Goal: Task Accomplishment & Management: Use online tool/utility

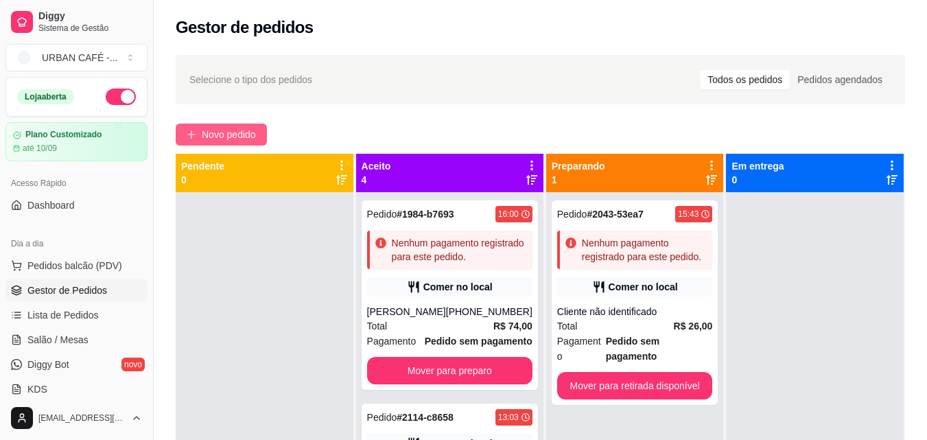
scroll to position [38, 0]
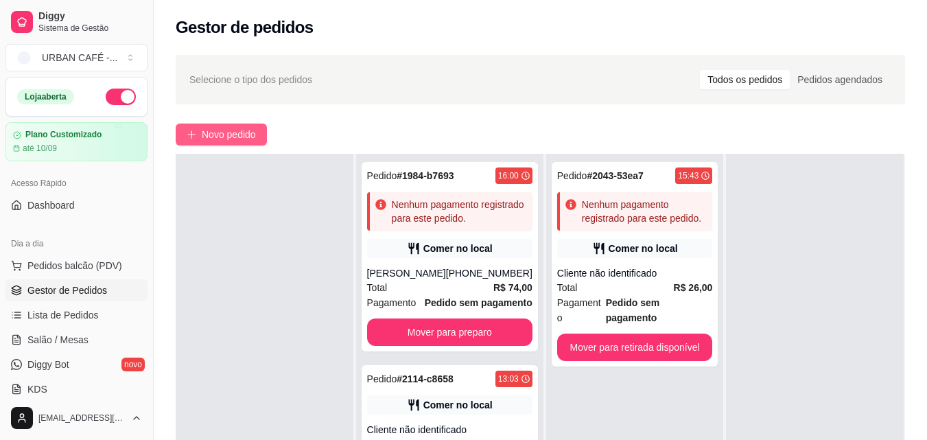
click at [204, 141] on span "Novo pedido" at bounding box center [229, 134] width 54 height 15
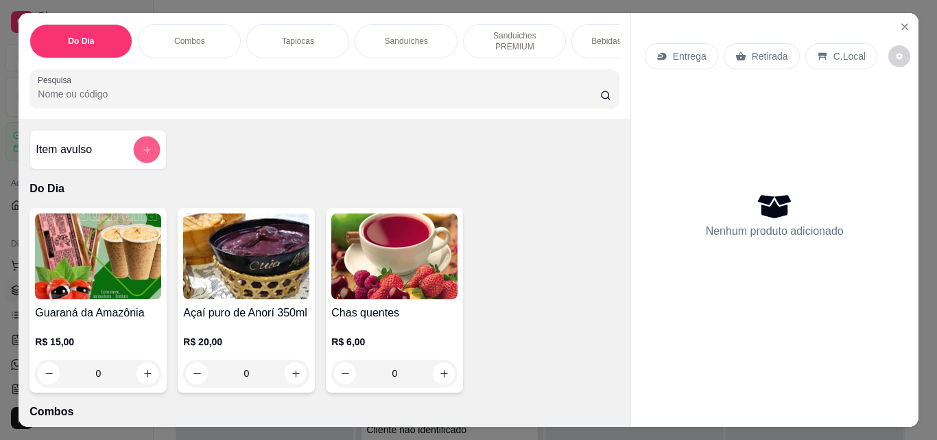
click at [142, 155] on icon "add-separate-item" at bounding box center [147, 150] width 10 height 10
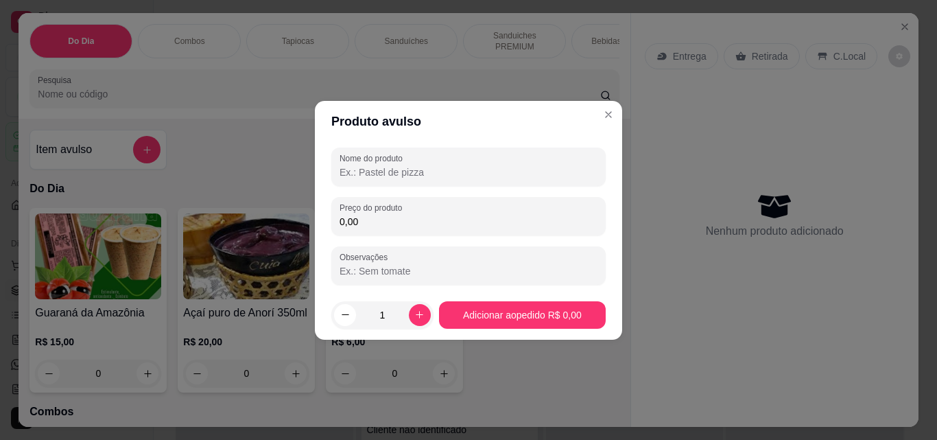
click at [441, 167] on input "Nome do produto" at bounding box center [469, 172] width 258 height 14
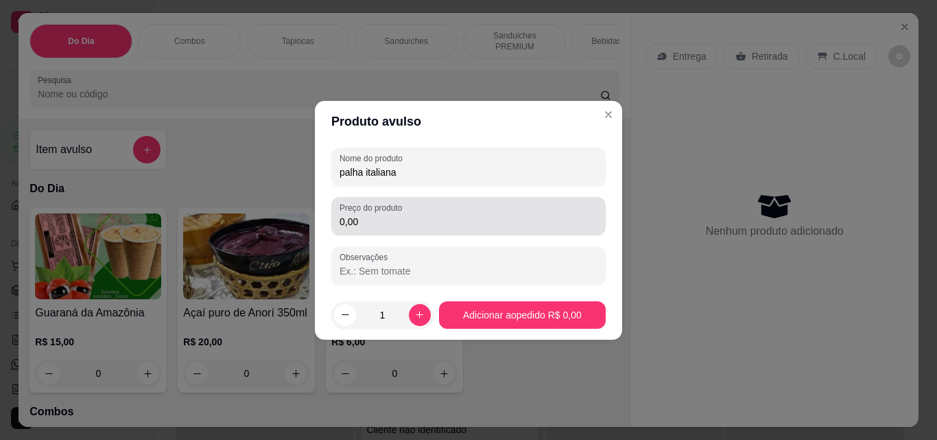
type input "palha italiana"
click at [413, 229] on div "0,00" at bounding box center [469, 215] width 258 height 27
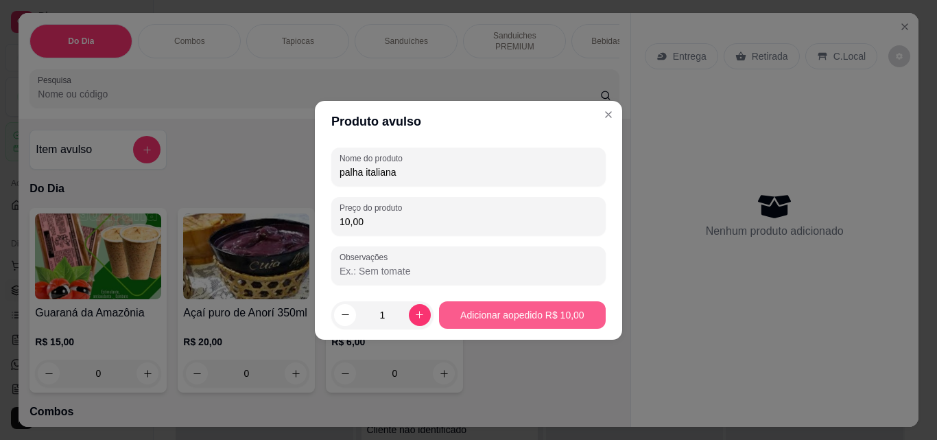
type input "10,00"
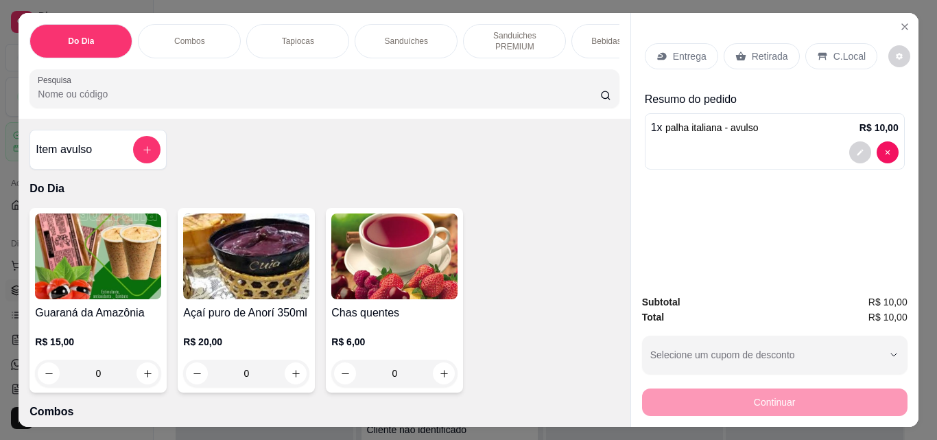
click at [772, 49] on p "Retirada" at bounding box center [770, 56] width 36 height 14
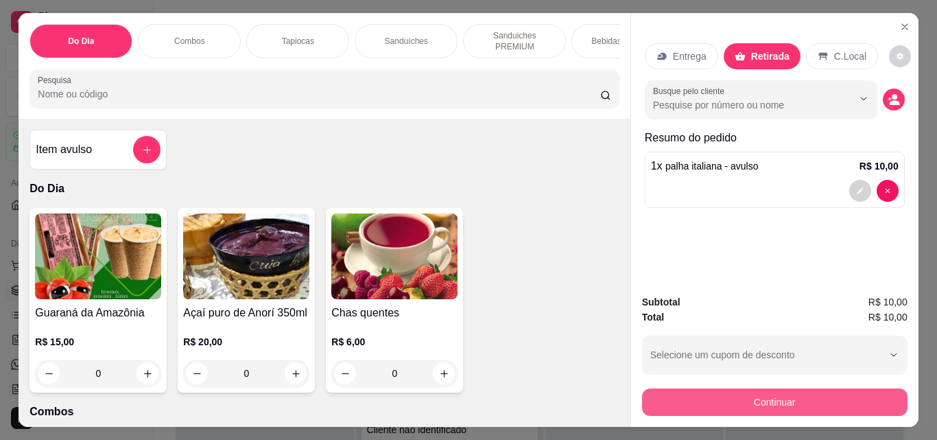
click at [773, 396] on button "Continuar" at bounding box center [775, 401] width 266 height 27
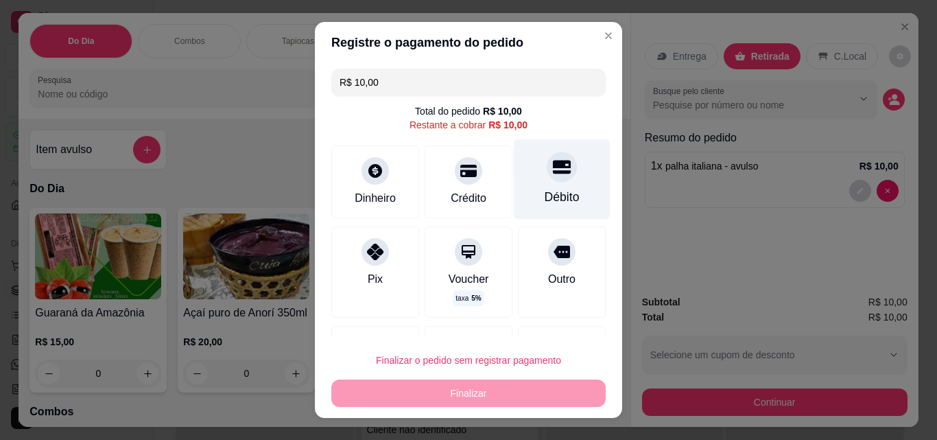
click at [514, 189] on div "Débito" at bounding box center [562, 179] width 97 height 80
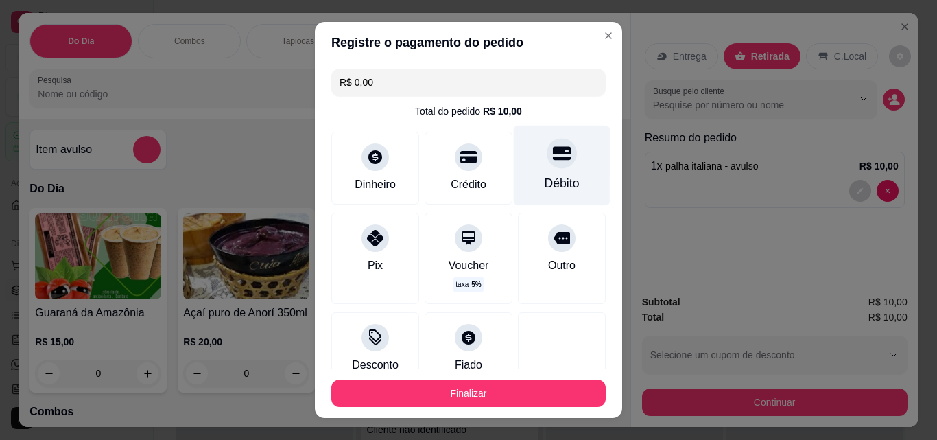
type input "R$ 0,00"
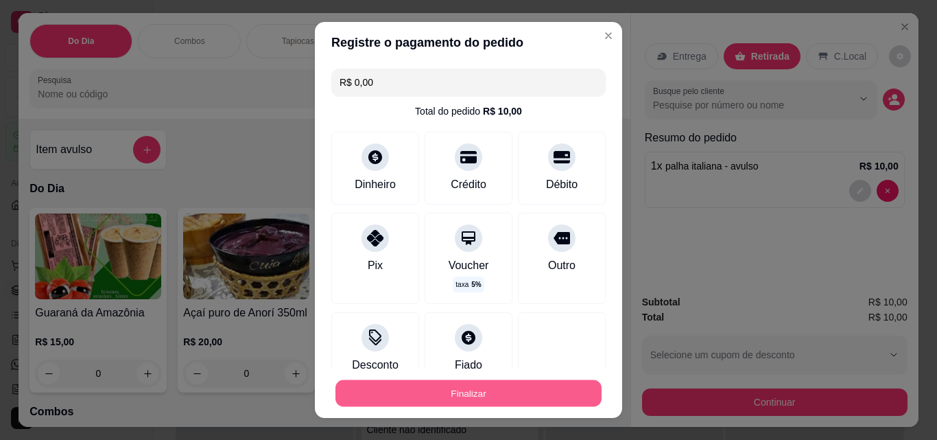
click at [524, 382] on button "Finalizar" at bounding box center [469, 393] width 266 height 27
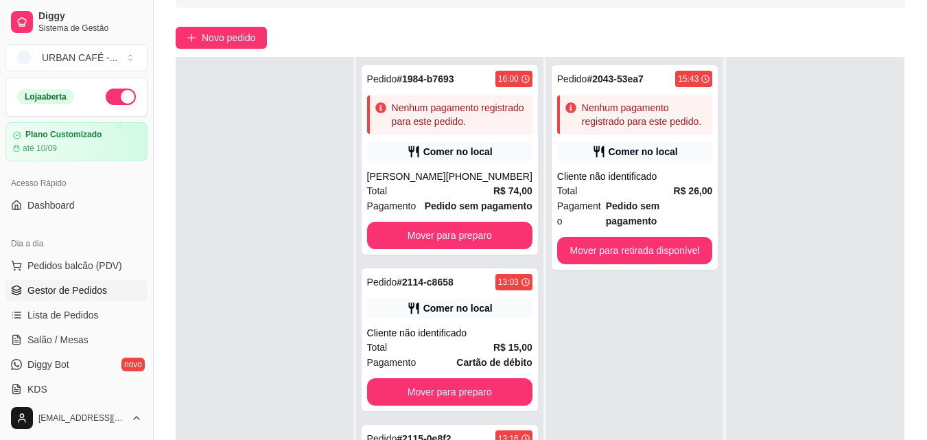
scroll to position [209, 0]
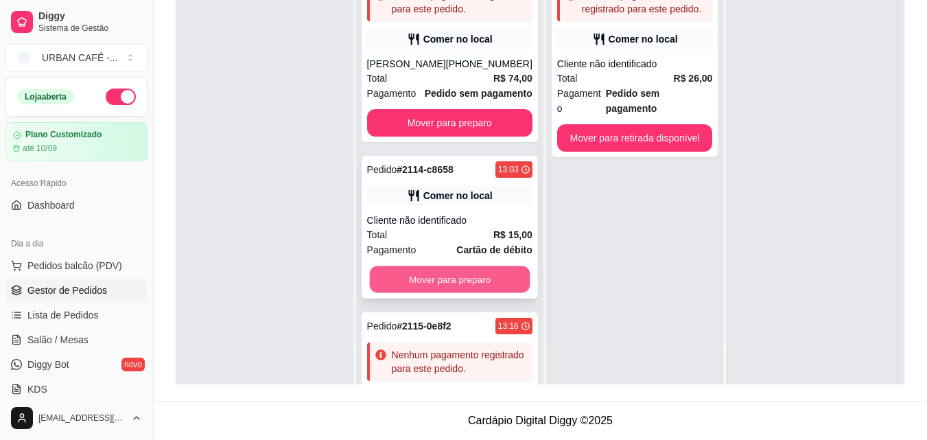
click at [469, 293] on button "Mover para preparo" at bounding box center [449, 279] width 161 height 27
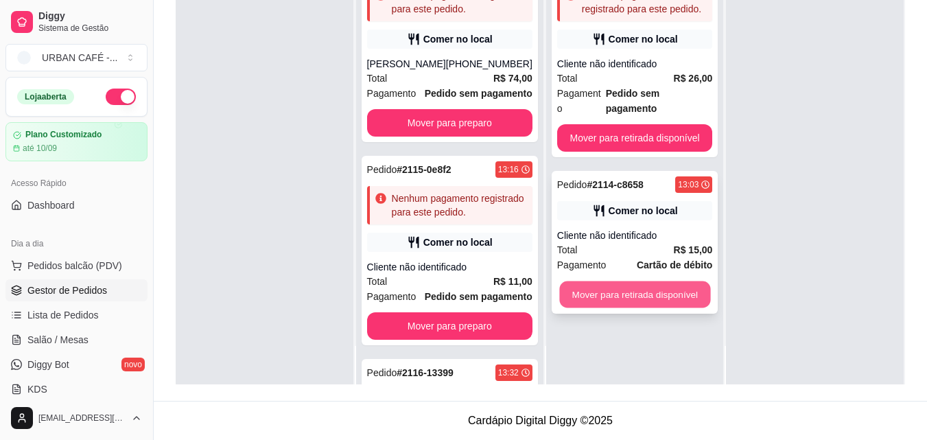
click at [621, 288] on button "Mover para retirada disponível" at bounding box center [634, 294] width 151 height 27
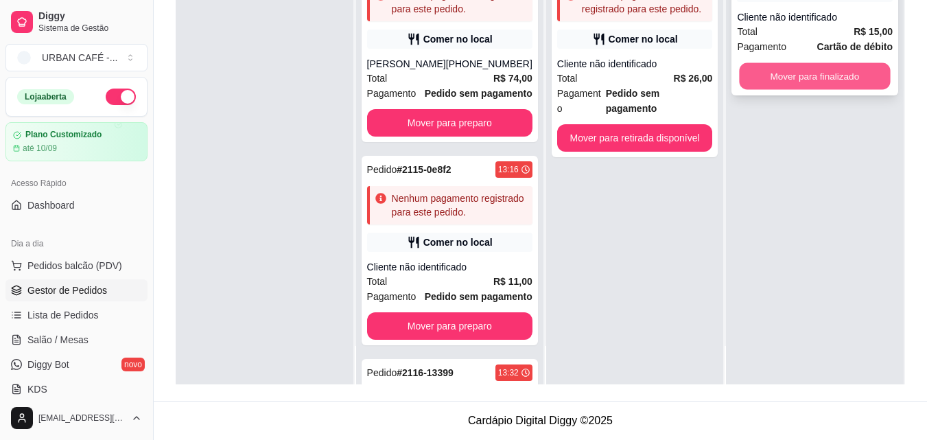
click at [800, 78] on button "Mover para finalizado" at bounding box center [815, 76] width 151 height 27
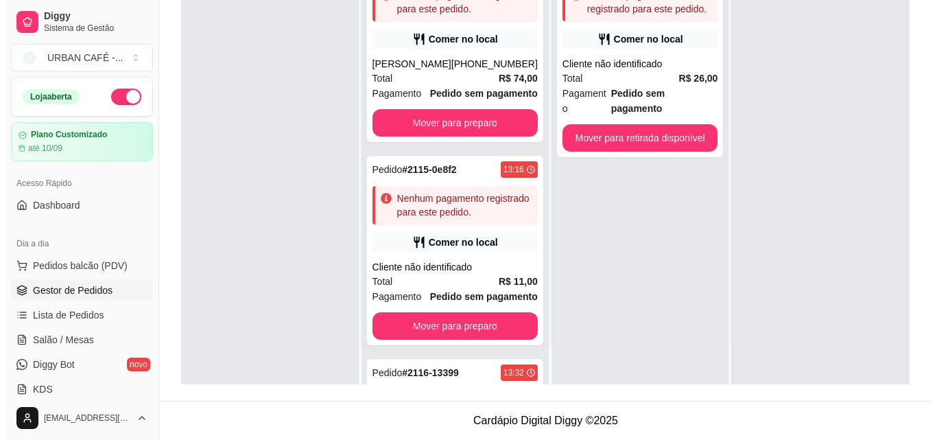
scroll to position [0, 0]
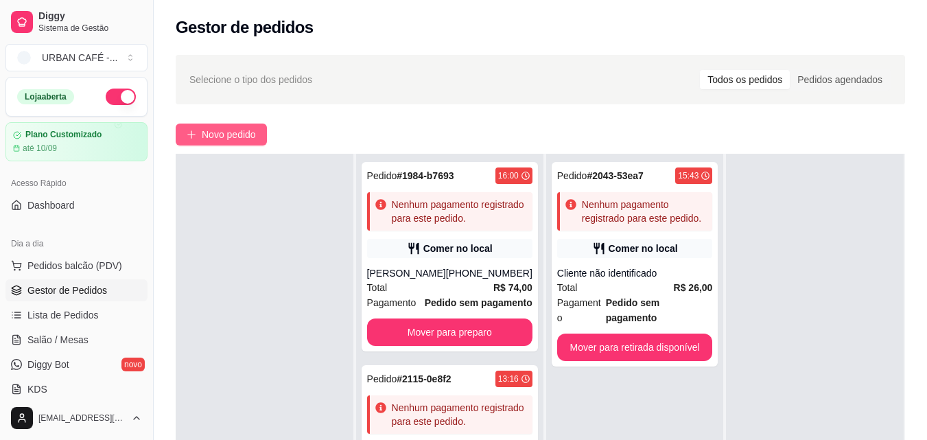
click at [225, 134] on span "Novo pedido" at bounding box center [229, 134] width 54 height 15
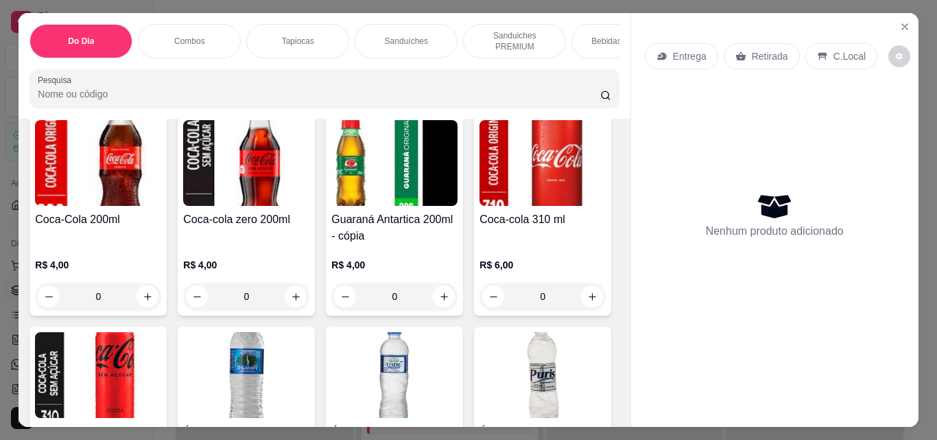
scroll to position [2305, 0]
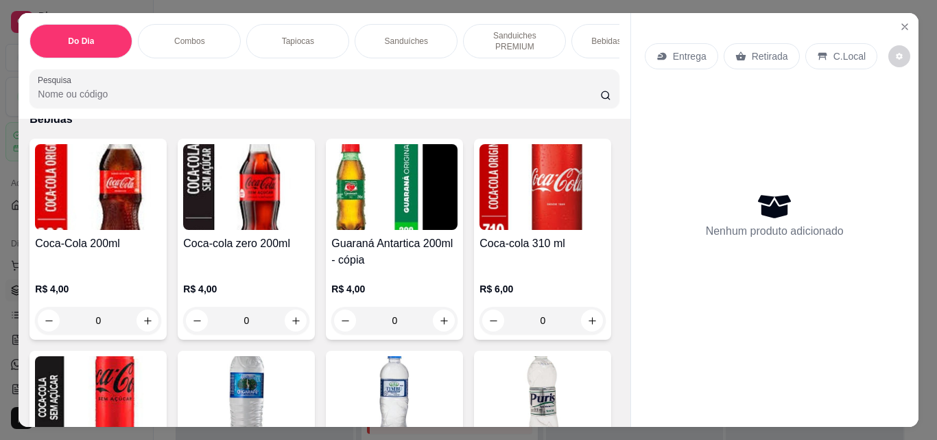
type input "1"
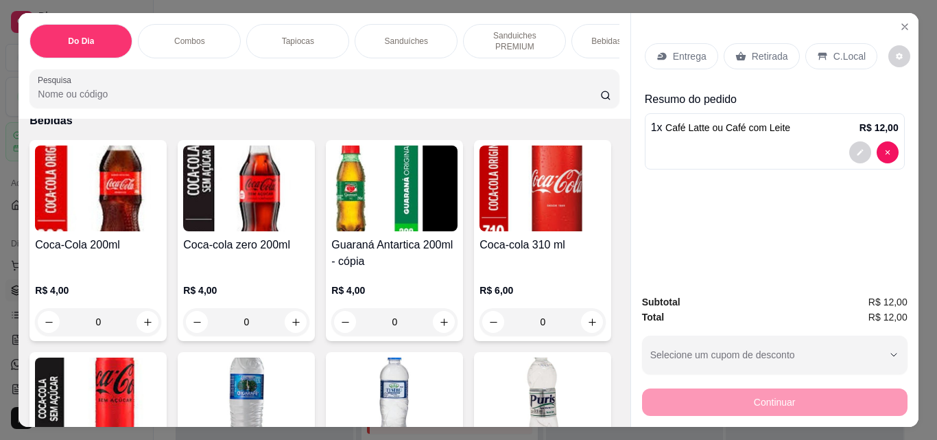
scroll to position [2306, 0]
click at [765, 50] on p "Retirada" at bounding box center [770, 56] width 36 height 14
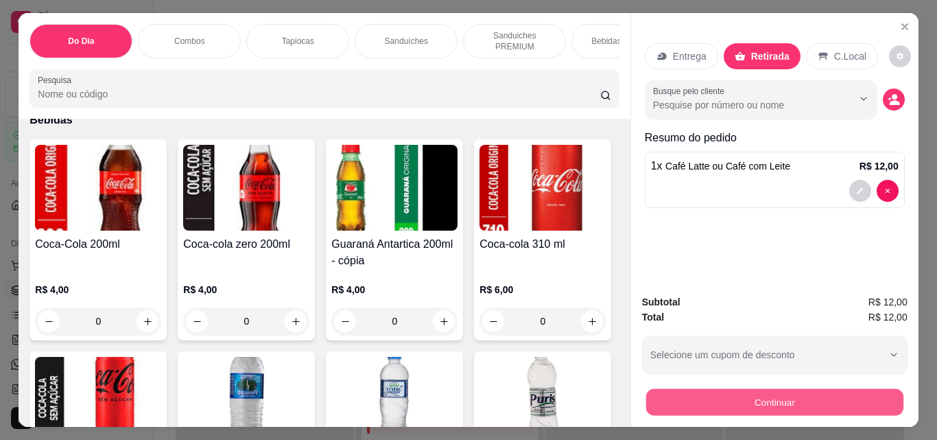
click at [756, 388] on button "Continuar" at bounding box center [774, 401] width 257 height 27
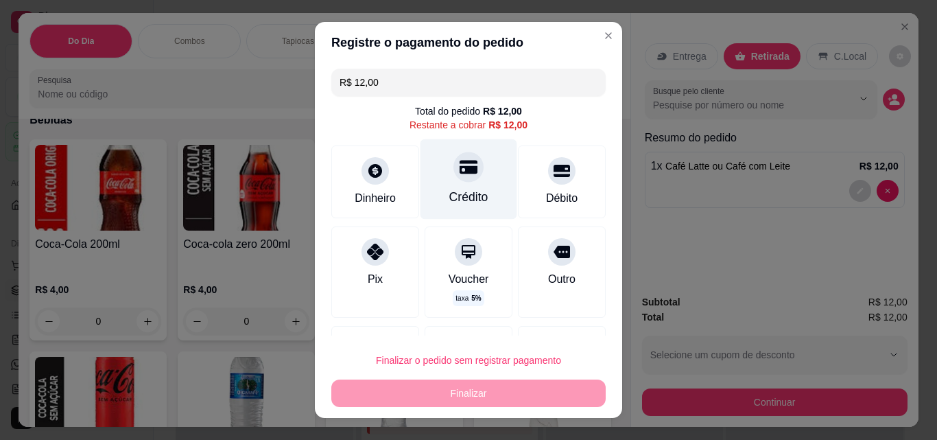
click at [449, 185] on div "Crédito" at bounding box center [469, 179] width 97 height 80
type input "R$ 0,00"
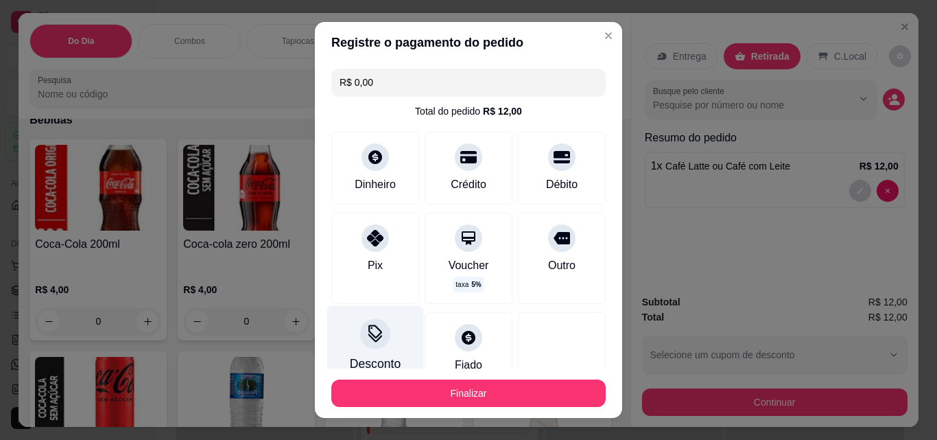
click at [366, 339] on icon at bounding box center [375, 334] width 18 height 18
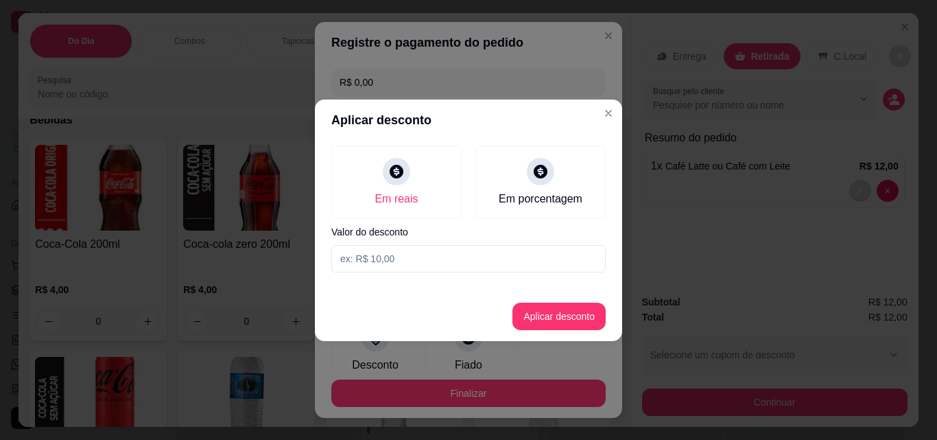
click at [403, 256] on input at bounding box center [468, 258] width 274 height 27
type input "2,00"
click at [585, 305] on button "Aplicar desconto" at bounding box center [559, 316] width 93 height 27
type input "-R$ 2,00"
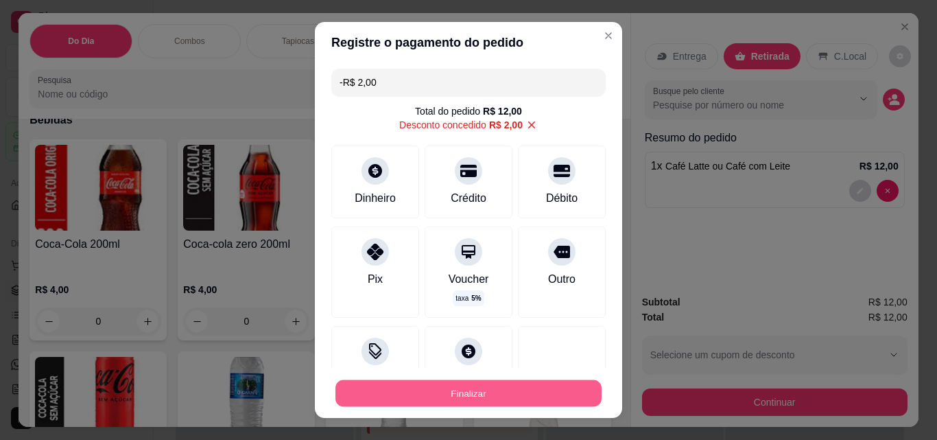
click at [517, 396] on button "Finalizar" at bounding box center [469, 393] width 266 height 27
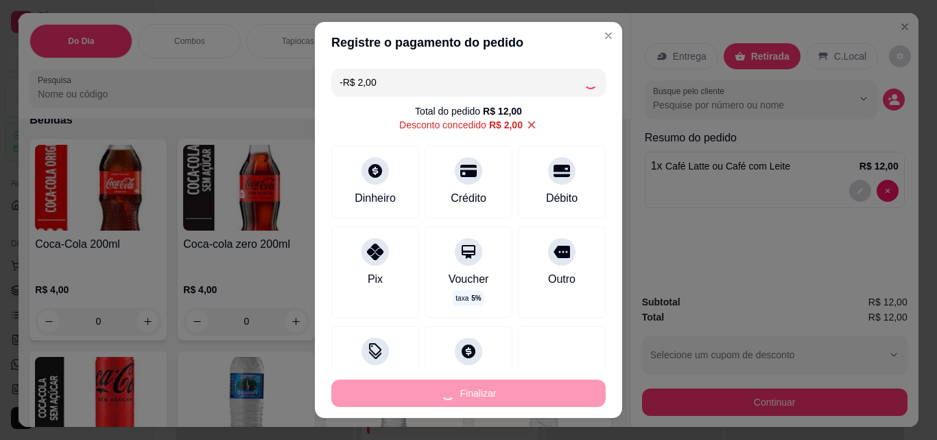
type input "0"
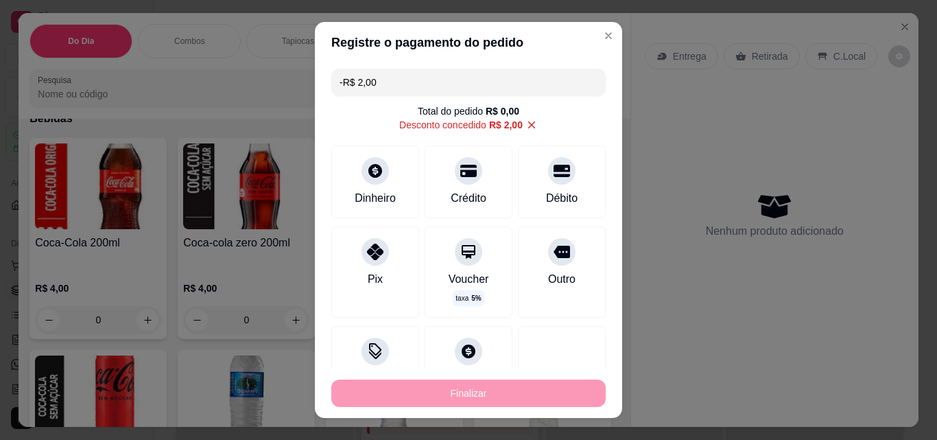
type input "-R$ 14,00"
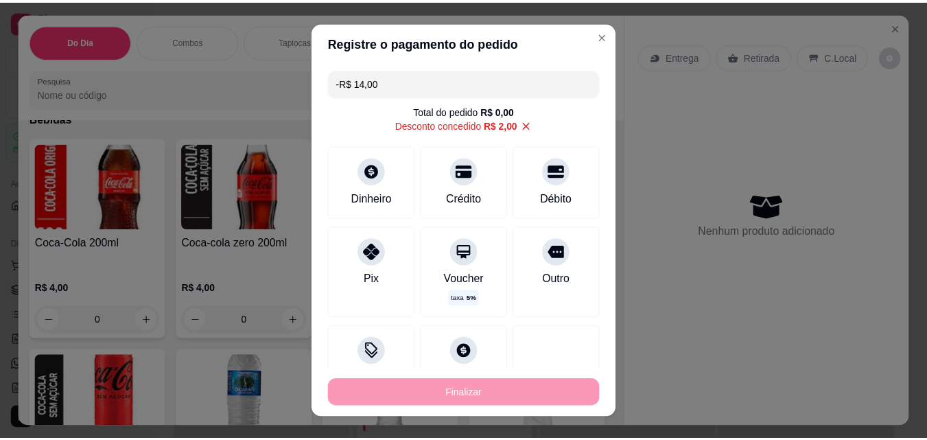
scroll to position [2305, 0]
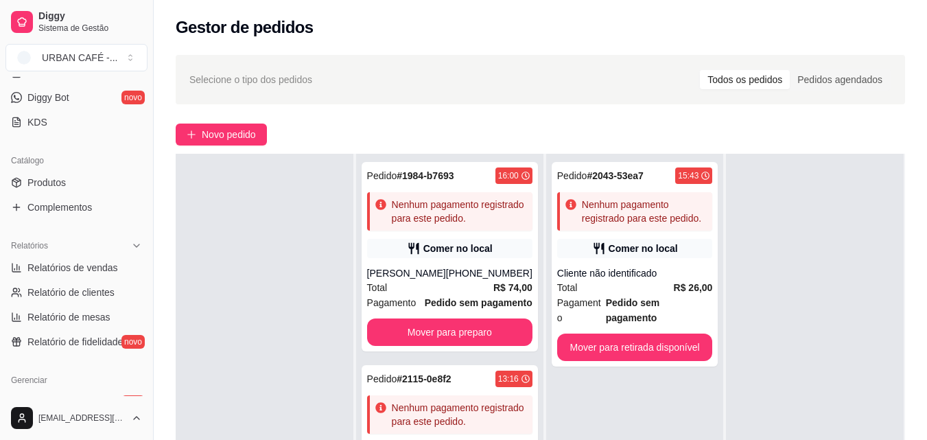
scroll to position [279, 0]
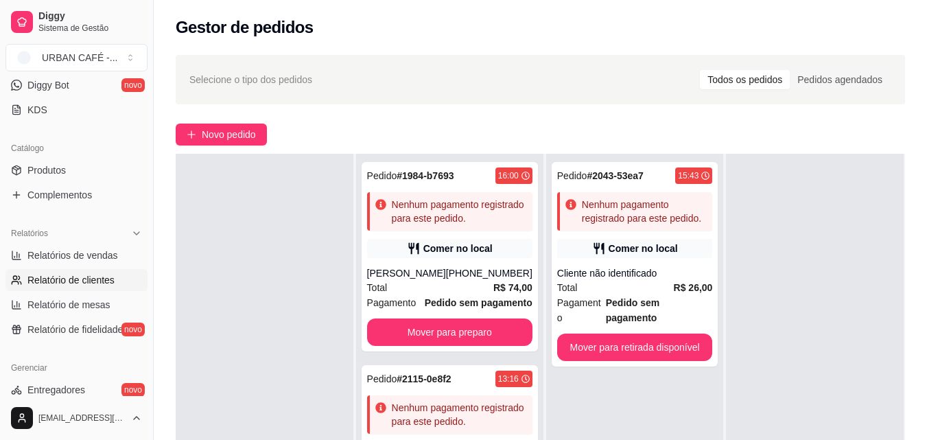
click at [84, 281] on span "Relatório de clientes" at bounding box center [70, 280] width 87 height 14
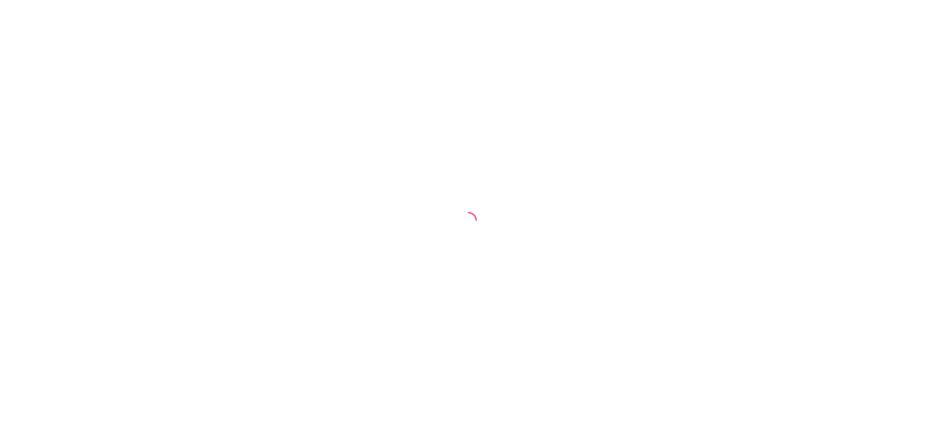
select select "30"
select select "HIGHEST_TOTAL_SPENT_WITH_ORDERS"
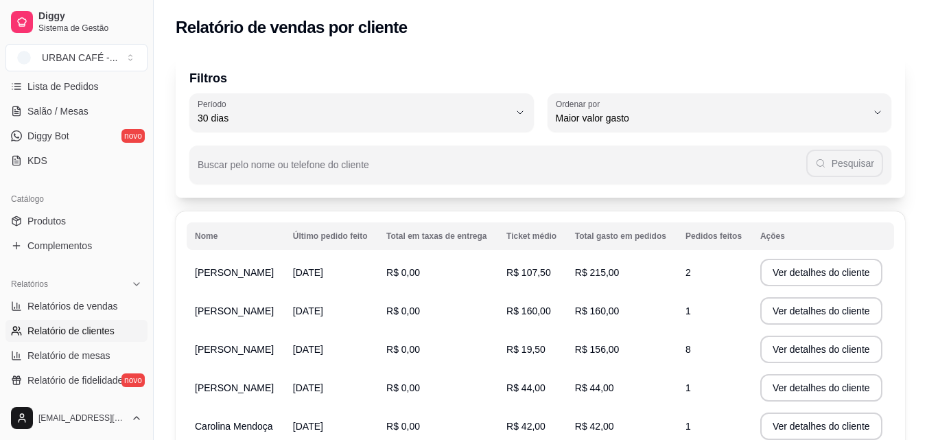
scroll to position [231, 0]
drag, startPoint x: 138, startPoint y: 264, endPoint x: 140, endPoint y: 281, distance: 17.3
click at [140, 281] on div "Loja aberta Plano Customizado até 10/09 Acesso Rápido Dashboard Dia a dia Pedid…" at bounding box center [76, 236] width 153 height 319
click at [108, 342] on ul "Relatórios de vendas Relatório de clientes Relatório de mesas Relatório de fide…" at bounding box center [76, 341] width 142 height 96
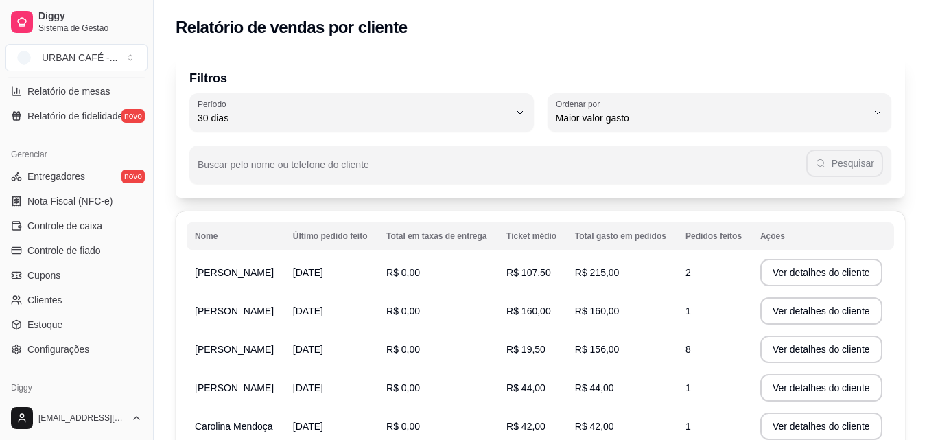
scroll to position [501, 0]
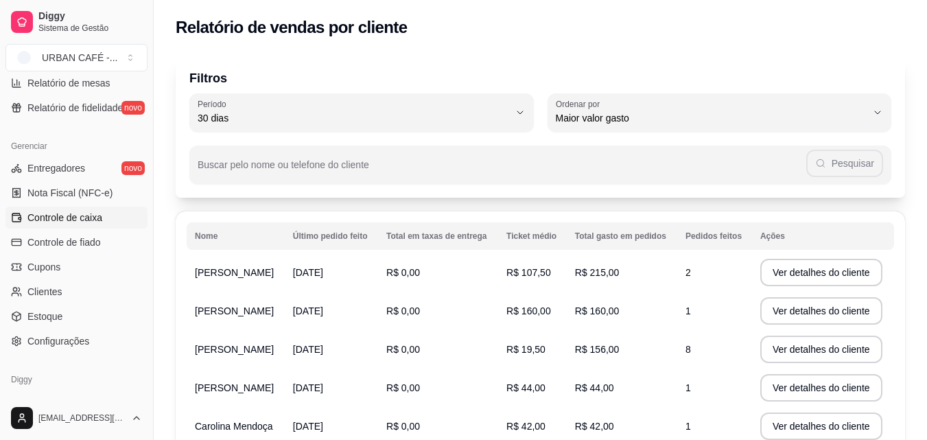
click at [96, 226] on link "Controle de caixa" at bounding box center [76, 218] width 142 height 22
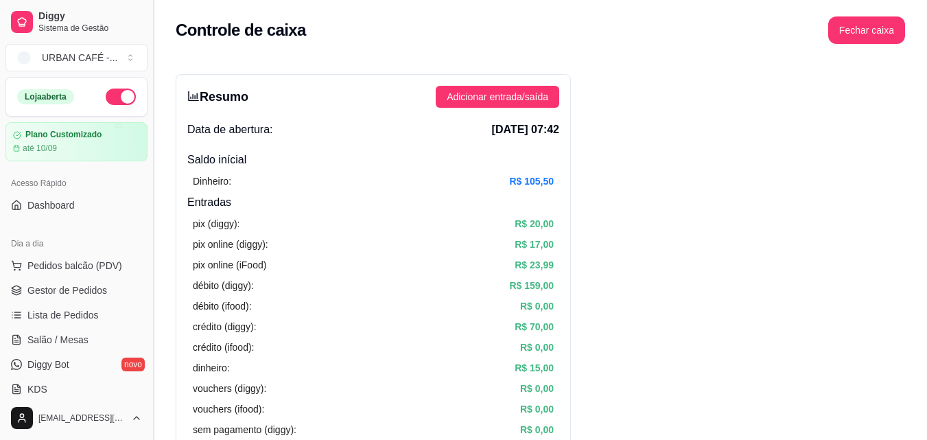
click at [148, 113] on button "Toggle Sidebar" at bounding box center [153, 220] width 11 height 440
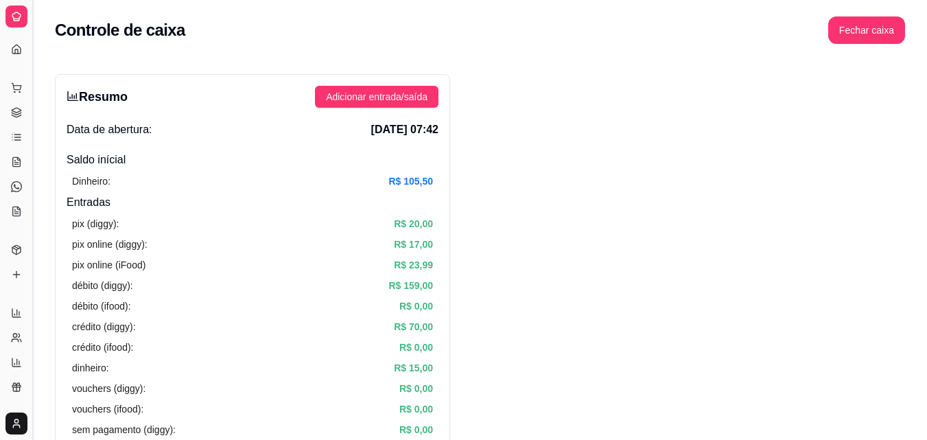
click at [31, 97] on button "Toggle Sidebar" at bounding box center [32, 220] width 11 height 440
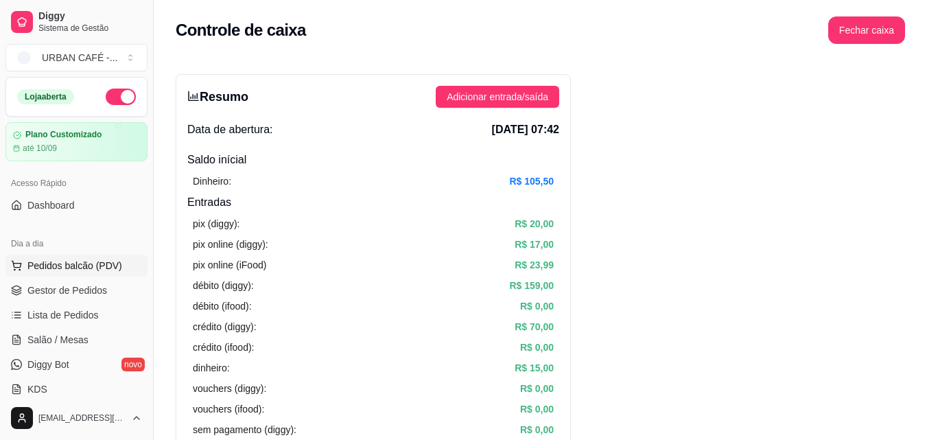
click at [113, 268] on span "Pedidos balcão (PDV)" at bounding box center [74, 266] width 95 height 14
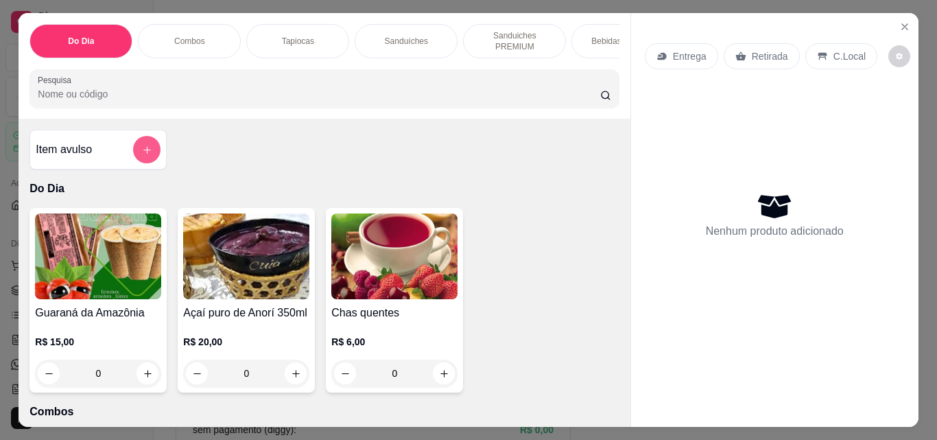
click at [142, 155] on icon "add-separate-item" at bounding box center [147, 150] width 10 height 10
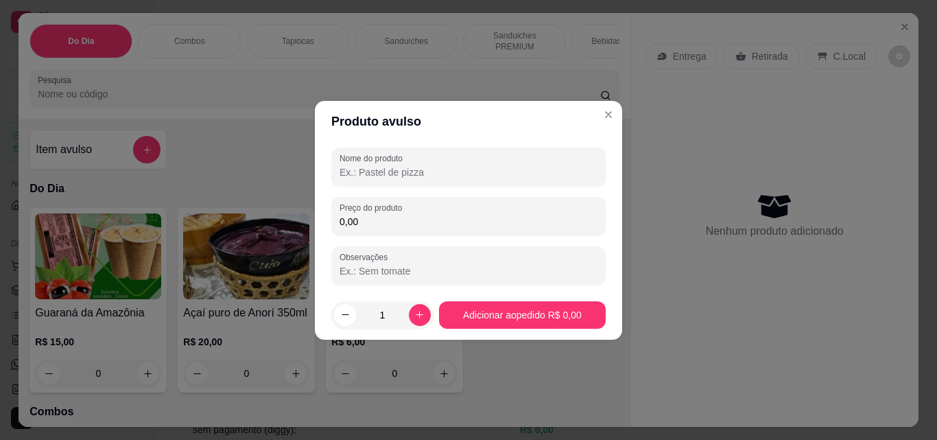
click at [437, 170] on input "Nome do produto" at bounding box center [469, 172] width 258 height 14
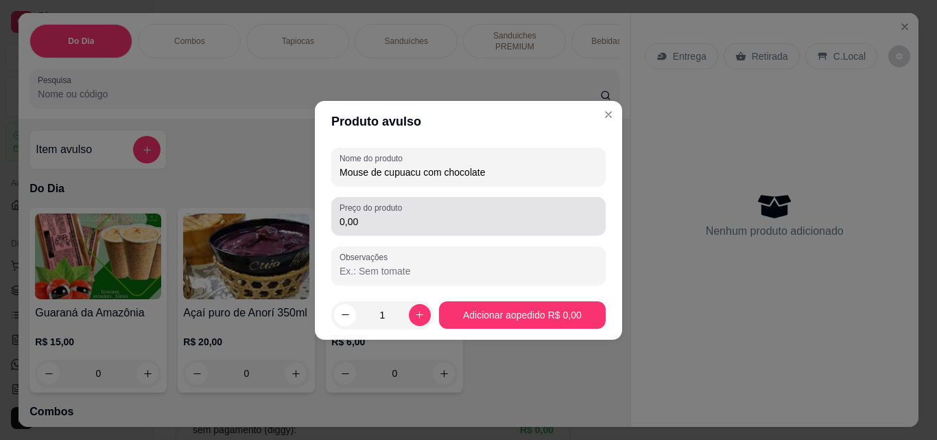
type input "Mouse de cupuacu com chocolate"
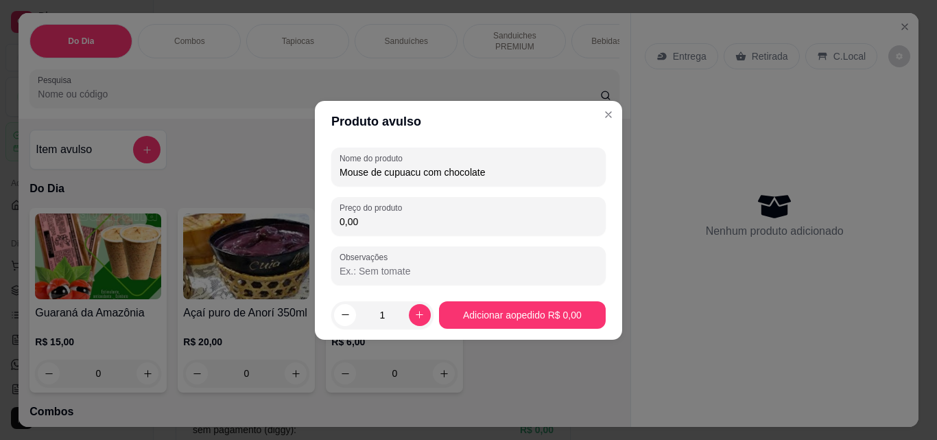
click at [485, 217] on input "0,00" at bounding box center [469, 222] width 258 height 14
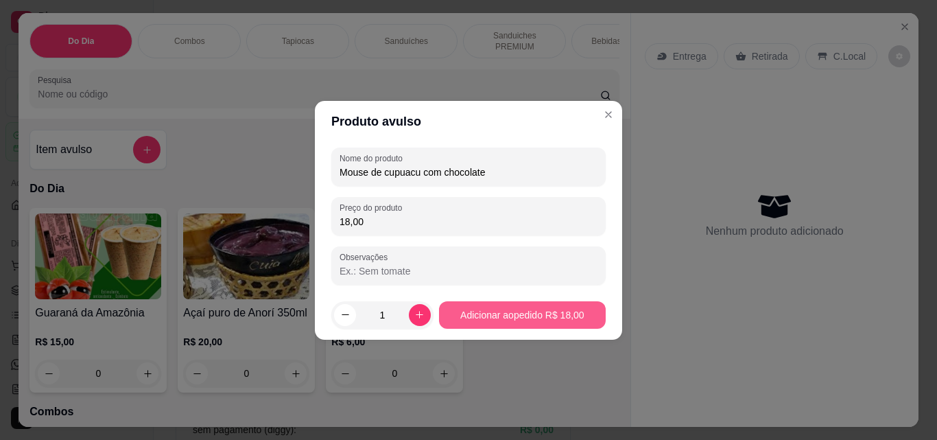
type input "18,00"
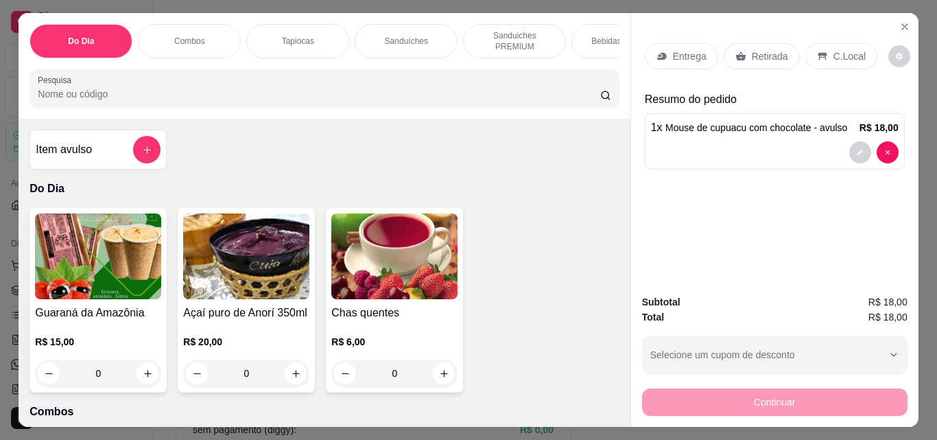
drag, startPoint x: 751, startPoint y: 30, endPoint x: 750, endPoint y: 45, distance: 15.1
click at [750, 45] on div "Entrega Retirada C.Local" at bounding box center [775, 56] width 260 height 48
click at [752, 49] on p "Retirada" at bounding box center [770, 56] width 36 height 14
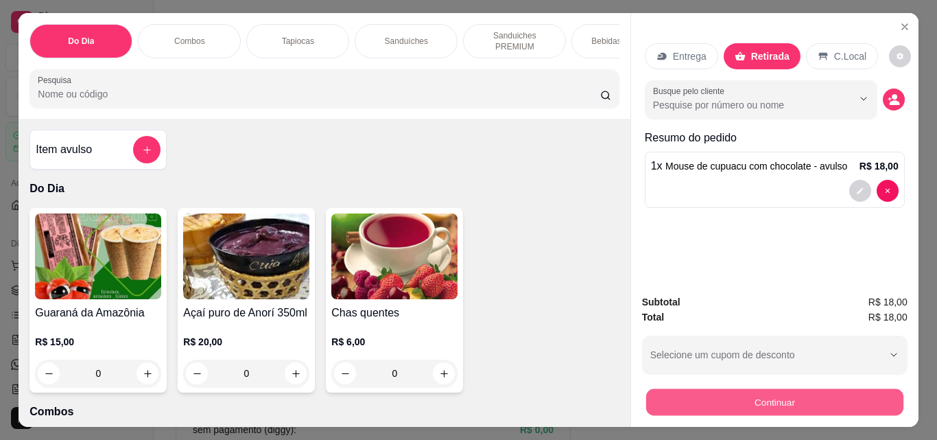
click at [771, 390] on button "Continuar" at bounding box center [774, 401] width 257 height 27
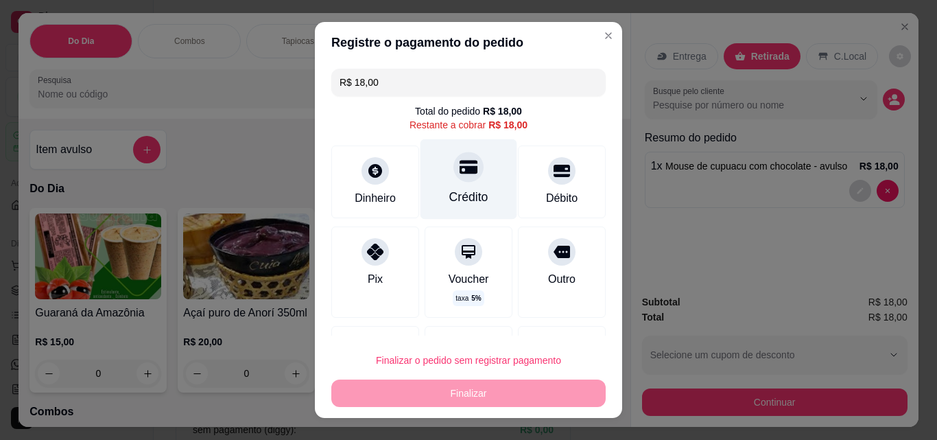
click at [452, 185] on div "Crédito" at bounding box center [469, 179] width 97 height 80
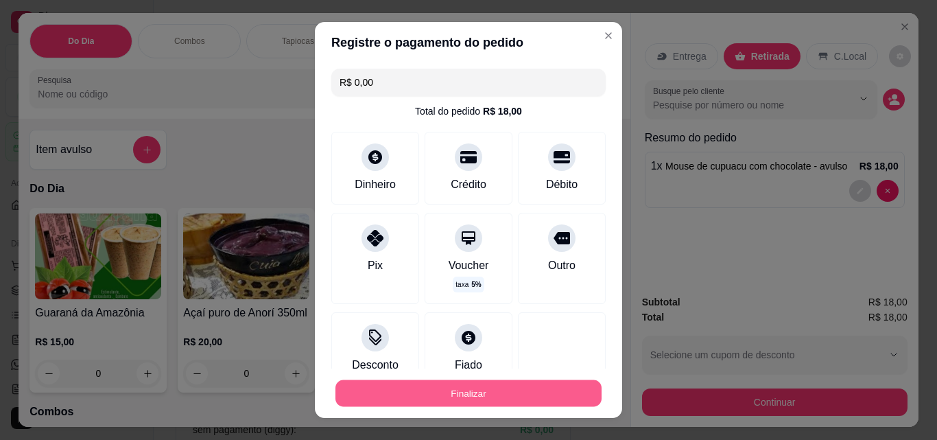
click at [513, 395] on button "Finalizar" at bounding box center [469, 393] width 266 height 27
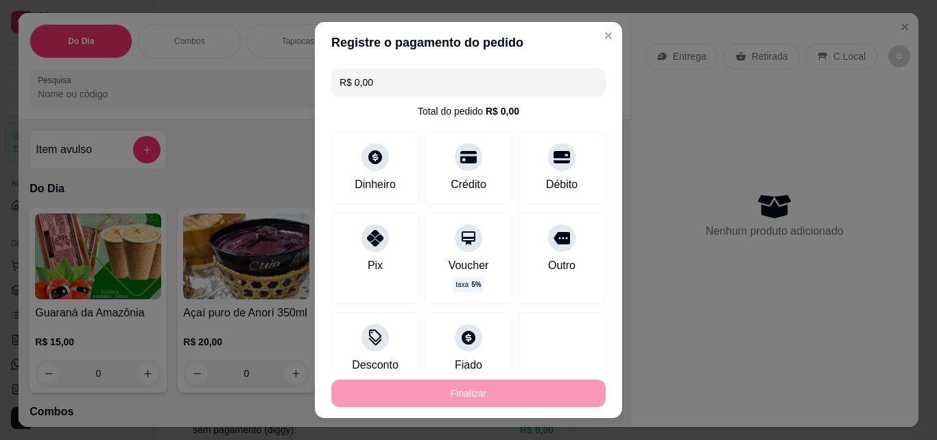
type input "-R$ 18,00"
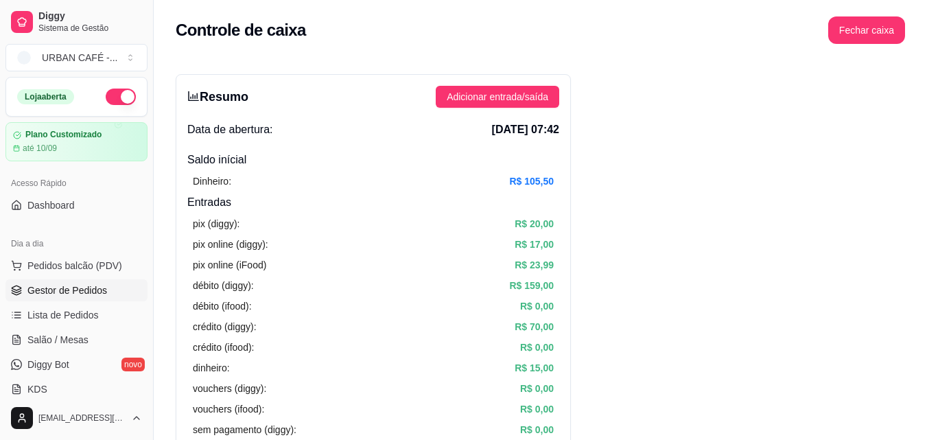
click at [83, 288] on span "Gestor de Pedidos" at bounding box center [67, 290] width 80 height 14
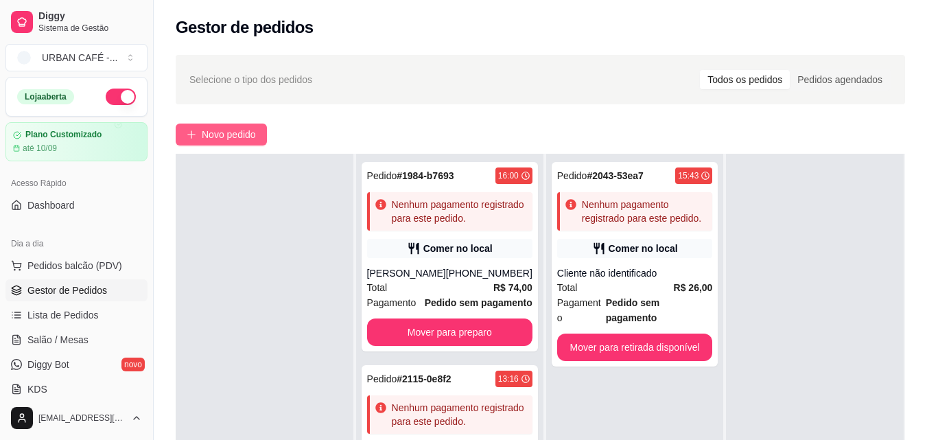
click at [222, 131] on span "Novo pedido" at bounding box center [229, 134] width 54 height 15
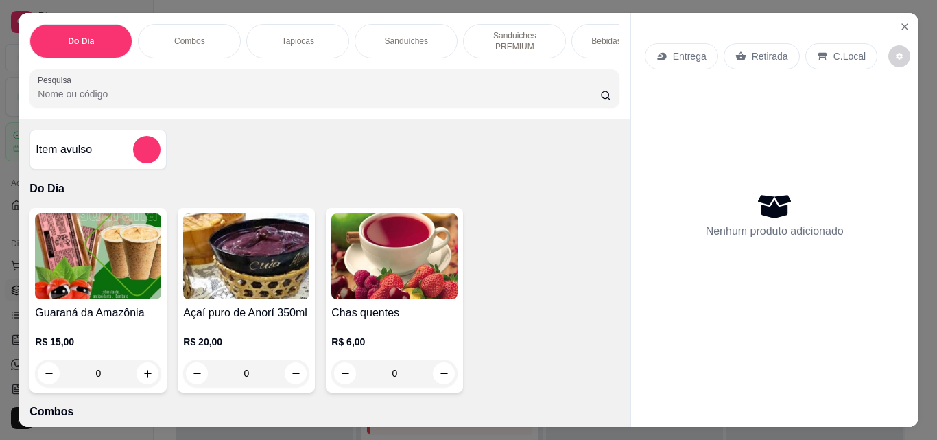
click at [281, 93] on input "Pesquisa" at bounding box center [319, 94] width 563 height 14
click at [146, 154] on icon "add-separate-item" at bounding box center [147, 150] width 10 height 10
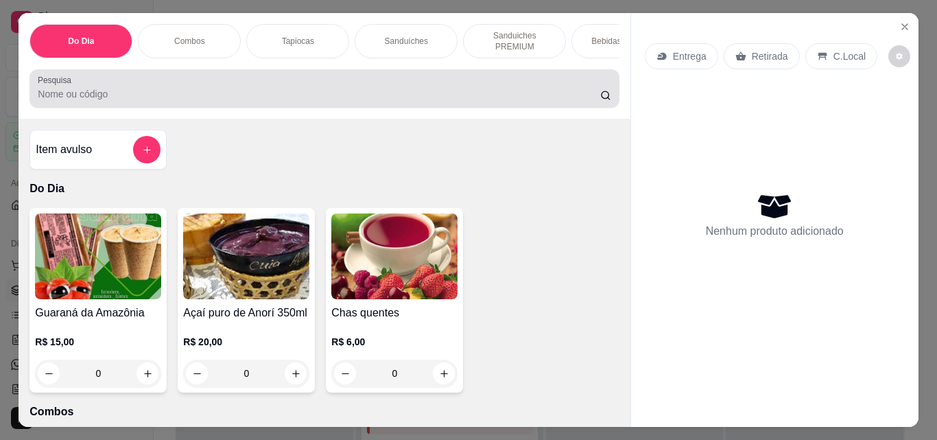
click at [477, 91] on div at bounding box center [324, 88] width 573 height 27
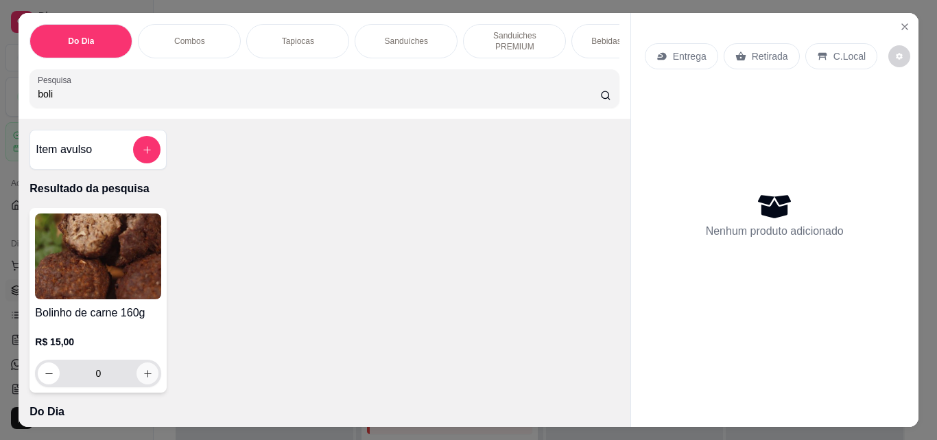
type input "boli"
click at [143, 379] on icon "increase-product-quantity" at bounding box center [148, 373] width 10 height 10
type input "1"
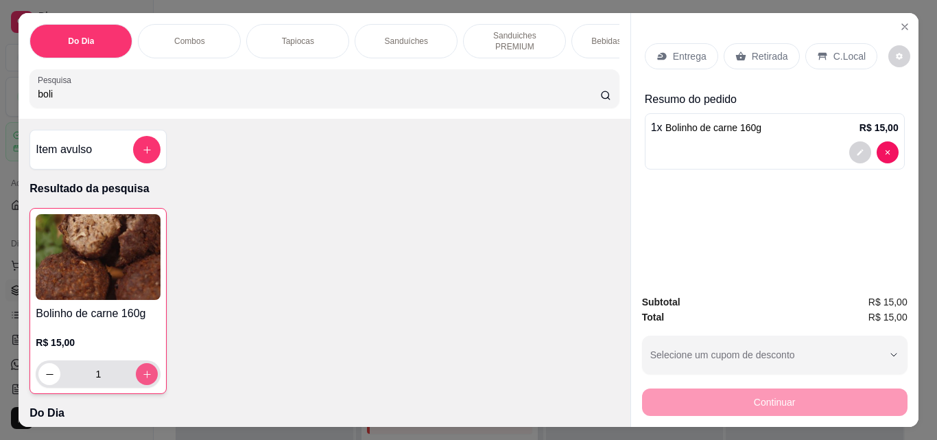
click at [143, 378] on icon "increase-product-quantity" at bounding box center [147, 375] width 8 height 8
type input "2"
click at [257, 99] on input "boli" at bounding box center [319, 94] width 563 height 14
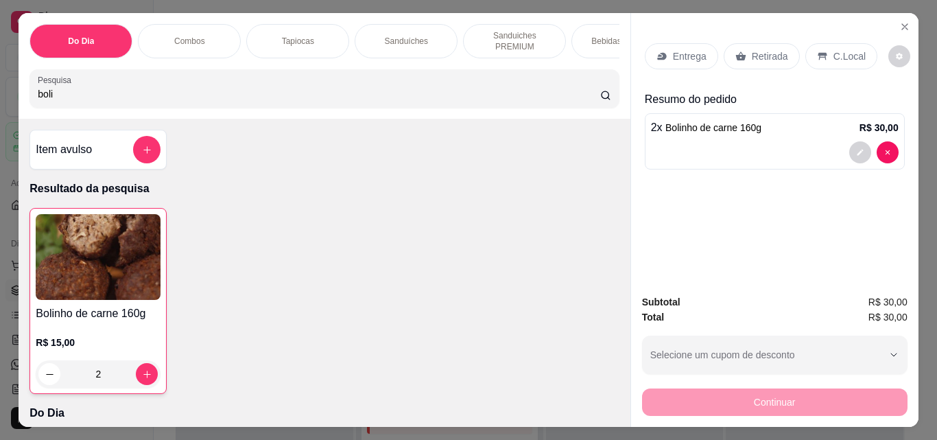
click at [257, 95] on input "boli" at bounding box center [319, 94] width 563 height 14
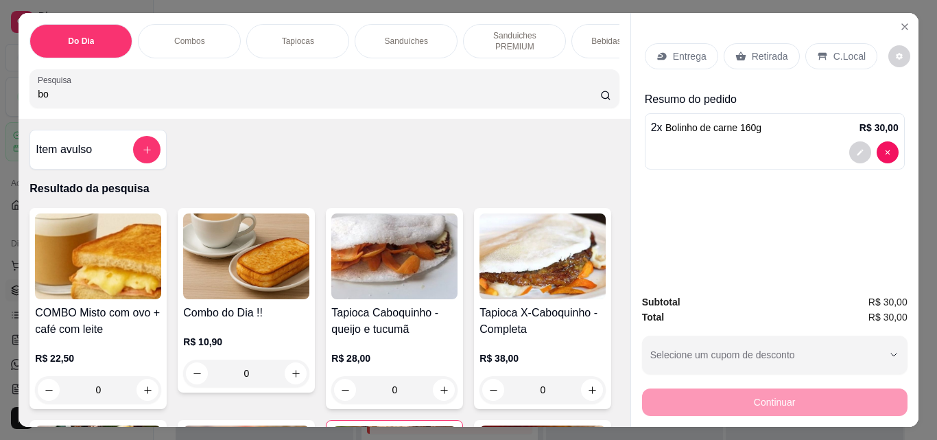
type input "b"
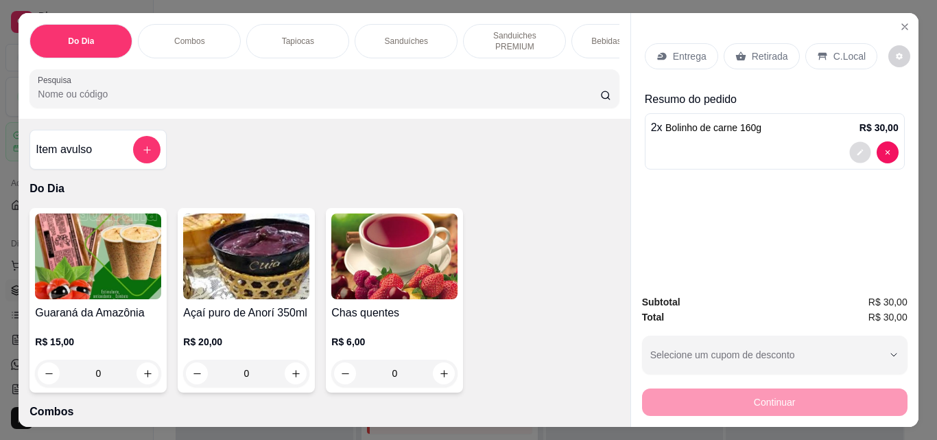
click at [854, 155] on button "decrease-product-quantity" at bounding box center [860, 152] width 21 height 21
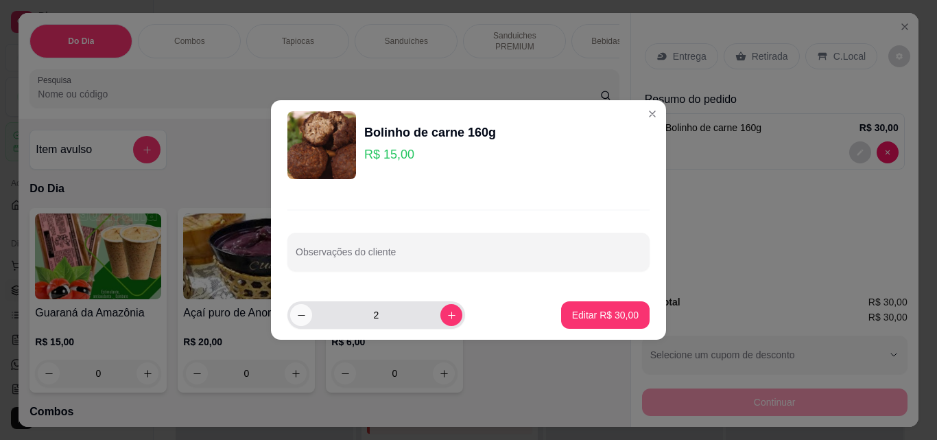
click at [293, 313] on button "decrease-product-quantity" at bounding box center [301, 315] width 22 height 22
type input "1"
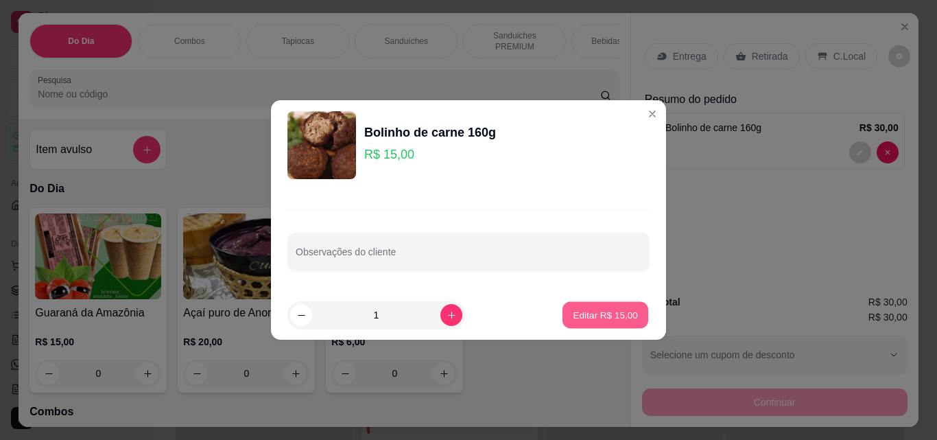
click at [616, 316] on p "Editar R$ 15,00" at bounding box center [605, 315] width 65 height 13
type input "1"
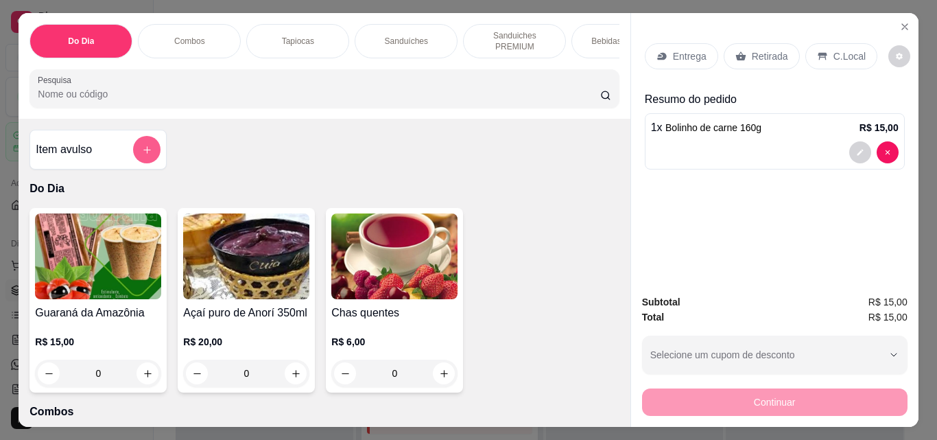
click at [142, 154] on icon "add-separate-item" at bounding box center [147, 150] width 10 height 10
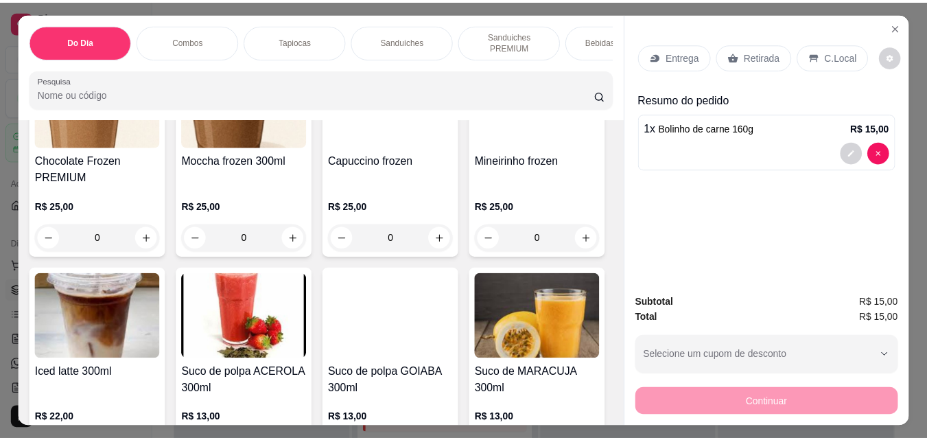
scroll to position [5340, 0]
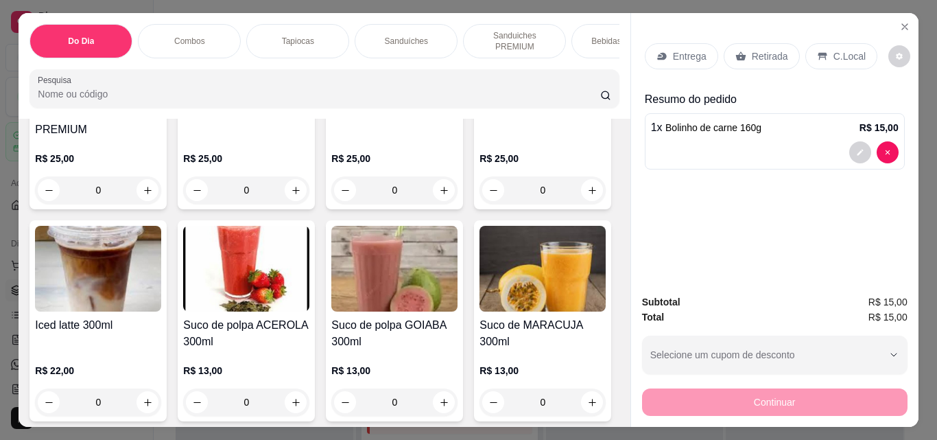
type input "2"
click at [850, 147] on button "decrease-product-quantity" at bounding box center [861, 152] width 22 height 22
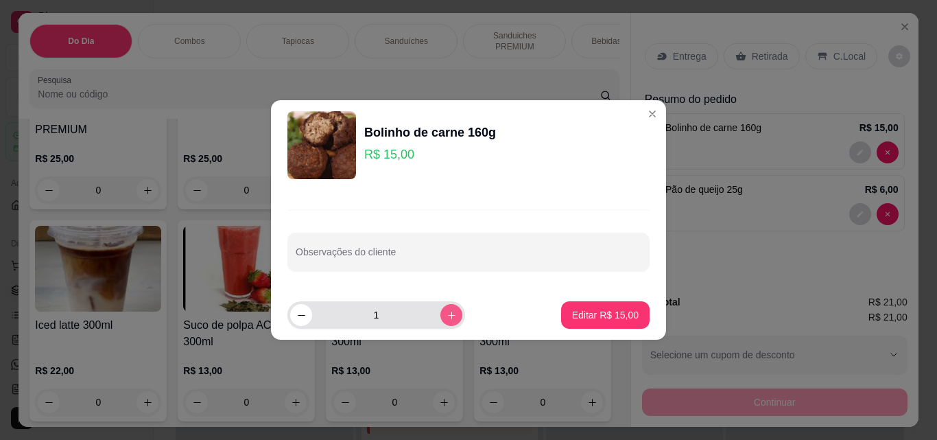
click at [447, 312] on icon "increase-product-quantity" at bounding box center [452, 315] width 10 height 10
type input "2"
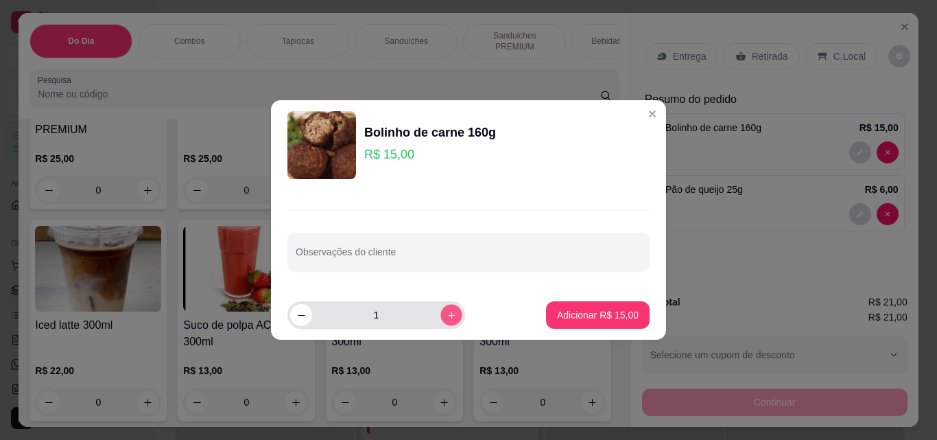
click at [447, 318] on icon "increase-product-quantity" at bounding box center [452, 315] width 10 height 10
type input "2"
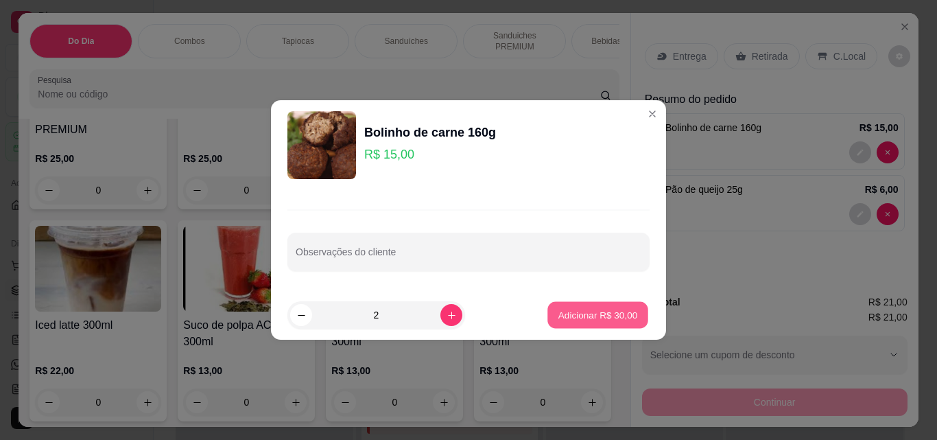
click at [599, 314] on p "Adicionar R$ 30,00" at bounding box center [599, 315] width 80 height 13
type input "3"
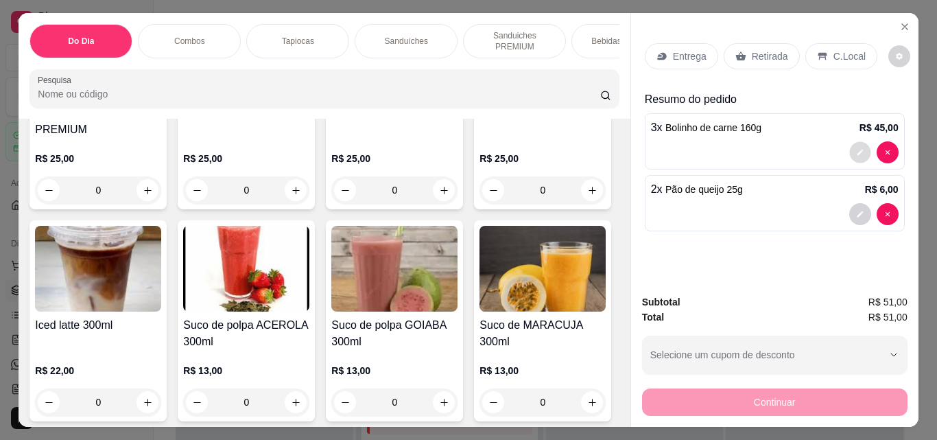
click at [856, 153] on button "decrease-product-quantity" at bounding box center [860, 152] width 21 height 21
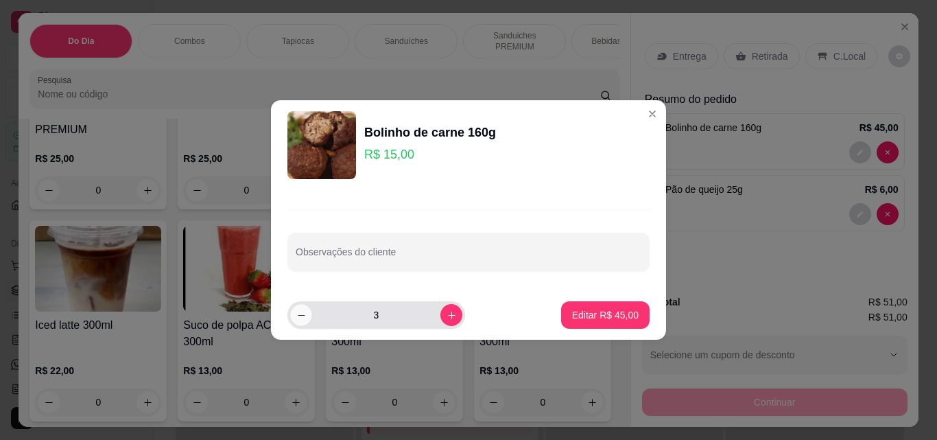
click at [307, 311] on button "decrease-product-quantity" at bounding box center [300, 315] width 21 height 21
type input "2"
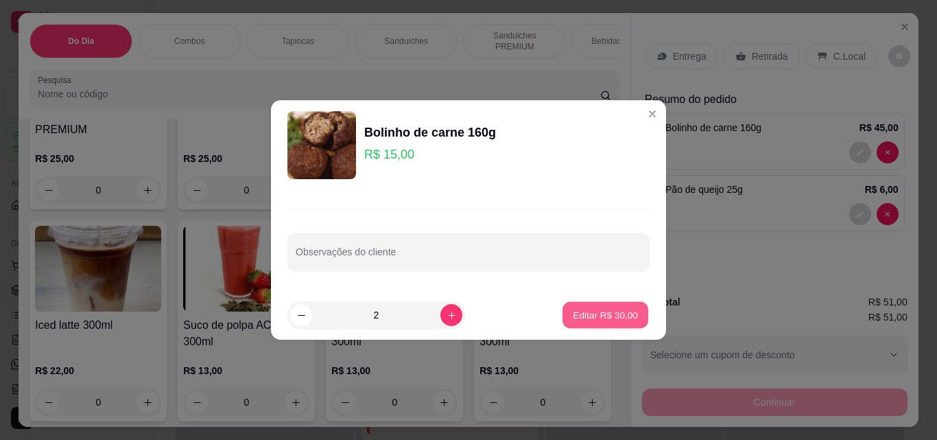
click at [573, 310] on p "Editar R$ 30,00" at bounding box center [605, 315] width 65 height 13
type input "2"
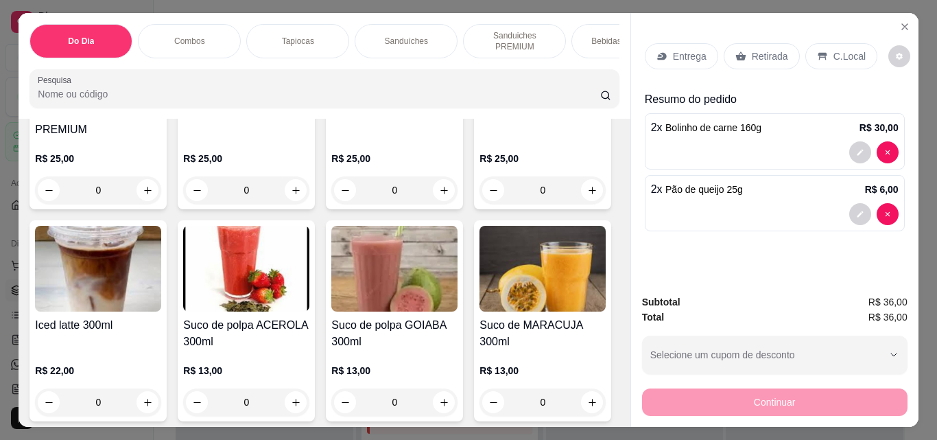
click at [736, 53] on icon at bounding box center [741, 56] width 11 height 11
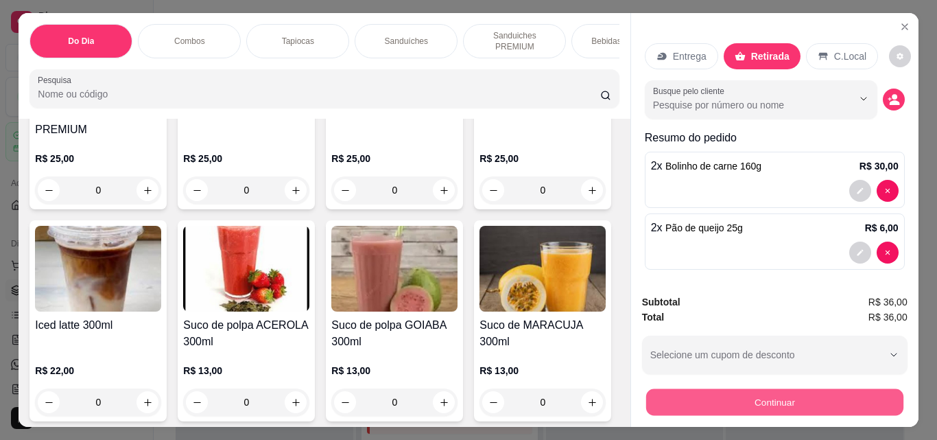
click at [718, 410] on button "Continuar" at bounding box center [774, 401] width 257 height 27
click at [718, 398] on button "Continuar" at bounding box center [774, 401] width 257 height 27
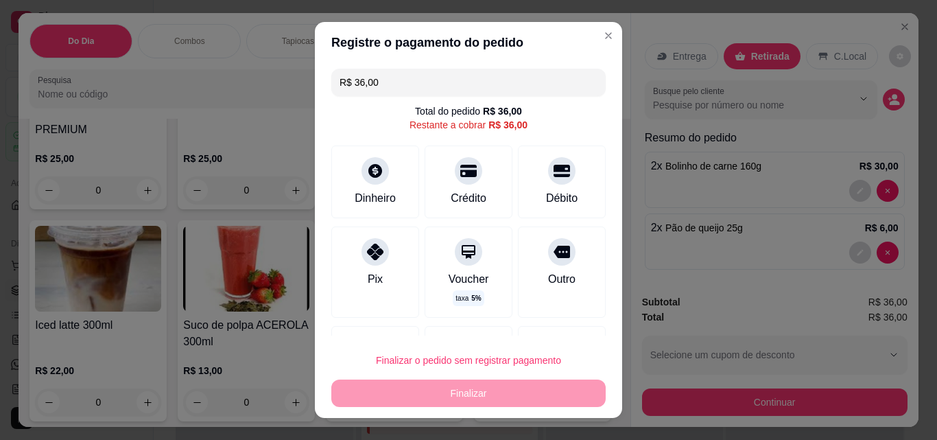
click at [417, 395] on div "Finalizar o pedido sem registrar pagamento Finalizar" at bounding box center [468, 377] width 274 height 60
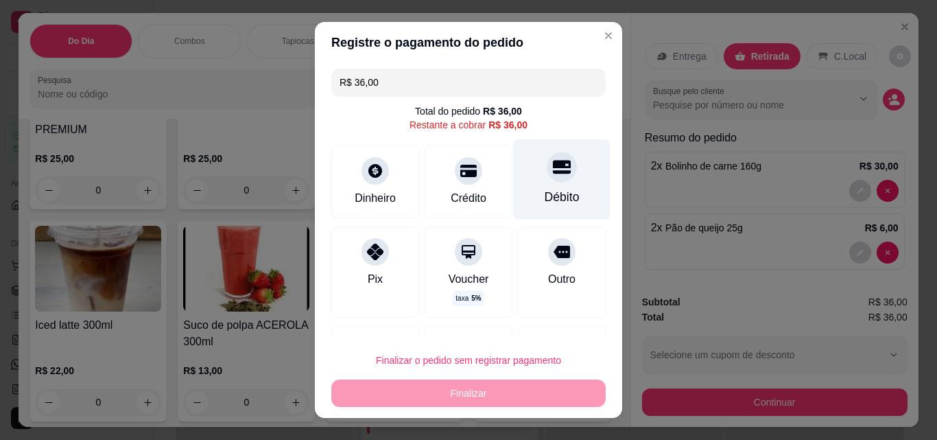
click at [550, 180] on div "Débito" at bounding box center [562, 179] width 97 height 80
type input "R$ 0,00"
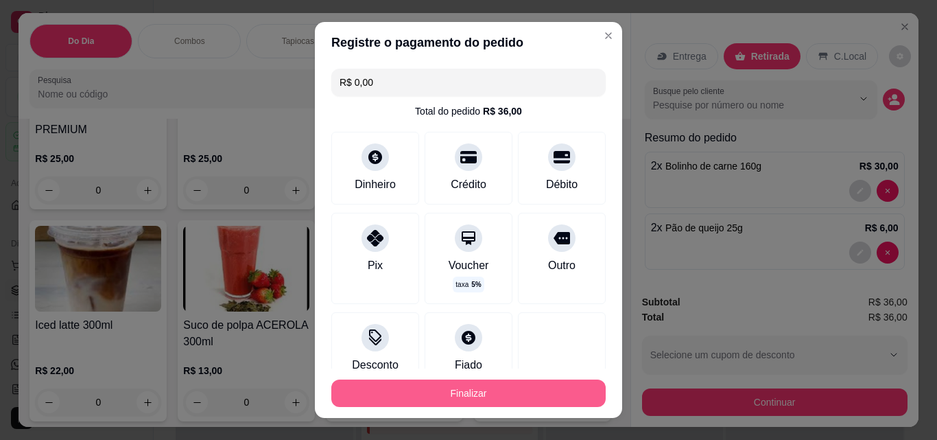
click at [419, 386] on button "Finalizar" at bounding box center [468, 392] width 274 height 27
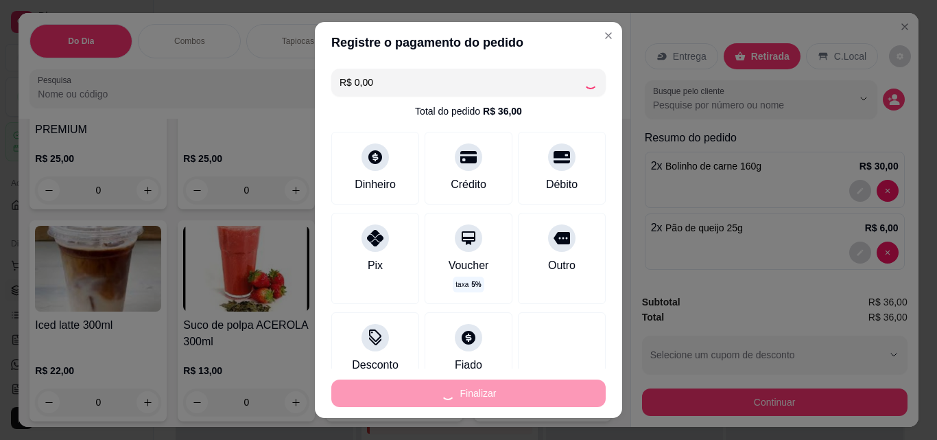
type input "0"
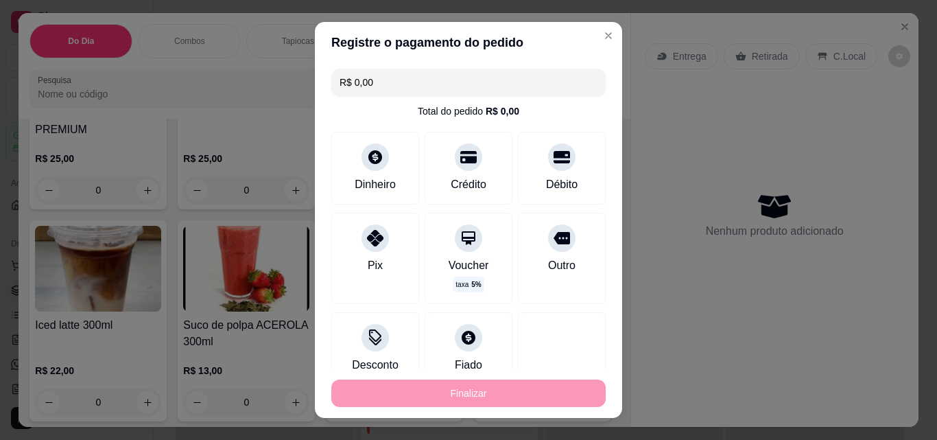
type input "-R$ 36,00"
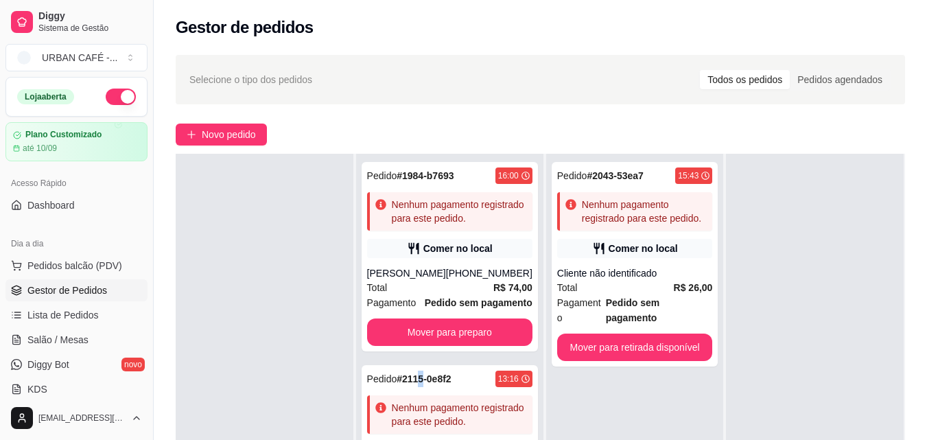
click at [423, 386] on div "Pedido # 1984-b7693 16:00 Nenhum pagamento registrado para este pedido. Comer n…" at bounding box center [449, 374] width 187 height 440
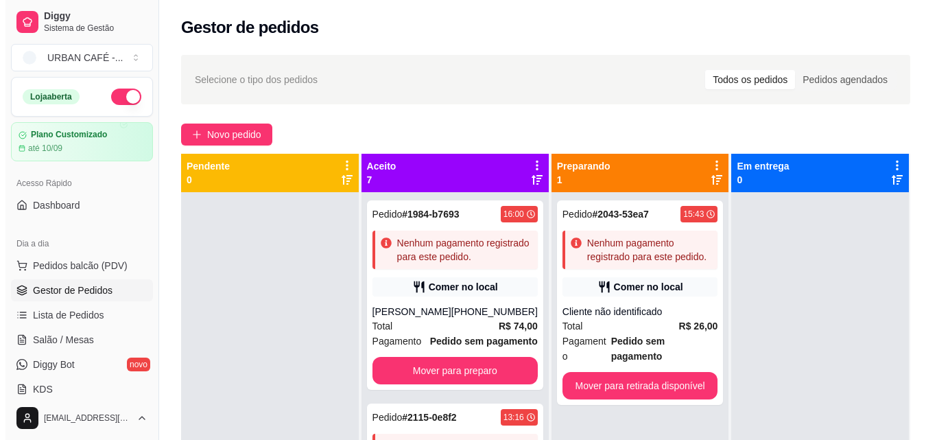
scroll to position [38, 0]
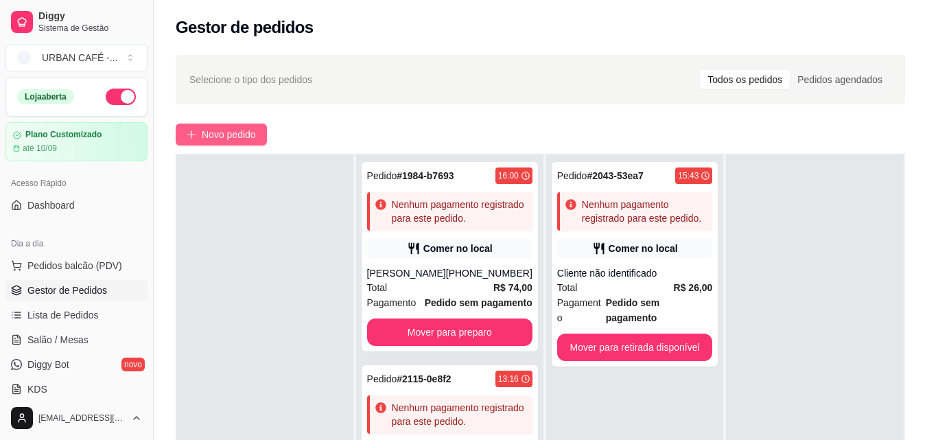
click at [231, 130] on span "Novo pedido" at bounding box center [229, 134] width 54 height 15
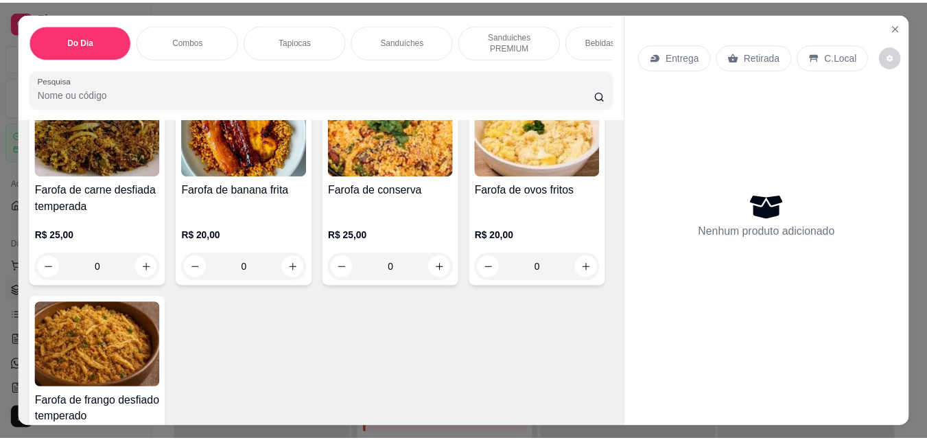
scroll to position [5669, 0]
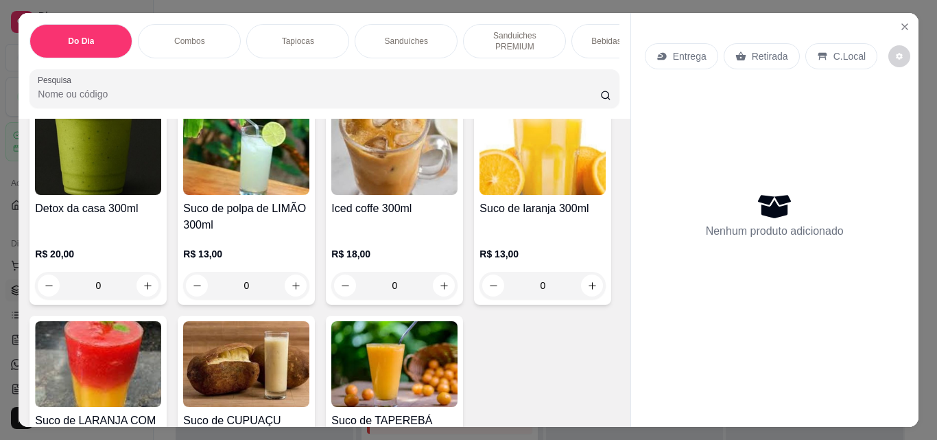
click at [902, 24] on icon "Close" at bounding box center [904, 26] width 5 height 5
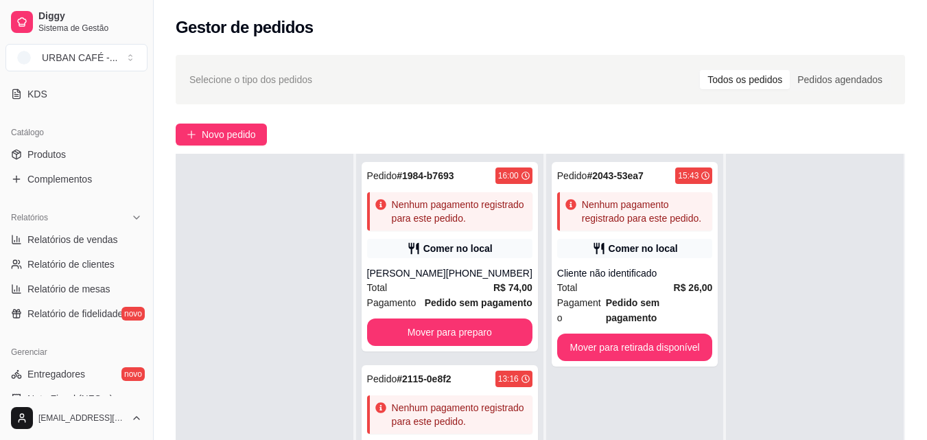
scroll to position [283, 0]
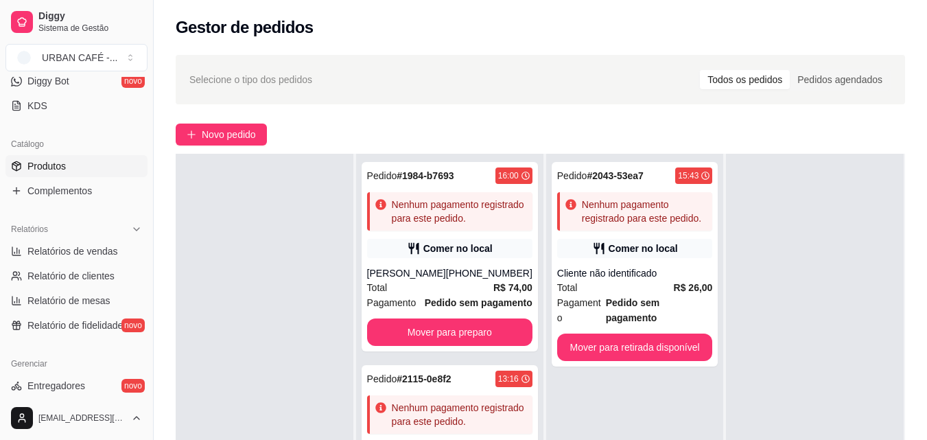
click at [77, 163] on link "Produtos" at bounding box center [76, 166] width 142 height 22
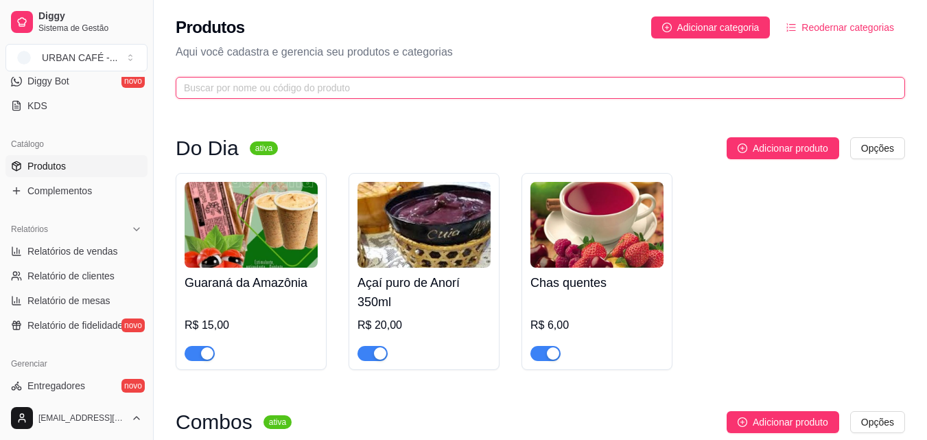
click at [662, 93] on input "text" at bounding box center [535, 87] width 702 height 15
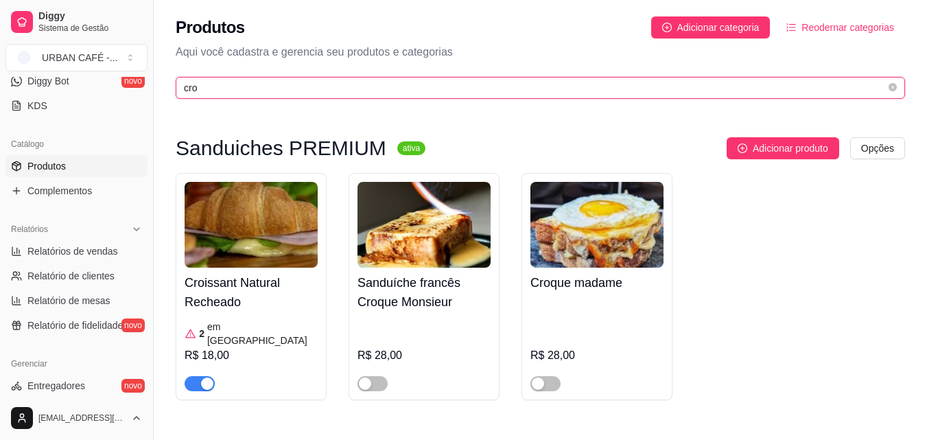
type input "cro"
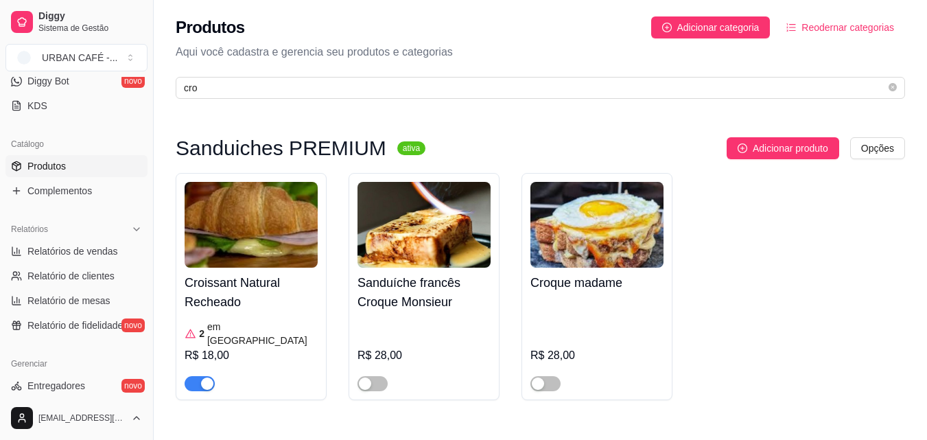
click at [215, 227] on img at bounding box center [251, 225] width 133 height 86
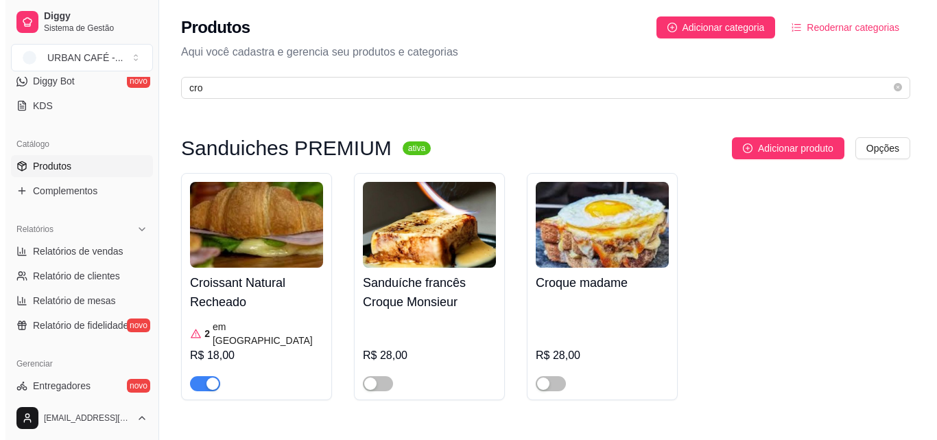
scroll to position [4, 0]
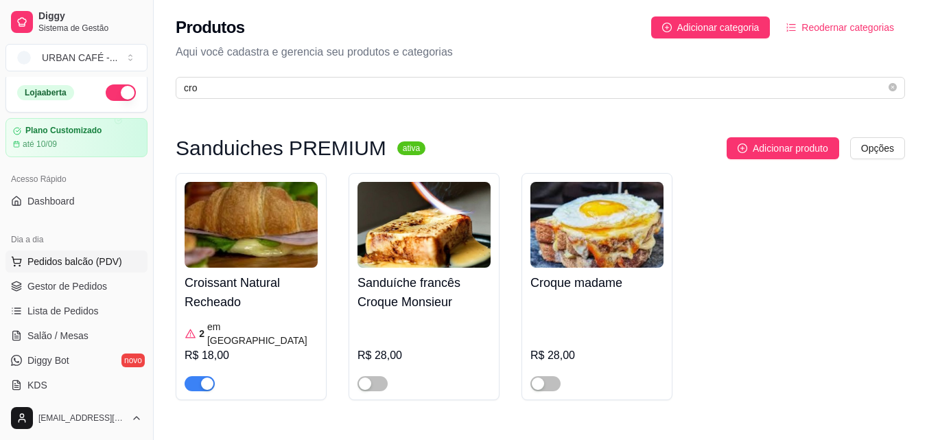
click at [101, 260] on span "Pedidos balcão (PDV)" at bounding box center [74, 262] width 95 height 14
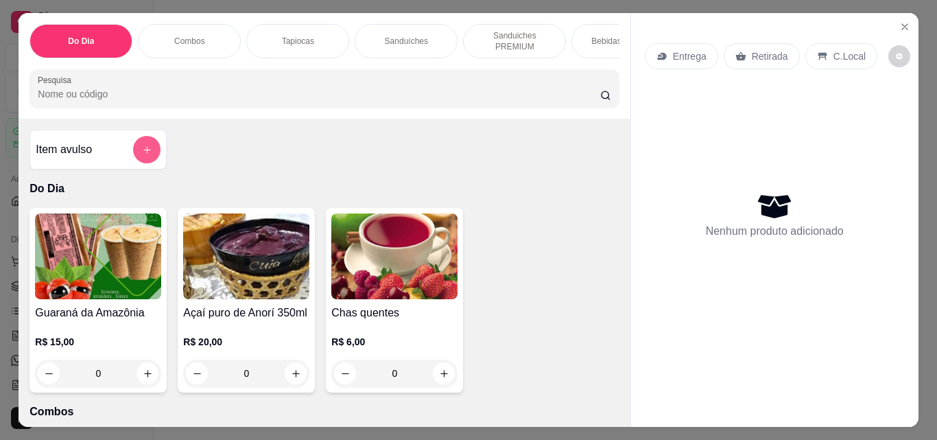
click at [145, 155] on icon "add-separate-item" at bounding box center [147, 150] width 10 height 10
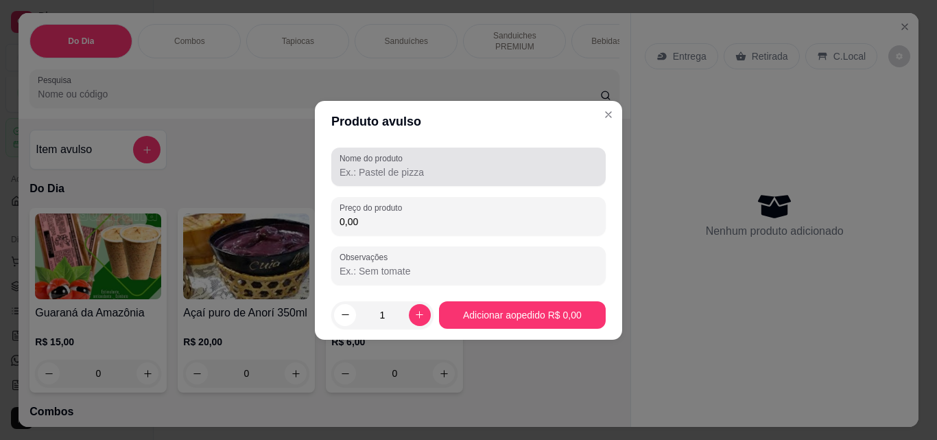
click at [430, 167] on input "Nome do produto" at bounding box center [469, 172] width 258 height 14
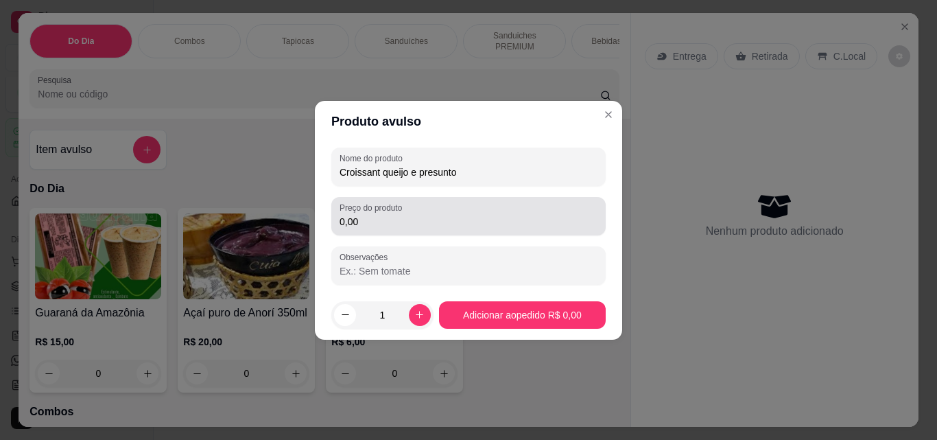
type input "Croissant queijo e presunto"
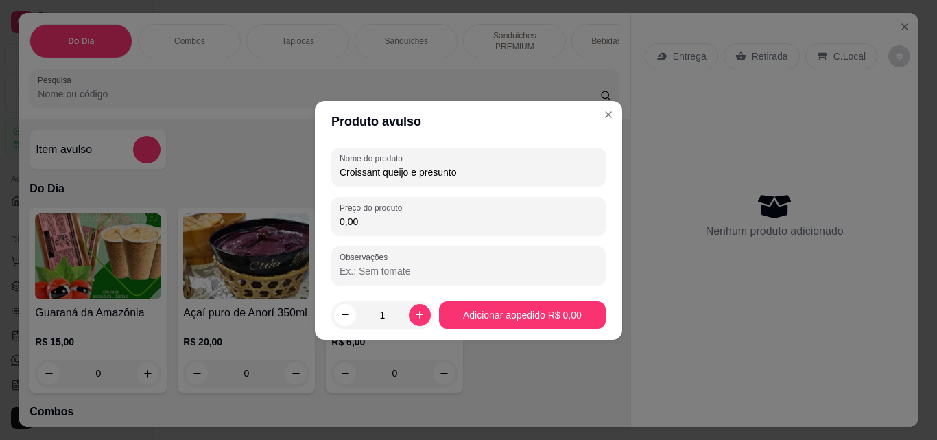
click at [430, 220] on input "0,00" at bounding box center [469, 222] width 258 height 14
click at [353, 220] on input "13,00" at bounding box center [469, 222] width 258 height 14
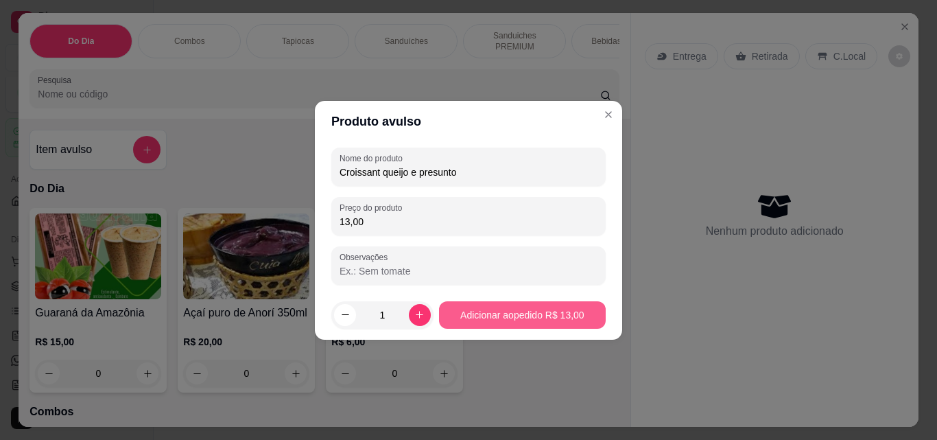
type input "13,00"
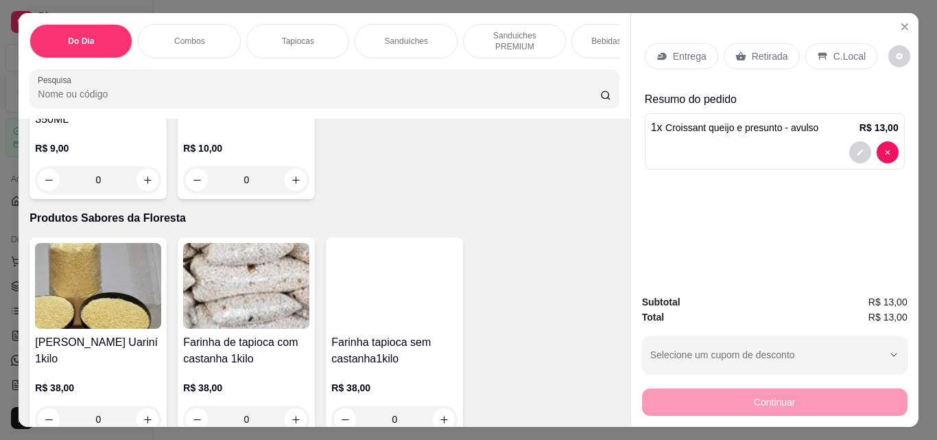
scroll to position [3034, 0]
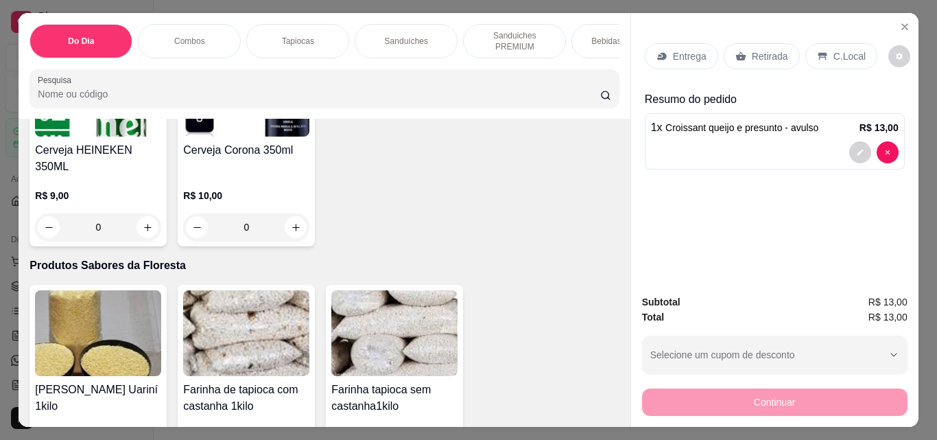
type input "1"
drag, startPoint x: 758, startPoint y: 8, endPoint x: 754, endPoint y: 42, distance: 34.6
click at [754, 42] on div "Entrega Retirada C.Local Resumo do pedido 1 x Croissant queijo e presunto - avu…" at bounding box center [775, 148] width 288 height 270
click at [754, 43] on div "Retirada" at bounding box center [762, 56] width 76 height 26
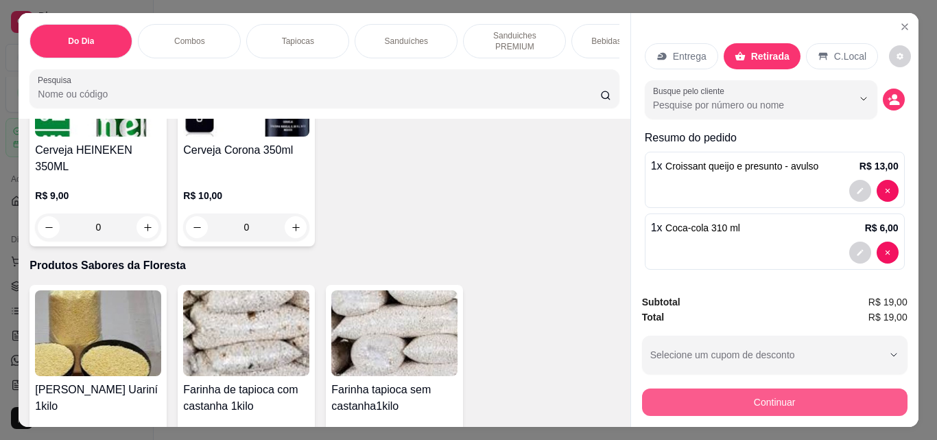
click at [791, 398] on button "Continuar" at bounding box center [775, 401] width 266 height 27
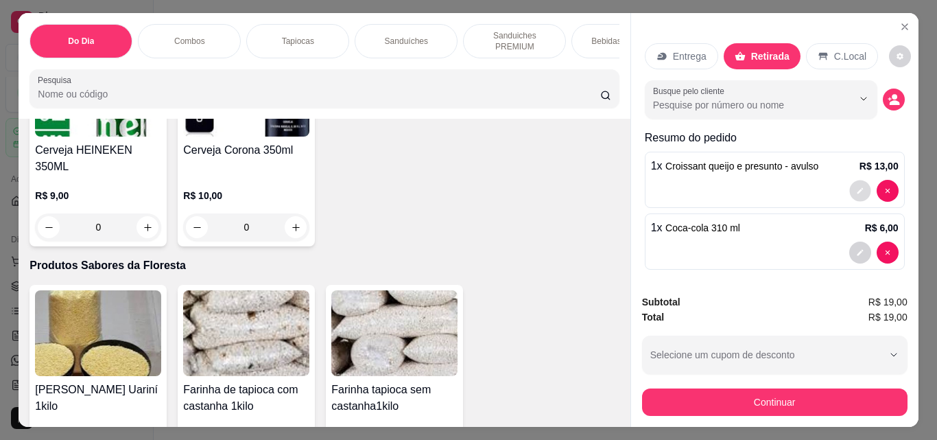
click at [856, 187] on icon "decrease-product-quantity" at bounding box center [860, 191] width 8 height 8
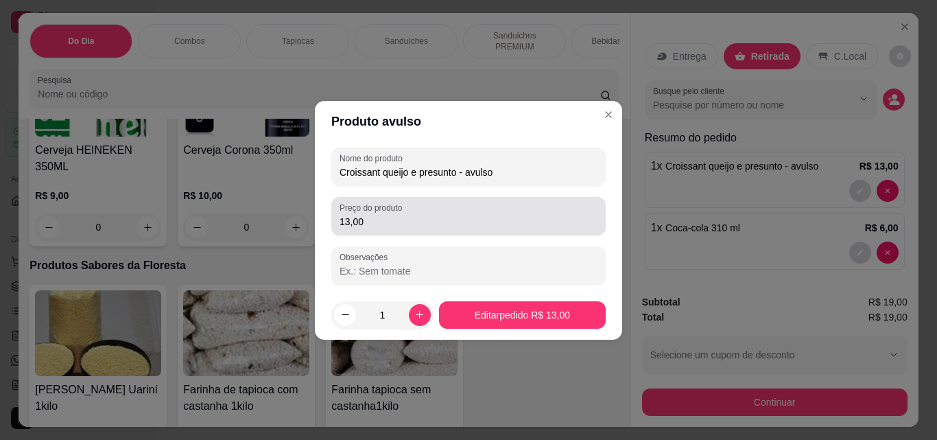
click at [443, 226] on input "13,00" at bounding box center [469, 222] width 258 height 14
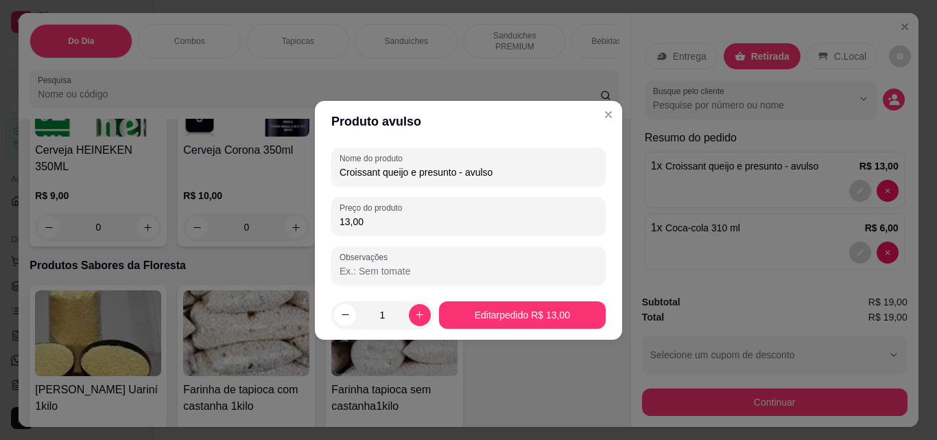
click at [443, 226] on input "13,00" at bounding box center [469, 222] width 258 height 14
type input "14,00"
click at [514, 329] on footer "1 Editar pedido R$ 14,00" at bounding box center [468, 314] width 307 height 49
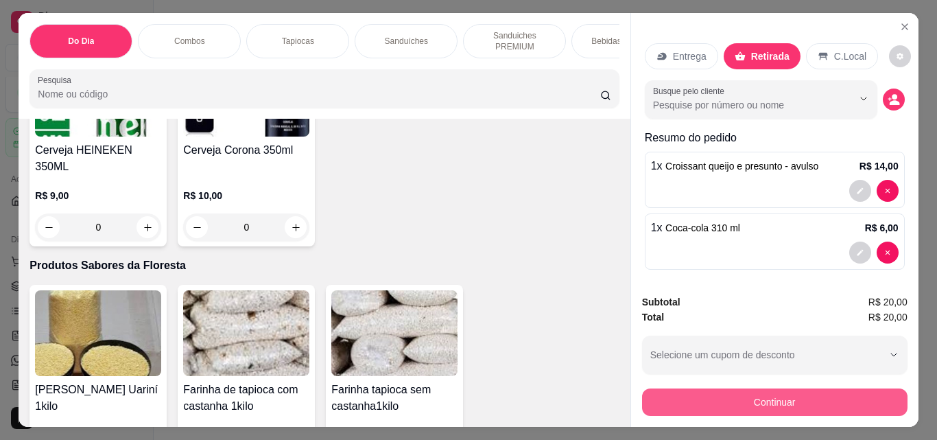
drag, startPoint x: 740, startPoint y: 412, endPoint x: 738, endPoint y: 399, distance: 13.9
click at [738, 399] on div "Subtotal R$ 20,00 Total R$ 20,00 Selecione um cupom de desconto CLIENTEVIP Sele…" at bounding box center [775, 354] width 288 height 143
click at [738, 399] on button "Continuar" at bounding box center [774, 401] width 257 height 27
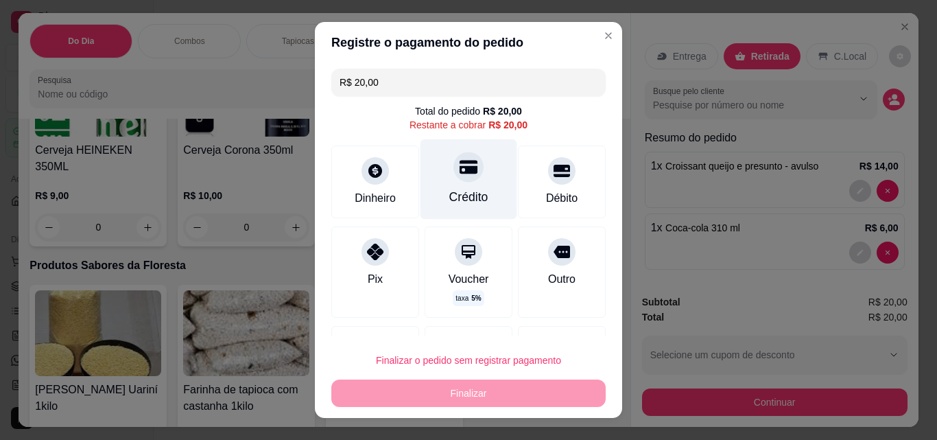
click at [454, 177] on div at bounding box center [469, 167] width 30 height 30
type input "R$ 0,00"
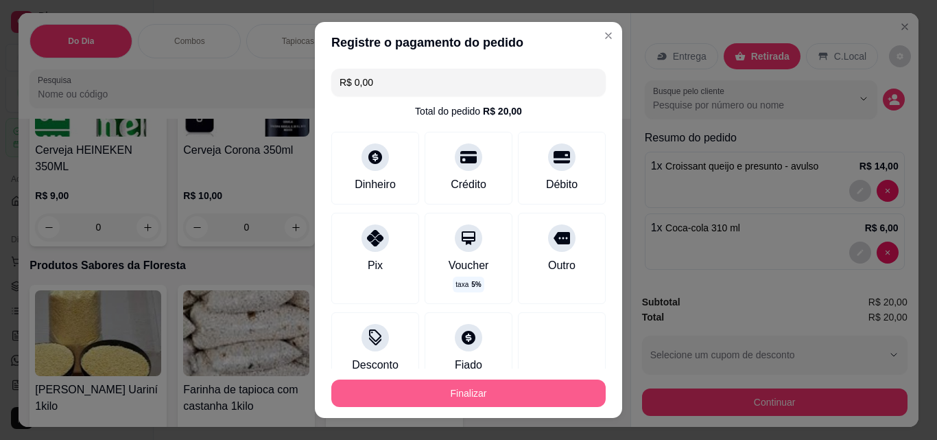
click at [494, 383] on button "Finalizar" at bounding box center [468, 392] width 274 height 27
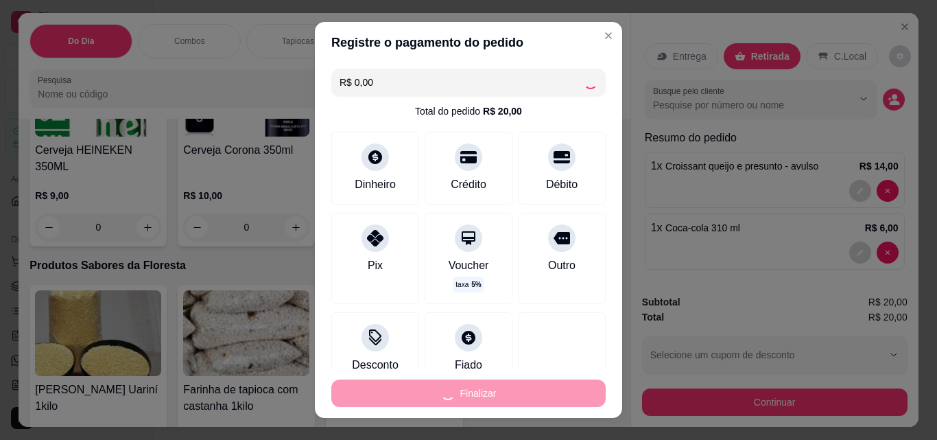
type input "0"
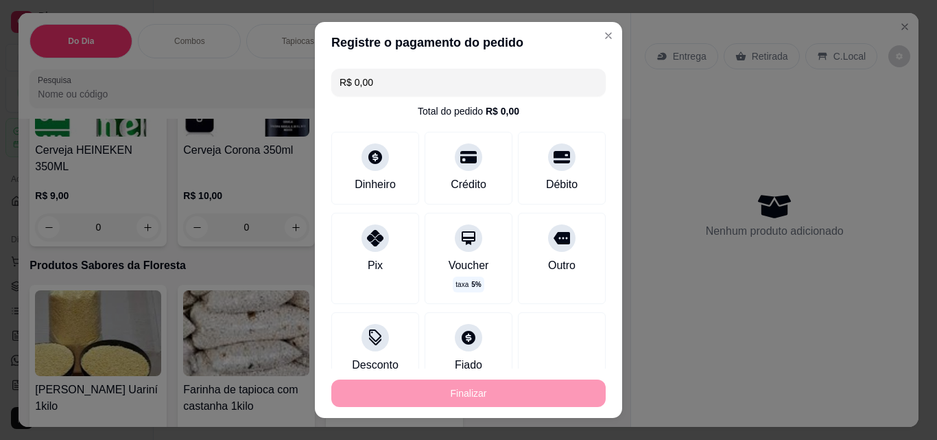
type input "-R$ 20,00"
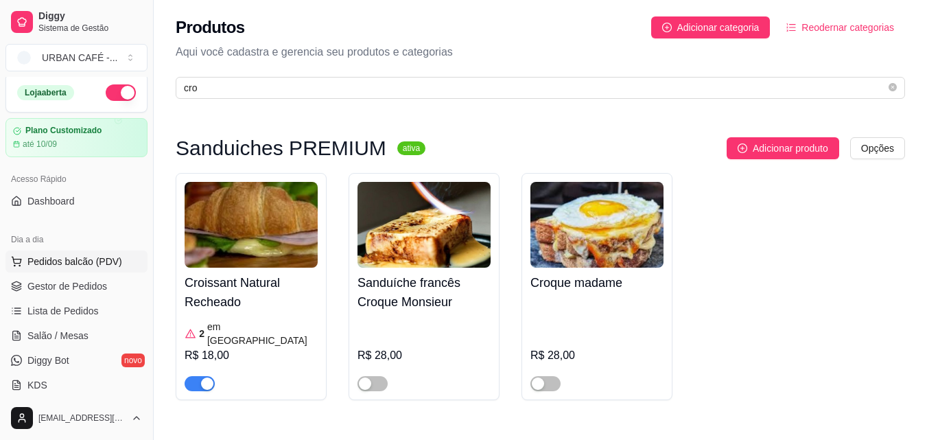
click at [88, 251] on button "Pedidos balcão (PDV)" at bounding box center [76, 261] width 142 height 22
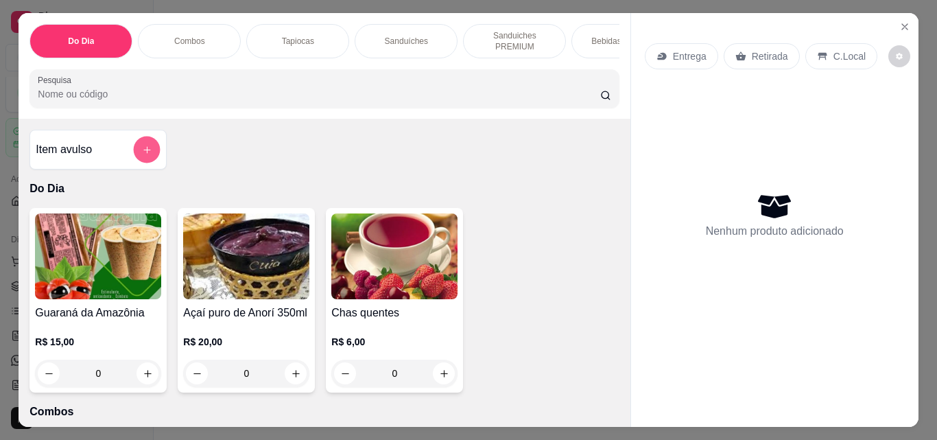
click at [143, 155] on icon "add-separate-item" at bounding box center [147, 150] width 10 height 10
click at [304, 125] on div "Item avulso Do Dia Guaraná da Amazônia R$ 15,00 0 Açaí puro de Anorí 350ml R$ 2…" at bounding box center [324, 273] width 611 height 308
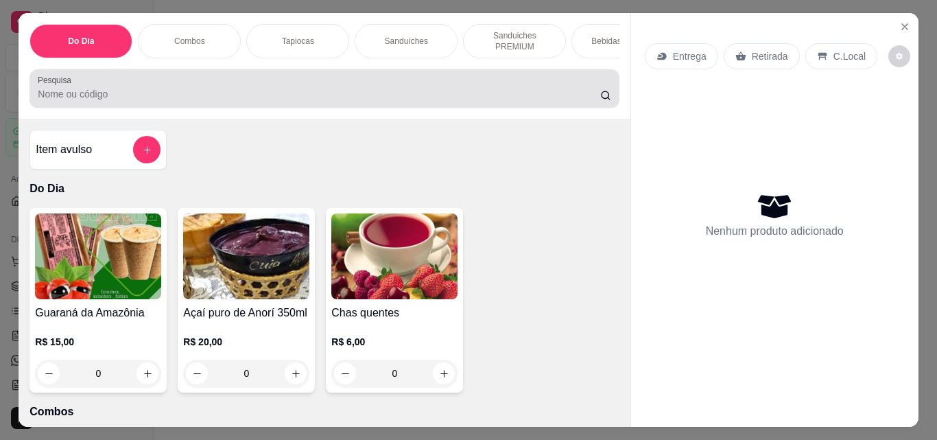
click at [305, 99] on input "Pesquisa" at bounding box center [319, 94] width 563 height 14
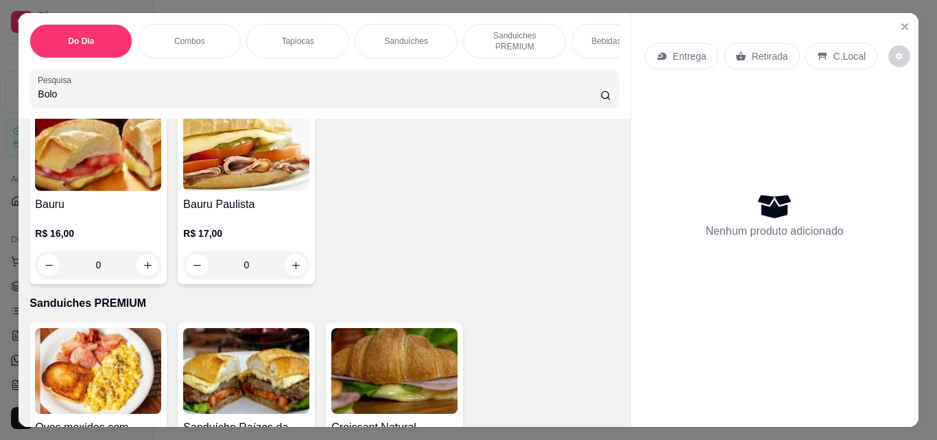
scroll to position [1425, 0]
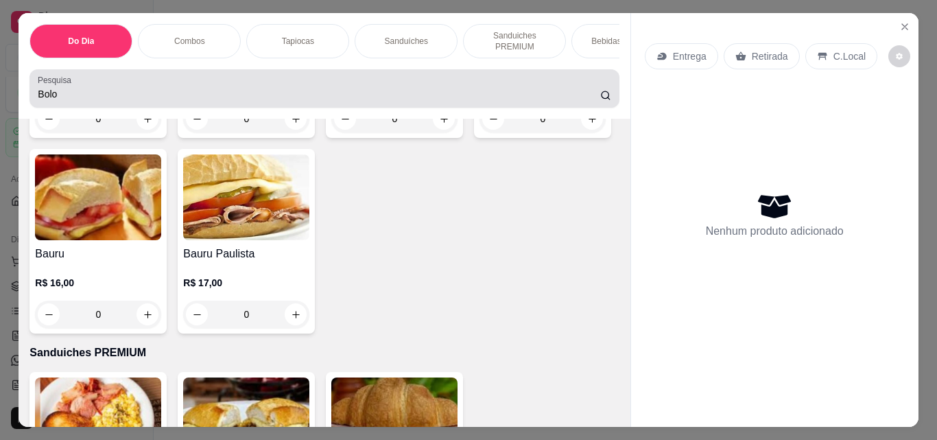
click at [264, 77] on div "Pesquisa Bolo" at bounding box center [324, 88] width 589 height 38
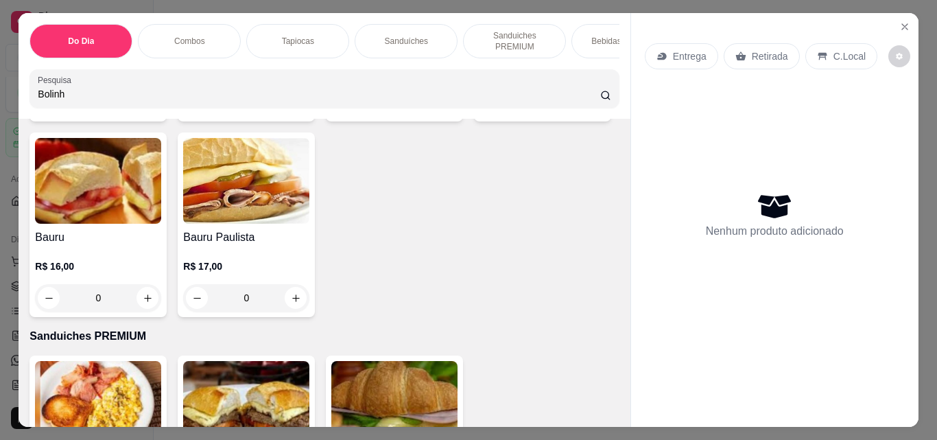
scroll to position [1408, 0]
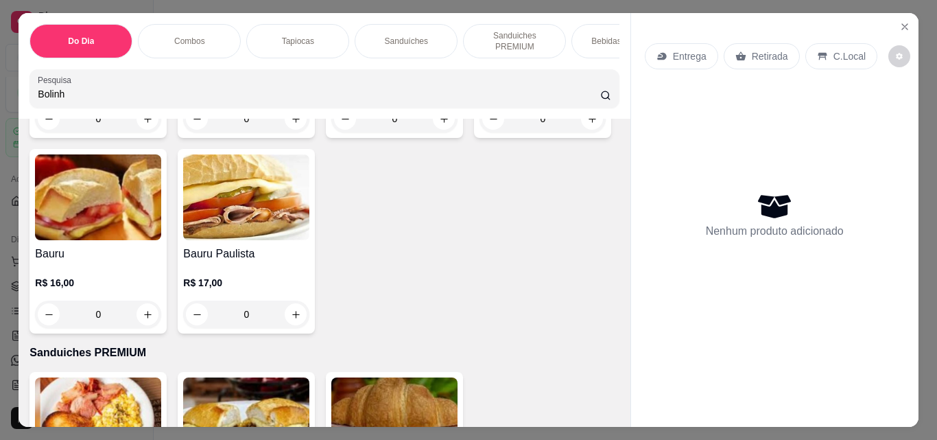
type input "Bolinh"
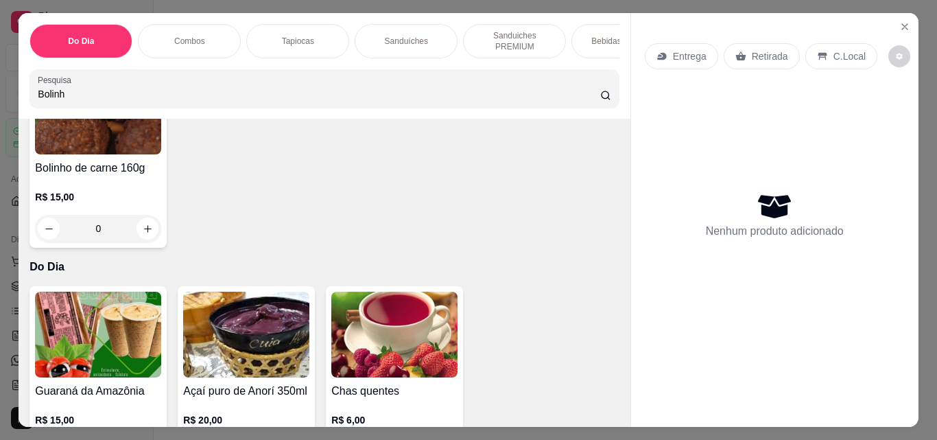
scroll to position [72, 0]
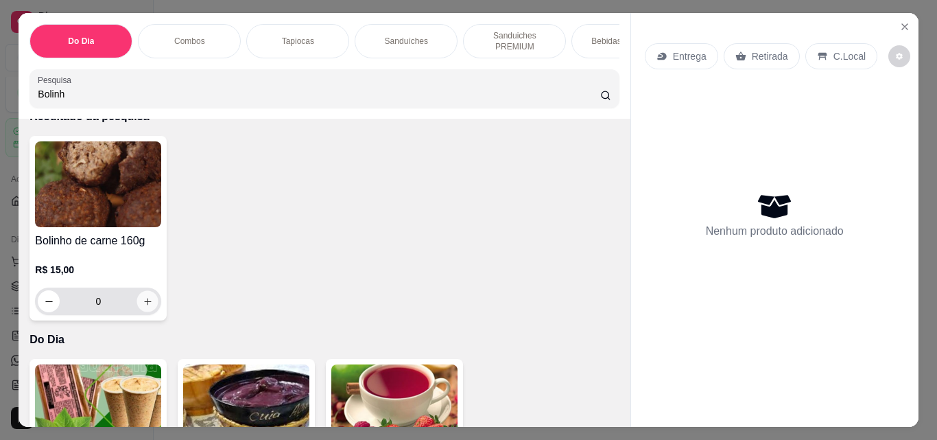
click at [139, 301] on button "increase-product-quantity" at bounding box center [147, 301] width 21 height 21
type input "1"
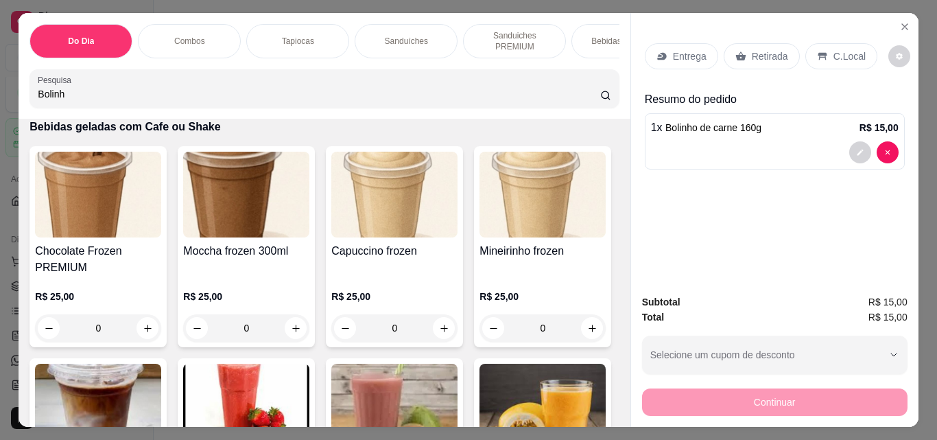
scroll to position [5547, 0]
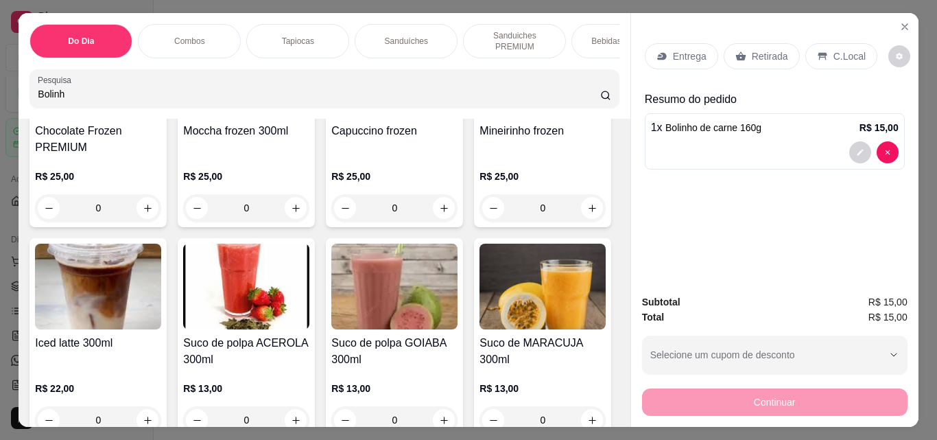
type input "2"
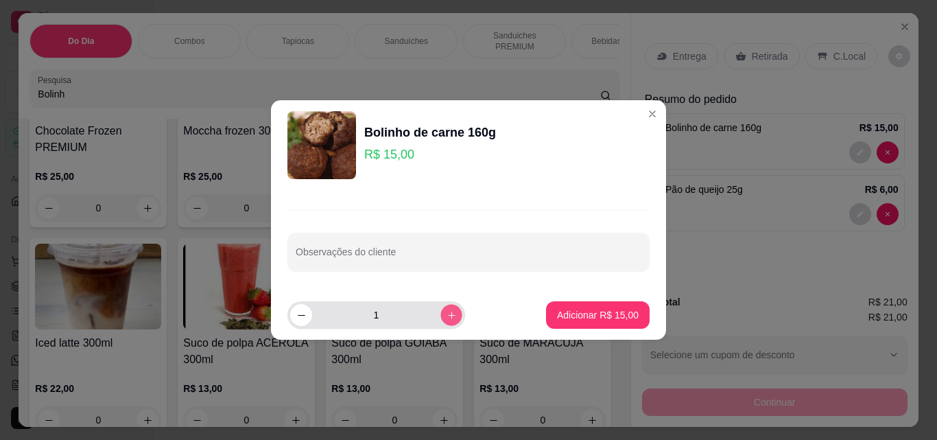
click at [443, 314] on button "increase-product-quantity" at bounding box center [451, 315] width 21 height 21
type input "2"
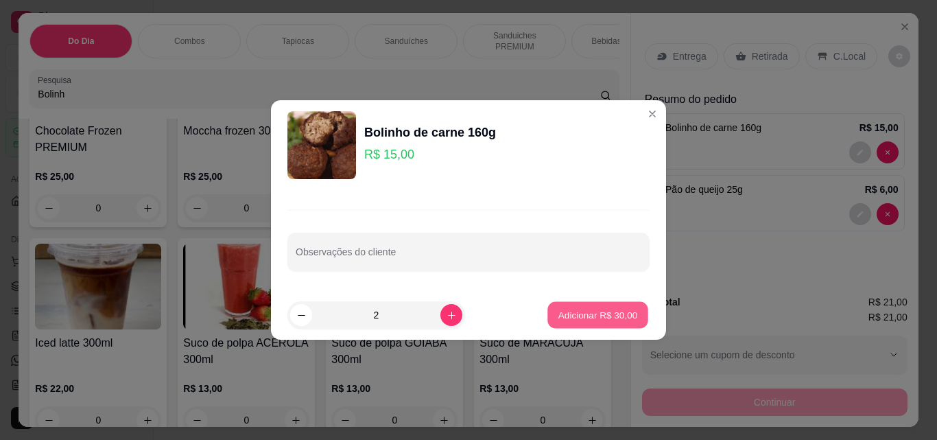
click at [600, 319] on p "Adicionar R$ 30,00" at bounding box center [599, 315] width 80 height 13
type input "3"
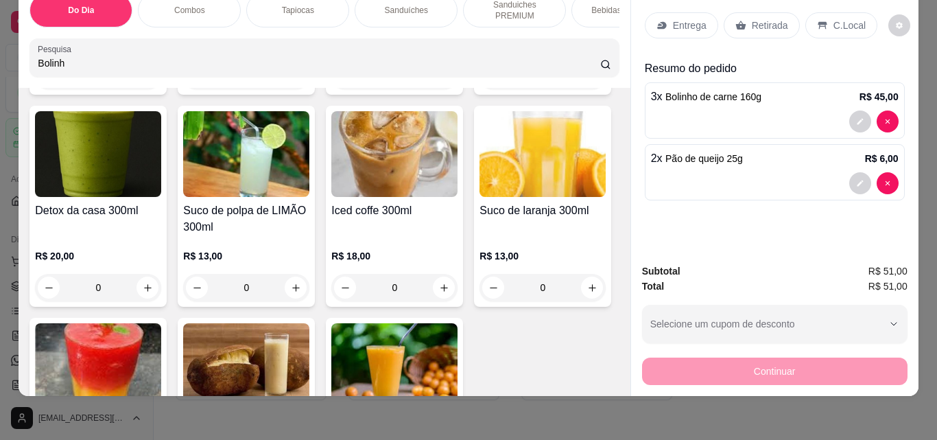
scroll to position [5861, 0]
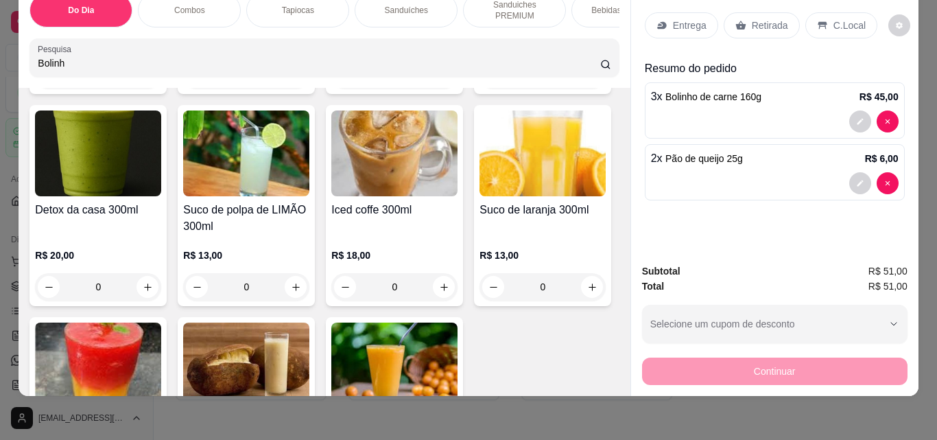
type input "2"
click at [759, 19] on p "Retirada" at bounding box center [770, 26] width 36 height 14
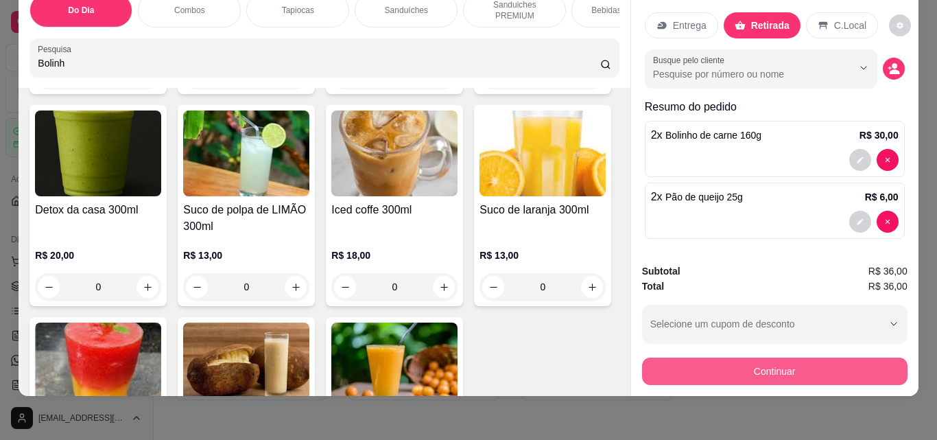
click at [766, 368] on button "Continuar" at bounding box center [775, 371] width 266 height 27
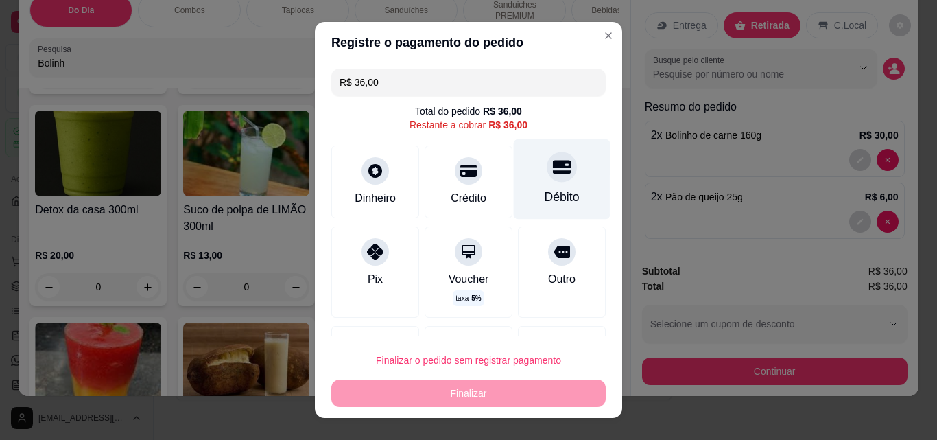
click at [558, 195] on div "Débito" at bounding box center [562, 179] width 97 height 80
type input "R$ 0,00"
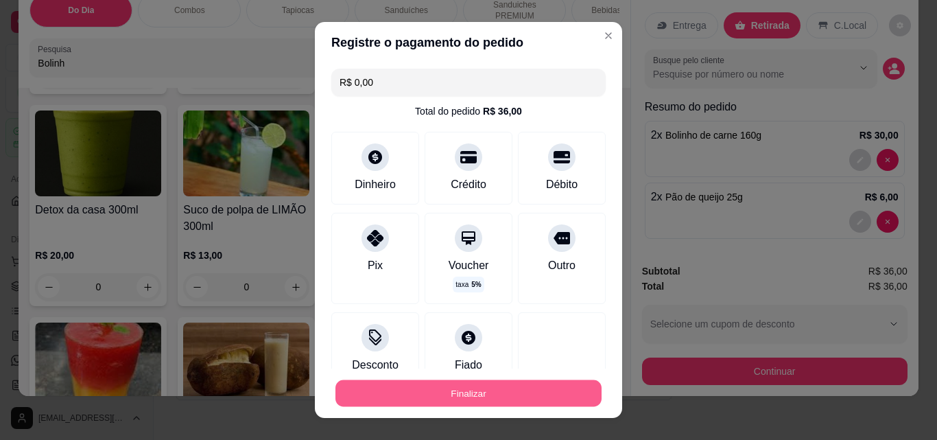
click at [494, 390] on button "Finalizar" at bounding box center [469, 393] width 266 height 27
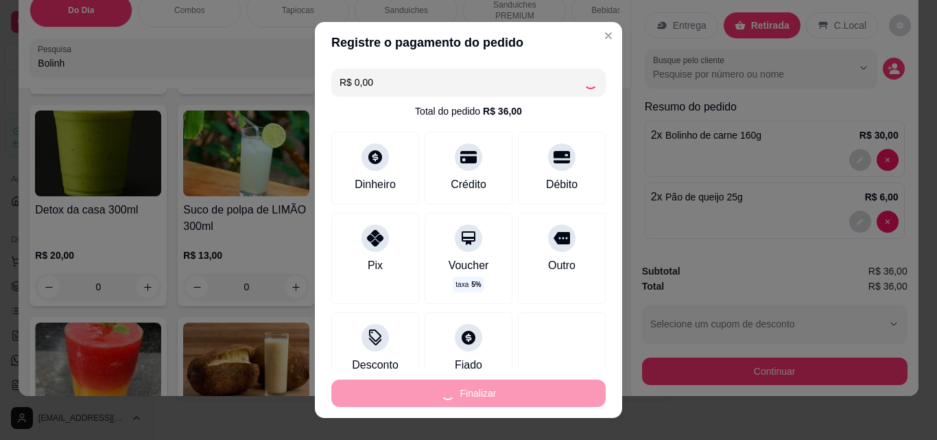
type input "0"
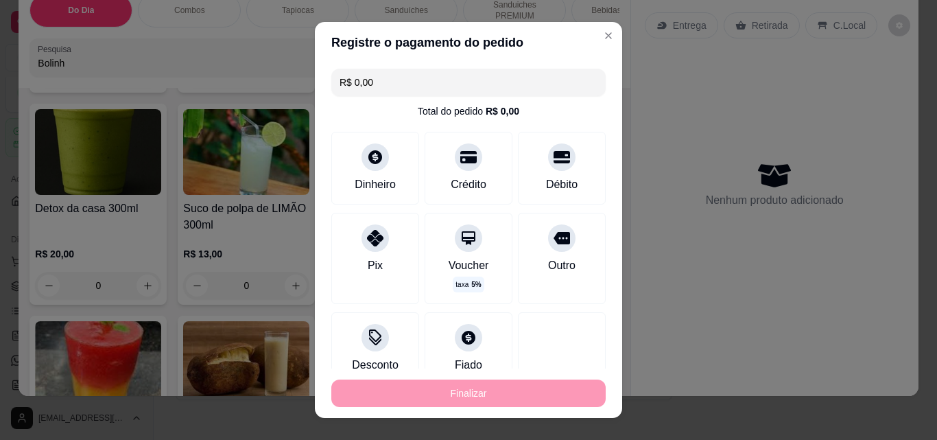
type input "-R$ 36,00"
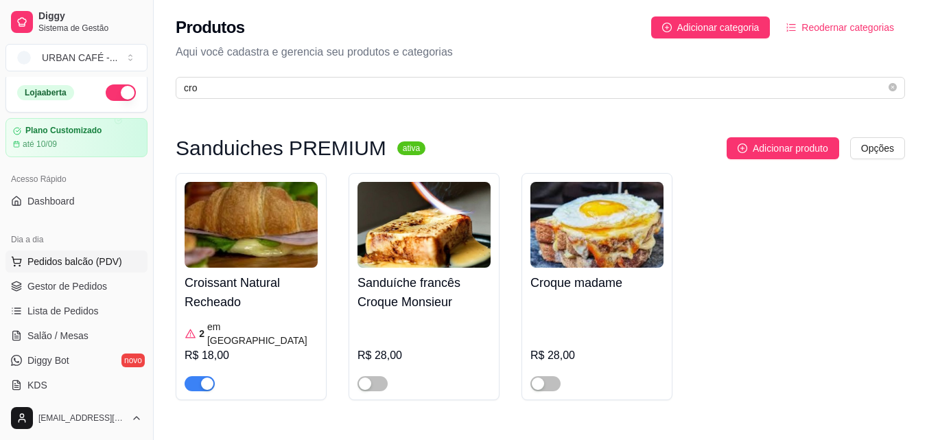
click at [85, 261] on span "Pedidos balcão (PDV)" at bounding box center [74, 262] width 95 height 14
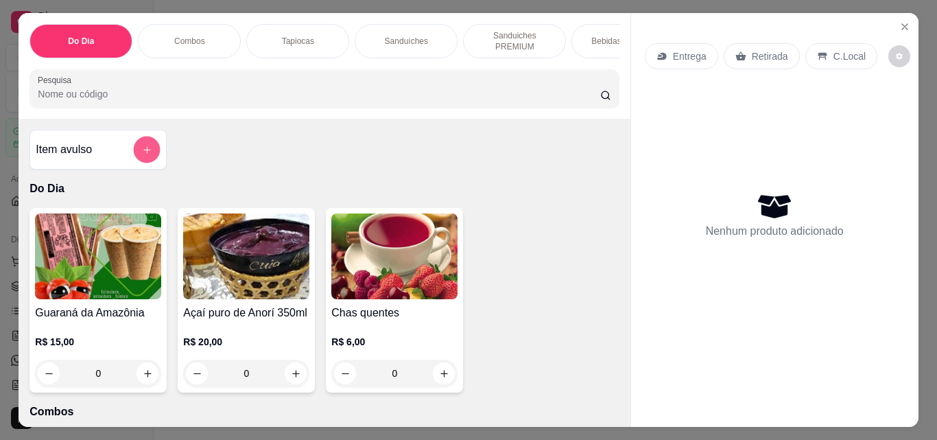
click at [144, 155] on icon "add-separate-item" at bounding box center [147, 150] width 10 height 10
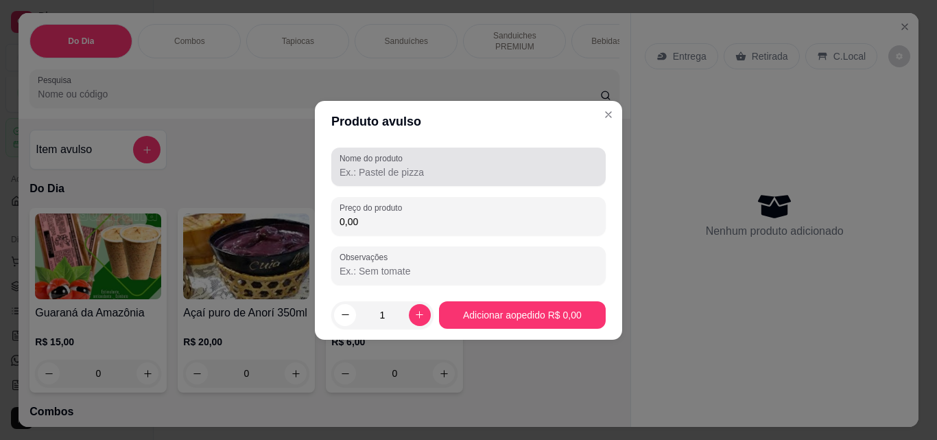
click at [388, 161] on label "Nome do produto" at bounding box center [374, 158] width 68 height 12
click at [388, 165] on input "Nome do produto" at bounding box center [469, 172] width 258 height 14
click at [388, 161] on label "Nome do produto" at bounding box center [374, 158] width 68 height 12
click at [388, 165] on input "Nome do produto" at bounding box center [469, 172] width 258 height 14
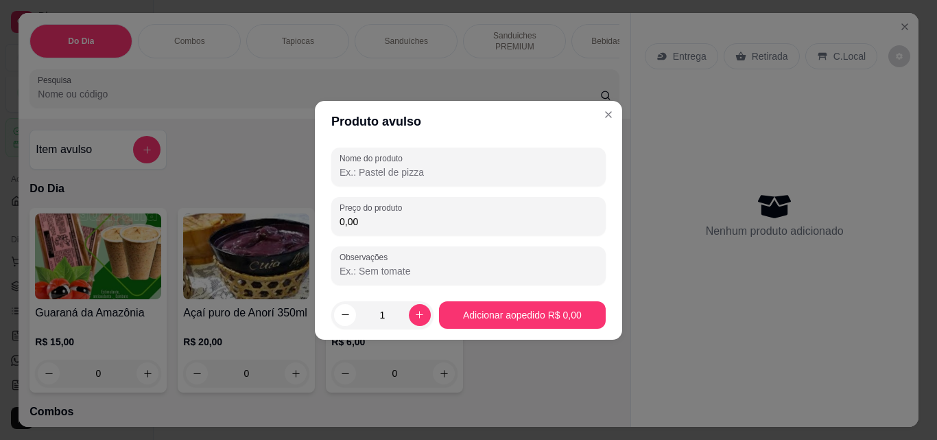
click at [387, 172] on input "Nome do produto" at bounding box center [469, 172] width 258 height 14
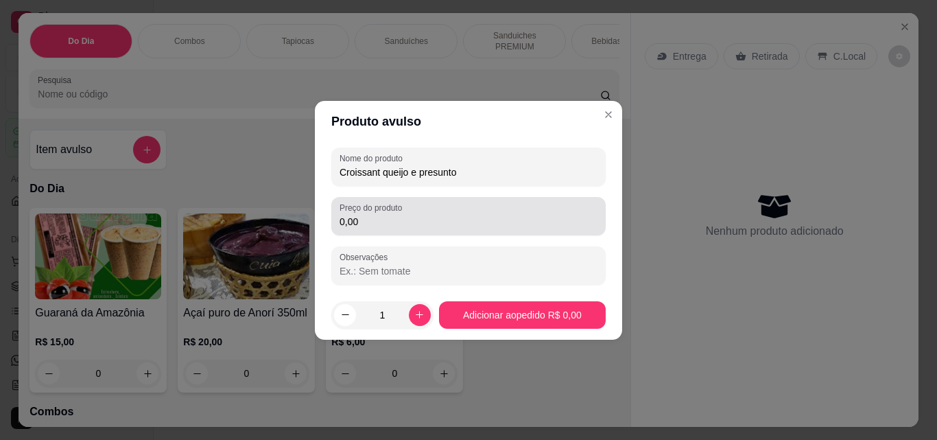
type input "Croissant queijo e presunto"
click at [381, 233] on div "Preço do produto 0,00" at bounding box center [468, 216] width 274 height 38
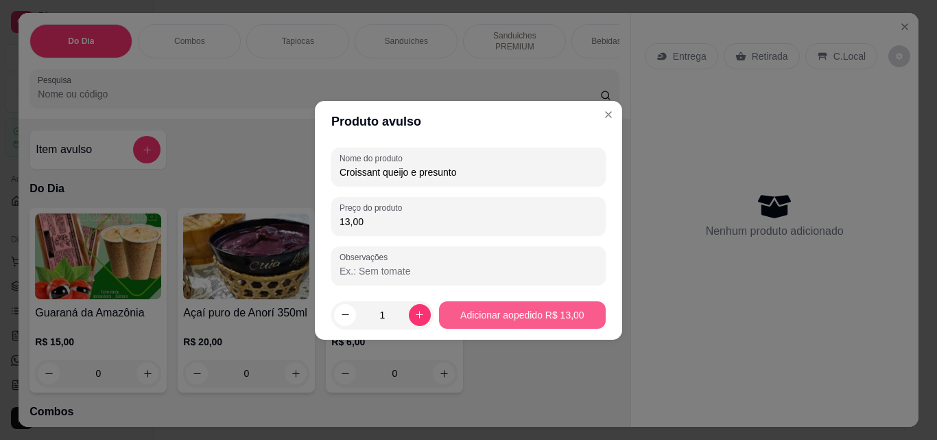
type input "13,00"
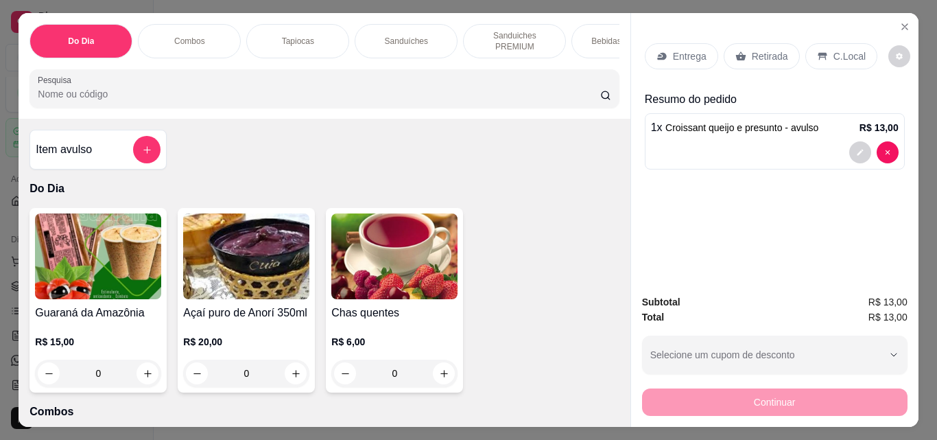
click at [503, 309] on div "Guaraná da Amazônia R$ 15,00 0 Açaí puro de Anorí 350ml R$ 20,00 0 Chas quentes…" at bounding box center [324, 300] width 589 height 185
click at [752, 49] on p "Retirada" at bounding box center [770, 56] width 36 height 14
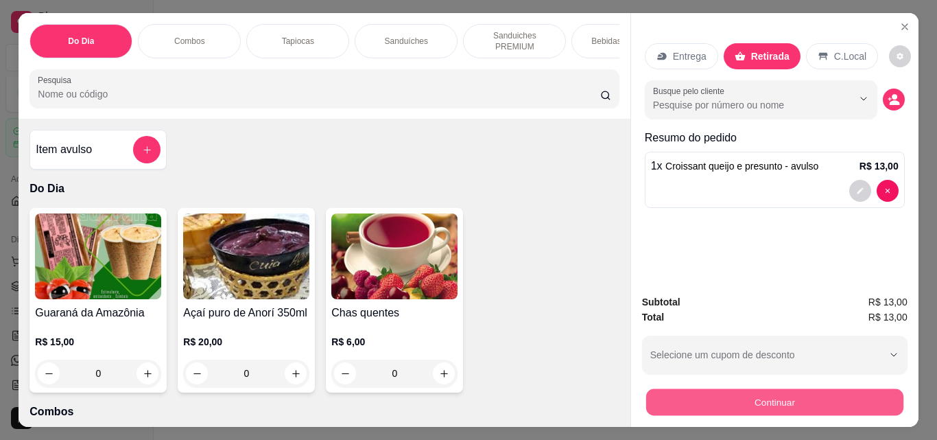
click at [762, 397] on button "Continuar" at bounding box center [774, 401] width 257 height 27
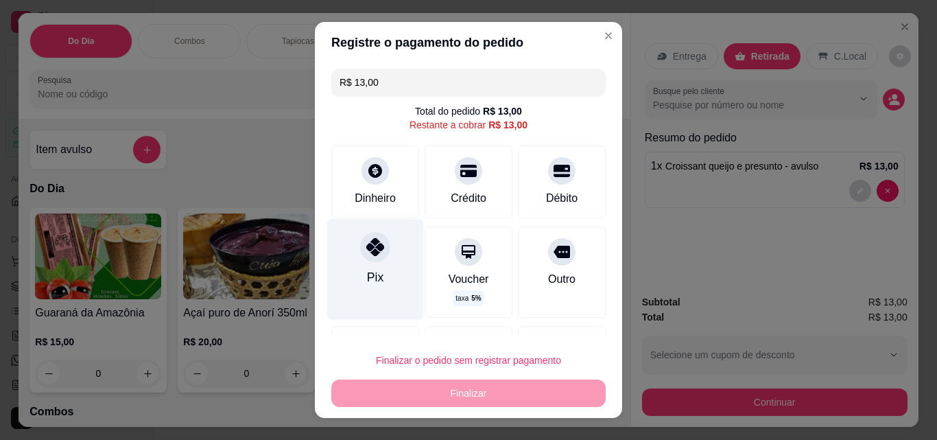
click at [374, 257] on div at bounding box center [375, 247] width 30 height 30
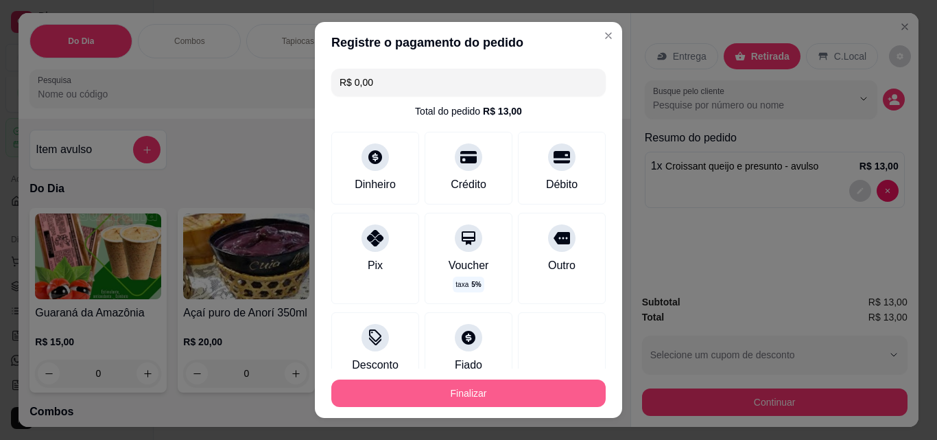
click at [454, 399] on button "Finalizar" at bounding box center [468, 392] width 274 height 27
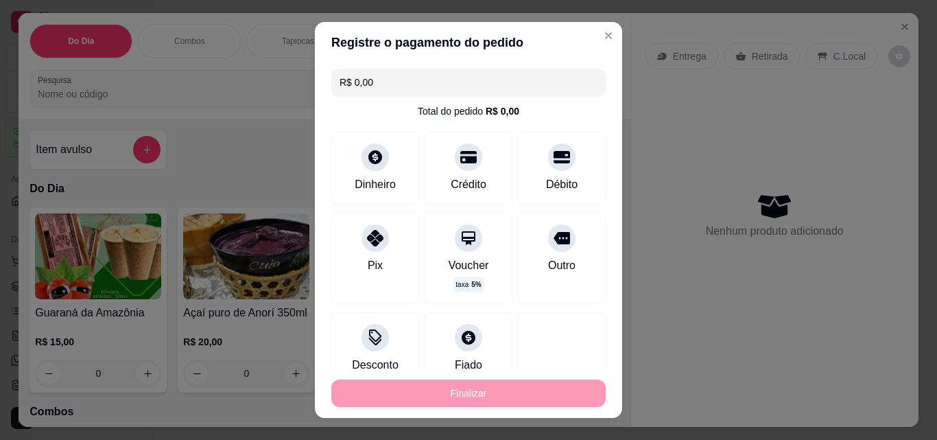
type input "-R$ 13,00"
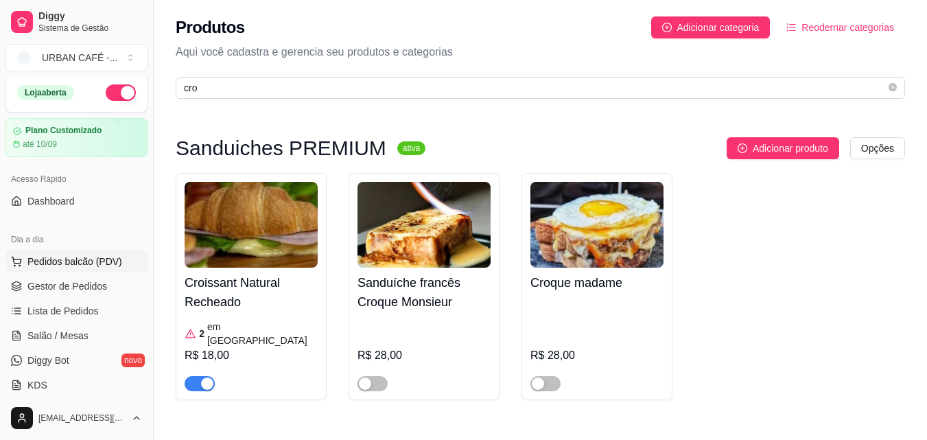
click at [74, 264] on span "Pedidos balcão (PDV)" at bounding box center [74, 262] width 95 height 14
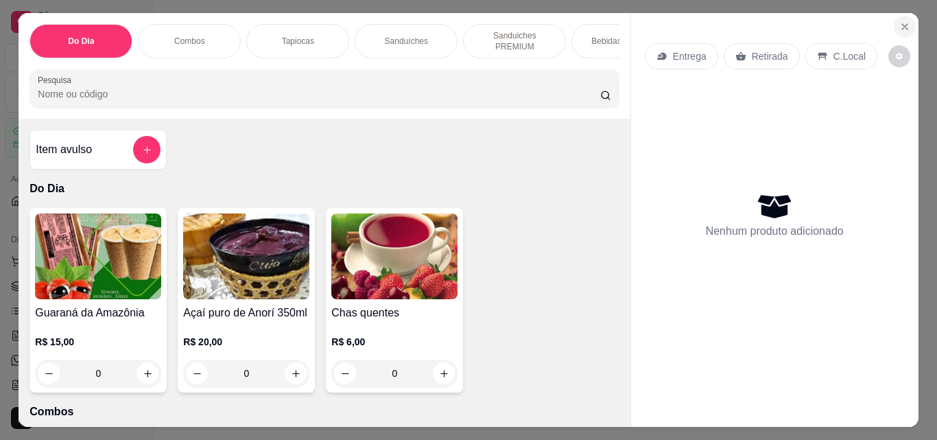
click at [902, 24] on icon "Close" at bounding box center [904, 26] width 5 height 5
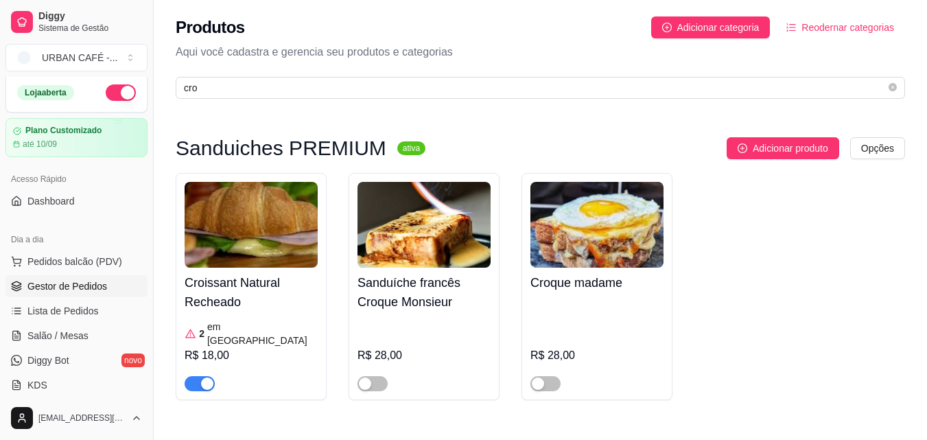
click at [86, 287] on span "Gestor de Pedidos" at bounding box center [67, 286] width 80 height 14
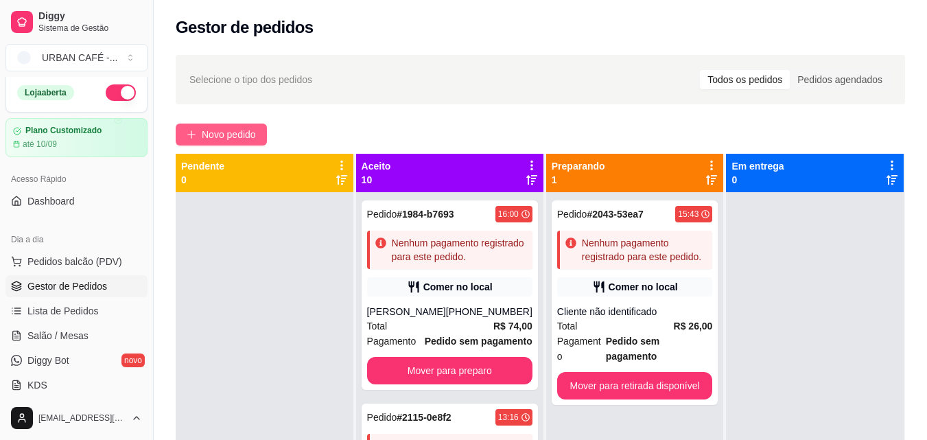
click at [236, 127] on span "Novo pedido" at bounding box center [229, 134] width 54 height 15
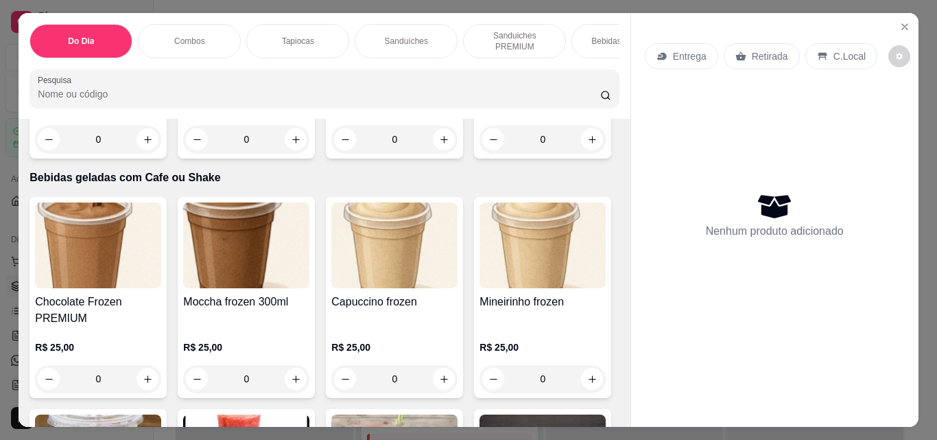
scroll to position [5105, 0]
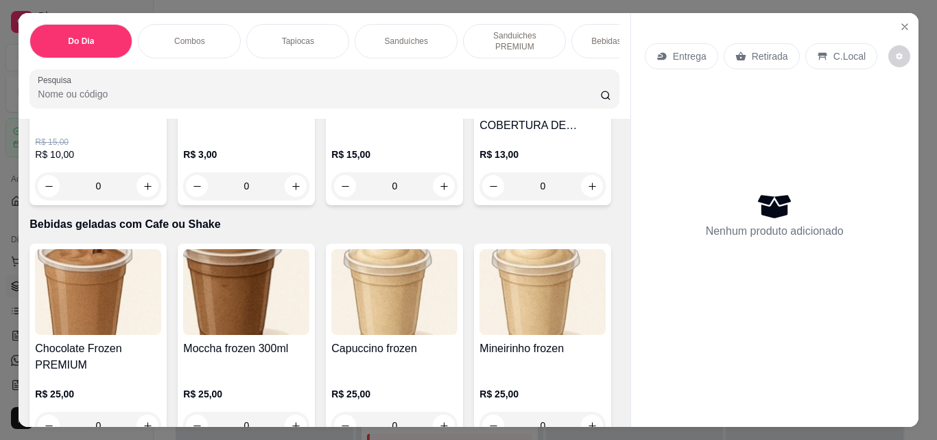
type input "1"
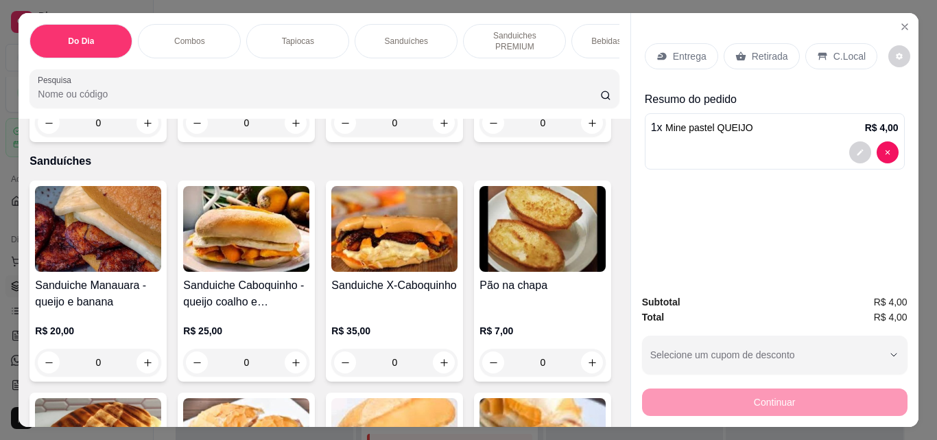
scroll to position [0, 0]
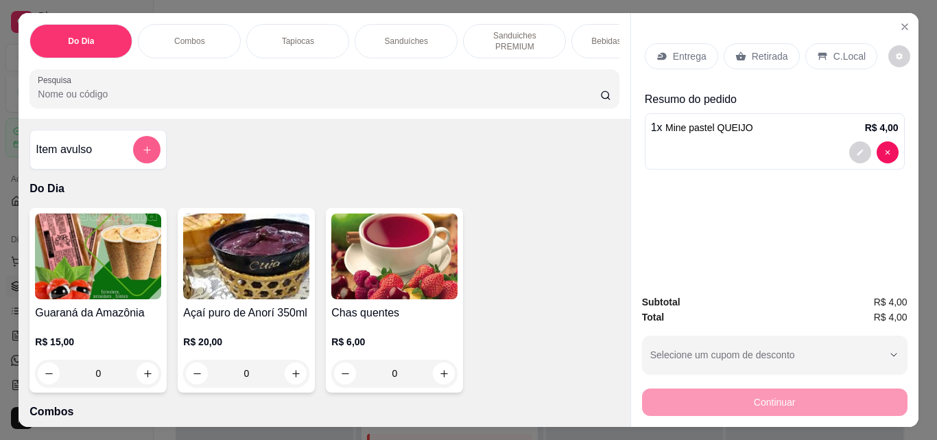
click at [142, 155] on icon "add-separate-item" at bounding box center [147, 150] width 10 height 10
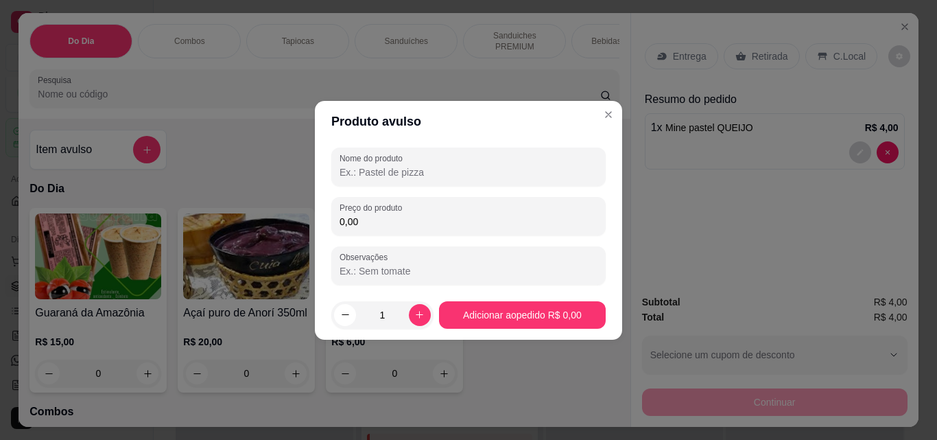
click at [431, 173] on input "Nome do produto" at bounding box center [469, 172] width 258 height 14
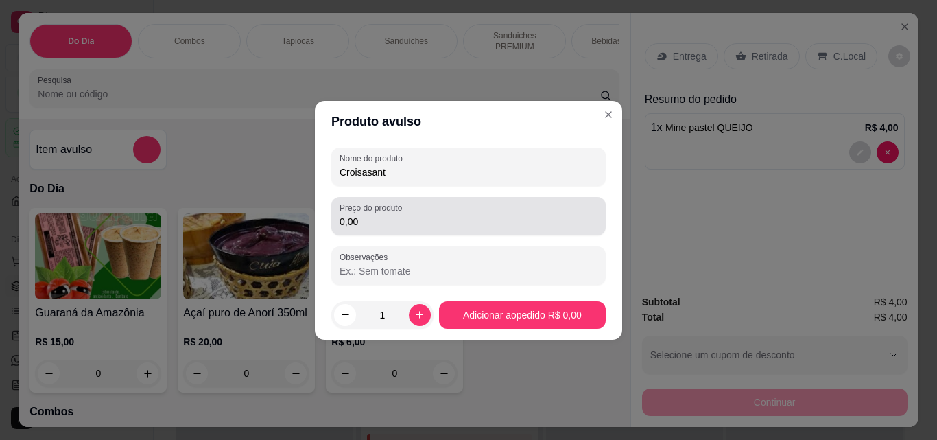
type input "Croisasant"
click at [408, 213] on div "0,00" at bounding box center [469, 215] width 258 height 27
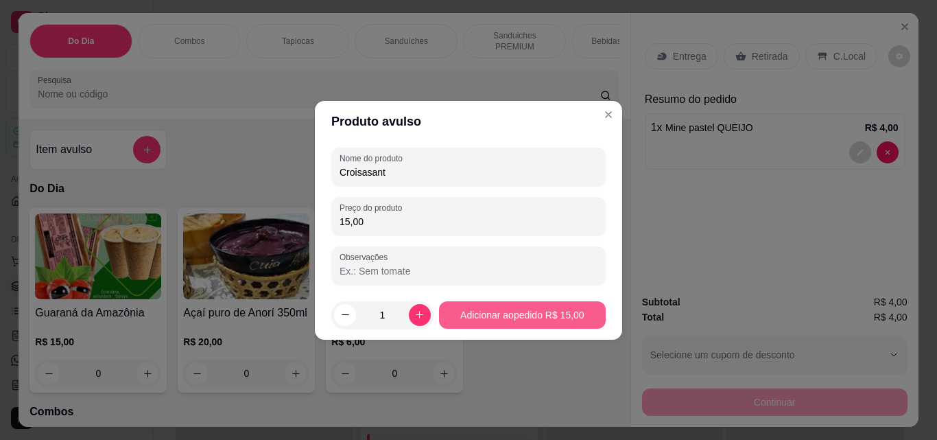
type input "15,00"
click at [480, 306] on div "Guaraná da Amazônia R$ 15,00 0 Açaí puro de Anorí 350ml R$ 20,00 0 Chas quentes…" at bounding box center [324, 300] width 589 height 185
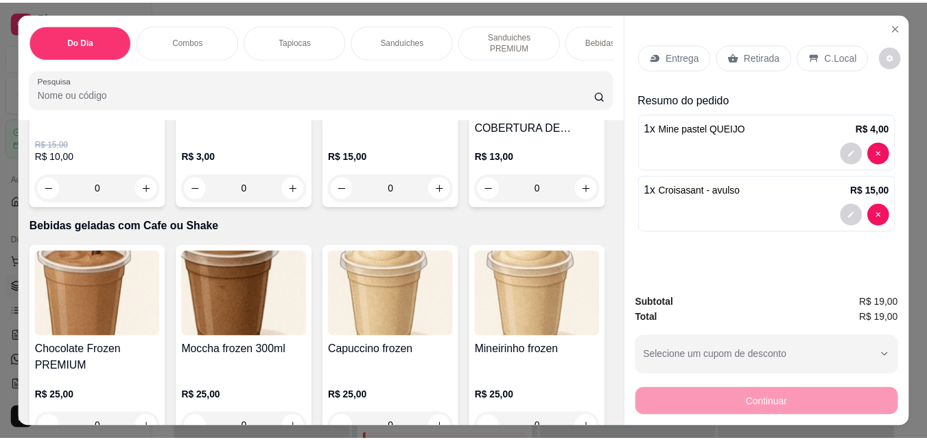
scroll to position [5058, 0]
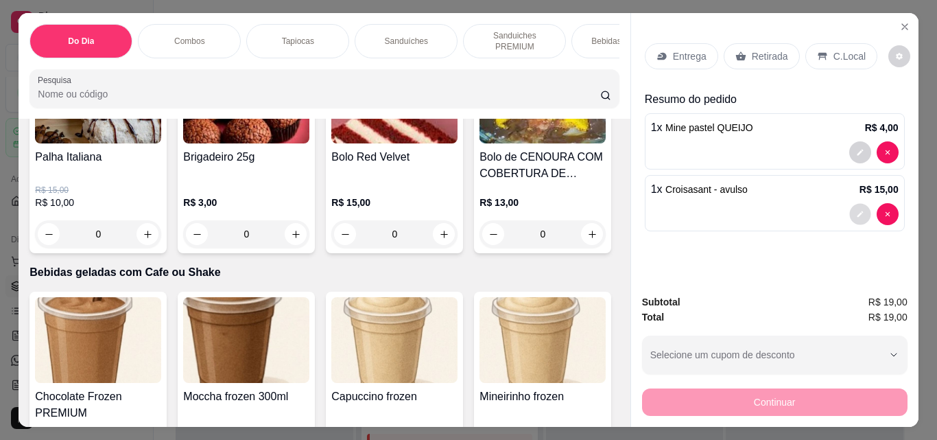
click at [856, 210] on icon "decrease-product-quantity" at bounding box center [860, 214] width 8 height 8
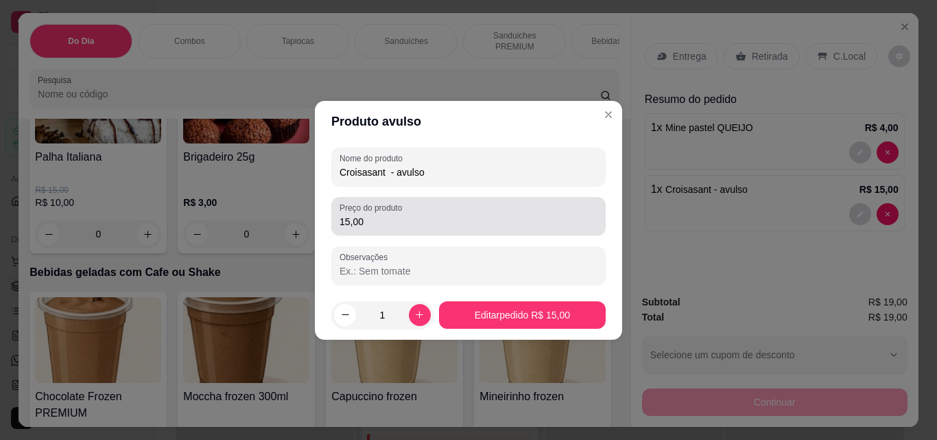
click at [454, 226] on input "15,00" at bounding box center [469, 222] width 258 height 14
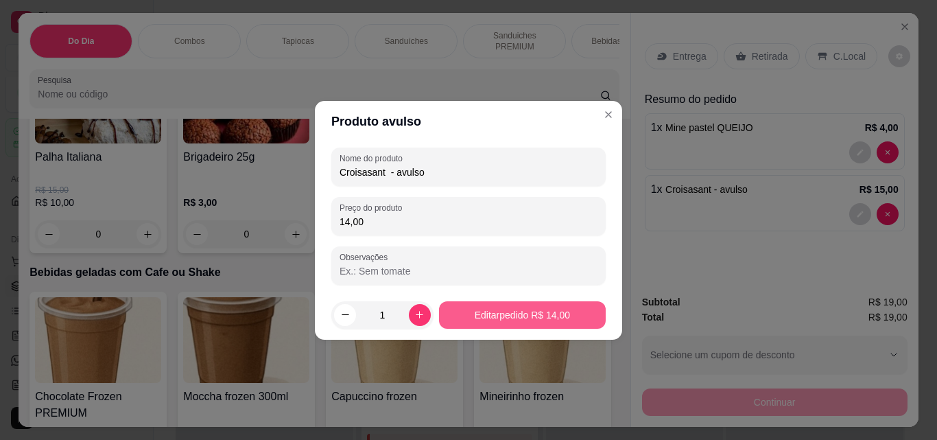
type input "14,00"
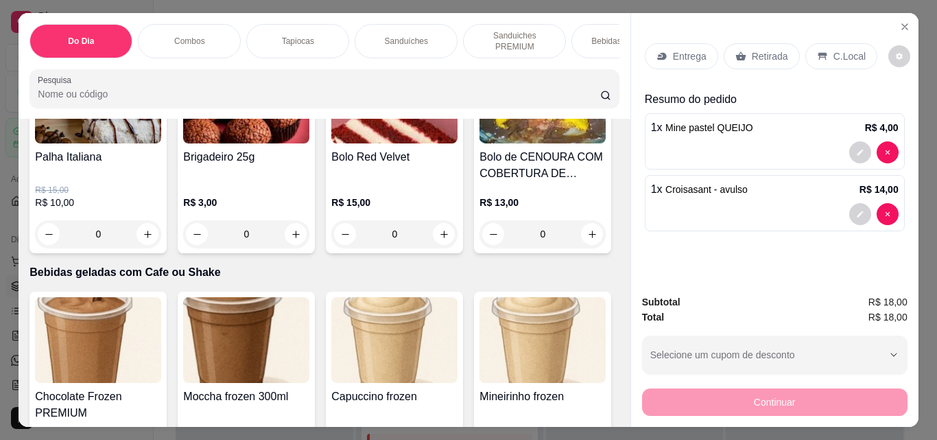
click at [782, 45] on div "Retirada" at bounding box center [762, 56] width 76 height 26
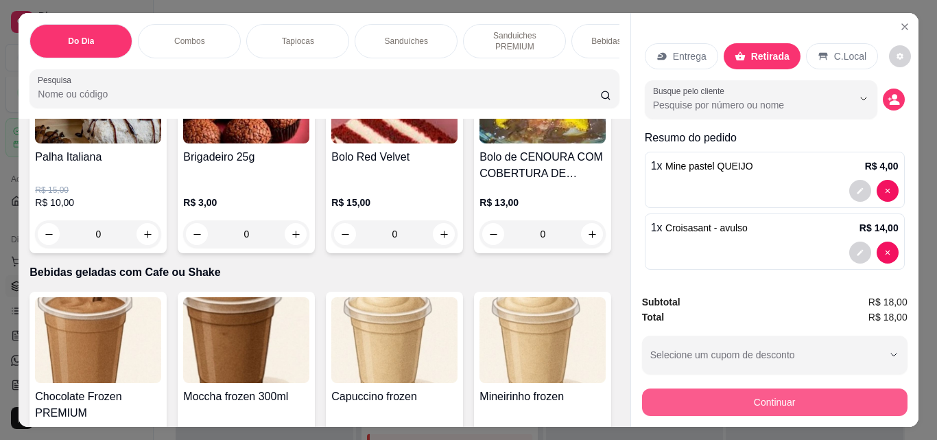
click at [826, 399] on button "Continuar" at bounding box center [775, 401] width 266 height 27
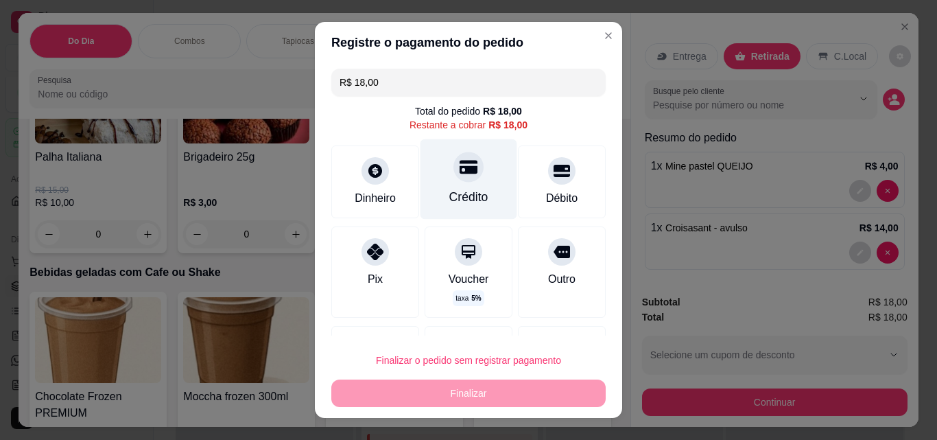
click at [460, 193] on div "Crédito" at bounding box center [468, 197] width 39 height 18
type input "R$ 0,00"
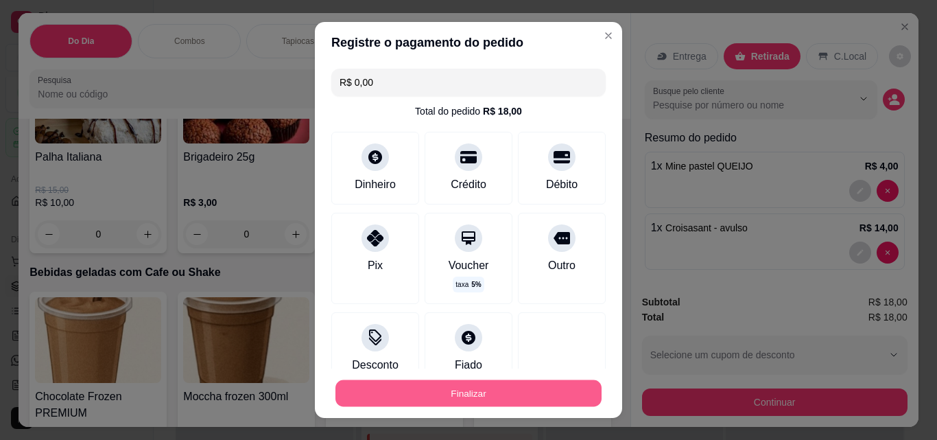
click at [511, 388] on button "Finalizar" at bounding box center [469, 393] width 266 height 27
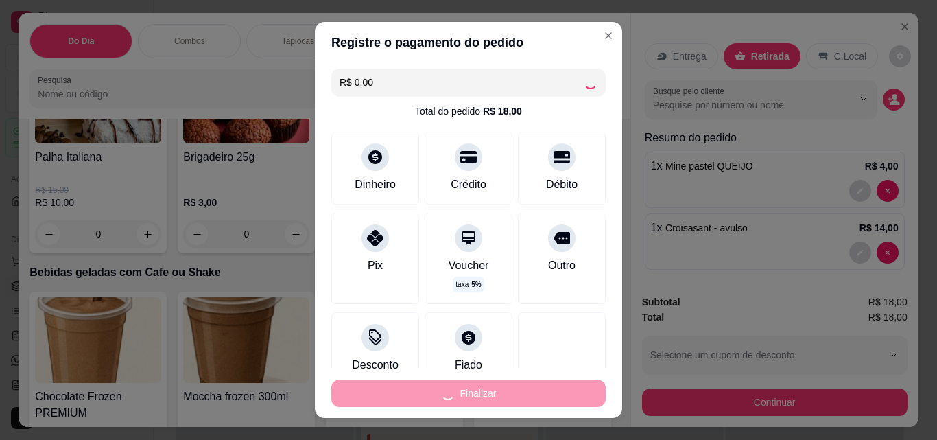
type input "0"
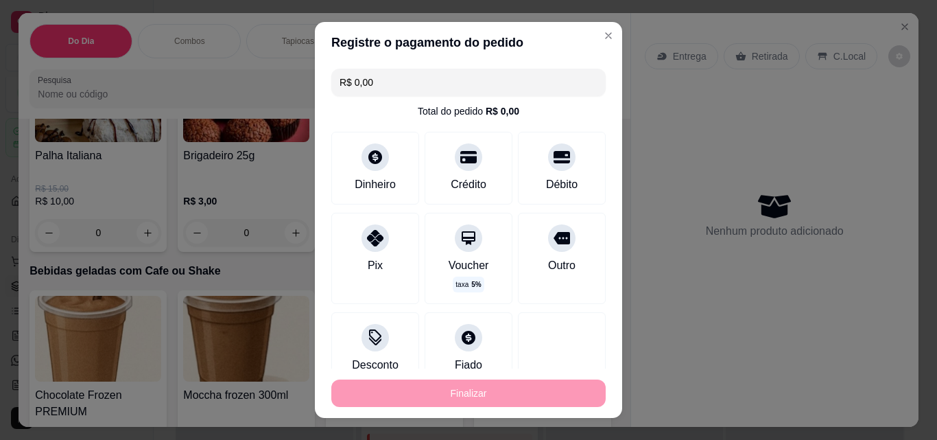
type input "-R$ 18,00"
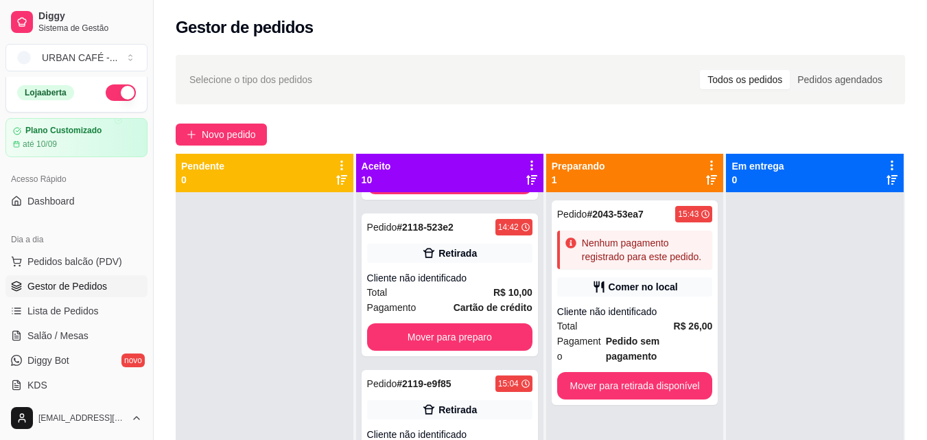
scroll to position [715, 0]
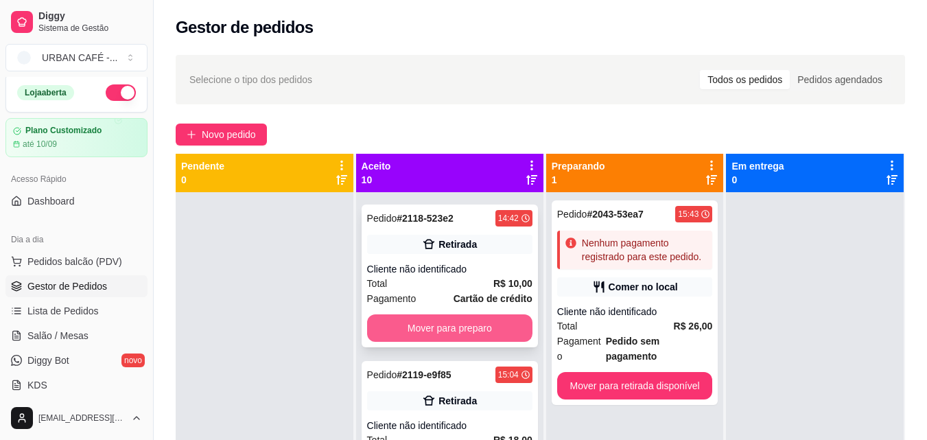
click at [478, 342] on button "Mover para preparo" at bounding box center [449, 327] width 165 height 27
click at [495, 342] on button "Mover para preparo" at bounding box center [449, 328] width 161 height 27
click at [495, 342] on button "Mover para preparo" at bounding box center [449, 327] width 165 height 27
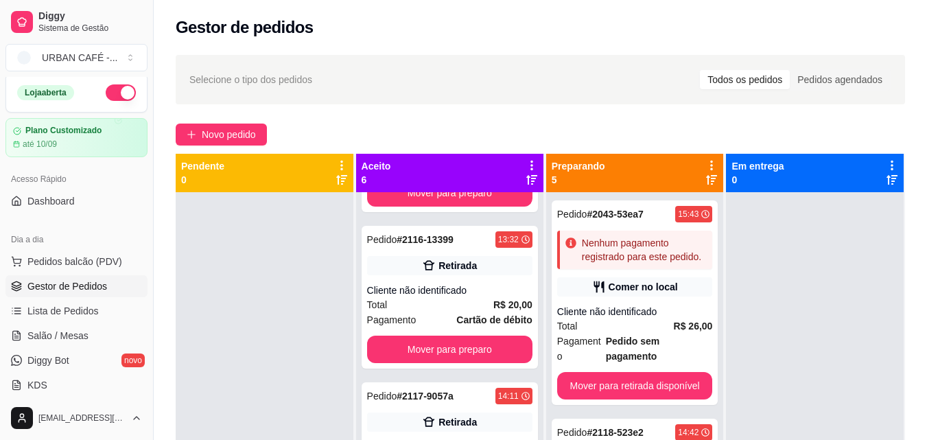
scroll to position [381, 0]
click at [489, 363] on button "Mover para preparo" at bounding box center [449, 349] width 161 height 27
click at [492, 363] on button "Mover para preparo" at bounding box center [449, 349] width 161 height 27
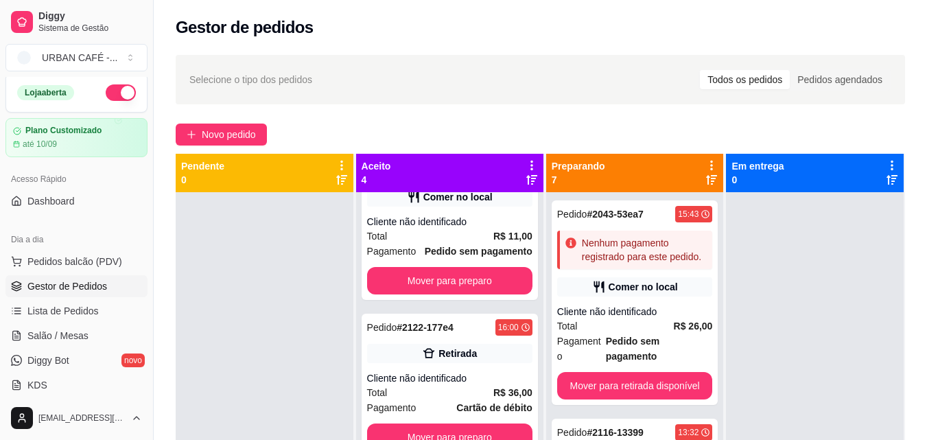
scroll to position [351, 0]
click at [478, 429] on button "Mover para preparo" at bounding box center [449, 437] width 161 height 27
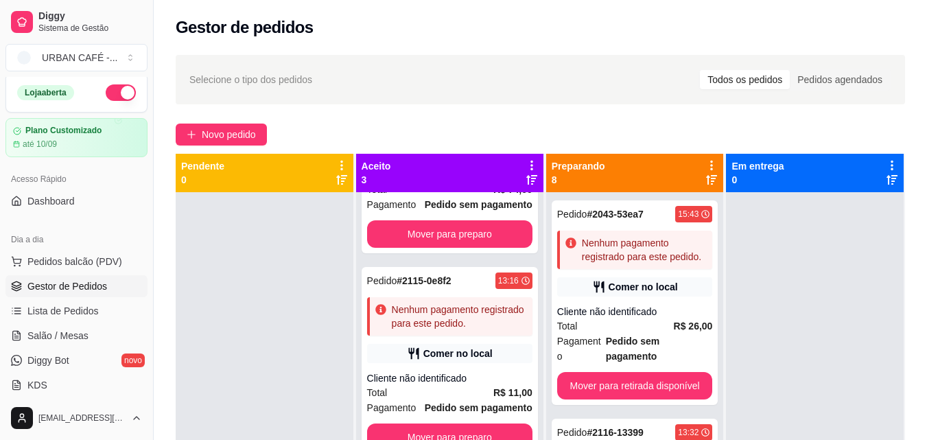
scroll to position [194, 0]
click at [657, 271] on div "Pedido # 2043-53ea7 15:43 Nenhum pagamento registrado para este pedido. Comer n…" at bounding box center [635, 302] width 167 height 204
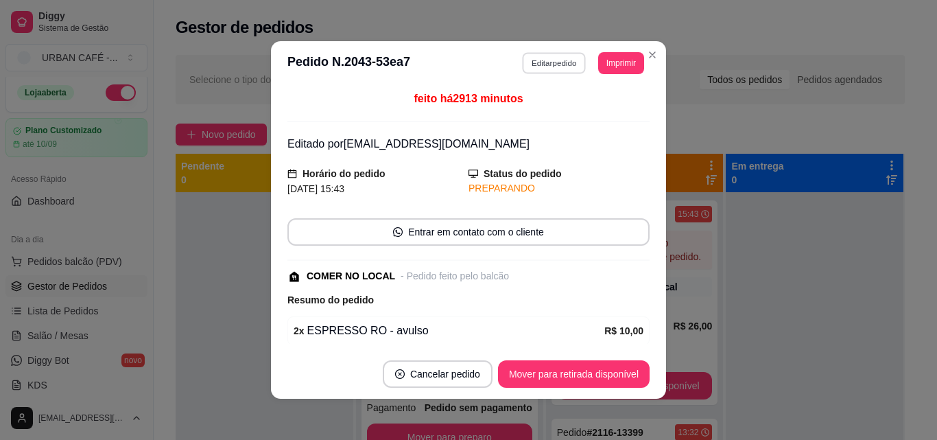
click at [552, 68] on button "Editar pedido" at bounding box center [555, 62] width 64 height 21
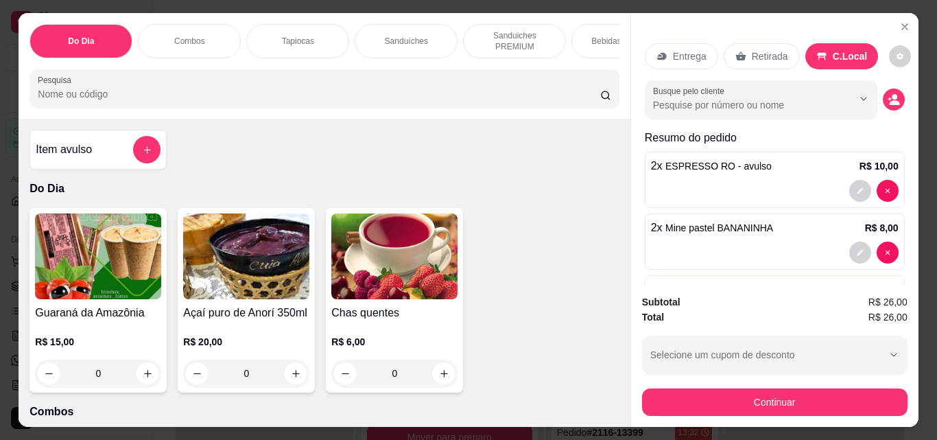
click at [691, 371] on div "Subtotal R$ 26,00 Total R$ 26,00 Selecione um cupom de desconto CLIENTEVIP Sele…" at bounding box center [775, 354] width 266 height 121
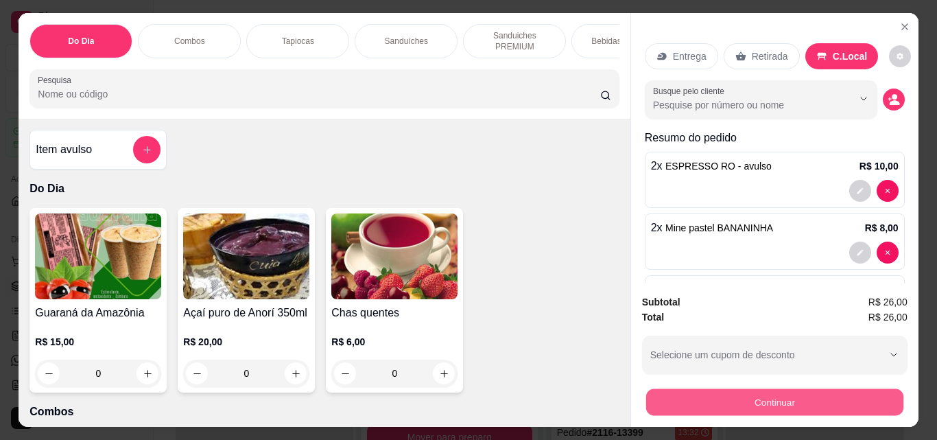
click at [717, 393] on button "Continuar" at bounding box center [774, 401] width 257 height 27
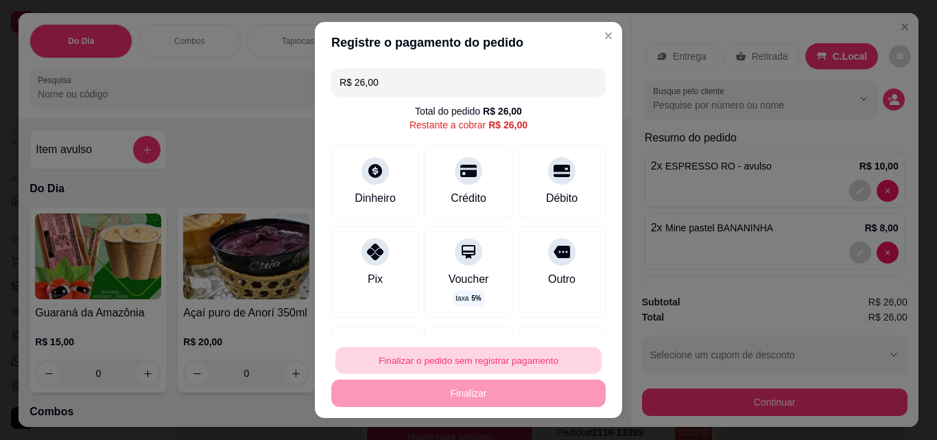
click at [518, 366] on button "Finalizar o pedido sem registrar pagamento" at bounding box center [469, 360] width 266 height 27
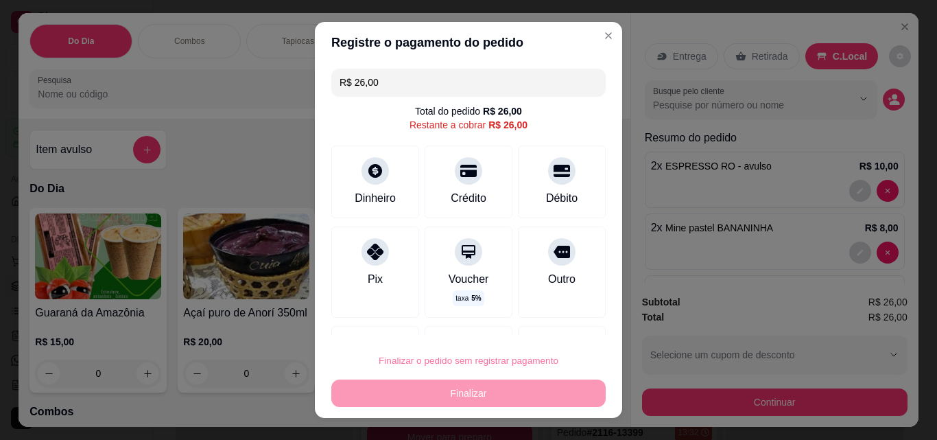
click at [537, 316] on button "Confirmar" at bounding box center [546, 321] width 49 height 21
type input "0"
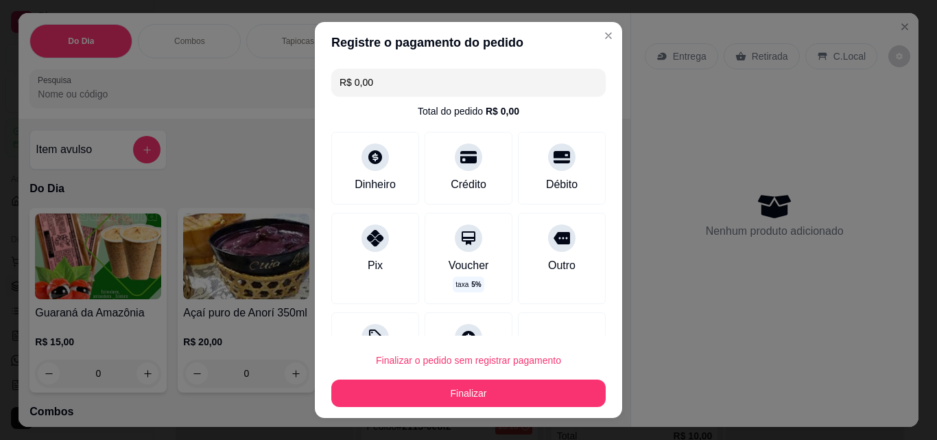
type input "R$ 0,00"
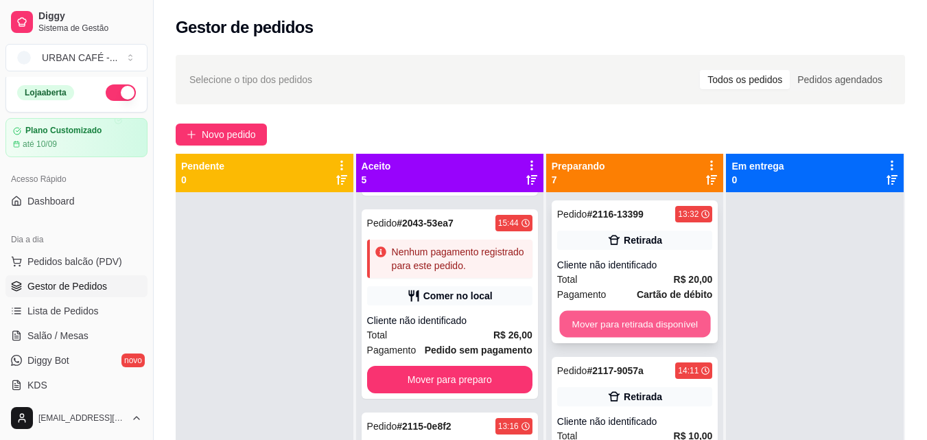
click at [668, 328] on button "Mover para retirada disponível" at bounding box center [634, 324] width 151 height 27
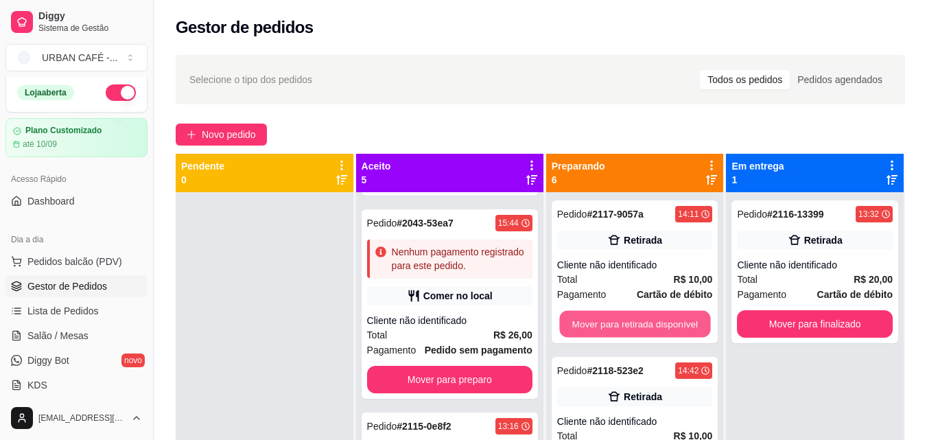
click at [668, 328] on button "Mover para retirada disponível" at bounding box center [634, 324] width 151 height 27
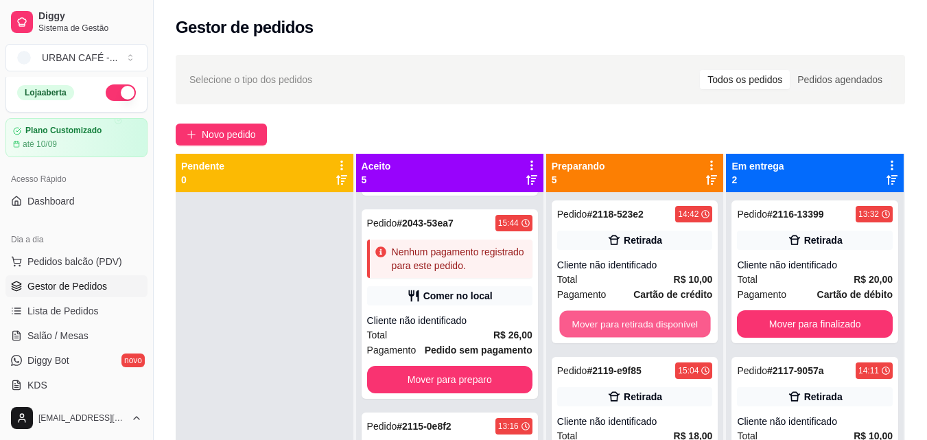
click at [668, 328] on button "Mover para retirada disponível" at bounding box center [634, 324] width 151 height 27
click at [666, 329] on button "Mover para retirada disponível" at bounding box center [635, 323] width 156 height 27
click at [666, 331] on button "Mover para retirada disponível" at bounding box center [634, 324] width 151 height 27
click at [666, 331] on button "Mover para retirada disponível" at bounding box center [635, 323] width 156 height 27
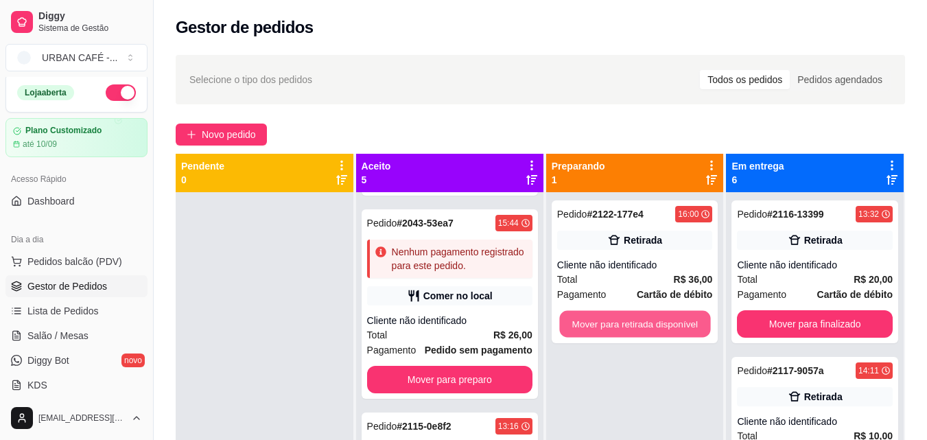
click at [666, 331] on button "Mover para retirada disponível" at bounding box center [634, 324] width 151 height 27
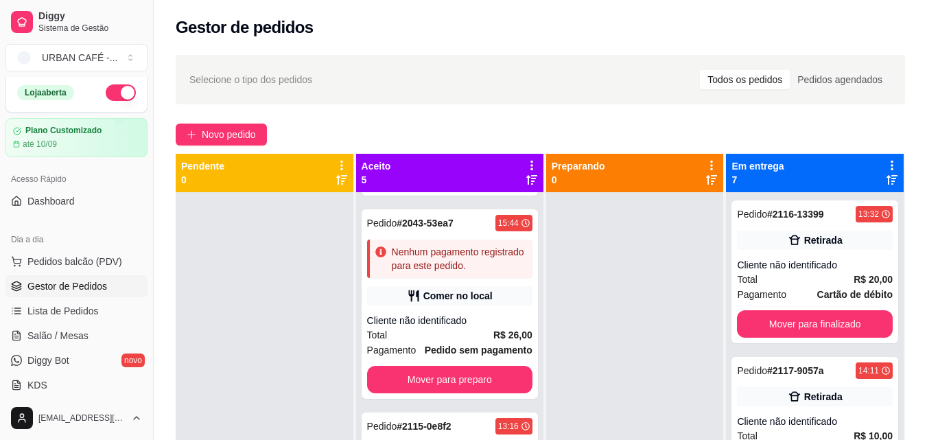
click at [800, 349] on div "Pedido # 2116-13399 13:32 Retirada Cliente não identificado Total R$ 20,00 Paga…" at bounding box center [815, 412] width 178 height 440
click at [809, 305] on div "Pedido # 2116-13399 13:32 Retirada Cliente não identificado Total R$ 20,00 Paga…" at bounding box center [814, 271] width 167 height 143
click at [792, 308] on div "Pedido # 2116-13399 13:32 Retirada Cliente não identificado Total R$ 20,00 Paga…" at bounding box center [814, 271] width 167 height 143
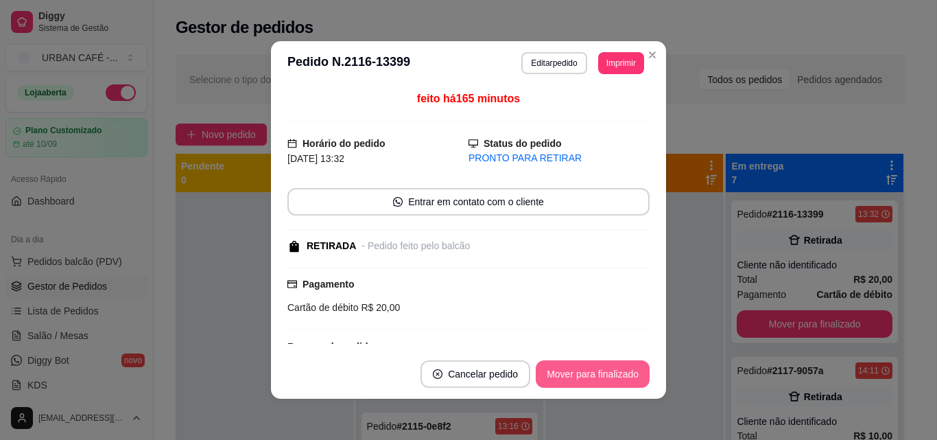
click at [583, 381] on button "Mover para finalizado" at bounding box center [593, 373] width 114 height 27
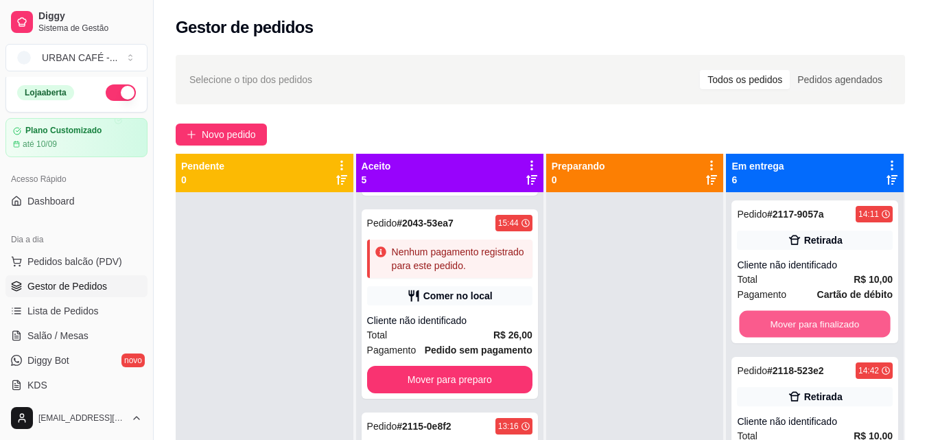
click at [753, 314] on button "Mover para finalizado" at bounding box center [815, 324] width 151 height 27
click at [780, 323] on button "Mover para finalizado" at bounding box center [815, 324] width 151 height 27
click at [780, 324] on button "Mover para finalizado" at bounding box center [815, 324] width 151 height 27
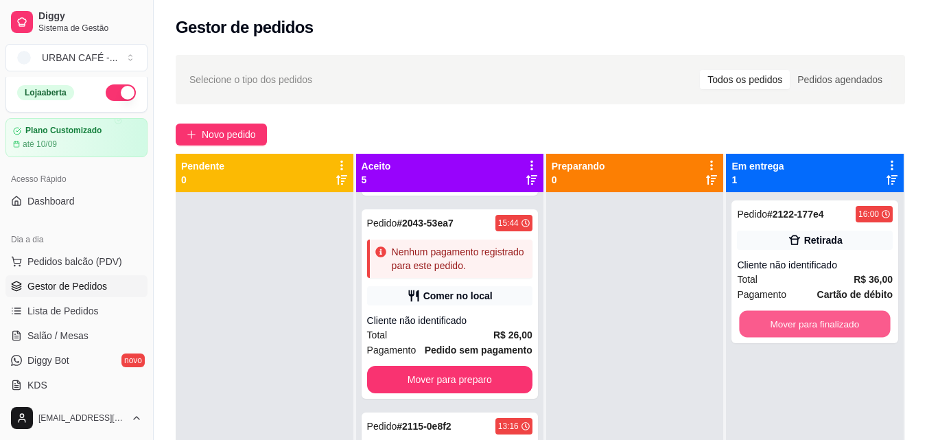
click at [780, 324] on button "Mover para finalizado" at bounding box center [815, 324] width 151 height 27
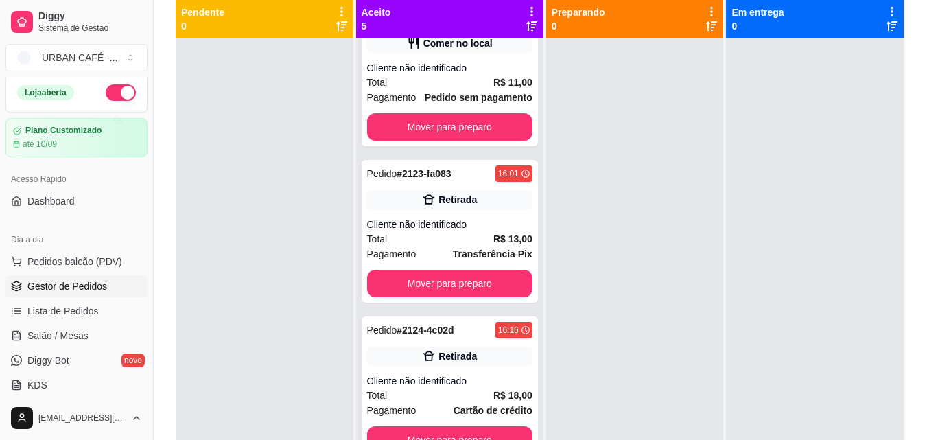
scroll to position [186, 0]
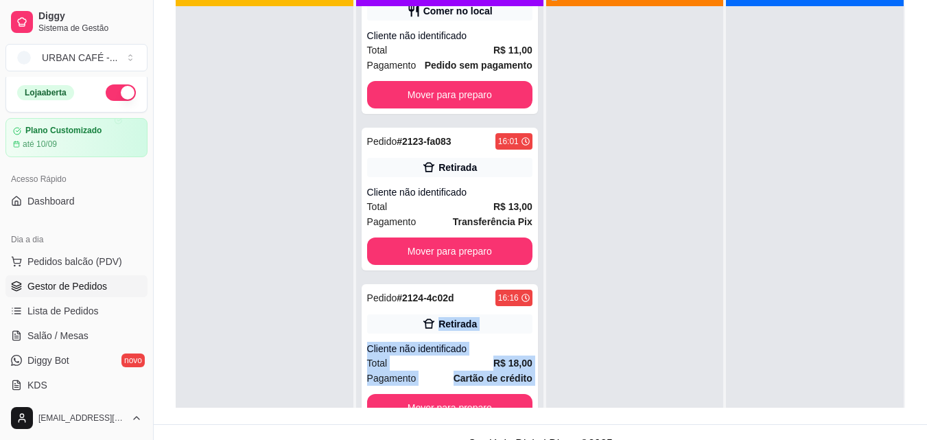
drag, startPoint x: 546, startPoint y: 340, endPoint x: 526, endPoint y: 279, distance: 64.2
click at [526, 279] on div "Pendente 0 Aceito 5 Pedido # 1984-b7693 16:00 Nenhum pagamento registrado para …" at bounding box center [540, 188] width 729 height 440
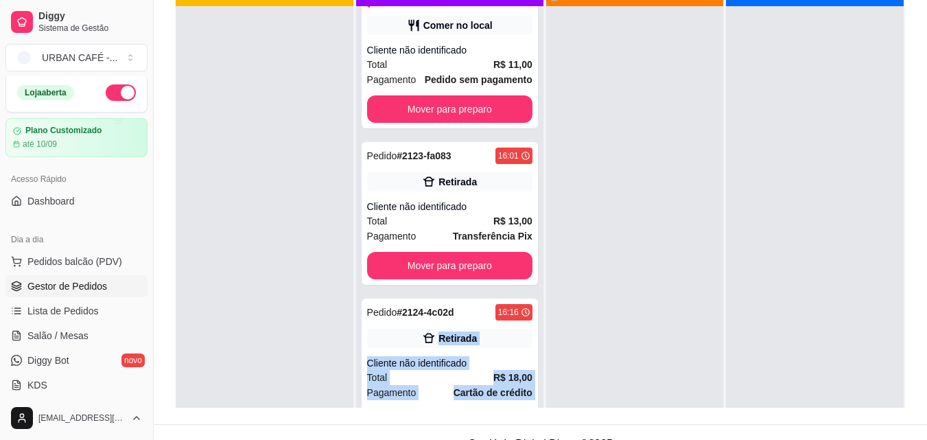
scroll to position [583, 0]
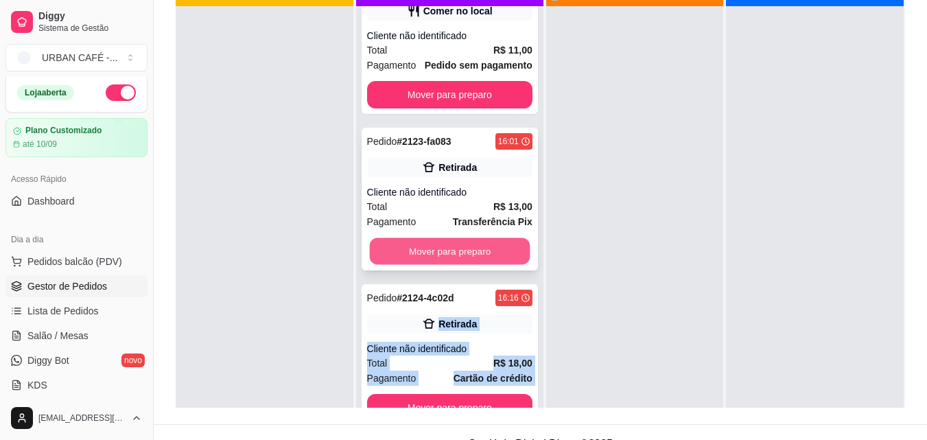
click at [447, 255] on button "Mover para preparo" at bounding box center [449, 251] width 161 height 27
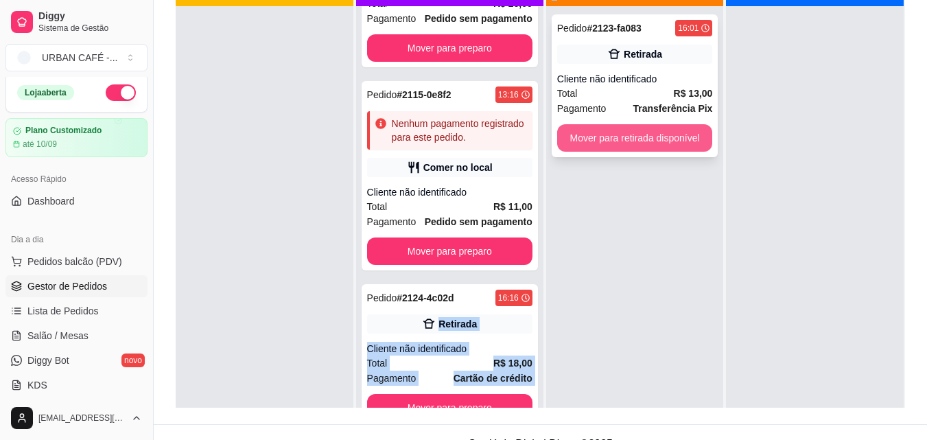
click at [647, 145] on button "Mover para retirada disponível" at bounding box center [635, 137] width 156 height 27
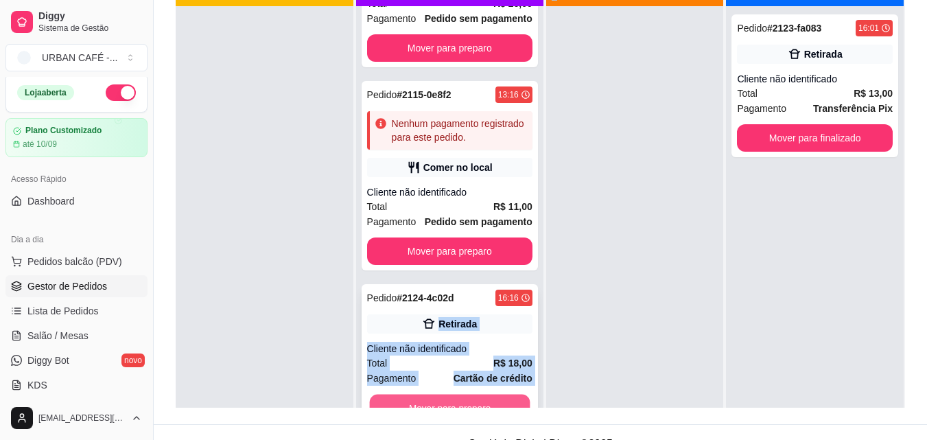
click at [437, 406] on button "Mover para preparo" at bounding box center [449, 408] width 161 height 27
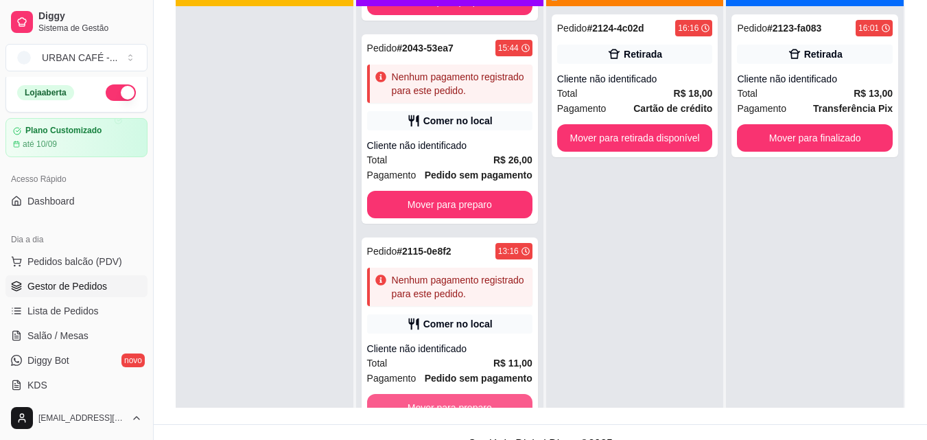
scroll to position [270, 0]
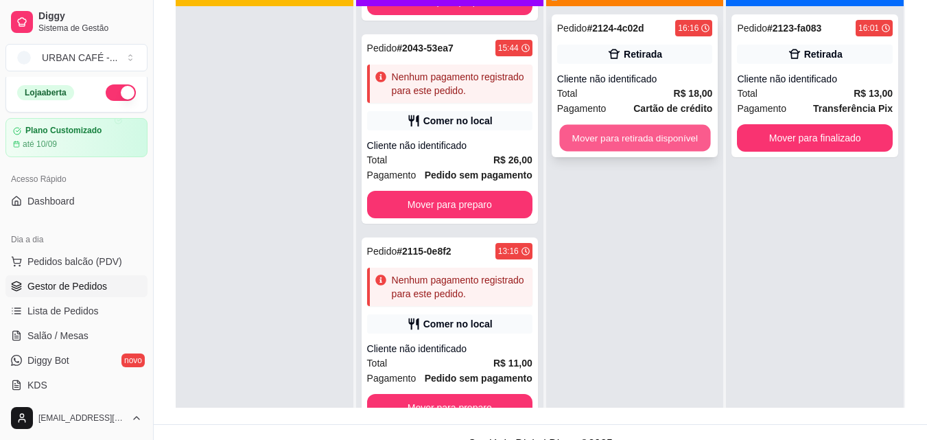
click at [624, 139] on button "Mover para retirada disponível" at bounding box center [634, 138] width 151 height 27
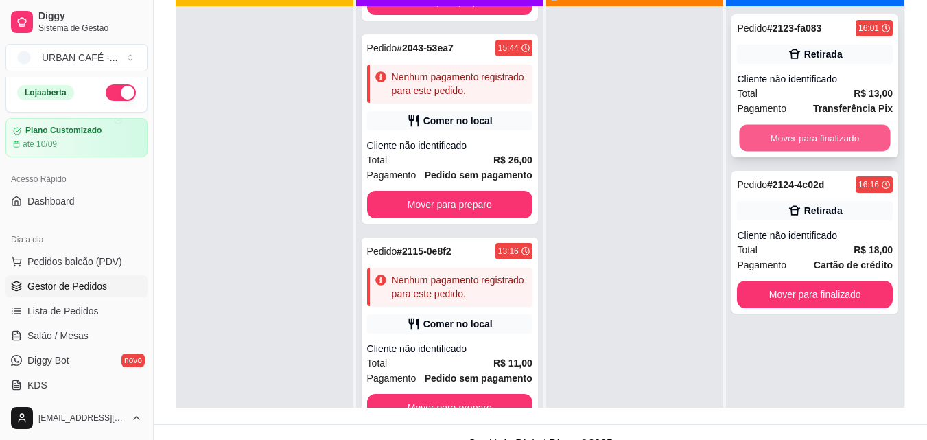
click at [792, 126] on button "Mover para finalizado" at bounding box center [815, 138] width 151 height 27
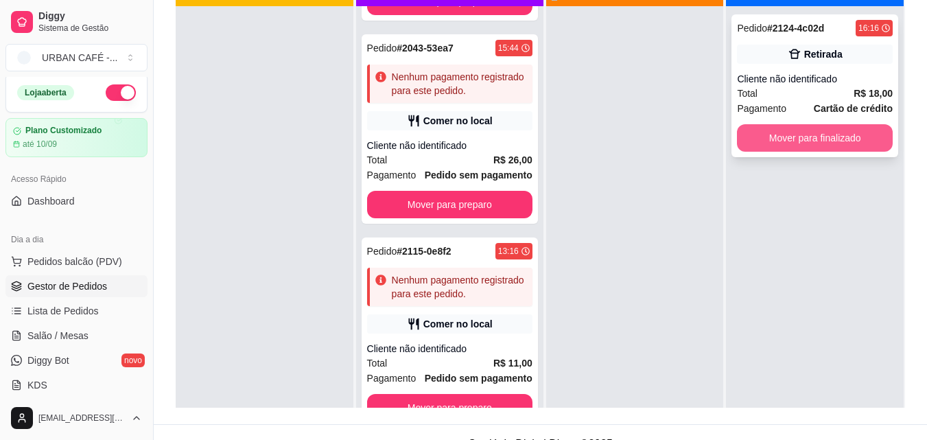
click at [792, 139] on button "Mover para finalizado" at bounding box center [815, 137] width 156 height 27
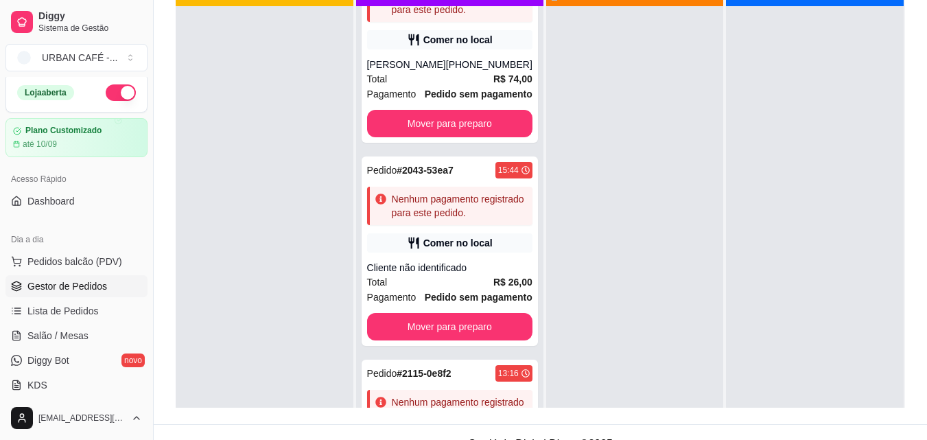
scroll to position [57, 0]
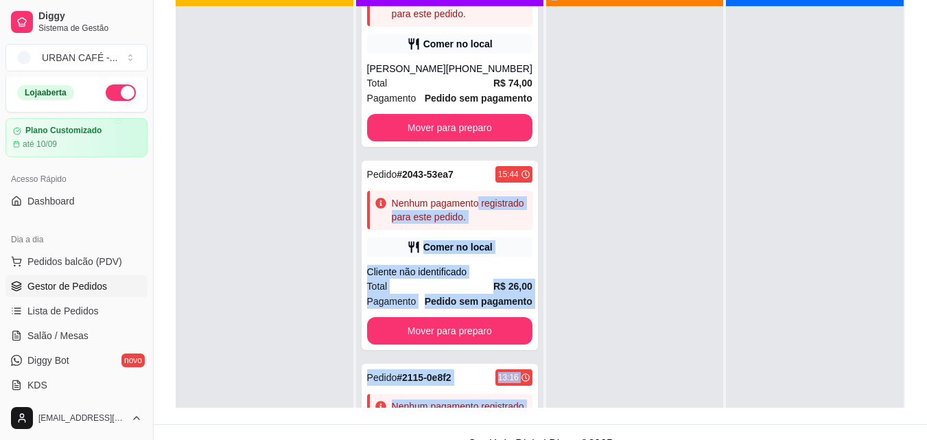
drag, startPoint x: 535, startPoint y: 223, endPoint x: 538, endPoint y: 84, distance: 138.7
click at [538, 84] on div "Pendente 0 Aceito 3 Pedido # 1984-b7693 16:00 Nenhum pagamento registrado para …" at bounding box center [540, 188] width 729 height 440
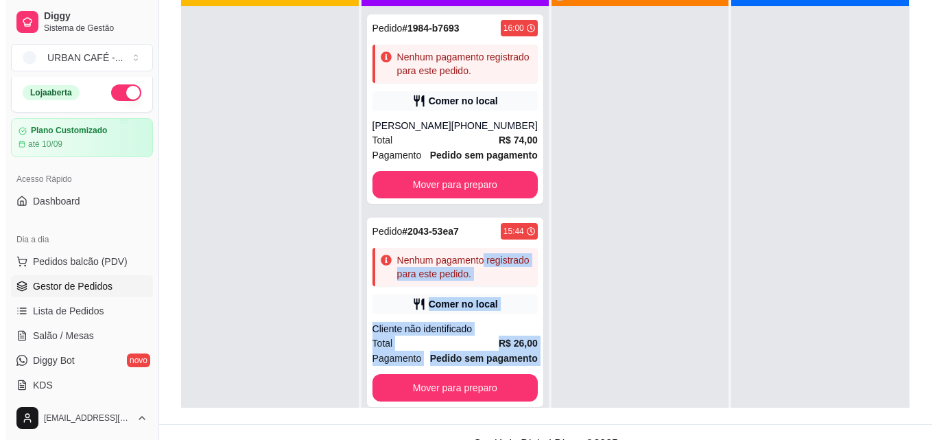
scroll to position [0, 0]
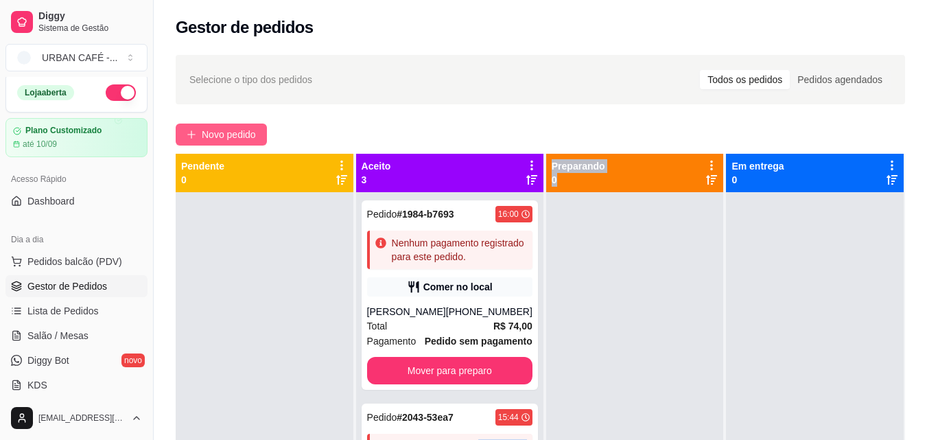
click at [222, 135] on span "Novo pedido" at bounding box center [229, 134] width 54 height 15
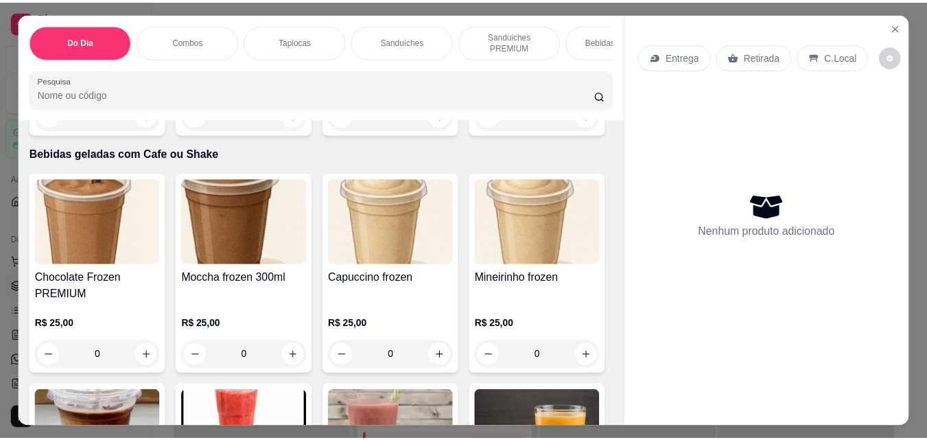
scroll to position [5104, 0]
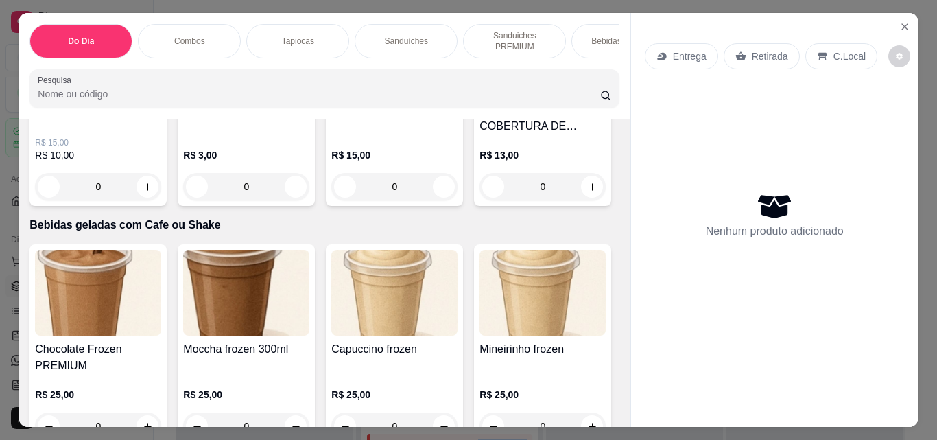
type input "1"
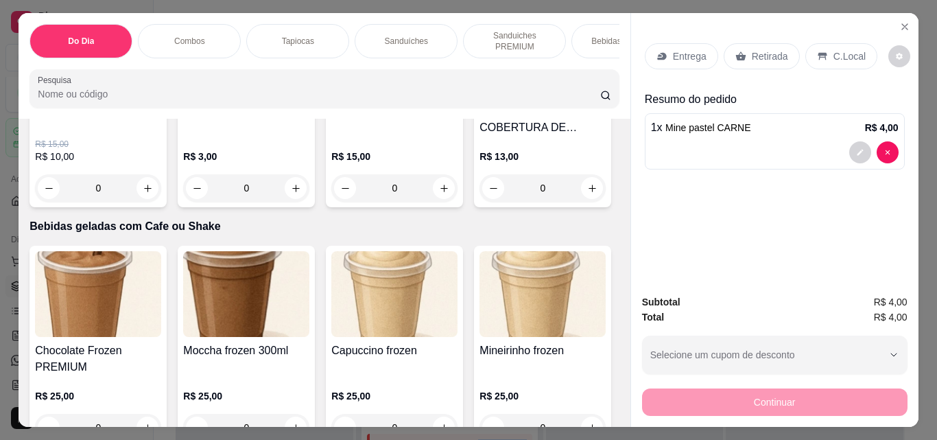
type input "1"
click at [754, 58] on div "Retirada" at bounding box center [762, 56] width 76 height 26
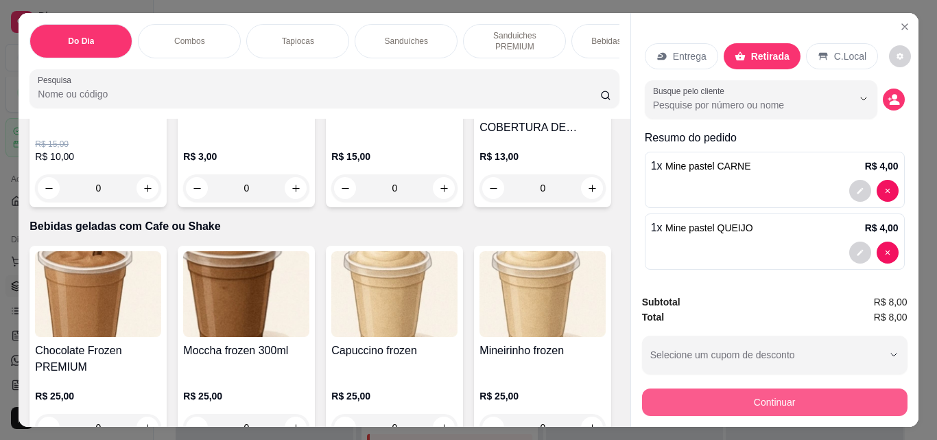
click at [815, 388] on button "Continuar" at bounding box center [775, 401] width 266 height 27
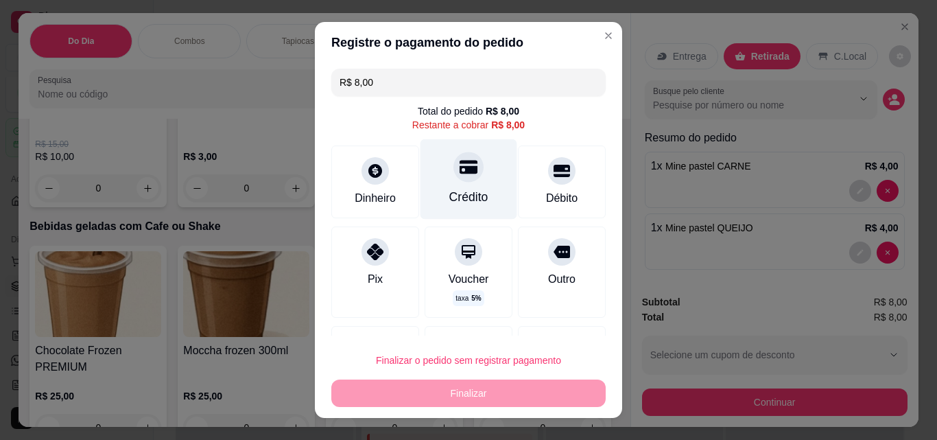
click at [462, 200] on div "Crédito" at bounding box center [468, 197] width 39 height 18
type input "R$ 0,00"
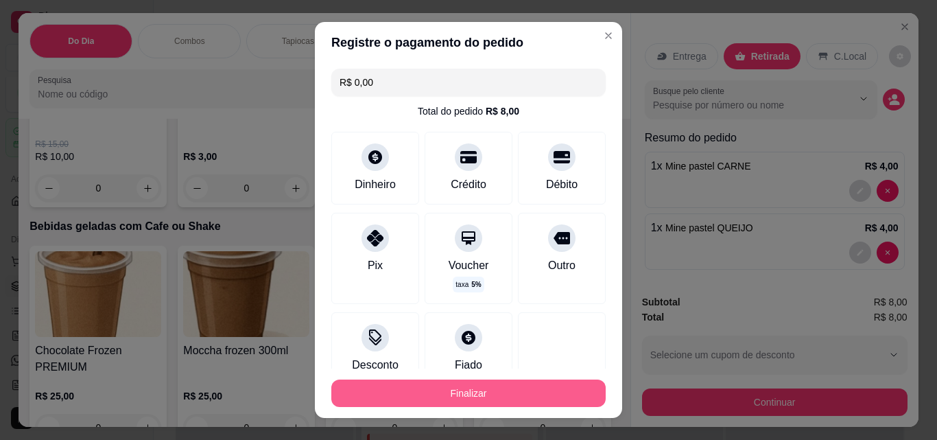
click at [488, 401] on button "Finalizar" at bounding box center [468, 392] width 274 height 27
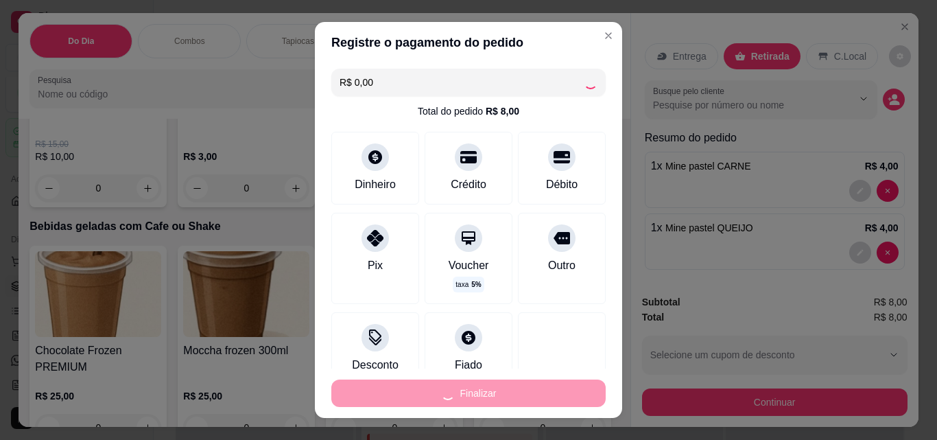
type input "0"
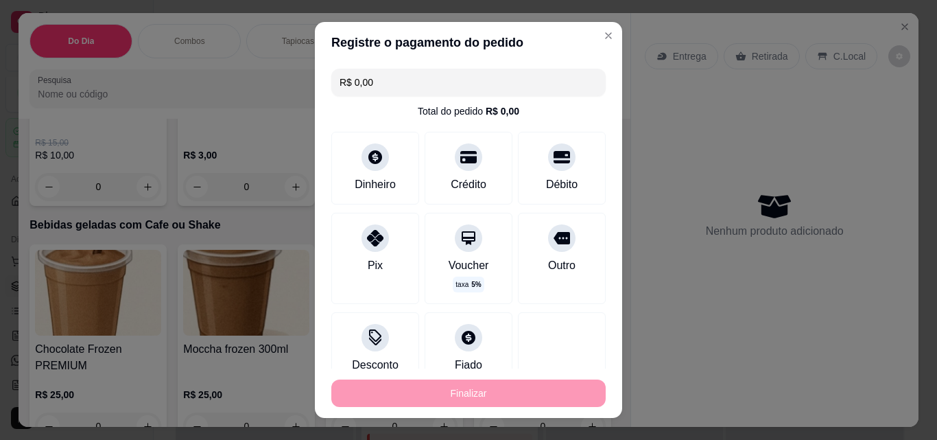
type input "-R$ 8,00"
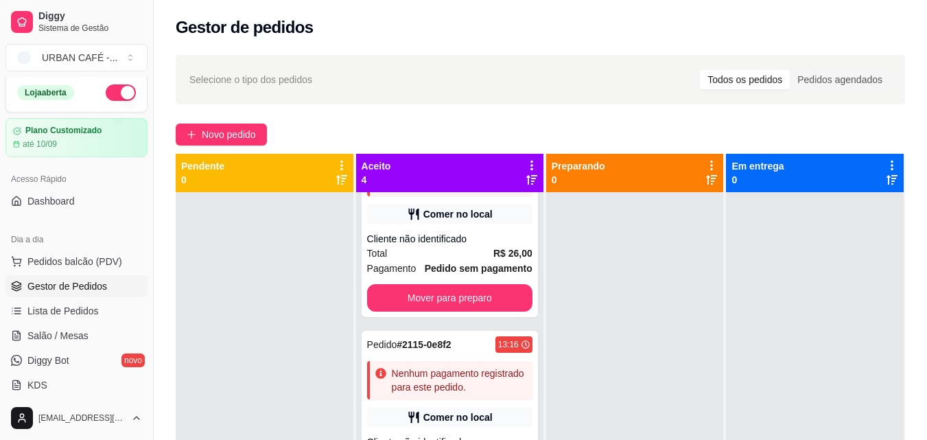
scroll to position [273, 0]
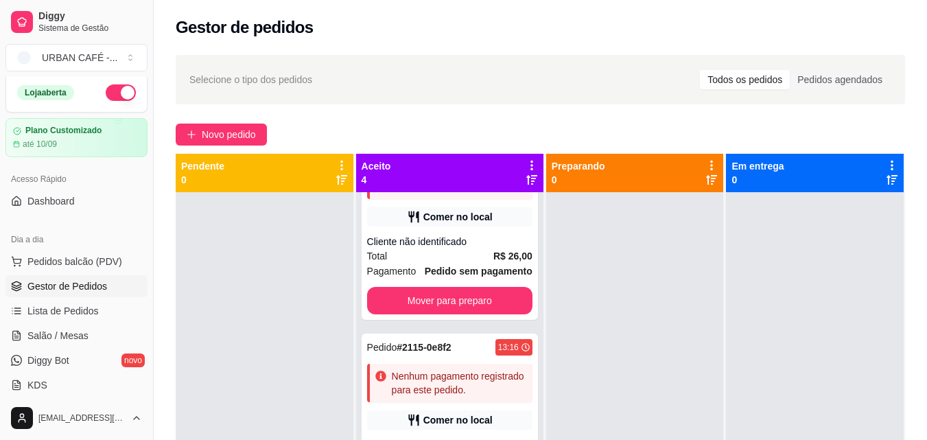
click at [530, 353] on div "Aceito 4 Pedido # 1984-b7693 16:00 Nenhum pagamento registrado para este pedido…" at bounding box center [450, 393] width 189 height 478
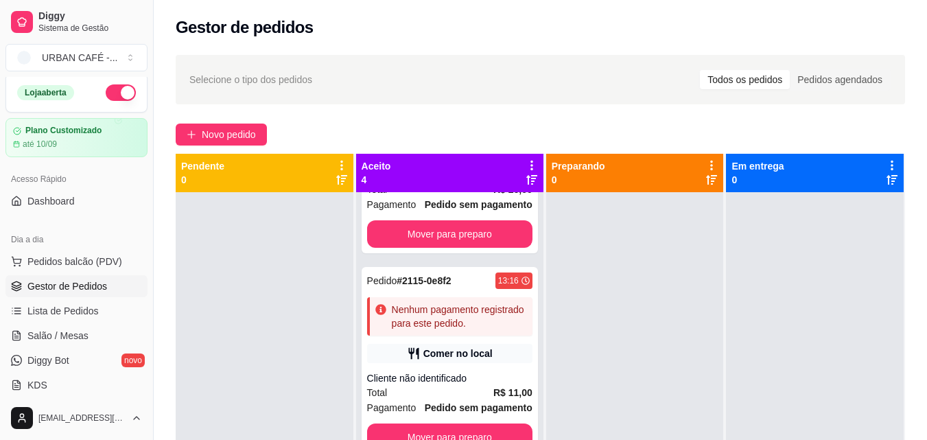
scroll to position [426, 0]
click at [849, 206] on div at bounding box center [815, 412] width 178 height 440
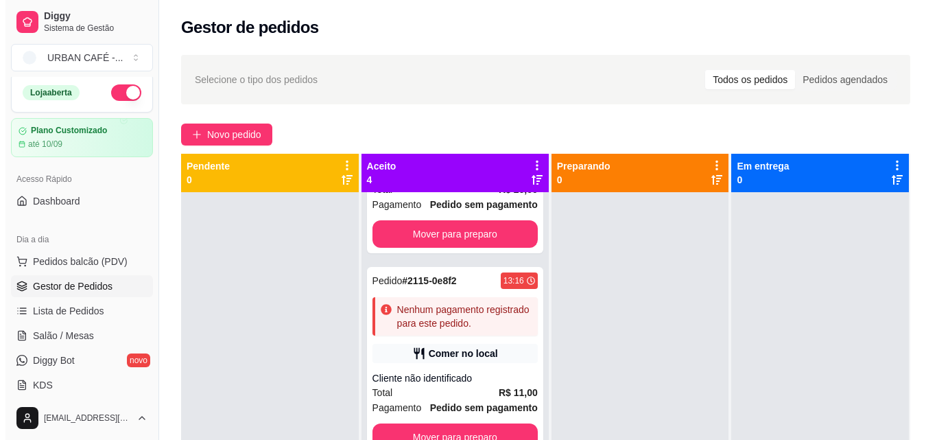
scroll to position [395, 0]
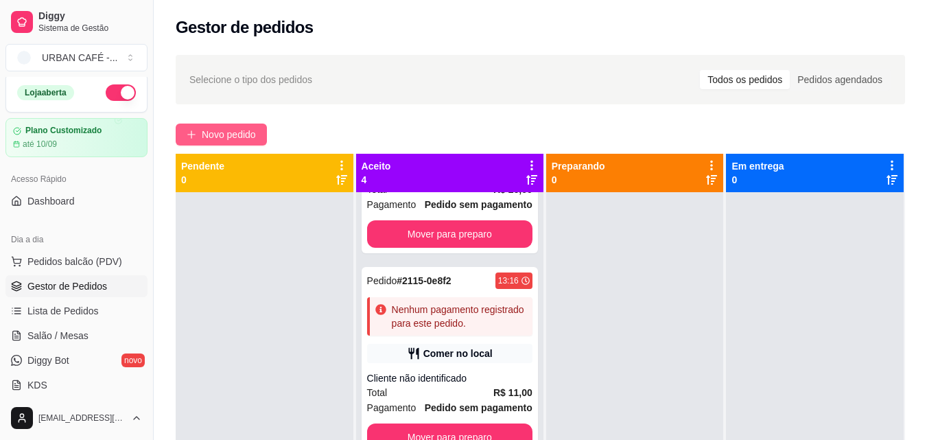
click at [219, 139] on span "Novo pedido" at bounding box center [229, 134] width 54 height 15
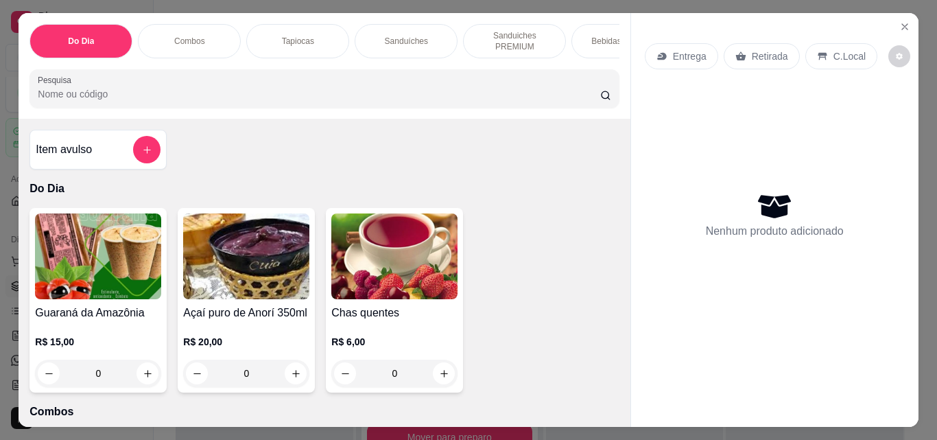
click at [231, 132] on div "Item avulso Do Dia Guaraná da Amazônia R$ 15,00 0 Açaí puro de Anorí 350ml R$ 2…" at bounding box center [324, 273] width 611 height 308
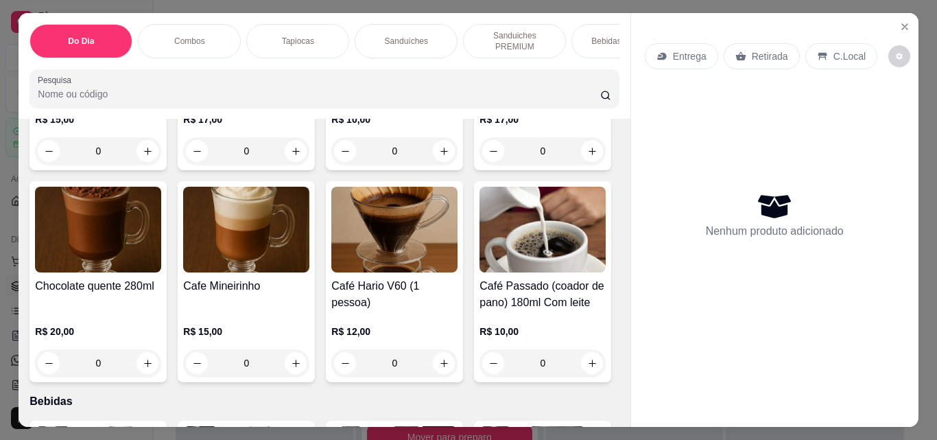
scroll to position [2046, 0]
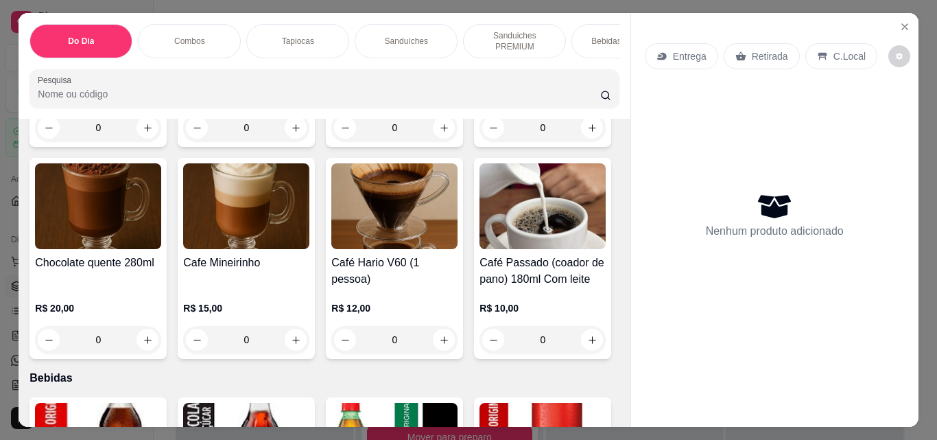
type input "1"
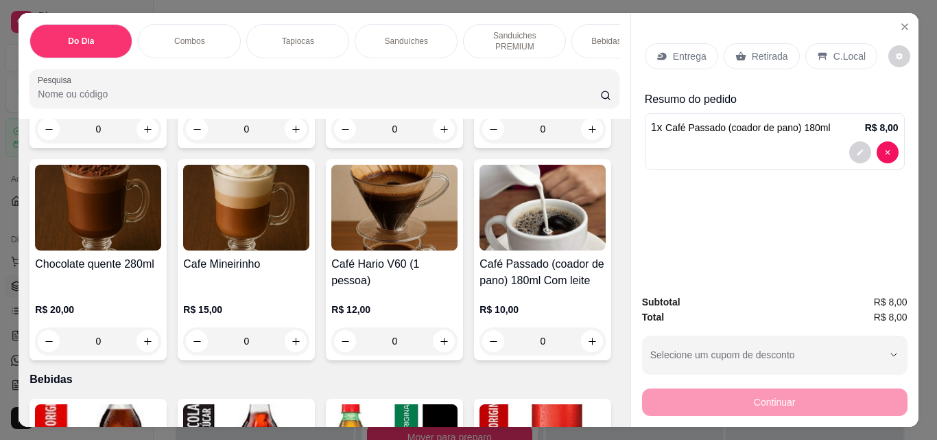
click at [763, 58] on p "Retirada" at bounding box center [770, 56] width 36 height 14
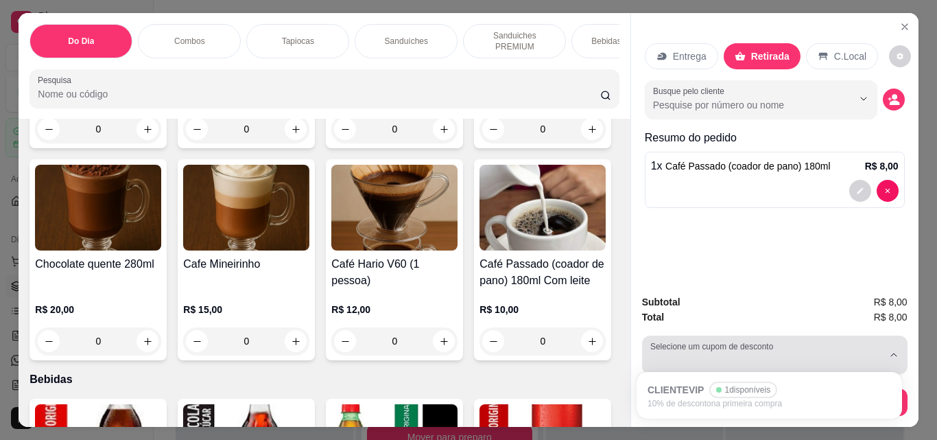
click at [791, 355] on div "button" at bounding box center [767, 354] width 233 height 27
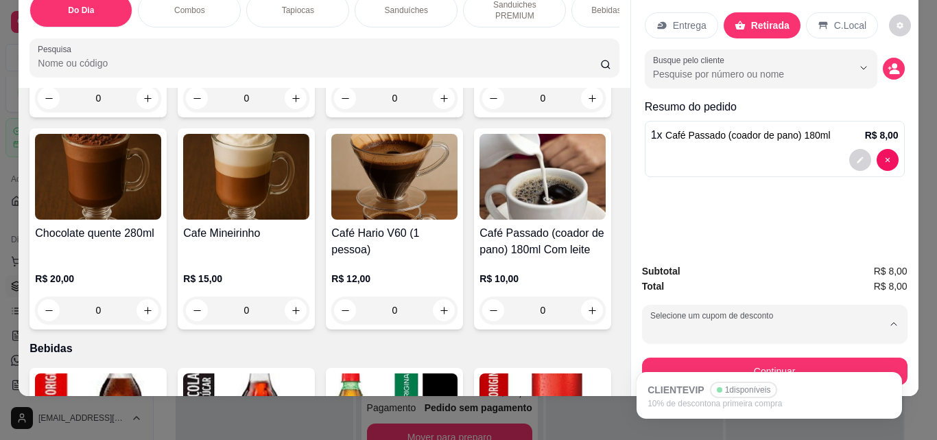
scroll to position [34, 0]
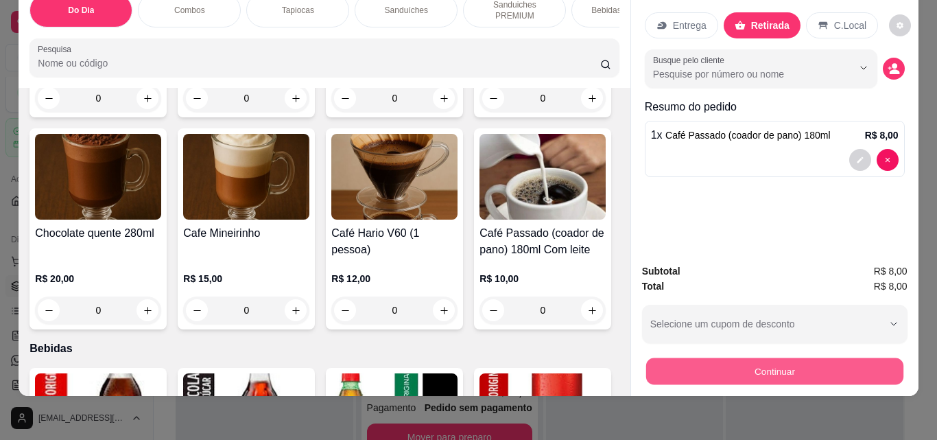
click at [778, 358] on button "Continuar" at bounding box center [774, 371] width 257 height 27
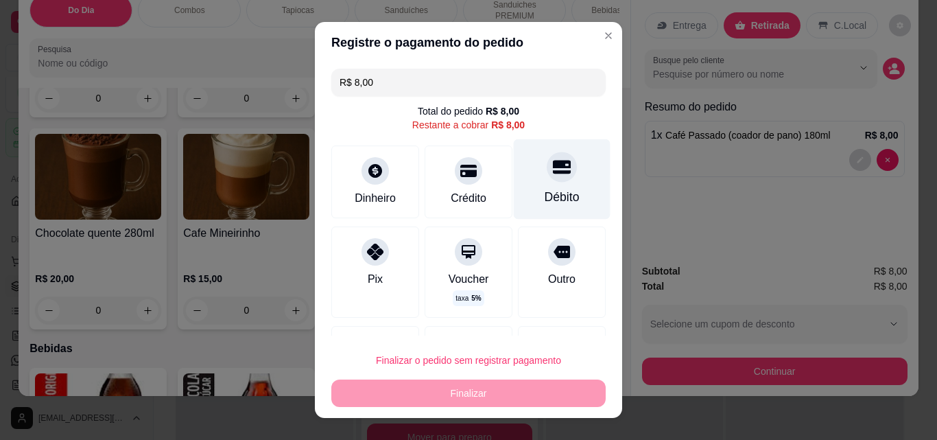
click at [539, 183] on div "Débito" at bounding box center [562, 179] width 97 height 80
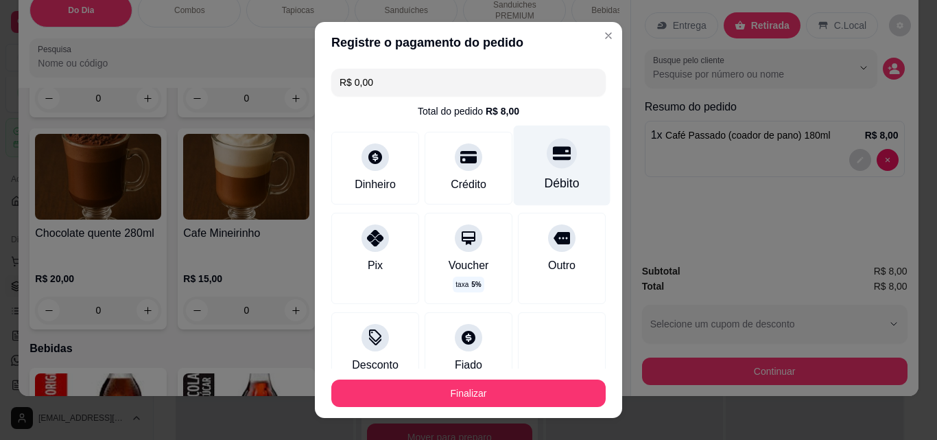
type input "R$ 0,00"
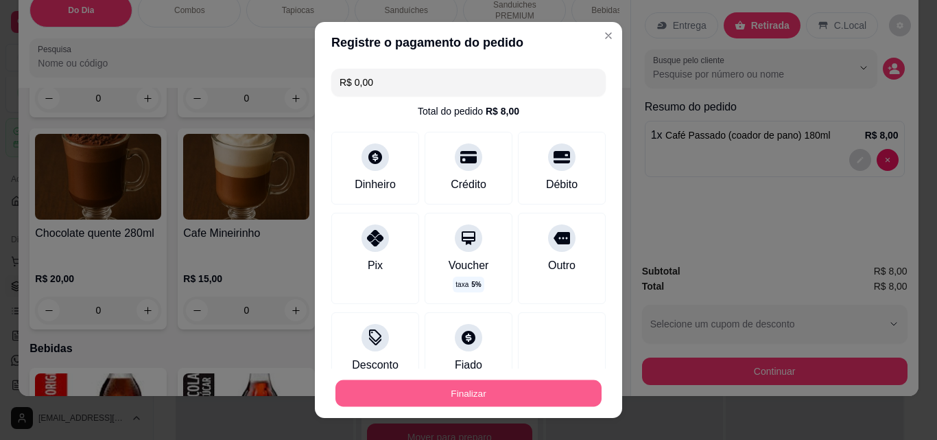
click at [482, 399] on button "Finalizar" at bounding box center [469, 393] width 266 height 27
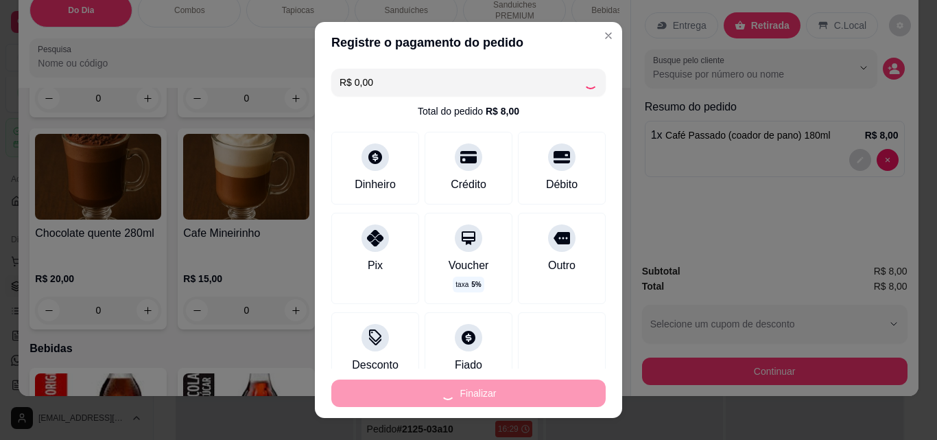
type input "0"
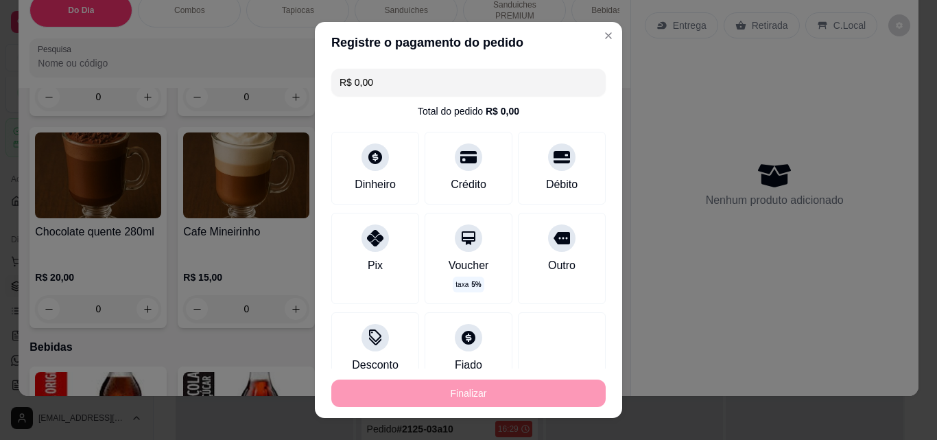
type input "-R$ 8,00"
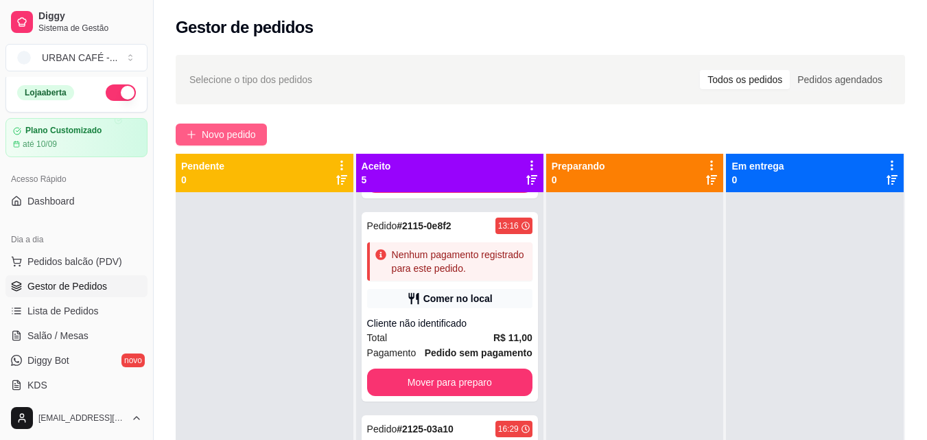
click at [229, 137] on span "Novo pedido" at bounding box center [229, 134] width 54 height 15
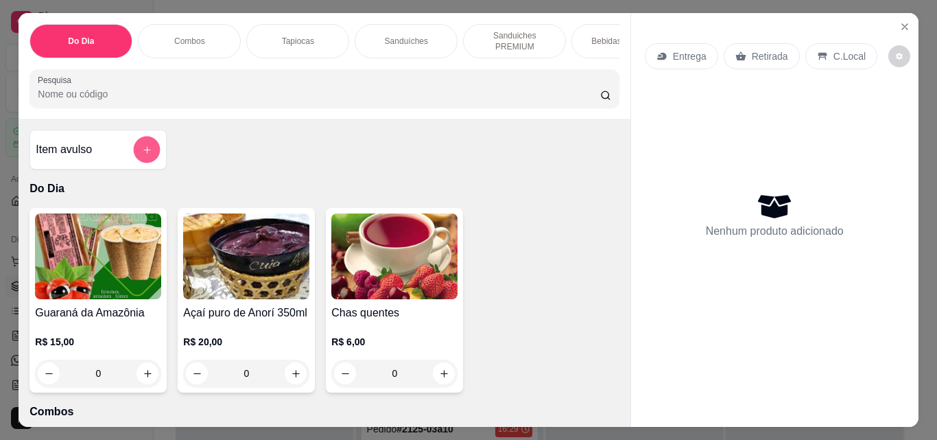
click at [141, 148] on button "add-separate-item" at bounding box center [147, 150] width 27 height 27
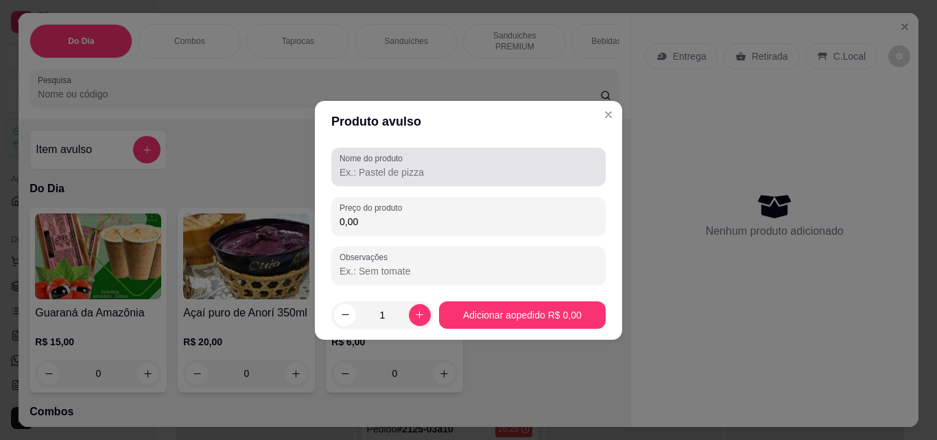
click at [454, 180] on div "Nome do produto" at bounding box center [468, 167] width 274 height 38
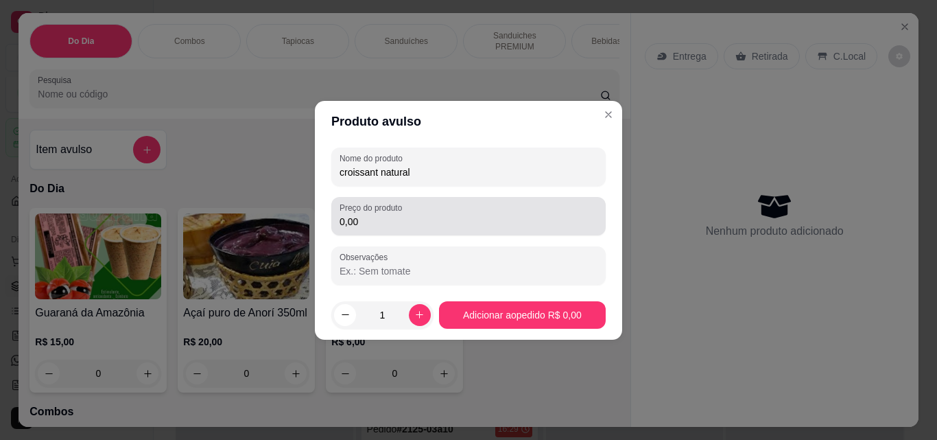
type input "croissant natural"
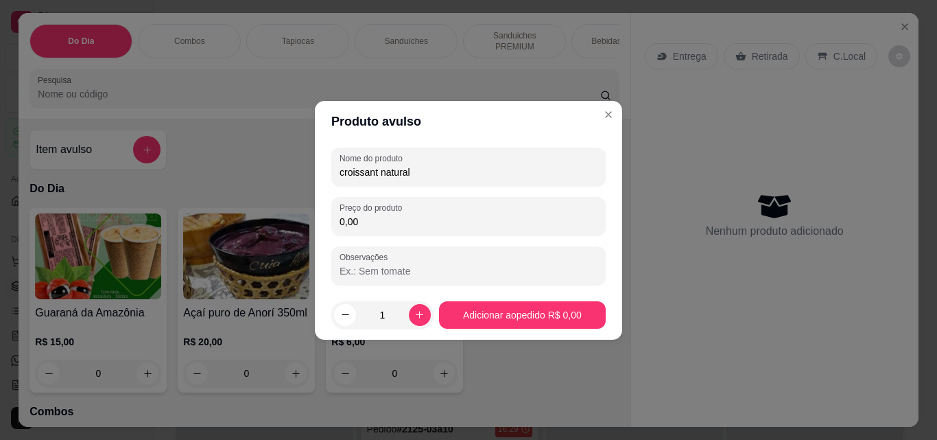
click at [438, 226] on input "0,00" at bounding box center [469, 222] width 258 height 14
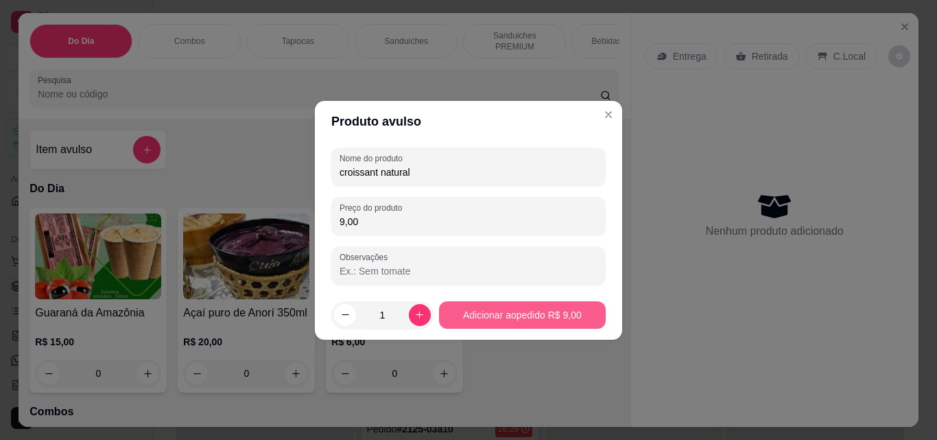
type input "9,00"
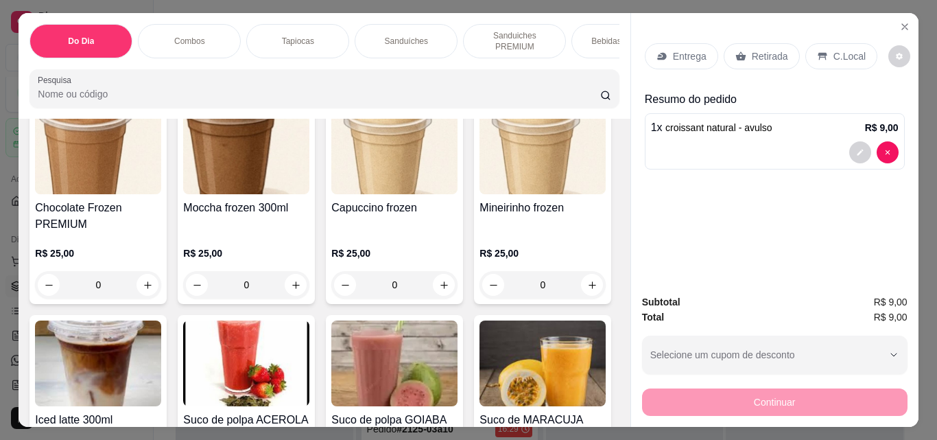
scroll to position [5339, 0]
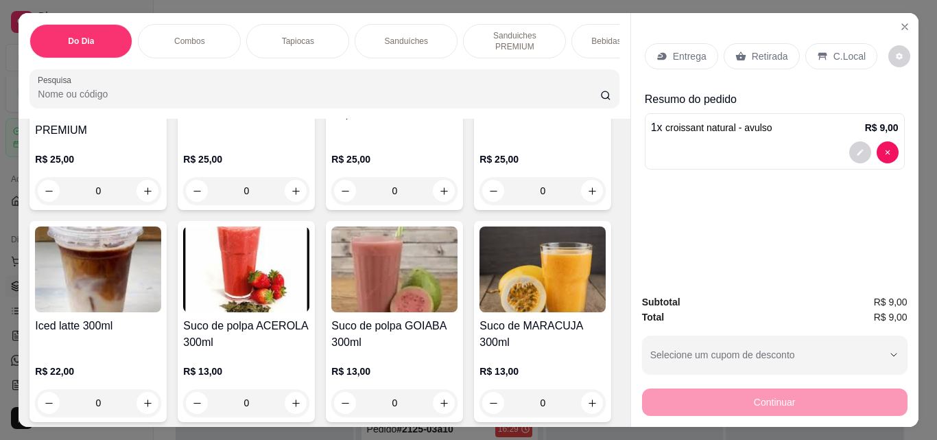
type input "1"
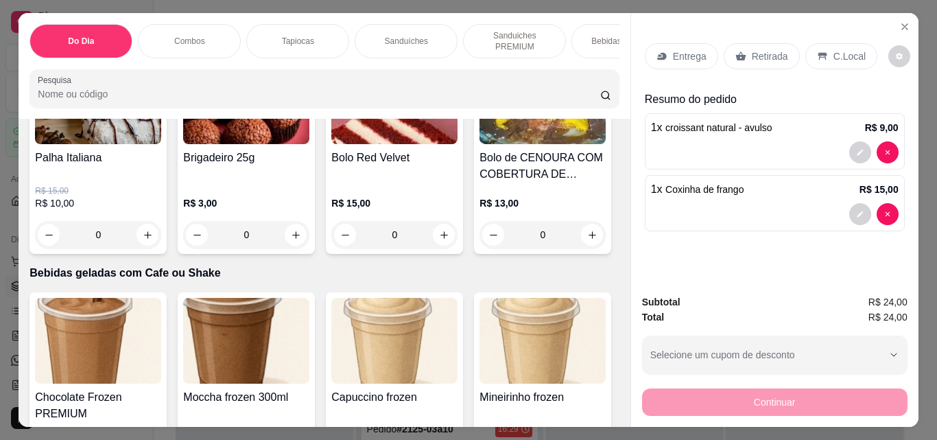
scroll to position [5081, 0]
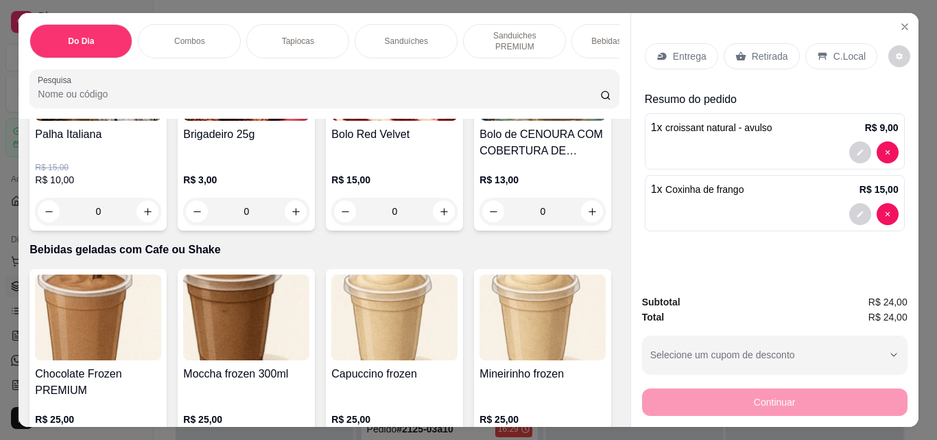
type input "1"
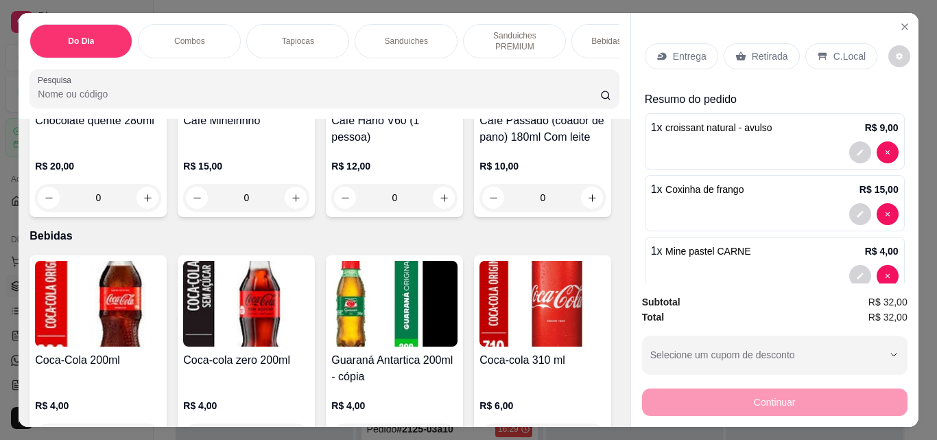
scroll to position [2235, 0]
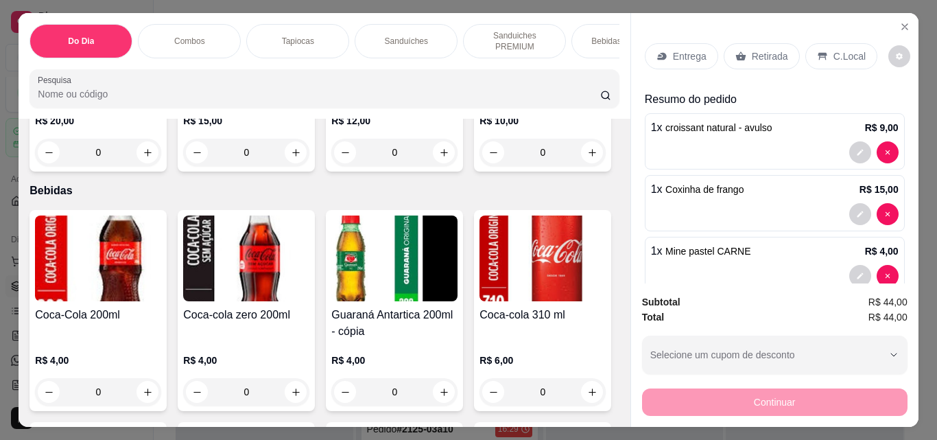
type input "3"
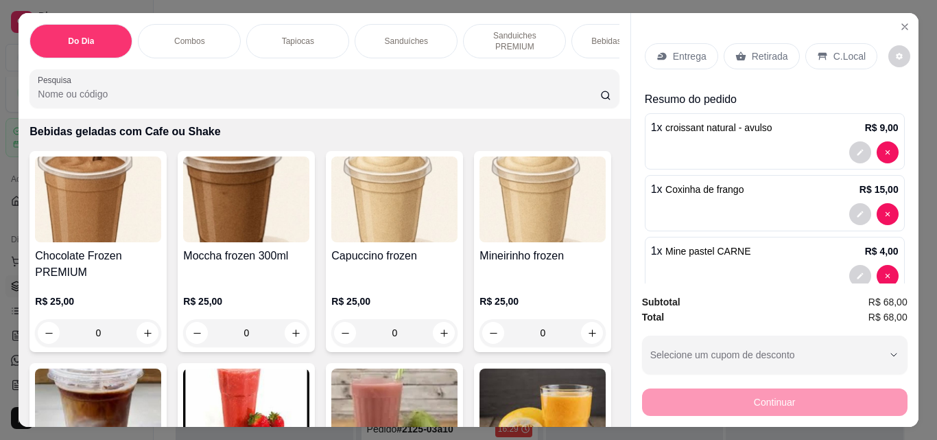
scroll to position [5271, 0]
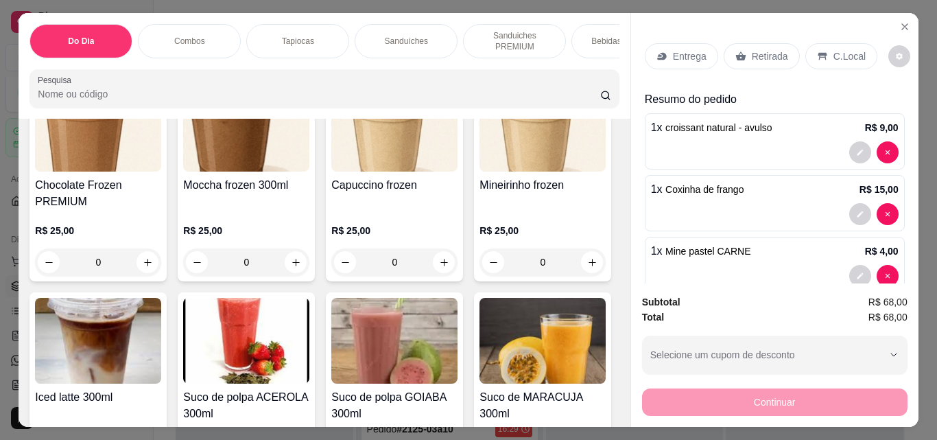
type input "3"
click at [765, 58] on div "Retirada" at bounding box center [762, 56] width 76 height 26
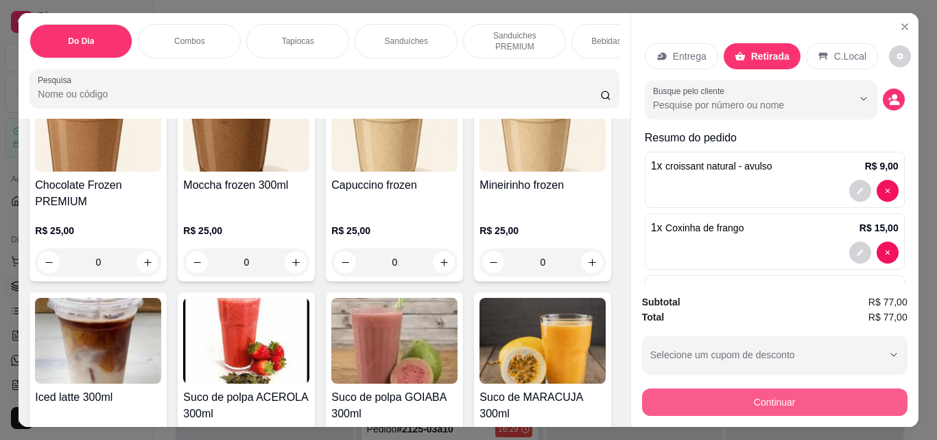
click at [783, 394] on button "Continuar" at bounding box center [775, 401] width 266 height 27
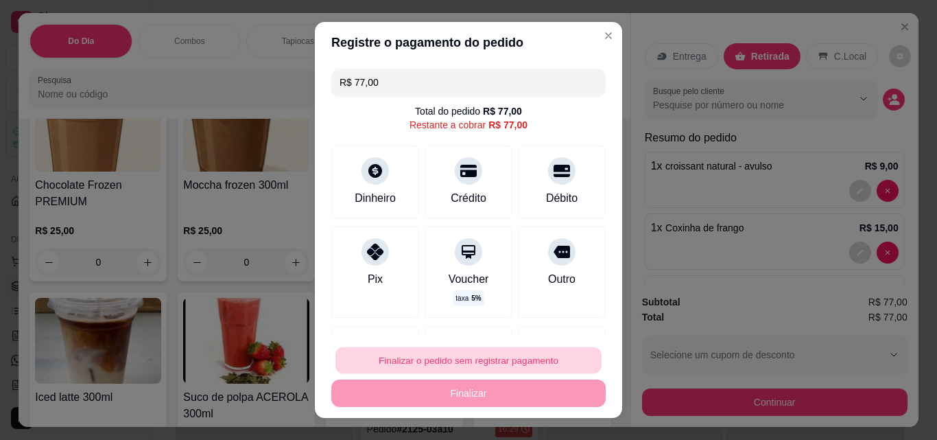
click at [434, 354] on button "Finalizar o pedido sem registrar pagamento" at bounding box center [469, 360] width 266 height 27
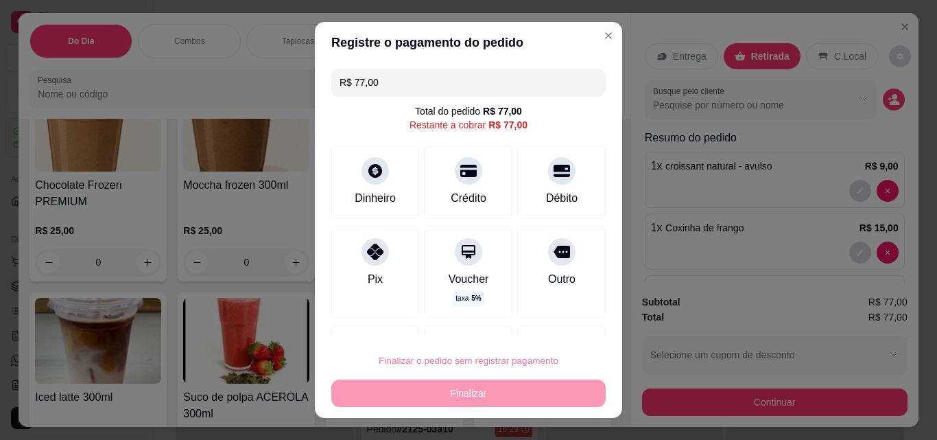
click at [547, 312] on button "Confirmar" at bounding box center [546, 321] width 49 height 21
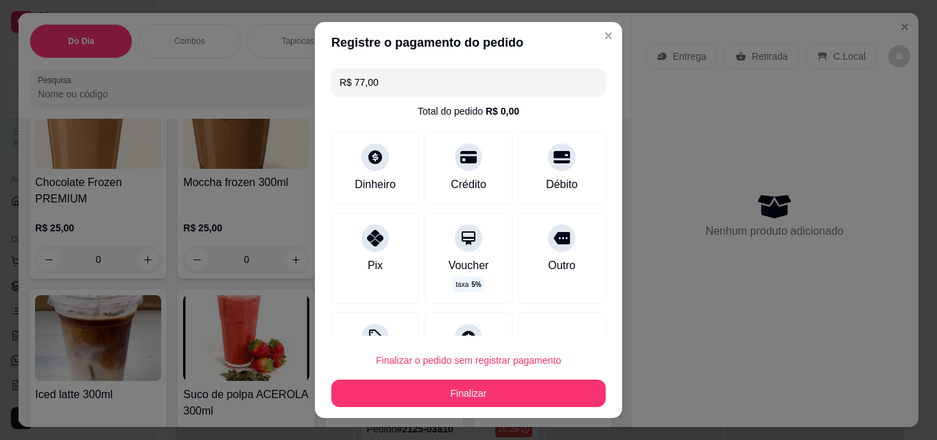
type input "0"
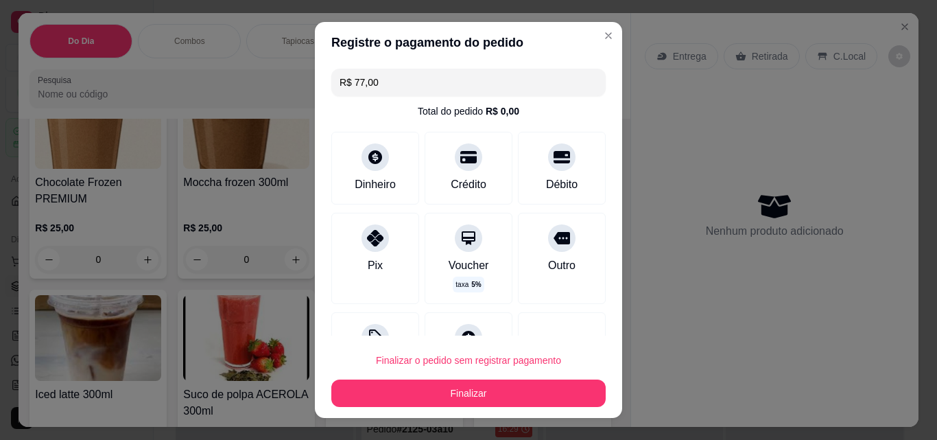
type input "R$ 0,00"
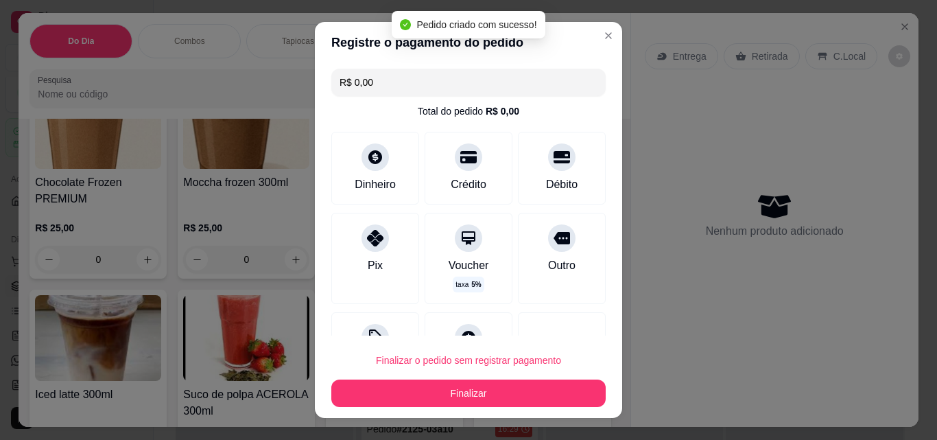
scroll to position [5268, 0]
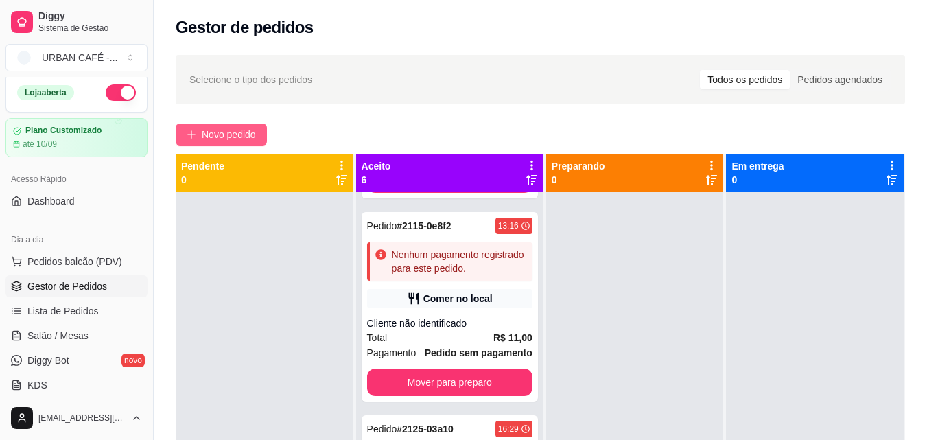
click at [232, 139] on span "Novo pedido" at bounding box center [229, 134] width 54 height 15
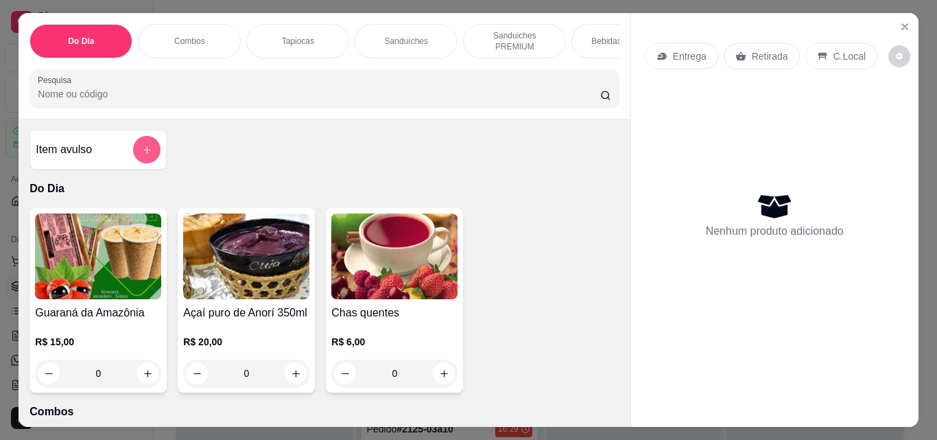
click at [143, 152] on icon "add-separate-item" at bounding box center [147, 150] width 10 height 10
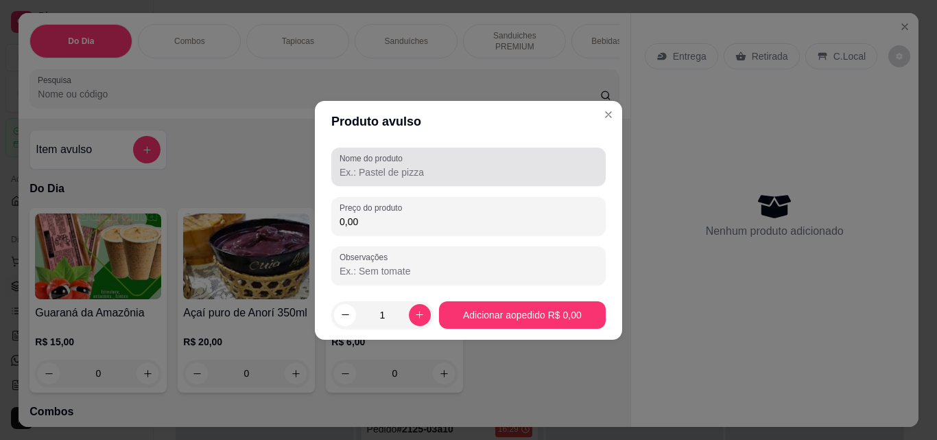
click at [428, 167] on input "Nome do produto" at bounding box center [469, 172] width 258 height 14
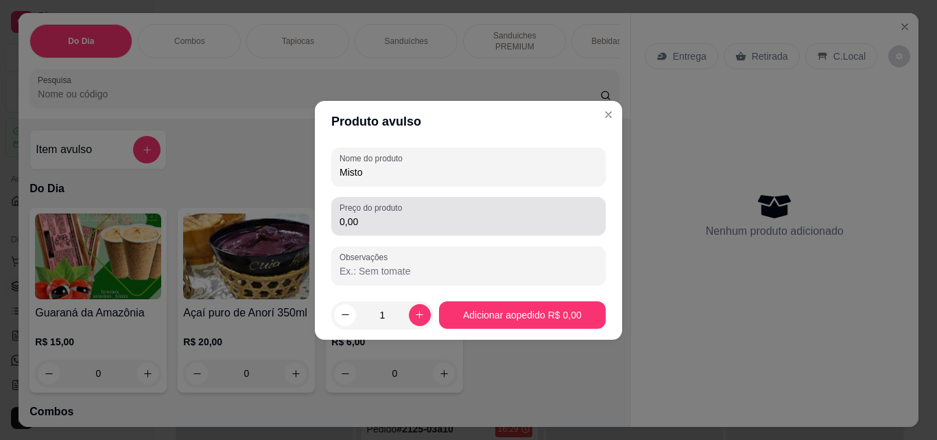
type input "Misto"
click at [368, 226] on input "0,00" at bounding box center [469, 222] width 258 height 14
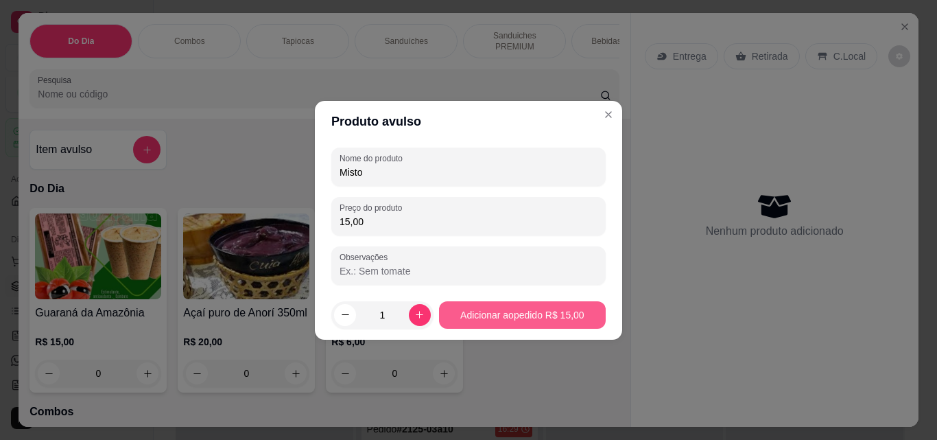
type input "15,00"
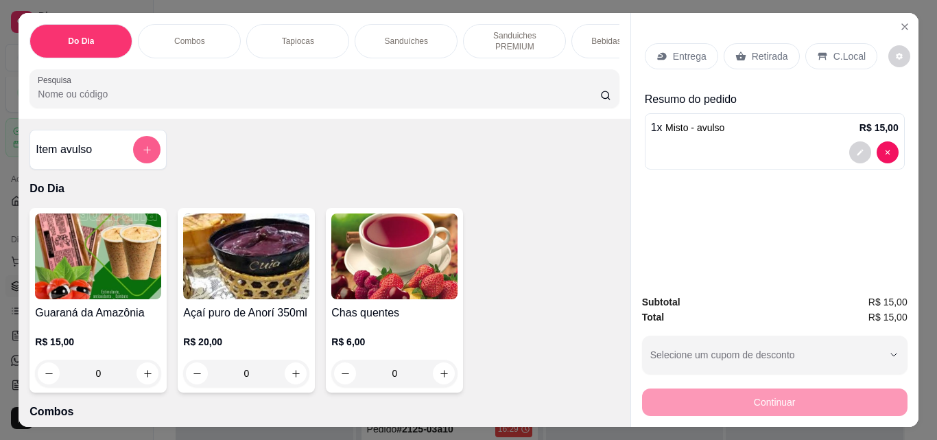
click at [146, 152] on icon "add-separate-item" at bounding box center [147, 150] width 10 height 10
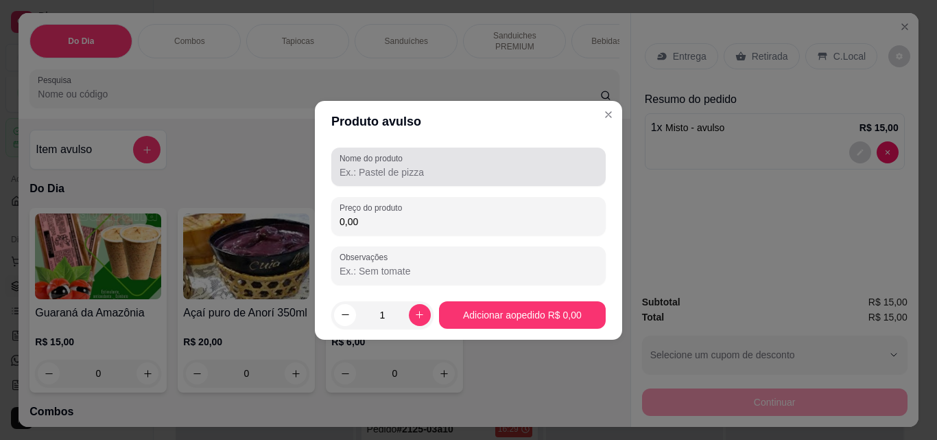
click at [412, 176] on input "Nome do produto" at bounding box center [469, 172] width 258 height 14
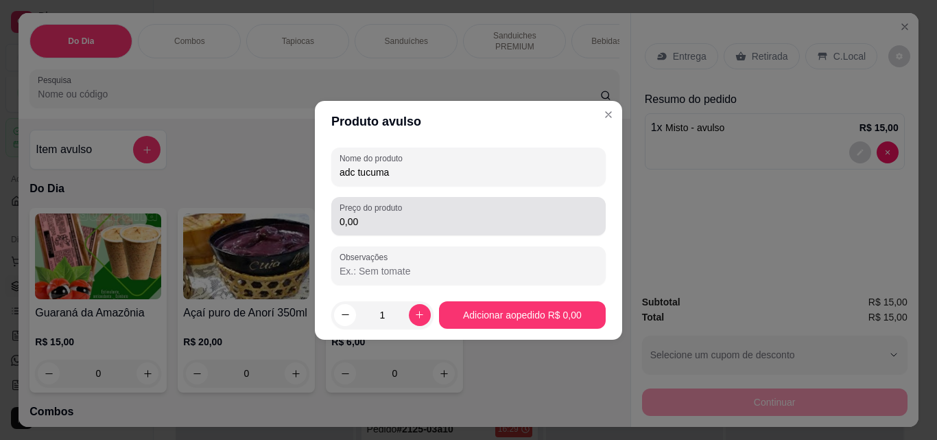
type input "adc tucuma"
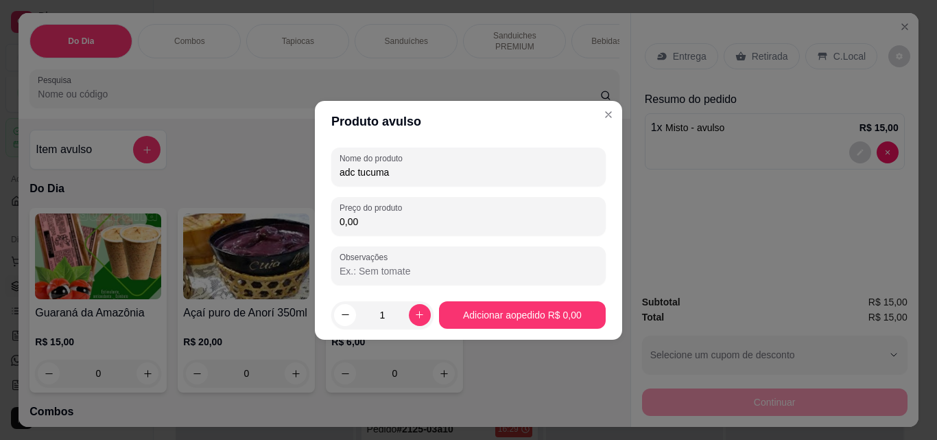
click at [364, 222] on input "0,00" at bounding box center [469, 222] width 258 height 14
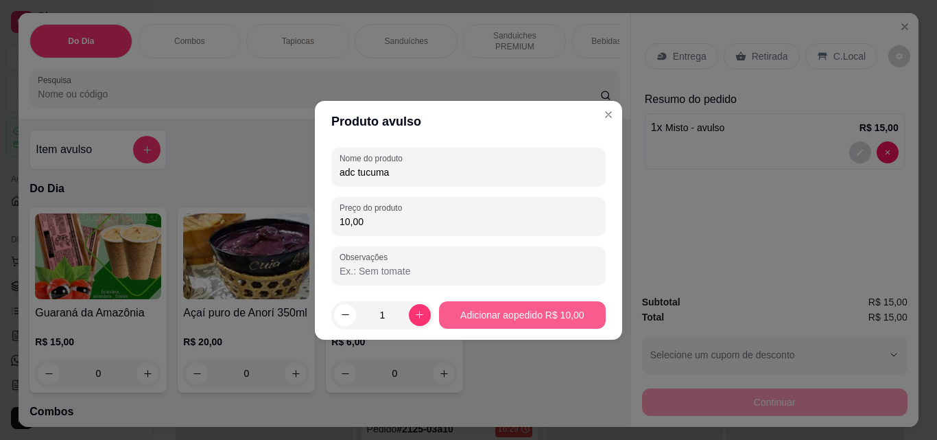
type input "10,00"
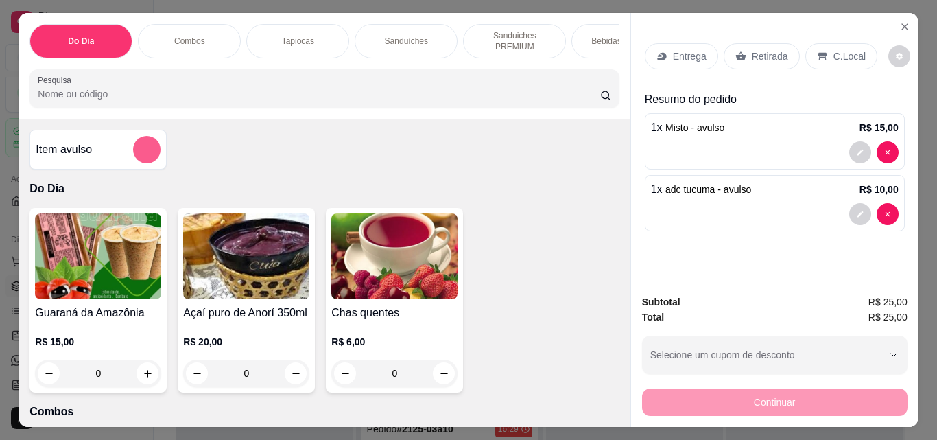
click at [147, 143] on button "add-separate-item" at bounding box center [146, 149] width 27 height 27
click at [296, 36] on p "Tapiocas" at bounding box center [298, 41] width 32 height 11
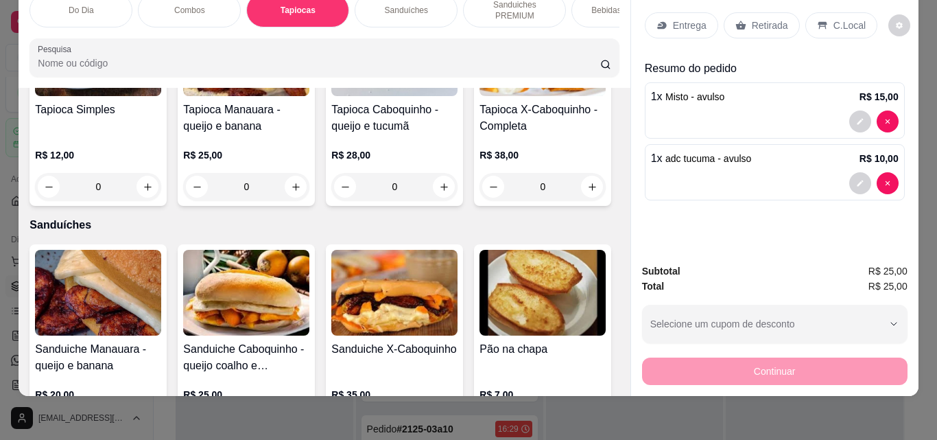
scroll to position [799, 0]
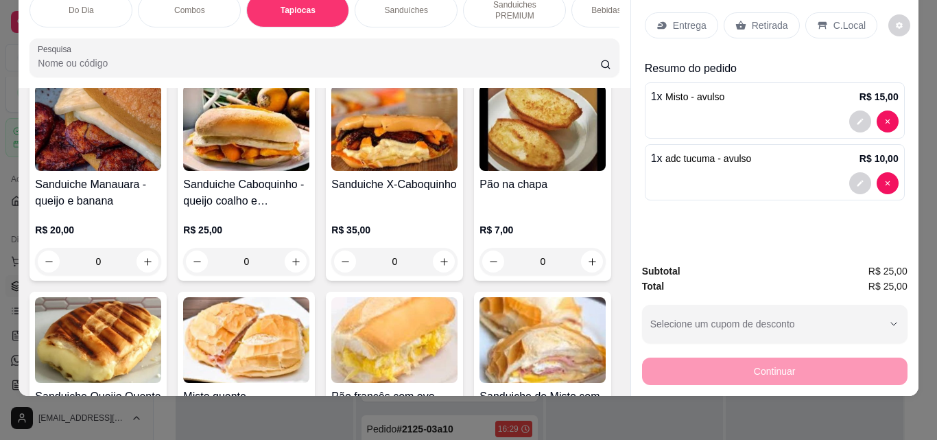
click at [587, 27] on icon "increase-product-quantity" at bounding box center [592, 22] width 10 height 10
type input "1"
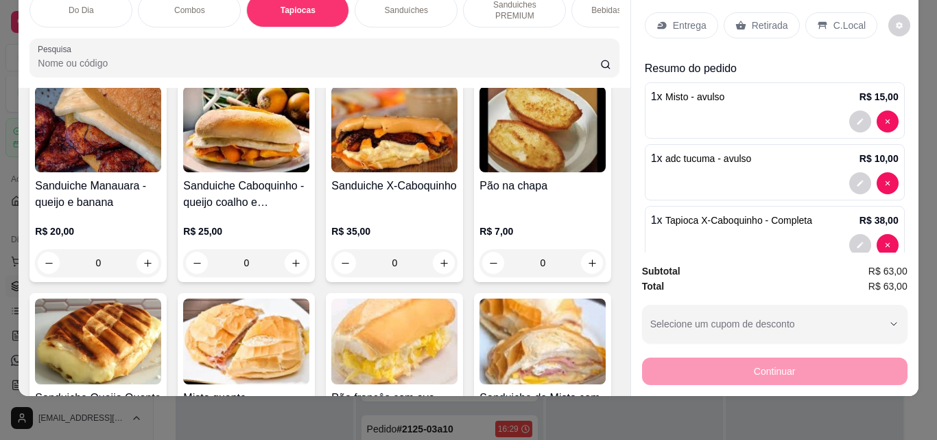
scroll to position [800, 0]
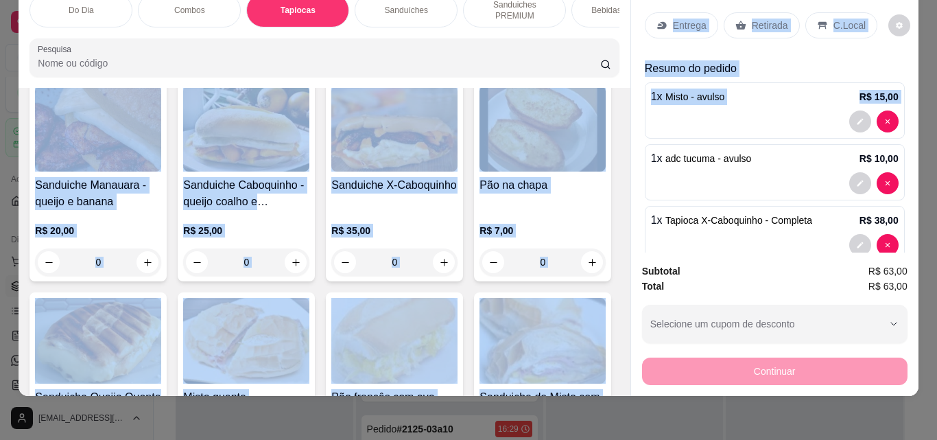
drag, startPoint x: 625, startPoint y: 129, endPoint x: 624, endPoint y: 104, distance: 24.7
click at [624, 104] on div "Do Dia Combos Tapiocas Sanduíches Sanduiches PREMIUM Bebidas Quentes Bebidas Pr…" at bounding box center [469, 189] width 900 height 414
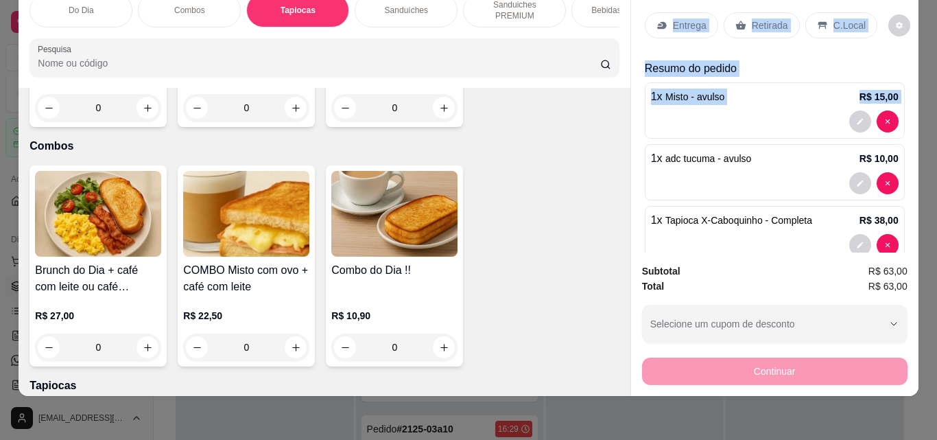
scroll to position [0, 0]
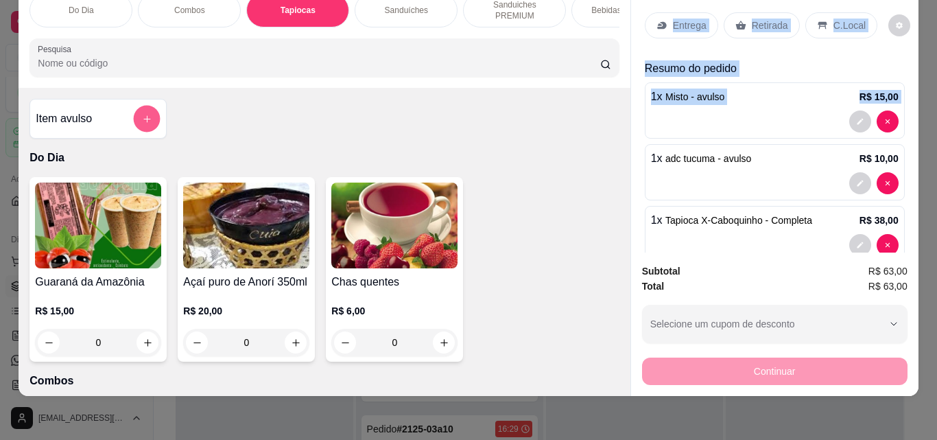
click at [136, 130] on button "add-separate-item" at bounding box center [147, 119] width 27 height 27
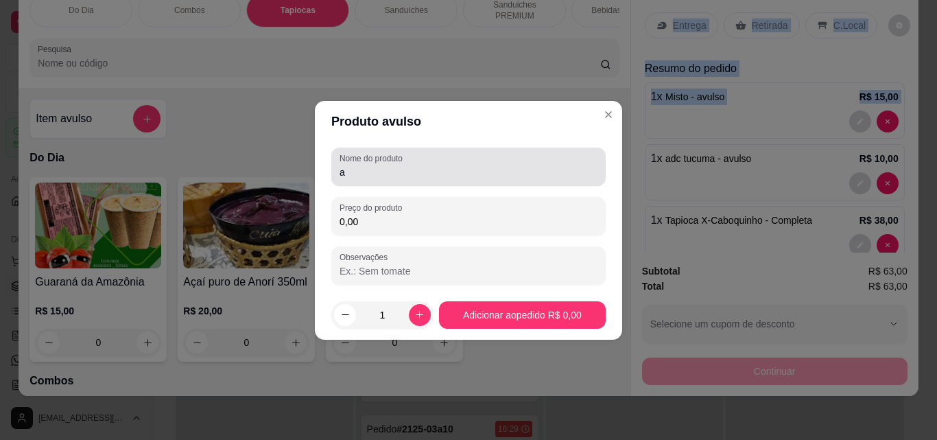
click at [411, 177] on input "a" at bounding box center [469, 172] width 258 height 14
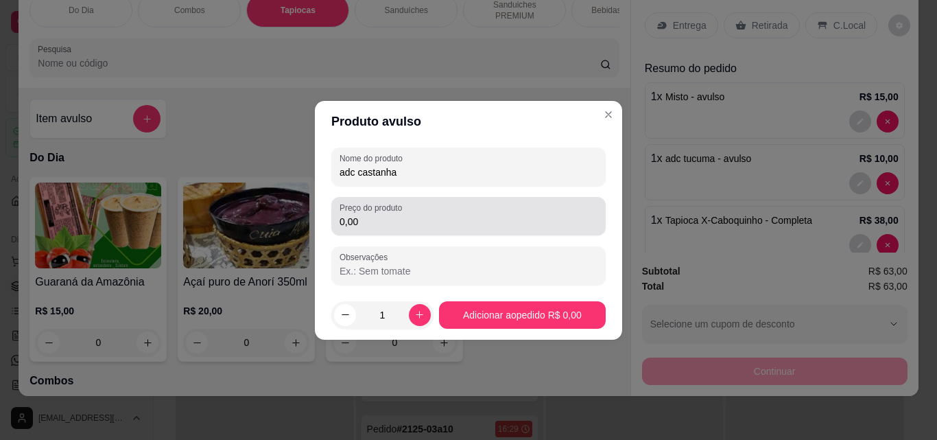
type input "adc castanha"
click at [399, 201] on div "Preço do produto 0,00" at bounding box center [468, 216] width 274 height 38
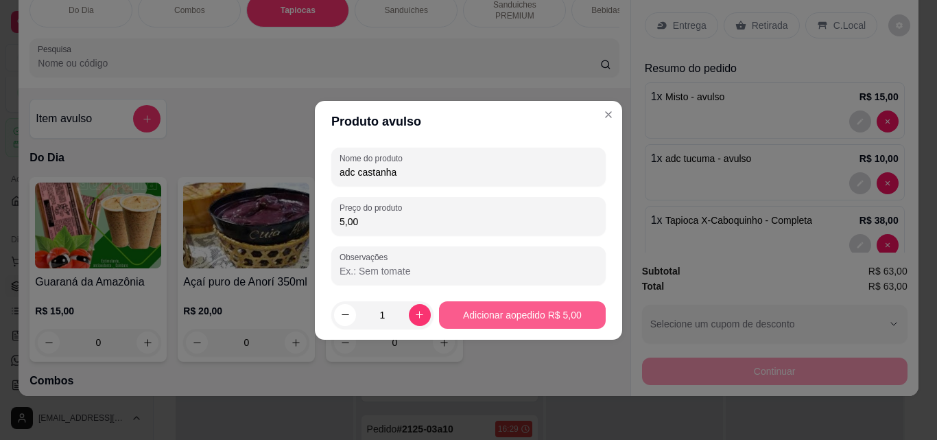
type input "5,00"
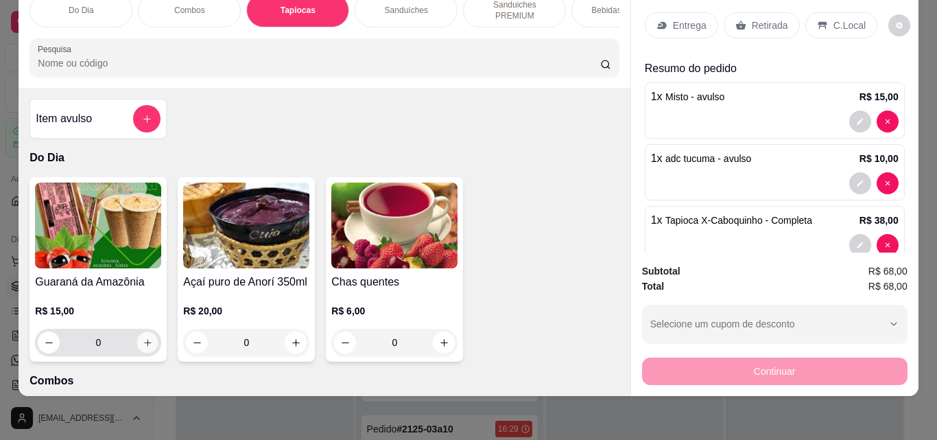
click at [143, 341] on icon "increase-product-quantity" at bounding box center [148, 343] width 10 height 10
click at [142, 341] on icon "increase-product-quantity" at bounding box center [147, 343] width 10 height 10
type input "2"
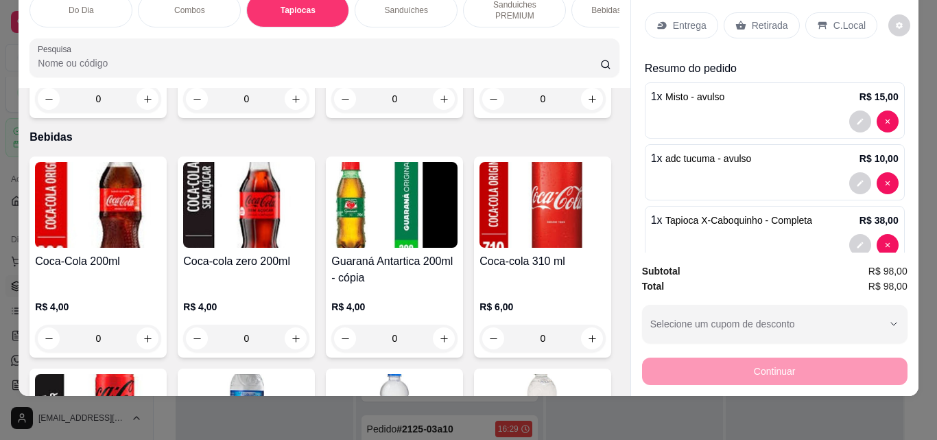
scroll to position [2282, 0]
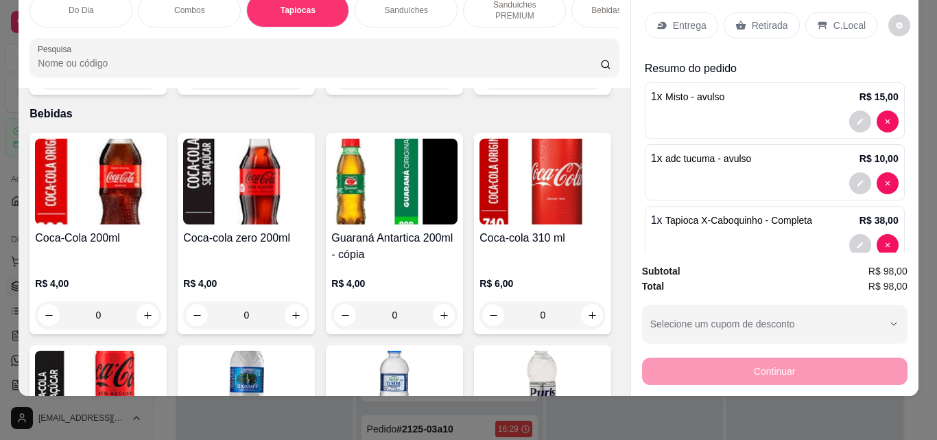
type input "1"
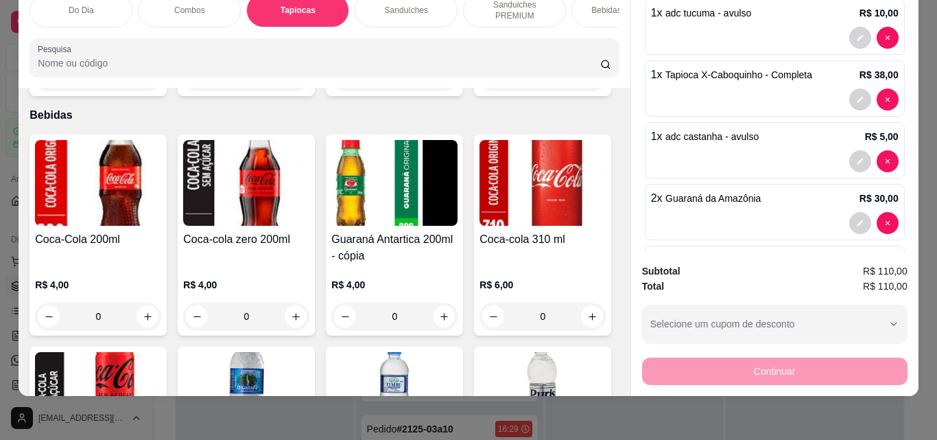
scroll to position [146, 0]
click at [856, 156] on icon "decrease-product-quantity" at bounding box center [860, 160] width 8 height 8
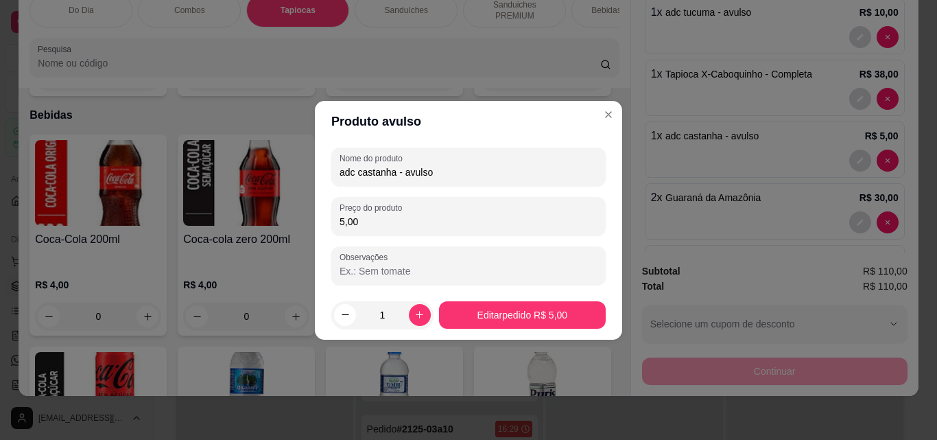
click at [385, 224] on input "5,00" at bounding box center [469, 222] width 258 height 14
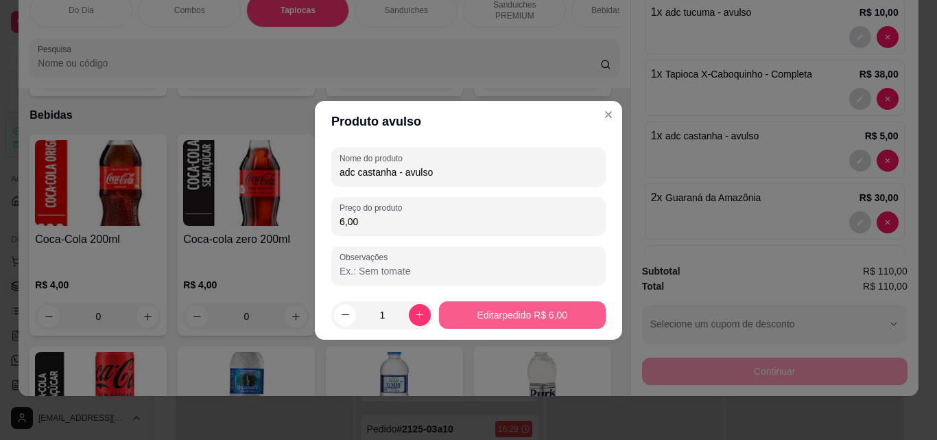
type input "6,00"
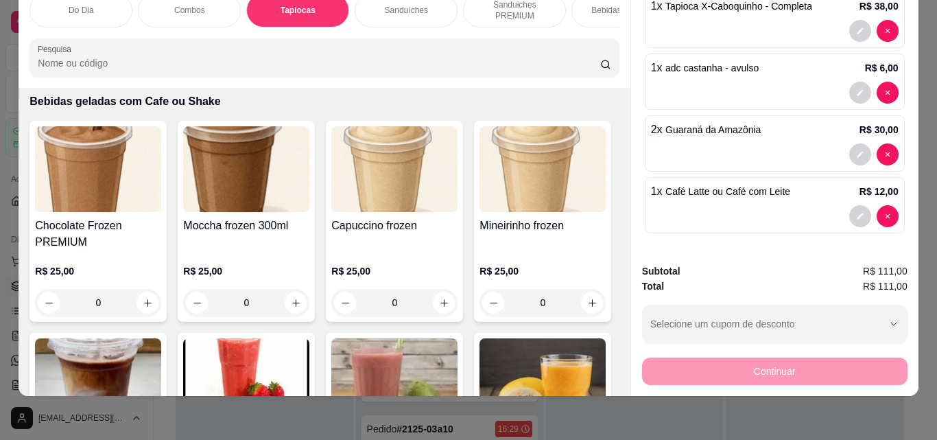
scroll to position [5130, 0]
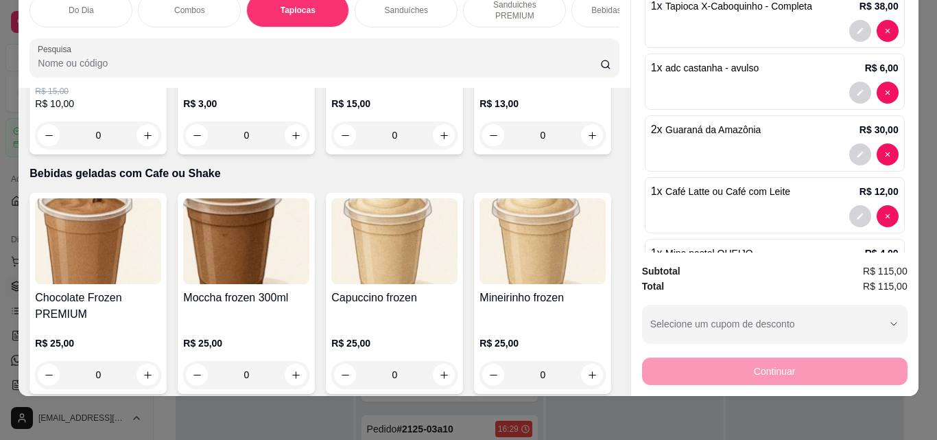
type input "2"
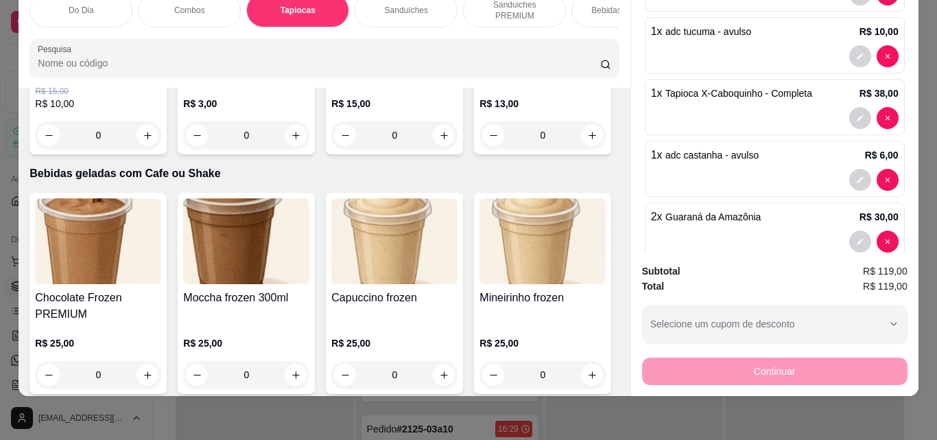
scroll to position [102, 0]
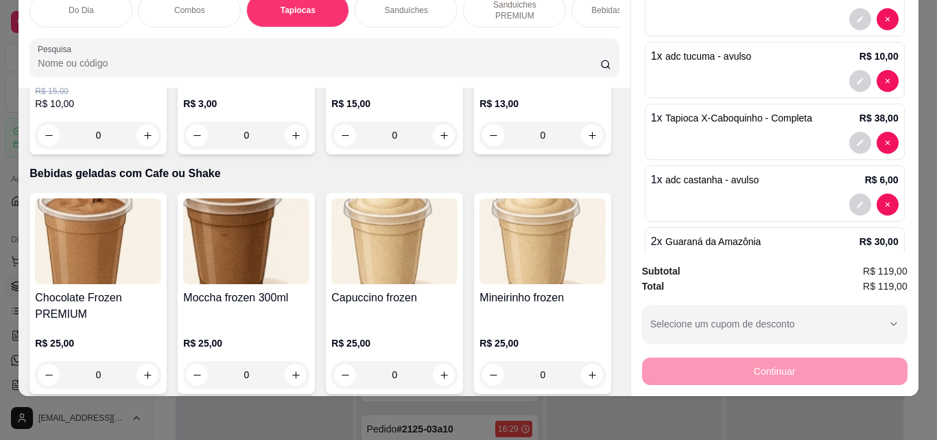
drag, startPoint x: 901, startPoint y: 86, endPoint x: 903, endPoint y: 76, distance: 10.5
click at [903, 76] on div "Entrega Retirada C.Local Resumo do pedido 1 x Misto - avulso R$ 15,00 1 x adc t…" at bounding box center [775, 117] width 288 height 270
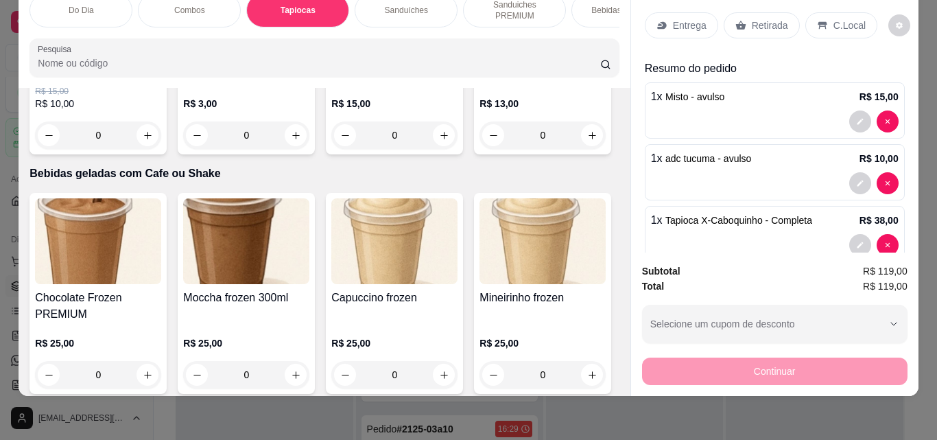
click at [835, 19] on p "C.Local" at bounding box center [850, 26] width 32 height 14
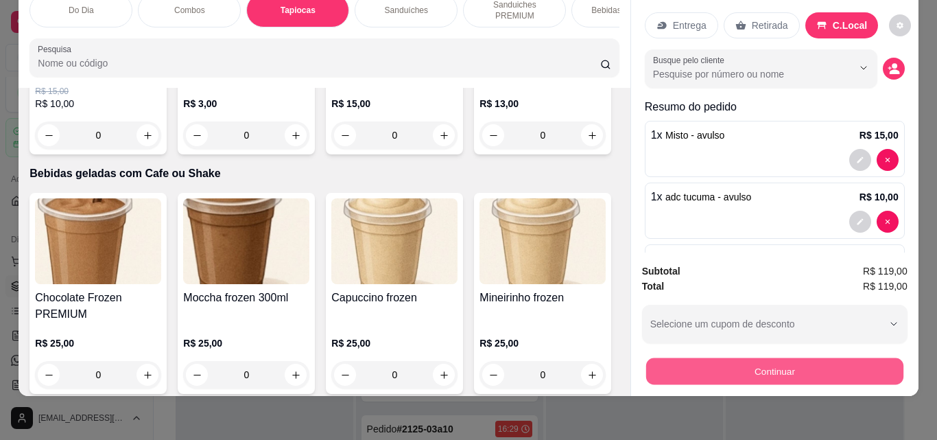
click at [780, 358] on button "Continuar" at bounding box center [774, 371] width 257 height 27
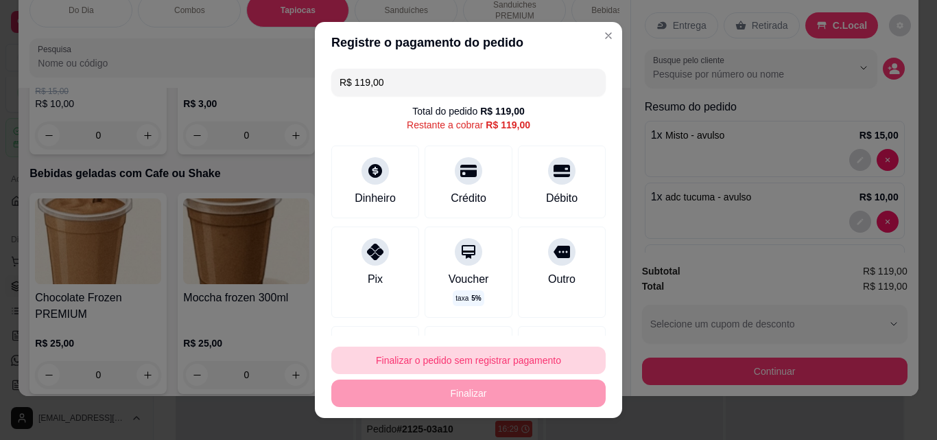
click at [470, 353] on button "Finalizar o pedido sem registrar pagamento" at bounding box center [468, 360] width 274 height 27
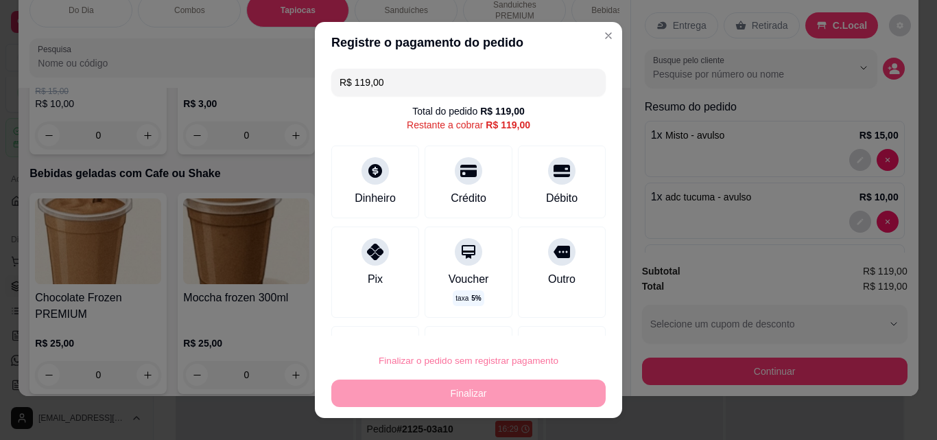
click at [550, 311] on button "Confirmar" at bounding box center [547, 321] width 51 height 21
type input "0"
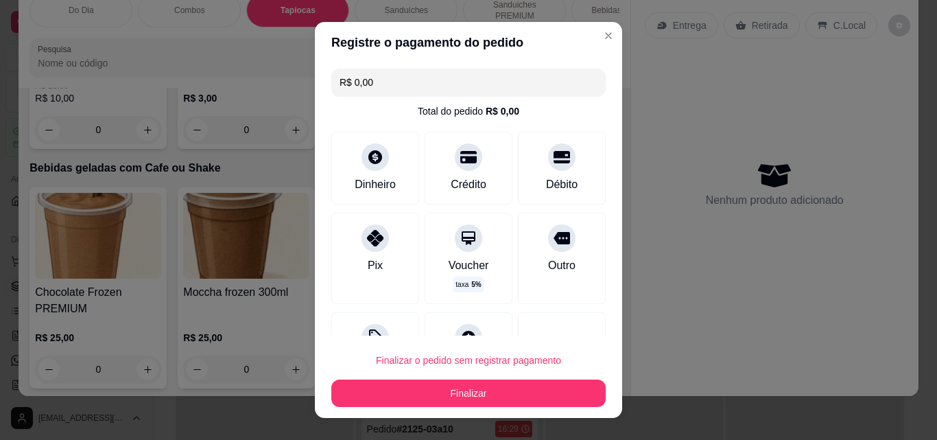
type input "R$ 0,00"
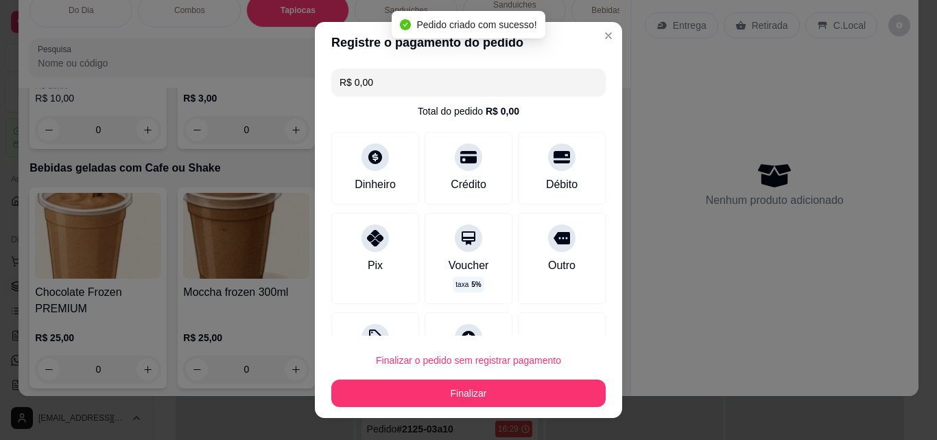
scroll to position [5126, 0]
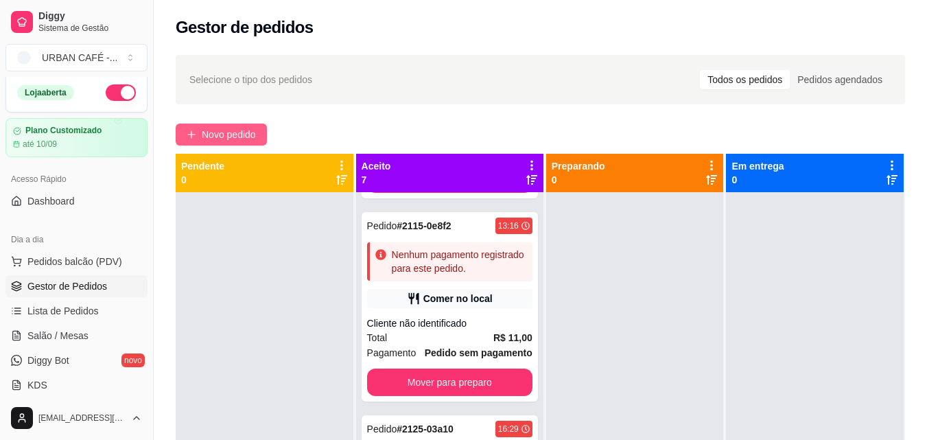
click at [224, 128] on span "Novo pedido" at bounding box center [229, 134] width 54 height 15
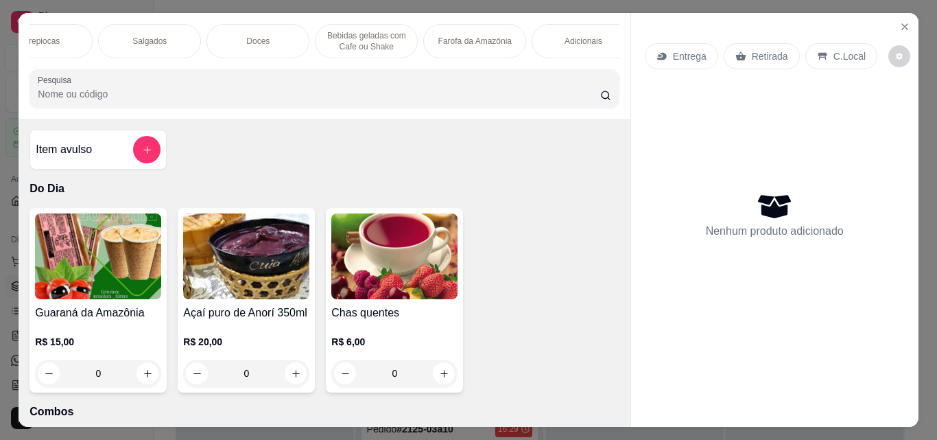
scroll to position [0, 1070]
click at [381, 26] on div "Farofa da Amazônia" at bounding box center [419, 41] width 103 height 34
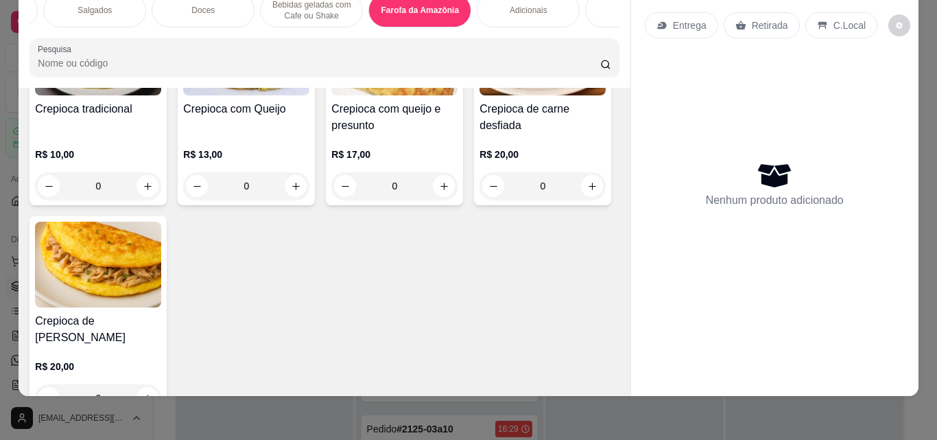
scroll to position [8939, 0]
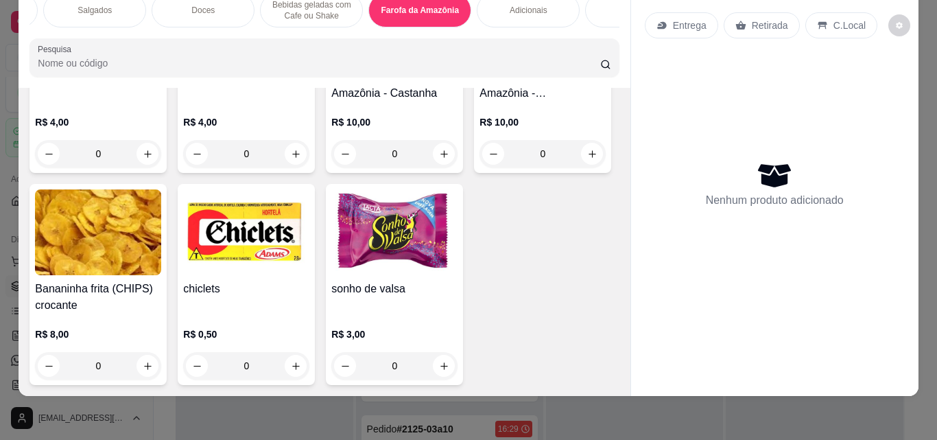
click at [534, 5] on p "Adicionais" at bounding box center [529, 10] width 38 height 11
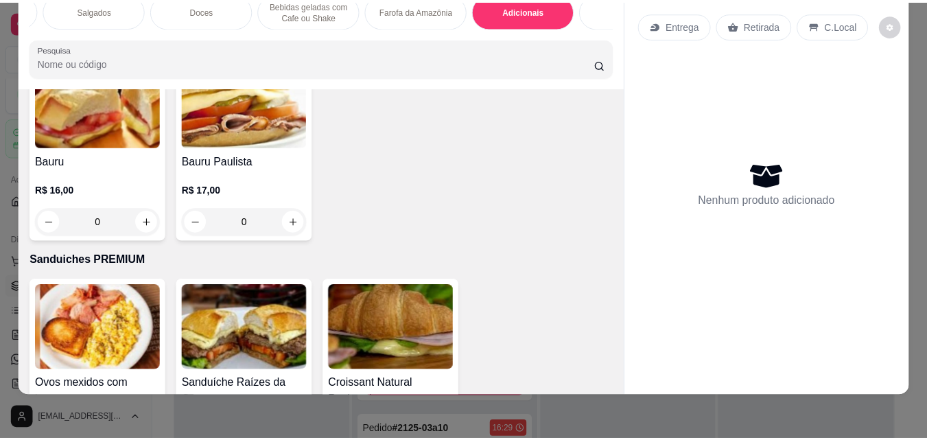
scroll to position [0, 0]
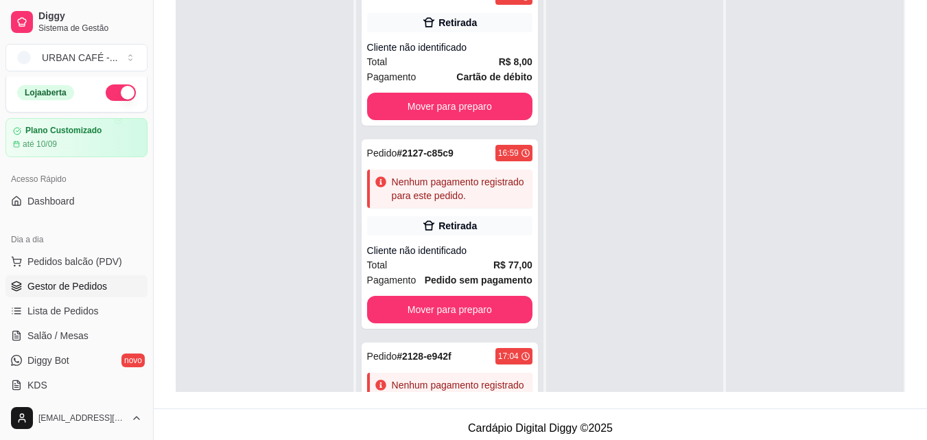
scroll to position [1046, 0]
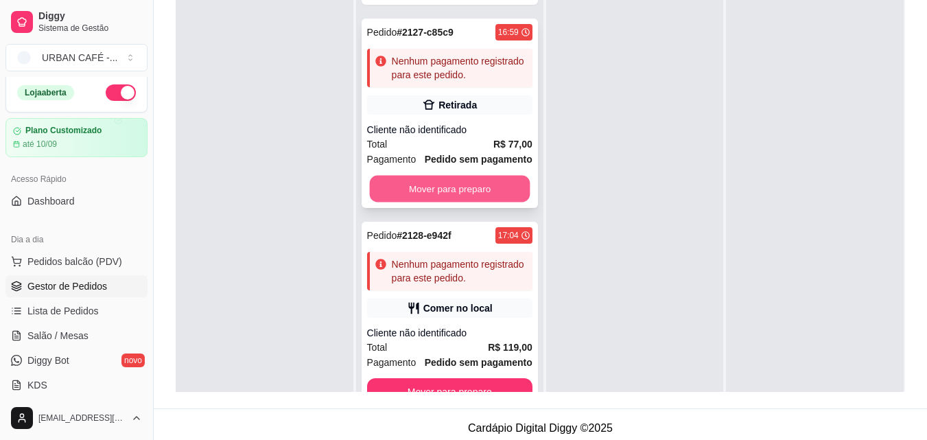
click at [461, 176] on button "Mover para preparo" at bounding box center [449, 189] width 161 height 27
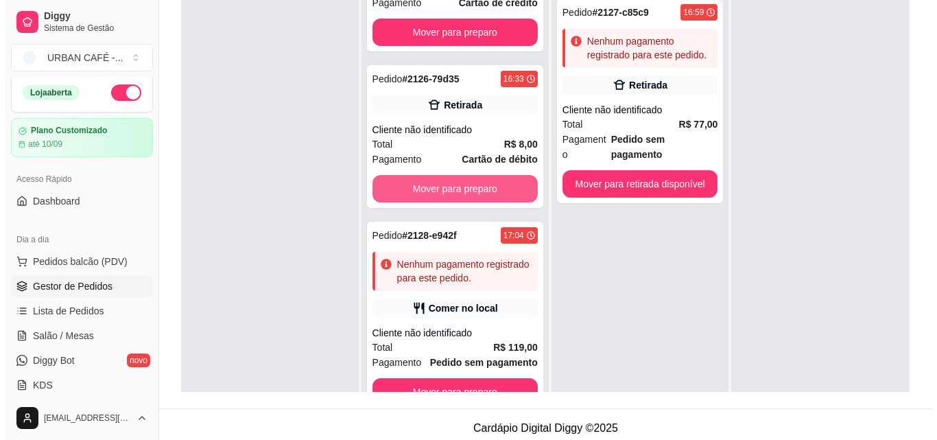
scroll to position [815, 0]
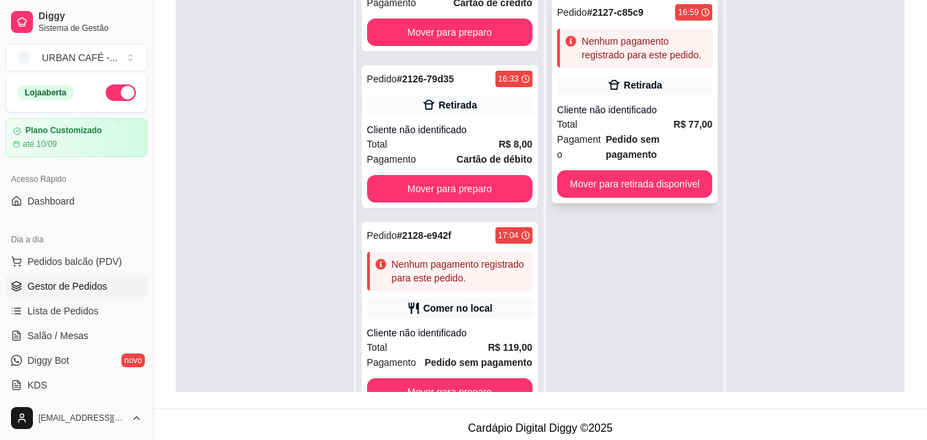
click at [657, 108] on div "Cliente não identificado" at bounding box center [635, 110] width 156 height 14
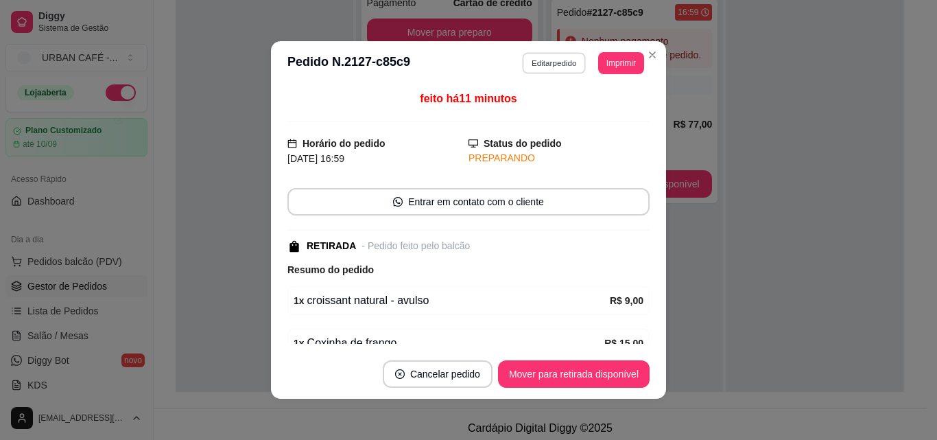
click at [546, 62] on button "Editar pedido" at bounding box center [555, 62] width 64 height 21
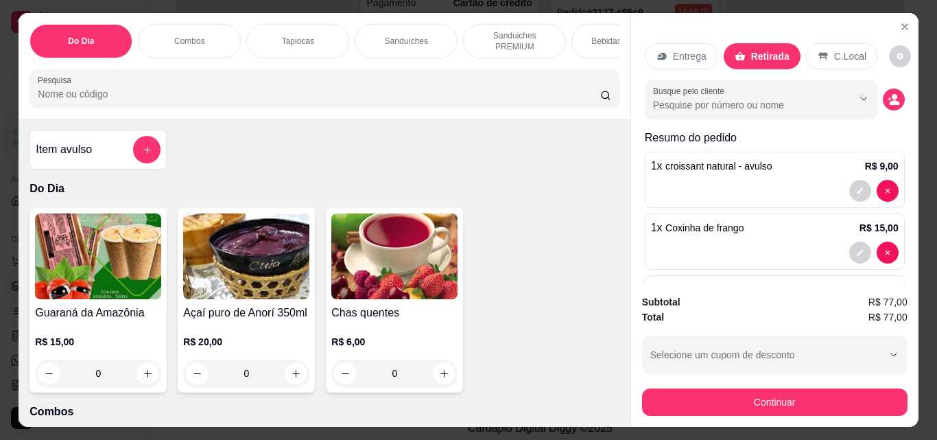
scroll to position [253, 0]
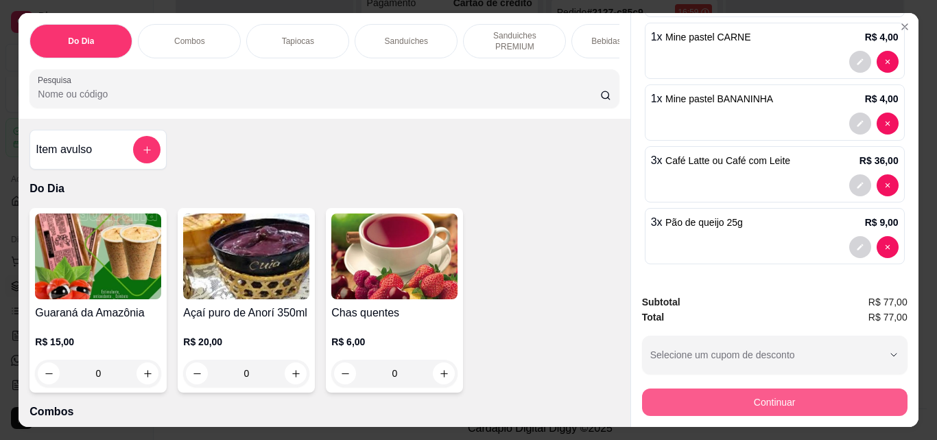
click at [810, 399] on button "Continuar" at bounding box center [775, 401] width 266 height 27
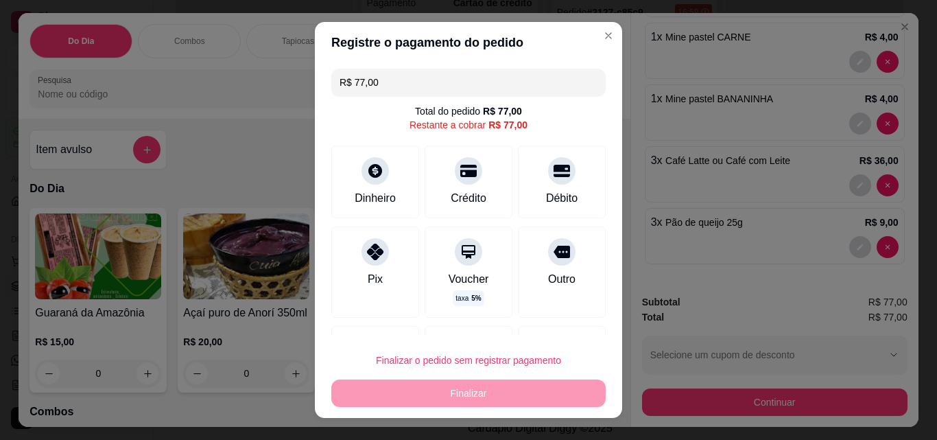
click at [450, 77] on input "R$ 77,00" at bounding box center [469, 82] width 258 height 27
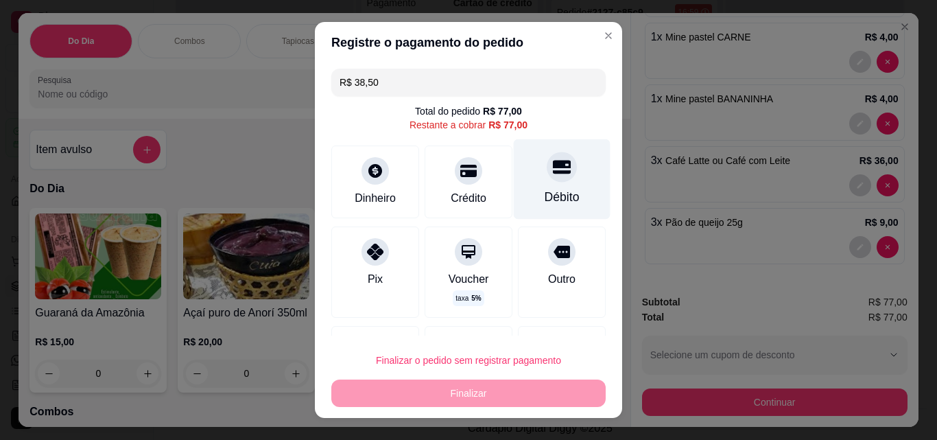
click at [550, 200] on div "Débito" at bounding box center [562, 197] width 35 height 18
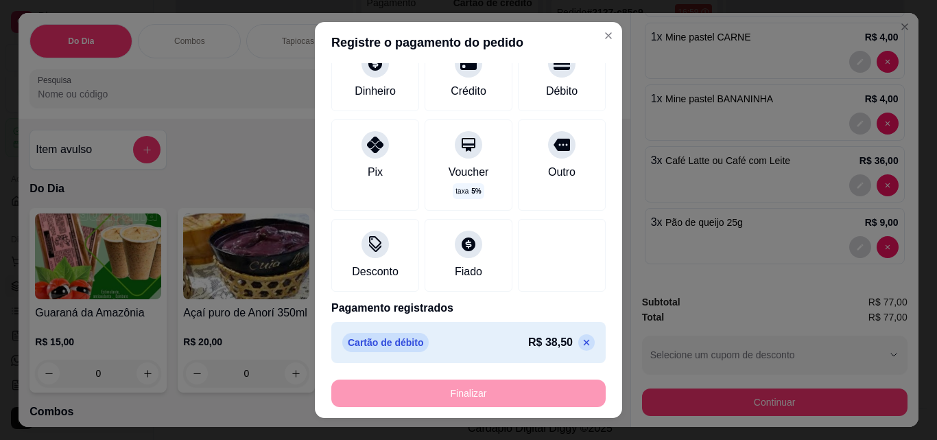
scroll to position [0, 0]
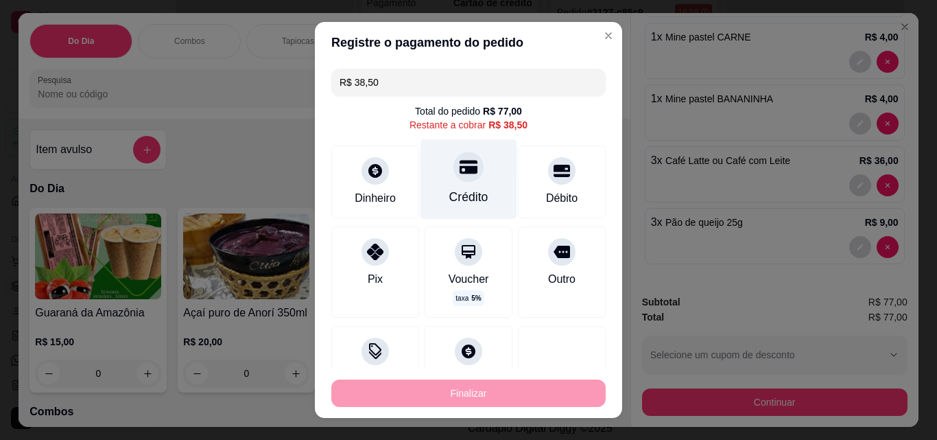
click at [463, 186] on div "Crédito" at bounding box center [469, 179] width 97 height 80
type input "R$ 0,00"
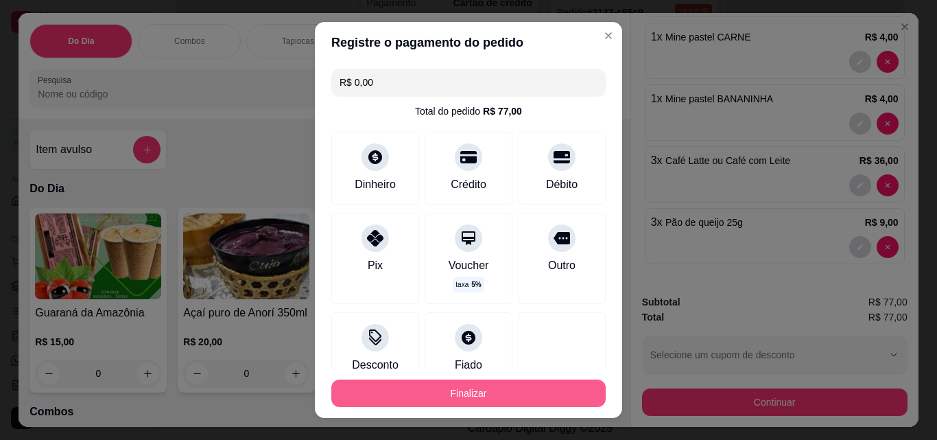
click at [504, 396] on button "Finalizar" at bounding box center [468, 392] width 274 height 27
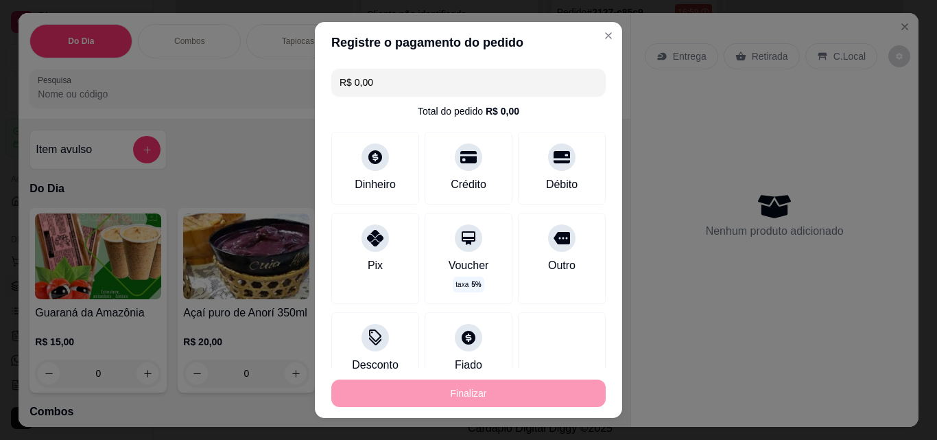
type input "0"
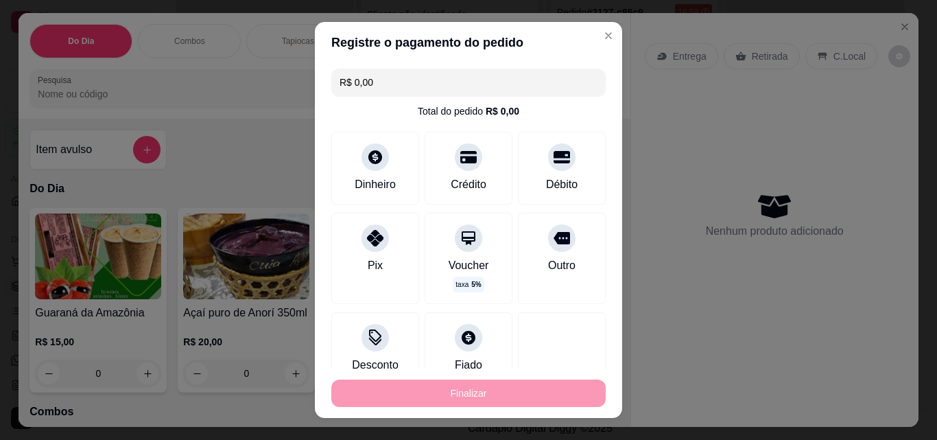
type input "-R$ 77,00"
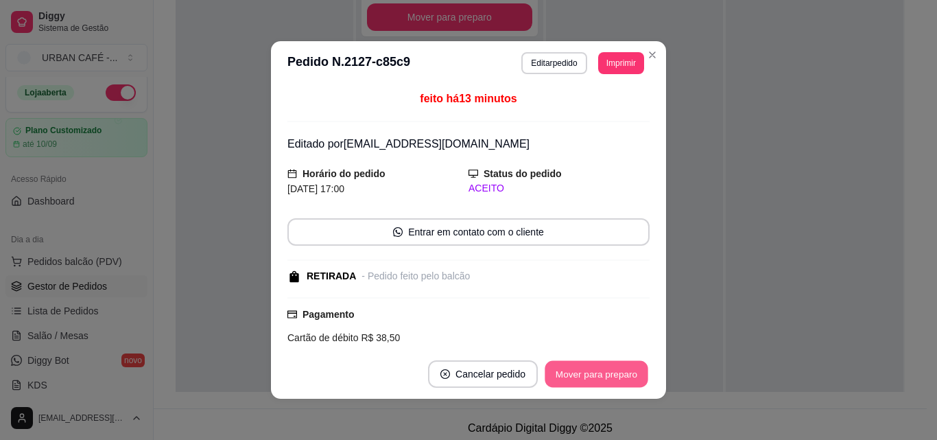
click at [613, 377] on button "Mover para preparo" at bounding box center [596, 374] width 103 height 27
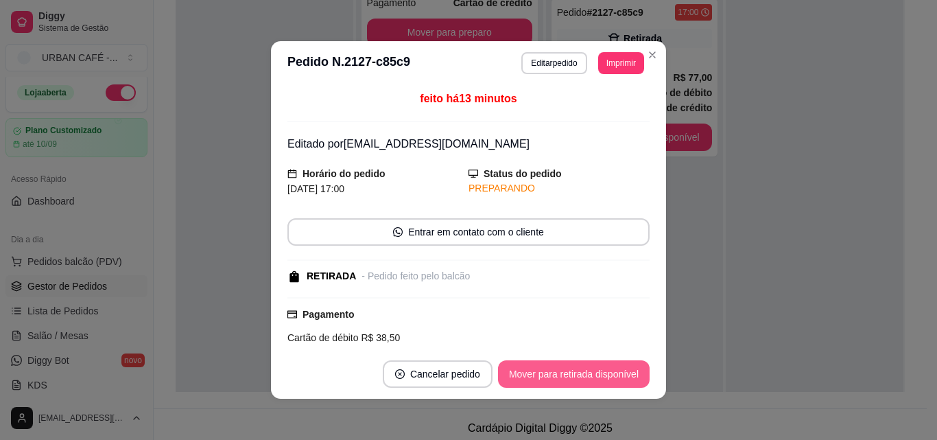
click at [613, 377] on button "Mover para retirada disponível" at bounding box center [574, 373] width 152 height 27
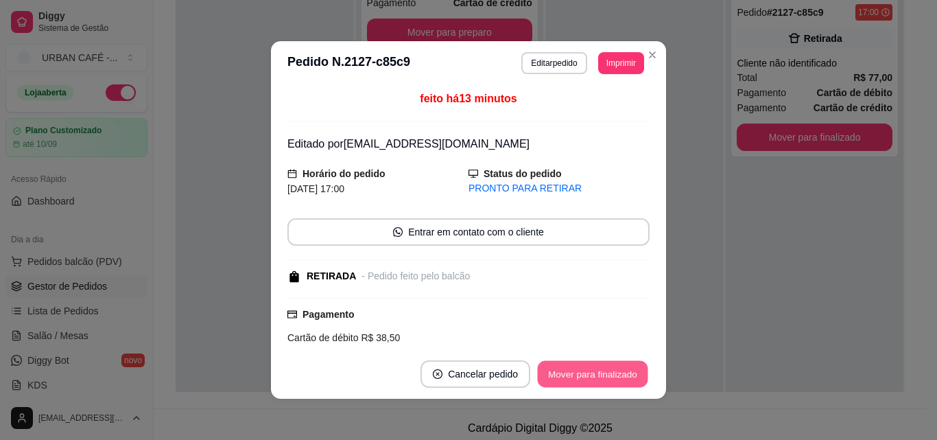
click at [613, 377] on button "Mover para finalizado" at bounding box center [593, 374] width 110 height 27
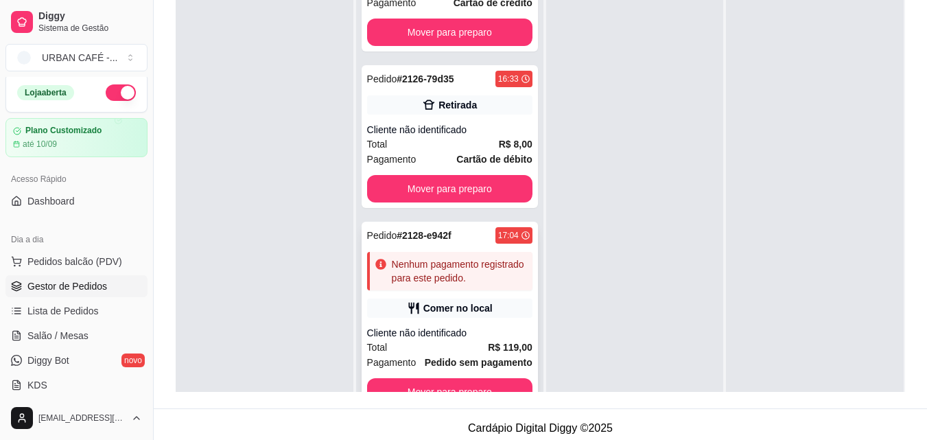
click at [425, 326] on div "Cliente não identificado" at bounding box center [449, 333] width 165 height 14
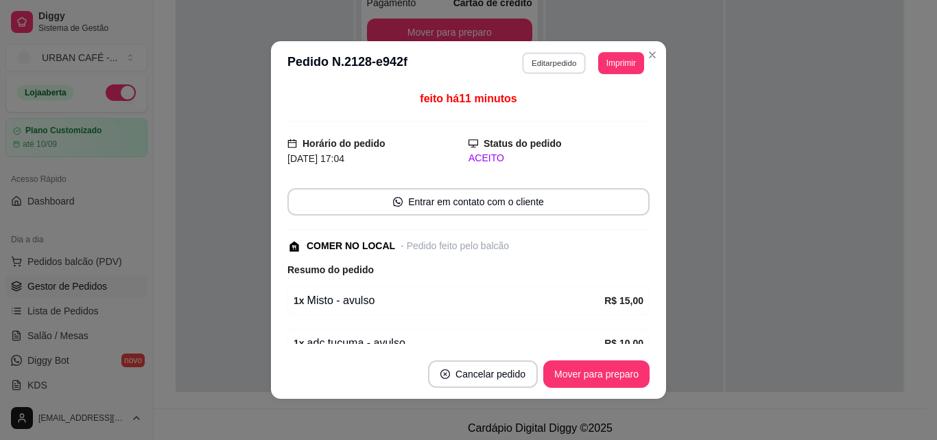
click at [560, 66] on button "Editar pedido" at bounding box center [555, 62] width 64 height 21
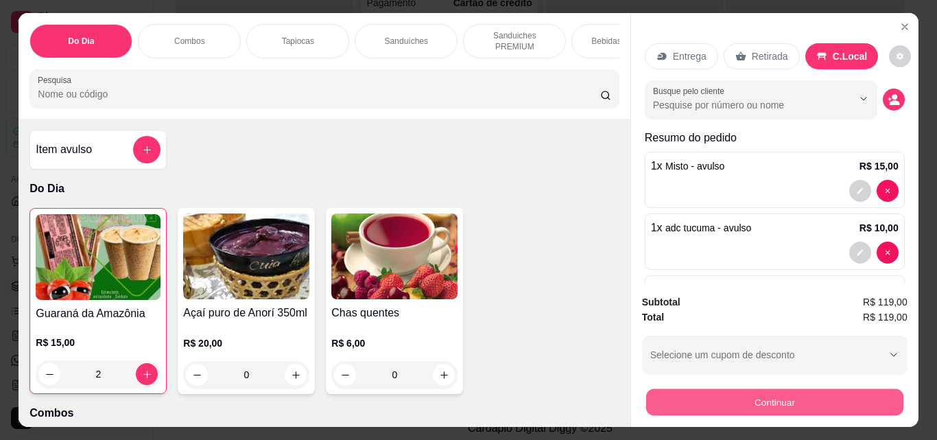
click at [762, 393] on button "Continuar" at bounding box center [774, 401] width 257 height 27
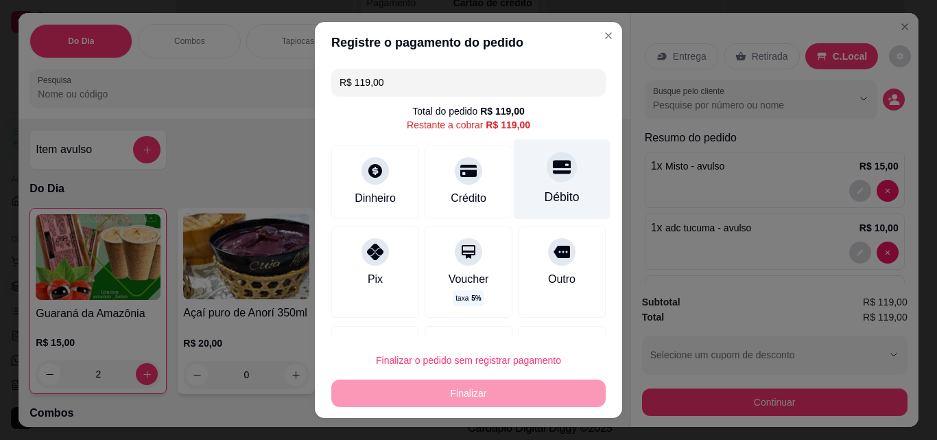
click at [547, 177] on div at bounding box center [562, 167] width 30 height 30
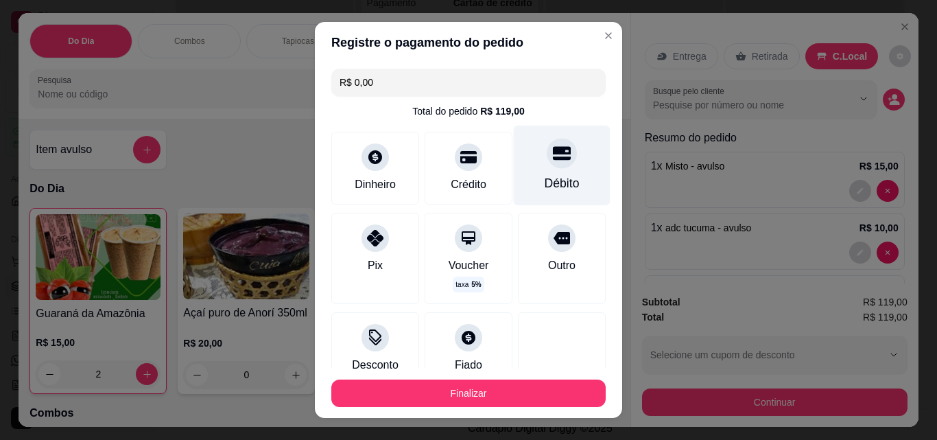
type input "R$ 0,00"
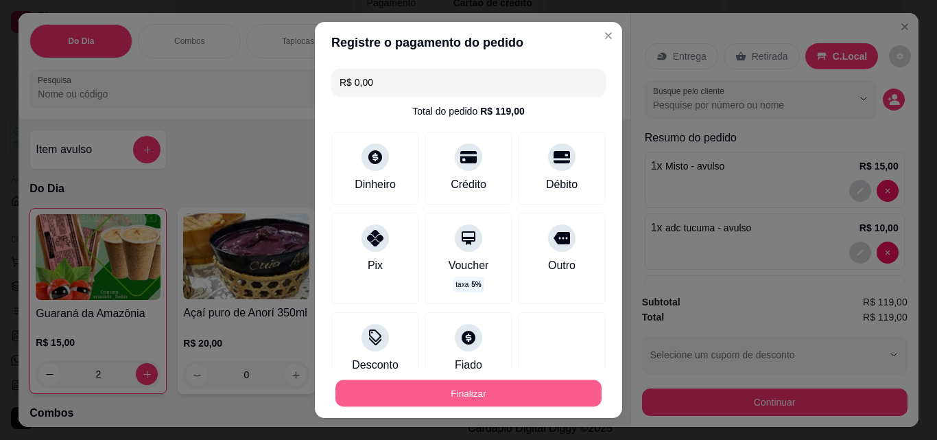
click at [498, 393] on button "Finalizar" at bounding box center [469, 393] width 266 height 27
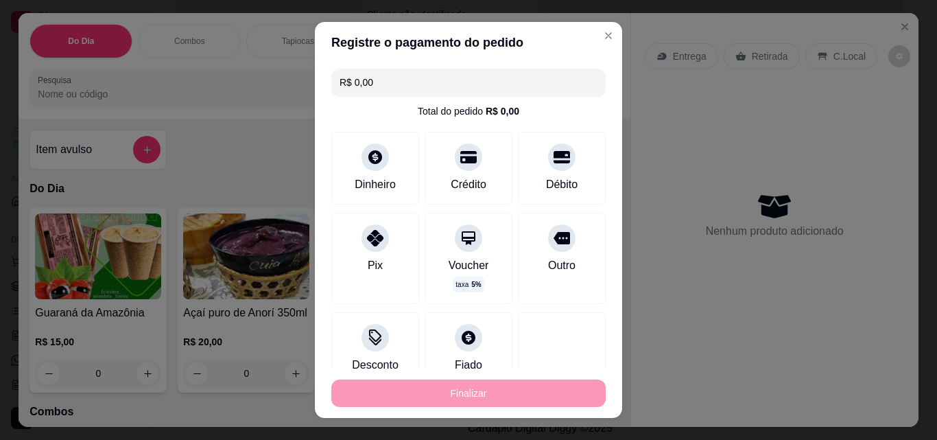
type input "0"
type input "-R$ 119,00"
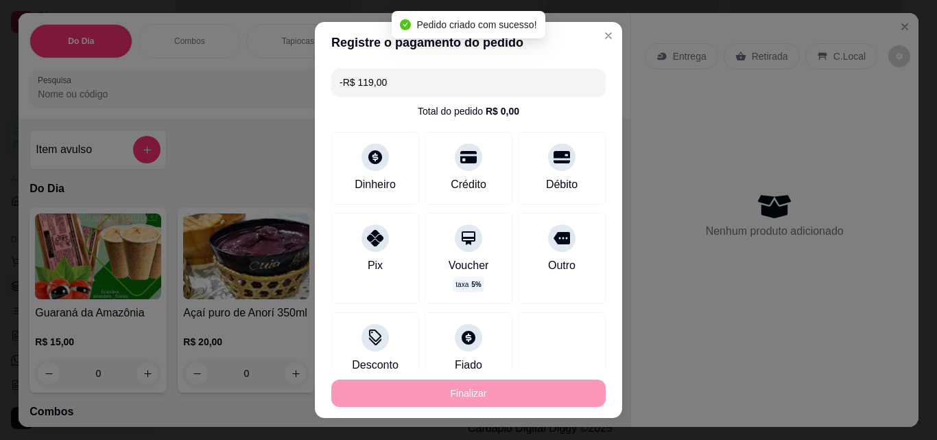
scroll to position [739, 0]
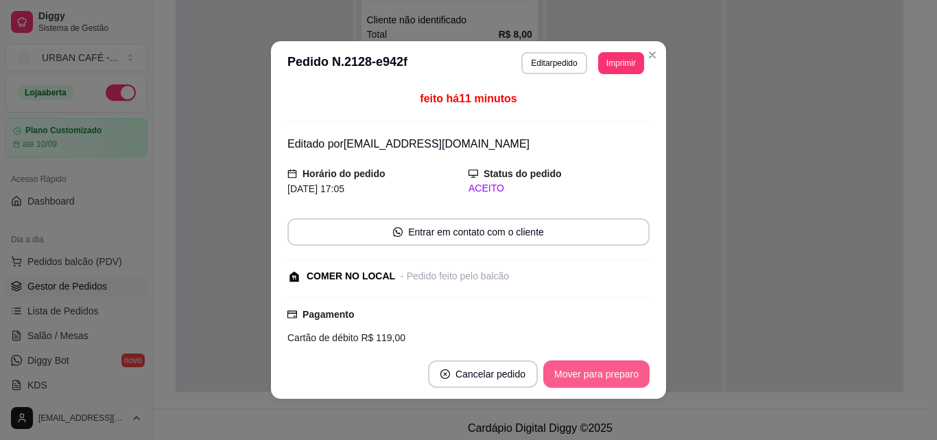
click at [617, 373] on button "Mover para preparo" at bounding box center [596, 373] width 106 height 27
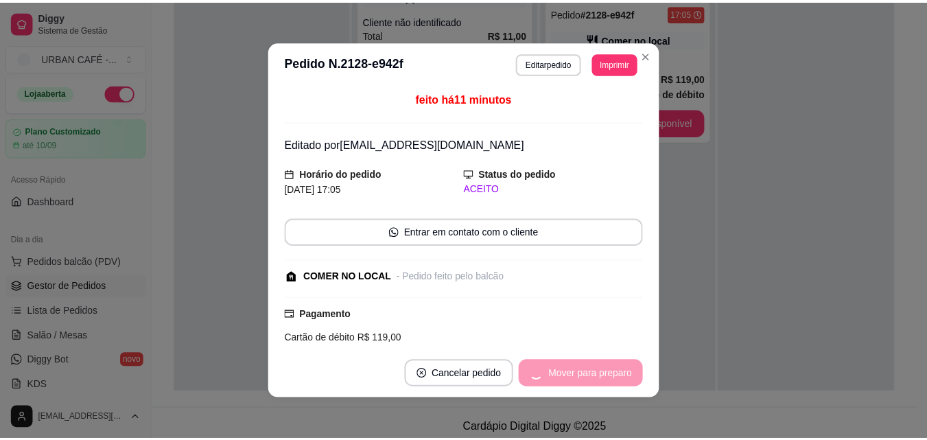
scroll to position [583, 0]
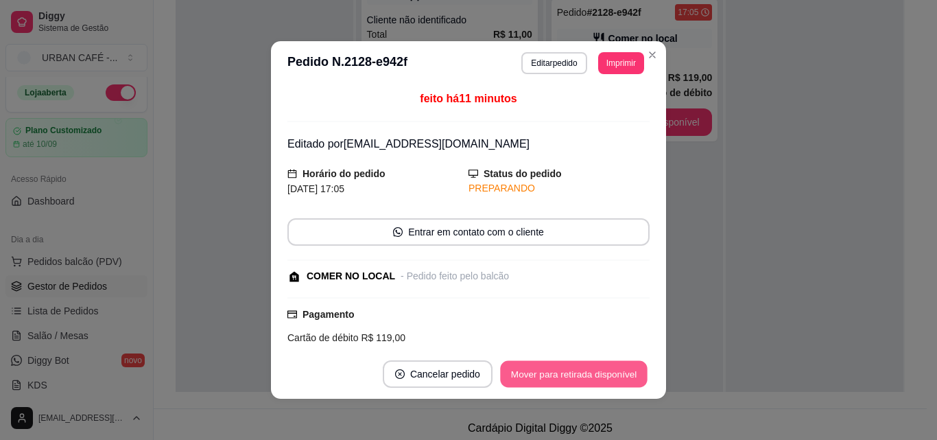
click at [617, 371] on button "Mover para retirada disponível" at bounding box center [573, 374] width 147 height 27
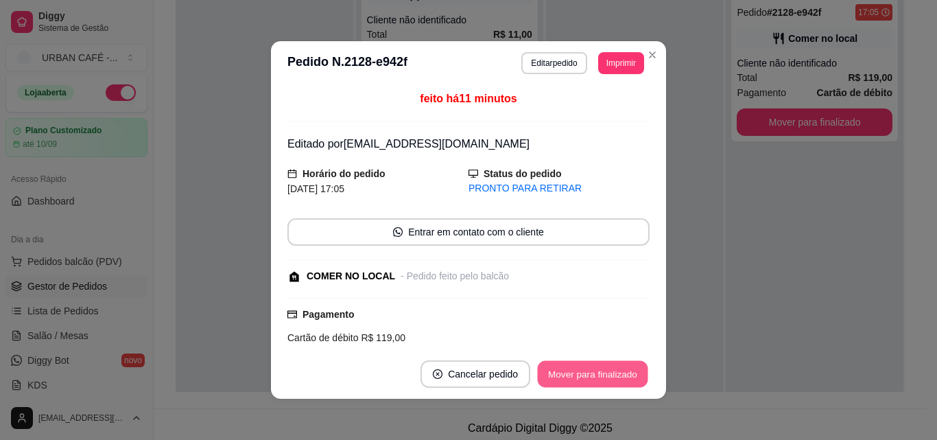
click at [617, 371] on button "Mover para finalizado" at bounding box center [593, 374] width 110 height 27
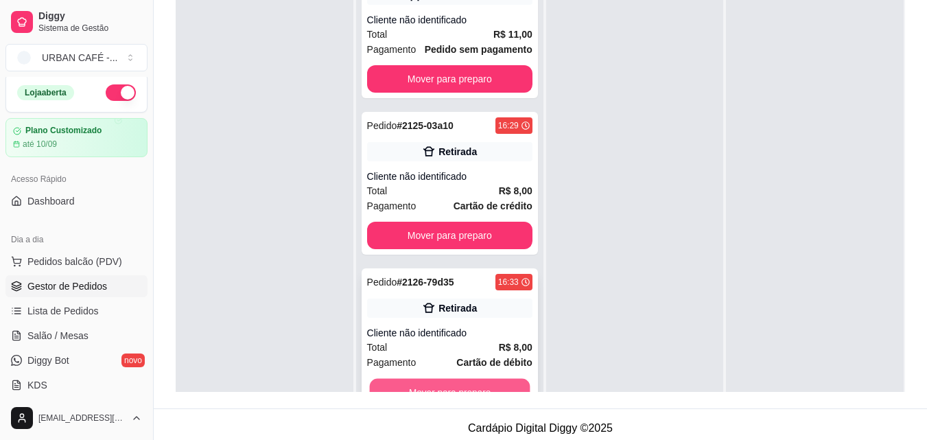
click at [463, 386] on button "Mover para preparo" at bounding box center [449, 392] width 161 height 27
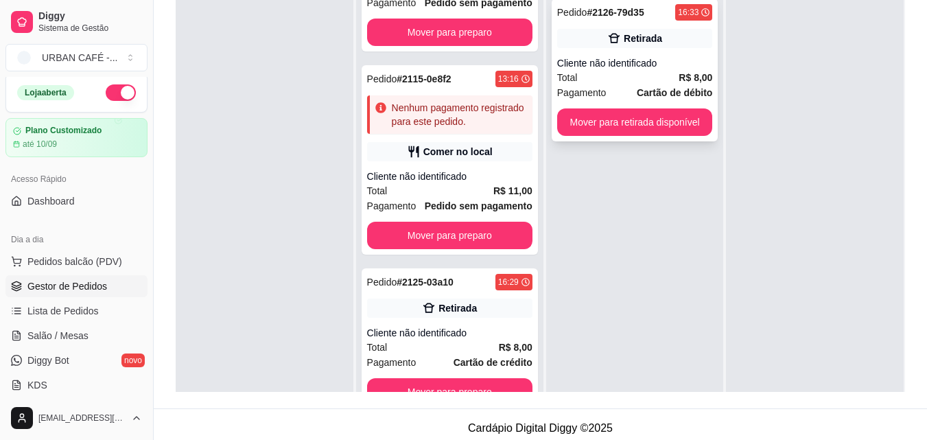
click at [673, 137] on div "Pedido # 2126-79d35 16:33 Retirada Cliente não identificado Total R$ 8,00 Pagam…" at bounding box center [635, 70] width 167 height 143
click at [651, 134] on button "Mover para retirada disponível" at bounding box center [635, 121] width 156 height 27
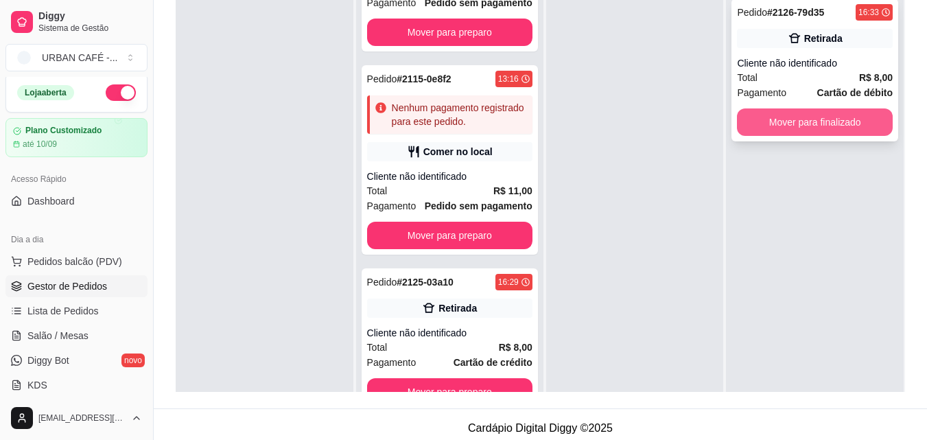
click at [808, 130] on button "Mover para finalizado" at bounding box center [815, 121] width 156 height 27
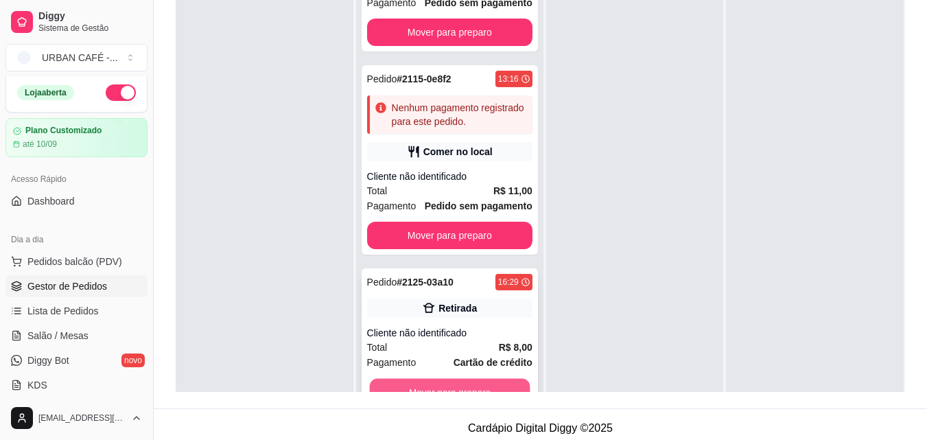
click at [499, 384] on button "Mover para preparo" at bounding box center [449, 392] width 161 height 27
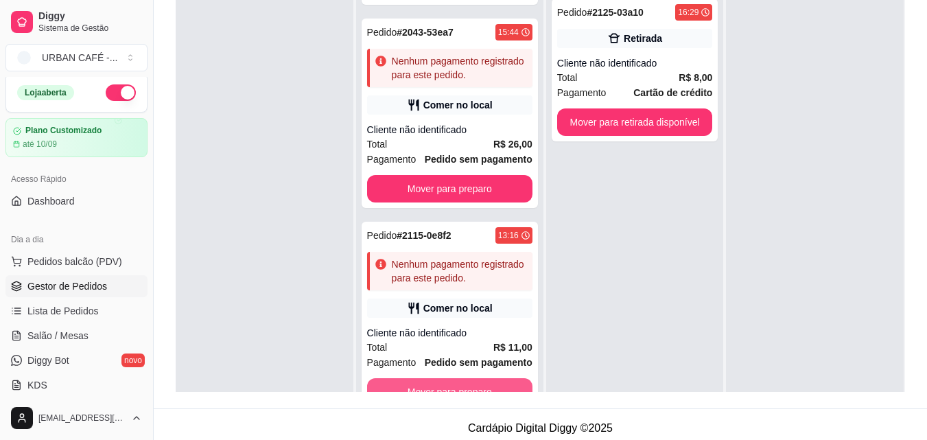
scroll to position [270, 0]
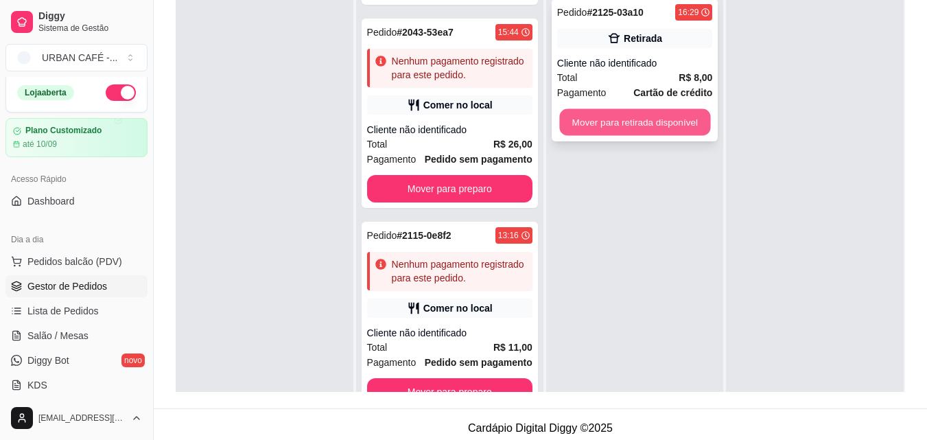
click at [662, 116] on button "Mover para retirada disponível" at bounding box center [634, 122] width 151 height 27
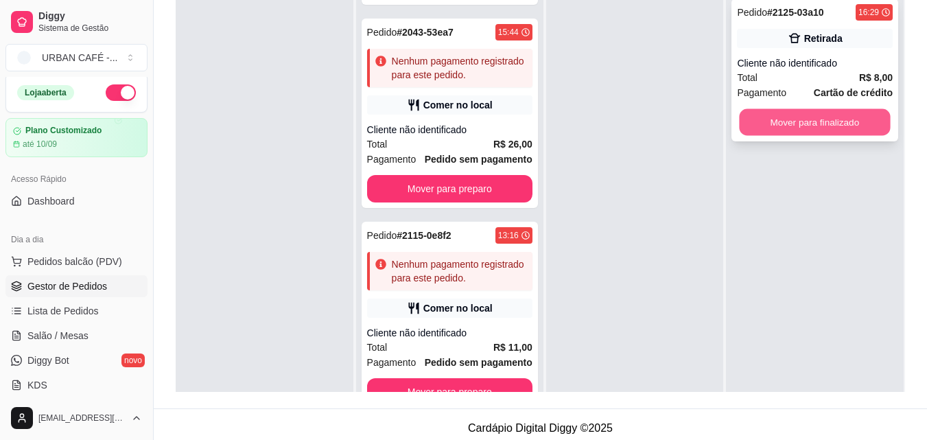
click at [766, 114] on button "Mover para finalizado" at bounding box center [815, 122] width 151 height 27
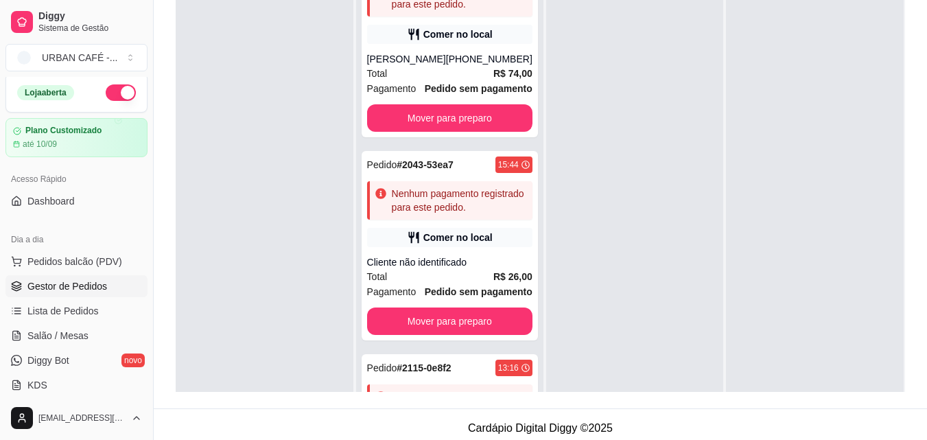
scroll to position [0, 0]
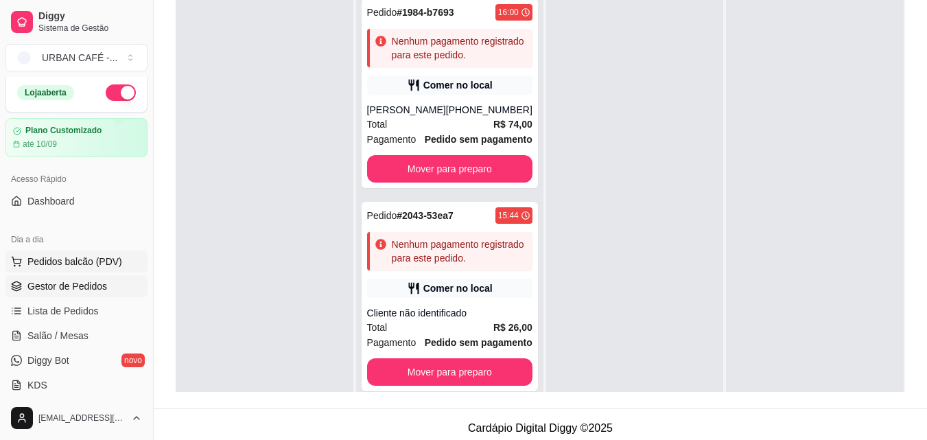
click at [93, 253] on button "Pedidos balcão (PDV)" at bounding box center [76, 261] width 142 height 22
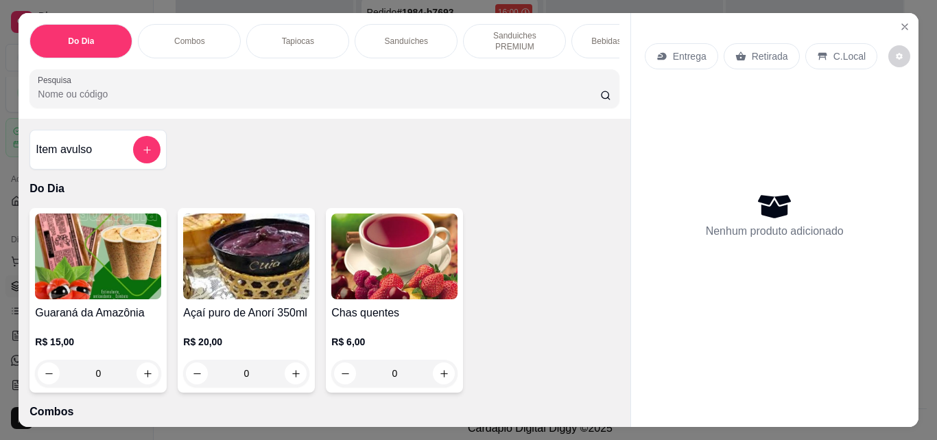
click at [139, 141] on div at bounding box center [146, 149] width 27 height 27
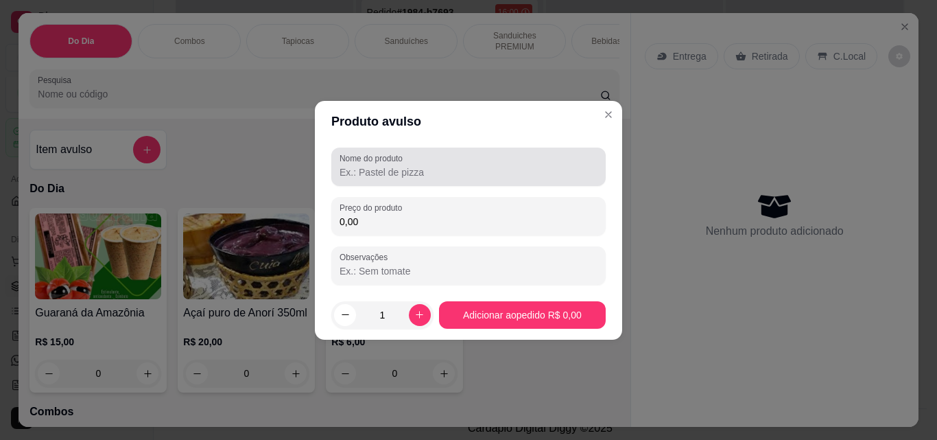
click at [438, 168] on input "Nome do produto" at bounding box center [469, 172] width 258 height 14
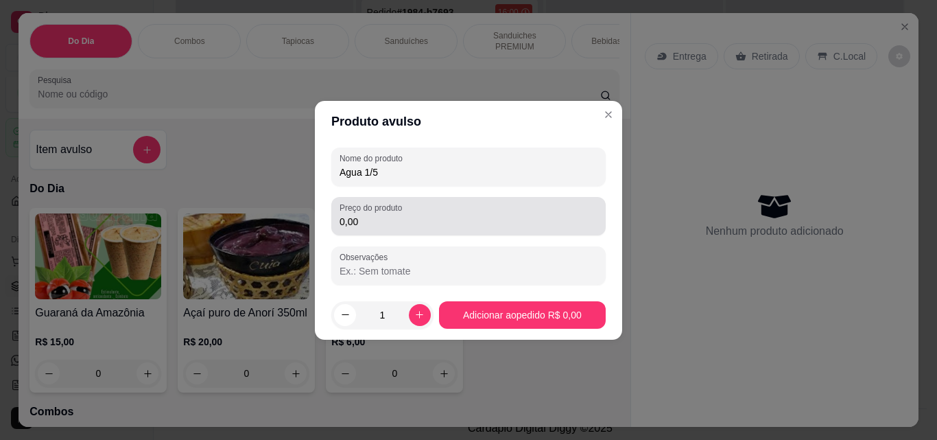
type input "Agua 1/5"
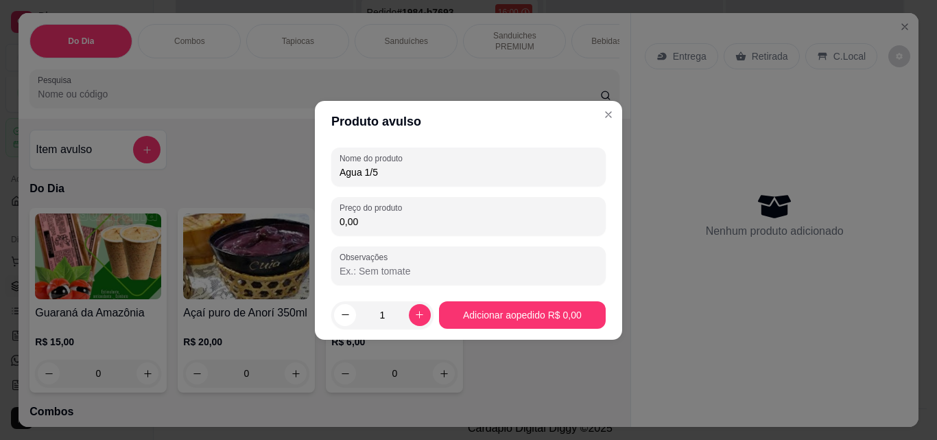
click at [423, 226] on input "0,00" at bounding box center [469, 222] width 258 height 14
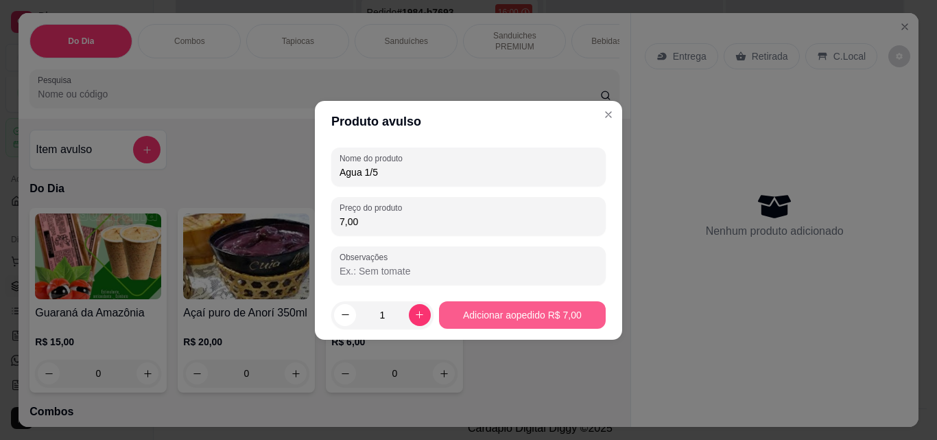
type input "7,00"
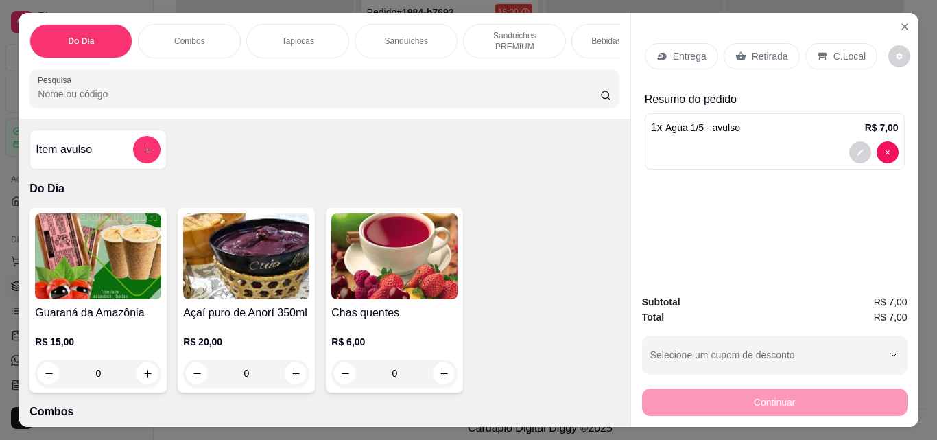
click at [778, 49] on p "Retirada" at bounding box center [770, 56] width 36 height 14
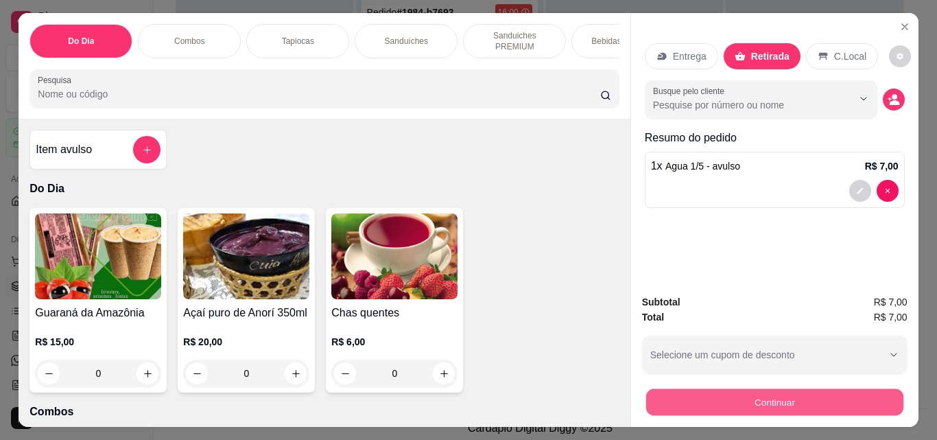
click at [727, 398] on button "Continuar" at bounding box center [774, 401] width 257 height 27
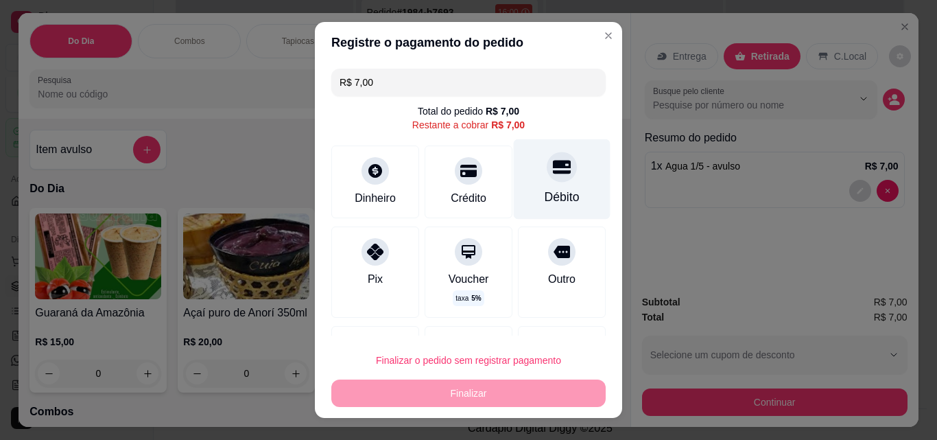
click at [544, 187] on div "Débito" at bounding box center [562, 179] width 97 height 80
type input "R$ 0,00"
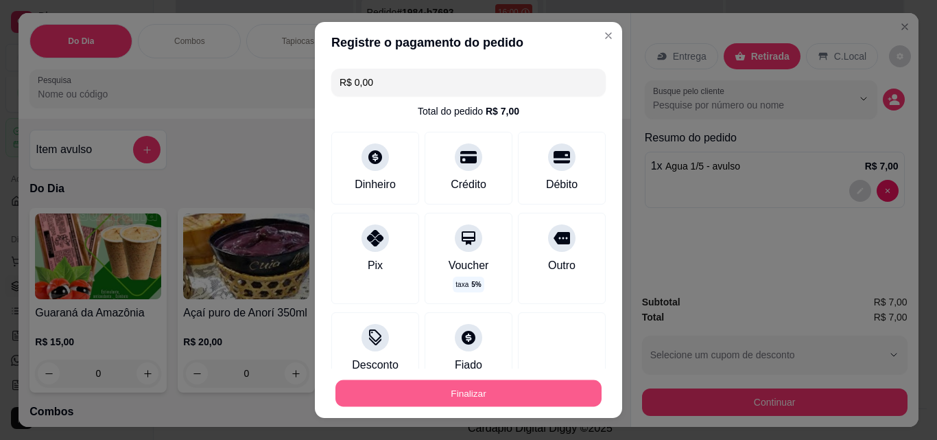
click at [519, 402] on button "Finalizar" at bounding box center [469, 393] width 266 height 27
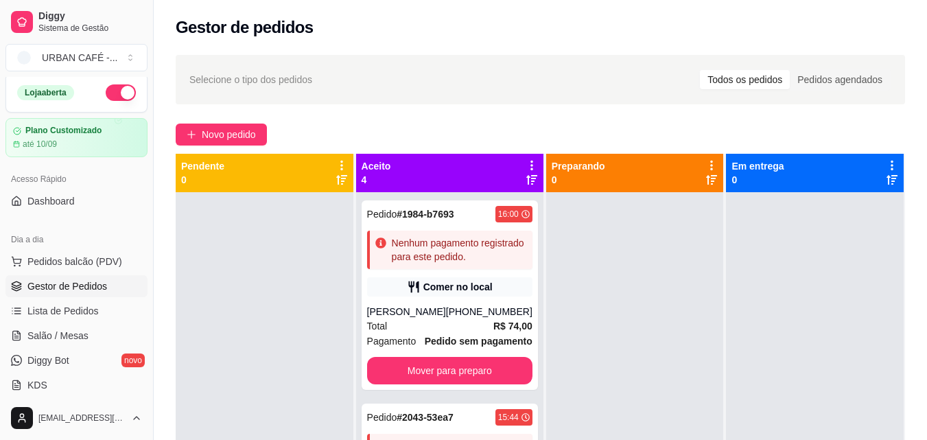
click at [243, 121] on div "Selecione o tipo dos pedidos Todos os pedidos Pedidos agendados Novo pedido Pen…" at bounding box center [540, 328] width 773 height 563
click at [240, 130] on span "Novo pedido" at bounding box center [229, 134] width 54 height 15
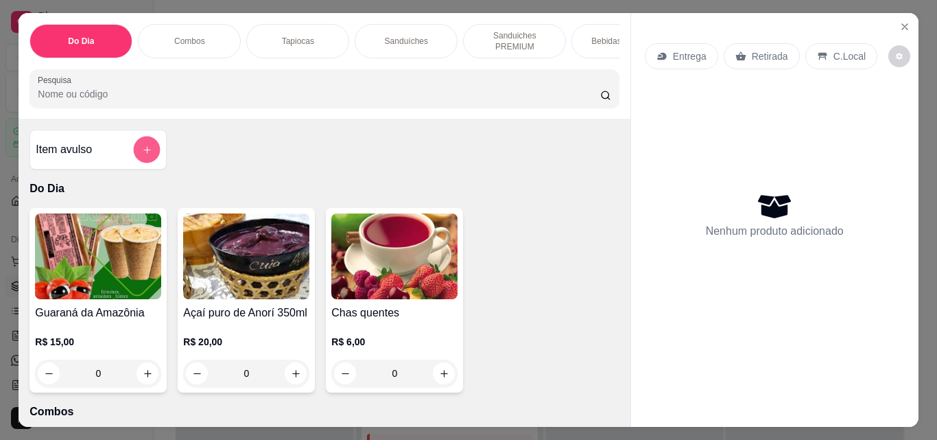
click at [150, 157] on button "add-separate-item" at bounding box center [147, 150] width 27 height 27
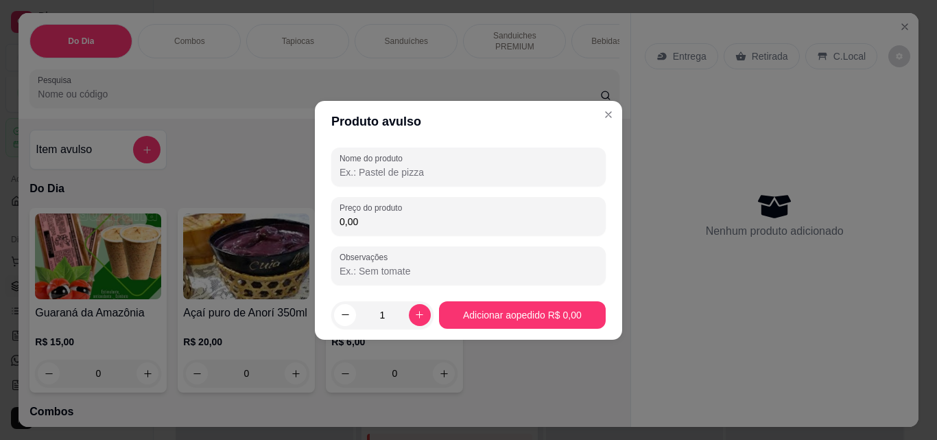
click at [359, 174] on input "Nome do produto" at bounding box center [469, 172] width 258 height 14
type input "cap"
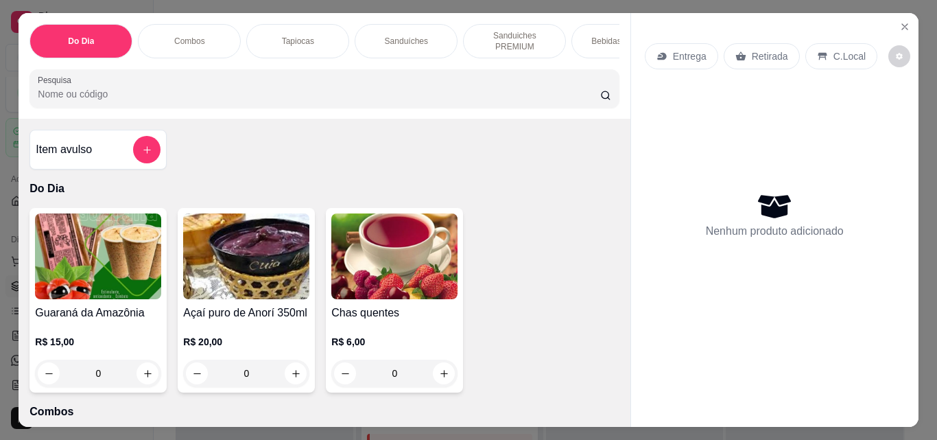
drag, startPoint x: 630, startPoint y: 134, endPoint x: 627, endPoint y: 154, distance: 19.5
click at [631, 154] on div "Entrega Retirada C.Local Nenhum produto adicionado" at bounding box center [775, 209] width 288 height 392
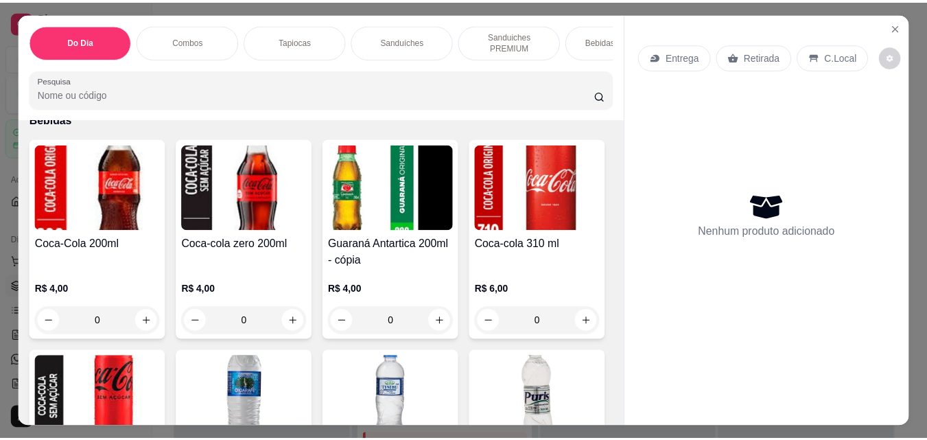
scroll to position [2258, 0]
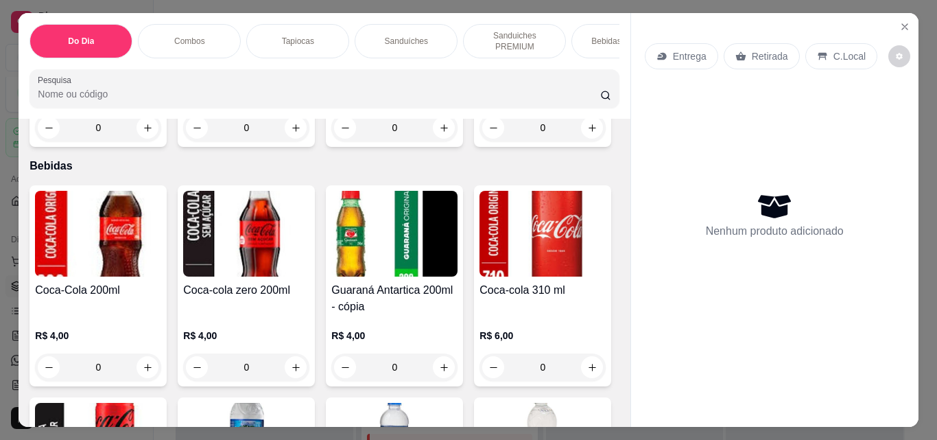
type input "1"
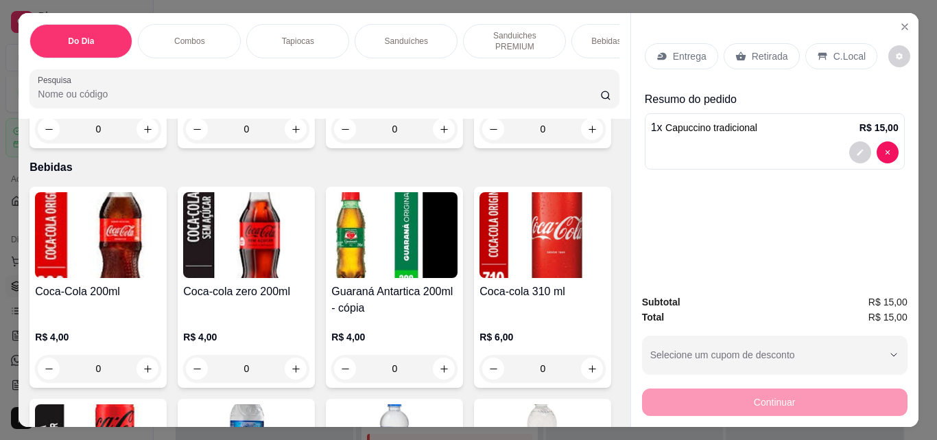
click at [760, 60] on div "Retirada" at bounding box center [762, 56] width 76 height 26
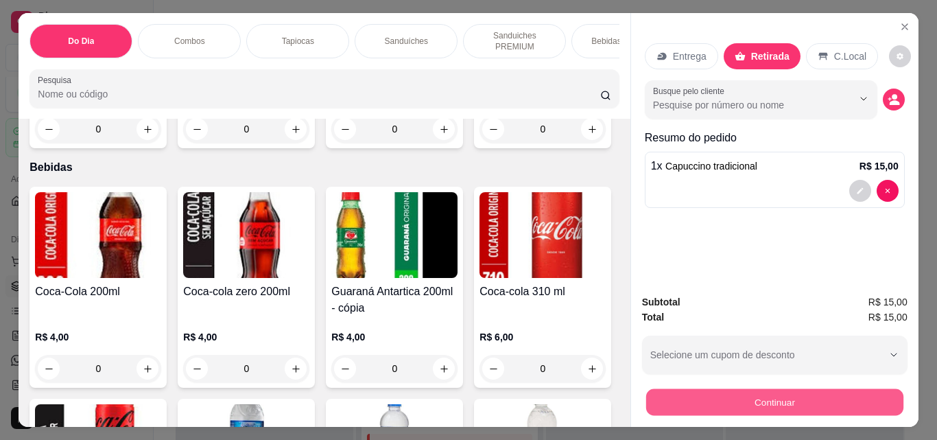
click at [828, 391] on button "Continuar" at bounding box center [774, 401] width 257 height 27
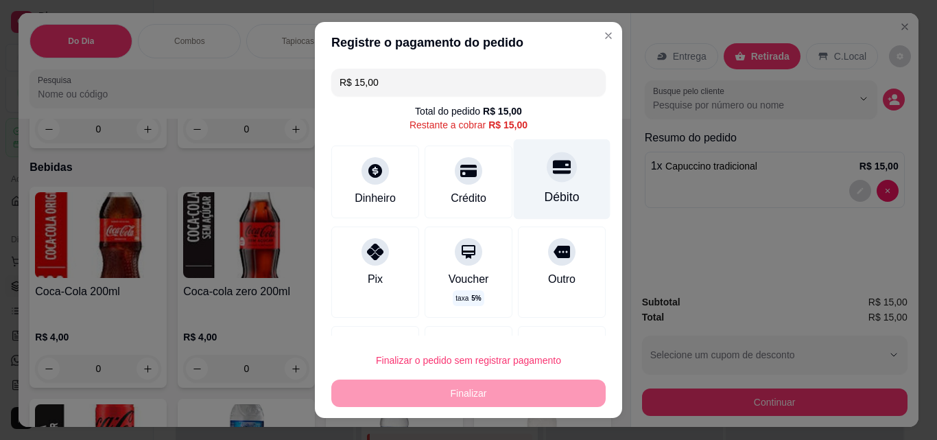
click at [531, 209] on div "Débito" at bounding box center [562, 179] width 97 height 80
type input "R$ 0,00"
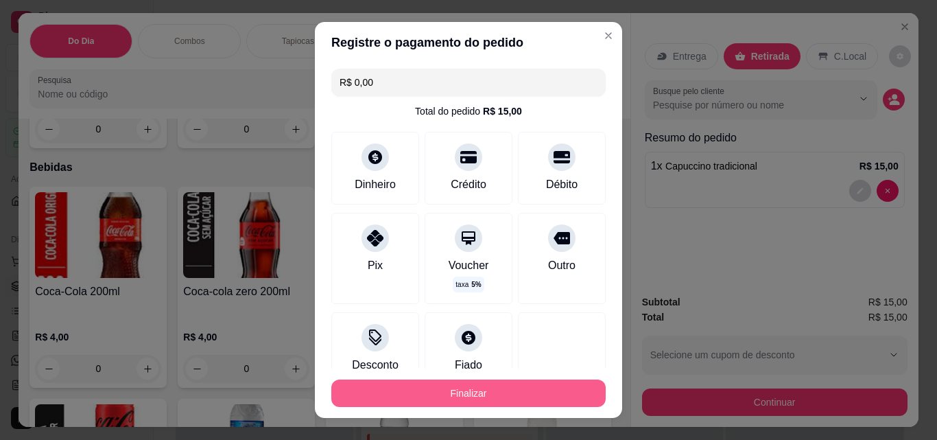
click at [410, 395] on button "Finalizar" at bounding box center [468, 392] width 274 height 27
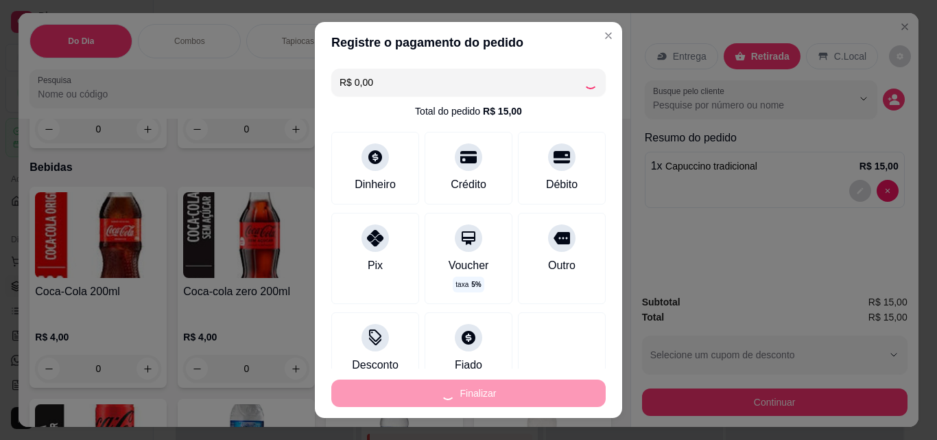
type input "0"
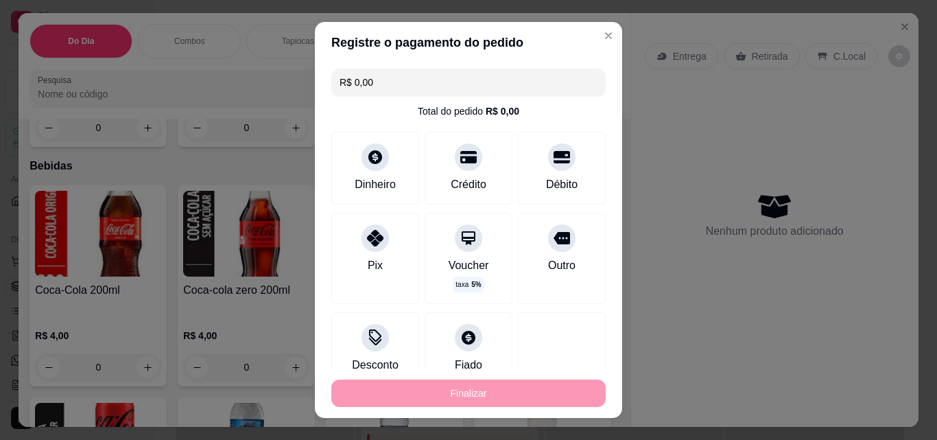
type input "-R$ 15,00"
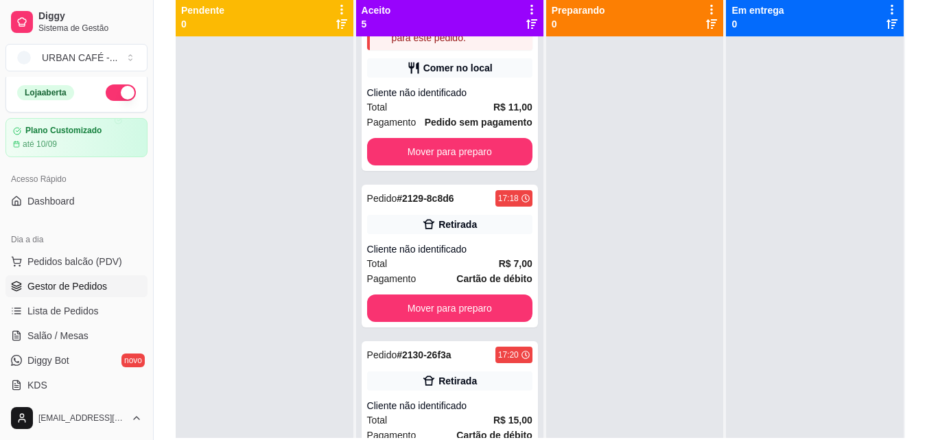
scroll to position [209, 0]
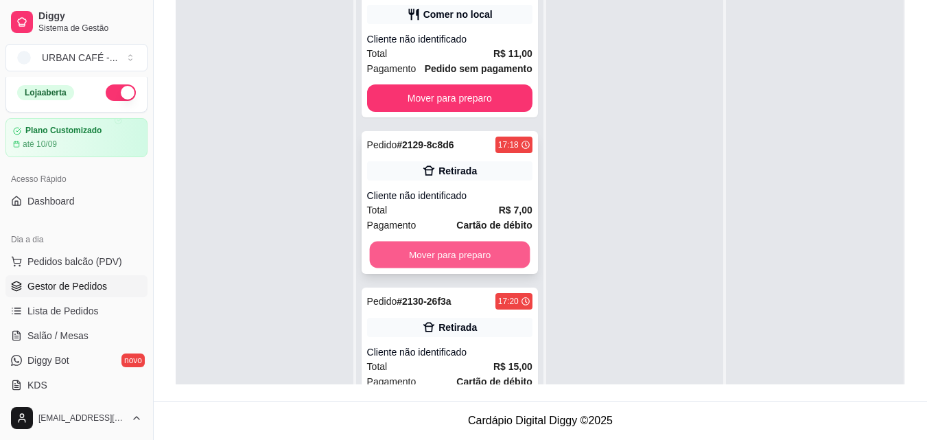
click at [476, 268] on button "Mover para preparo" at bounding box center [449, 255] width 161 height 27
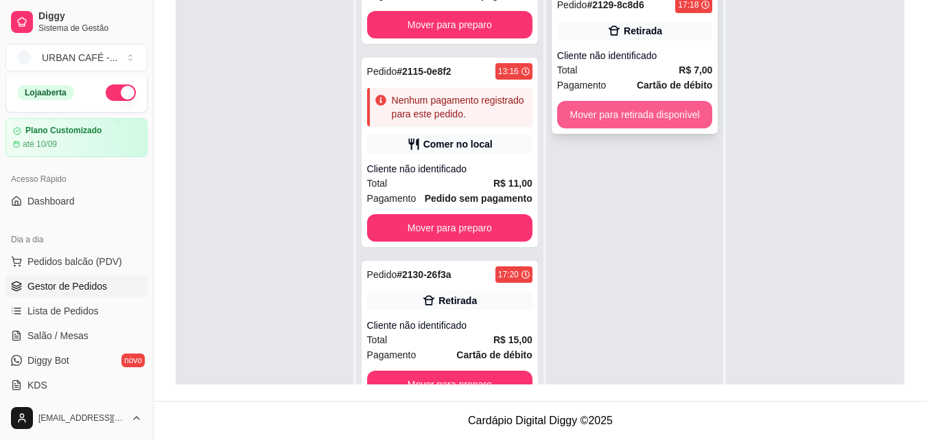
click at [670, 123] on button "Mover para retirada disponível" at bounding box center [635, 114] width 156 height 27
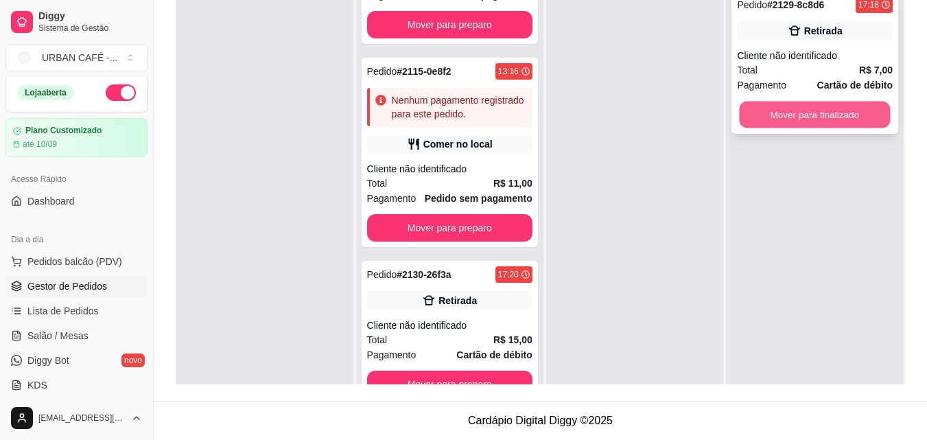
click at [782, 118] on button "Mover para finalizado" at bounding box center [815, 115] width 151 height 27
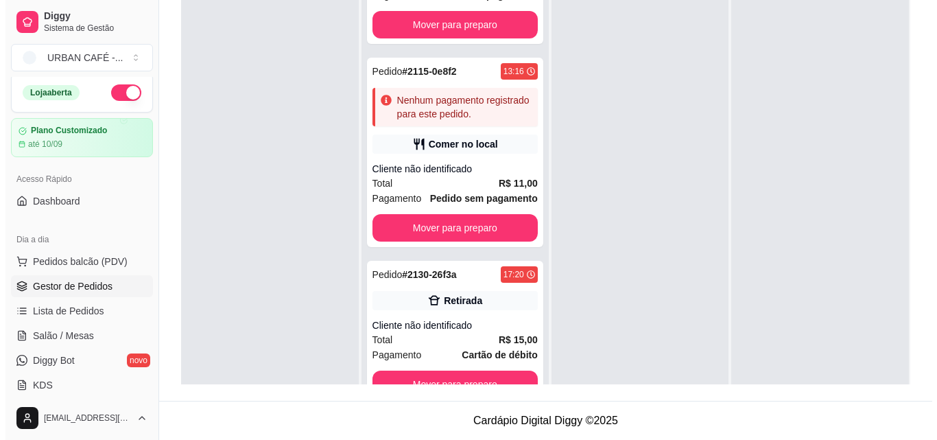
scroll to position [0, 0]
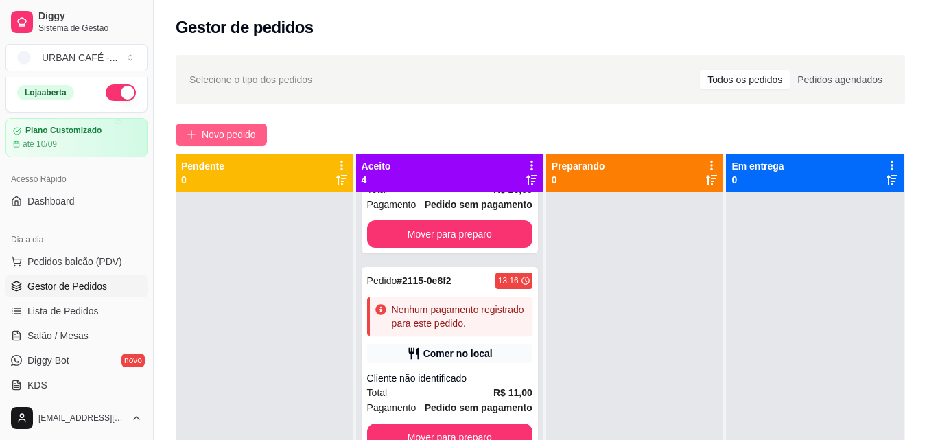
click at [227, 135] on span "Novo pedido" at bounding box center [229, 134] width 54 height 15
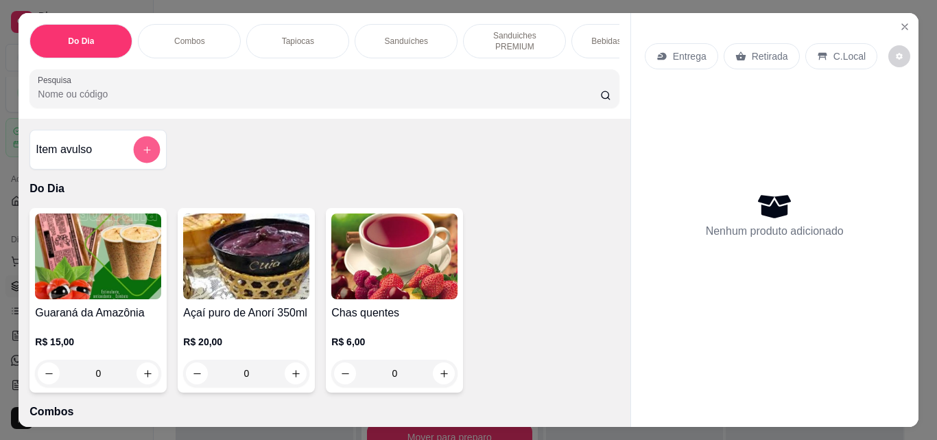
click at [134, 150] on button "add-separate-item" at bounding box center [147, 150] width 27 height 27
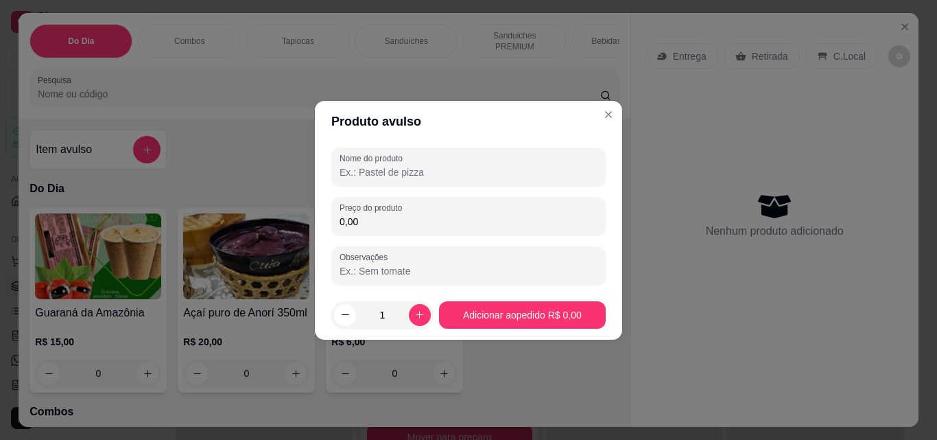
click at [473, 171] on input "Nome do produto" at bounding box center [469, 172] width 258 height 14
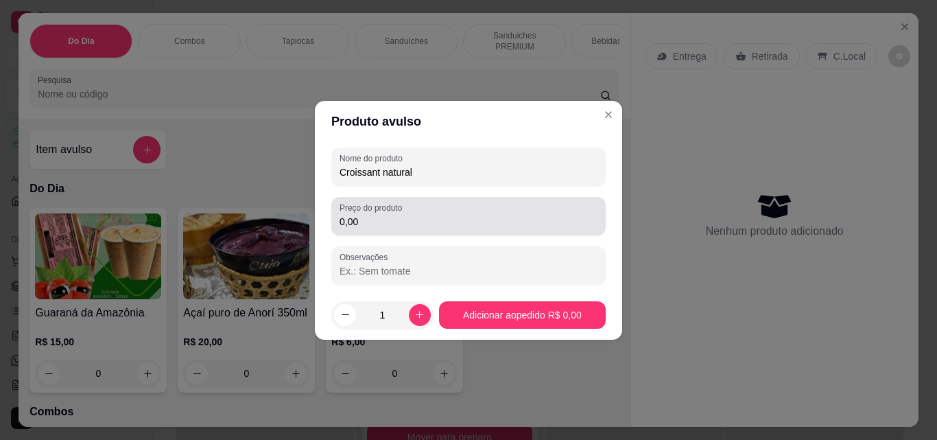
type input "Croissant natural"
click at [465, 218] on input "0,00" at bounding box center [469, 222] width 258 height 14
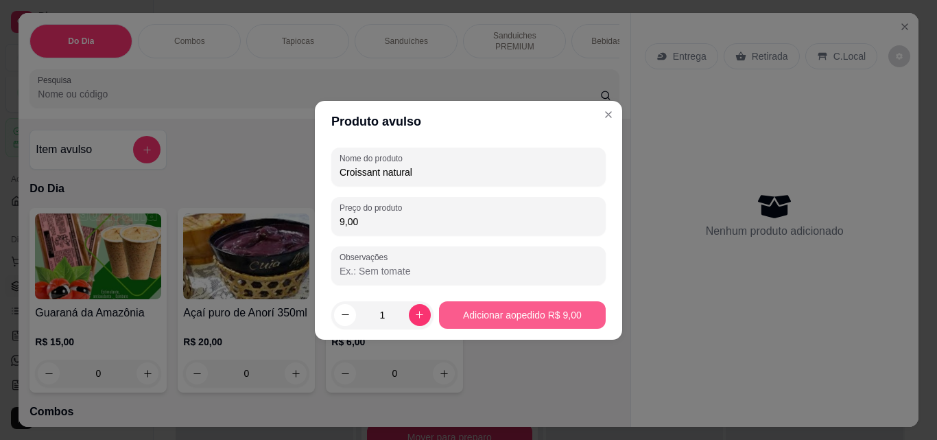
type input "9,00"
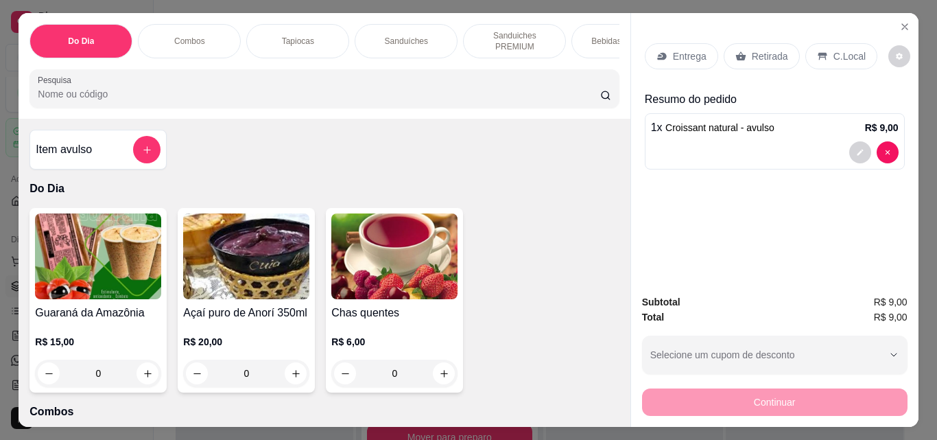
click at [752, 54] on p "Retirada" at bounding box center [770, 56] width 36 height 14
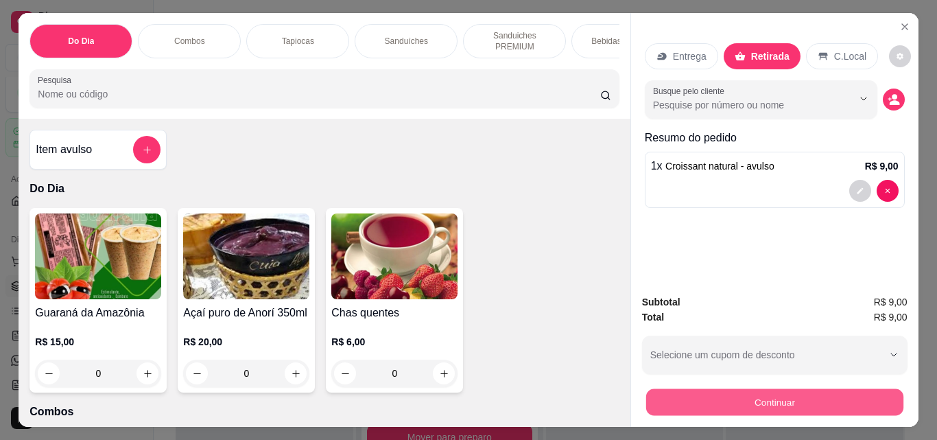
click at [758, 388] on button "Continuar" at bounding box center [774, 401] width 257 height 27
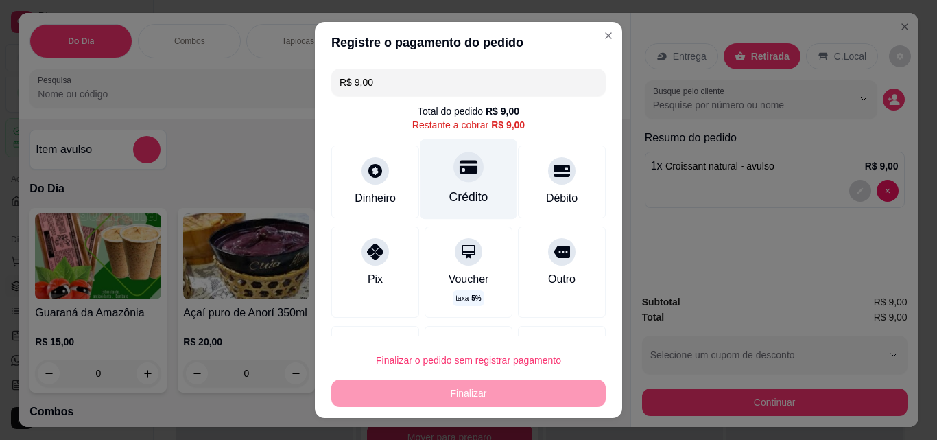
click at [464, 176] on div at bounding box center [469, 167] width 30 height 30
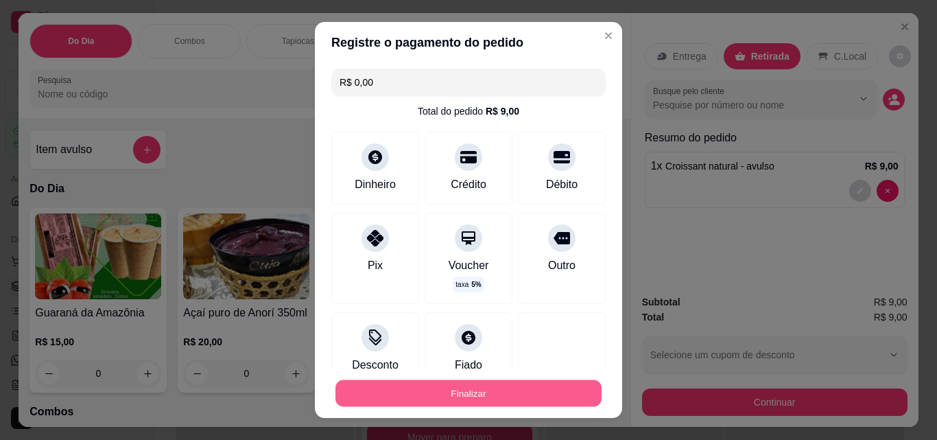
click at [500, 393] on button "Finalizar" at bounding box center [469, 393] width 266 height 27
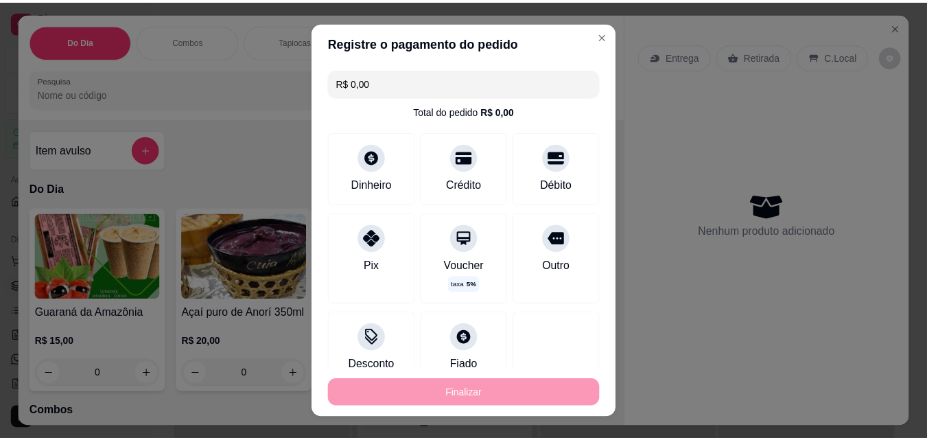
scroll to position [469, 0]
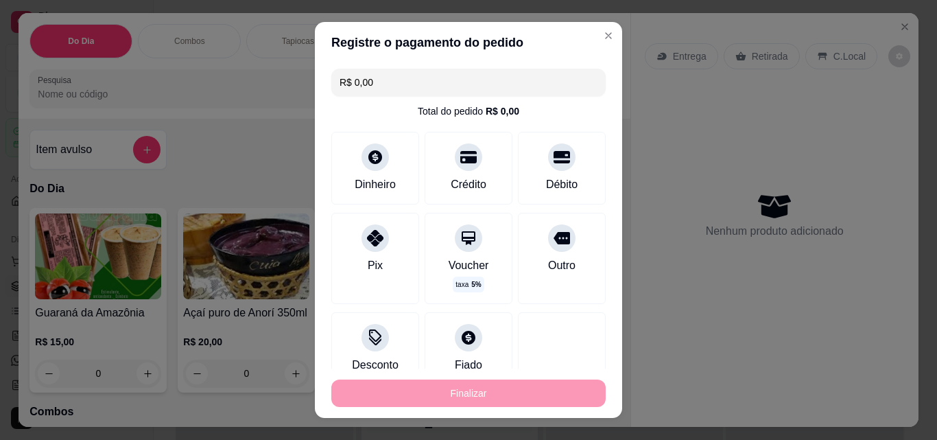
type input "-R$ 9,00"
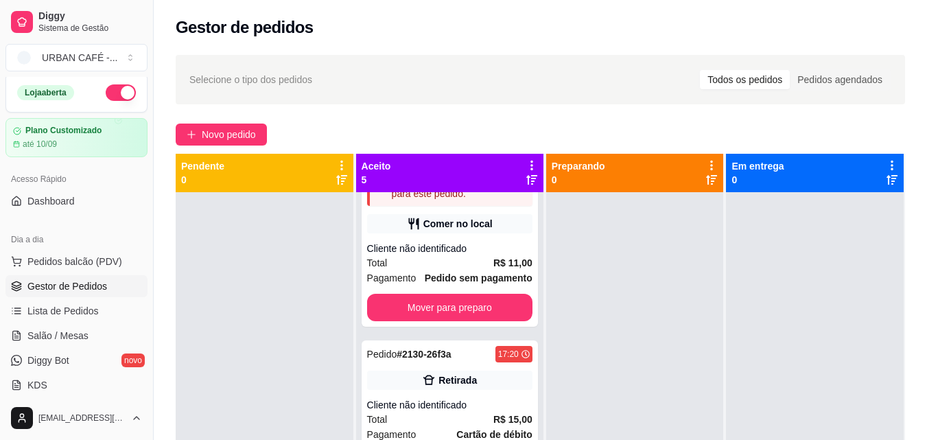
scroll to position [583, 0]
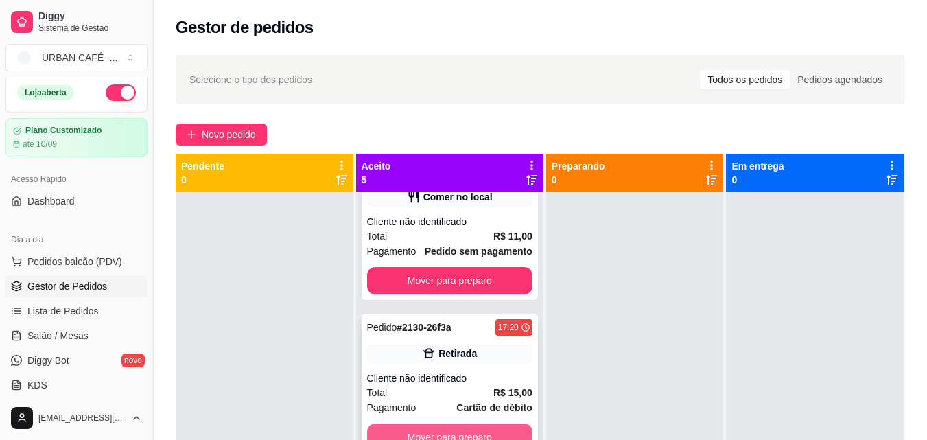
click at [448, 424] on button "Mover para preparo" at bounding box center [449, 436] width 165 height 27
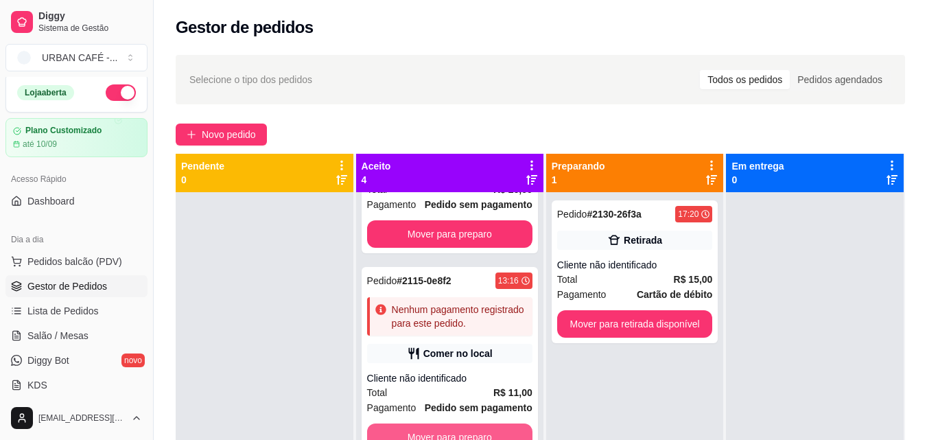
scroll to position [426, 0]
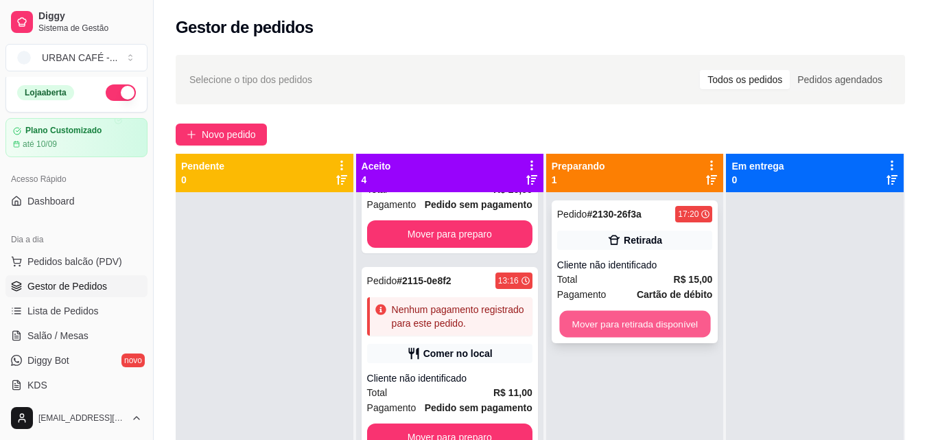
click at [681, 312] on button "Mover para retirada disponível" at bounding box center [634, 324] width 151 height 27
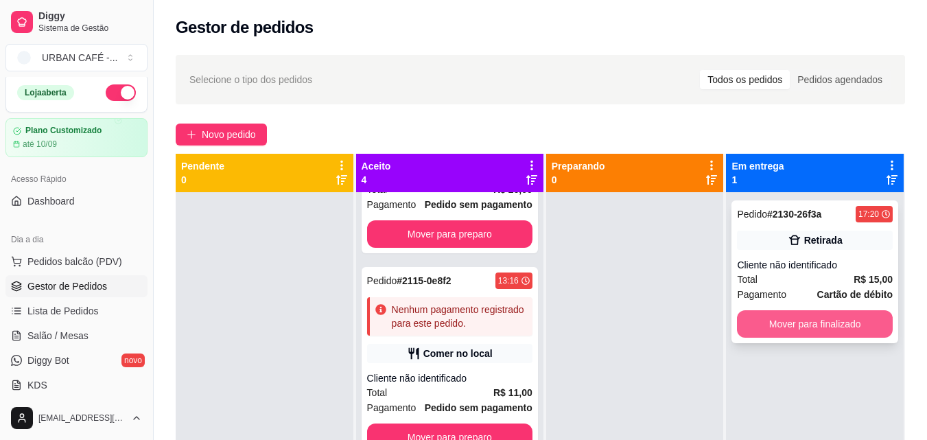
click at [742, 316] on button "Mover para finalizado" at bounding box center [815, 323] width 156 height 27
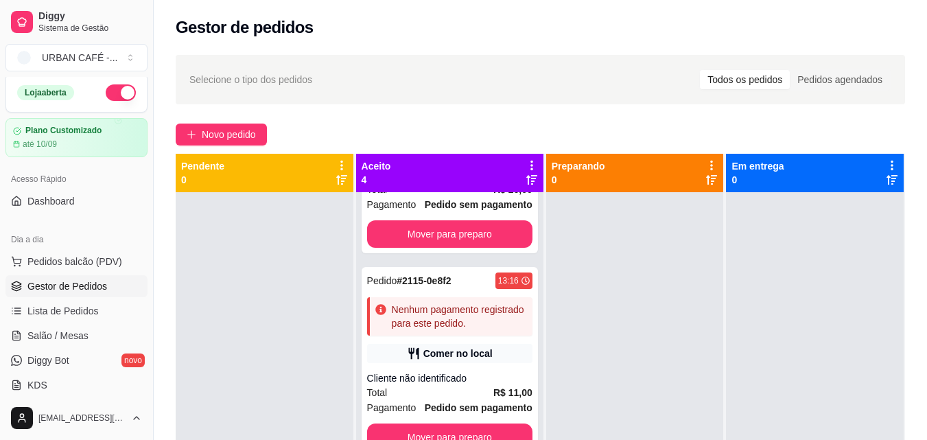
drag, startPoint x: 539, startPoint y: 409, endPoint x: 548, endPoint y: 185, distance: 223.9
click at [548, 185] on div "Preparando 0" at bounding box center [635, 393] width 179 height 478
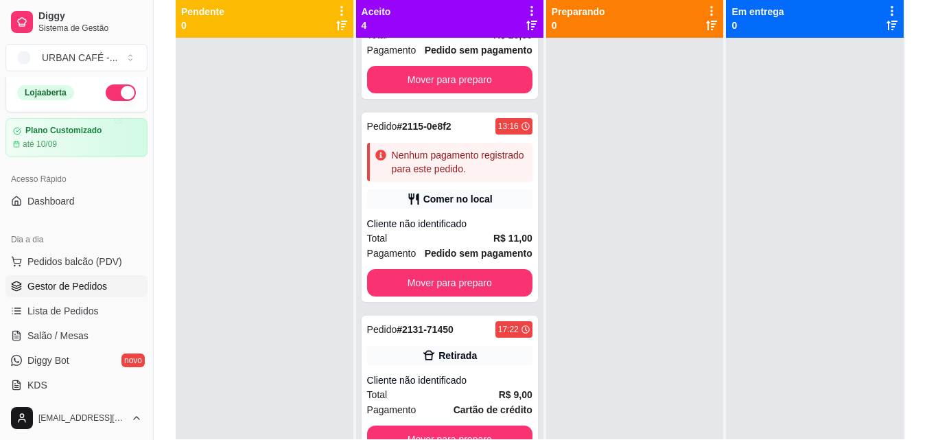
scroll to position [209, 0]
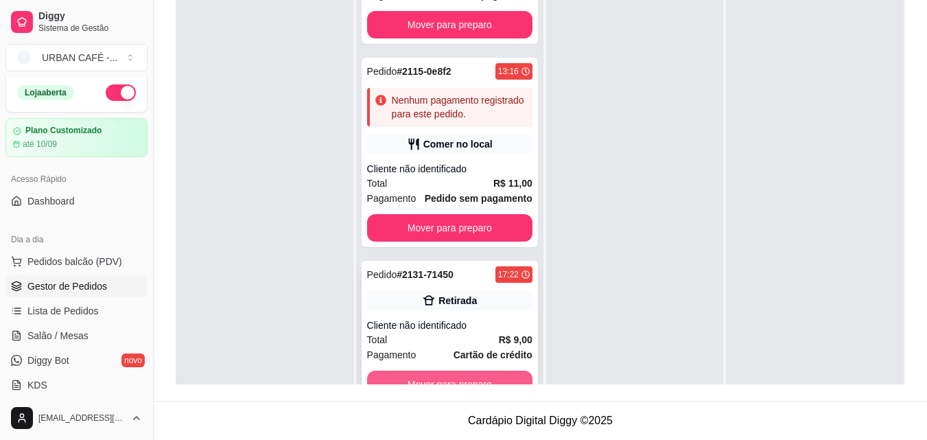
click at [460, 375] on button "Mover para preparo" at bounding box center [449, 384] width 165 height 27
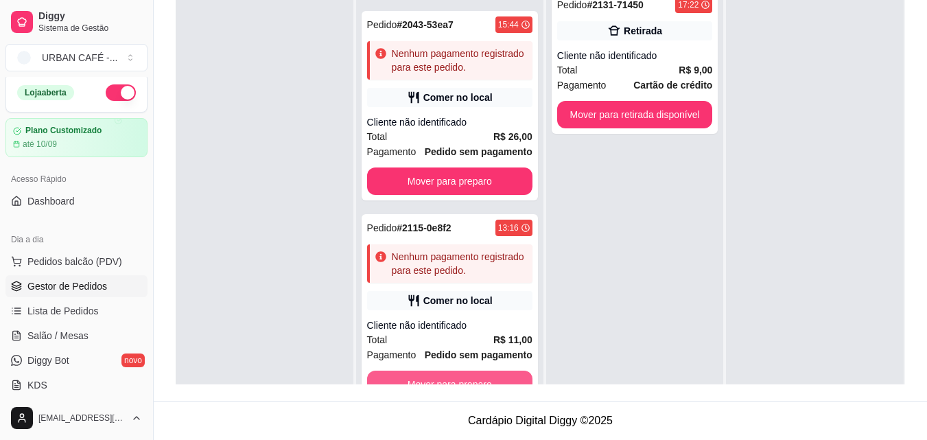
scroll to position [270, 0]
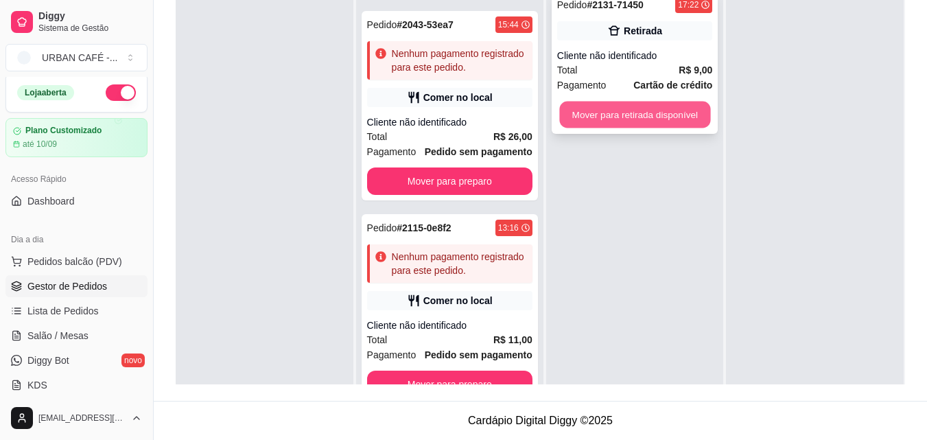
click at [626, 119] on button "Mover para retirada disponível" at bounding box center [634, 115] width 151 height 27
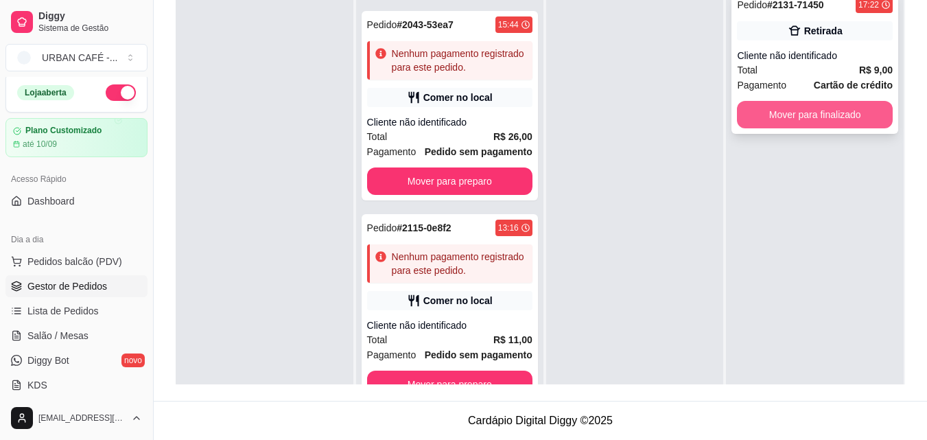
click at [804, 108] on button "Mover para finalizado" at bounding box center [815, 114] width 156 height 27
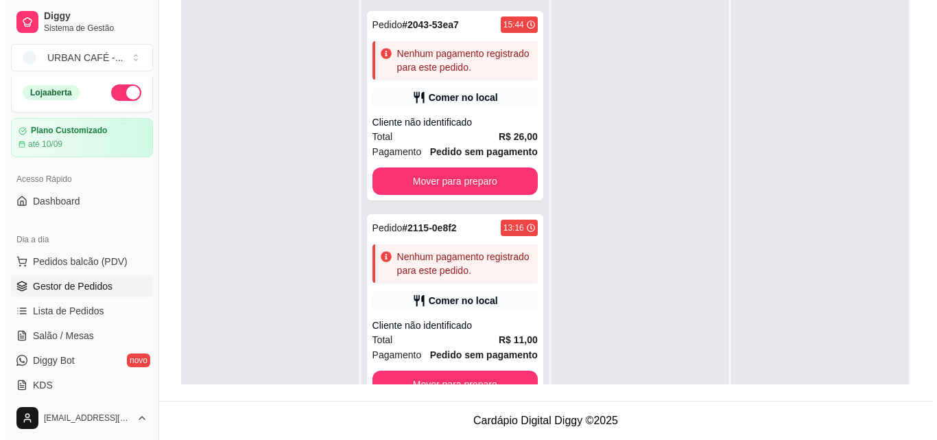
scroll to position [0, 0]
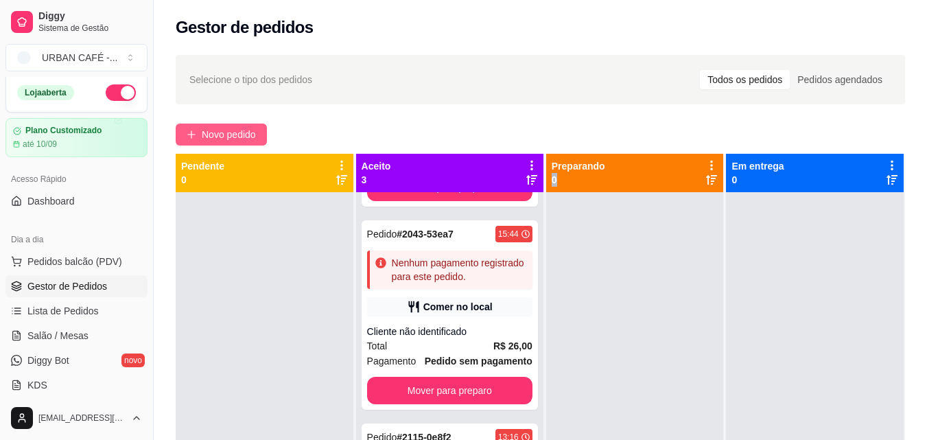
click at [222, 140] on span "Novo pedido" at bounding box center [229, 134] width 54 height 15
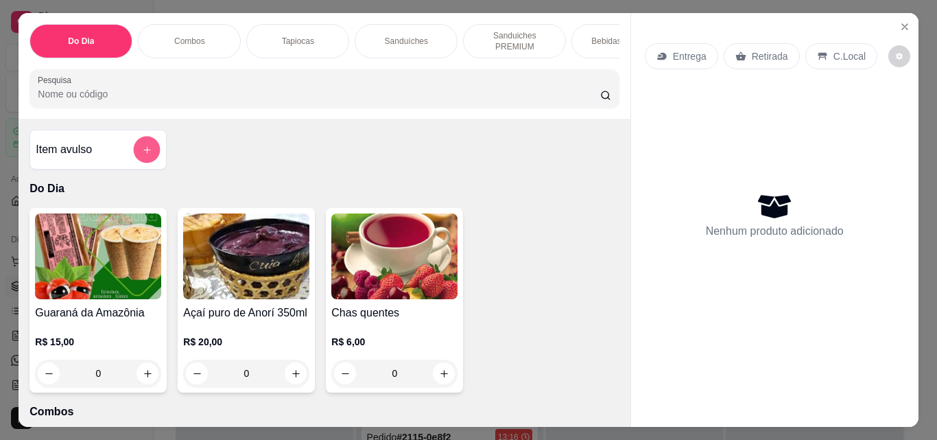
click at [134, 154] on button "add-separate-item" at bounding box center [147, 150] width 27 height 27
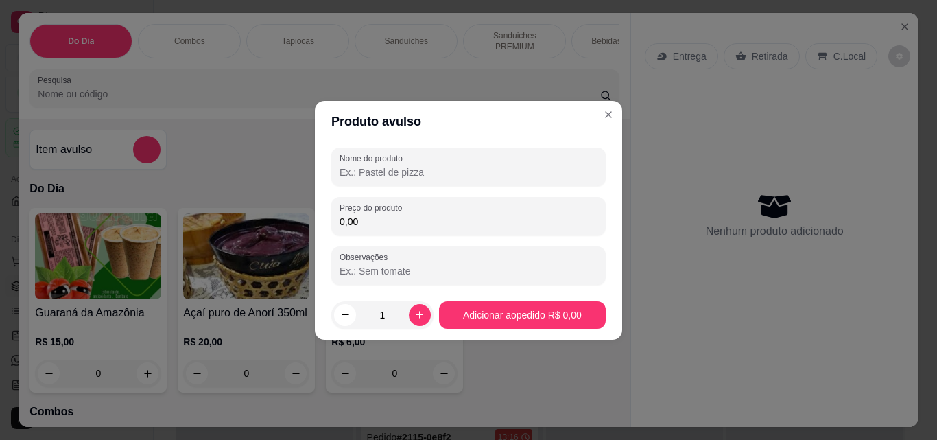
click at [381, 165] on input "Nome do produto" at bounding box center [469, 172] width 258 height 14
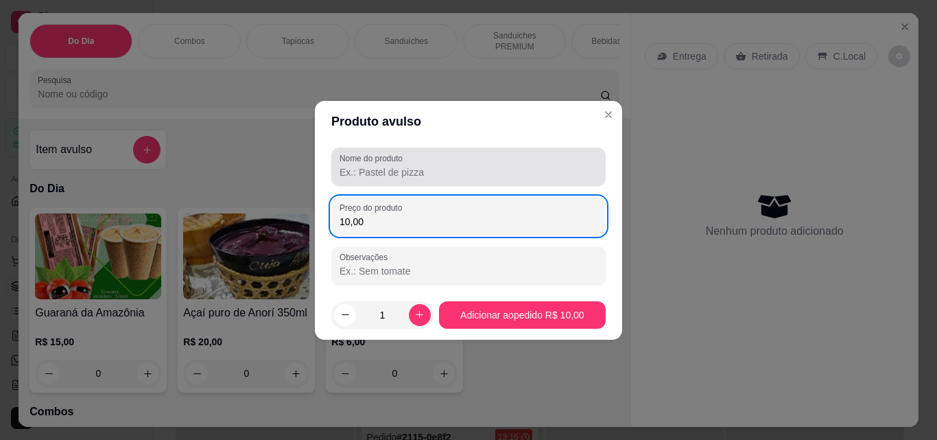
type input "10,00"
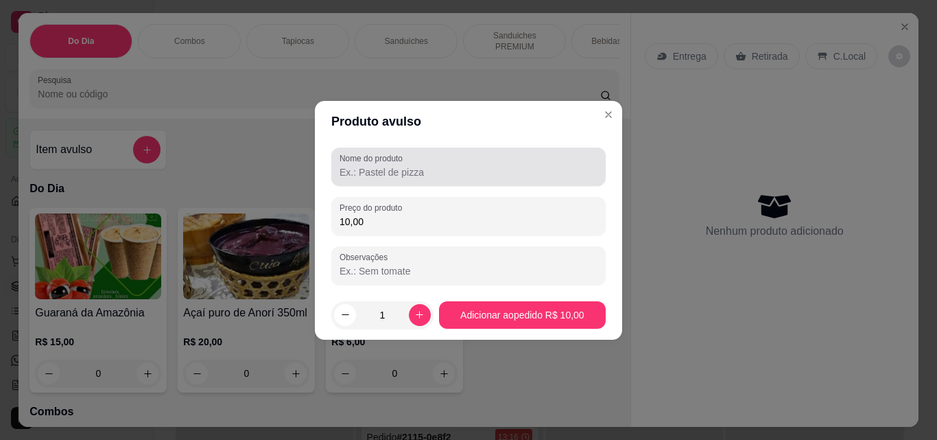
click at [382, 163] on label "Nome do produto" at bounding box center [374, 158] width 68 height 12
click at [382, 165] on input "Nome do produto" at bounding box center [469, 172] width 258 height 14
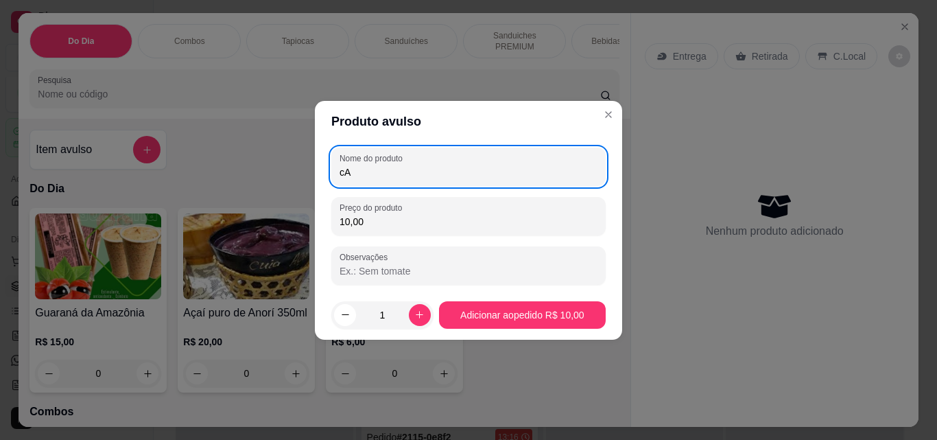
type input "c"
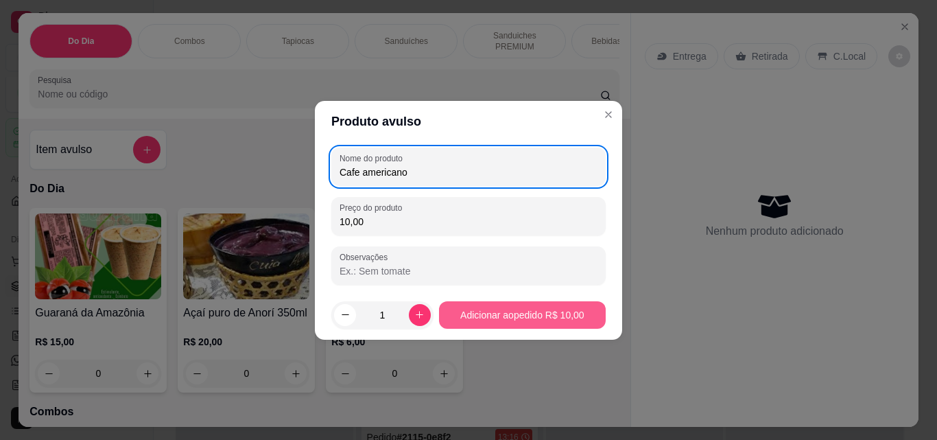
type input "Cafe americano"
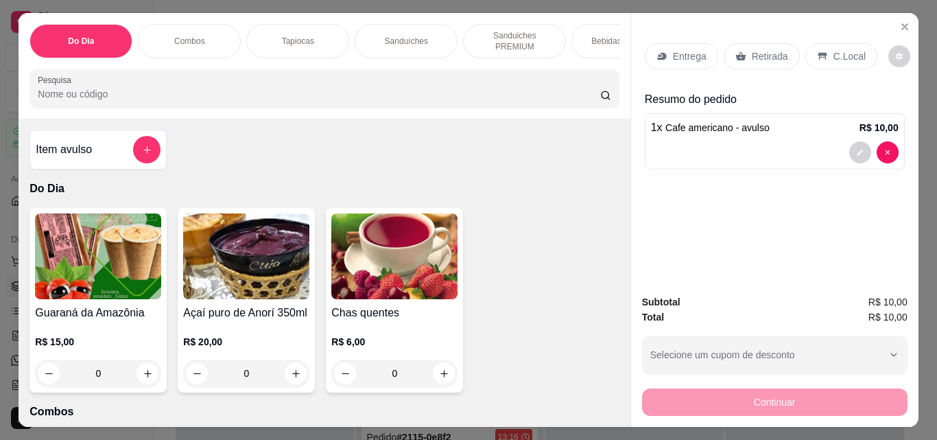
click at [778, 57] on p "Retirada" at bounding box center [770, 56] width 36 height 14
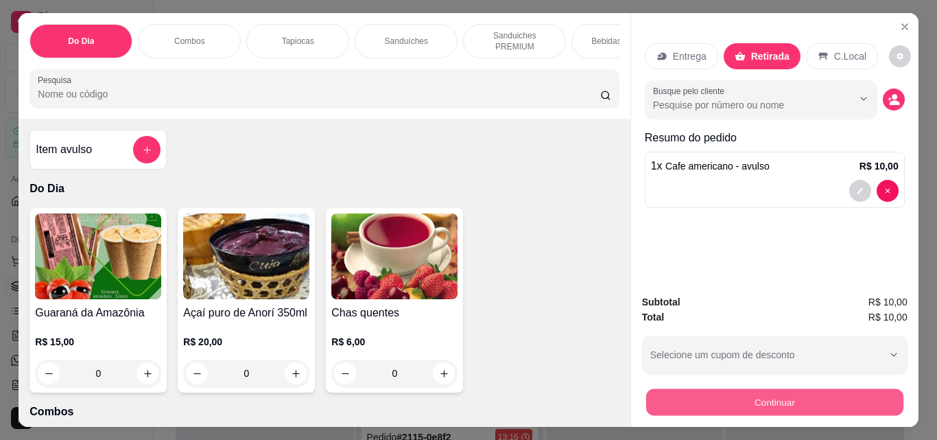
click at [758, 398] on button "Continuar" at bounding box center [774, 401] width 257 height 27
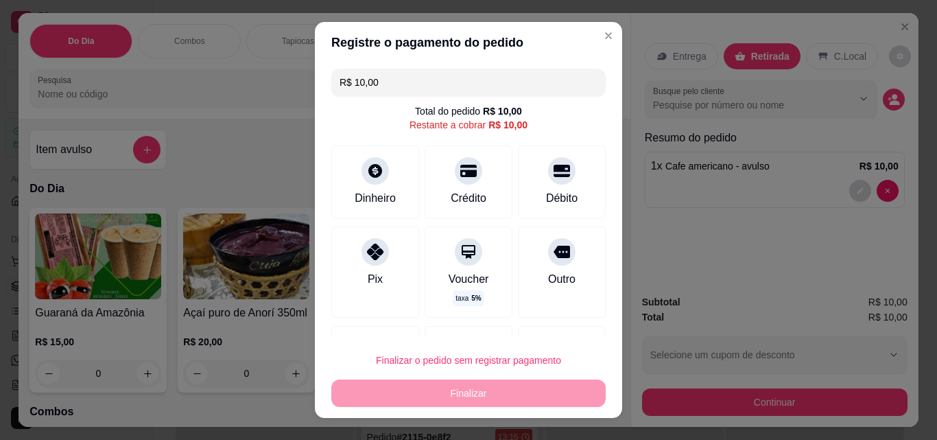
click at [458, 299] on div "Registre o pagamento do pedido R$ 10,00 Total do pedido R$ 10,00 Restante a cob…" at bounding box center [468, 220] width 937 height 440
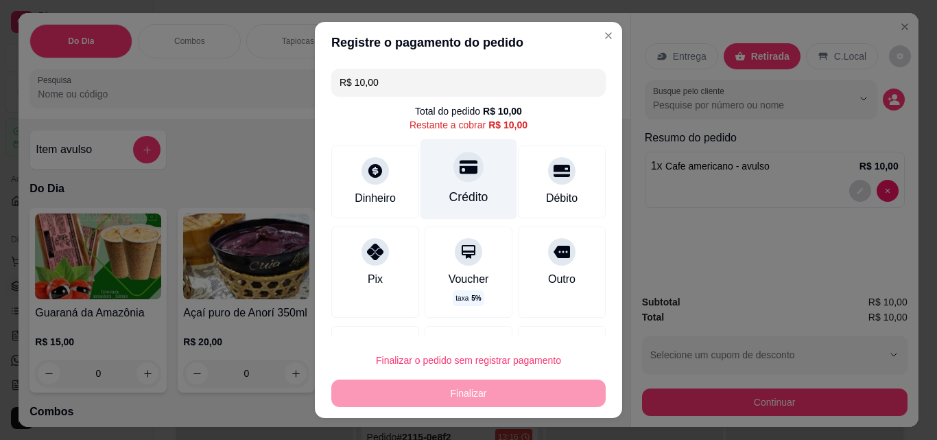
click at [460, 169] on icon at bounding box center [469, 168] width 18 height 14
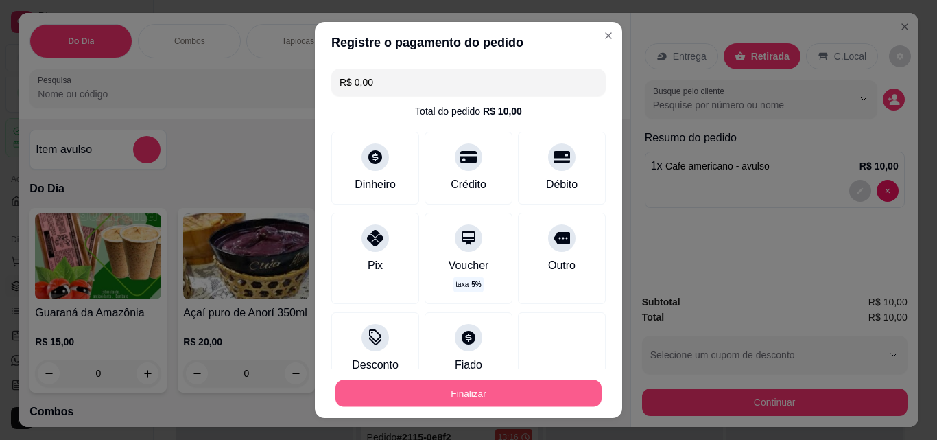
click at [464, 396] on button "Finalizar" at bounding box center [469, 393] width 266 height 27
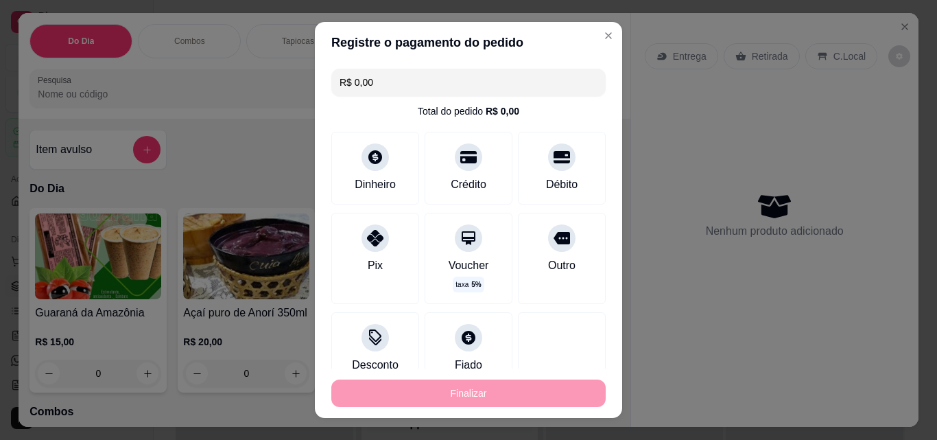
type input "-R$ 10,00"
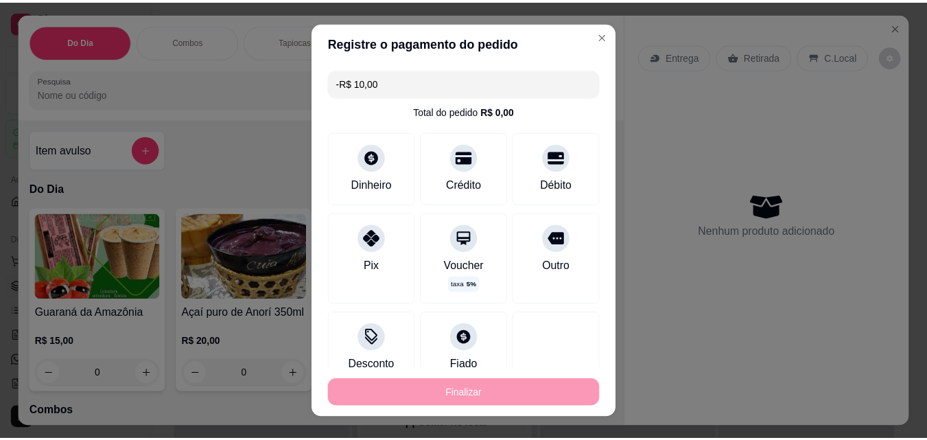
scroll to position [426, 0]
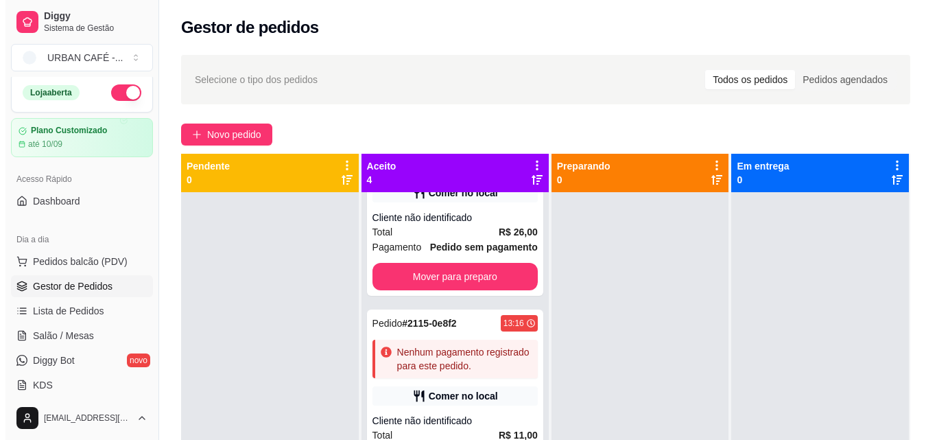
scroll to position [426, 0]
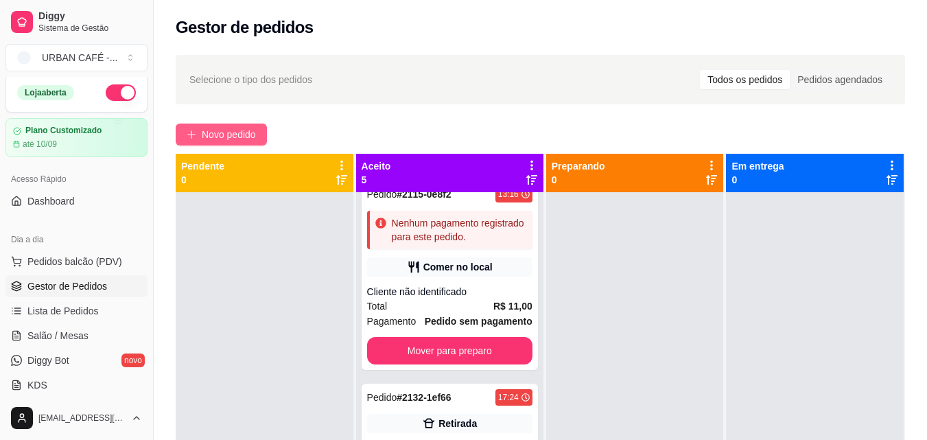
click at [211, 125] on button "Novo pedido" at bounding box center [221, 135] width 91 height 22
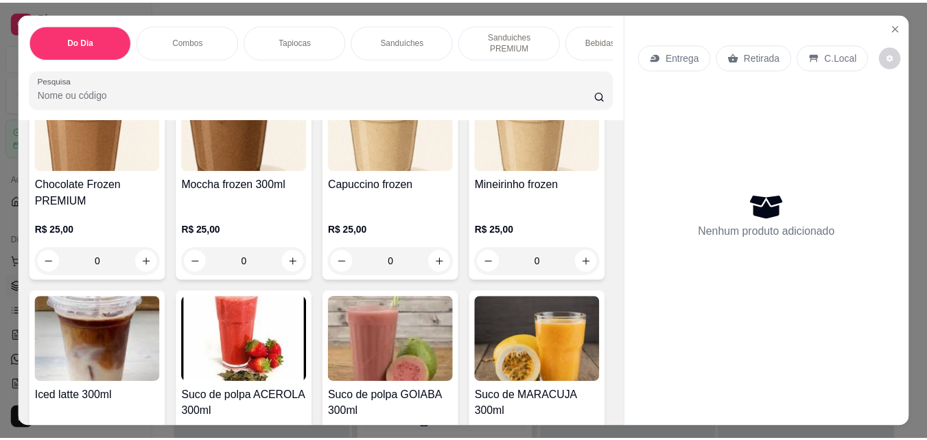
scroll to position [5199, 0]
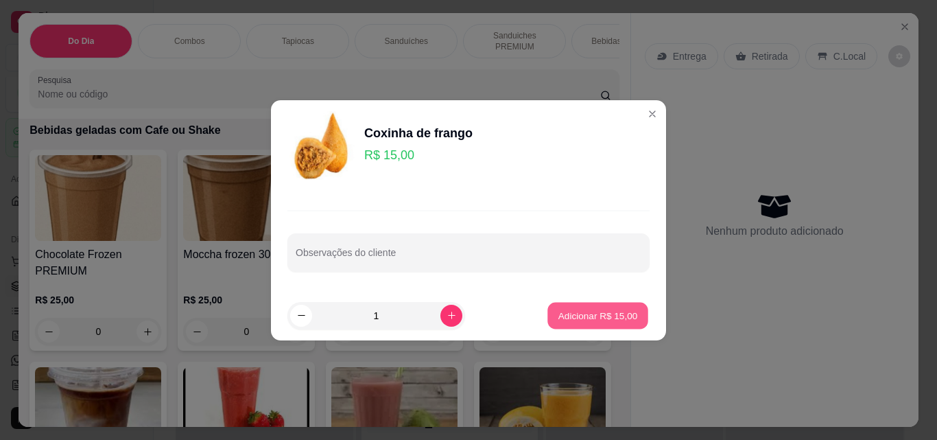
click at [626, 314] on p "Adicionar R$ 15,00" at bounding box center [599, 315] width 80 height 13
type input "1"
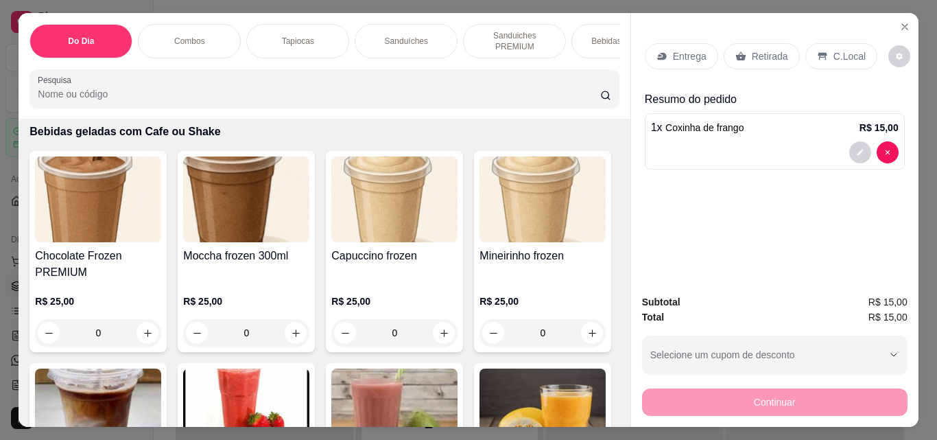
click at [754, 56] on p "Retirada" at bounding box center [770, 56] width 36 height 14
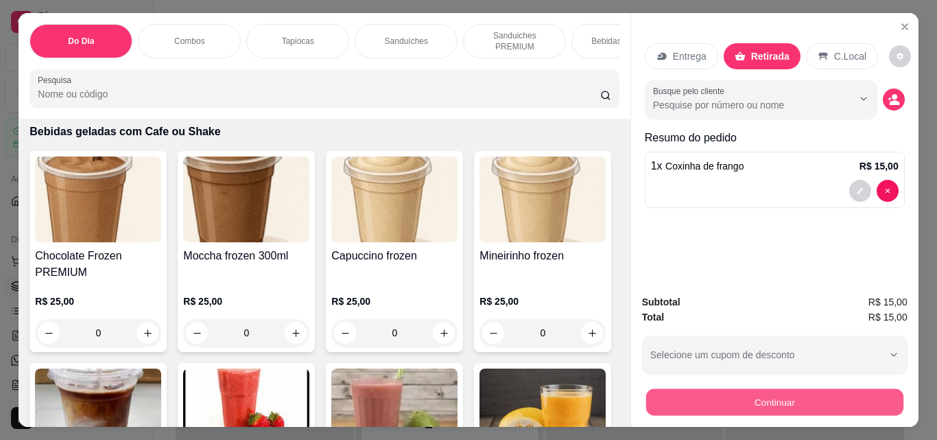
click at [854, 388] on button "Continuar" at bounding box center [774, 401] width 257 height 27
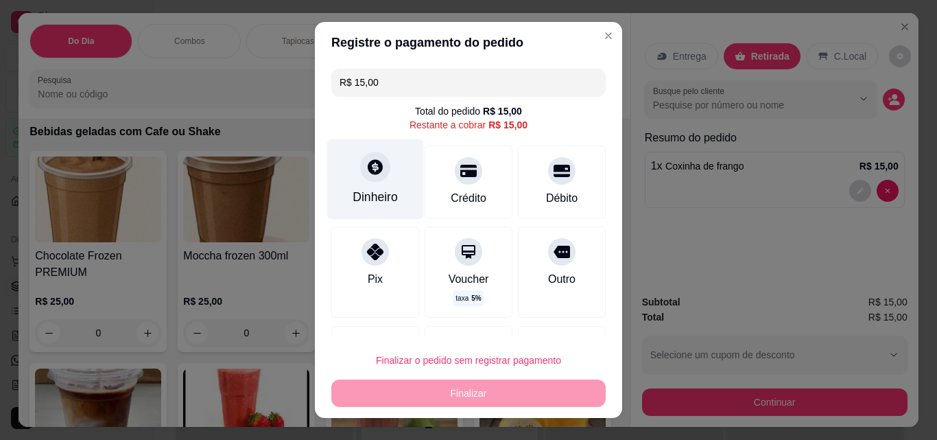
click at [354, 185] on div "Dinheiro" at bounding box center [375, 179] width 97 height 80
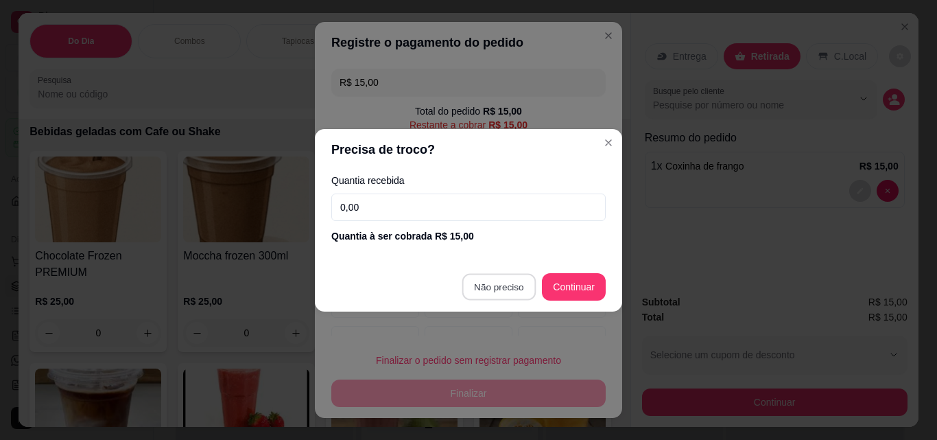
type input "R$ 0,00"
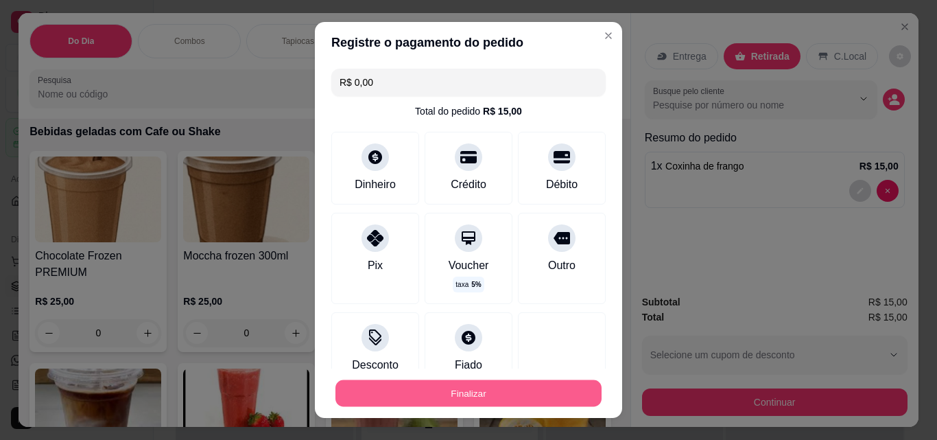
click at [494, 399] on button "Finalizar" at bounding box center [469, 393] width 266 height 27
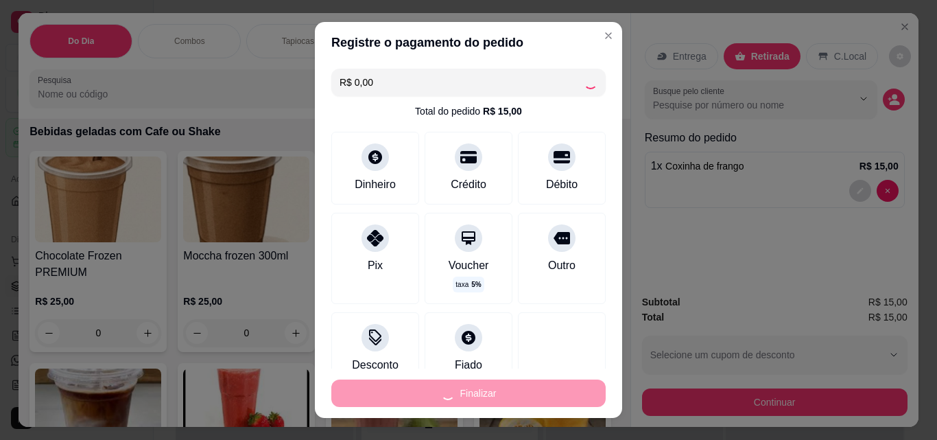
type input "0"
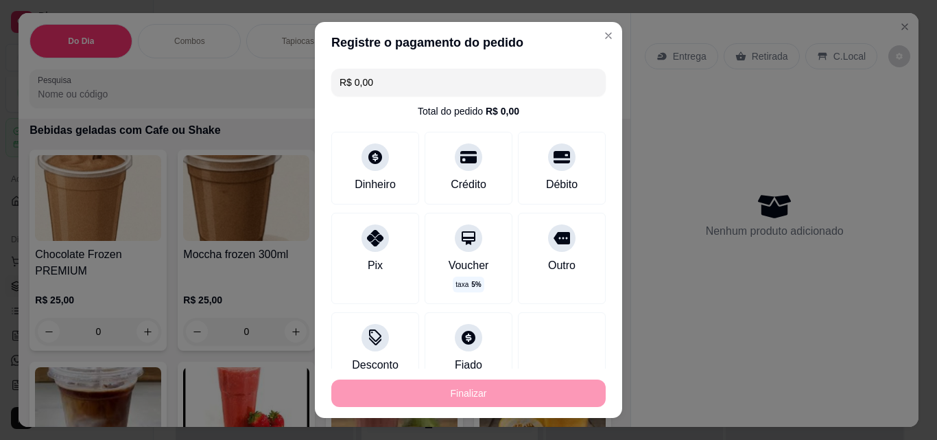
type input "-R$ 15,00"
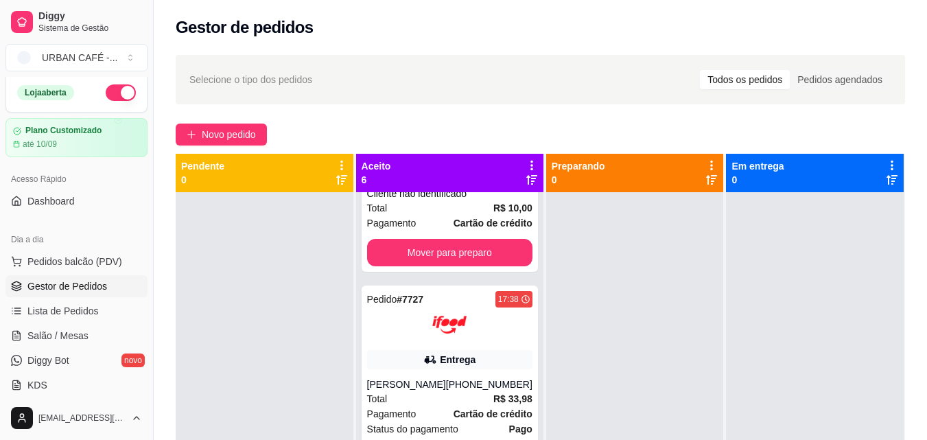
scroll to position [583, 0]
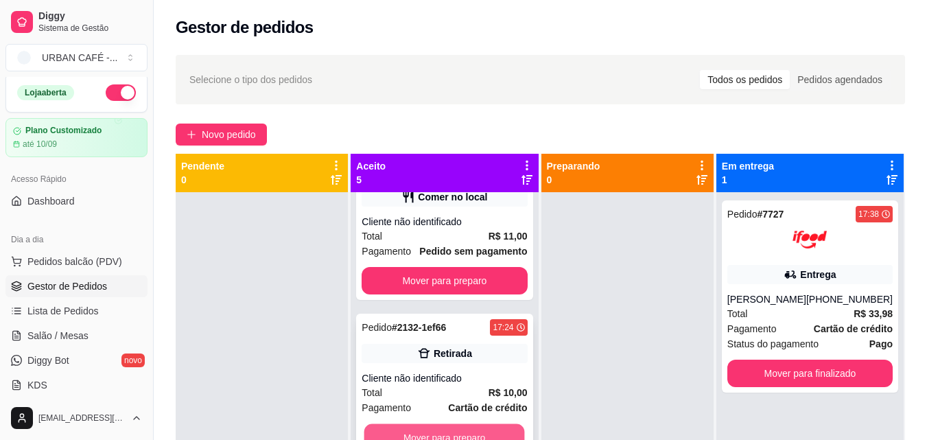
click at [441, 432] on button "Mover para preparo" at bounding box center [444, 437] width 161 height 27
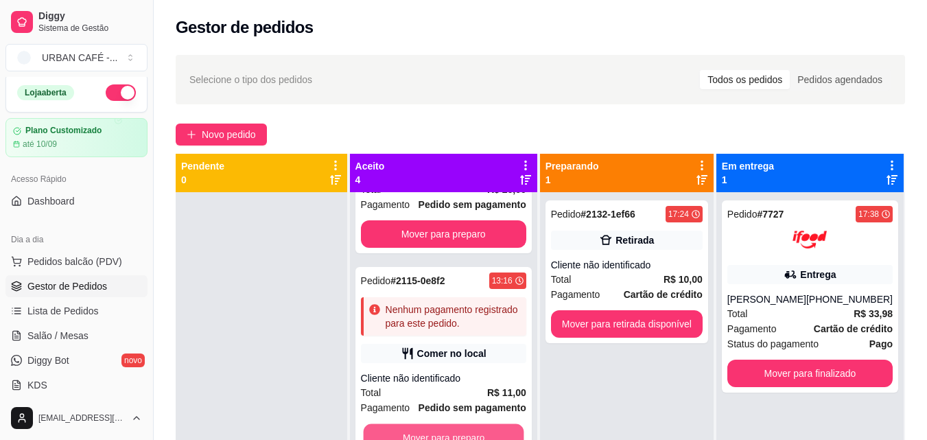
click at [441, 432] on button "Mover para preparo" at bounding box center [443, 437] width 161 height 27
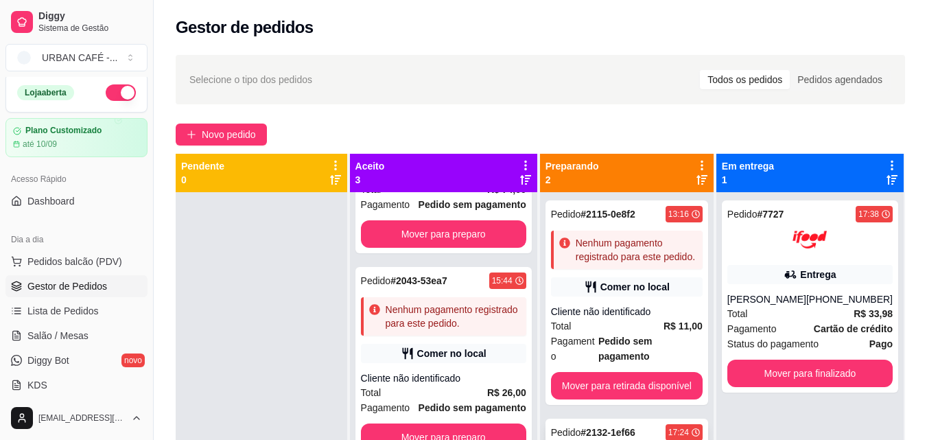
scroll to position [194, 0]
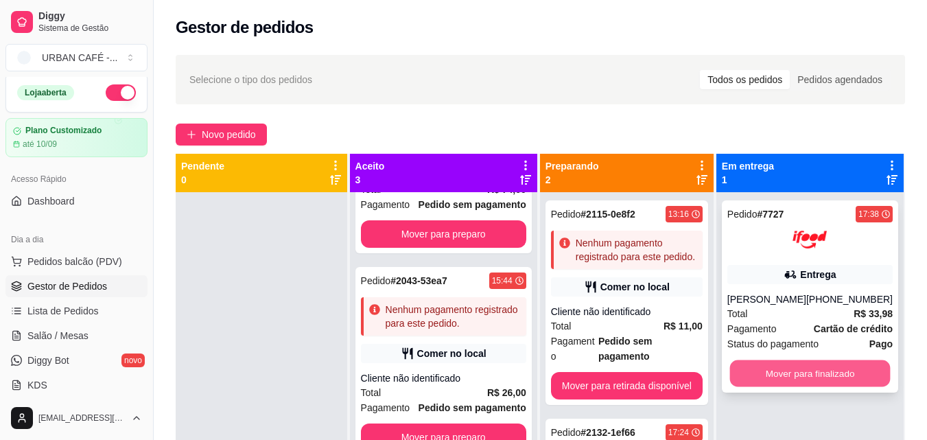
click at [761, 365] on button "Mover para finalizado" at bounding box center [809, 373] width 161 height 27
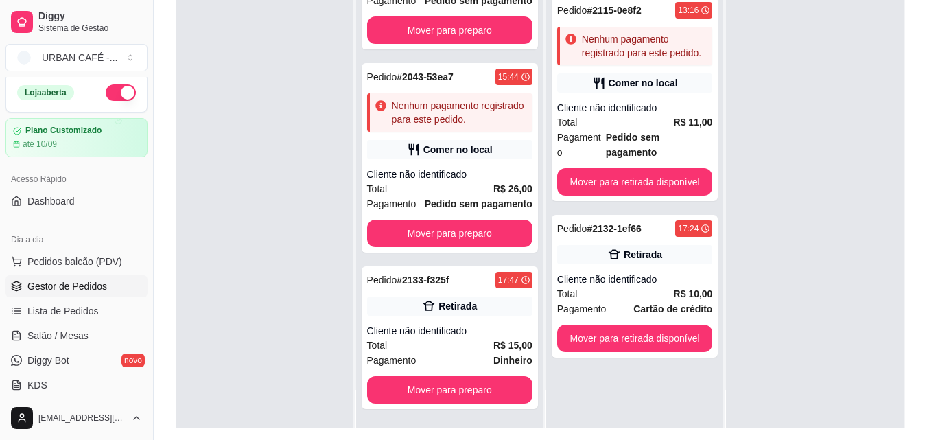
scroll to position [167, 0]
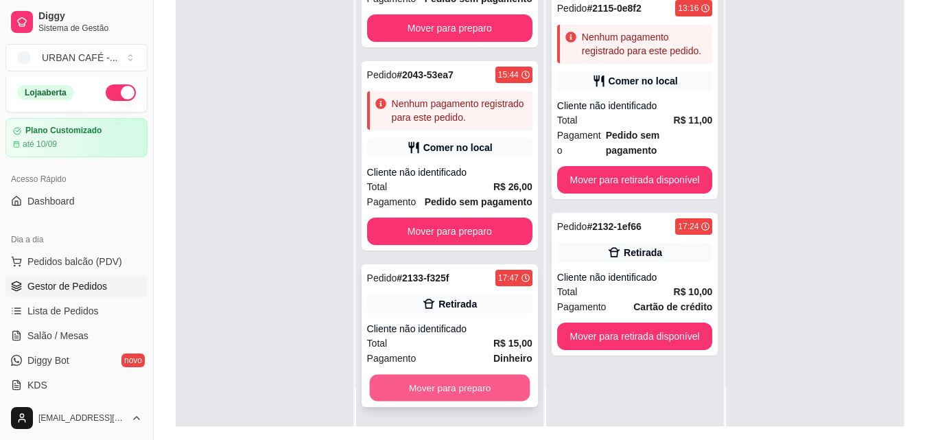
click at [464, 391] on button "Mover para preparo" at bounding box center [449, 388] width 161 height 27
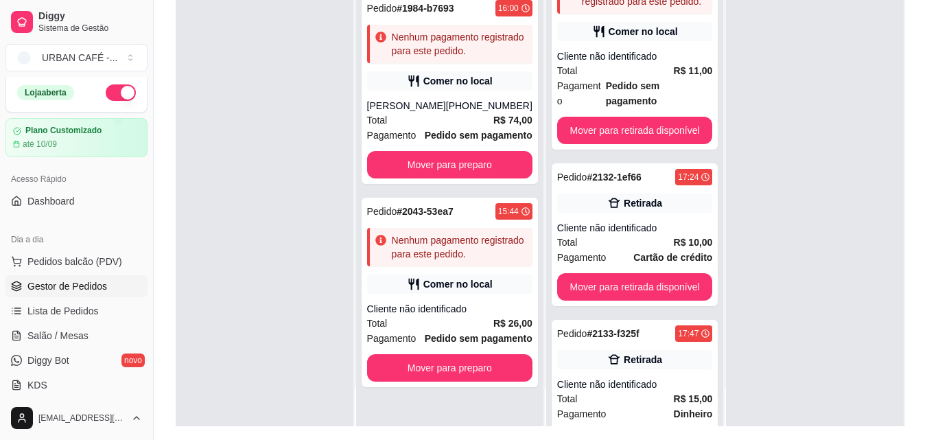
scroll to position [90, 0]
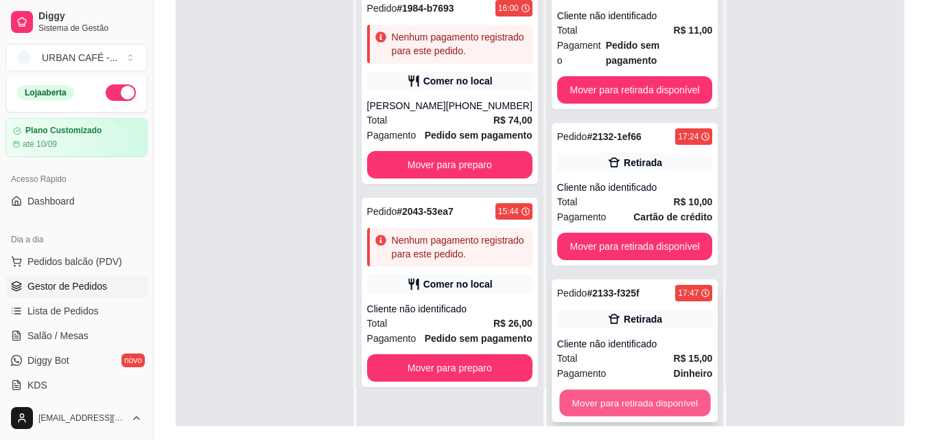
click at [640, 390] on button "Mover para retirada disponível" at bounding box center [634, 403] width 151 height 27
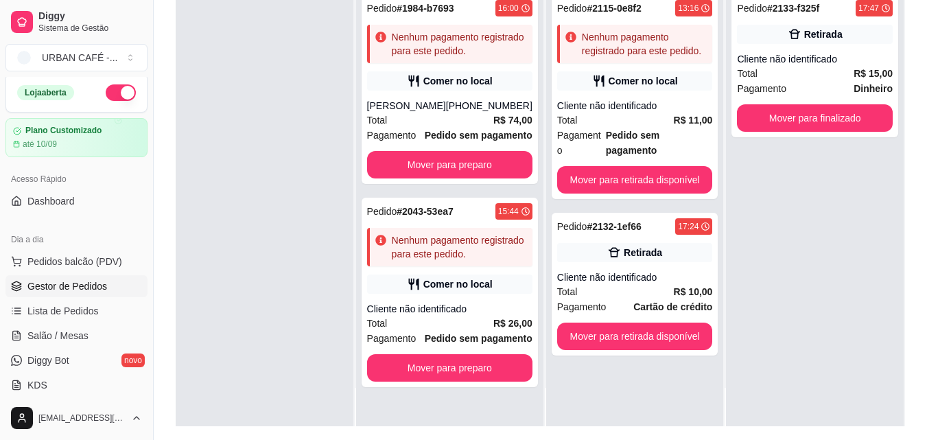
scroll to position [0, 0]
click at [847, 118] on button "Mover para finalizado" at bounding box center [815, 117] width 156 height 27
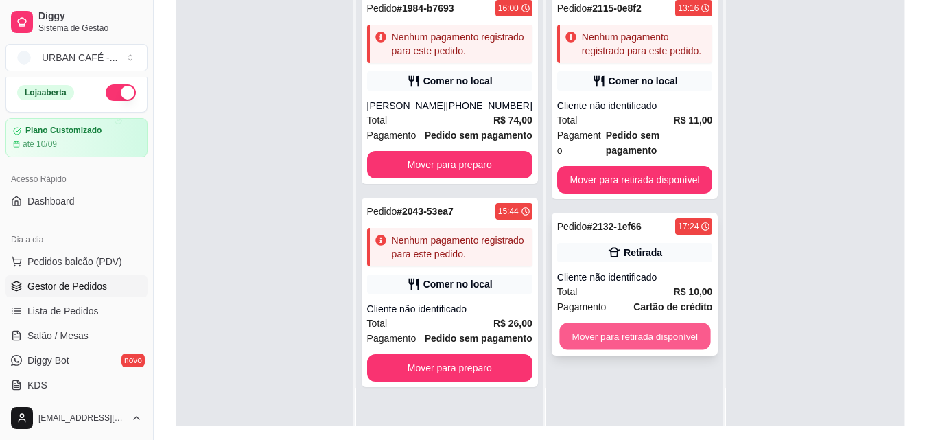
click at [663, 333] on button "Mover para retirada disponível" at bounding box center [634, 336] width 151 height 27
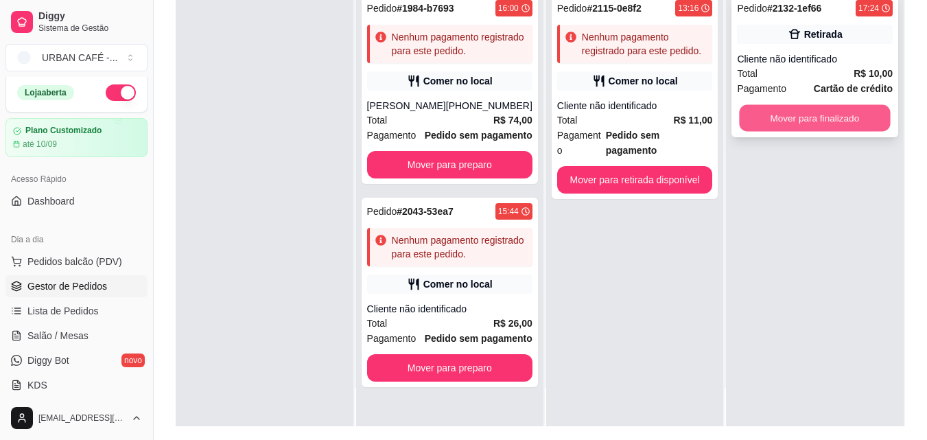
click at [850, 117] on button "Mover para finalizado" at bounding box center [815, 118] width 151 height 27
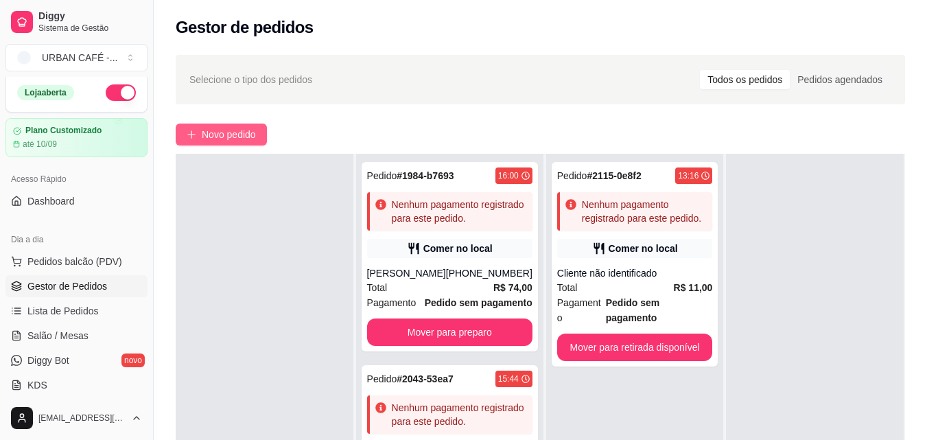
click at [238, 134] on span "Novo pedido" at bounding box center [229, 134] width 54 height 15
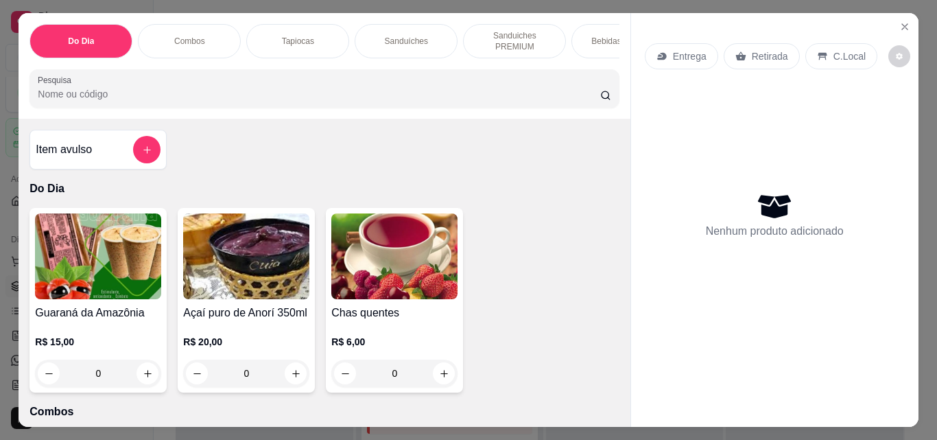
drag, startPoint x: 238, startPoint y: 134, endPoint x: 128, endPoint y: 161, distance: 113.0
click at [128, 161] on div "Item avulso Do Dia Guaraná da Amazônia R$ 15,00 0 Açaí puro de Anorí 350ml R$ 2…" at bounding box center [324, 273] width 611 height 308
click at [133, 161] on div at bounding box center [146, 149] width 27 height 27
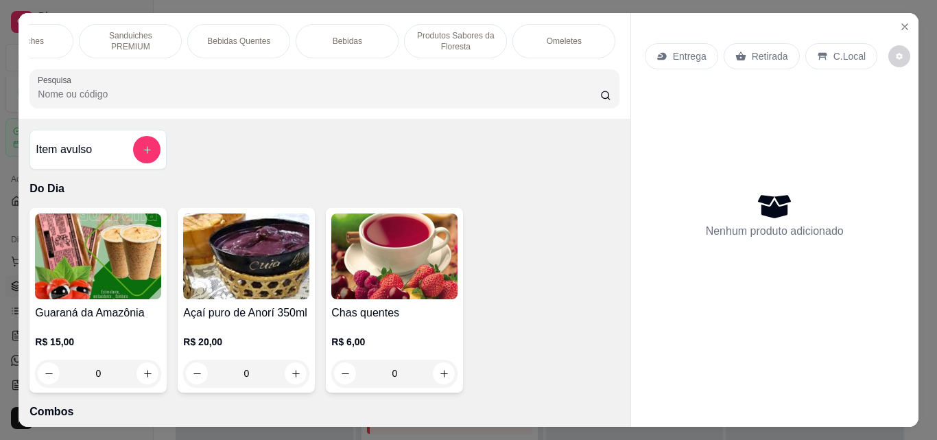
scroll to position [0, 439]
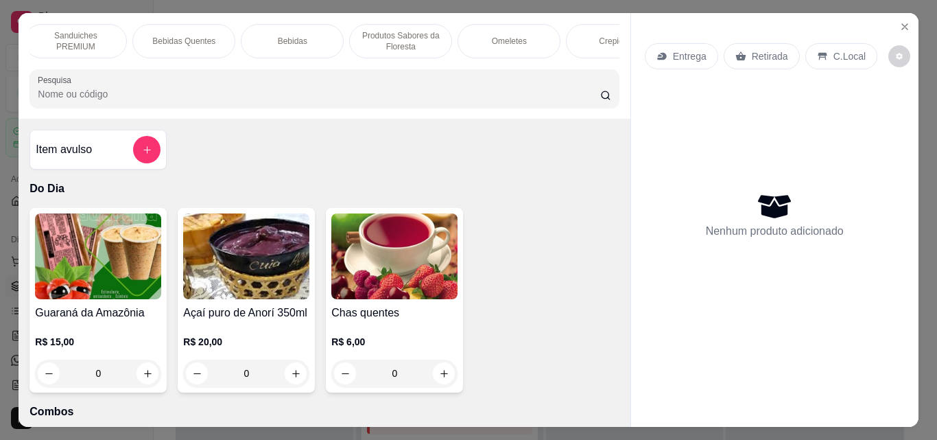
click at [515, 24] on div "Omeletes" at bounding box center [509, 41] width 103 height 34
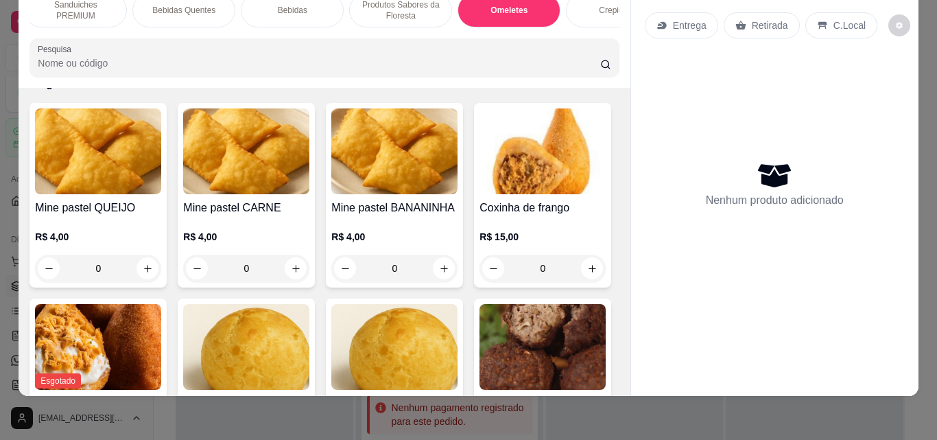
scroll to position [4423, 0]
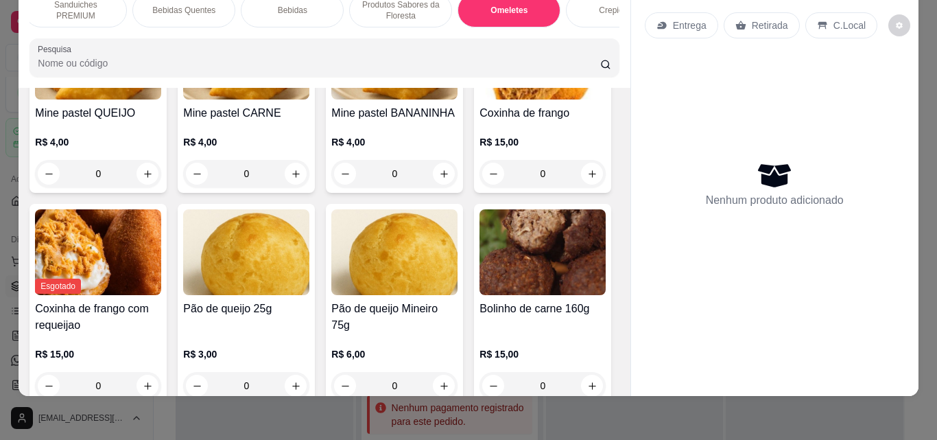
type input "1"
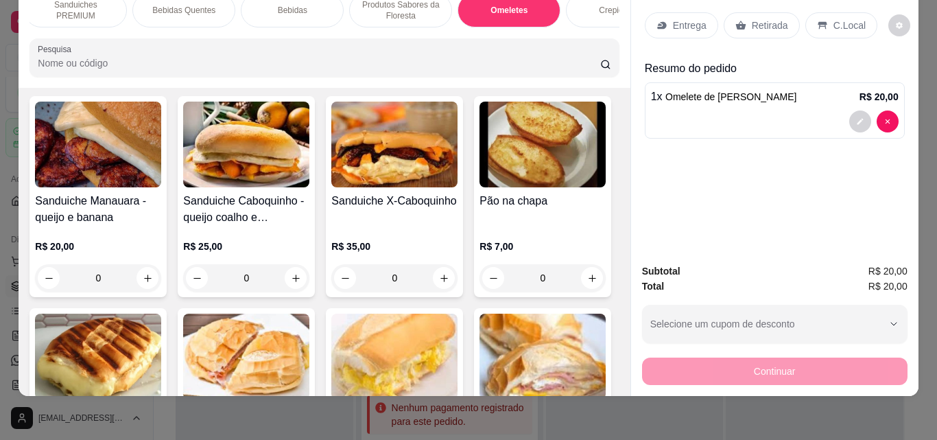
scroll to position [523, 0]
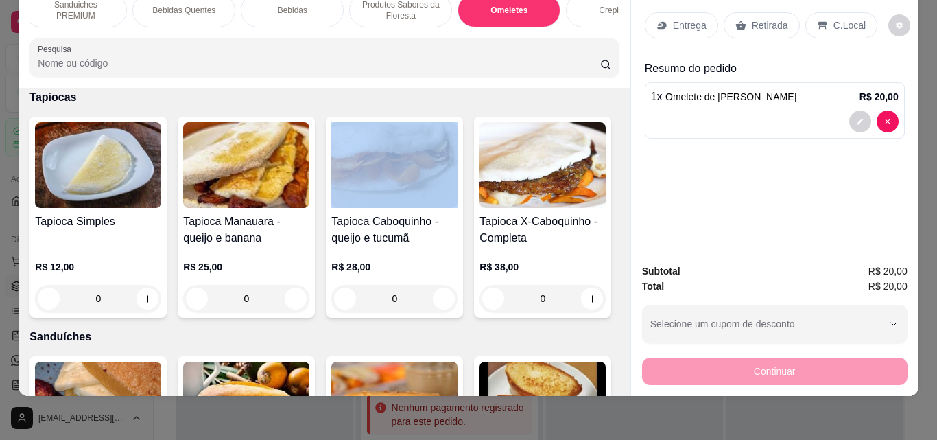
click at [614, 115] on div "Item avulso Do Dia Guaraná da Amazônia R$ 15,00 0 Açaí puro de Anorí 350ml R$ 2…" at bounding box center [324, 242] width 611 height 308
click at [613, 115] on div "Item avulso Do Dia Guaraná da Amazônia R$ 15,00 0 Açaí puro de Anorí 350ml R$ 2…" at bounding box center [324, 242] width 611 height 308
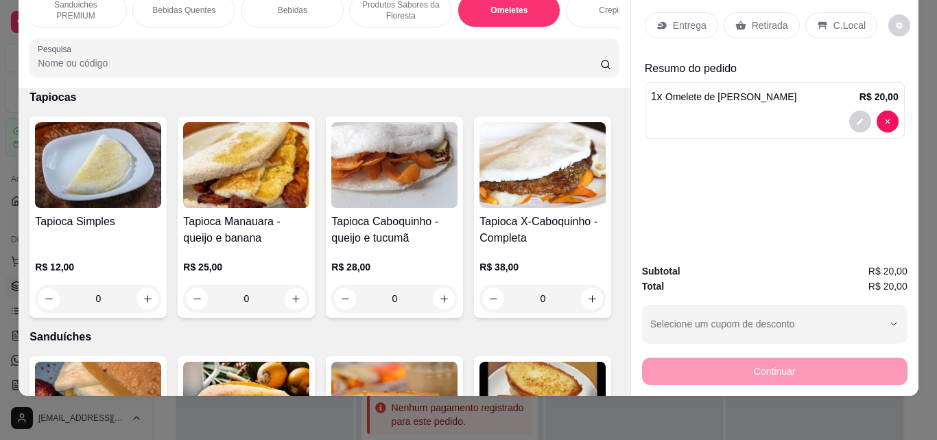
click at [613, 115] on div "Item avulso Do Dia Guaraná da Amazônia R$ 15,00 0 Açaí puro de Anorí 350ml R$ 2…" at bounding box center [324, 242] width 611 height 308
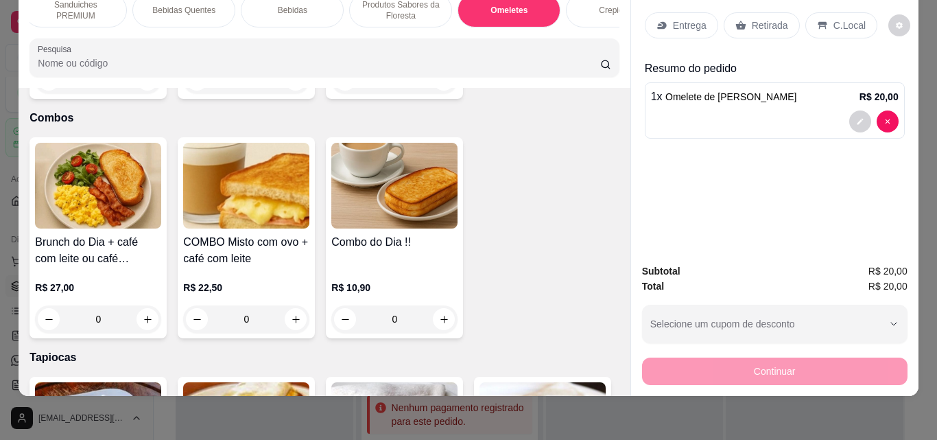
scroll to position [3, 0]
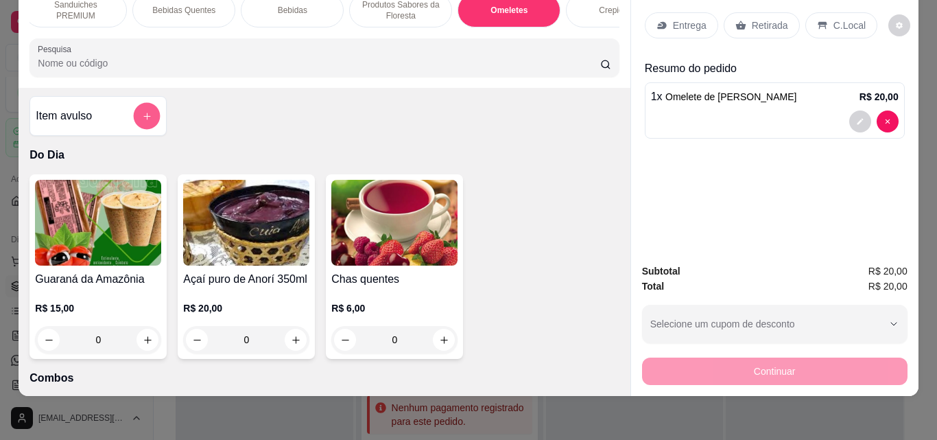
click at [144, 108] on button "add-separate-item" at bounding box center [147, 116] width 27 height 27
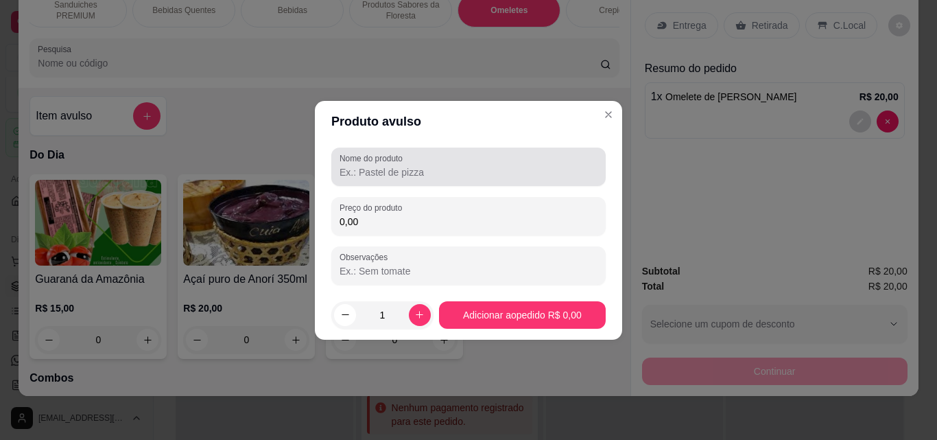
click at [482, 180] on div at bounding box center [469, 166] width 258 height 27
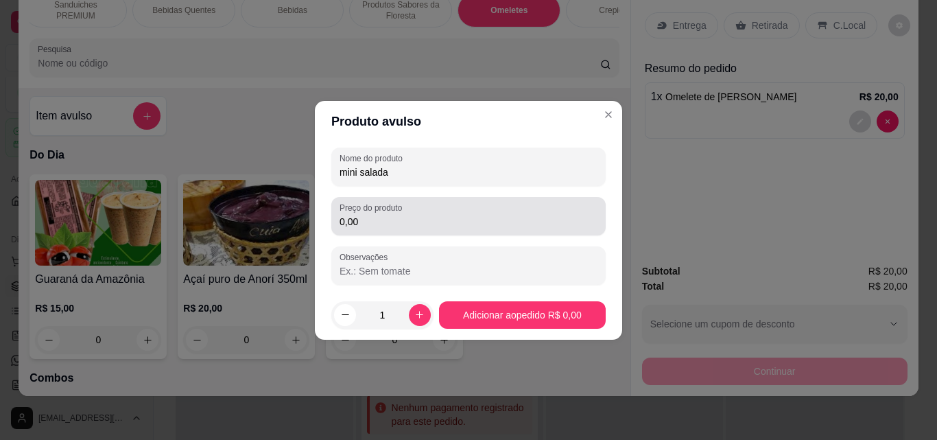
type input "mini salada"
click at [414, 229] on div "0,00" at bounding box center [469, 215] width 258 height 27
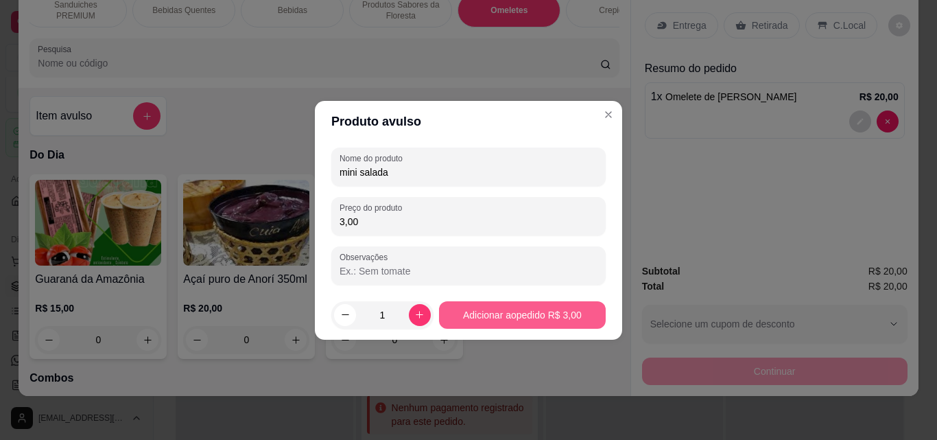
type input "3,00"
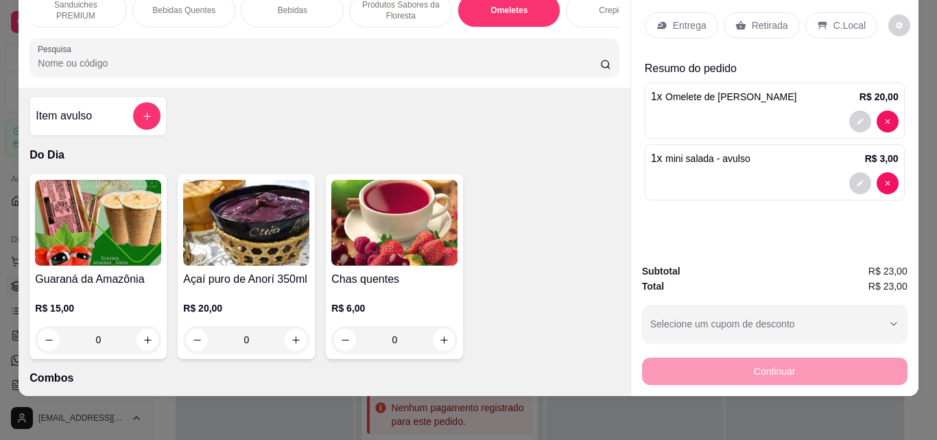
click at [752, 19] on p "Retirada" at bounding box center [770, 26] width 36 height 14
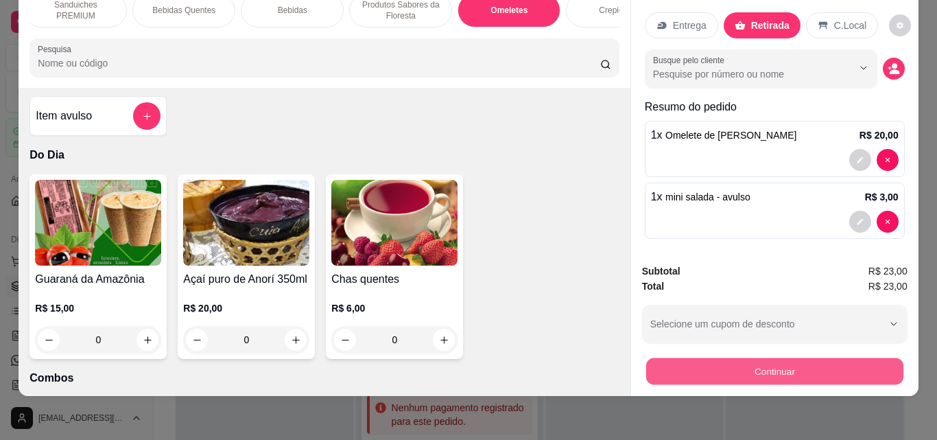
click at [733, 366] on button "Continuar" at bounding box center [774, 371] width 257 height 27
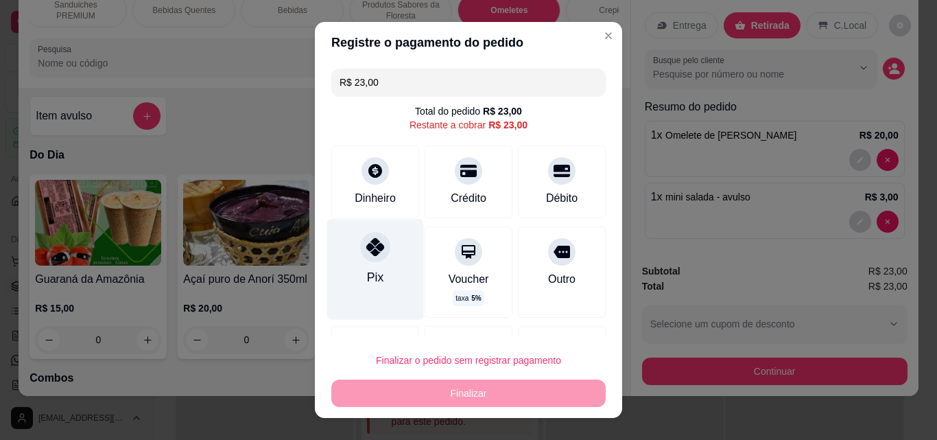
click at [366, 252] on icon at bounding box center [375, 247] width 18 height 18
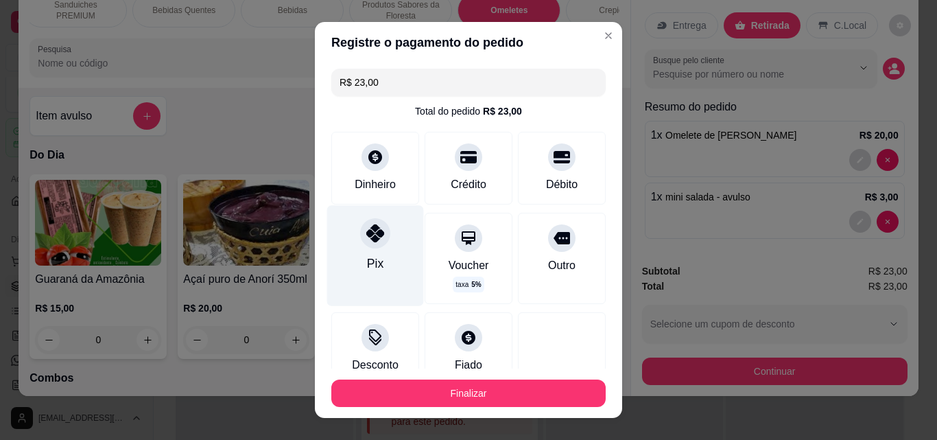
type input "R$ 0,00"
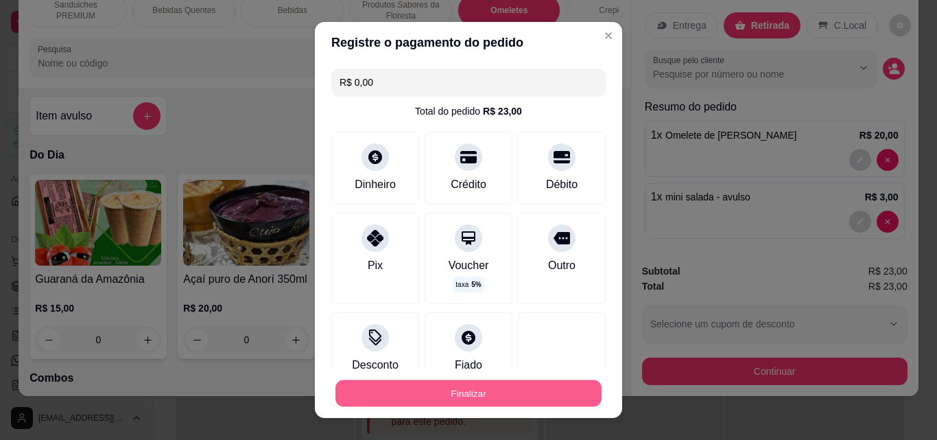
click at [393, 381] on button "Finalizar" at bounding box center [469, 393] width 266 height 27
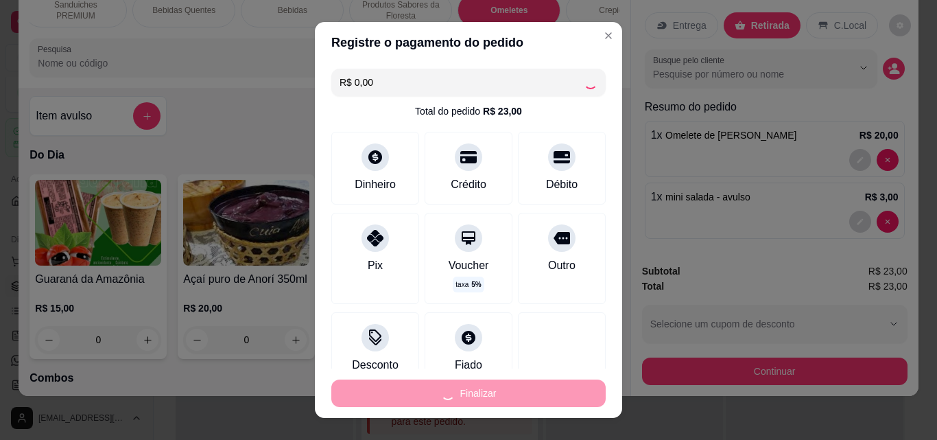
type input "0"
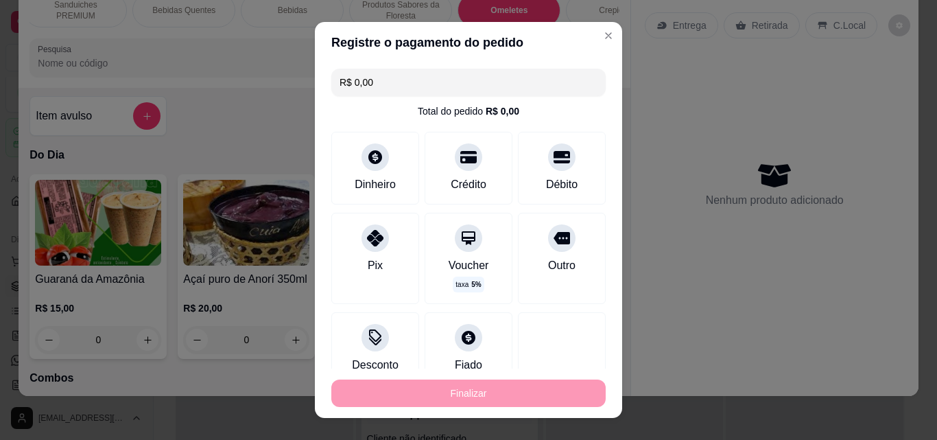
type input "-R$ 23,00"
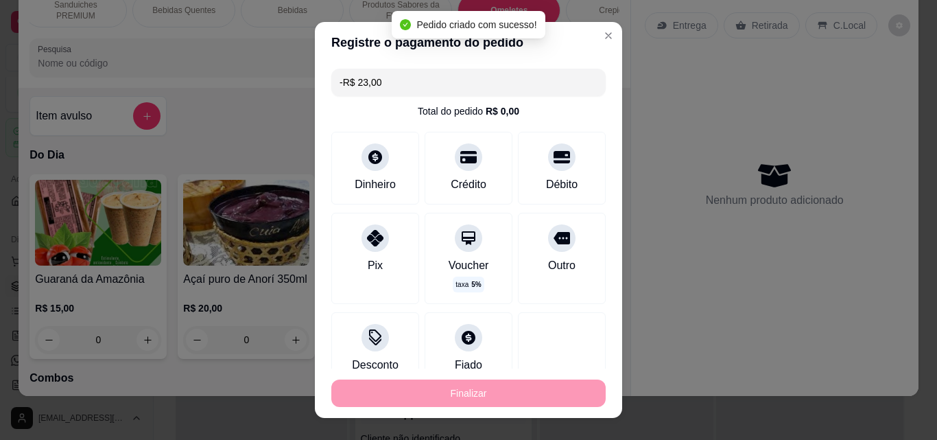
scroll to position [194, 0]
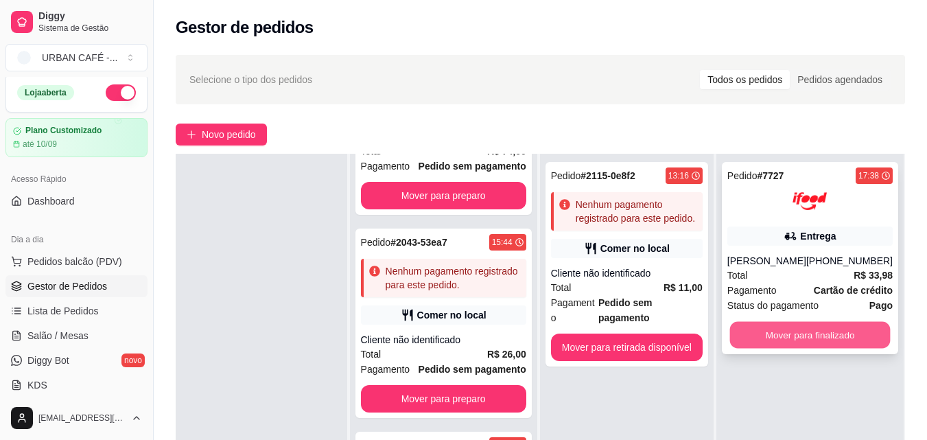
click at [845, 339] on button "Mover para finalizado" at bounding box center [809, 335] width 161 height 27
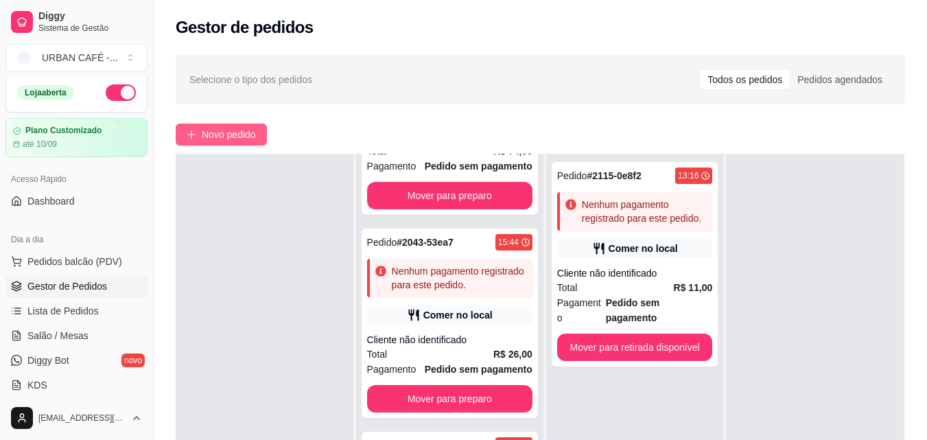
click at [246, 131] on span "Novo pedido" at bounding box center [229, 134] width 54 height 15
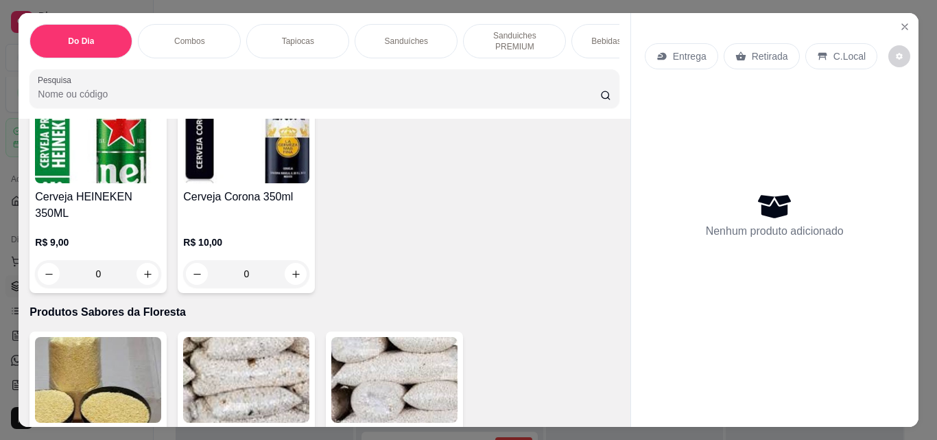
scroll to position [2964, 0]
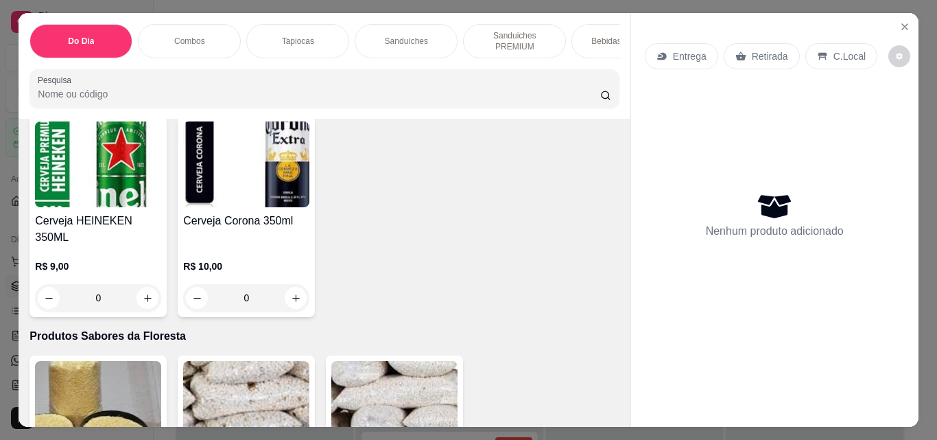
type input "1"
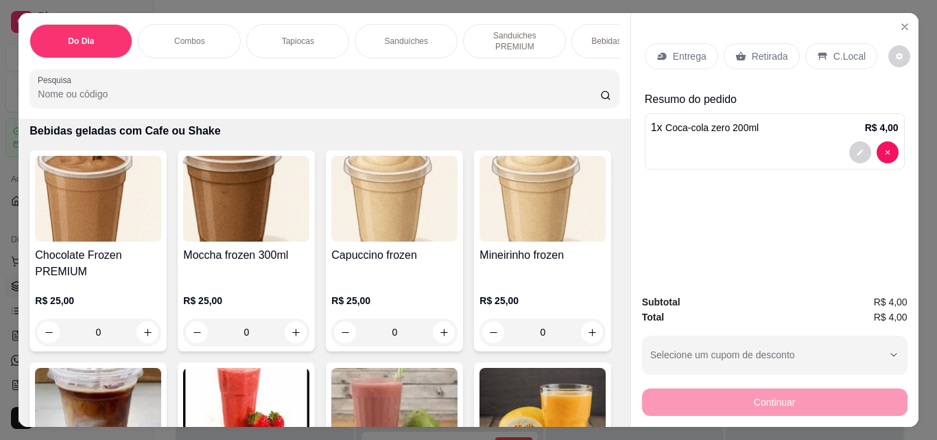
scroll to position [5199, 0]
type input "1"
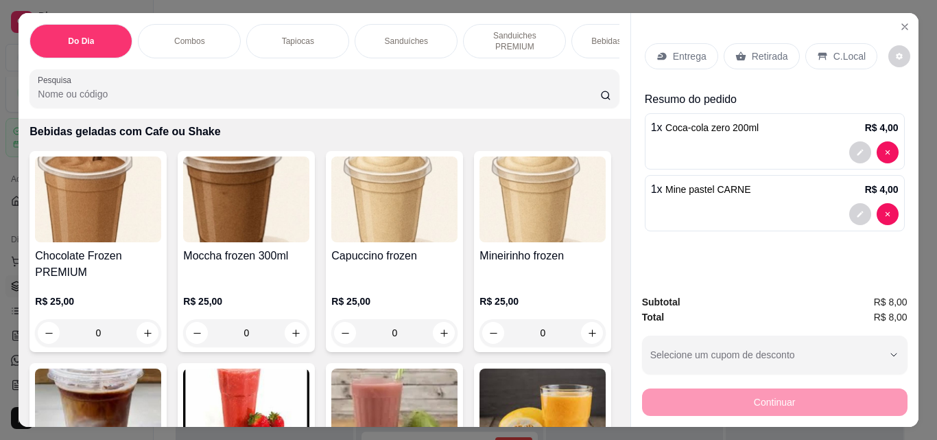
type input "1"
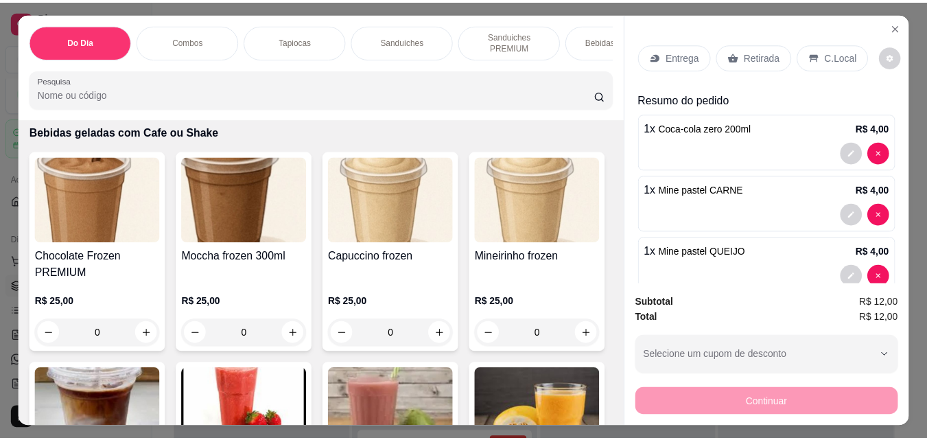
scroll to position [5199, 0]
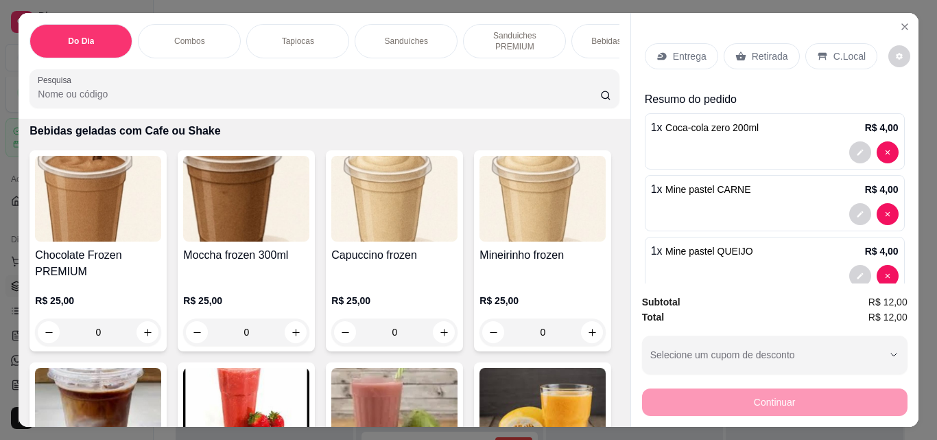
click at [771, 57] on p "Retirada" at bounding box center [770, 56] width 36 height 14
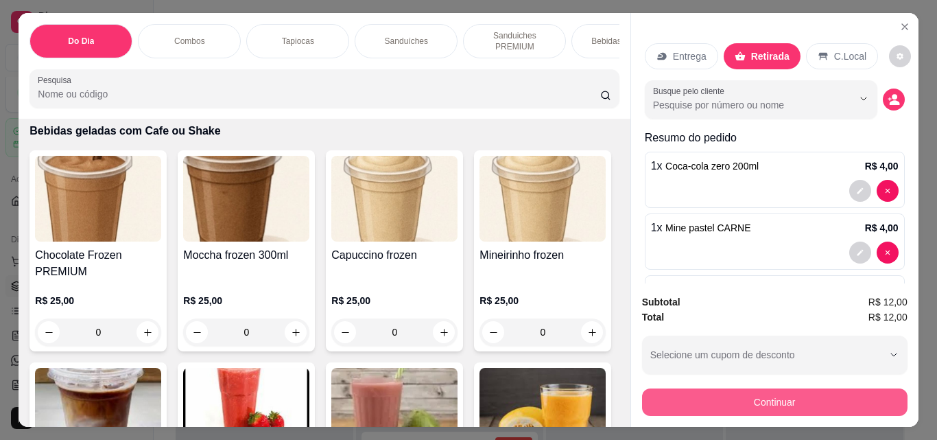
click at [769, 394] on button "Continuar" at bounding box center [775, 401] width 266 height 27
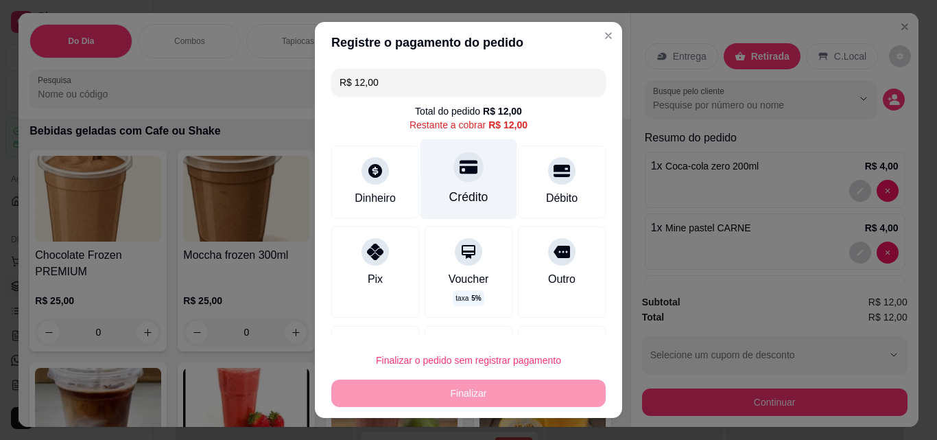
click at [462, 181] on div "Crédito" at bounding box center [469, 179] width 97 height 80
type input "R$ 0,00"
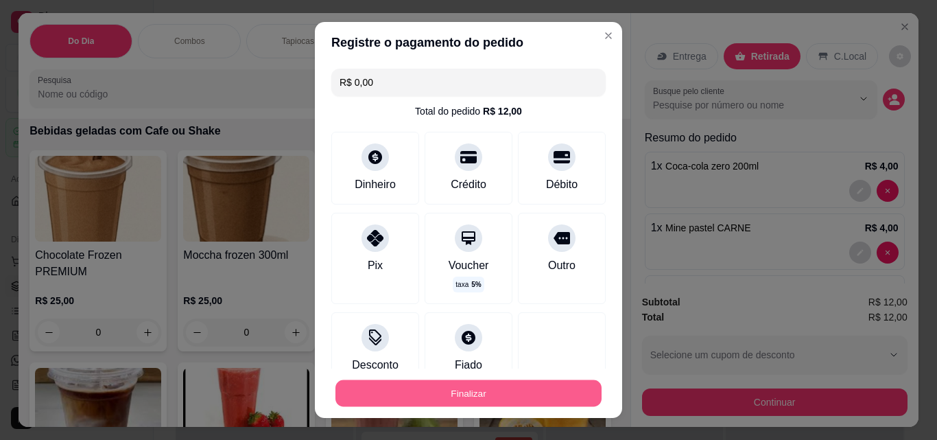
click at [495, 393] on button "Finalizar" at bounding box center [469, 393] width 266 height 27
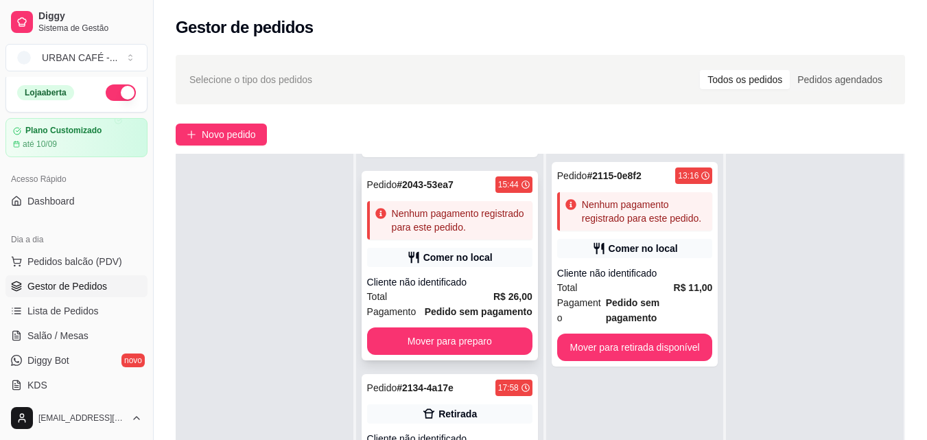
click at [501, 289] on div "Cliente não identificado" at bounding box center [449, 282] width 165 height 14
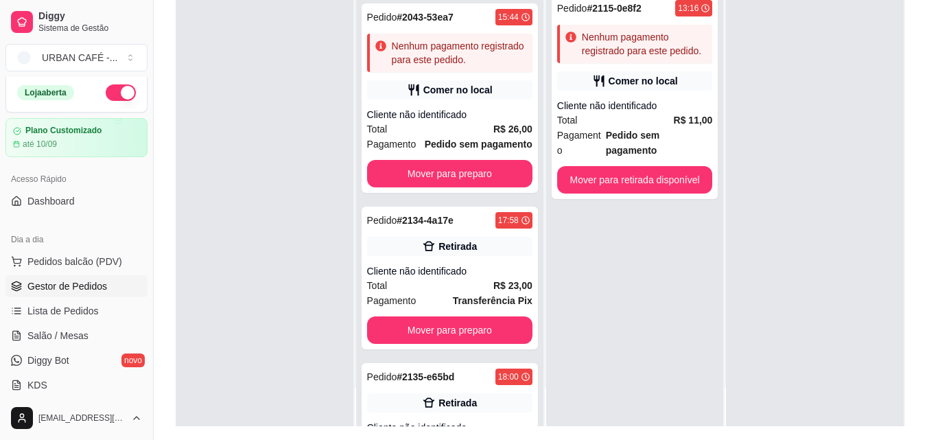
scroll to position [209, 0]
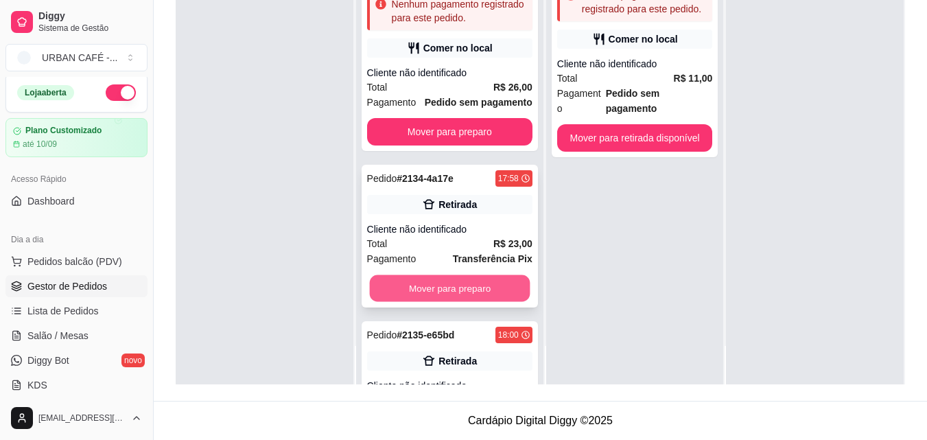
click at [487, 302] on button "Mover para preparo" at bounding box center [449, 288] width 161 height 27
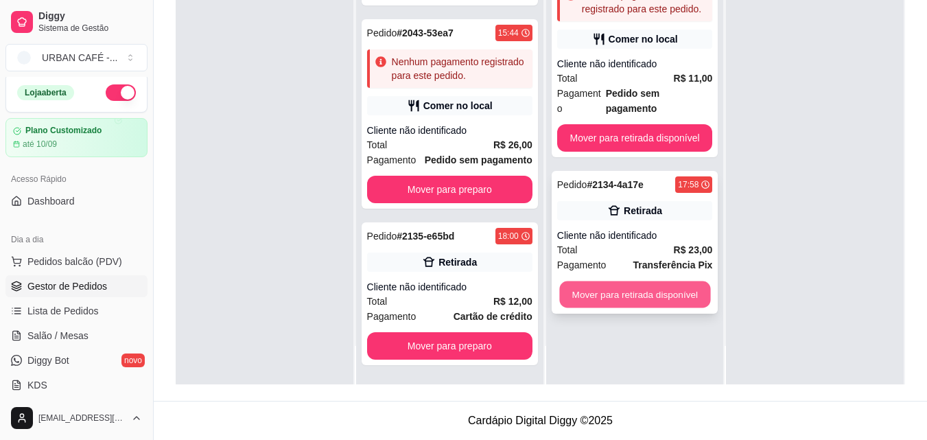
click at [652, 282] on button "Mover para retirada disponível" at bounding box center [634, 294] width 151 height 27
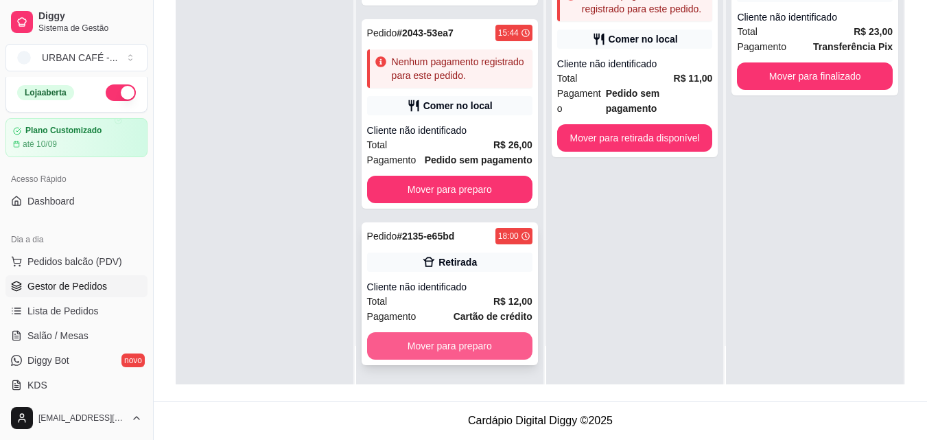
click at [438, 349] on button "Mover para preparo" at bounding box center [449, 345] width 165 height 27
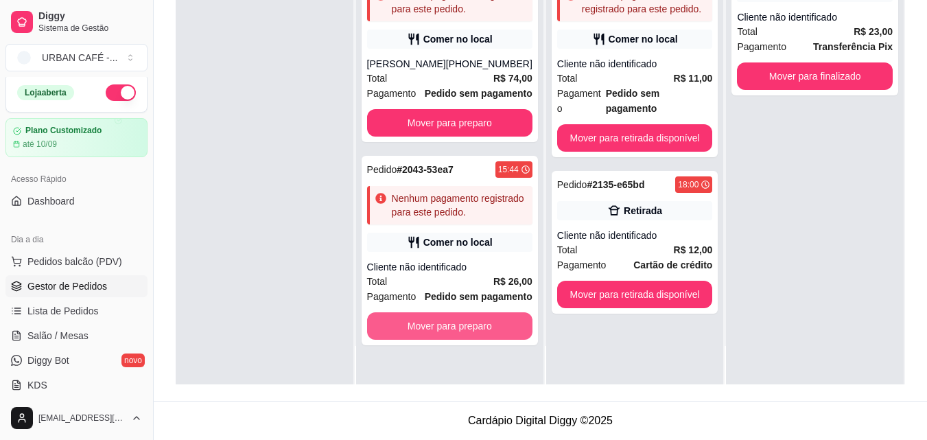
scroll to position [38, 0]
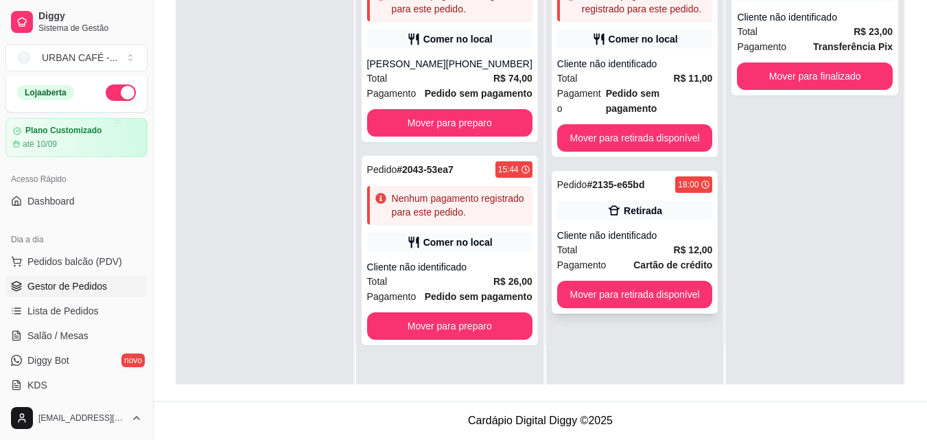
click at [679, 265] on div "Pedido # 2135-e65bd 18:00 Retirada Cliente não identificado Total R$ 12,00 Paga…" at bounding box center [635, 242] width 167 height 143
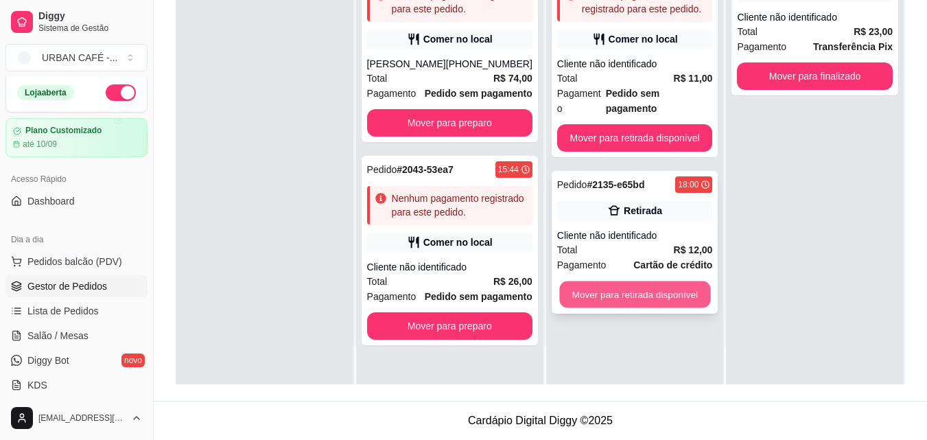
click at [673, 288] on button "Mover para retirada disponível" at bounding box center [634, 294] width 151 height 27
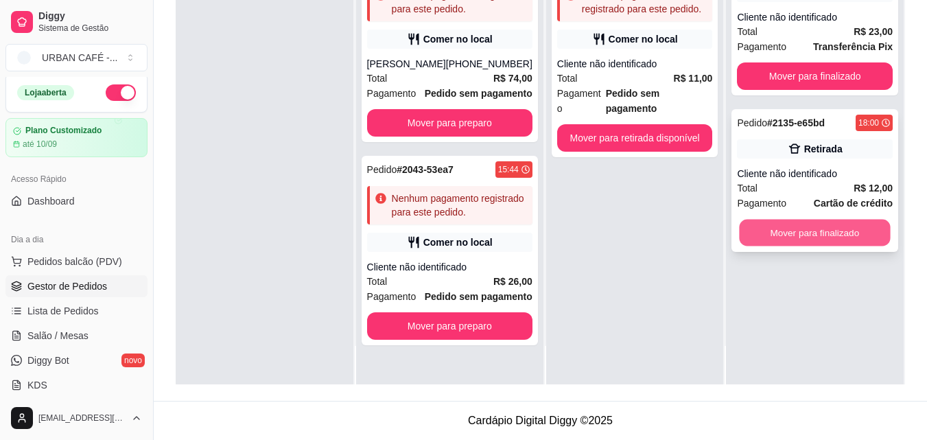
click at [847, 230] on button "Mover para finalizado" at bounding box center [815, 233] width 151 height 27
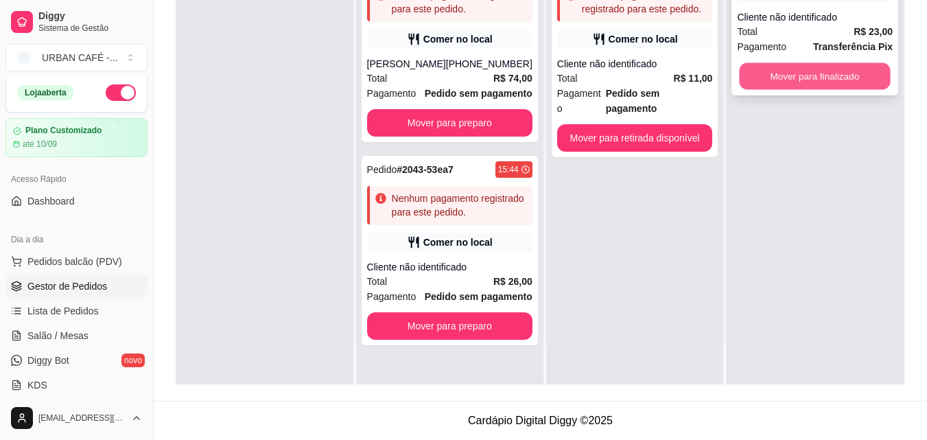
click at [795, 81] on button "Mover para finalizado" at bounding box center [815, 76] width 151 height 27
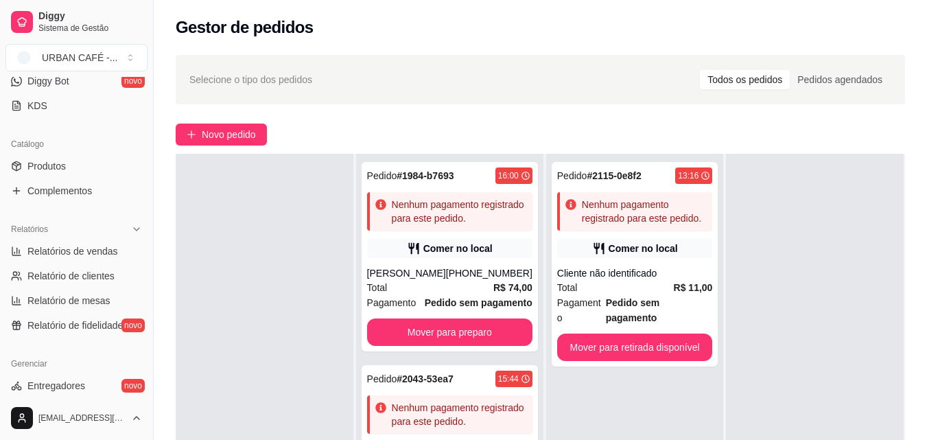
scroll to position [548, 0]
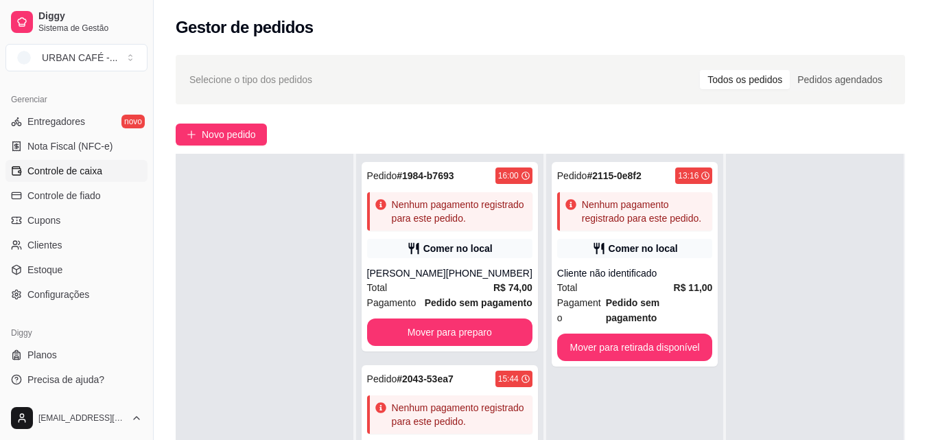
click at [94, 177] on span "Controle de caixa" at bounding box center [64, 171] width 75 height 14
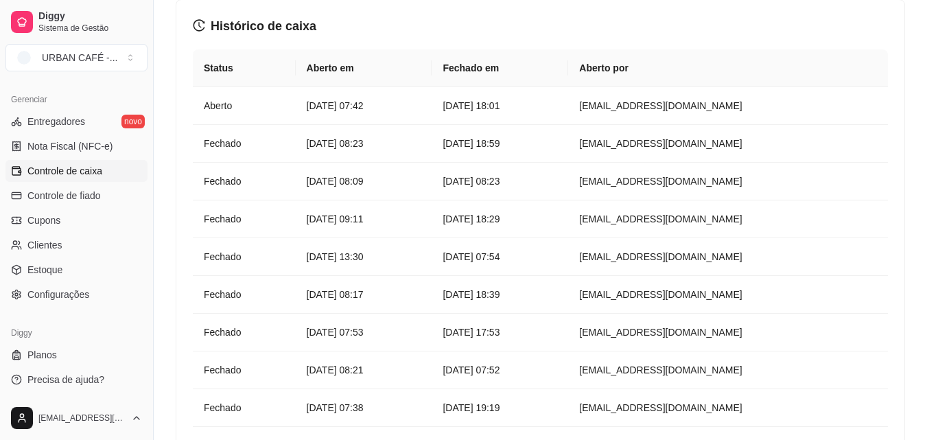
scroll to position [1755, 0]
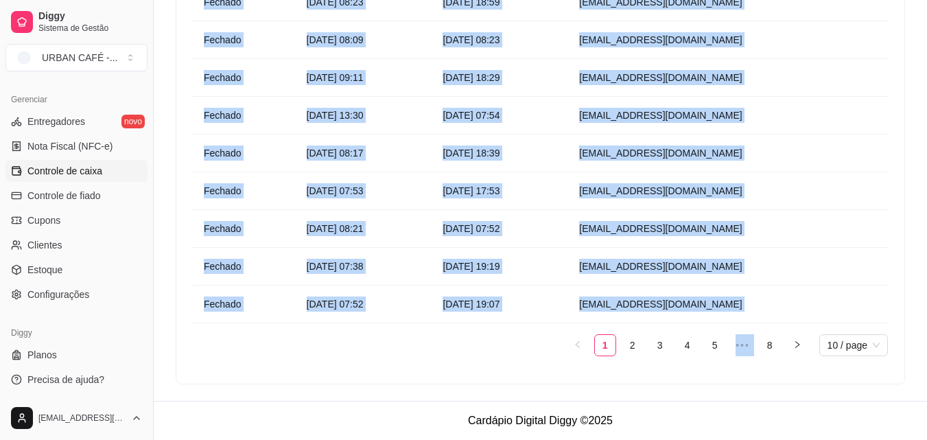
drag, startPoint x: 908, startPoint y: 390, endPoint x: 937, endPoint y: 290, distance: 104.2
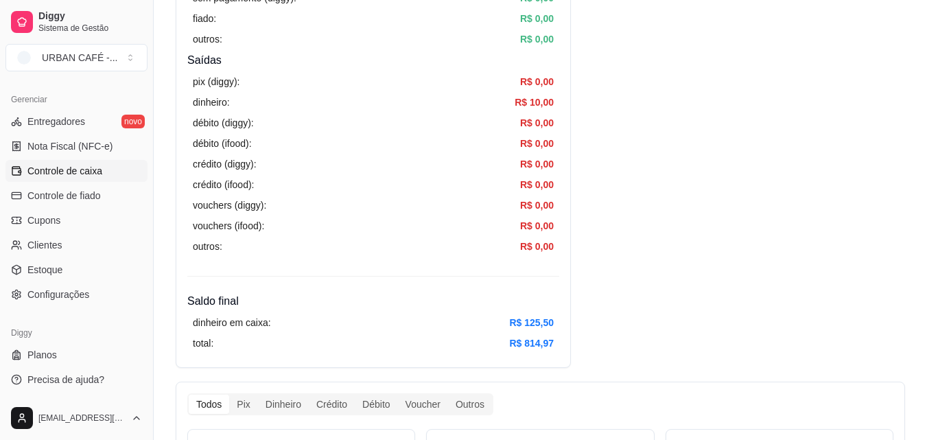
scroll to position [424, 0]
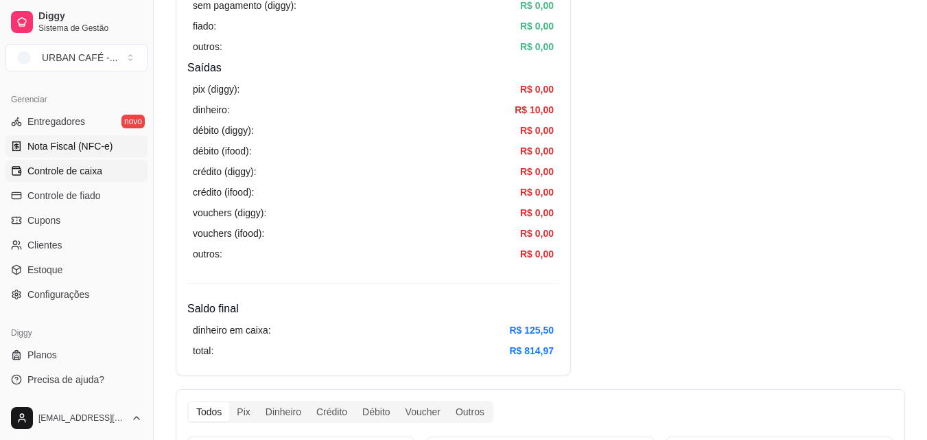
click at [77, 148] on span "Nota Fiscal (NFC-e)" at bounding box center [69, 146] width 85 height 14
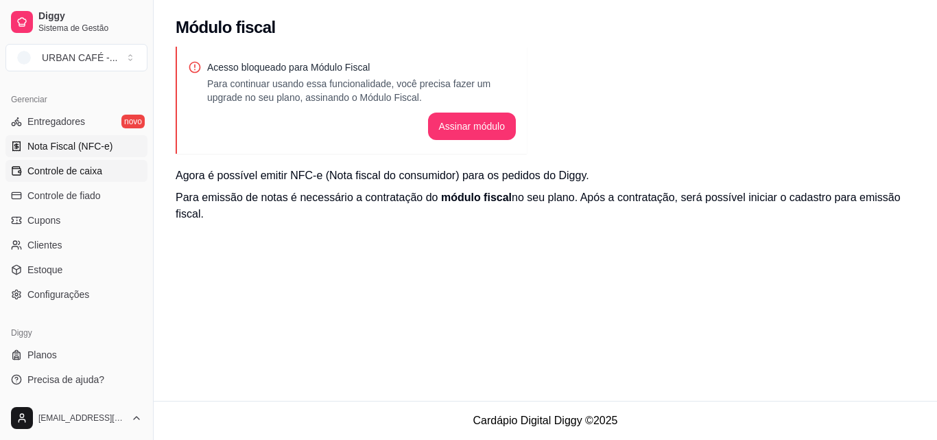
click at [77, 171] on span "Controle de caixa" at bounding box center [64, 171] width 75 height 14
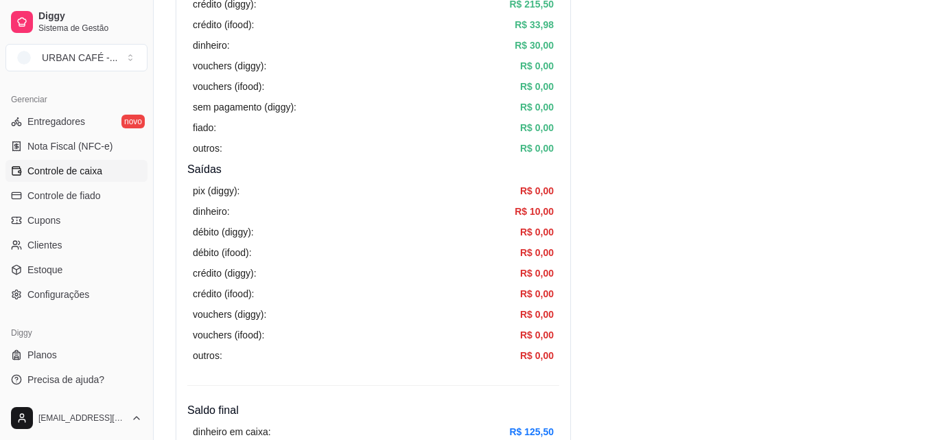
scroll to position [316, 0]
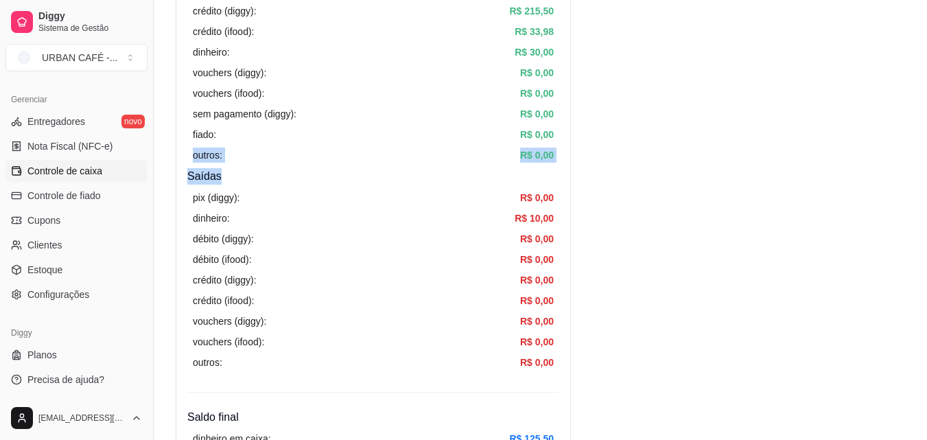
drag, startPoint x: 924, startPoint y: 131, endPoint x: 871, endPoint y: 174, distance: 67.8
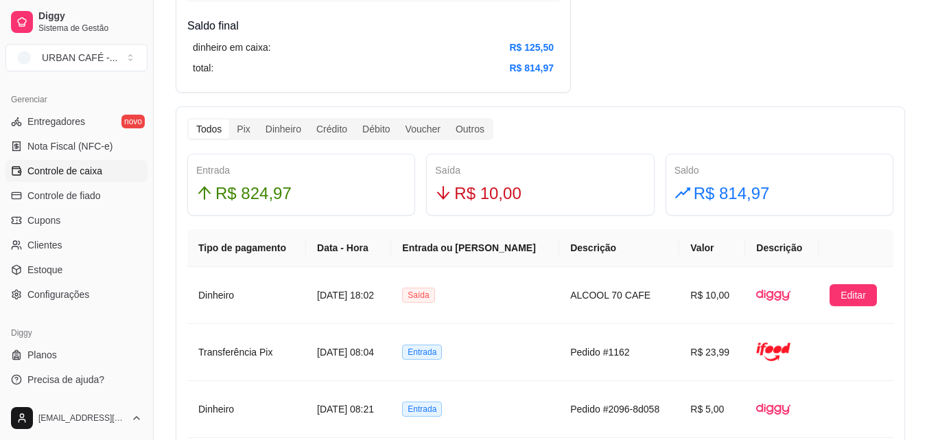
scroll to position [0, 0]
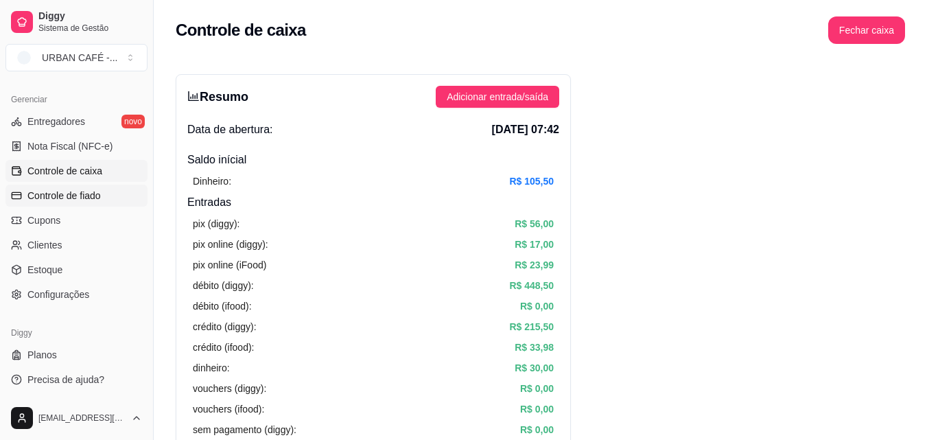
click at [104, 186] on link "Controle de fiado" at bounding box center [76, 196] width 142 height 22
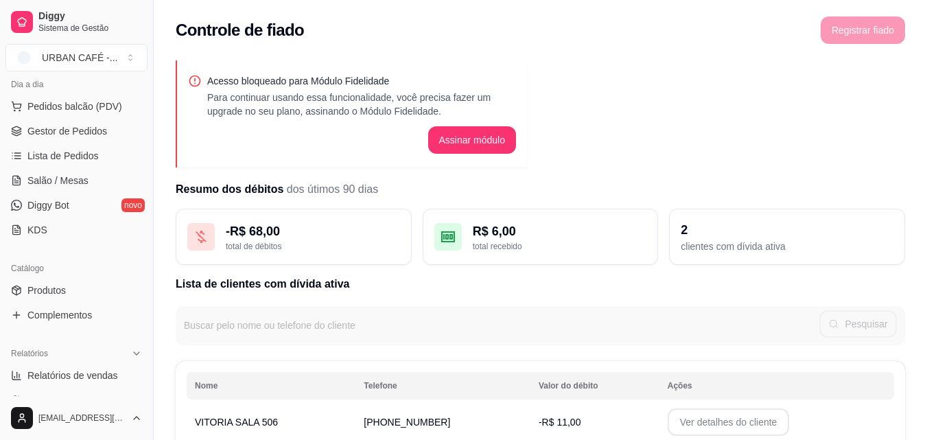
scroll to position [156, 0]
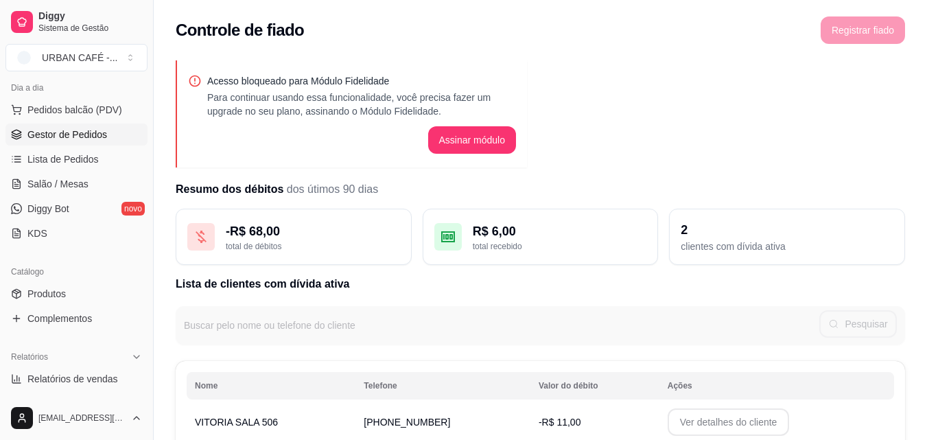
click at [105, 140] on link "Gestor de Pedidos" at bounding box center [76, 135] width 142 height 22
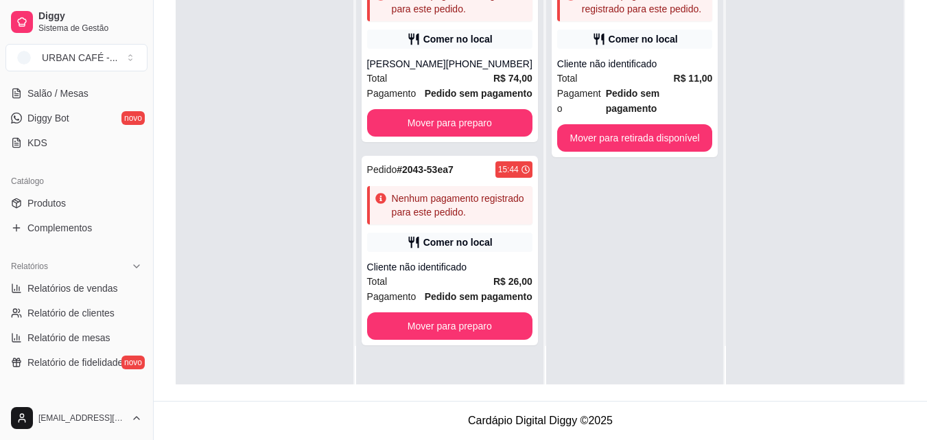
scroll to position [248, 0]
click at [85, 285] on span "Relatórios de vendas" at bounding box center [72, 286] width 91 height 14
select select "ALL"
select select "0"
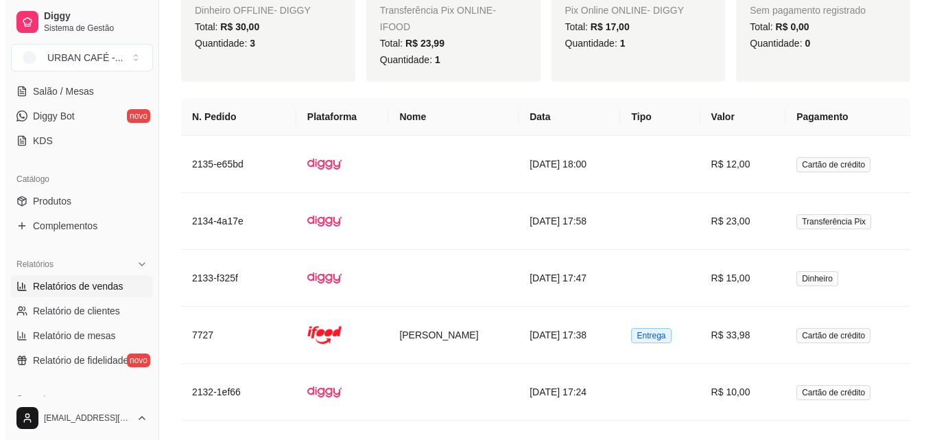
scroll to position [1575, 0]
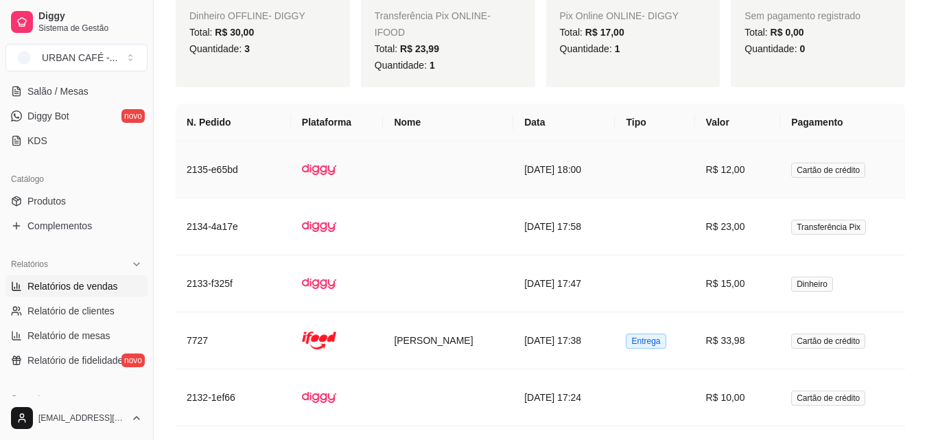
click at [607, 141] on td "[DATE] 18:00" at bounding box center [564, 169] width 102 height 57
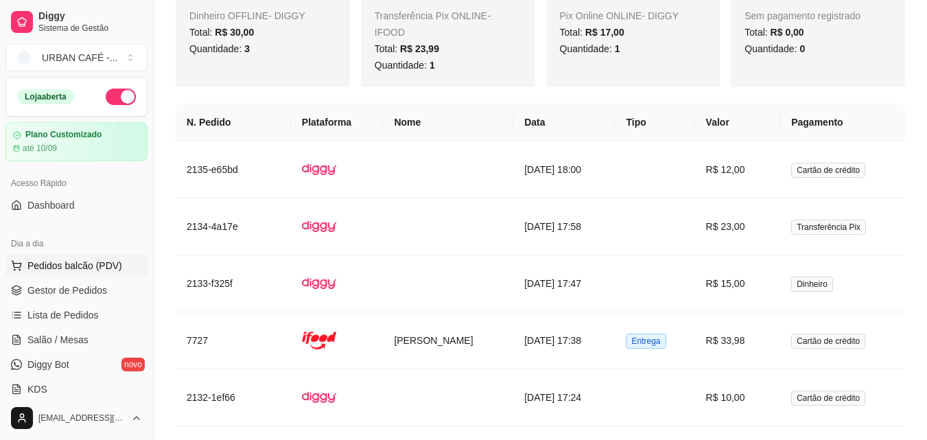
click at [90, 269] on span "Pedidos balcão (PDV)" at bounding box center [74, 266] width 95 height 14
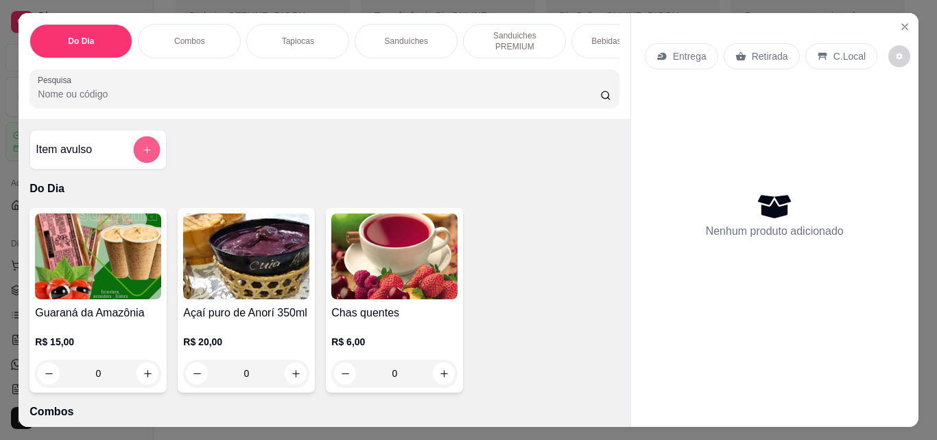
click at [145, 145] on button "add-separate-item" at bounding box center [147, 150] width 27 height 27
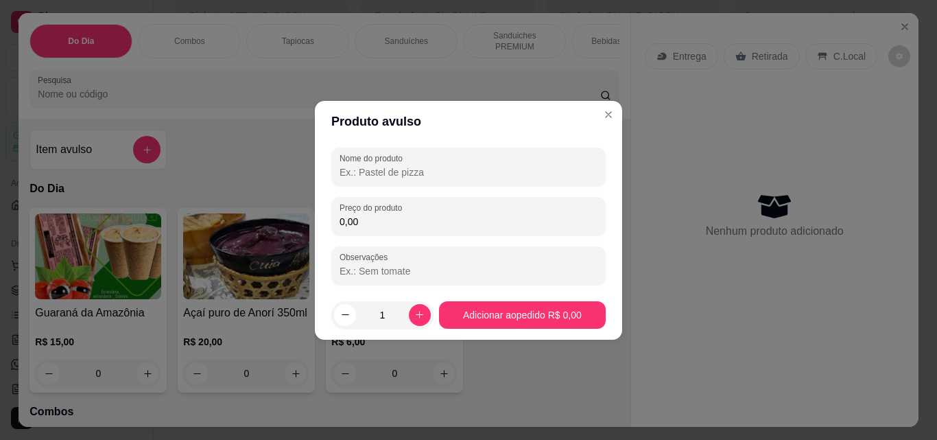
click at [376, 171] on input "Nome do produto" at bounding box center [469, 172] width 258 height 14
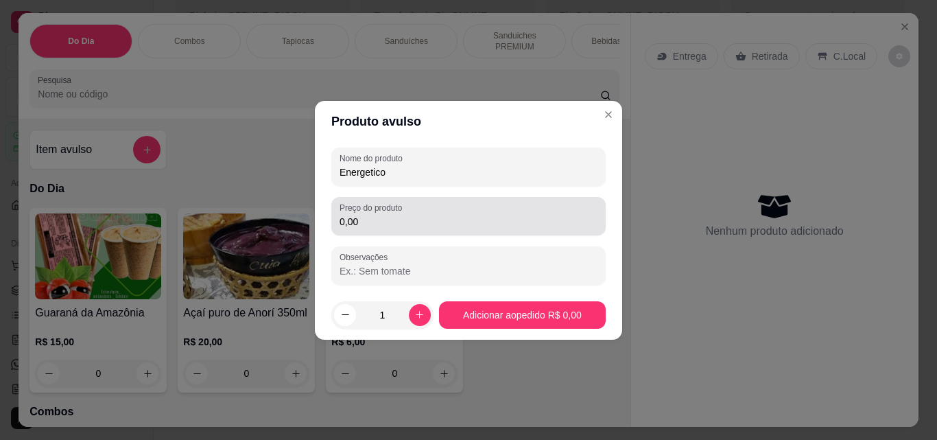
type input "Energetico"
click at [415, 208] on div "0,00" at bounding box center [469, 215] width 258 height 27
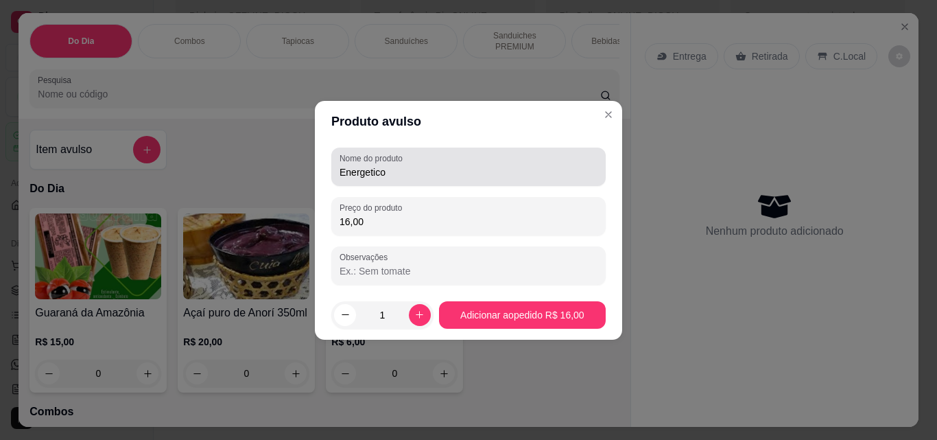
type input "16,00"
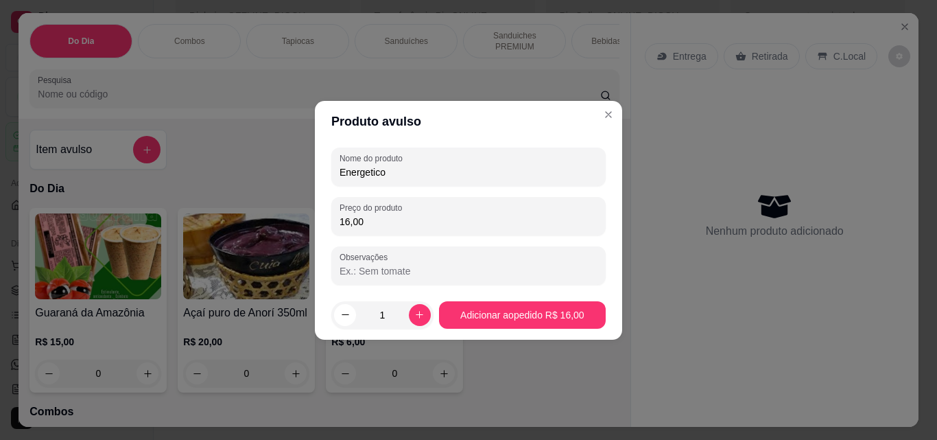
click at [426, 173] on input "Energetico" at bounding box center [469, 172] width 258 height 14
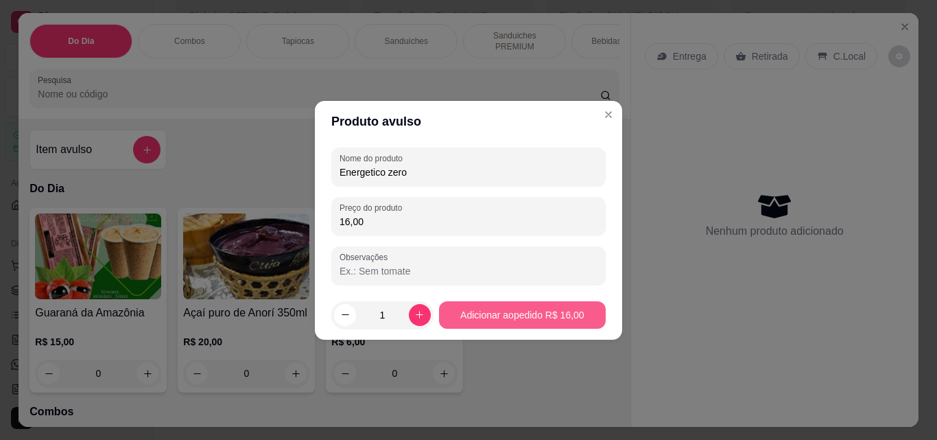
type input "Energetico zero"
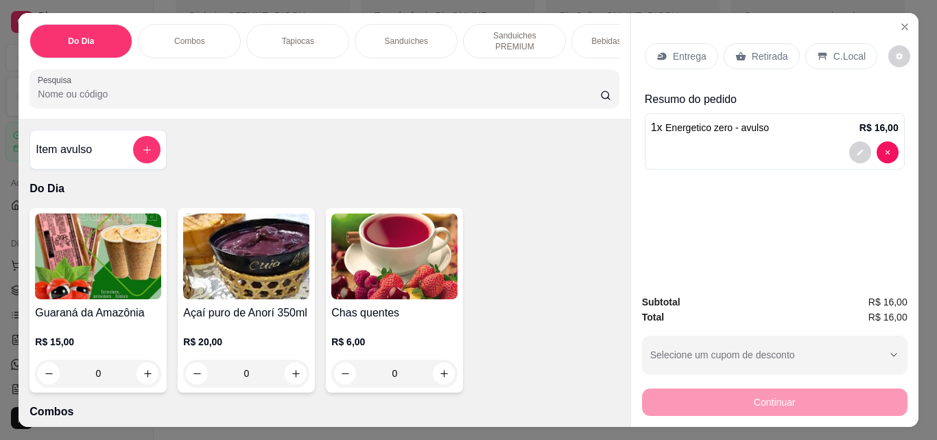
click at [753, 55] on p "Retirada" at bounding box center [770, 56] width 36 height 14
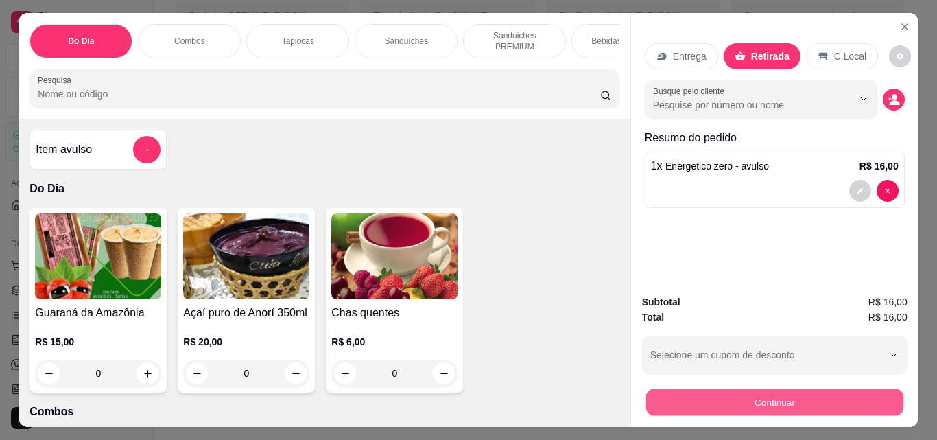
click at [767, 394] on button "Continuar" at bounding box center [774, 401] width 257 height 27
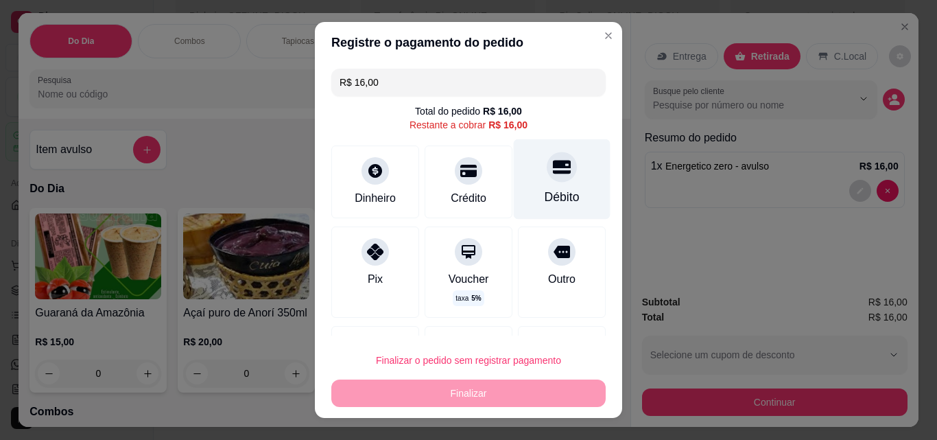
click at [553, 176] on icon at bounding box center [562, 167] width 18 height 18
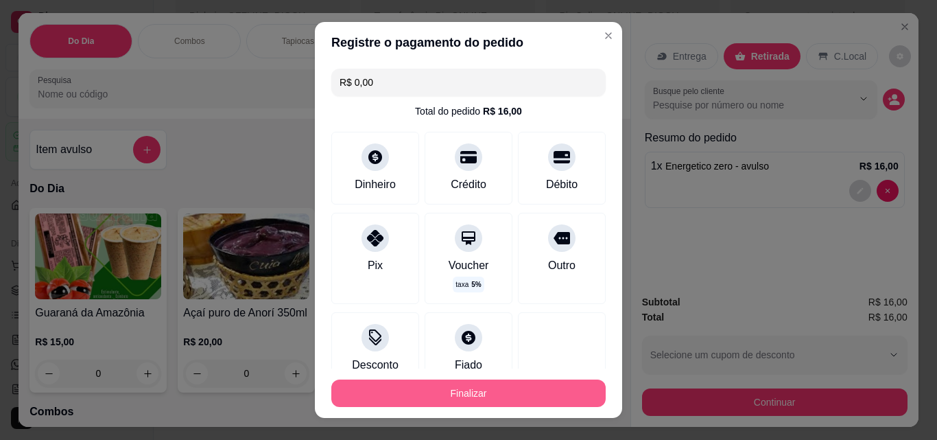
click at [466, 394] on button "Finalizar" at bounding box center [468, 392] width 274 height 27
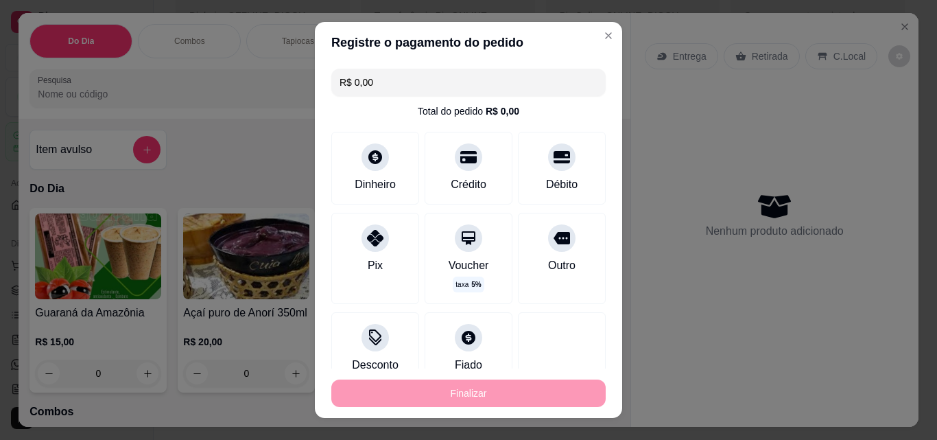
type input "-R$ 16,00"
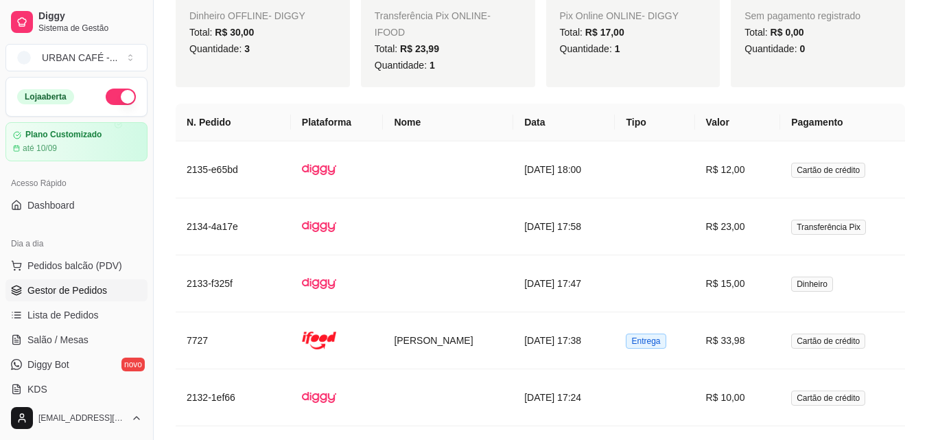
click at [53, 288] on span "Gestor de Pedidos" at bounding box center [67, 290] width 80 height 14
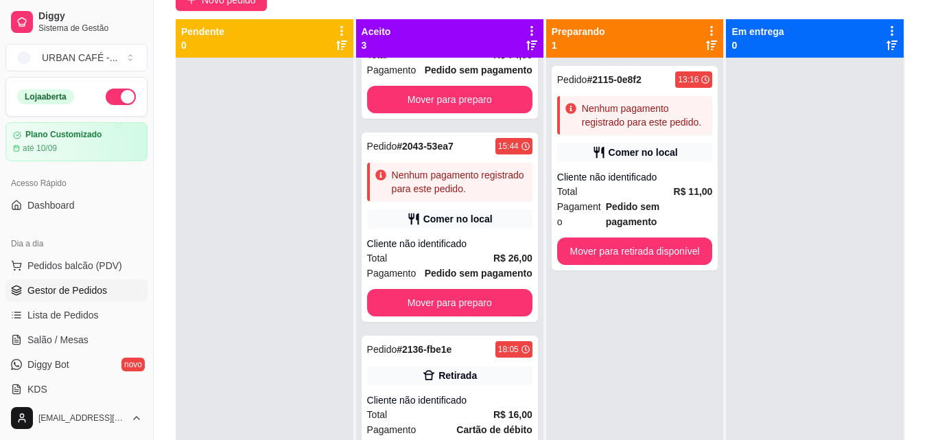
scroll to position [209, 0]
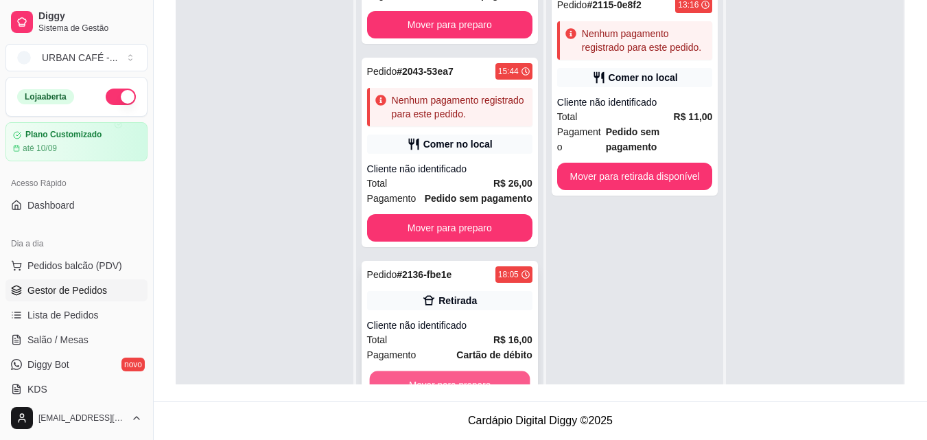
click at [430, 375] on button "Mover para preparo" at bounding box center [449, 384] width 161 height 27
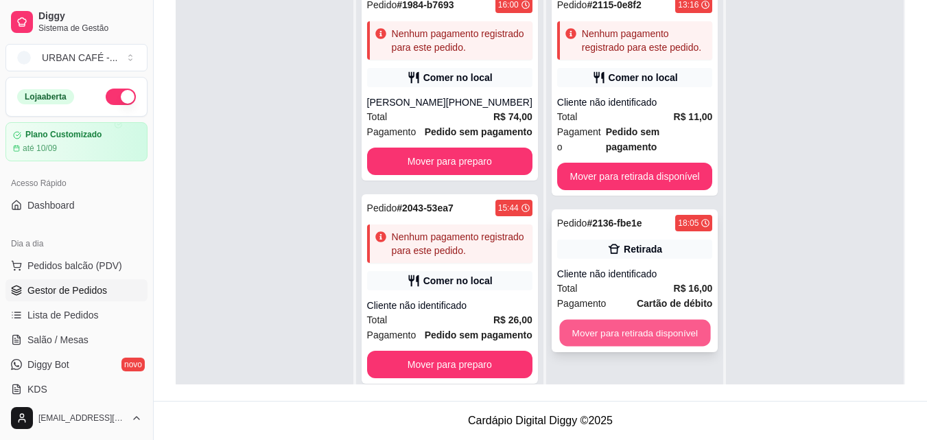
click at [630, 320] on button "Mover para retirada disponível" at bounding box center [634, 333] width 151 height 27
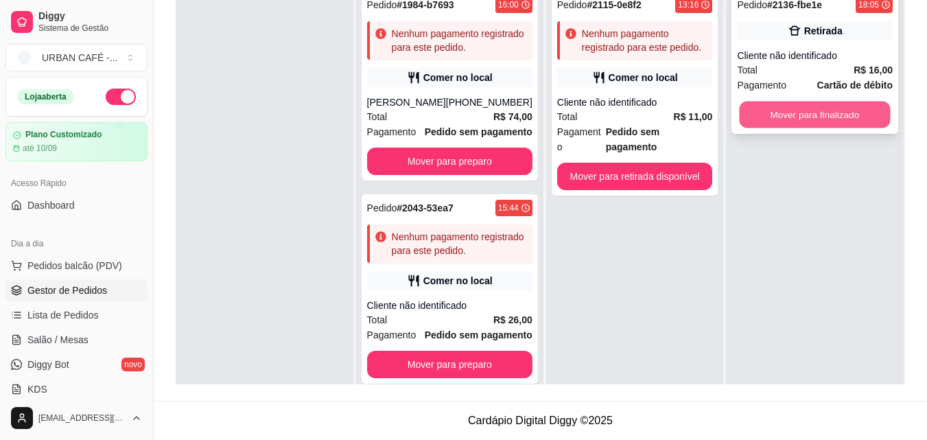
click at [851, 121] on button "Mover para finalizado" at bounding box center [815, 115] width 151 height 27
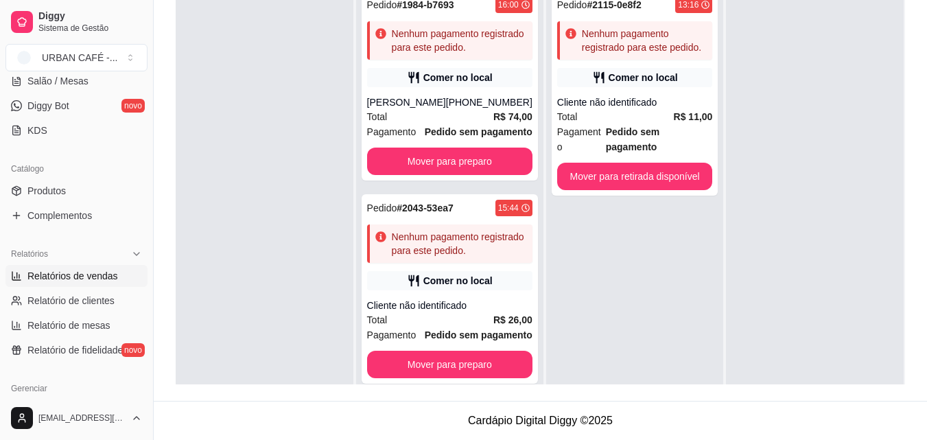
scroll to position [253, 0]
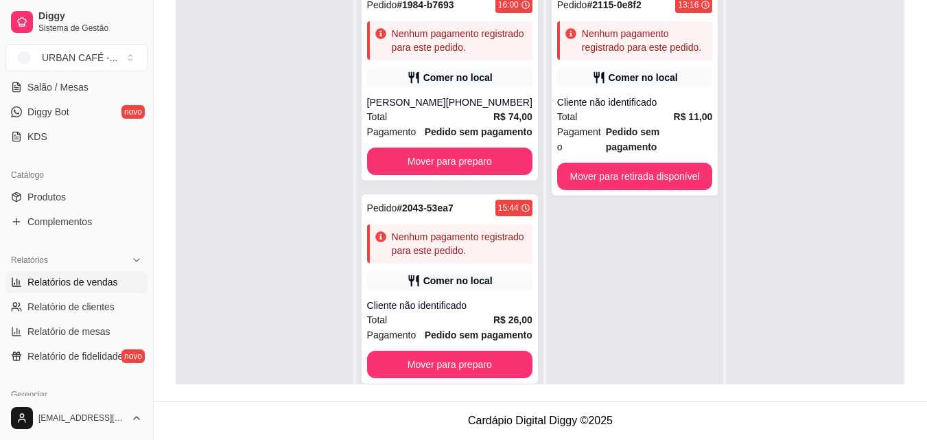
click at [100, 280] on span "Relatórios de vendas" at bounding box center [72, 282] width 91 height 14
select select "ALL"
select select "0"
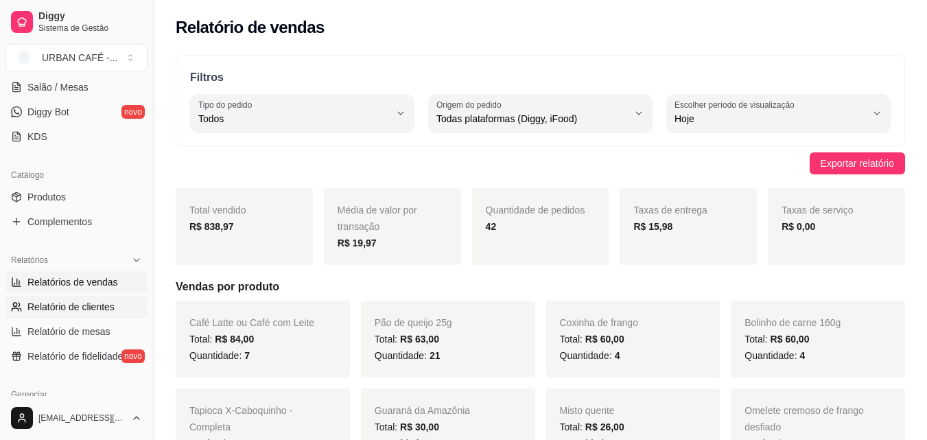
click at [98, 314] on link "Relatório de clientes" at bounding box center [76, 307] width 142 height 22
select select "30"
select select "HIGHEST_TOTAL_SPENT_WITH_ORDERS"
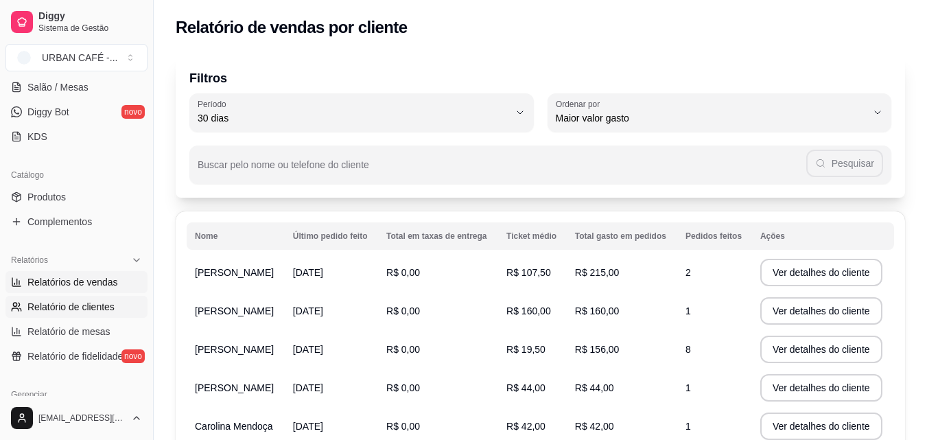
click at [76, 273] on link "Relatórios de vendas" at bounding box center [76, 282] width 142 height 22
select select "ALL"
select select "0"
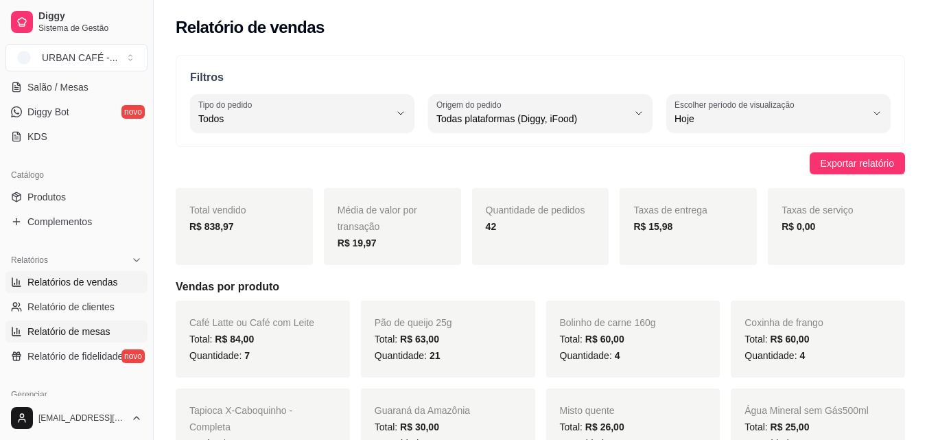
click at [113, 323] on link "Relatório de mesas" at bounding box center [76, 331] width 142 height 22
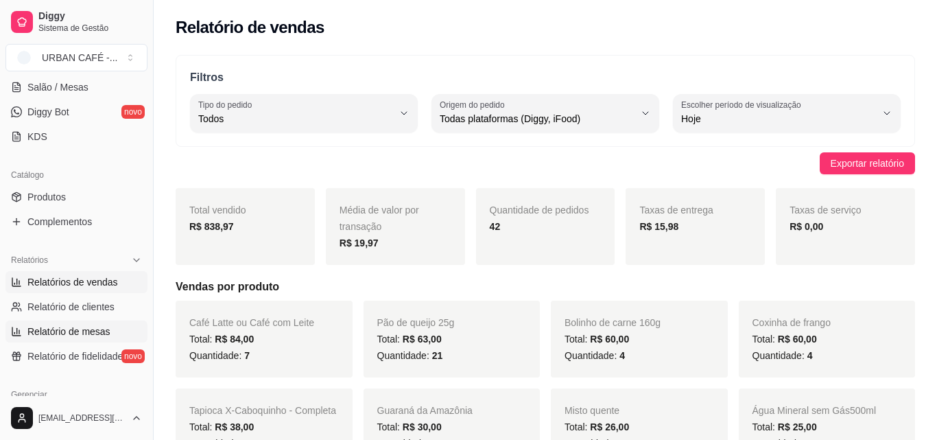
select select "TOTAL_OF_ORDERS"
select select "7"
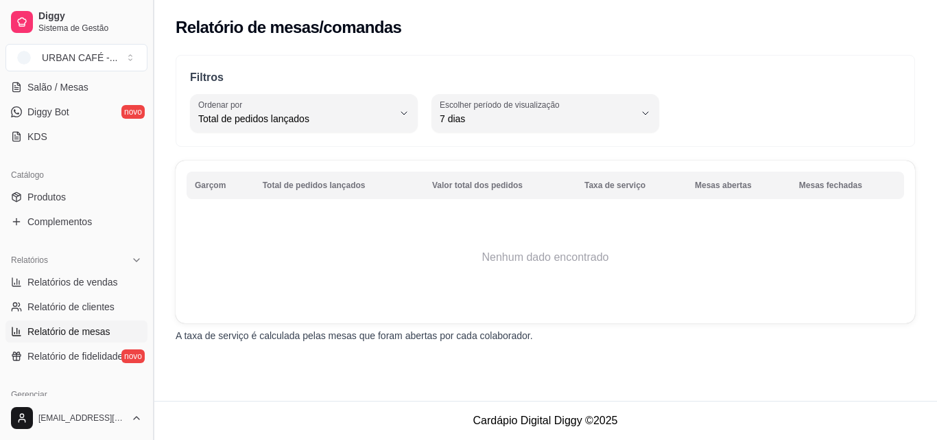
click at [148, 257] on button "Toggle Sidebar" at bounding box center [153, 220] width 11 height 440
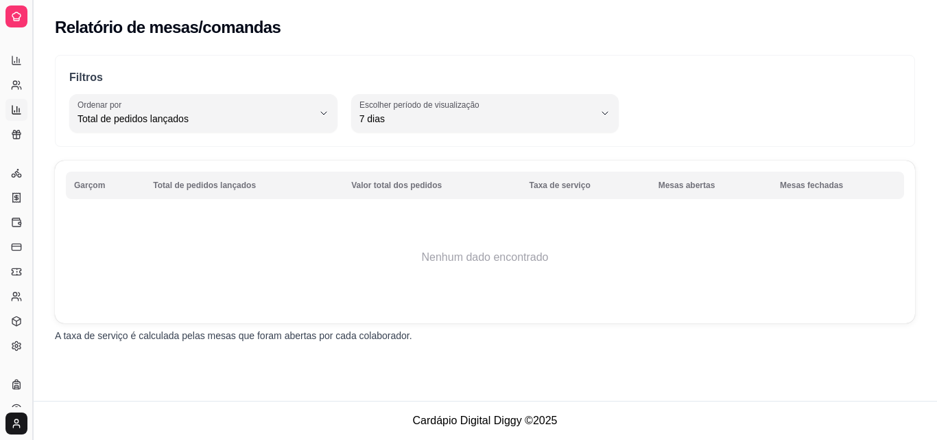
scroll to position [141, 0]
drag, startPoint x: 148, startPoint y: 257, endPoint x: 48, endPoint y: 232, distance: 102.5
click at [48, 232] on div "Filtros TOTAL_OF_ORDERS Ordenar por Total de pedidos lançados Valor total dos p…" at bounding box center [485, 203] width 904 height 312
click at [30, 215] on button "Toggle Sidebar" at bounding box center [32, 220] width 11 height 440
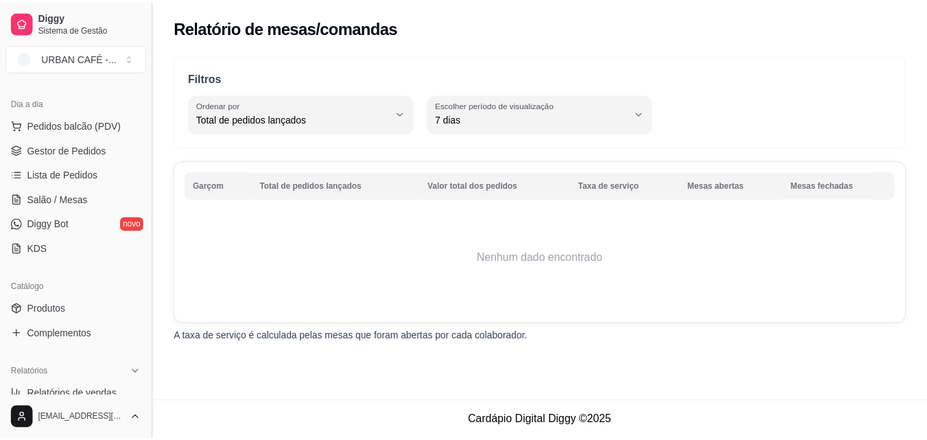
scroll to position [274, 0]
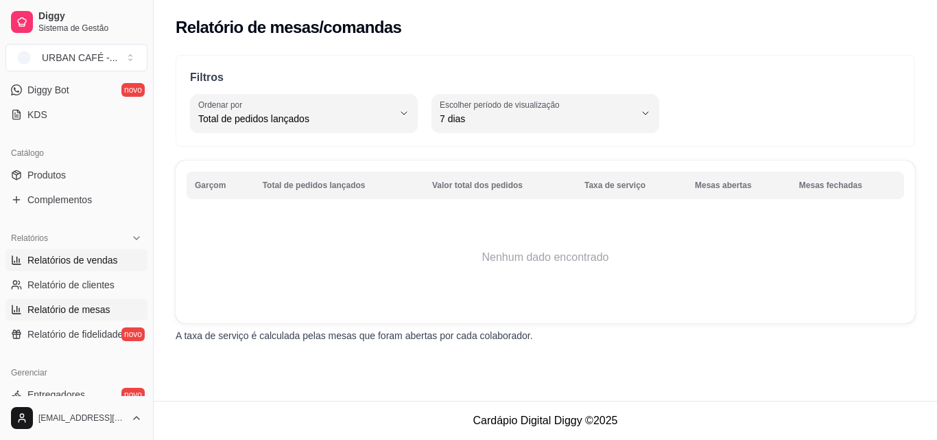
click at [107, 256] on span "Relatórios de vendas" at bounding box center [72, 260] width 91 height 14
select select "ALL"
select select "0"
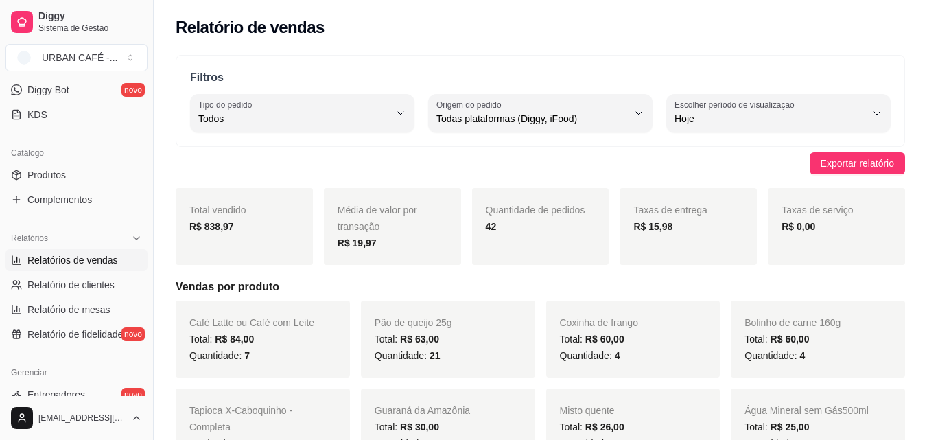
drag, startPoint x: 148, startPoint y: 219, endPoint x: 187, endPoint y: 248, distance: 49.0
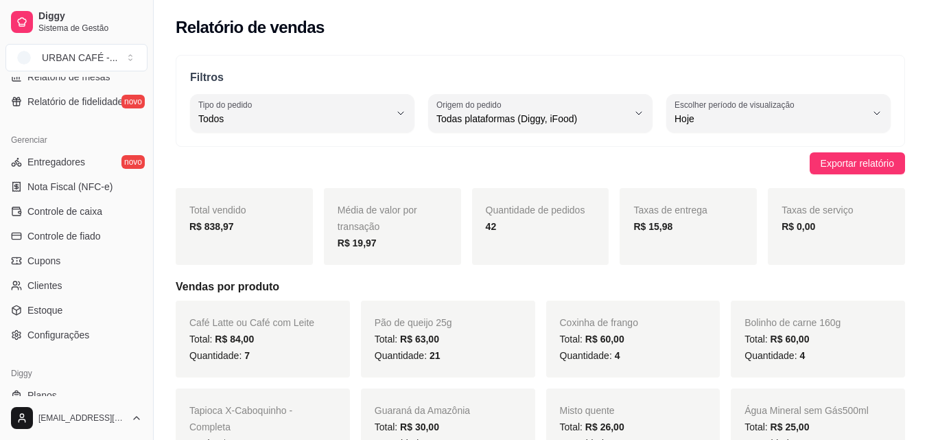
scroll to position [511, 0]
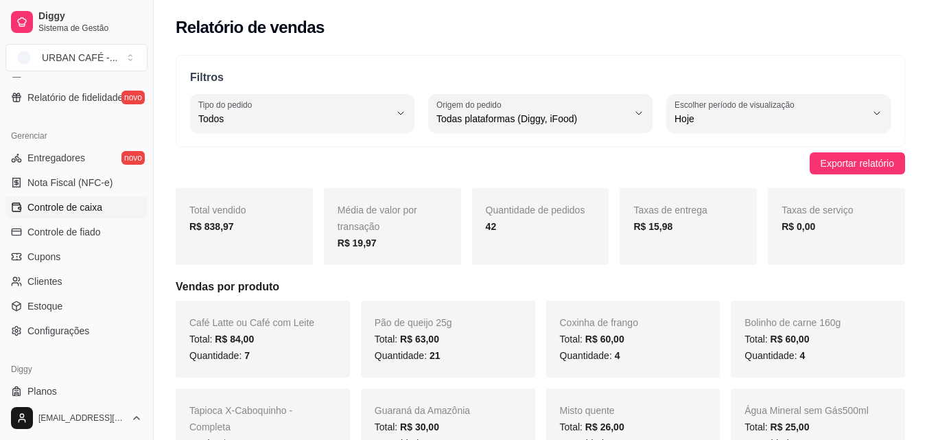
click at [73, 214] on link "Controle de caixa" at bounding box center [76, 207] width 142 height 22
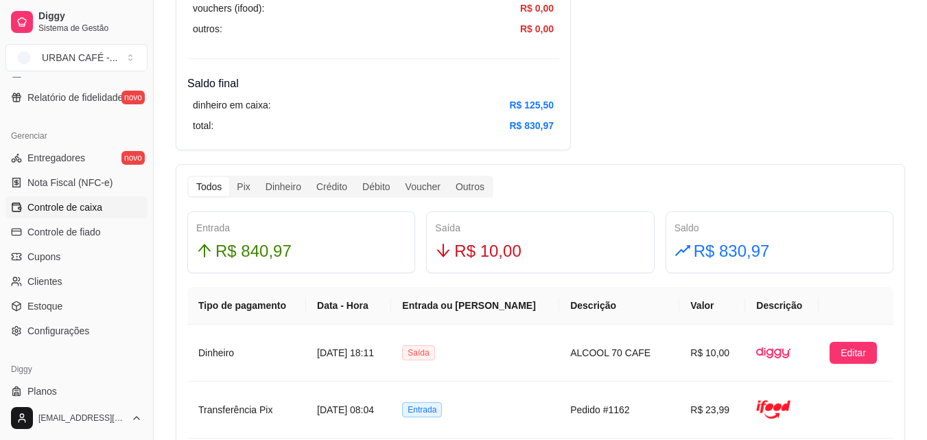
scroll to position [642, 0]
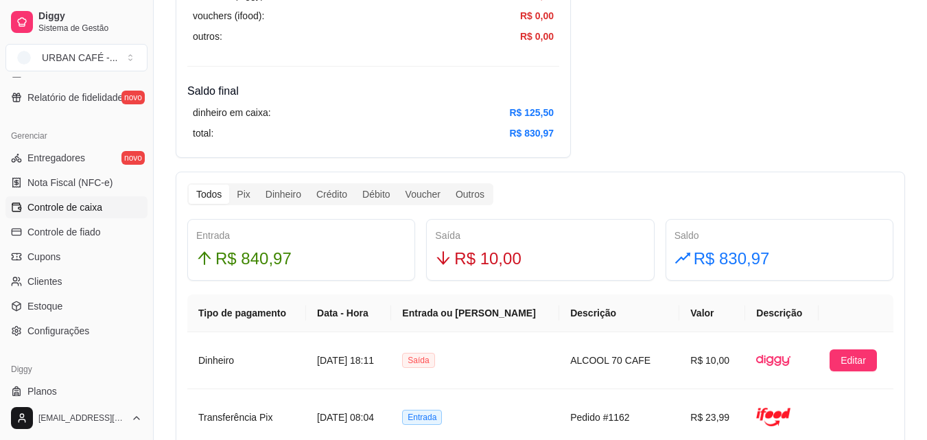
click at [832, 279] on div "Saldo R$ 830,97" at bounding box center [780, 250] width 228 height 62
click at [291, 198] on div "Dinheiro" at bounding box center [283, 194] width 51 height 19
click at [258, 185] on input "Dinheiro" at bounding box center [258, 185] width 0 height 0
click at [96, 230] on span "Controle de fiado" at bounding box center [63, 232] width 73 height 14
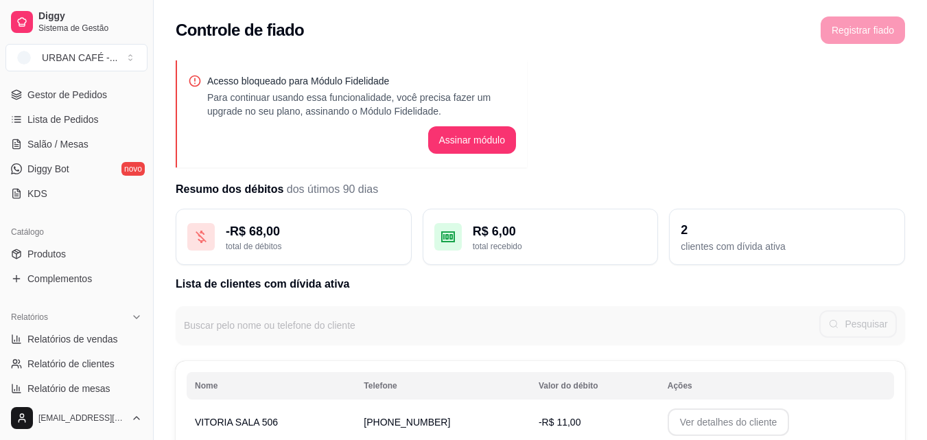
scroll to position [192, 0]
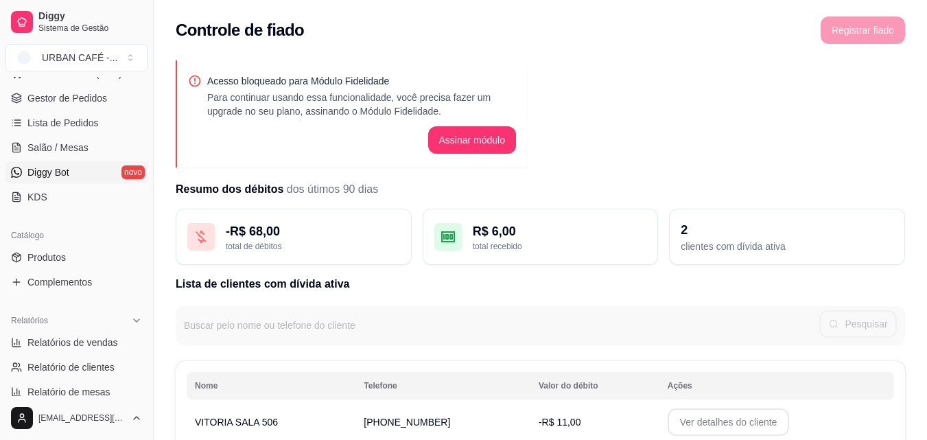
drag, startPoint x: 138, startPoint y: 189, endPoint x: 127, endPoint y: 177, distance: 16.0
click at [127, 177] on div "Dia a dia Pedidos balcão (PDV) Gestor de Pedidos Lista de Pedidos Salão / Mesas…" at bounding box center [76, 124] width 153 height 178
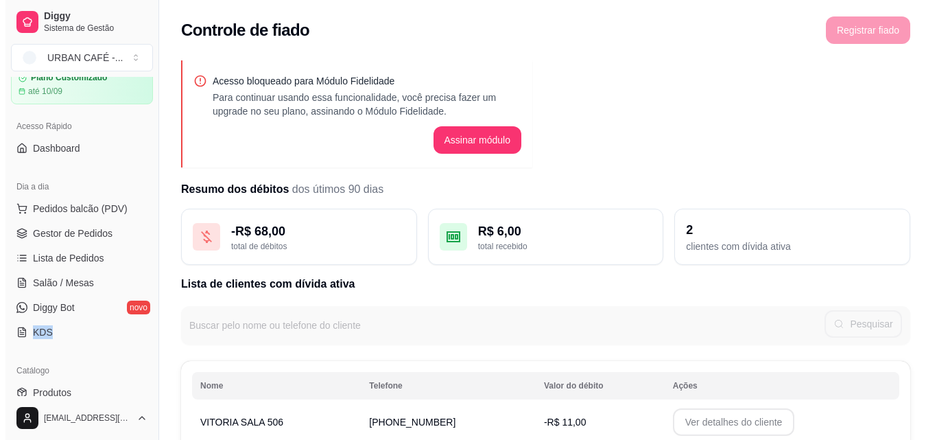
scroll to position [48, 0]
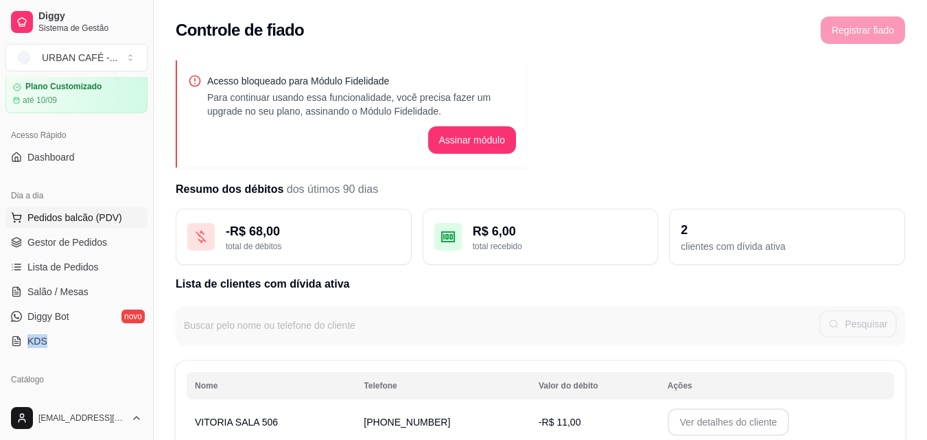
click at [83, 220] on span "Pedidos balcão (PDV)" at bounding box center [74, 218] width 95 height 14
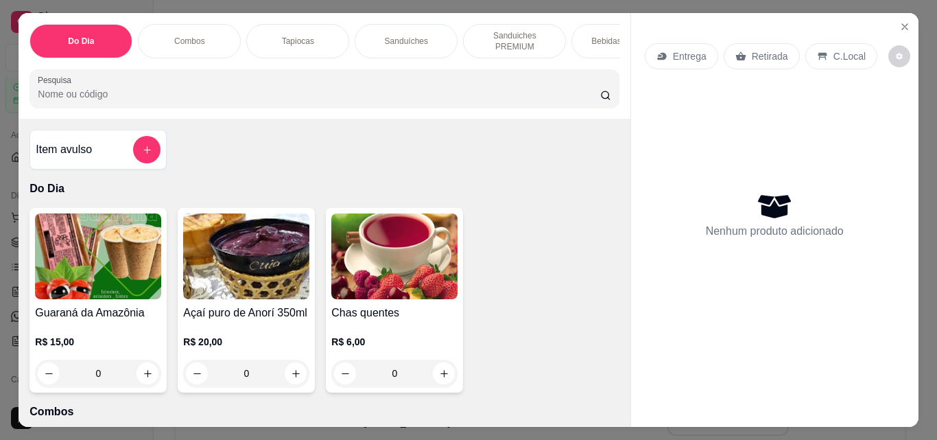
click at [430, 36] on div "Sanduíches" at bounding box center [406, 41] width 103 height 34
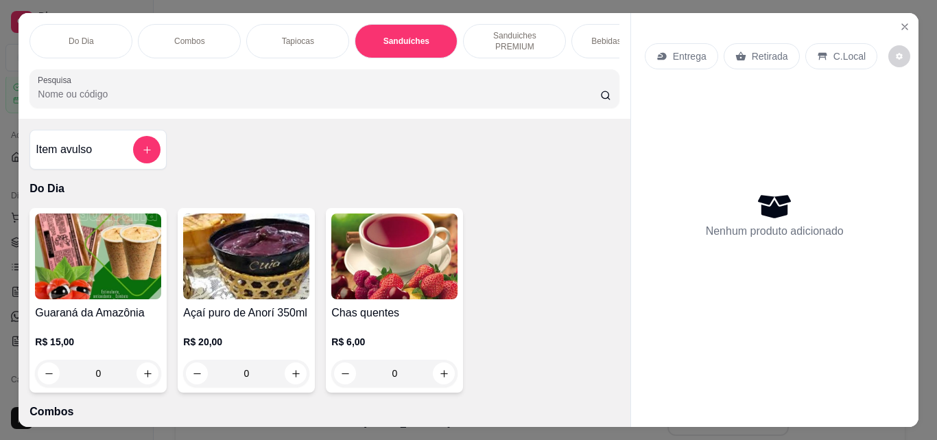
scroll to position [36, 0]
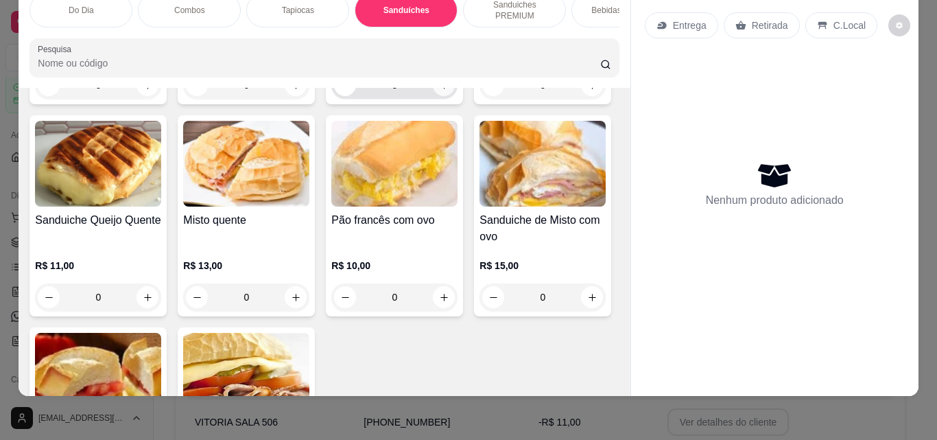
click at [439, 91] on icon "increase-product-quantity" at bounding box center [444, 85] width 10 height 10
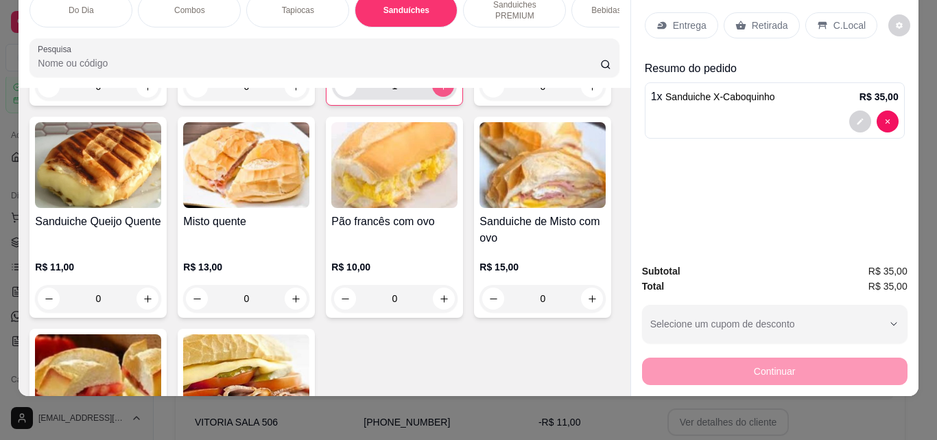
type input "1"
click at [758, 27] on div "Retirada" at bounding box center [762, 25] width 76 height 26
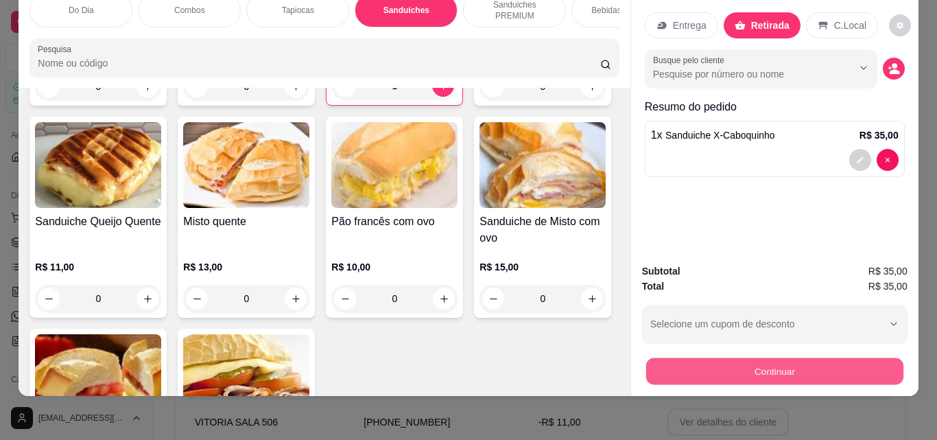
click at [749, 373] on button "Continuar" at bounding box center [774, 371] width 257 height 27
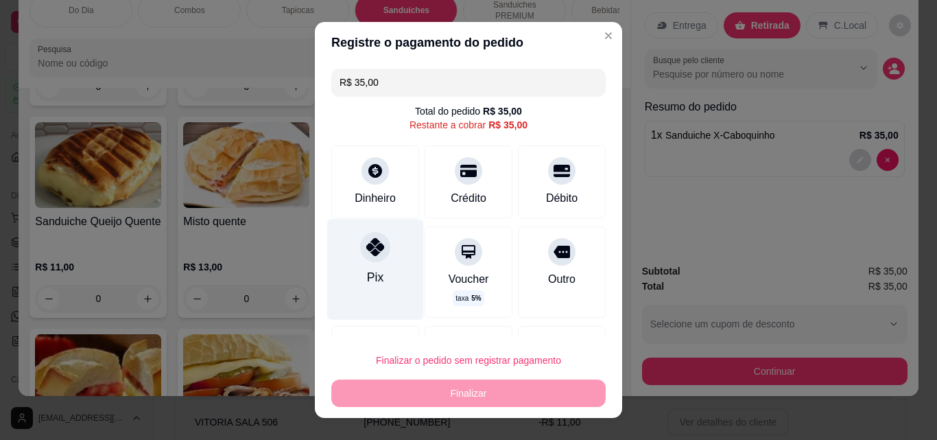
click at [382, 270] on div "Pix" at bounding box center [375, 269] width 97 height 100
type input "R$ 0,00"
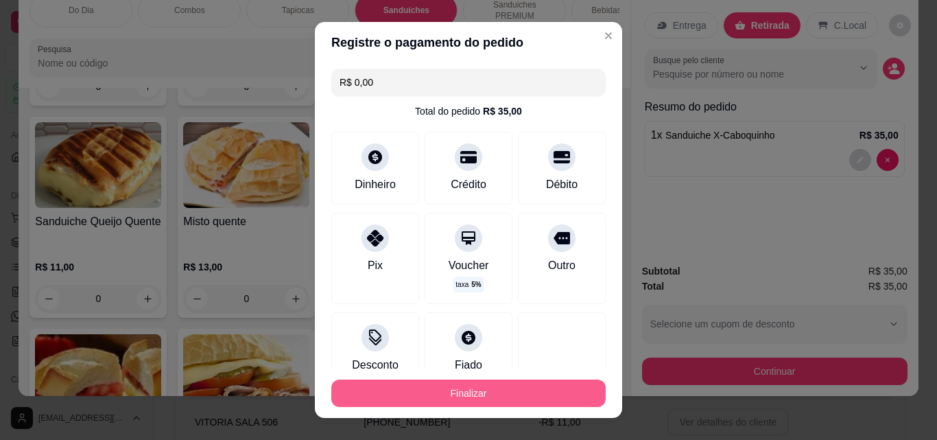
click at [543, 384] on button "Finalizar" at bounding box center [468, 392] width 274 height 27
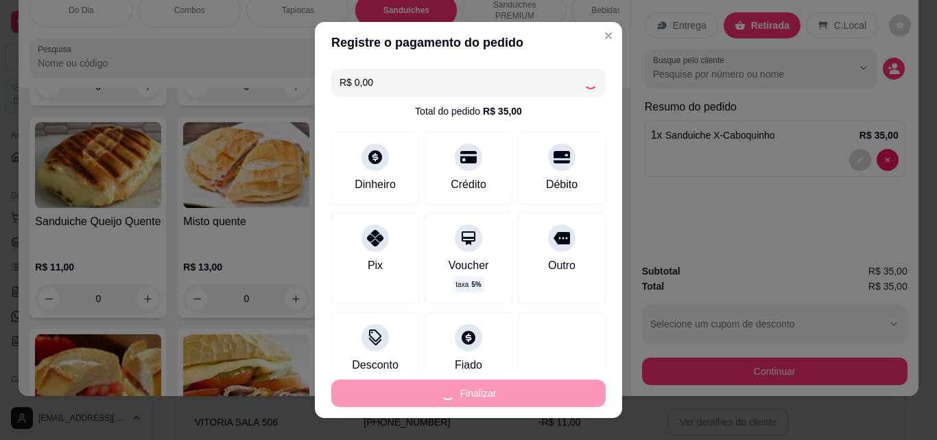
type input "0"
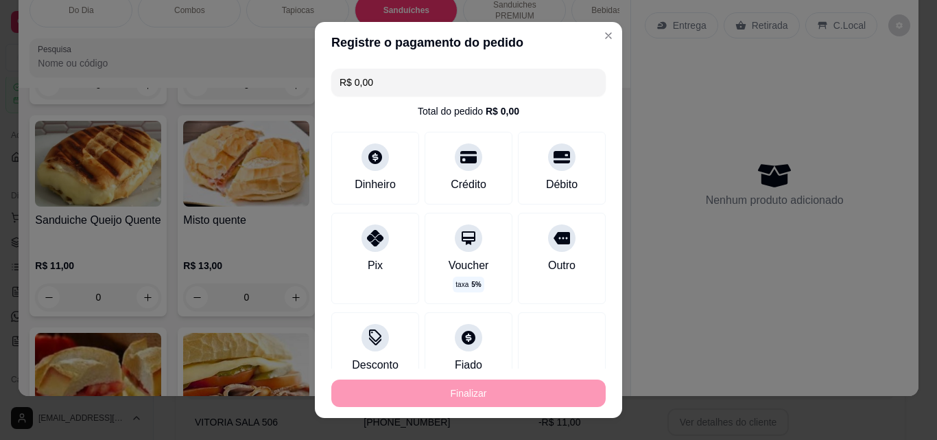
type input "-R$ 35,00"
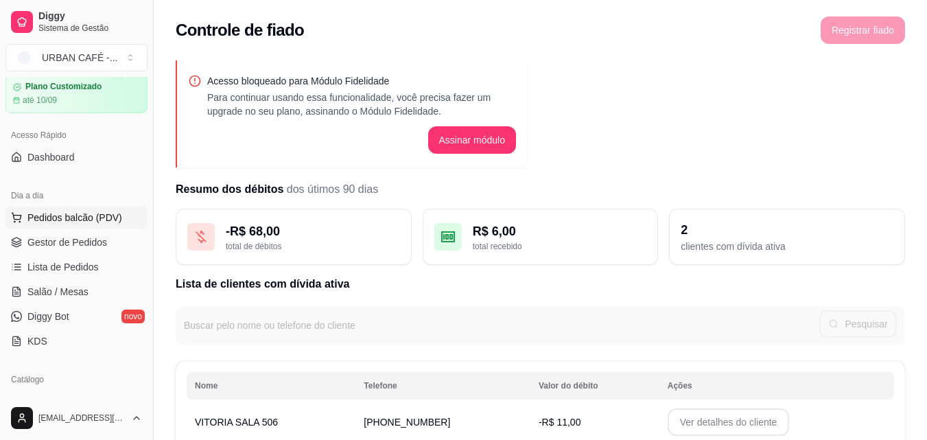
click at [51, 214] on span "Pedidos balcão (PDV)" at bounding box center [74, 218] width 95 height 14
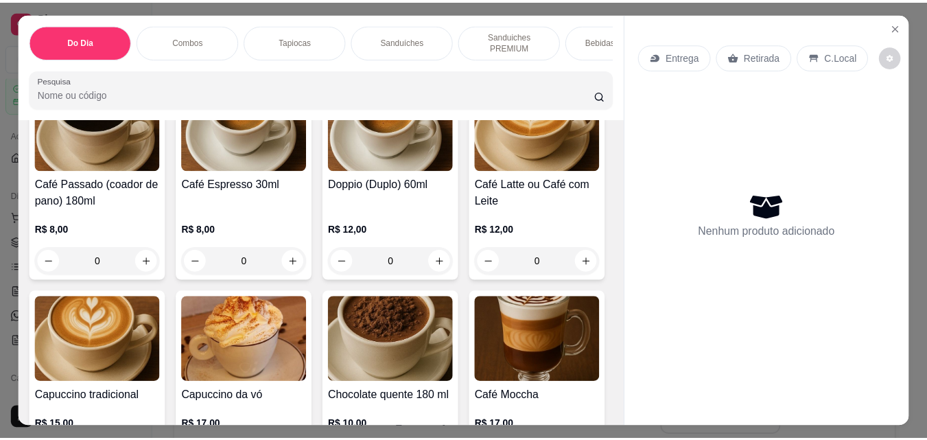
scroll to position [1646, 0]
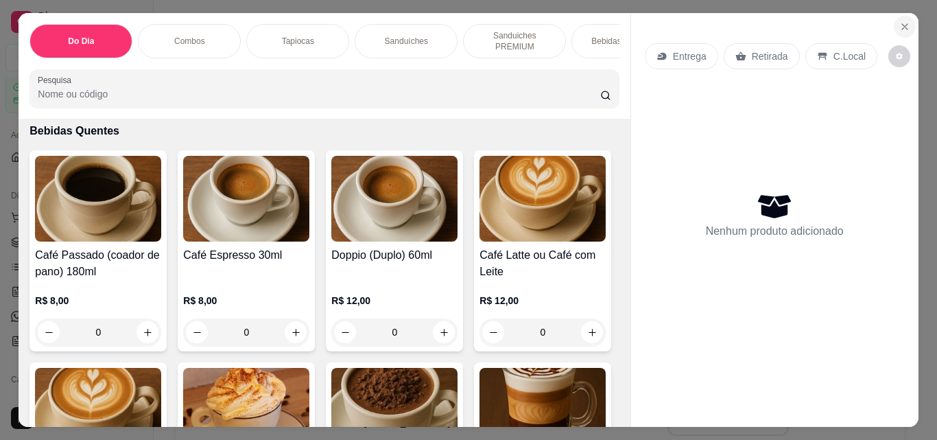
click at [900, 23] on icon "Close" at bounding box center [905, 26] width 11 height 11
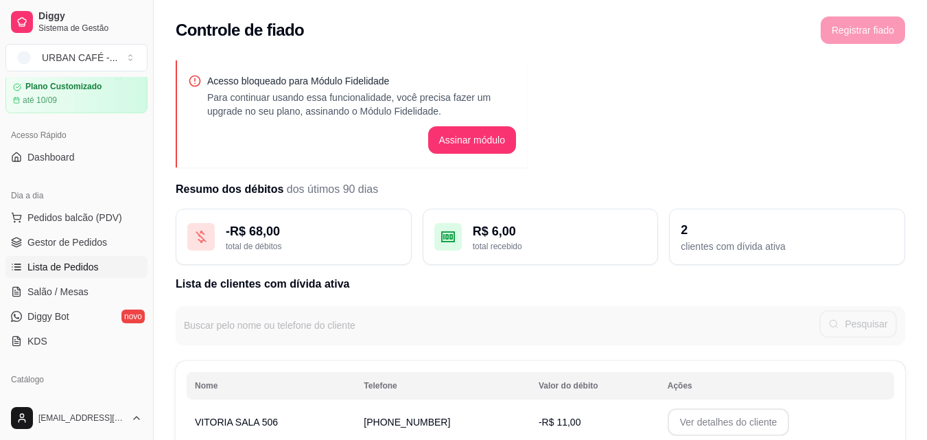
click at [54, 271] on span "Lista de Pedidos" at bounding box center [62, 267] width 71 height 14
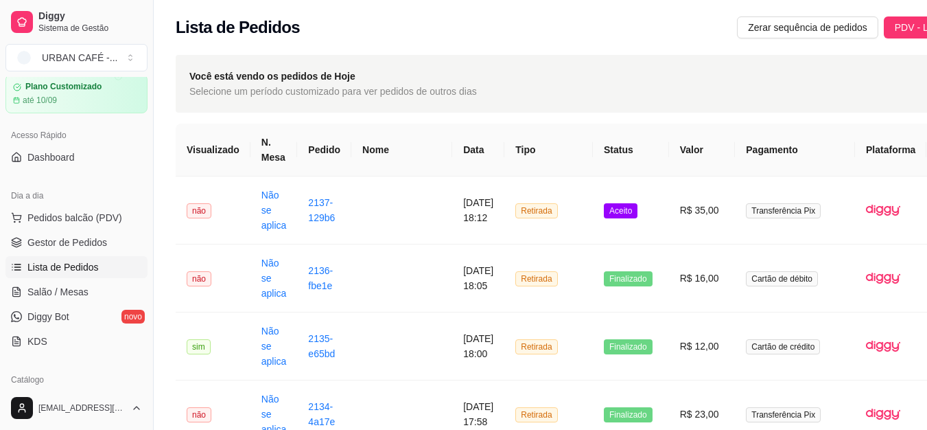
click at [64, 277] on link "Lista de Pedidos" at bounding box center [76, 267] width 142 height 22
click at [47, 243] on span "Gestor de Pedidos" at bounding box center [67, 242] width 80 height 14
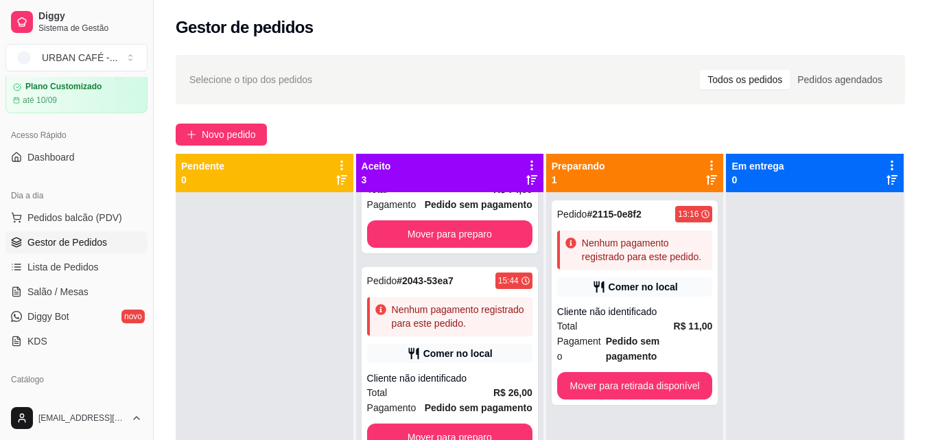
scroll to position [38, 0]
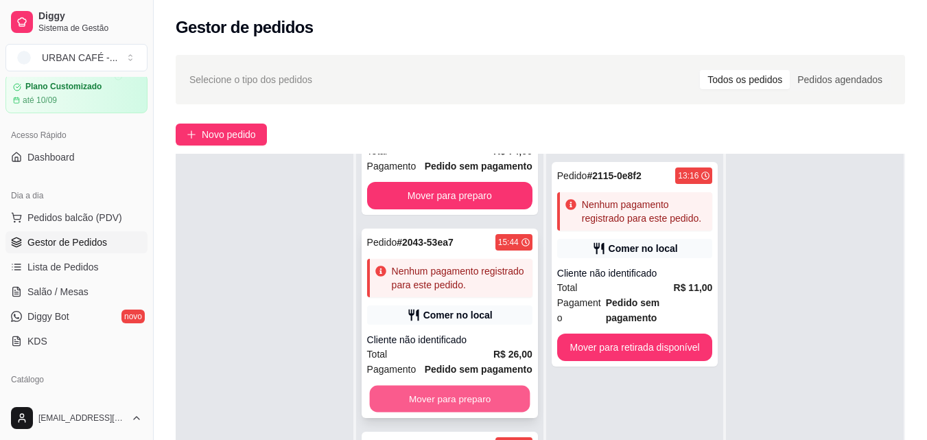
click at [459, 393] on button "Mover para preparo" at bounding box center [449, 399] width 161 height 27
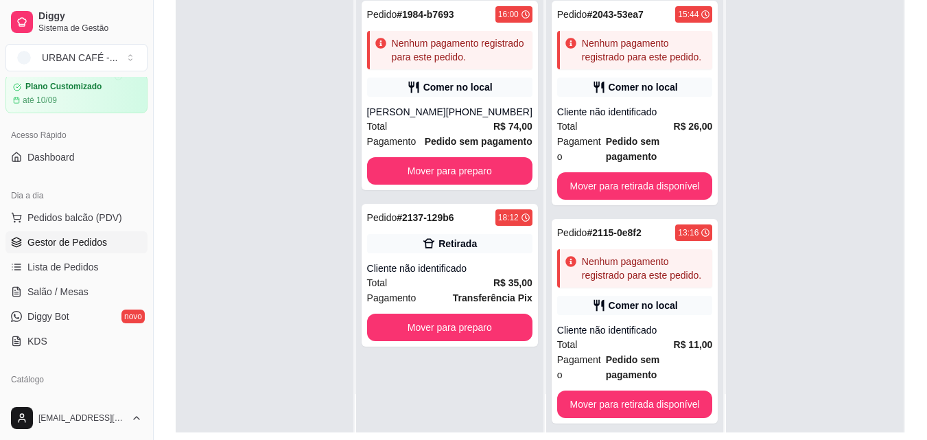
scroll to position [160, 0]
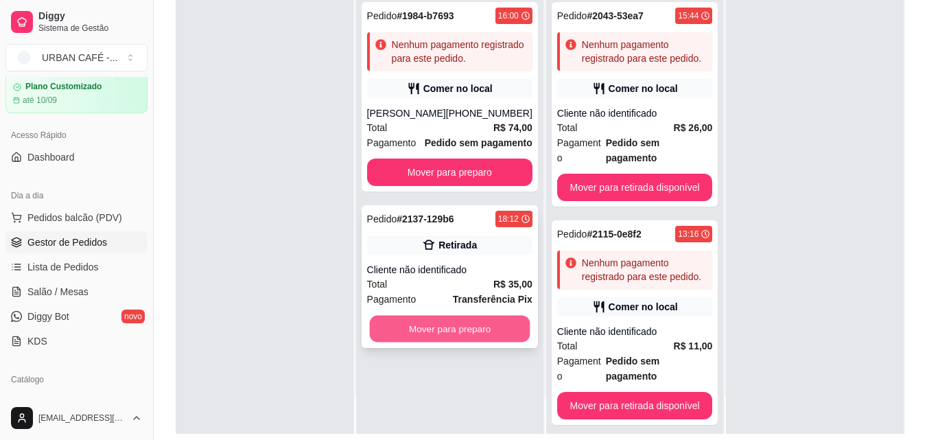
click at [473, 319] on button "Mover para preparo" at bounding box center [449, 329] width 161 height 27
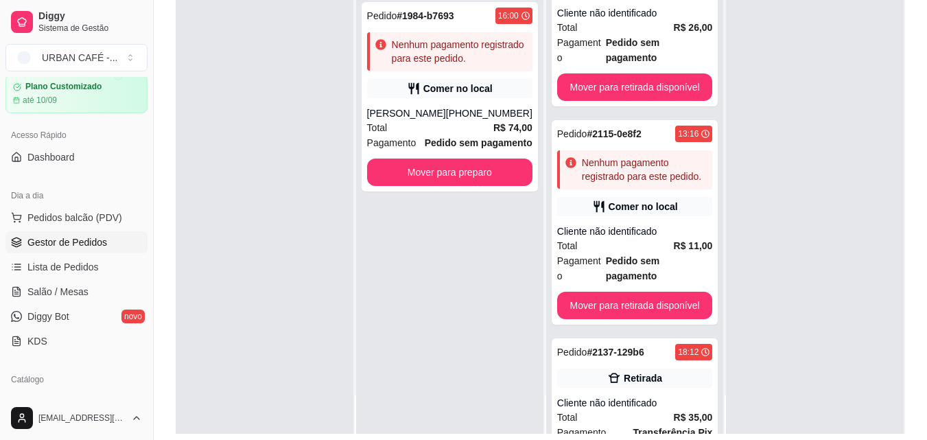
scroll to position [137, 0]
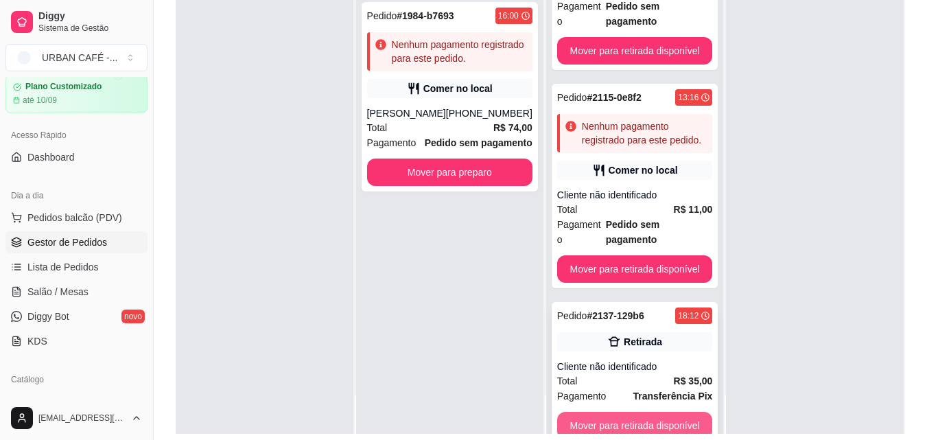
click at [616, 412] on button "Mover para retirada disponível" at bounding box center [635, 425] width 156 height 27
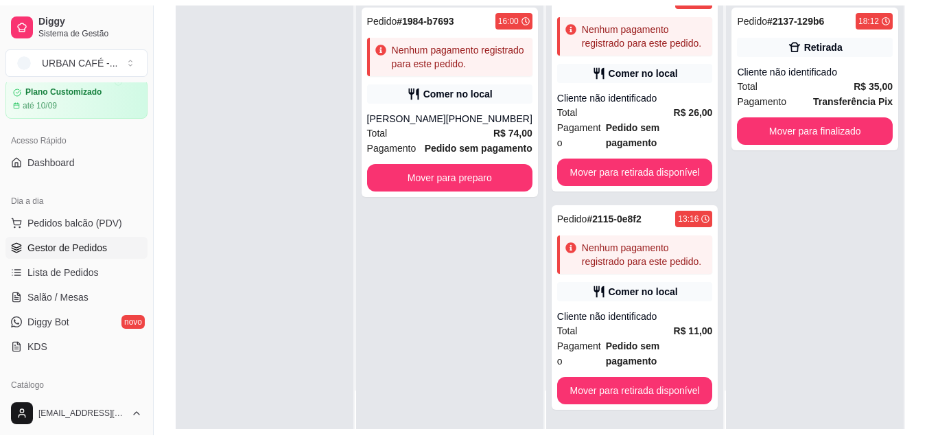
scroll to position [0, 0]
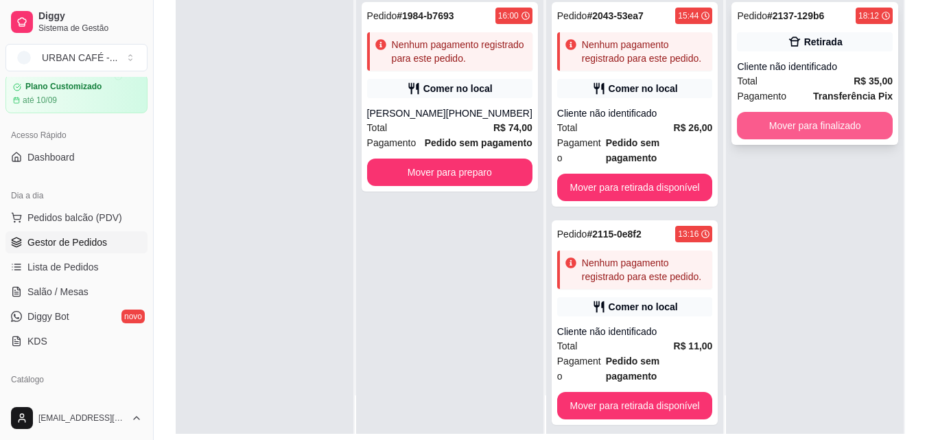
click at [863, 134] on button "Mover para finalizado" at bounding box center [815, 125] width 156 height 27
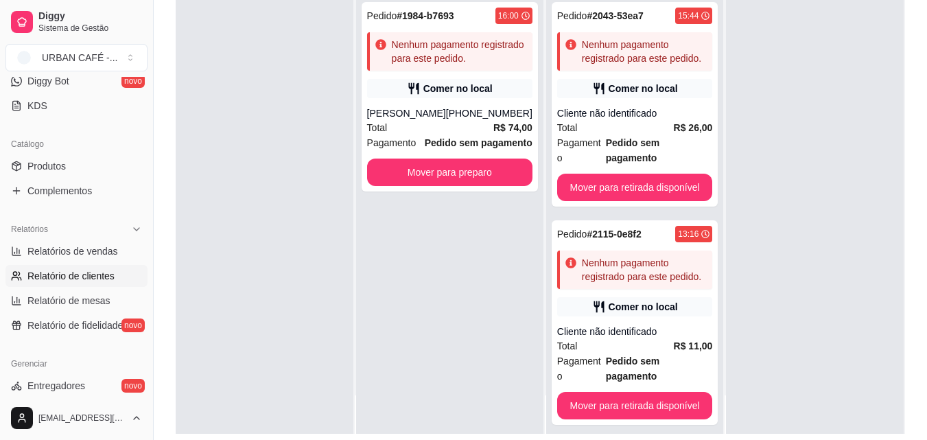
scroll to position [289, 0]
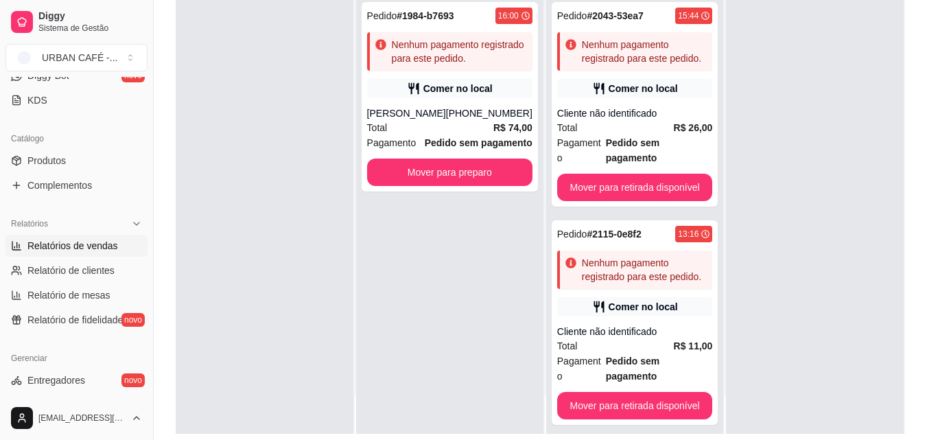
click at [58, 246] on span "Relatórios de vendas" at bounding box center [72, 246] width 91 height 14
select select "ALL"
select select "0"
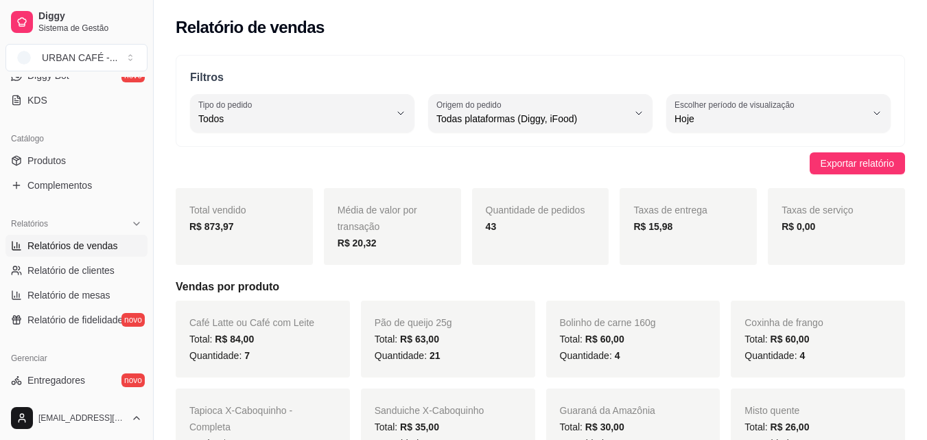
click at [914, 22] on div "Relatório de vendas" at bounding box center [540, 23] width 773 height 47
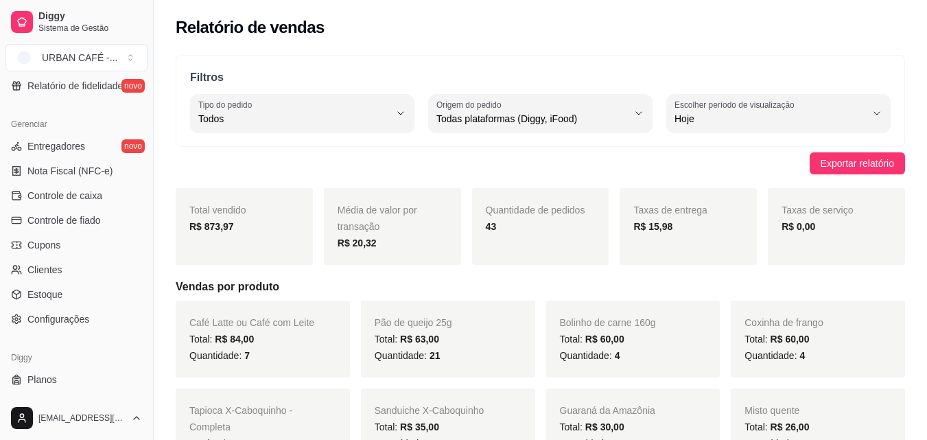
scroll to position [519, 0]
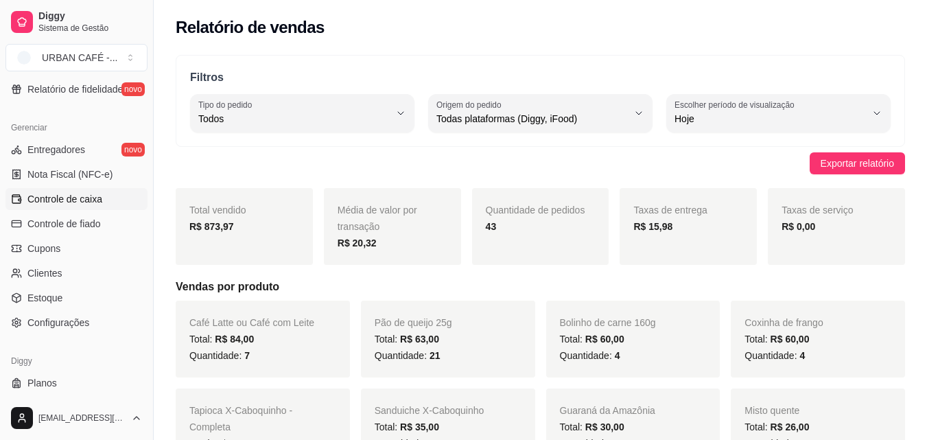
click at [93, 201] on span "Controle de caixa" at bounding box center [64, 199] width 75 height 14
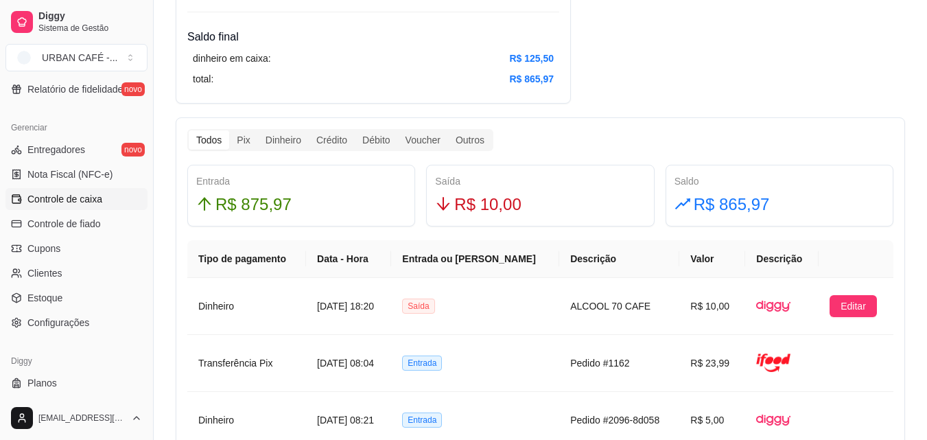
scroll to position [714, 0]
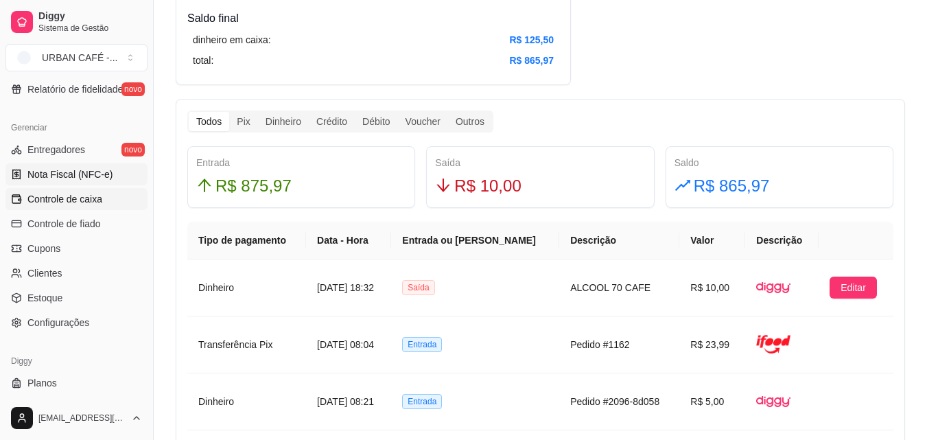
click at [103, 174] on span "Nota Fiscal (NFC-e)" at bounding box center [69, 174] width 85 height 14
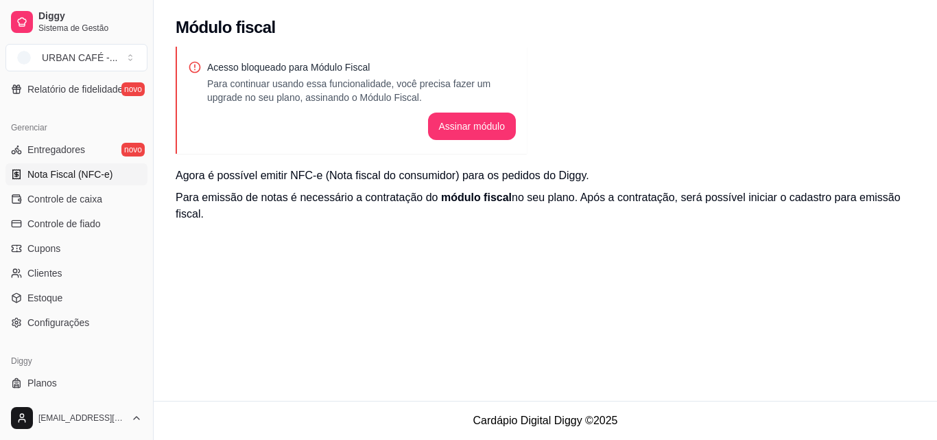
click at [141, 285] on div "Gerenciar Entregadores novo Nota Fiscal (NFC-e) Controle de caixa Controle de f…" at bounding box center [76, 225] width 153 height 228
click at [93, 207] on link "Controle de caixa" at bounding box center [76, 199] width 142 height 22
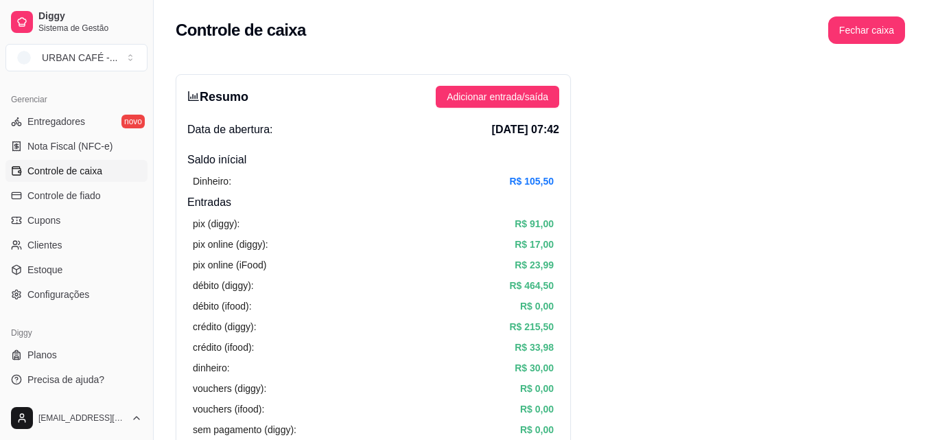
scroll to position [268, 0]
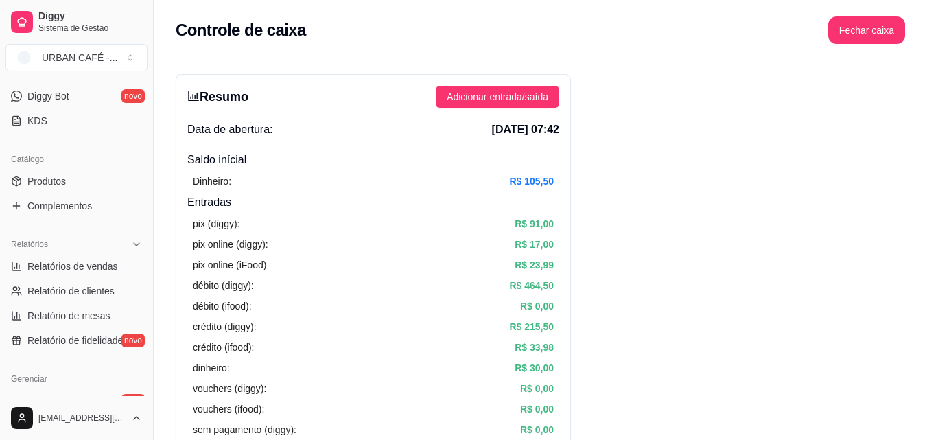
click at [148, 130] on button "Toggle Sidebar" at bounding box center [153, 220] width 11 height 440
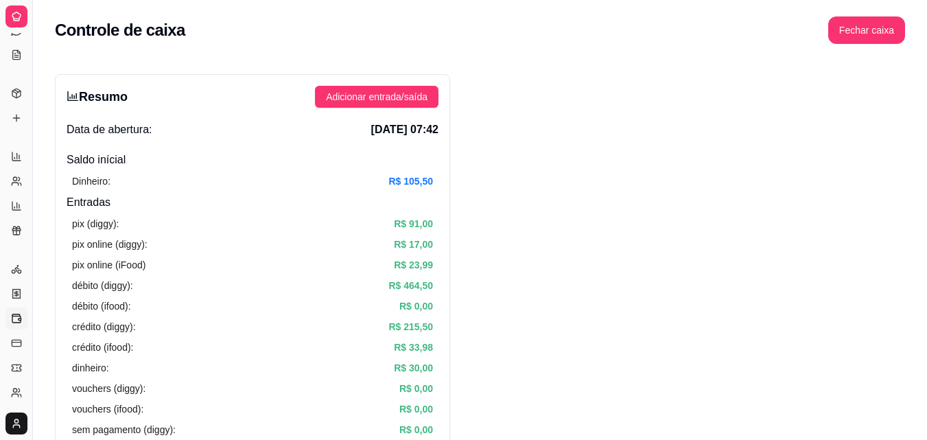
scroll to position [142, 0]
click at [33, 132] on button "Toggle Sidebar" at bounding box center [32, 220] width 11 height 440
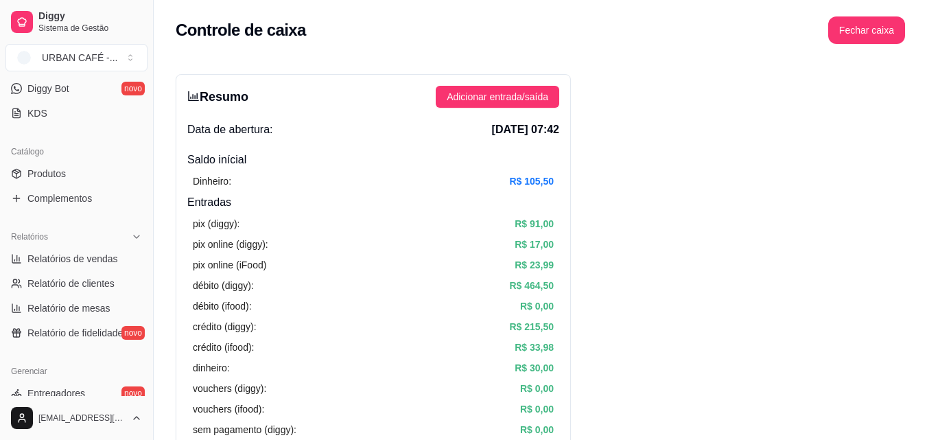
scroll to position [0, 0]
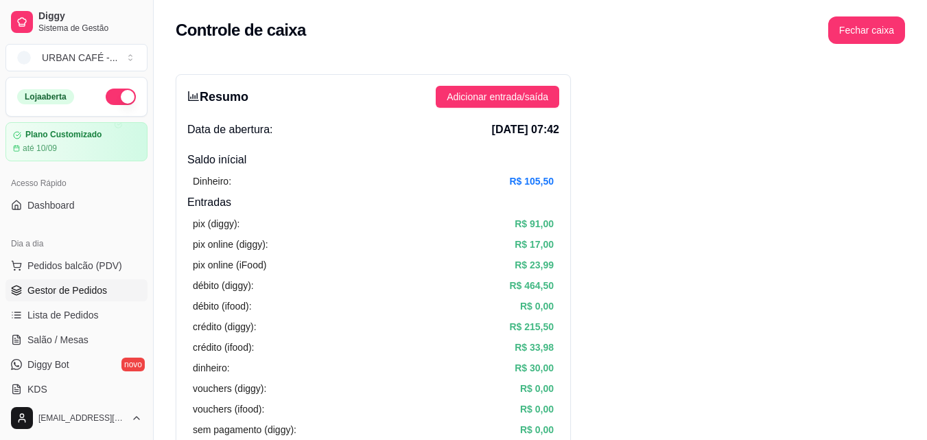
click at [100, 288] on span "Gestor de Pedidos" at bounding box center [67, 290] width 80 height 14
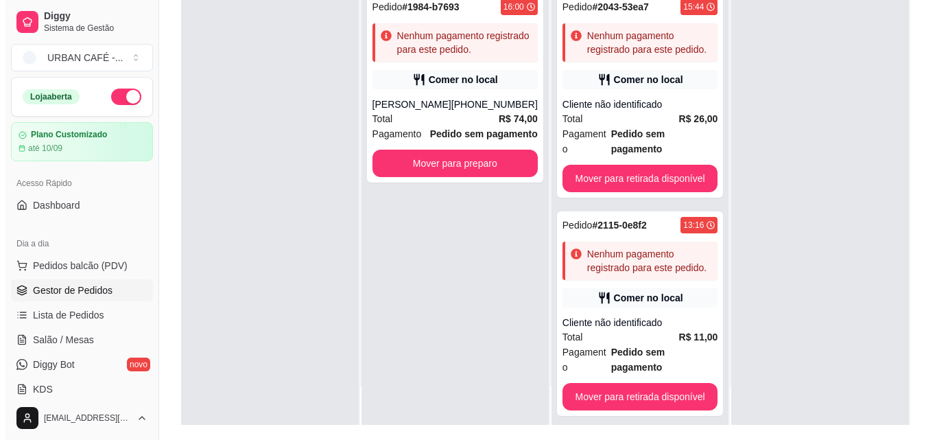
scroll to position [172, 0]
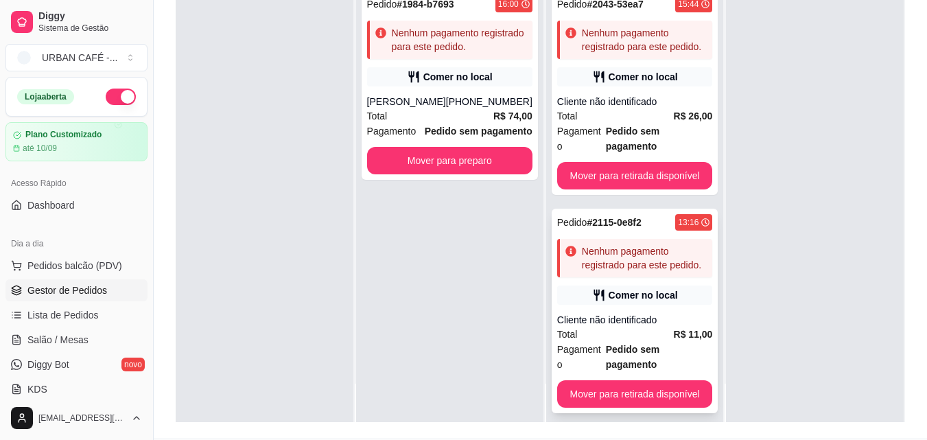
click at [616, 291] on div "Pedido # 2115-0e8f2 13:16 Nenhum pagamento registrado para este pedido. Comer n…" at bounding box center [635, 311] width 167 height 204
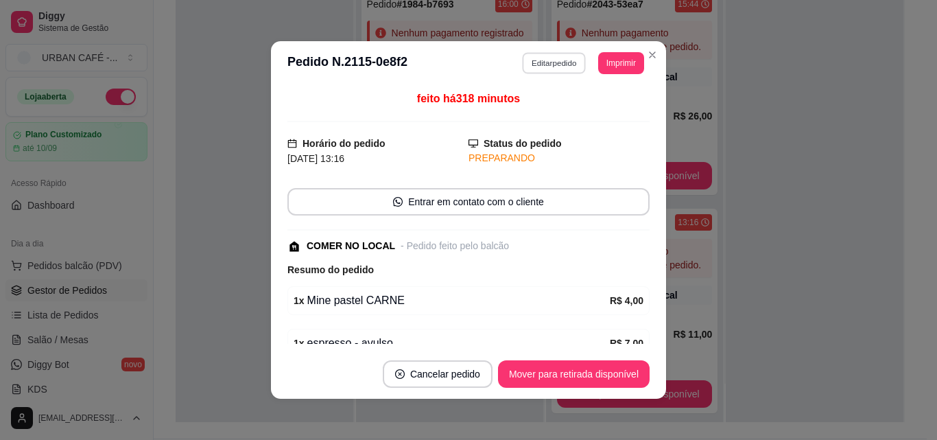
click at [557, 73] on button "Editar pedido" at bounding box center [555, 62] width 64 height 21
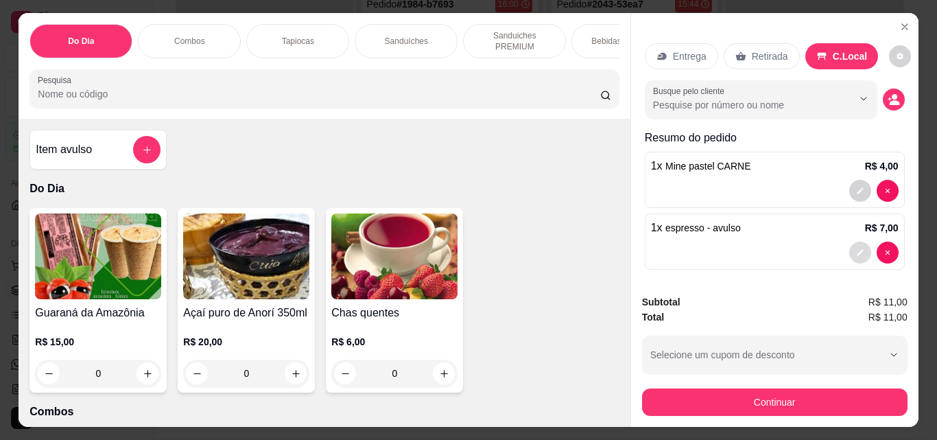
click at [856, 251] on icon "decrease-product-quantity" at bounding box center [860, 252] width 8 height 8
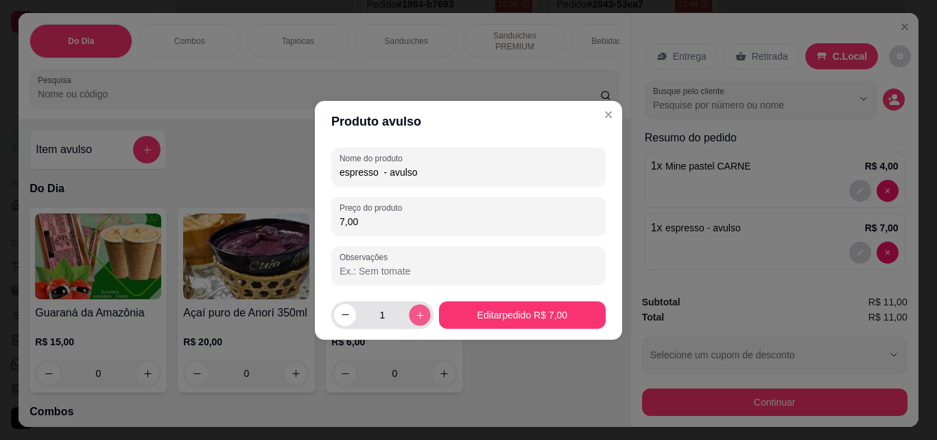
click at [414, 314] on icon "increase-product-quantity" at bounding box center [419, 314] width 10 height 10
type input "2"
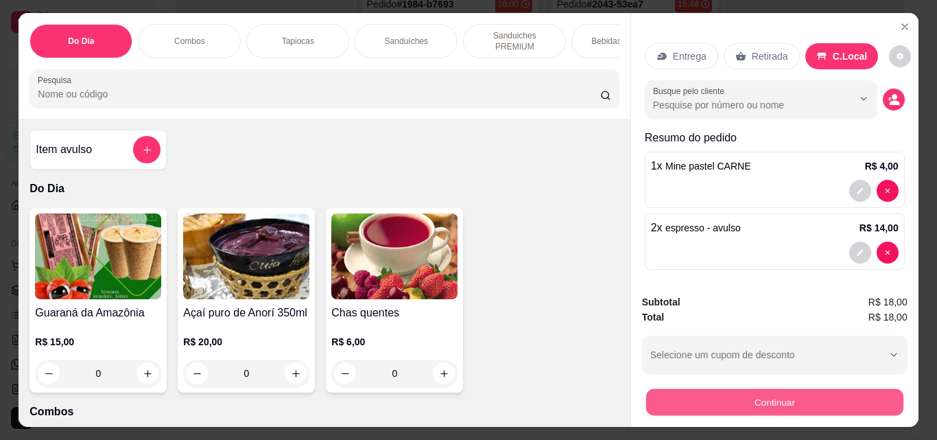
click at [760, 393] on button "Continuar" at bounding box center [774, 401] width 257 height 27
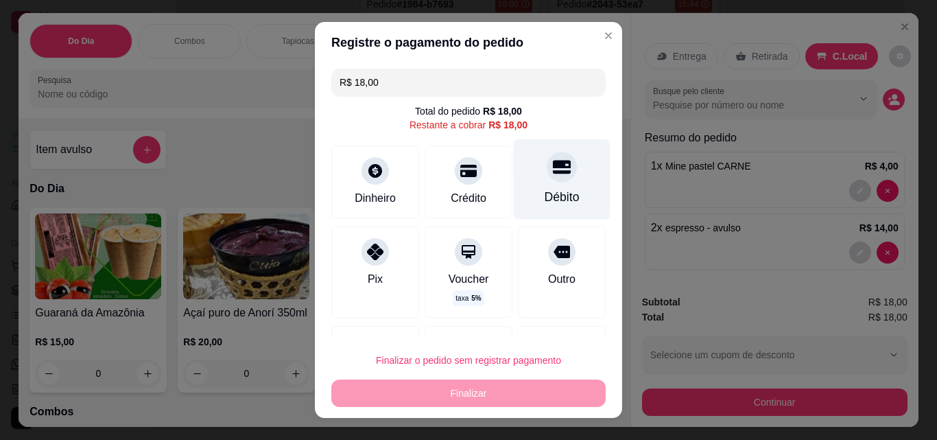
click at [563, 174] on div "Débito" at bounding box center [562, 179] width 97 height 80
type input "R$ 0,00"
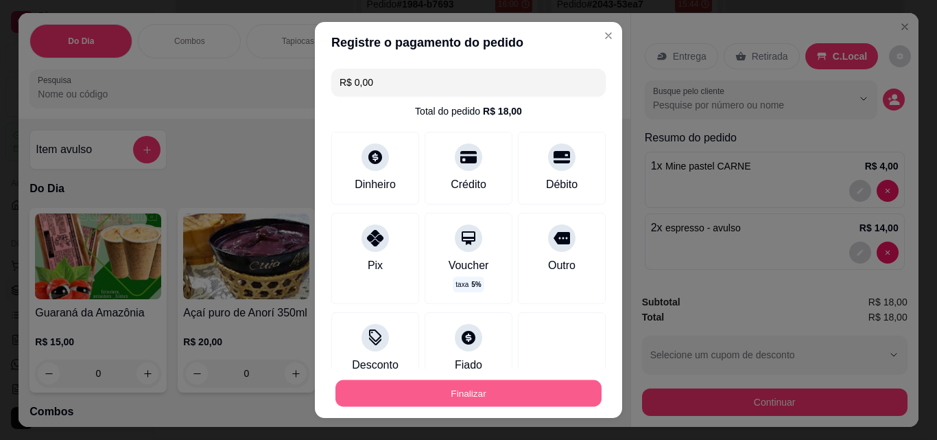
click at [524, 393] on button "Finalizar" at bounding box center [469, 393] width 266 height 27
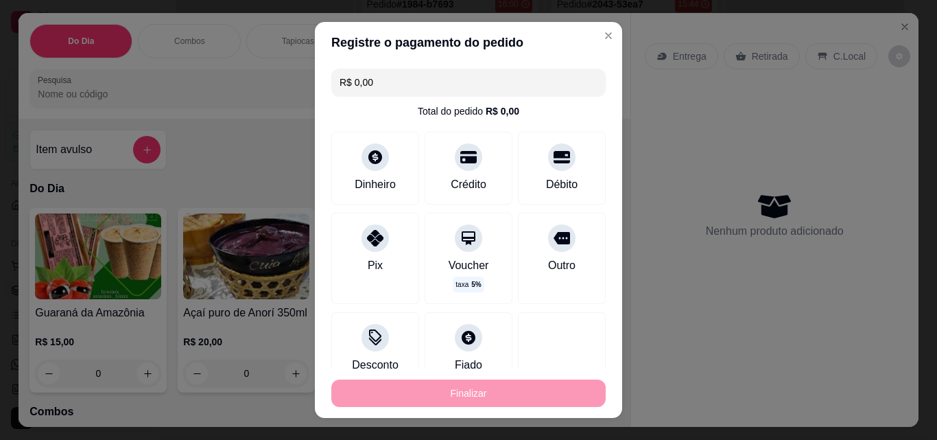
type input "0"
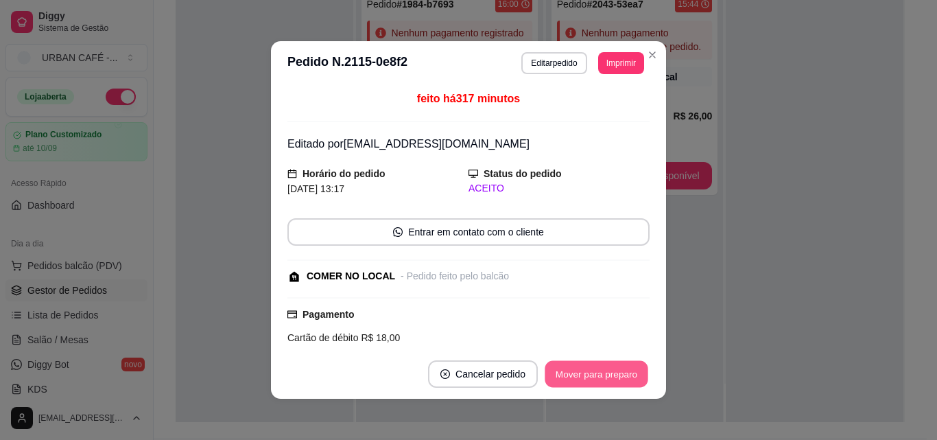
click at [613, 377] on button "Mover para preparo" at bounding box center [596, 374] width 103 height 27
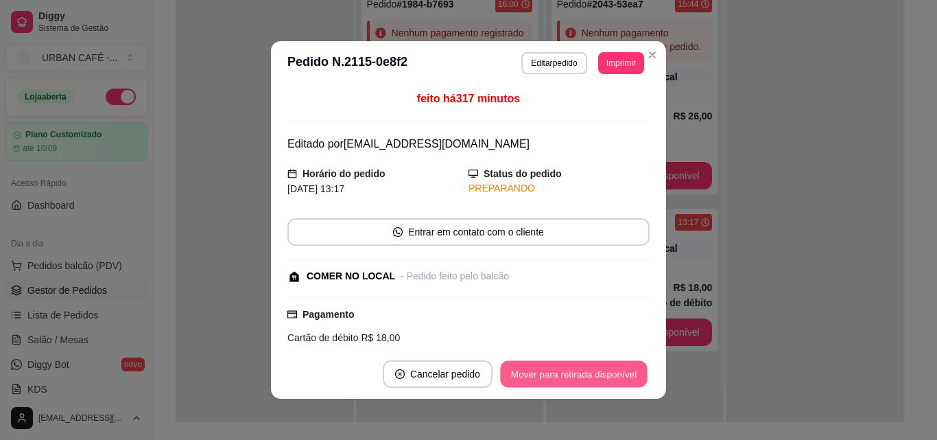
click at [618, 372] on button "Mover para retirada disponível" at bounding box center [573, 374] width 147 height 27
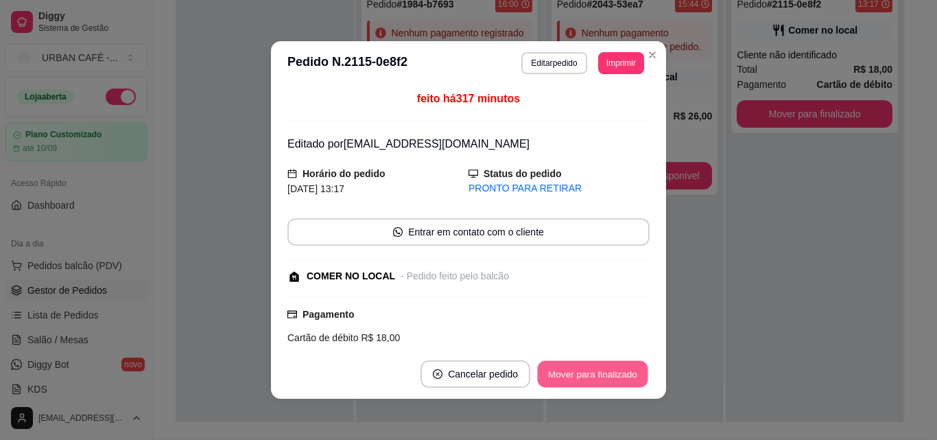
click at [638, 372] on button "Mover para finalizado" at bounding box center [593, 374] width 110 height 27
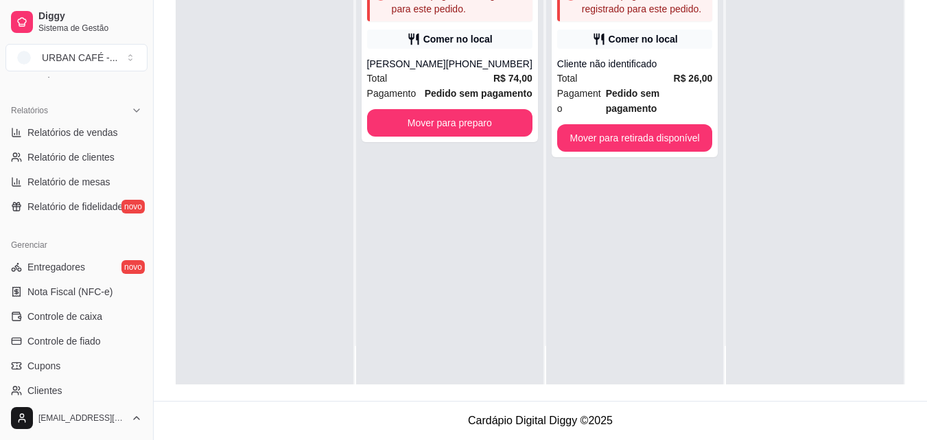
scroll to position [400, 0]
click at [109, 133] on span "Relatórios de vendas" at bounding box center [72, 135] width 91 height 14
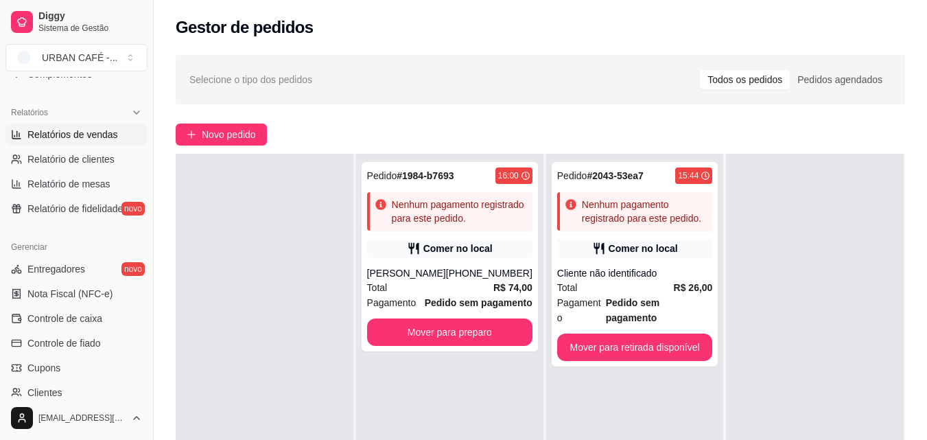
select select "ALL"
select select "0"
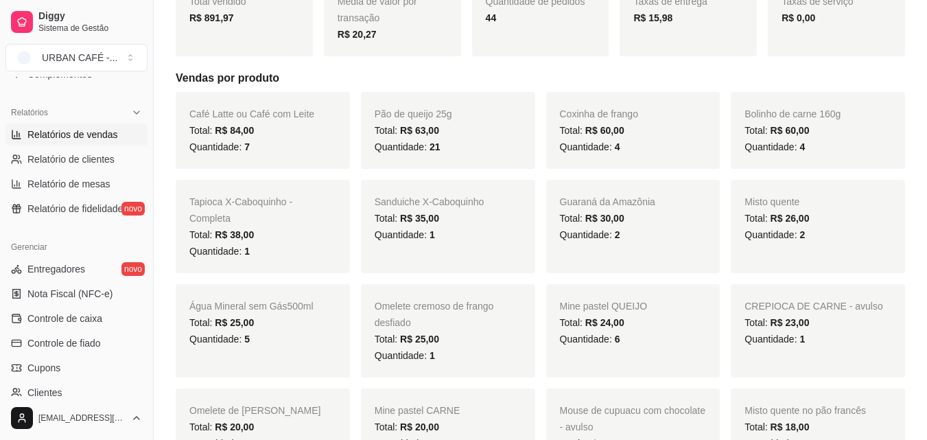
scroll to position [215, 0]
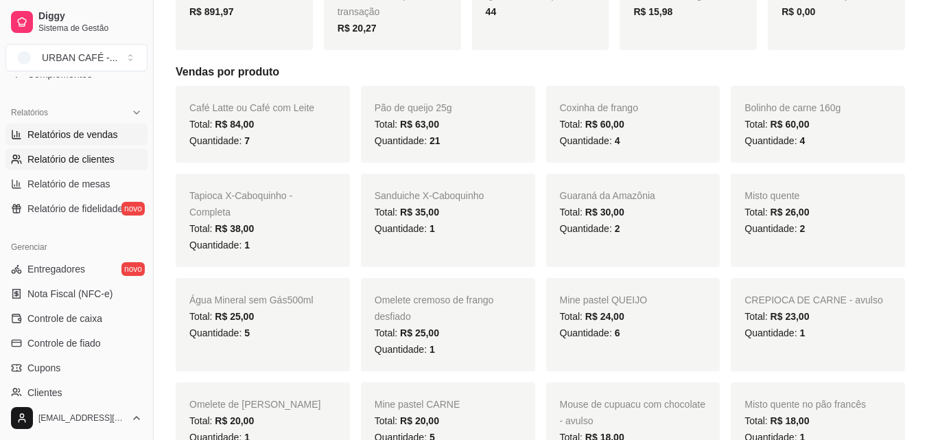
click at [60, 162] on span "Relatório de clientes" at bounding box center [70, 159] width 87 height 14
select select "30"
select select "HIGHEST_TOTAL_SPENT_WITH_ORDERS"
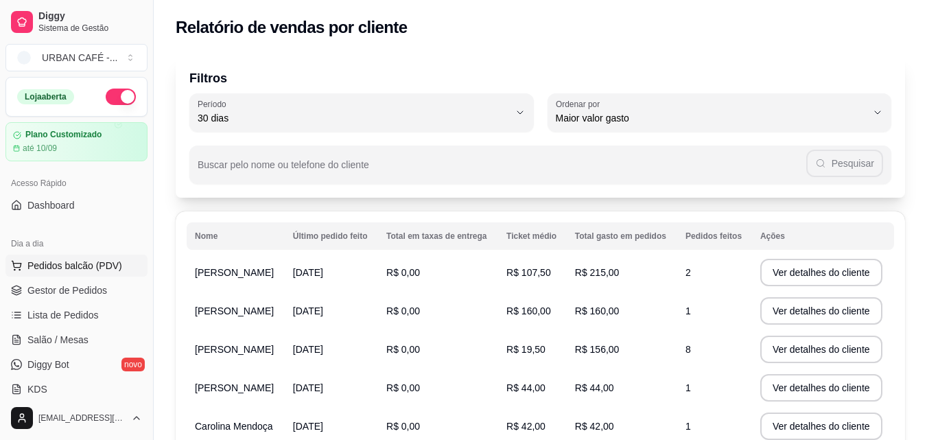
click at [71, 266] on span "Pedidos balcão (PDV)" at bounding box center [74, 266] width 95 height 14
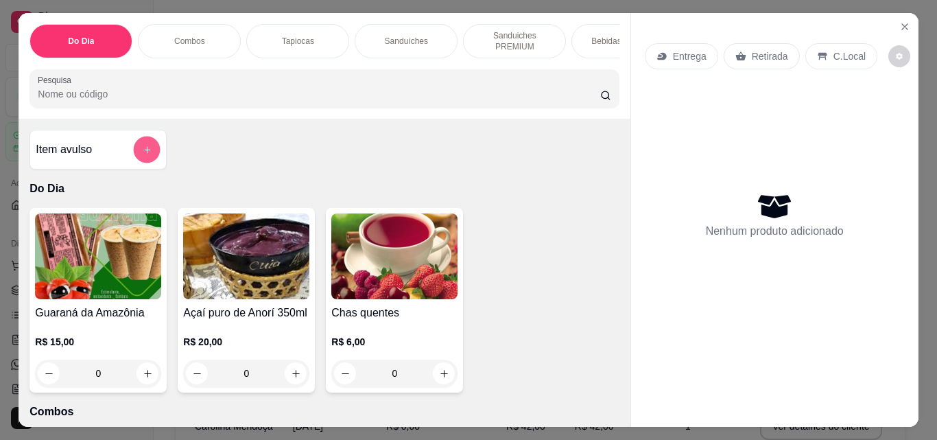
click at [142, 155] on icon "add-separate-item" at bounding box center [147, 150] width 10 height 10
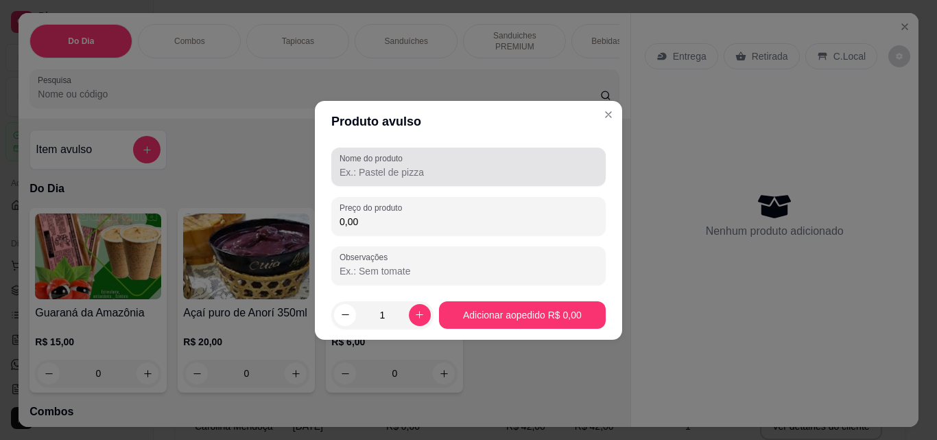
click at [393, 169] on input "Nome do produto" at bounding box center [469, 172] width 258 height 14
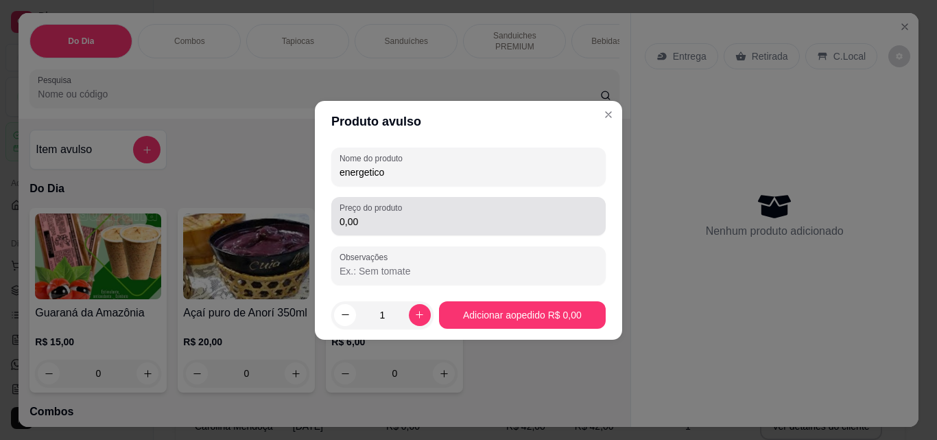
type input "energetico"
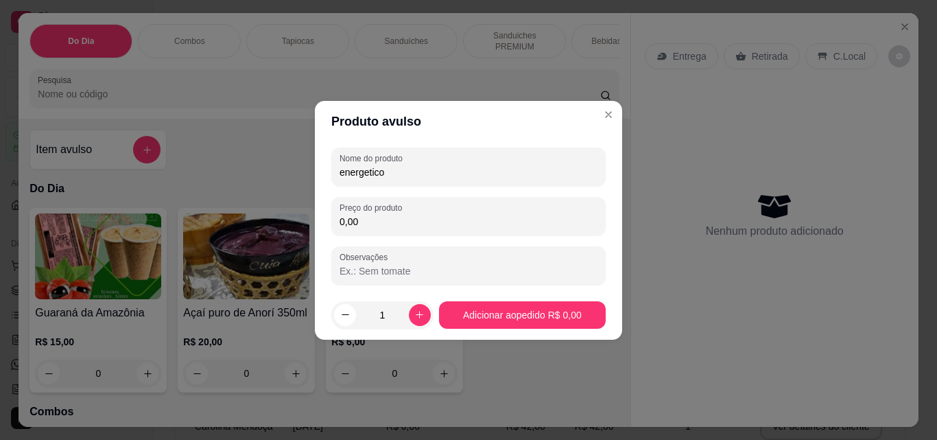
click at [395, 220] on input "0,00" at bounding box center [469, 222] width 258 height 14
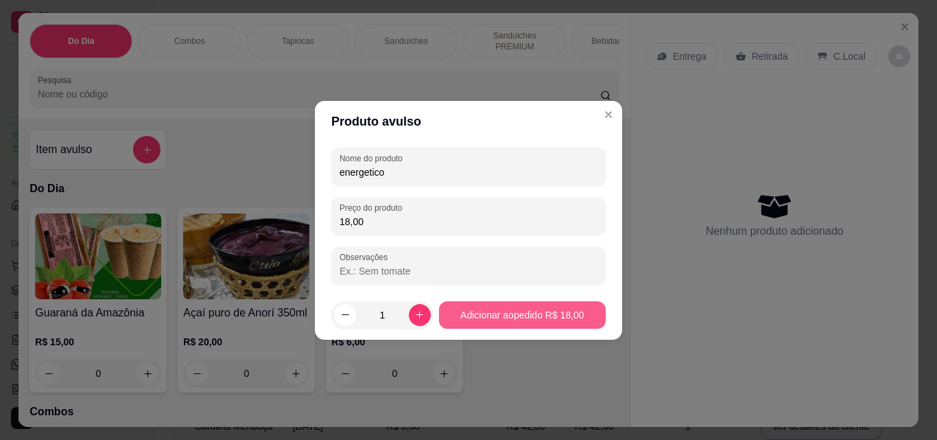
type input "18,00"
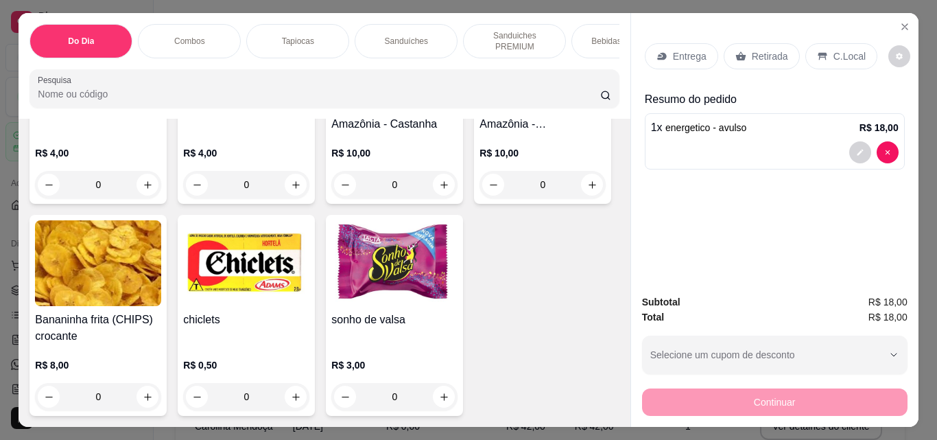
scroll to position [8656, 0]
click at [147, 196] on button "increase-product-quantity" at bounding box center [147, 184] width 21 height 21
type input "1"
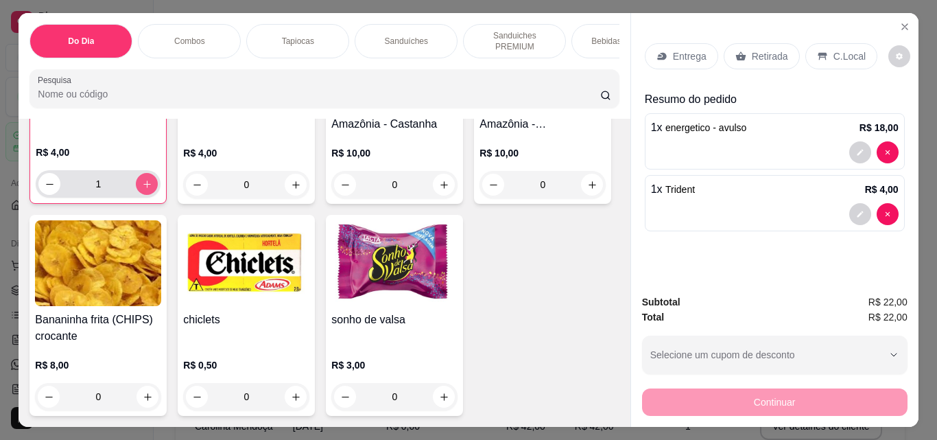
scroll to position [8657, 0]
click at [752, 51] on p "Retirada" at bounding box center [770, 56] width 36 height 14
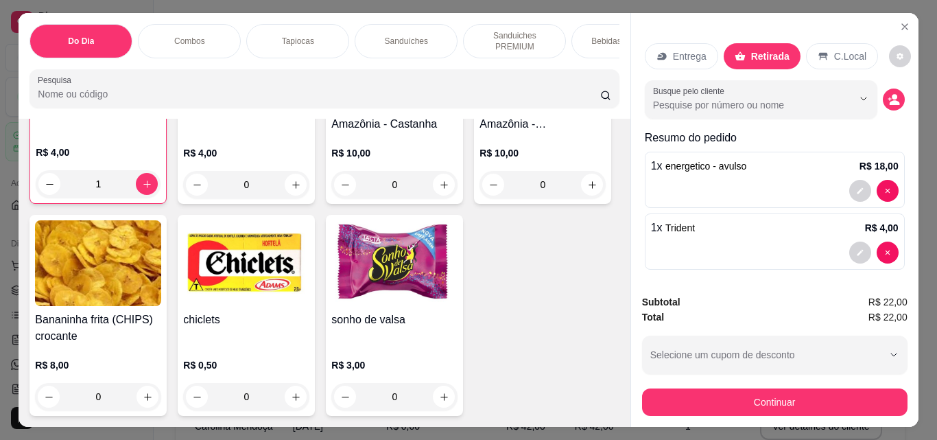
click at [740, 375] on div "Subtotal R$ 22,00 Total R$ 22,00 Selecione um cupom de desconto CLIENTEVIP Sele…" at bounding box center [775, 354] width 266 height 121
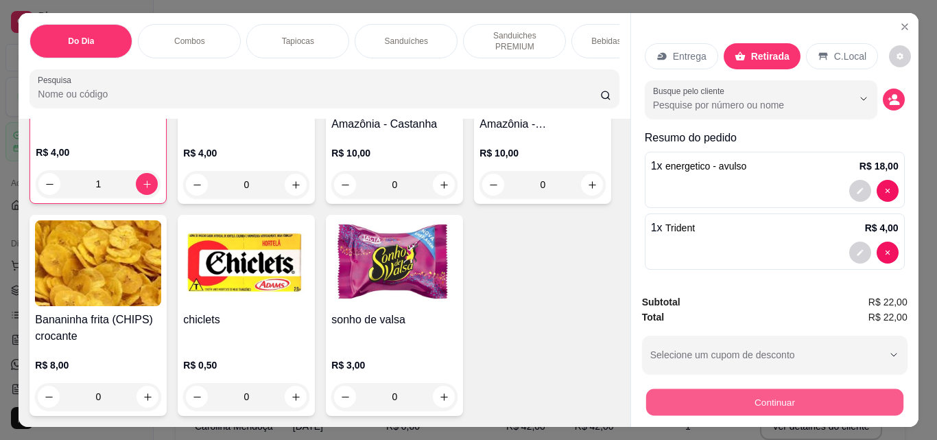
click at [740, 388] on button "Continuar" at bounding box center [774, 401] width 257 height 27
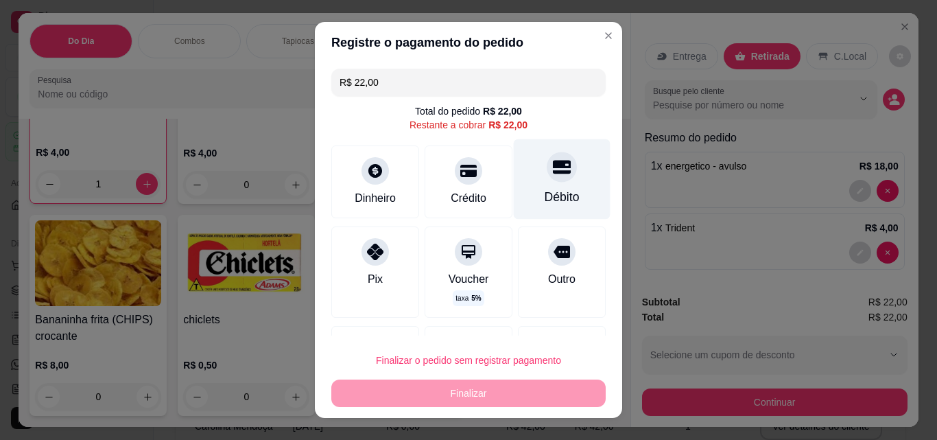
click at [533, 181] on div "Débito" at bounding box center [562, 179] width 97 height 80
type input "R$ 0,00"
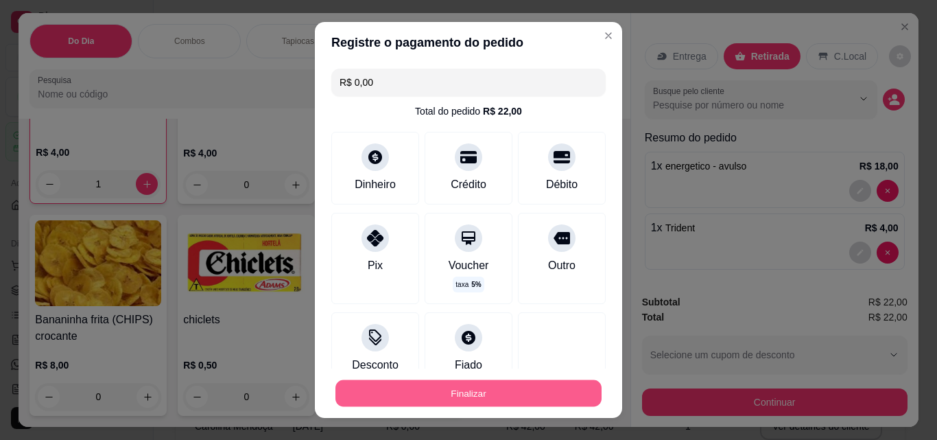
click at [531, 382] on button "Finalizar" at bounding box center [469, 393] width 266 height 27
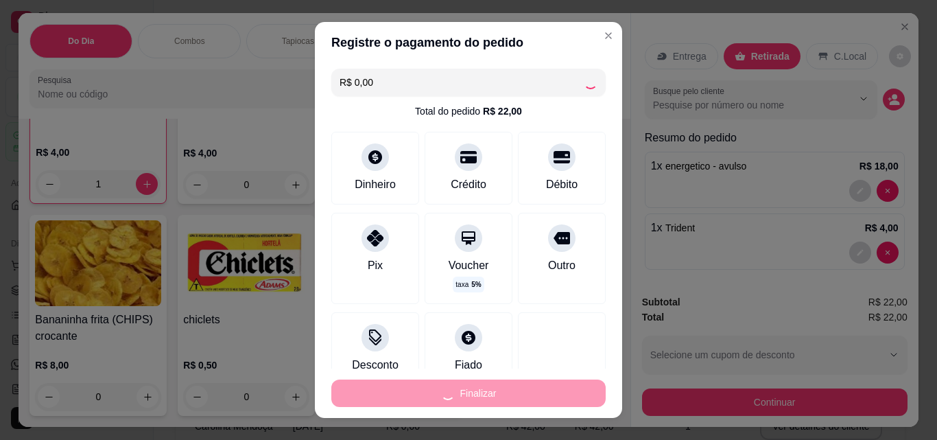
type input "0"
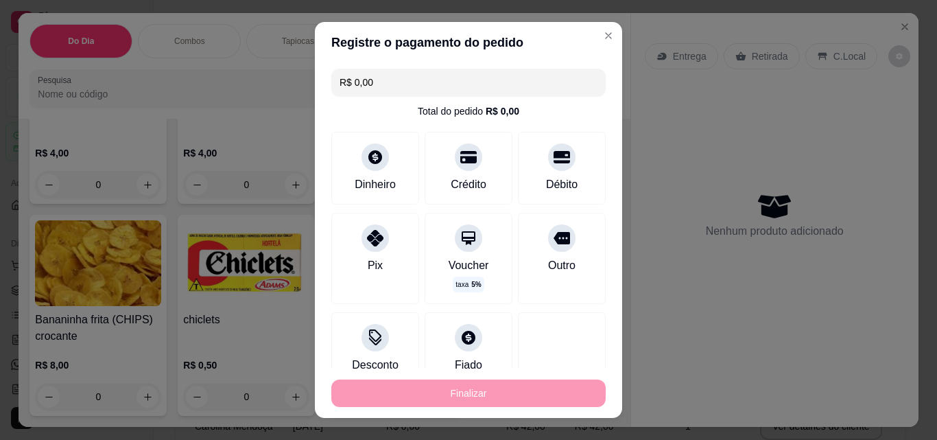
type input "-R$ 22,00"
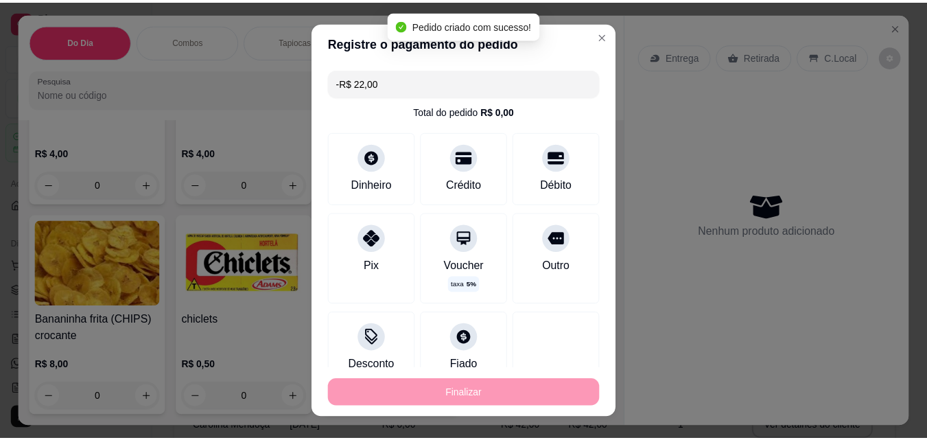
scroll to position [8656, 0]
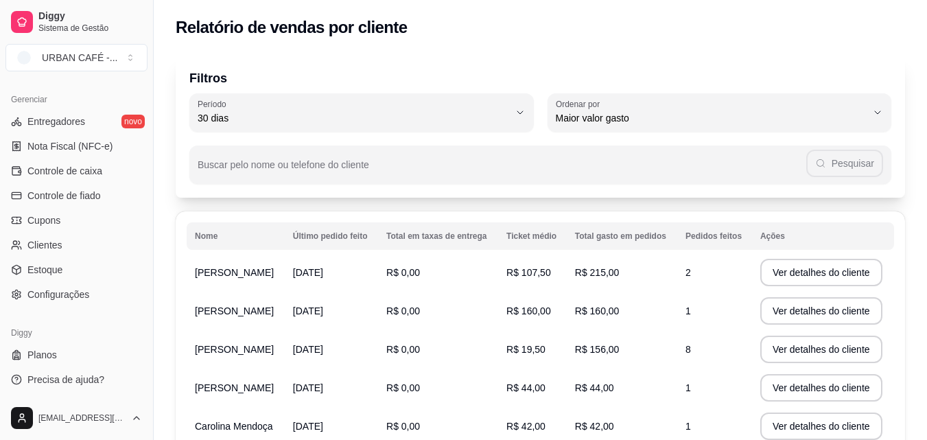
scroll to position [358, 0]
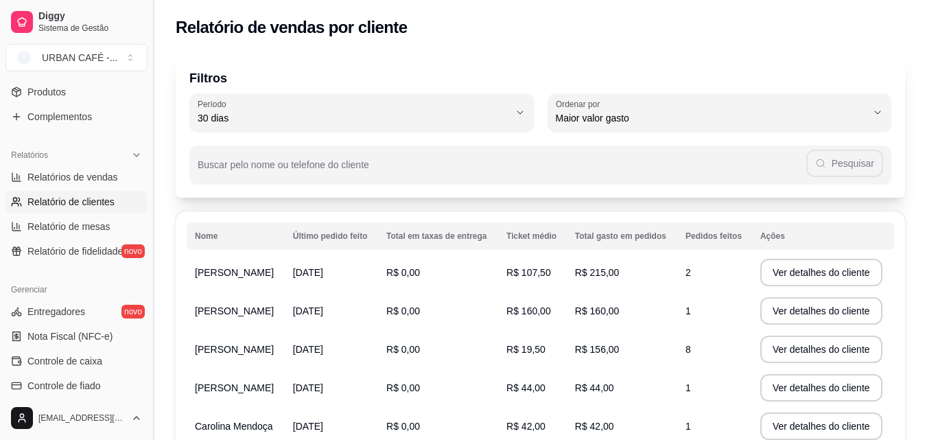
click at [148, 124] on button "Toggle Sidebar" at bounding box center [153, 220] width 11 height 440
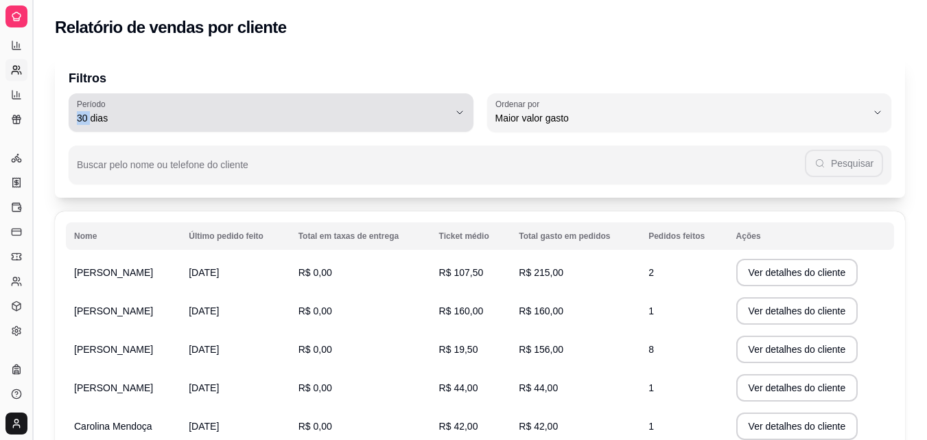
click at [148, 124] on div "Filtros 30 Período Hoje Ontem 7 dias 15 dias 30 dias 45 dias 60 dias Período 30…" at bounding box center [480, 126] width 850 height 143
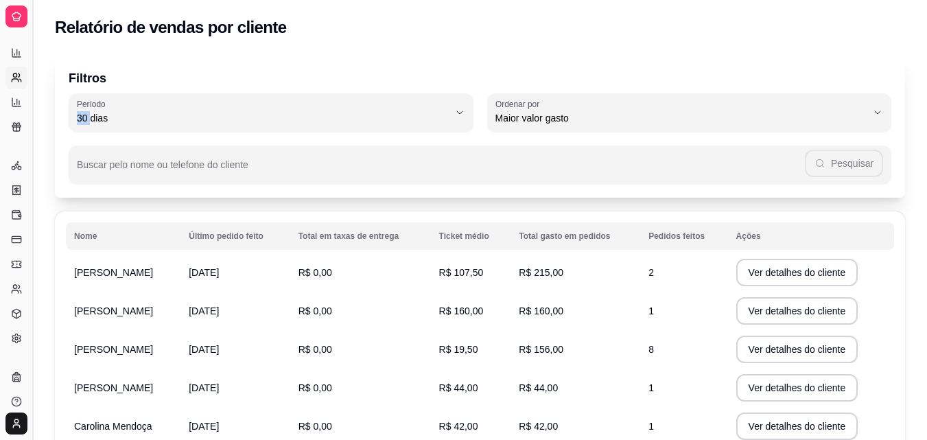
click at [34, 126] on button "Toggle Sidebar" at bounding box center [32, 220] width 11 height 440
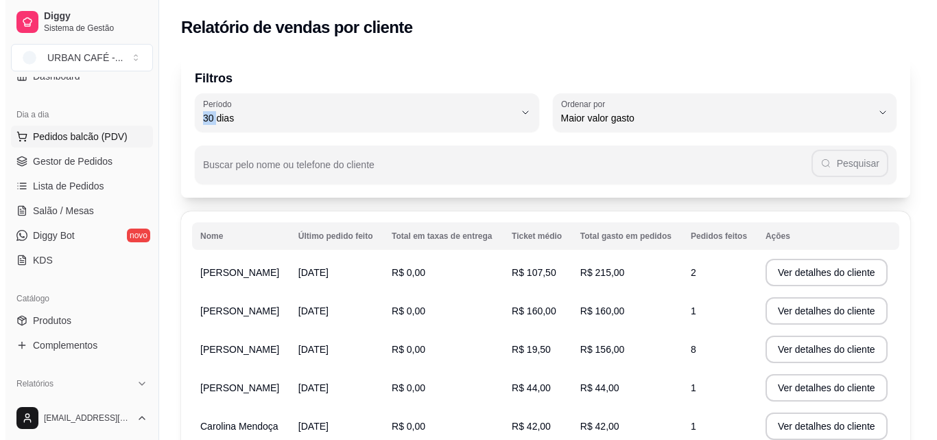
scroll to position [130, 0]
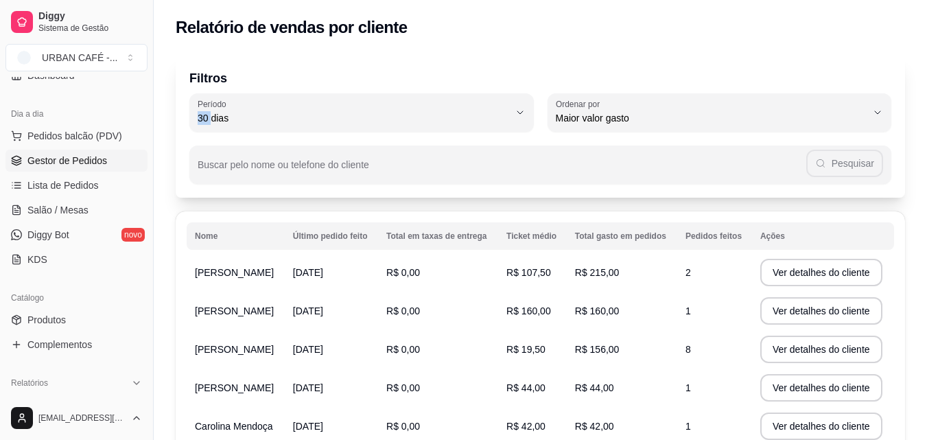
click at [115, 157] on link "Gestor de Pedidos" at bounding box center [76, 161] width 142 height 22
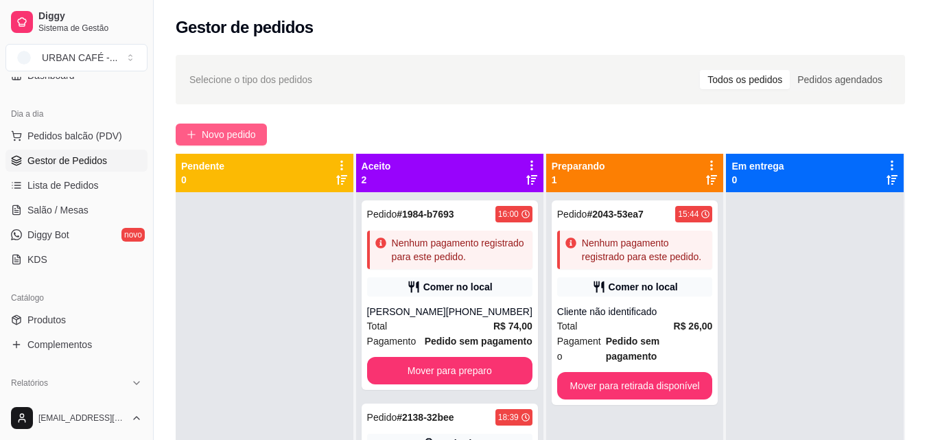
click at [203, 130] on span "Novo pedido" at bounding box center [229, 134] width 54 height 15
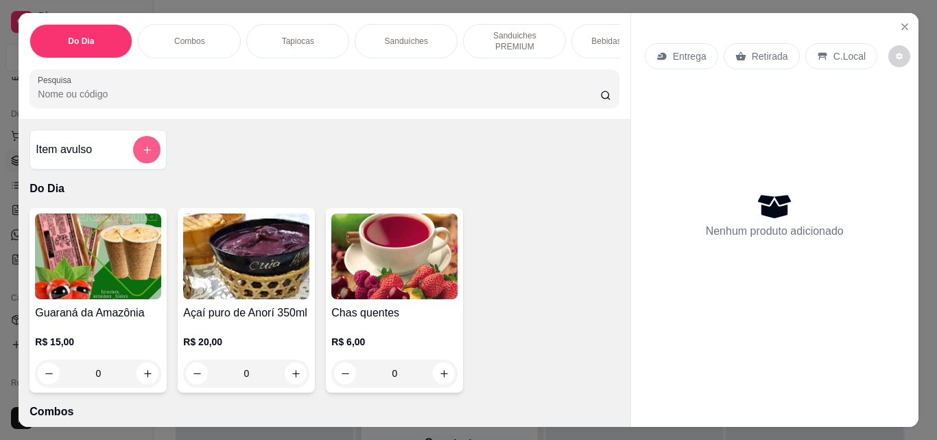
click at [148, 152] on button "add-separate-item" at bounding box center [146, 149] width 27 height 27
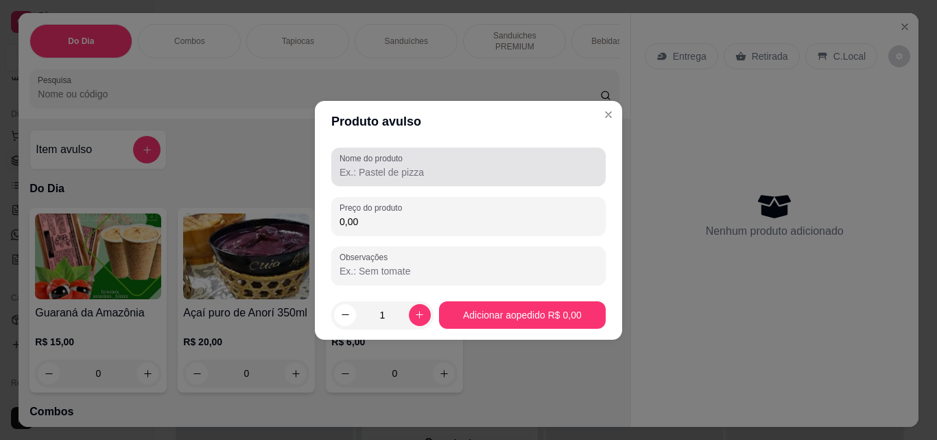
click at [406, 161] on label "Nome do produto" at bounding box center [374, 158] width 68 height 12
click at [406, 165] on input "Nome do produto" at bounding box center [469, 172] width 258 height 14
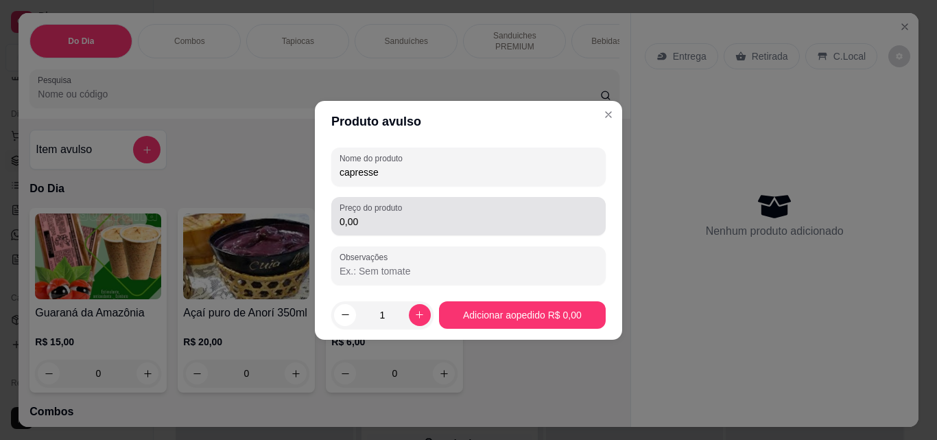
type input "capresse"
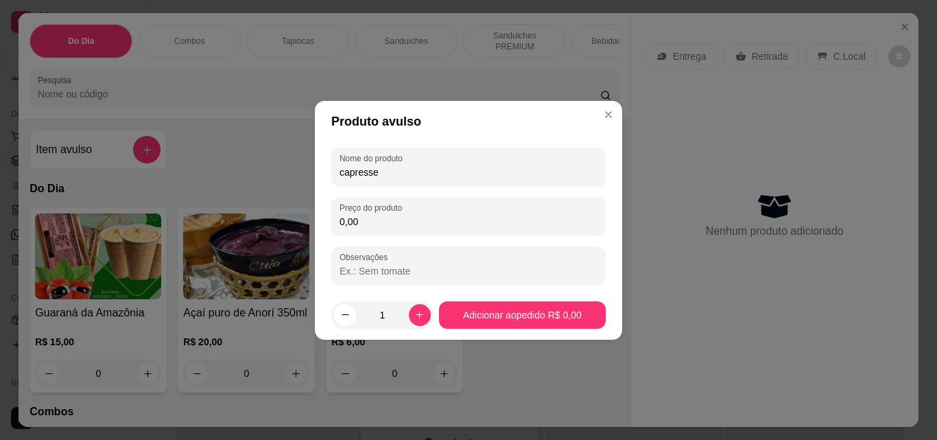
click at [388, 217] on input "0,00" at bounding box center [469, 222] width 258 height 14
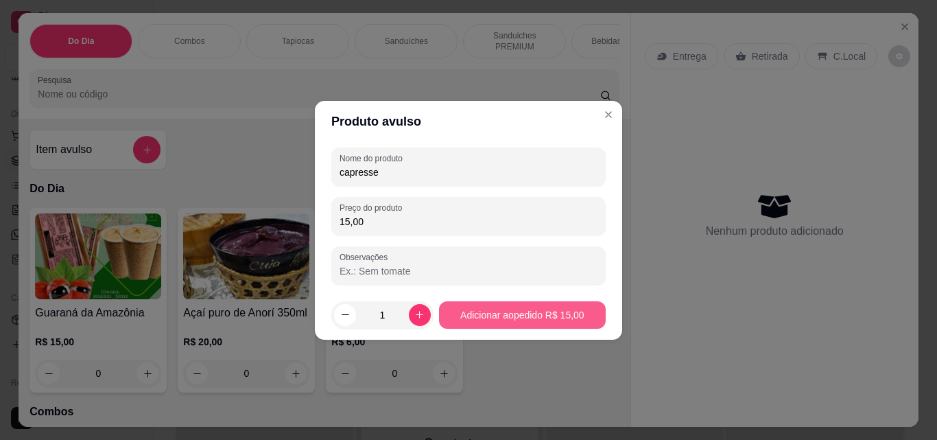
type input "15,00"
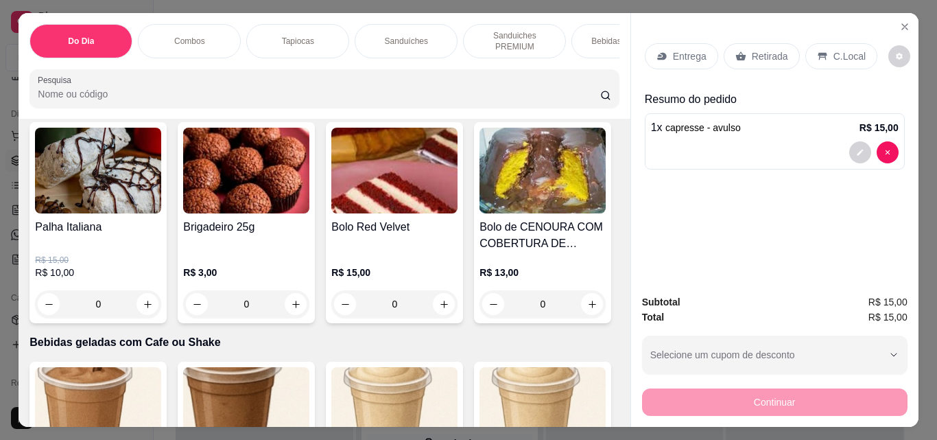
scroll to position [5057, 0]
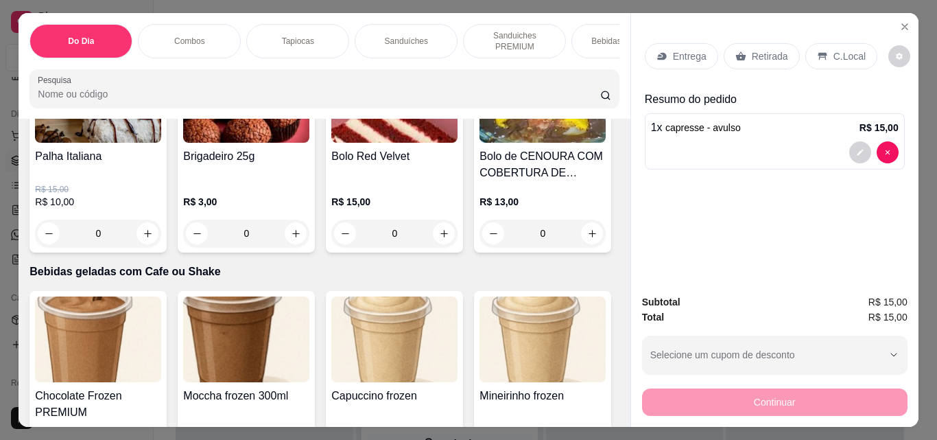
type input "1"
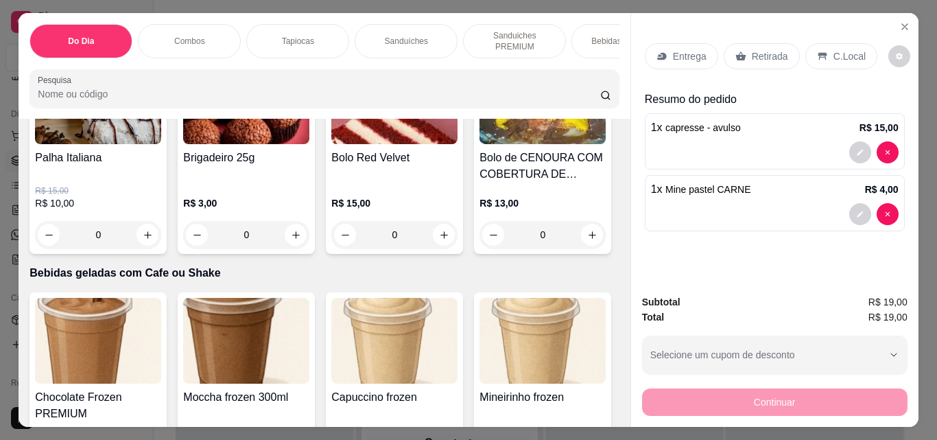
type input "1"
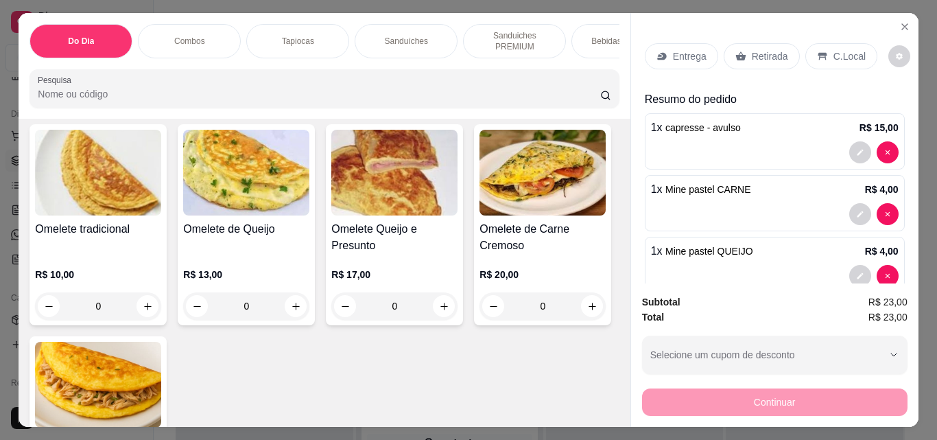
scroll to position [3388, 0]
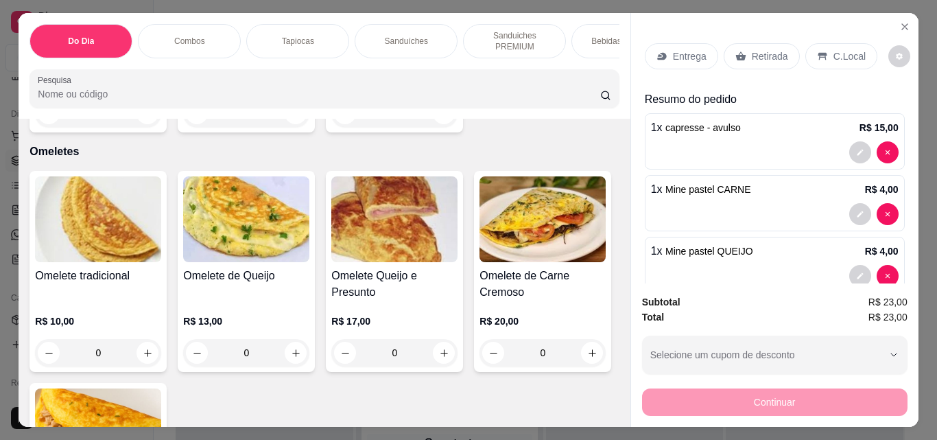
type input "1"
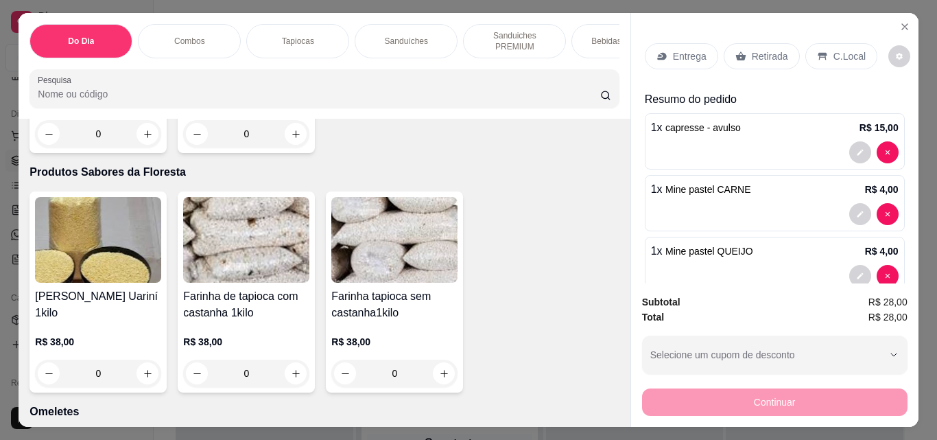
scroll to position [3153, 0]
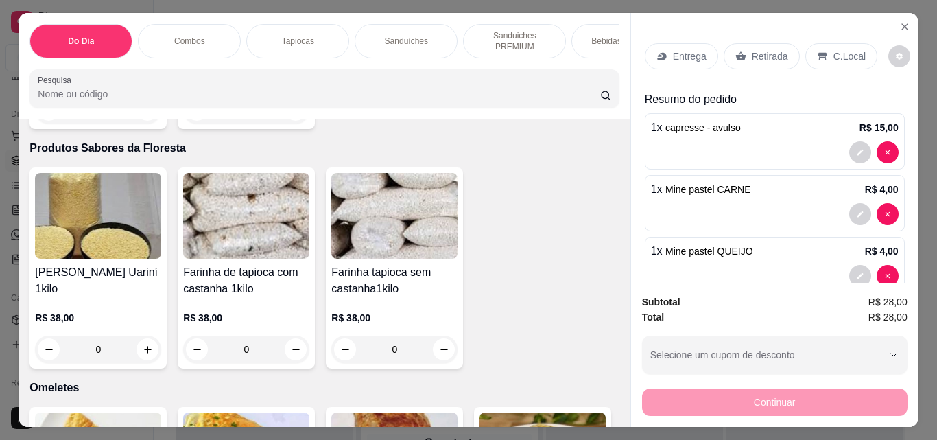
type input "1"
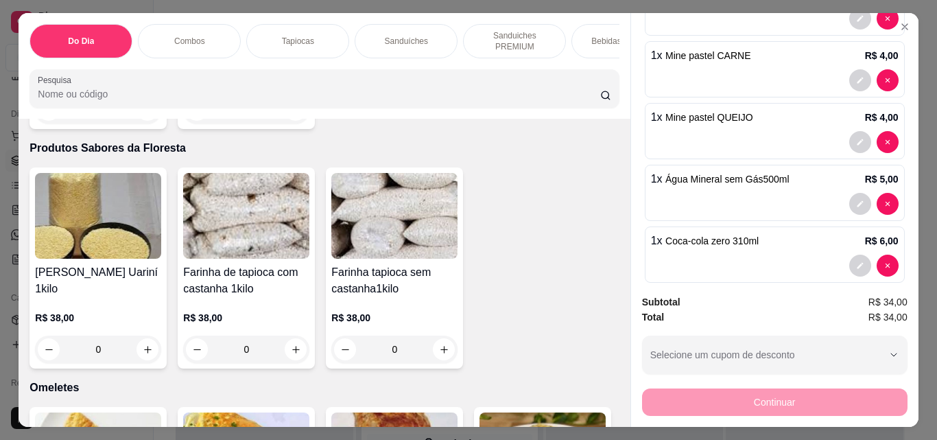
scroll to position [134, 0]
click at [878, 242] on p "R$ 6,00" at bounding box center [882, 240] width 34 height 14
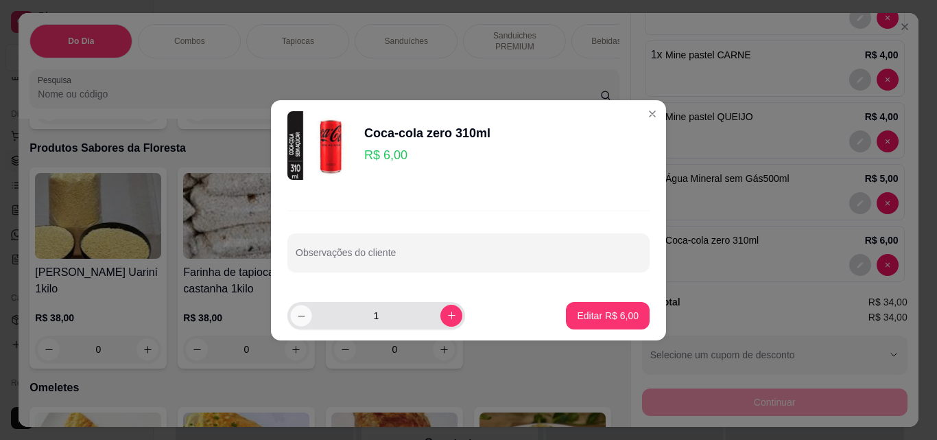
click at [300, 314] on icon "decrease-product-quantity" at bounding box center [301, 315] width 10 height 10
type input "0"
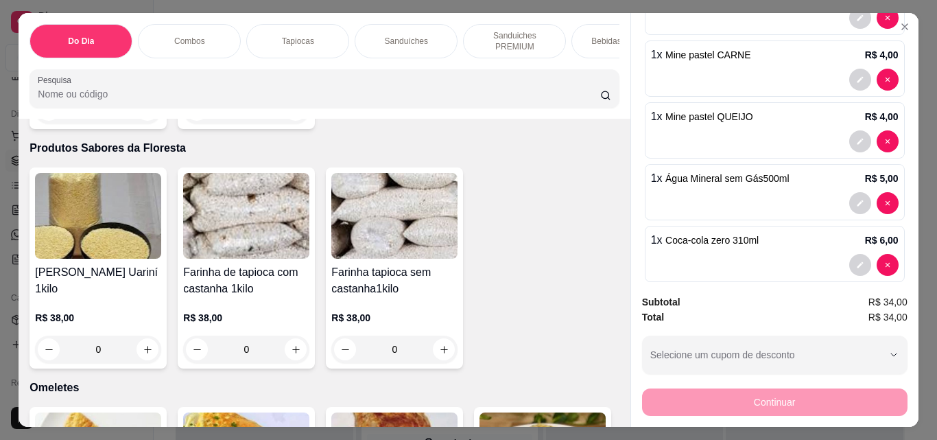
drag, startPoint x: 747, startPoint y: 320, endPoint x: 859, endPoint y: 236, distance: 139.7
click at [859, 236] on div "Entrega Retirada C.Local Resumo do pedido 1 x capresse - avulso R$ 15,00 1 x Mi…" at bounding box center [775, 220] width 288 height 414
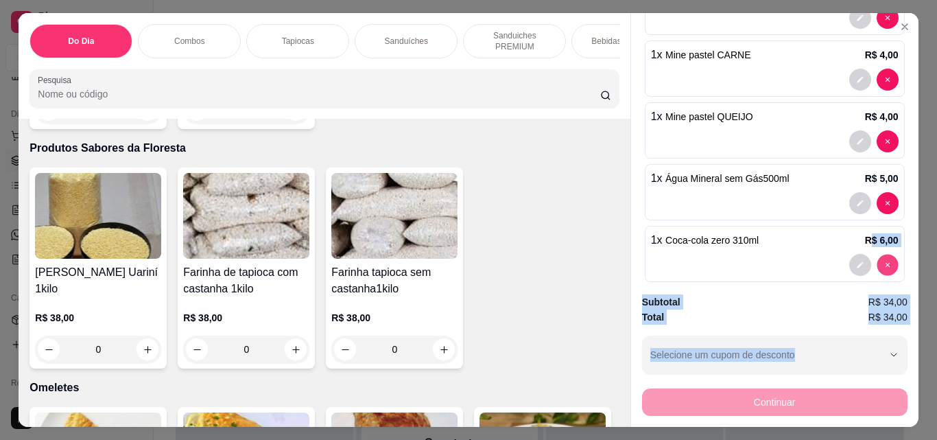
type input "0"
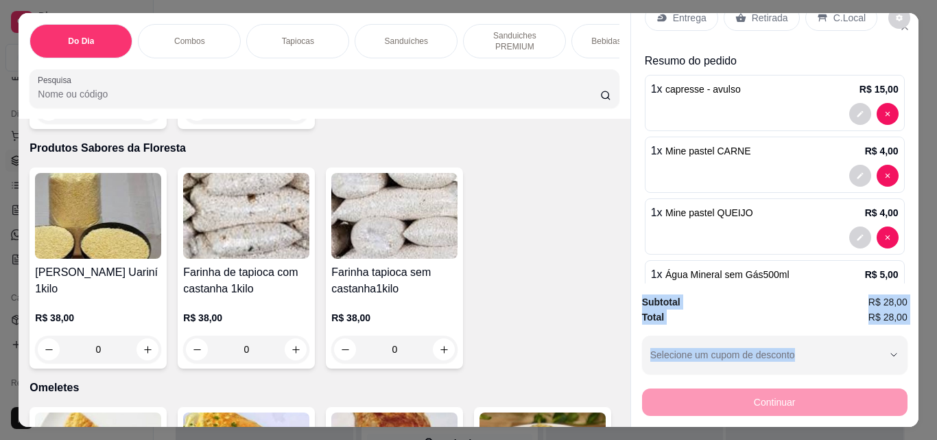
scroll to position [91, 0]
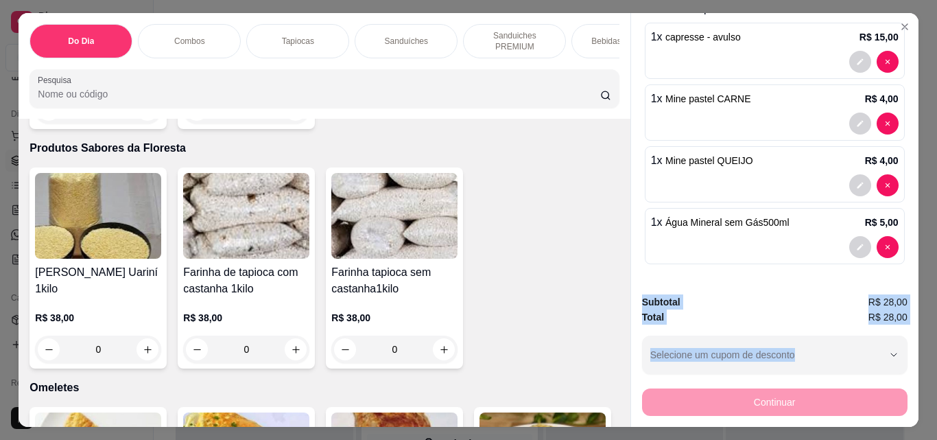
click at [778, 309] on div "Total R$ 28,00" at bounding box center [775, 316] width 266 height 15
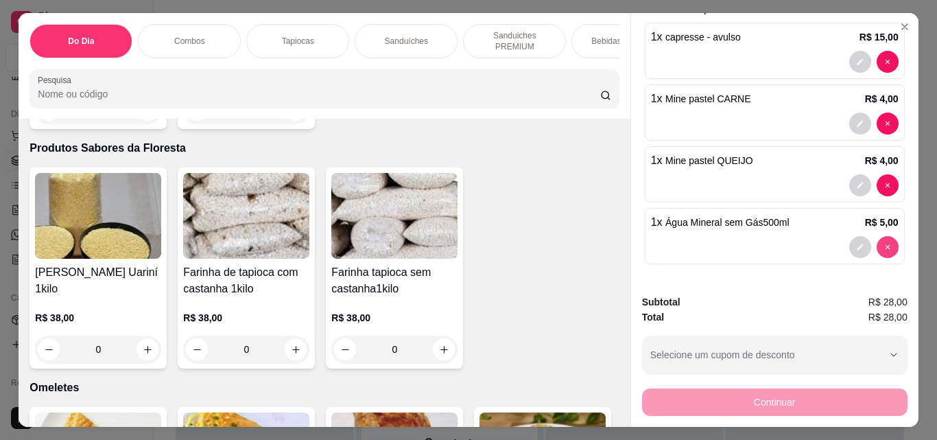
type input "0"
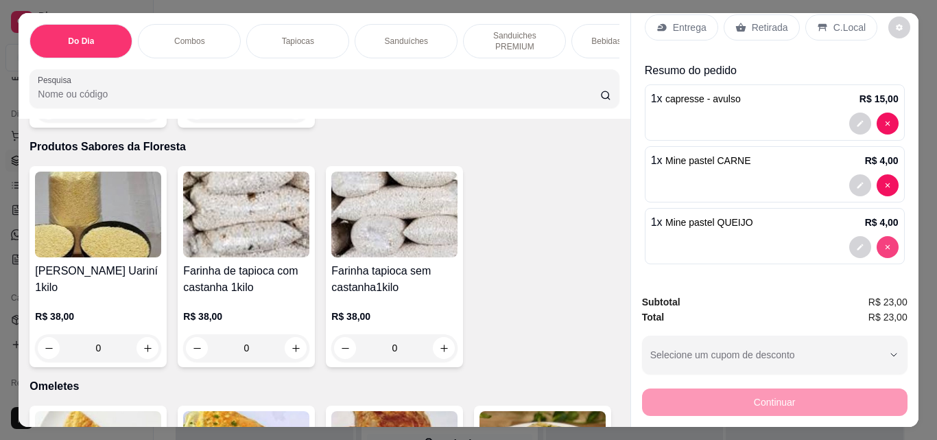
scroll to position [29, 0]
type input "0"
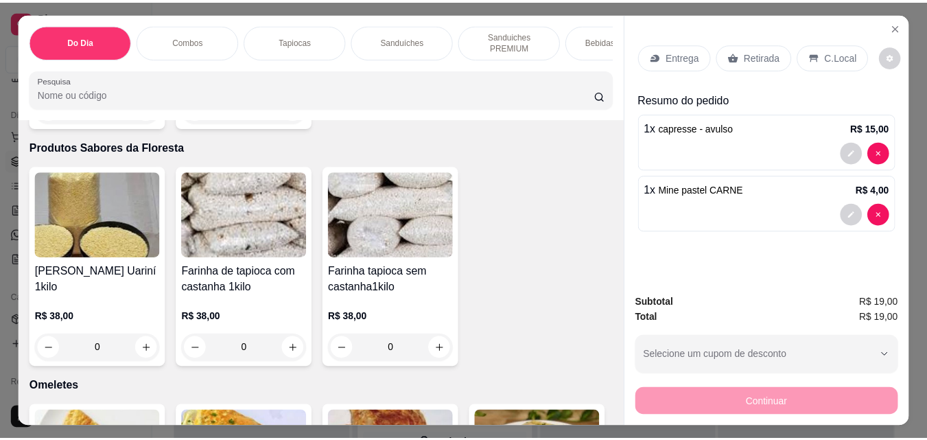
scroll to position [0, 0]
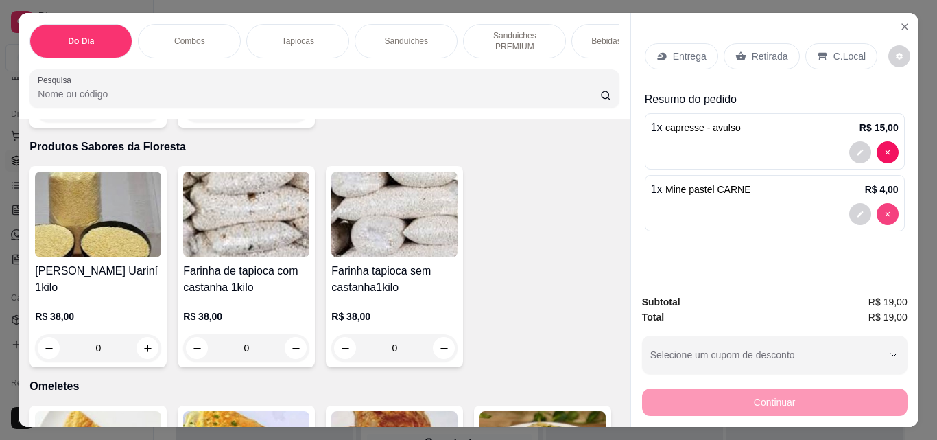
type input "0"
click at [744, 54] on div "Retirada" at bounding box center [762, 56] width 76 height 26
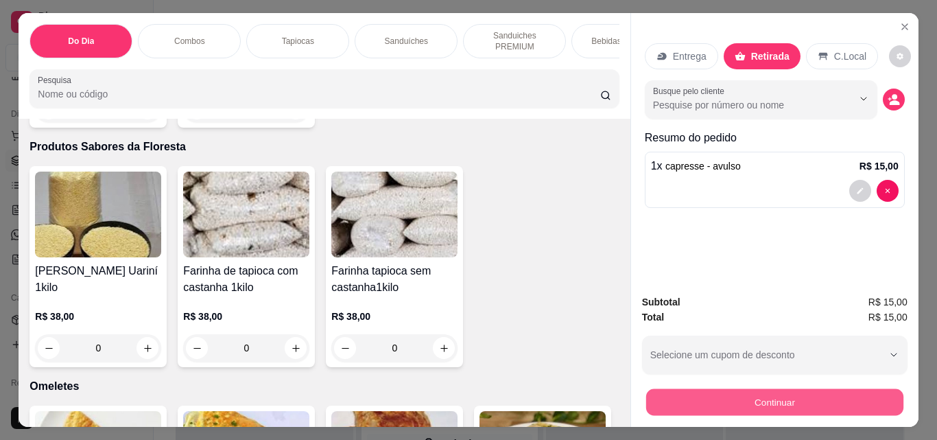
click at [714, 392] on button "Continuar" at bounding box center [774, 401] width 257 height 27
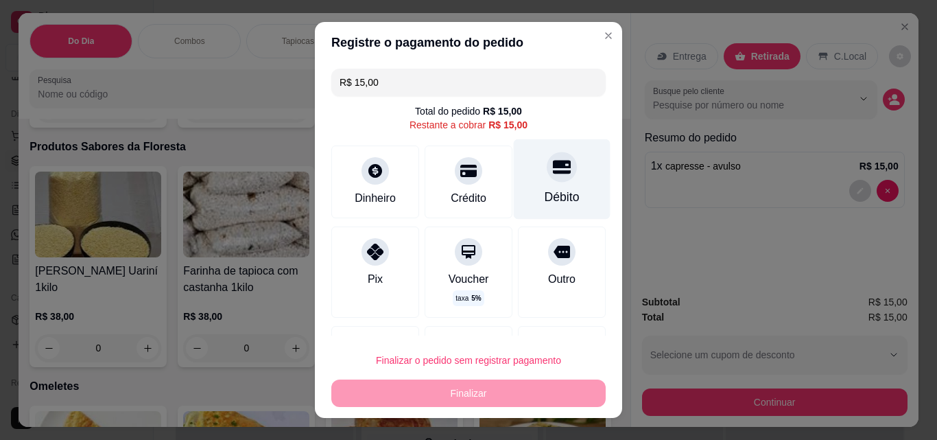
click at [553, 172] on icon at bounding box center [562, 168] width 18 height 14
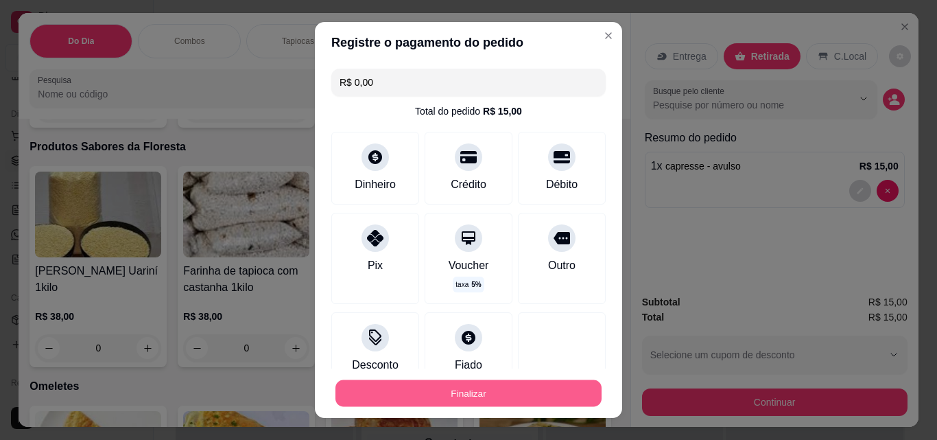
click at [404, 402] on button "Finalizar" at bounding box center [469, 393] width 266 height 27
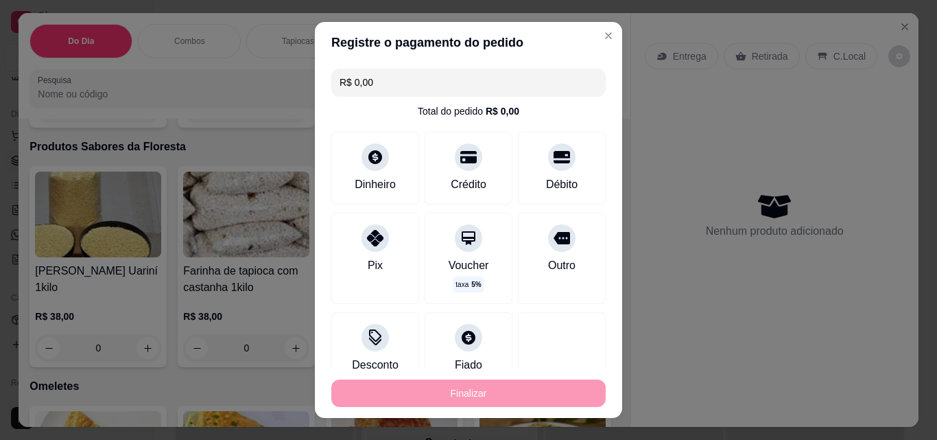
type input "-R$ 15,00"
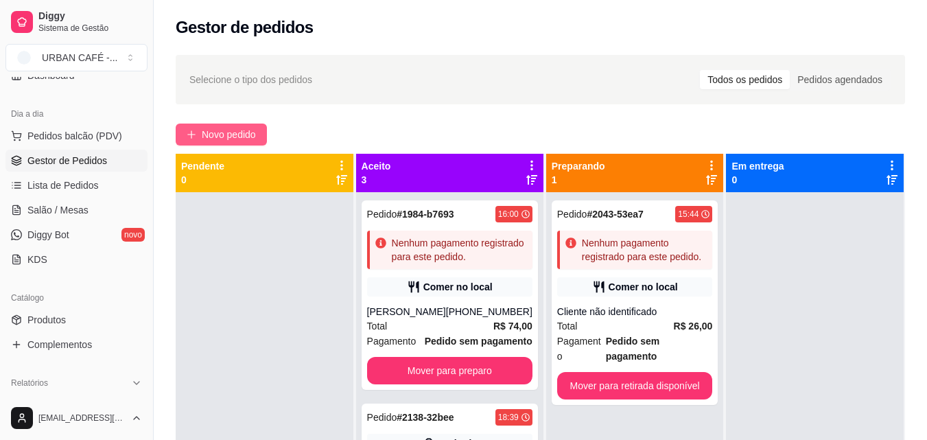
click at [254, 124] on button "Novo pedido" at bounding box center [221, 135] width 91 height 22
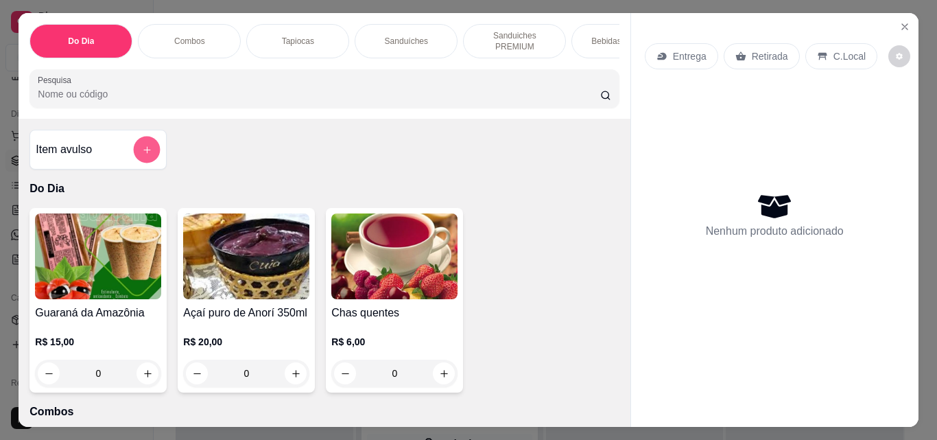
click at [142, 155] on icon "add-separate-item" at bounding box center [147, 150] width 10 height 10
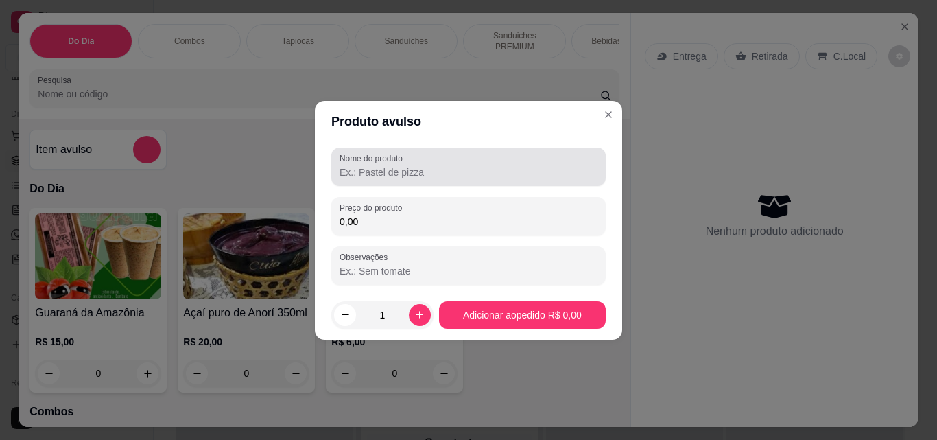
click at [401, 159] on label "Nome do produto" at bounding box center [374, 158] width 68 height 12
click at [401, 165] on input "Nome do produto" at bounding box center [469, 172] width 258 height 14
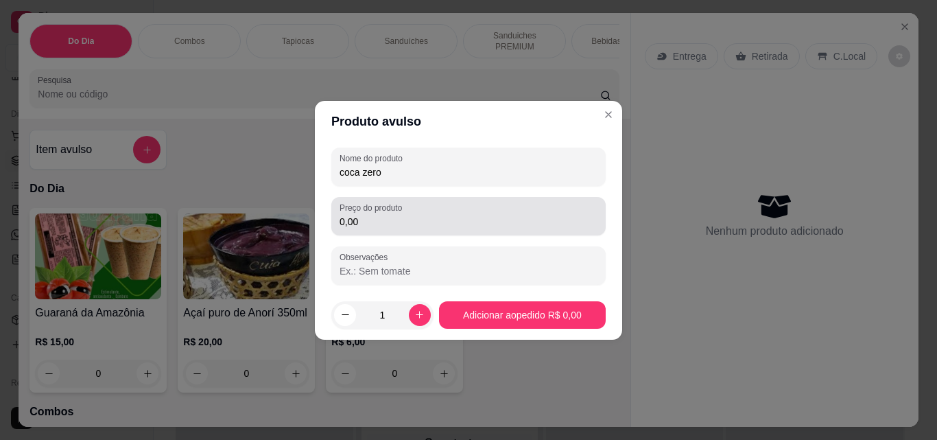
type input "coca zero"
click at [412, 229] on div "0,00" at bounding box center [469, 215] width 258 height 27
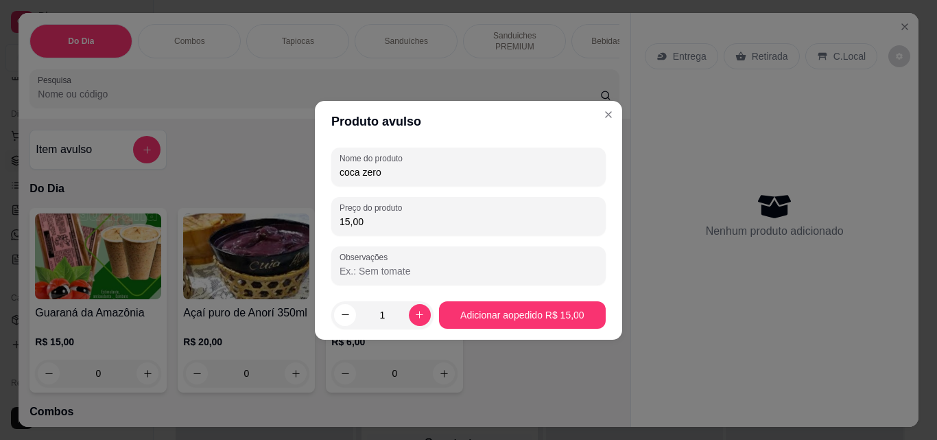
click at [403, 212] on label "Preço do produto" at bounding box center [373, 208] width 67 height 12
click at [403, 215] on input "15,00" at bounding box center [469, 222] width 258 height 14
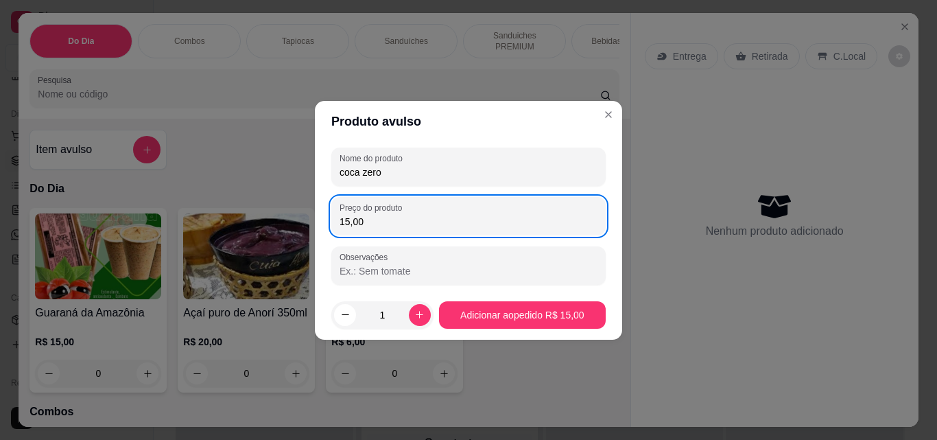
click at [403, 213] on label "Preço do produto" at bounding box center [373, 208] width 67 height 12
click at [403, 215] on input "15,00" at bounding box center [469, 222] width 258 height 14
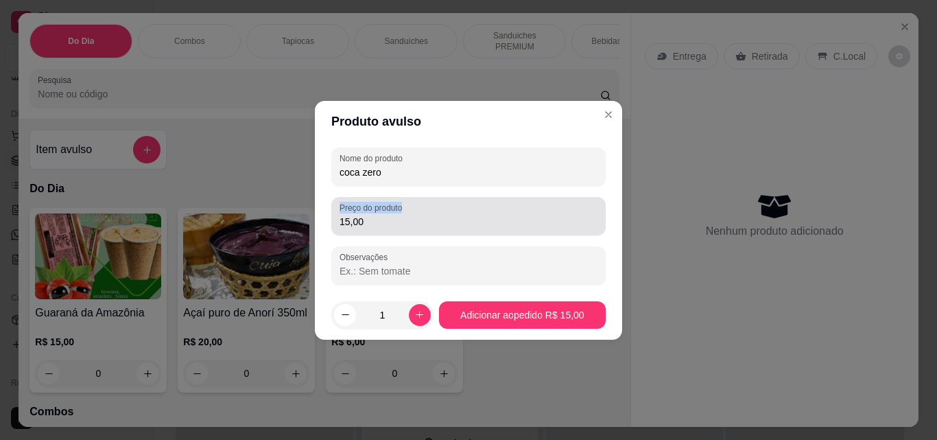
click at [403, 213] on label "Preço do produto" at bounding box center [373, 208] width 67 height 12
click at [403, 215] on input "15,00" at bounding box center [469, 222] width 258 height 14
click at [401, 214] on div "15,00" at bounding box center [469, 215] width 258 height 27
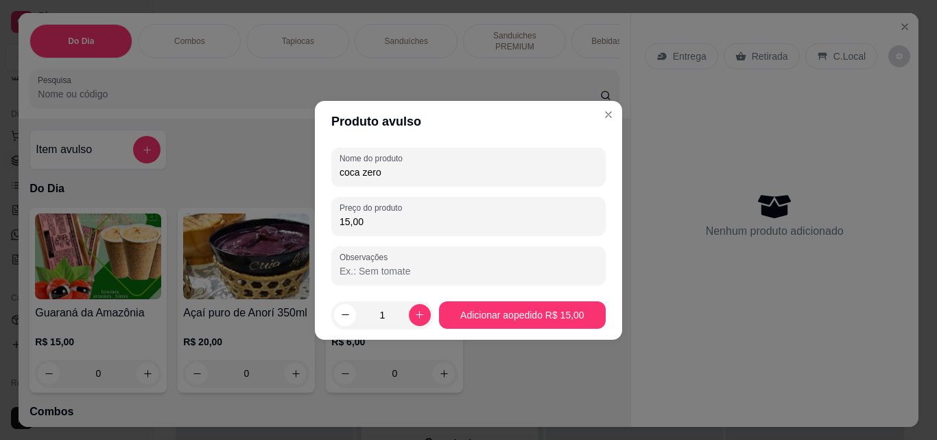
click at [401, 215] on input "15,00" at bounding box center [469, 222] width 258 height 14
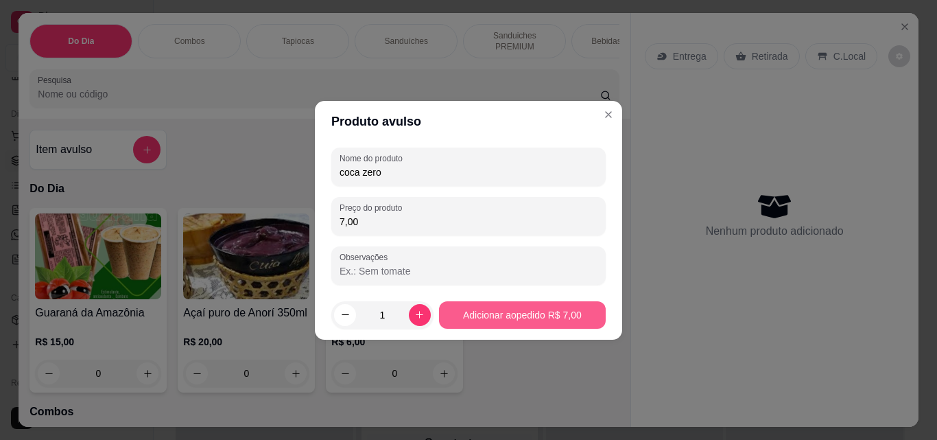
type input "7,00"
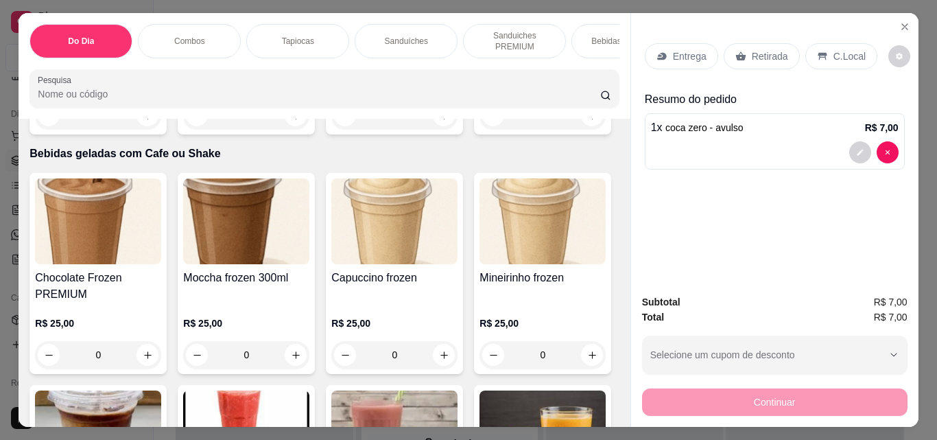
scroll to position [5151, 0]
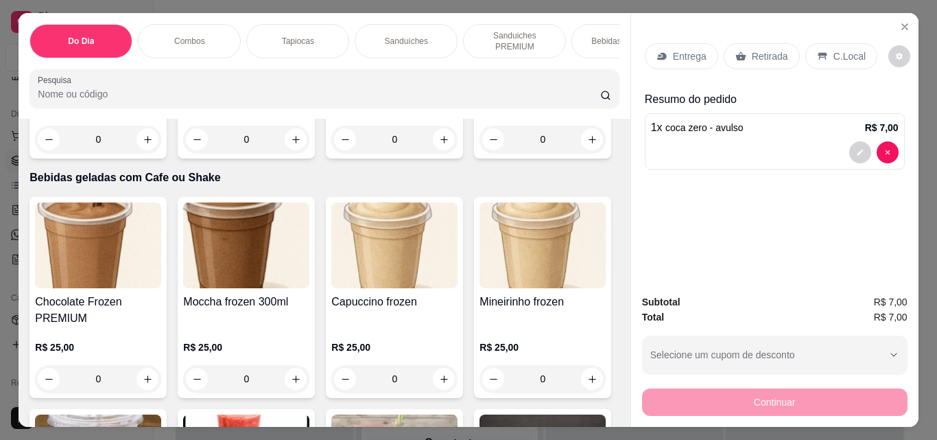
type input "1"
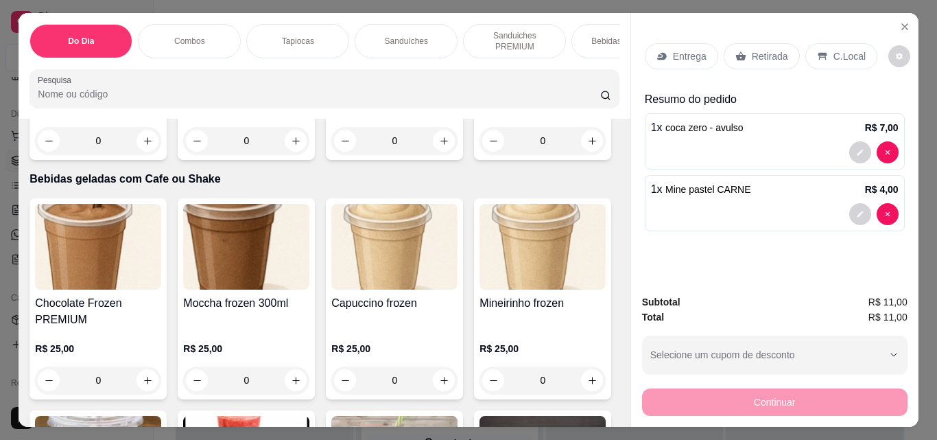
type input "1"
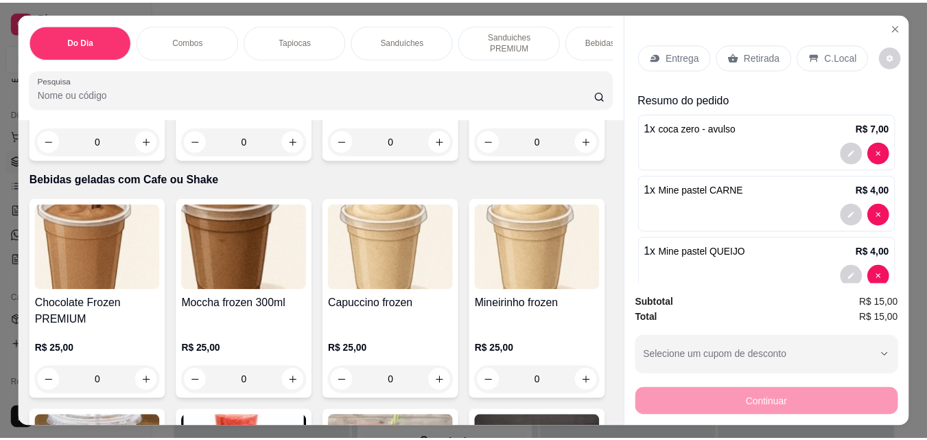
scroll to position [5152, 0]
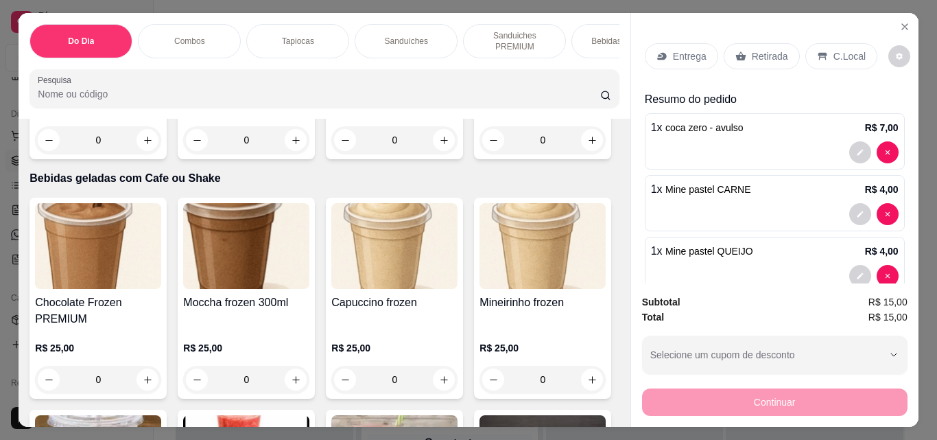
click at [752, 55] on p "Retirada" at bounding box center [770, 56] width 36 height 14
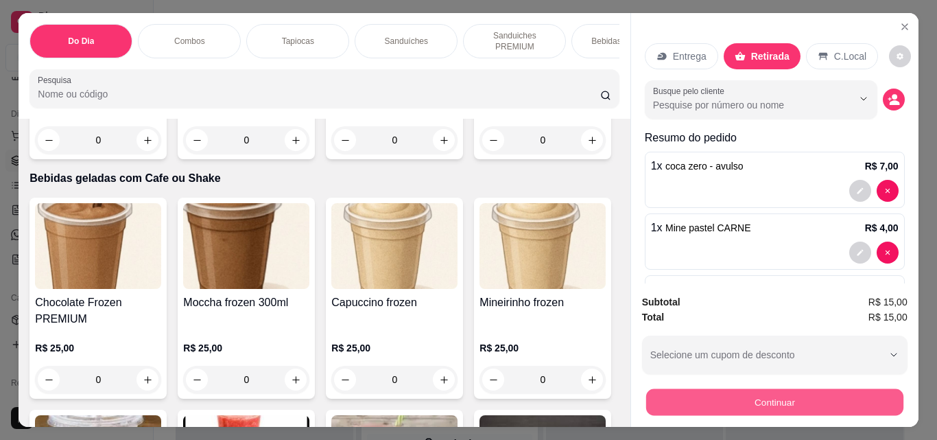
click at [713, 390] on button "Continuar" at bounding box center [774, 401] width 257 height 27
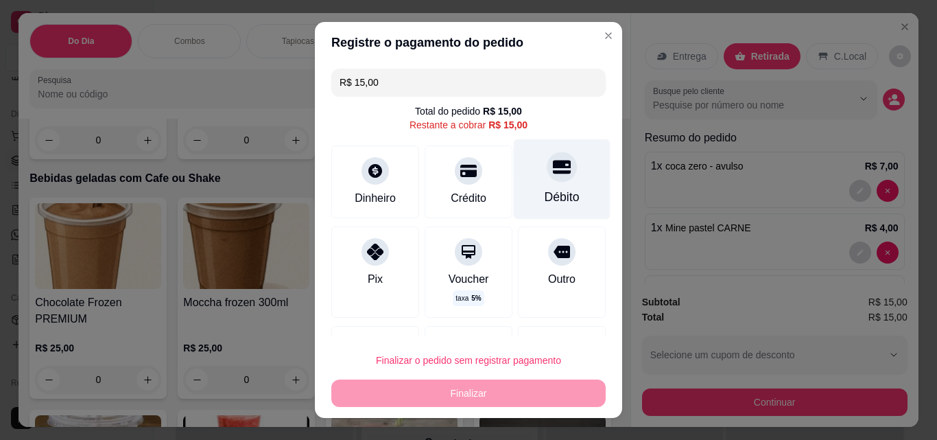
click at [549, 195] on div "Débito" at bounding box center [562, 197] width 35 height 18
type input "R$ 0,00"
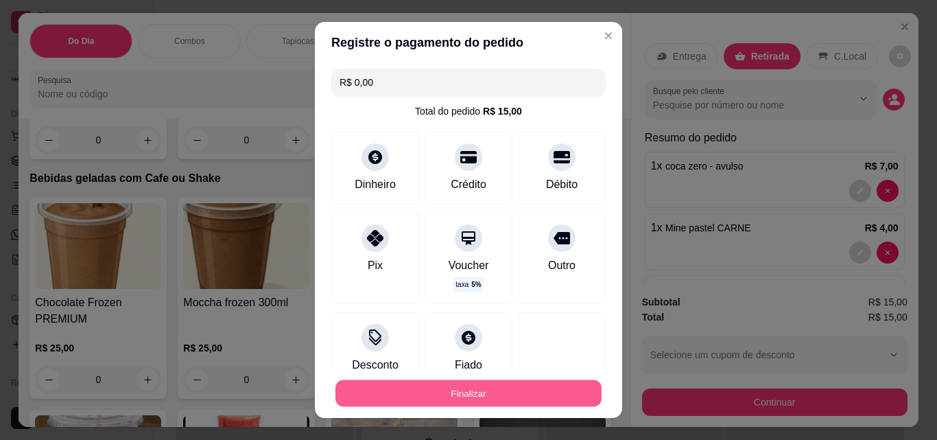
click at [376, 406] on button "Finalizar" at bounding box center [469, 393] width 266 height 27
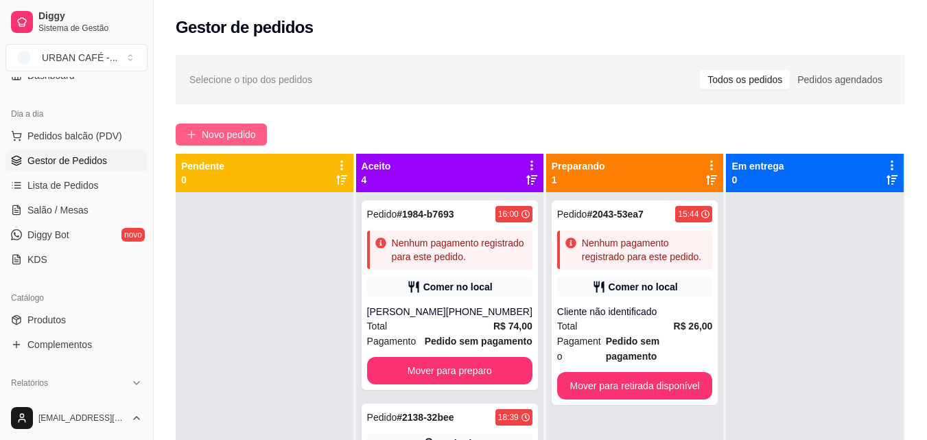
click at [245, 128] on span "Novo pedido" at bounding box center [229, 134] width 54 height 15
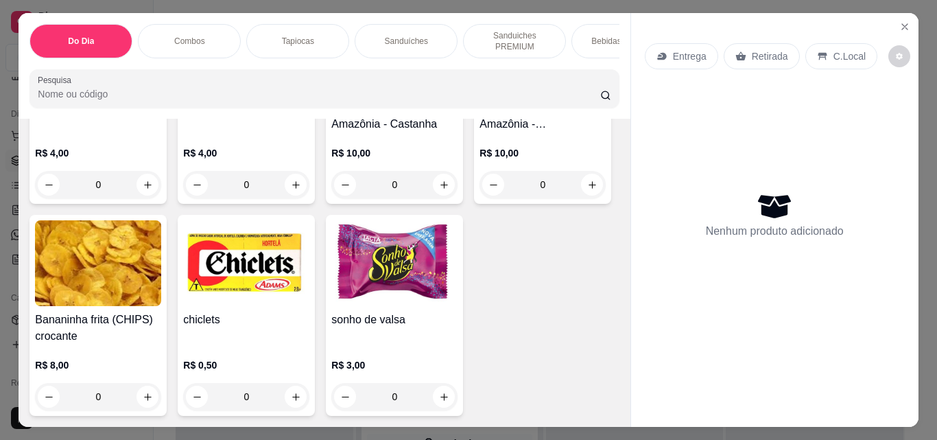
scroll to position [8609, 0]
click at [296, 190] on icon "increase-product-quantity" at bounding box center [296, 185] width 10 height 10
type input "1"
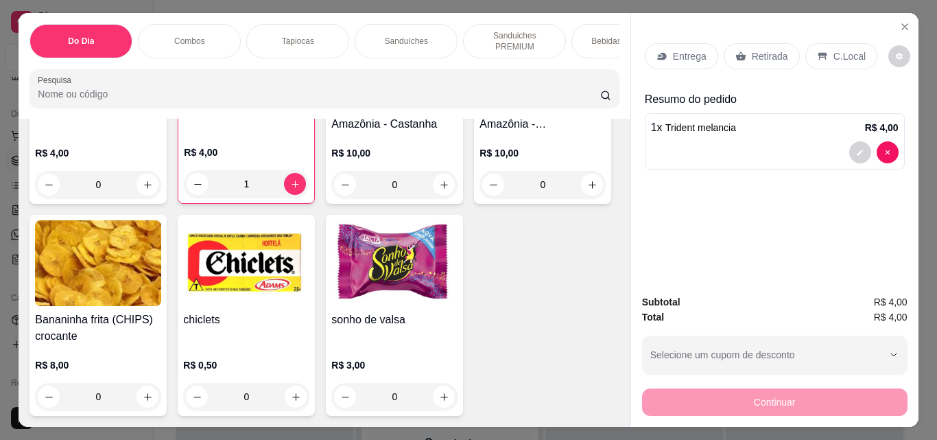
click at [764, 57] on p "Retirada" at bounding box center [770, 56] width 36 height 14
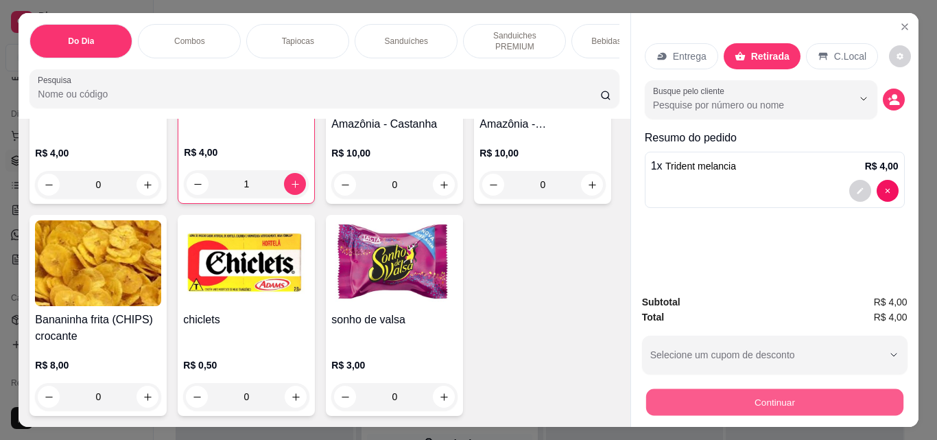
click at [774, 391] on button "Continuar" at bounding box center [774, 401] width 257 height 27
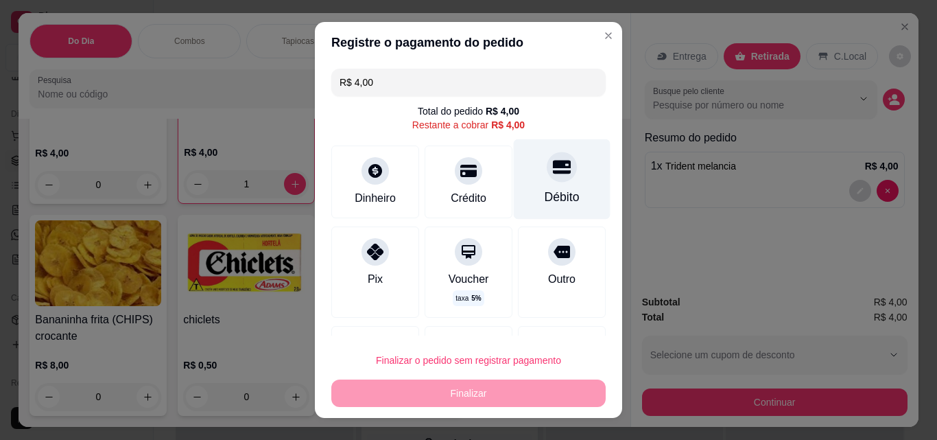
click at [557, 180] on div "Débito" at bounding box center [562, 179] width 97 height 80
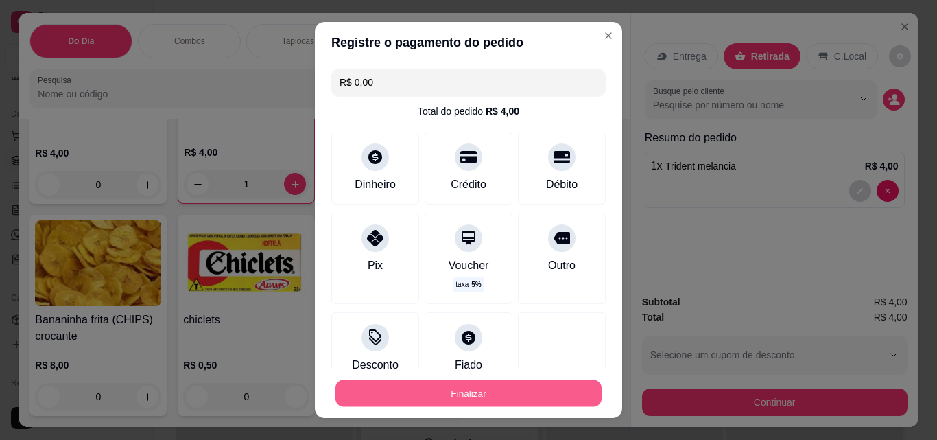
click at [464, 386] on button "Finalizar" at bounding box center [469, 393] width 266 height 27
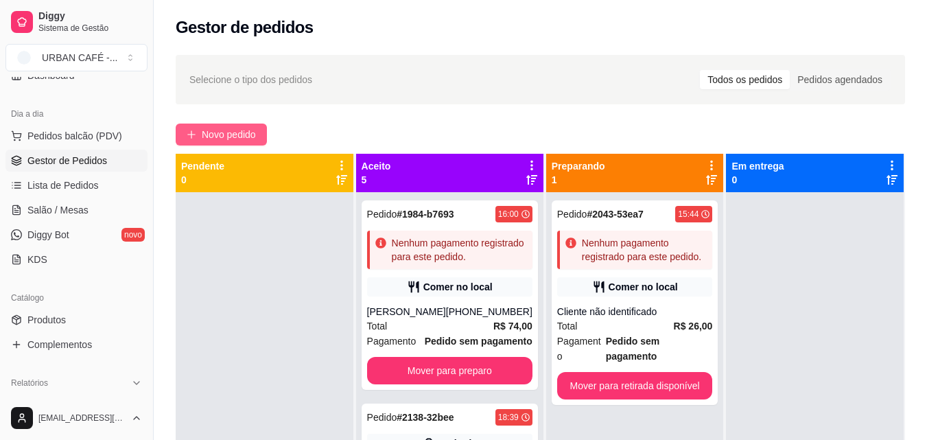
click at [218, 137] on span "Novo pedido" at bounding box center [229, 134] width 54 height 15
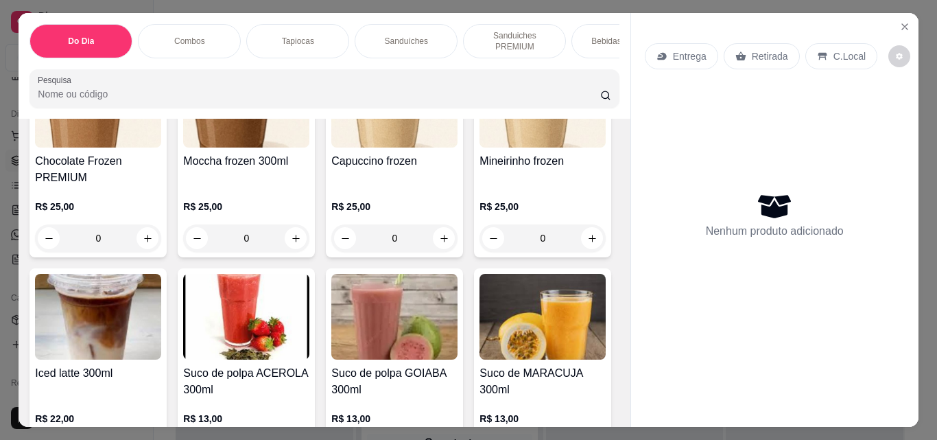
scroll to position [5363, 0]
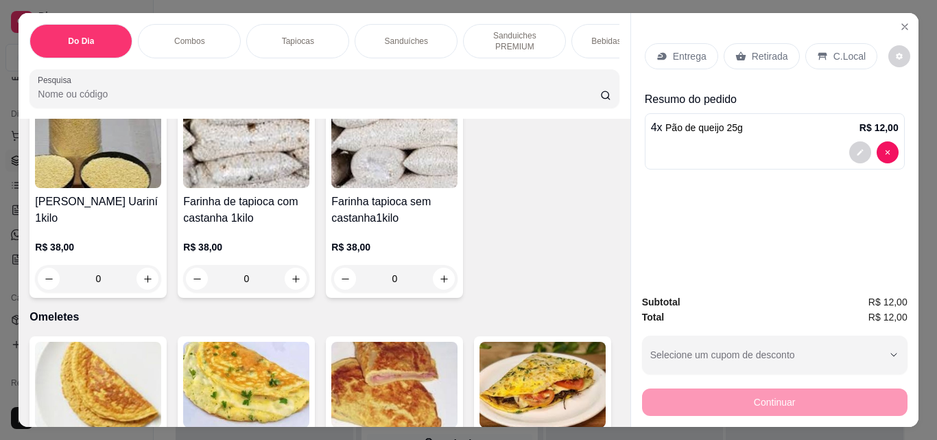
scroll to position [3058, 0]
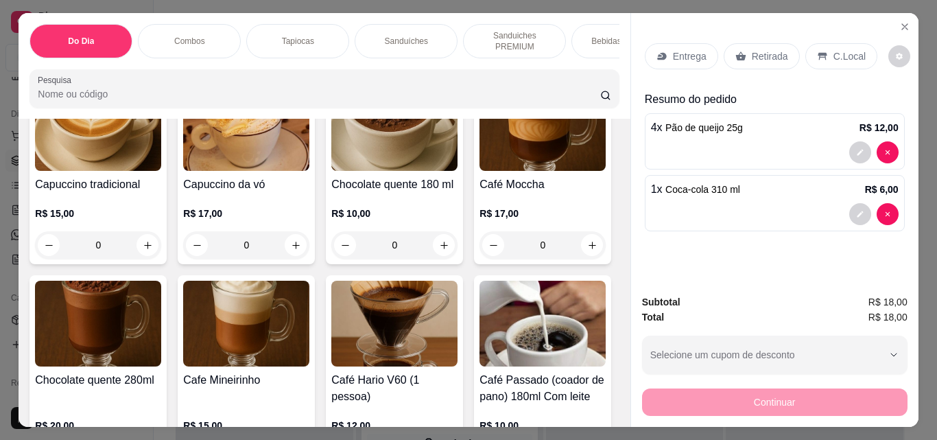
scroll to position [1858, 0]
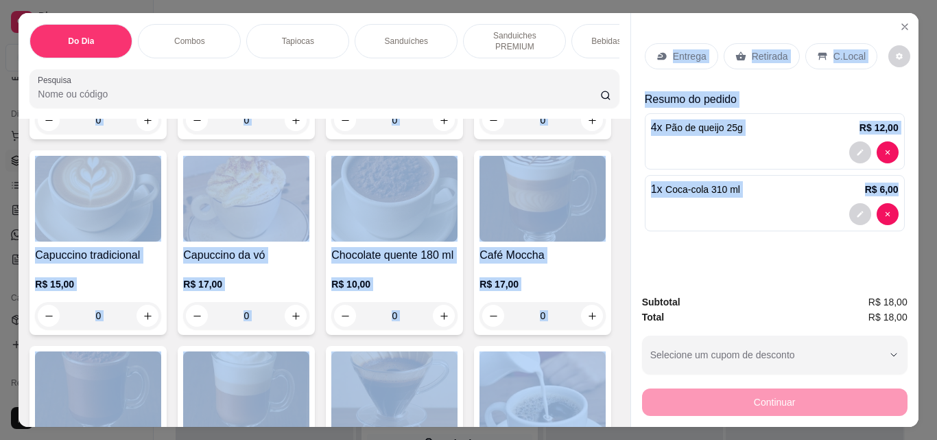
drag, startPoint x: 625, startPoint y: 195, endPoint x: 624, endPoint y: 146, distance: 48.7
click at [624, 146] on div "Do Dia Combos Tapiocas Sanduíches Sanduiches PREMIUM Bebidas Quentes Bebidas Pr…" at bounding box center [469, 220] width 900 height 414
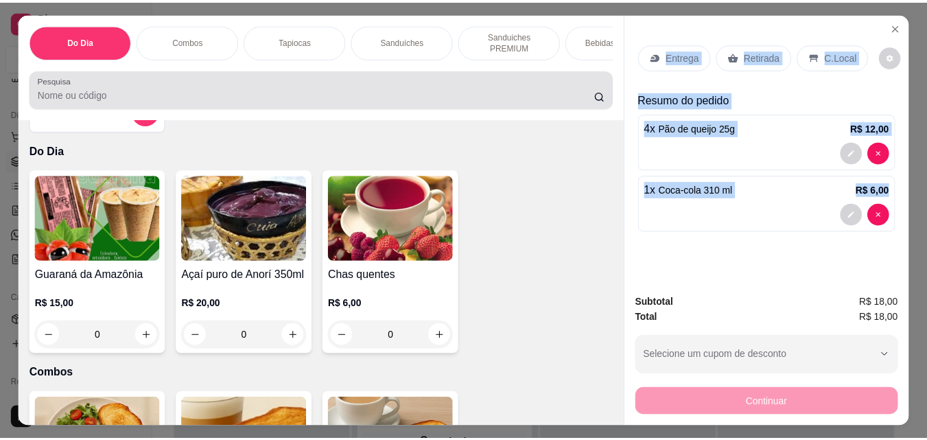
scroll to position [0, 0]
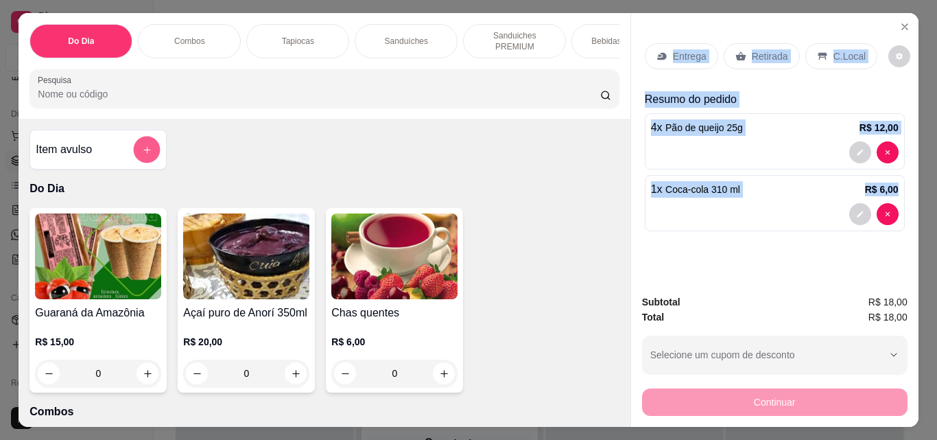
click at [147, 150] on icon "add-separate-item" at bounding box center [147, 150] width 10 height 10
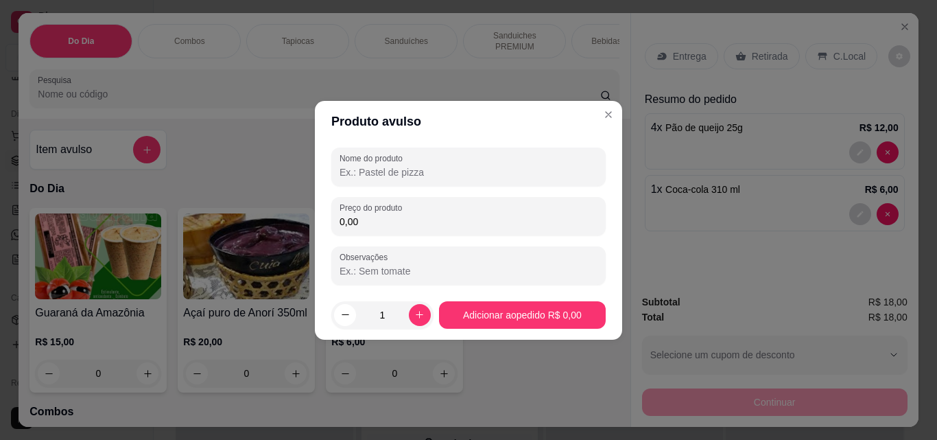
click at [470, 178] on input "Nome do produto" at bounding box center [469, 172] width 258 height 14
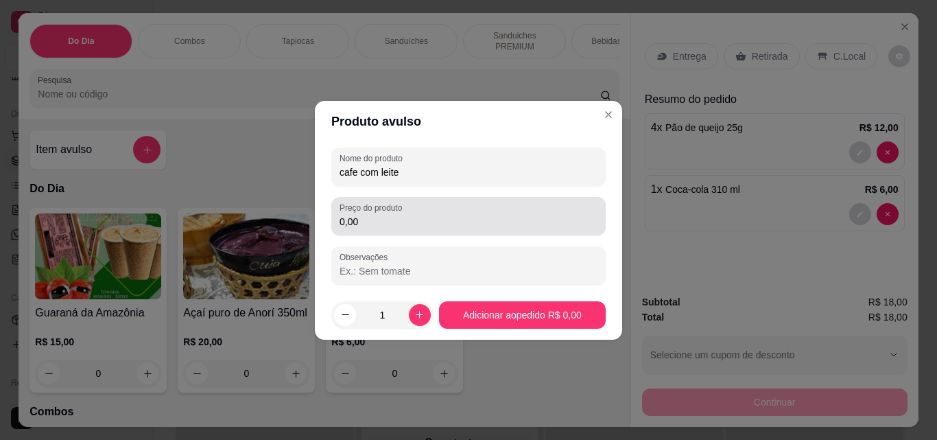
click at [451, 213] on div "0,00" at bounding box center [469, 215] width 258 height 27
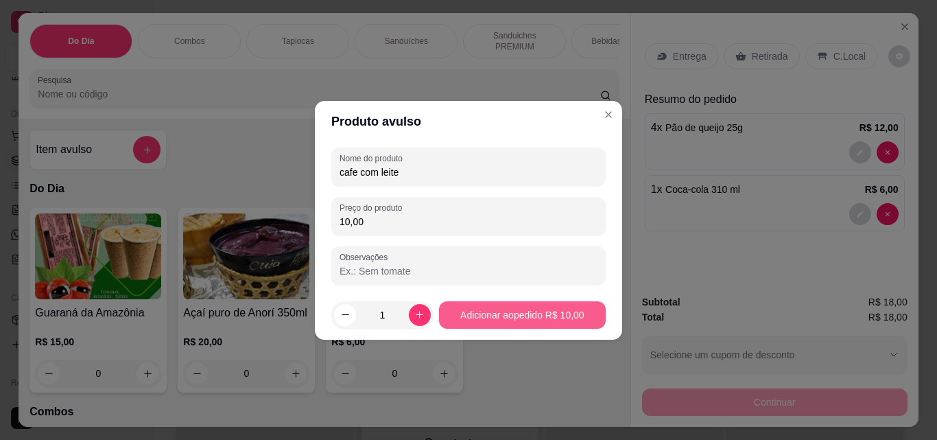
drag, startPoint x: 532, startPoint y: 296, endPoint x: 532, endPoint y: 308, distance: 12.4
click at [532, 308] on footer "1 Adicionar ao pedido R$ 10,00" at bounding box center [468, 314] width 307 height 49
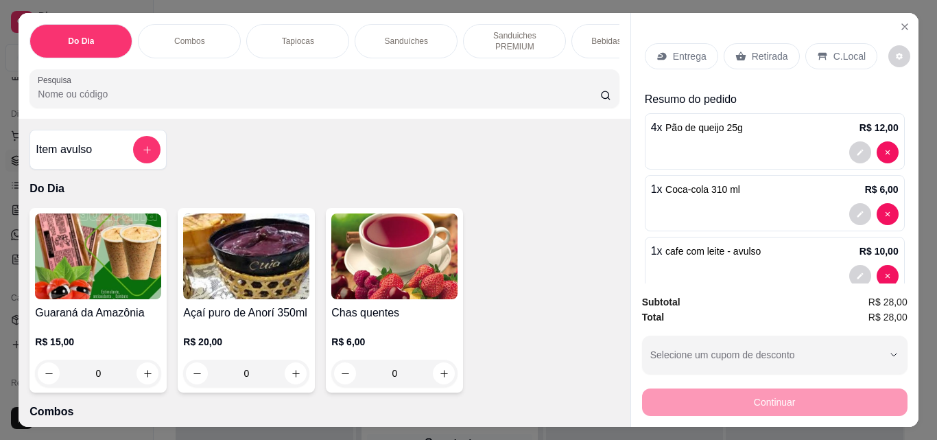
click at [760, 54] on p "Retirada" at bounding box center [770, 56] width 36 height 14
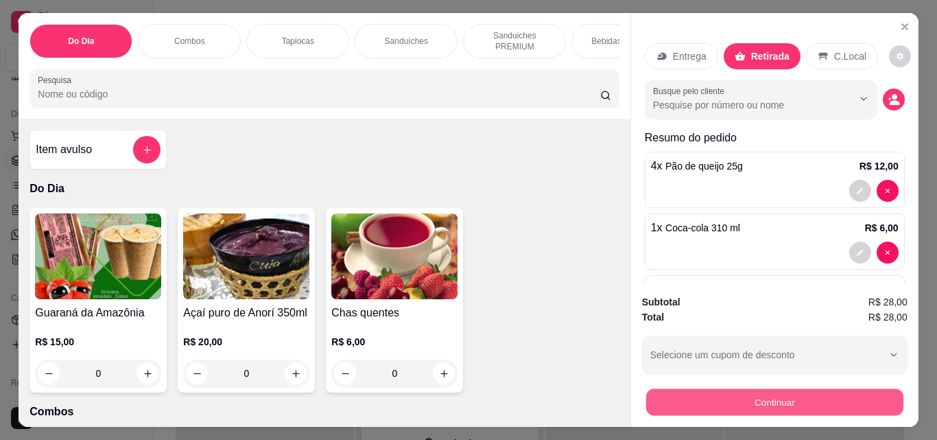
click at [751, 397] on button "Continuar" at bounding box center [774, 401] width 257 height 27
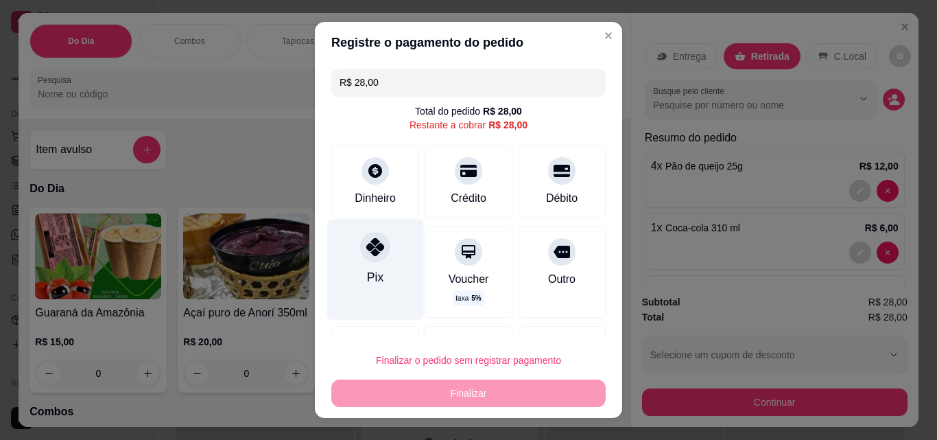
click at [386, 263] on div "Pix" at bounding box center [375, 269] width 97 height 100
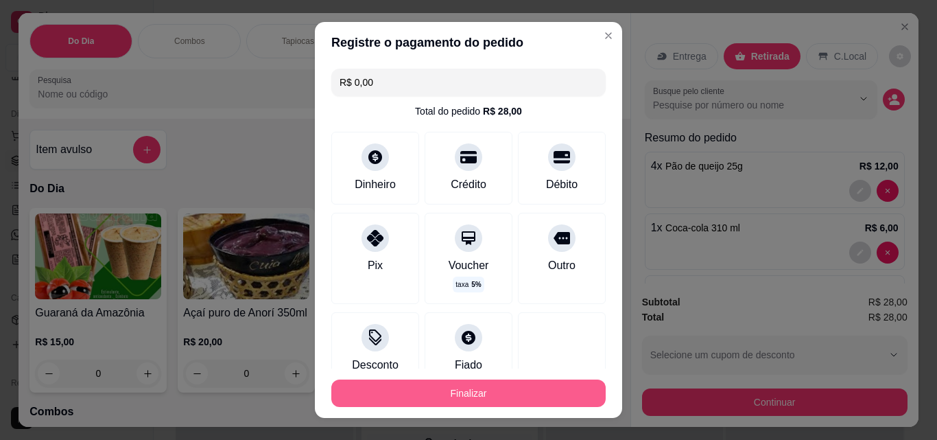
click at [565, 384] on button "Finalizar" at bounding box center [468, 392] width 274 height 27
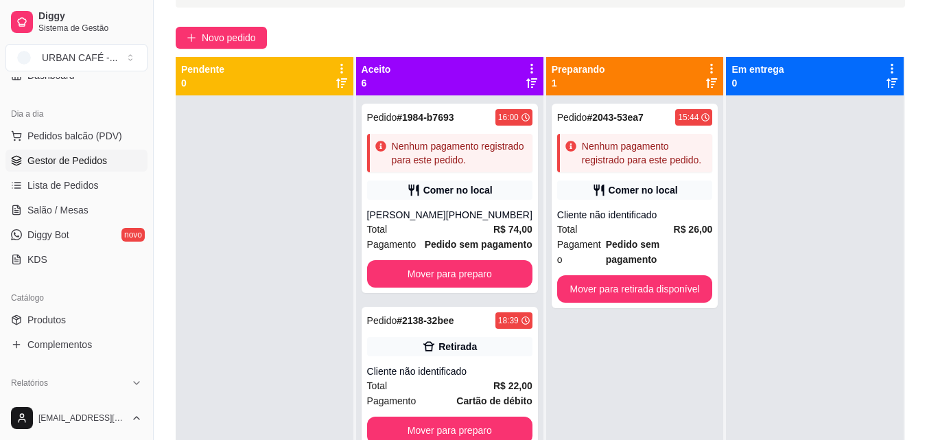
scroll to position [209, 0]
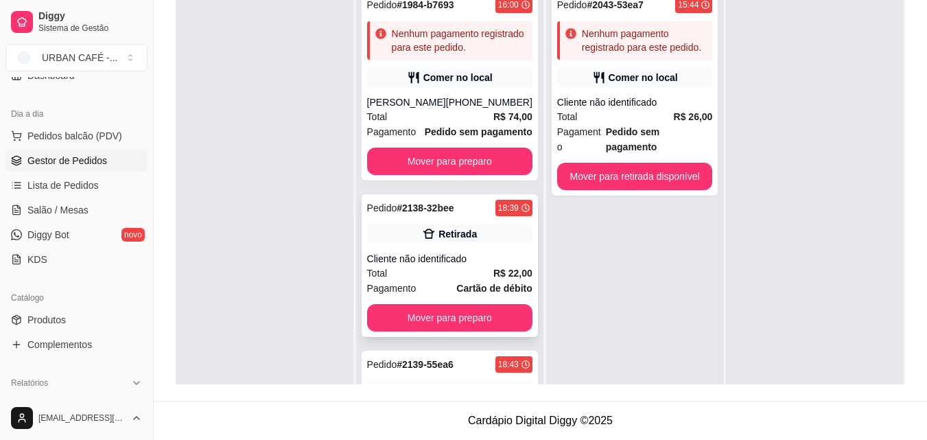
click at [493, 279] on strong "R$ 22,00" at bounding box center [512, 273] width 39 height 11
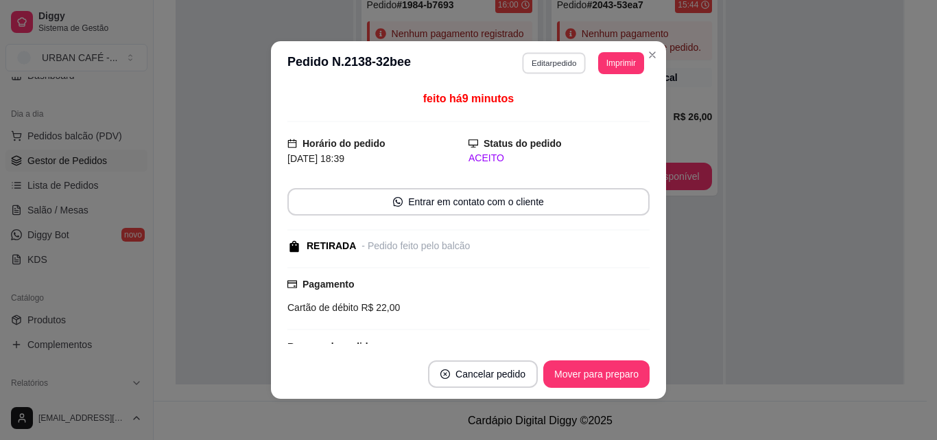
click at [541, 62] on button "Editar pedido" at bounding box center [555, 62] width 64 height 21
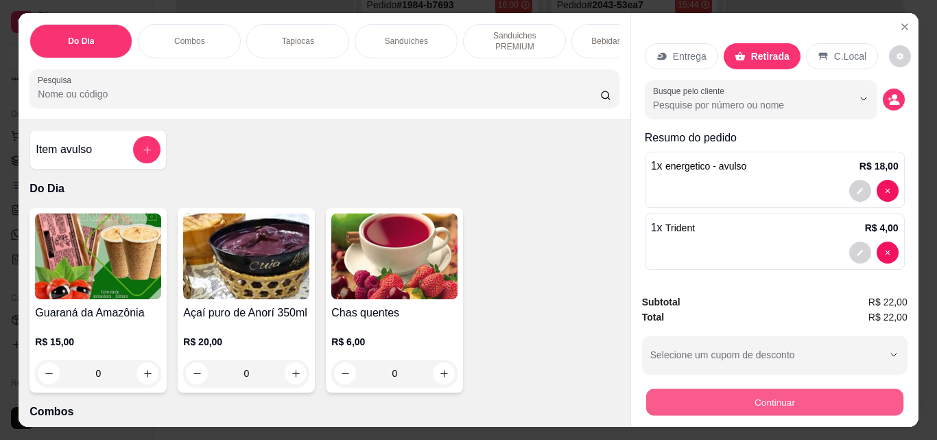
click at [762, 401] on button "Continuar" at bounding box center [774, 401] width 257 height 27
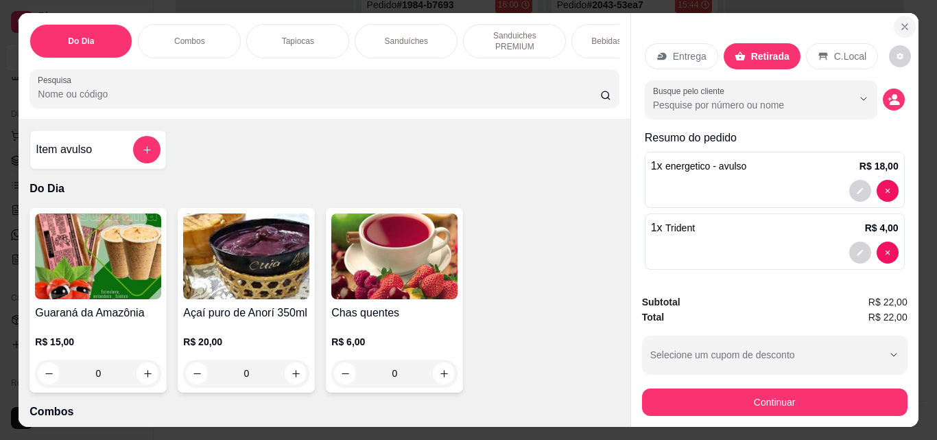
click at [900, 25] on icon "Close" at bounding box center [905, 26] width 11 height 11
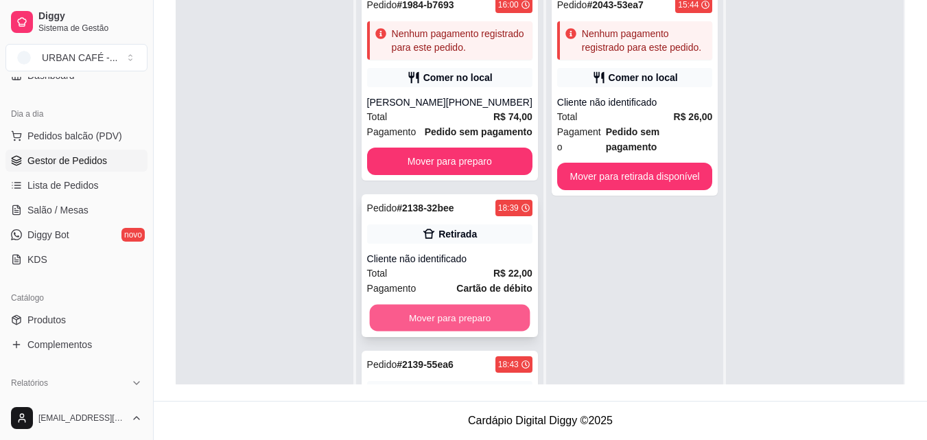
click at [489, 331] on button "Mover para preparo" at bounding box center [449, 318] width 161 height 27
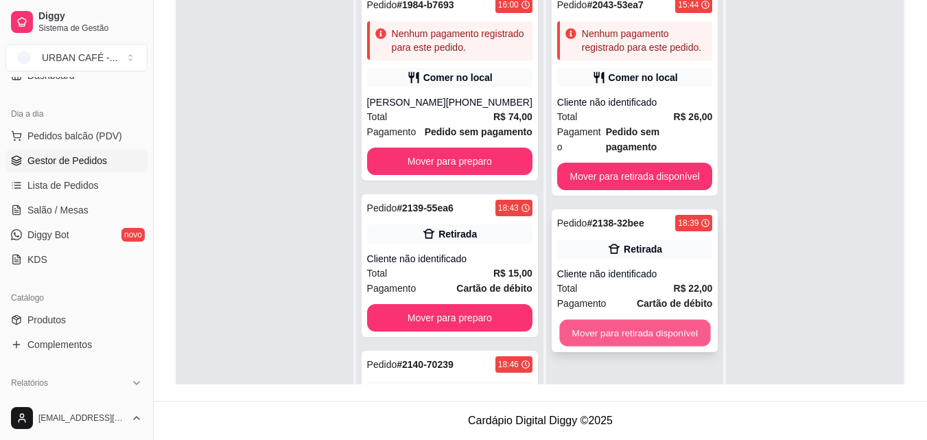
click at [601, 320] on button "Mover para retirada disponível" at bounding box center [634, 333] width 151 height 27
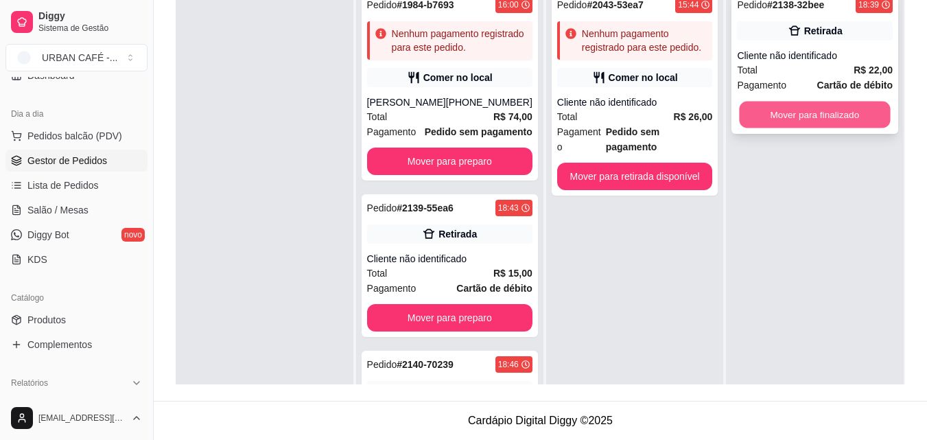
click at [816, 119] on button "Mover para finalizado" at bounding box center [815, 115] width 151 height 27
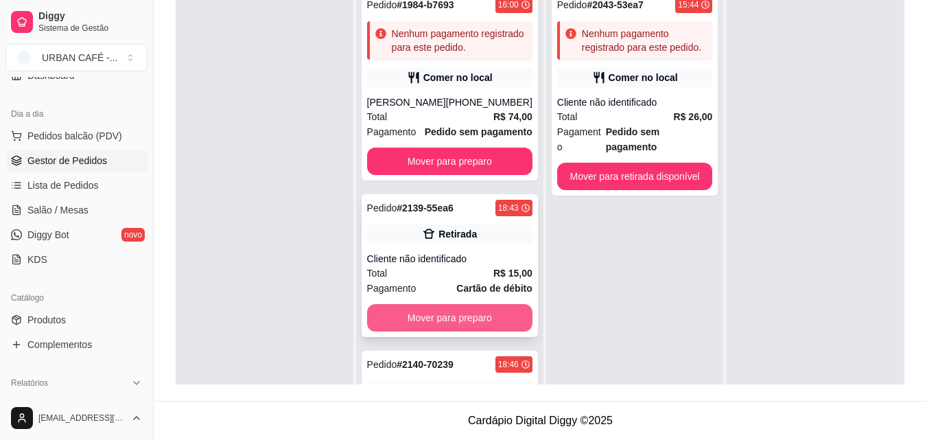
click at [507, 331] on button "Mover para preparo" at bounding box center [449, 317] width 165 height 27
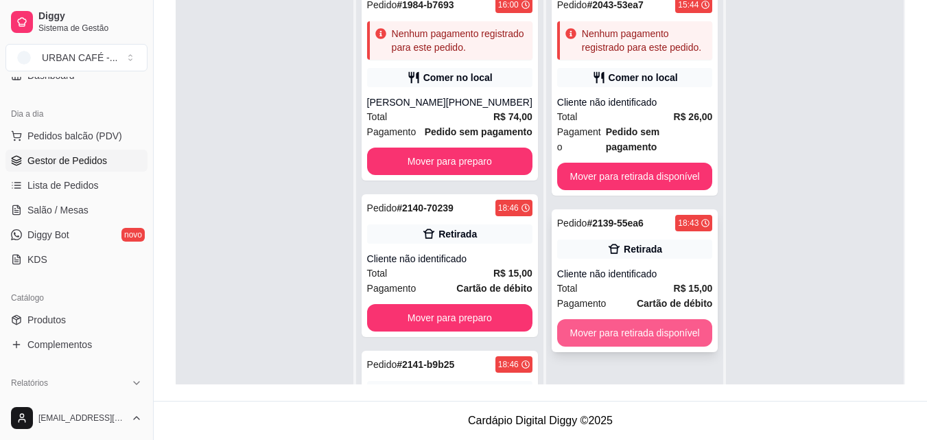
click at [655, 319] on button "Mover para retirada disponível" at bounding box center [635, 332] width 156 height 27
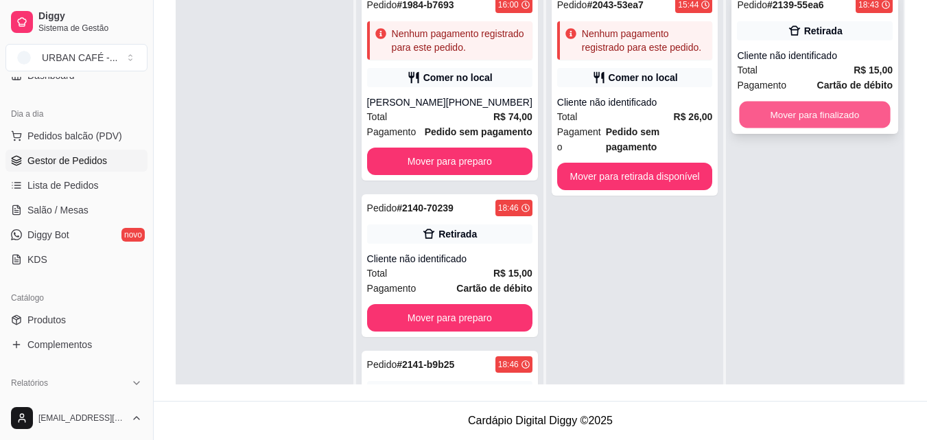
click at [828, 115] on button "Mover para finalizado" at bounding box center [815, 115] width 151 height 27
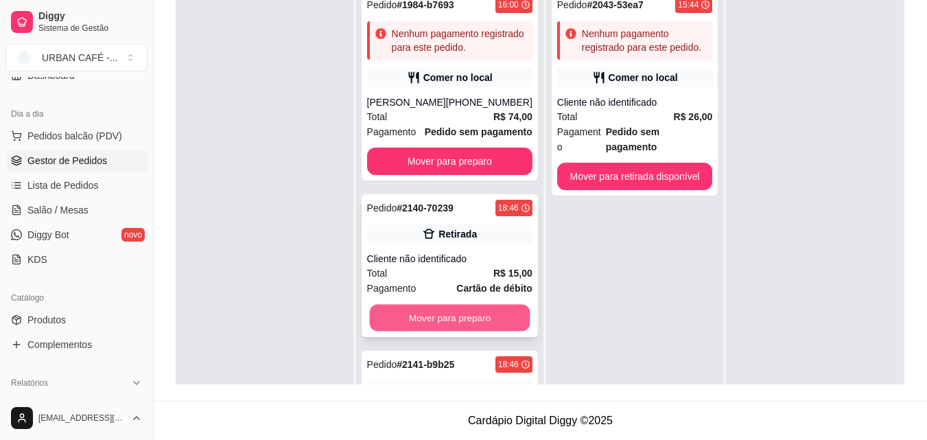
click at [482, 331] on button "Mover para preparo" at bounding box center [449, 318] width 161 height 27
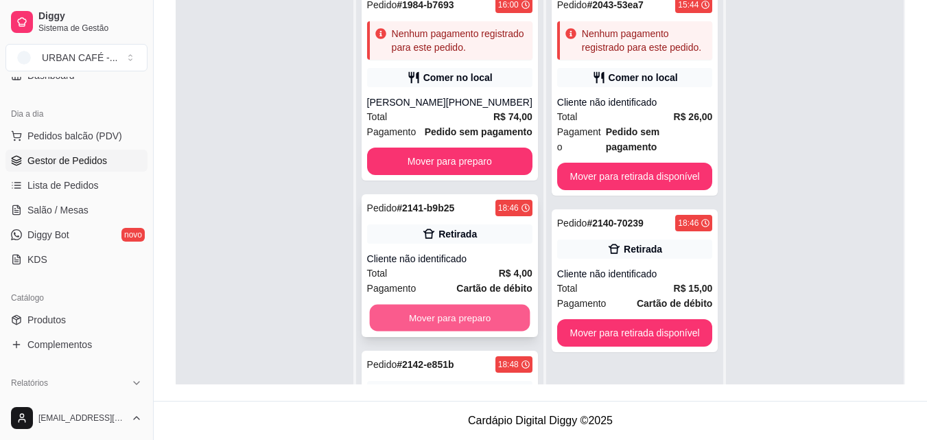
click at [488, 331] on button "Mover para preparo" at bounding box center [449, 318] width 161 height 27
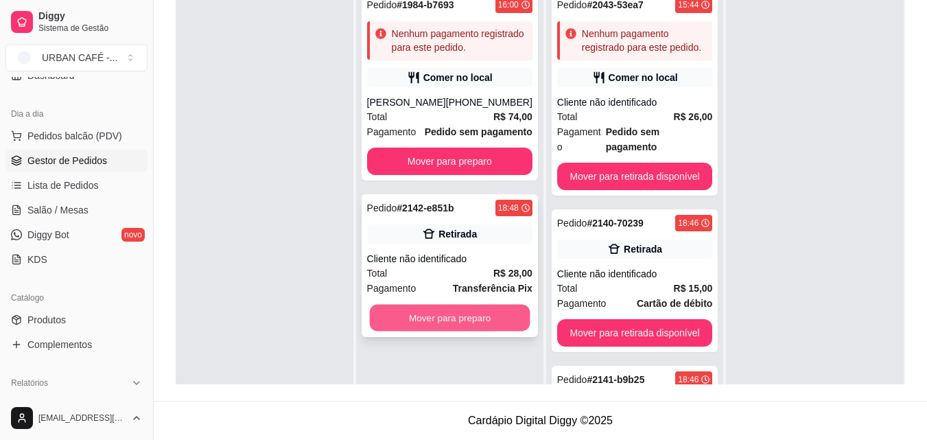
click at [451, 314] on button "Mover para preparo" at bounding box center [449, 318] width 161 height 27
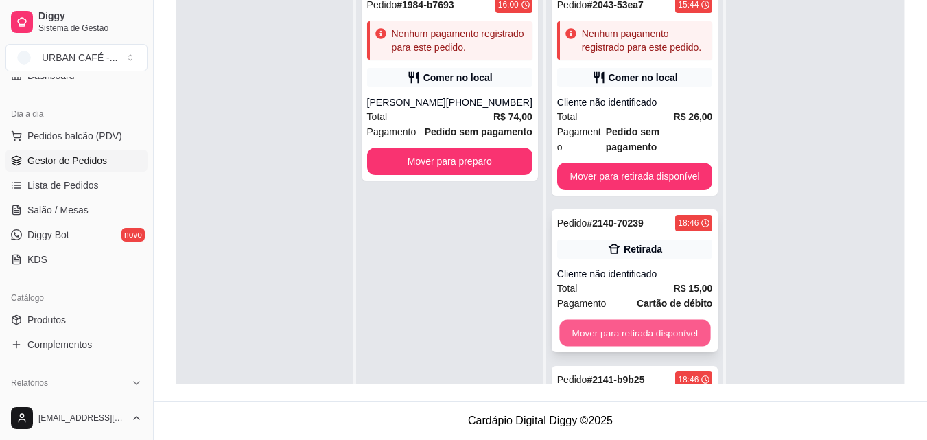
click at [679, 320] on button "Mover para retirada disponível" at bounding box center [634, 333] width 151 height 27
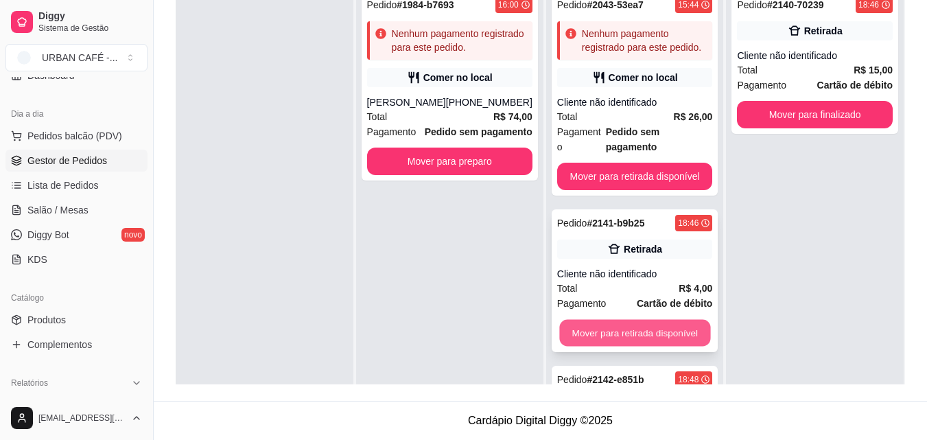
click at [679, 320] on button "Mover para retirada disponível" at bounding box center [634, 333] width 151 height 27
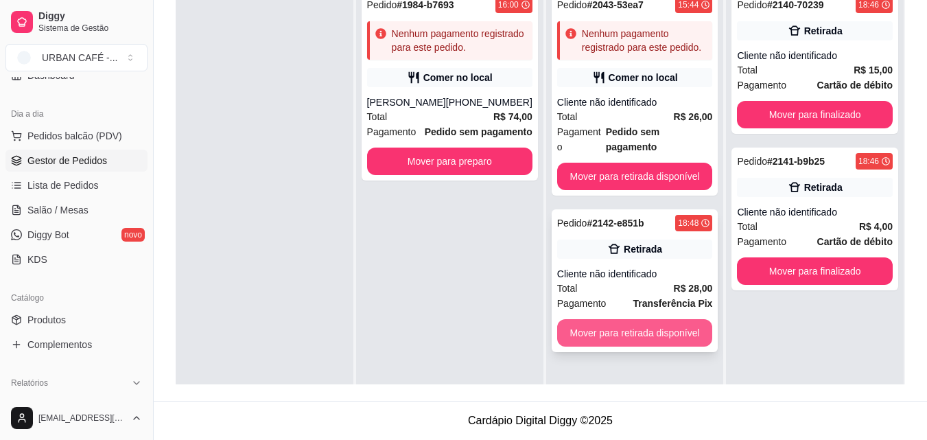
click at [679, 319] on button "Mover para retirada disponível" at bounding box center [635, 332] width 156 height 27
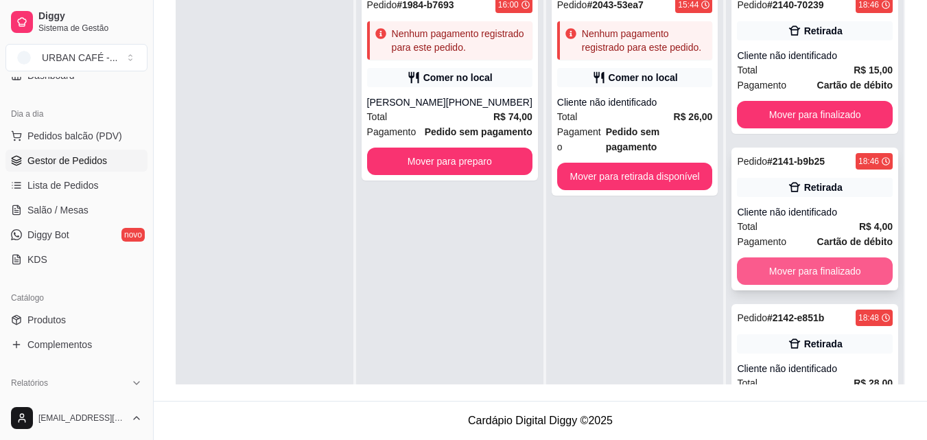
click at [799, 280] on button "Mover para finalizado" at bounding box center [815, 270] width 156 height 27
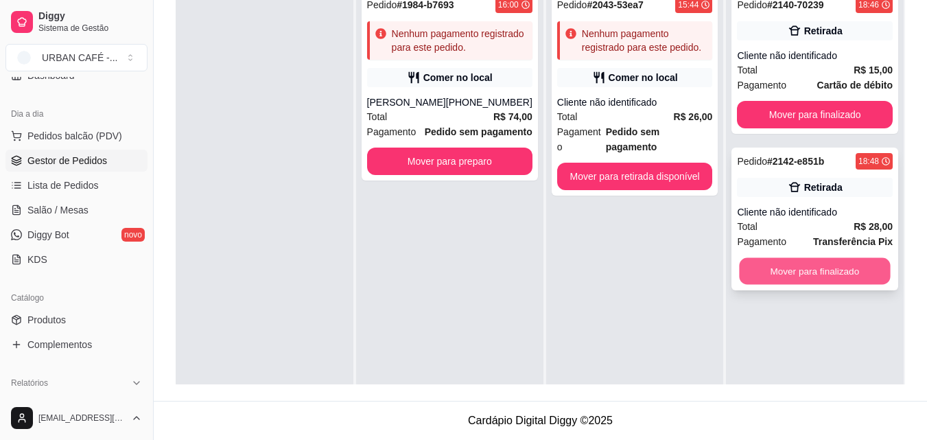
click at [800, 280] on button "Mover para finalizado" at bounding box center [815, 271] width 151 height 27
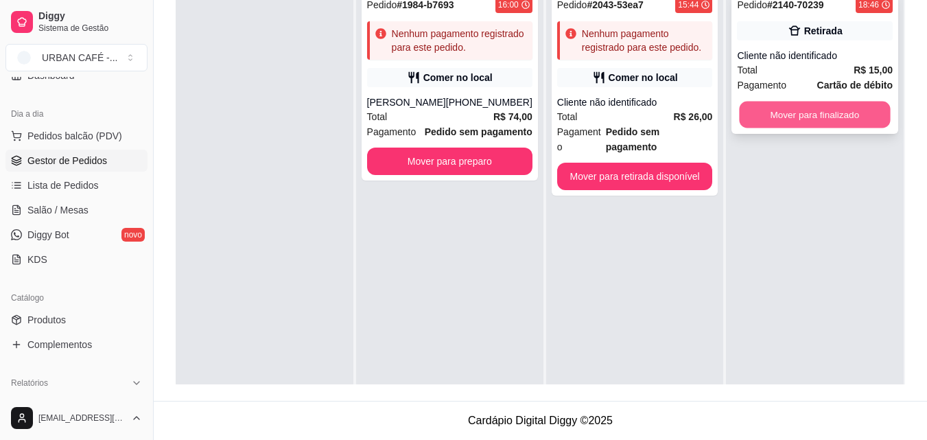
click at [799, 108] on button "Mover para finalizado" at bounding box center [815, 115] width 151 height 27
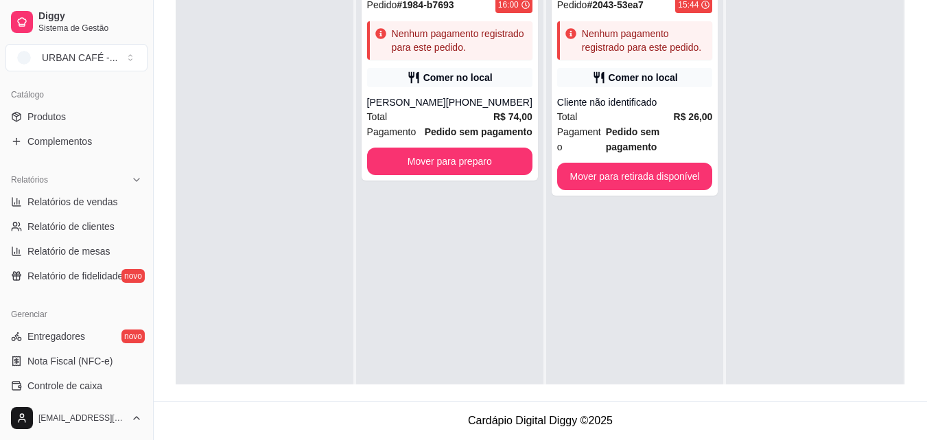
scroll to position [346, 0]
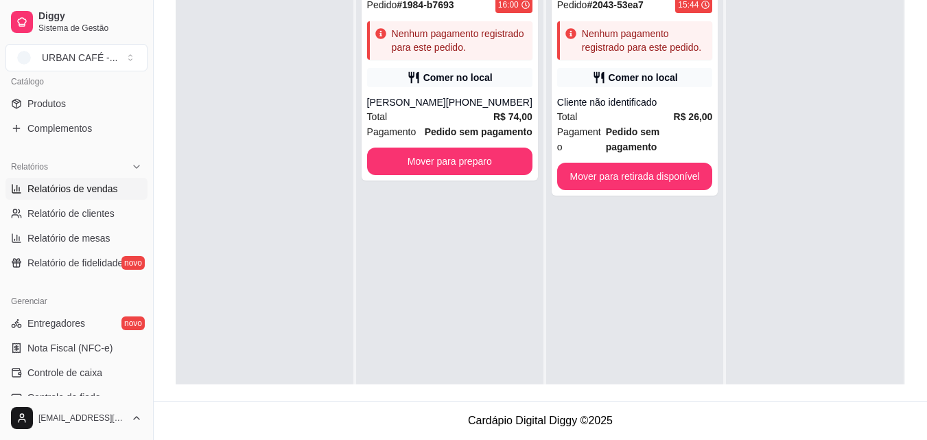
click at [80, 193] on span "Relatórios de vendas" at bounding box center [72, 189] width 91 height 14
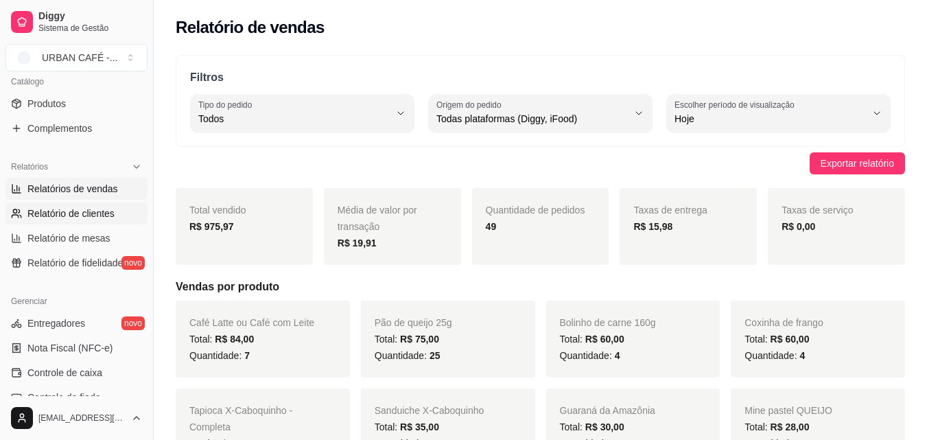
click at [81, 219] on span "Relatório de clientes" at bounding box center [70, 214] width 87 height 14
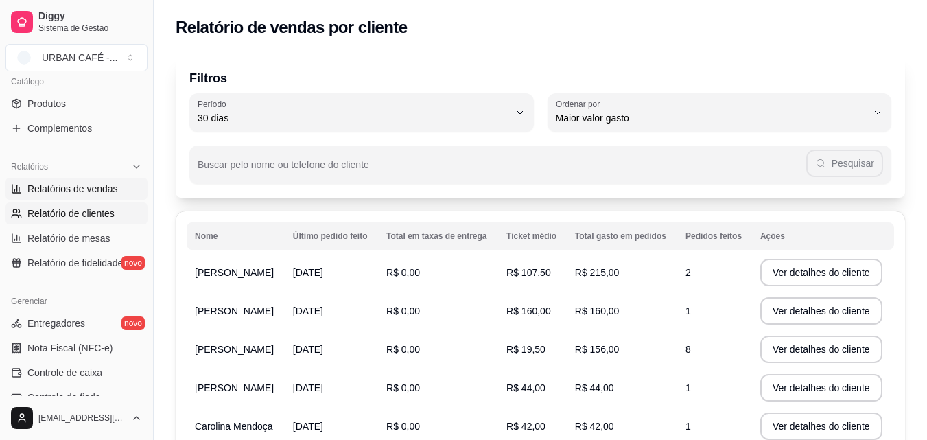
click at [83, 188] on span "Relatórios de vendas" at bounding box center [72, 189] width 91 height 14
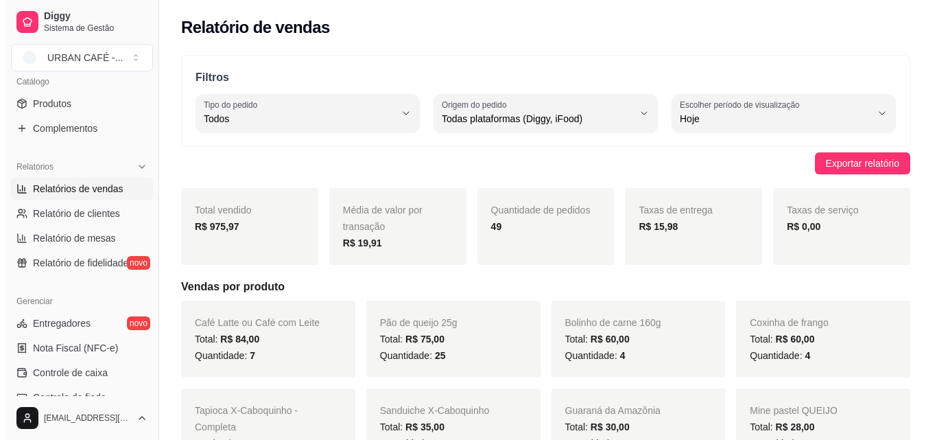
scroll to position [67, 0]
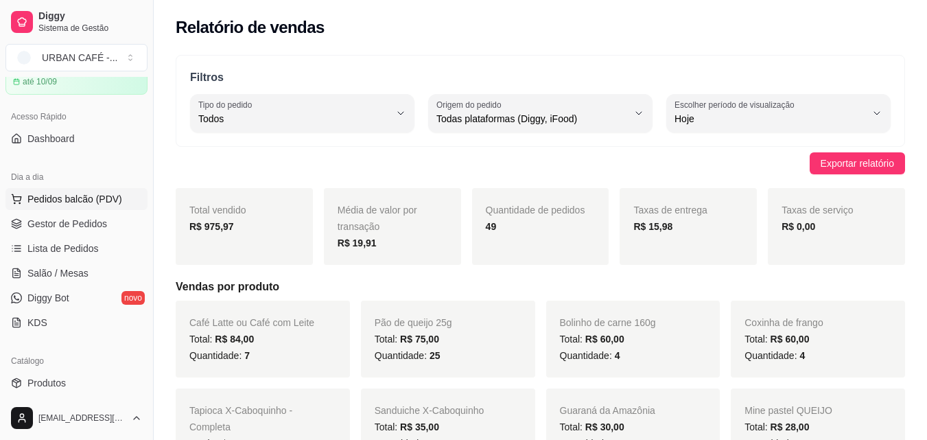
click at [89, 190] on button "Pedidos balcão (PDV)" at bounding box center [76, 199] width 142 height 22
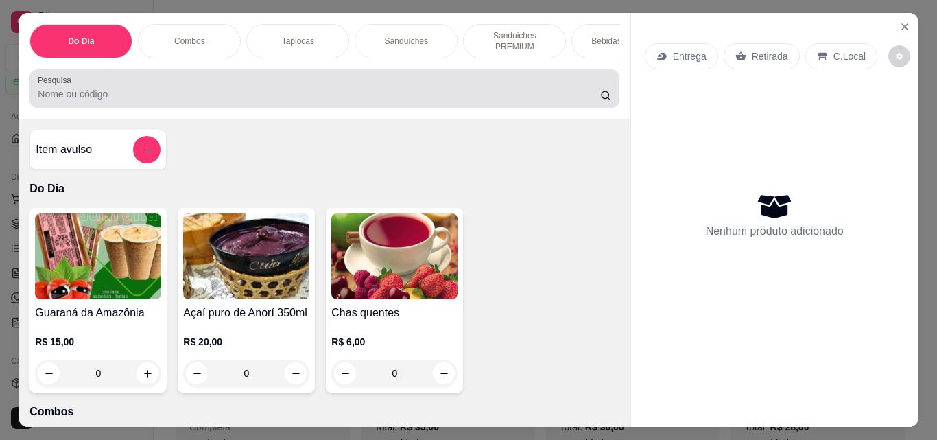
click at [383, 90] on div at bounding box center [324, 88] width 573 height 27
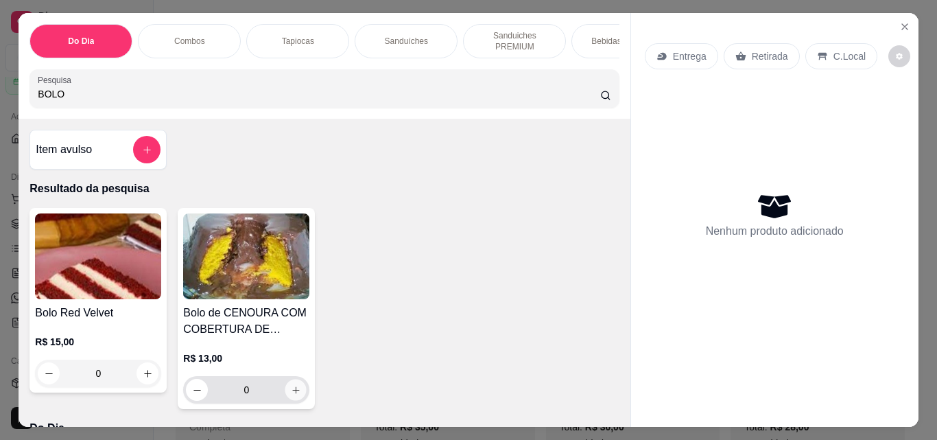
click at [296, 393] on button "increase-product-quantity" at bounding box center [295, 389] width 21 height 21
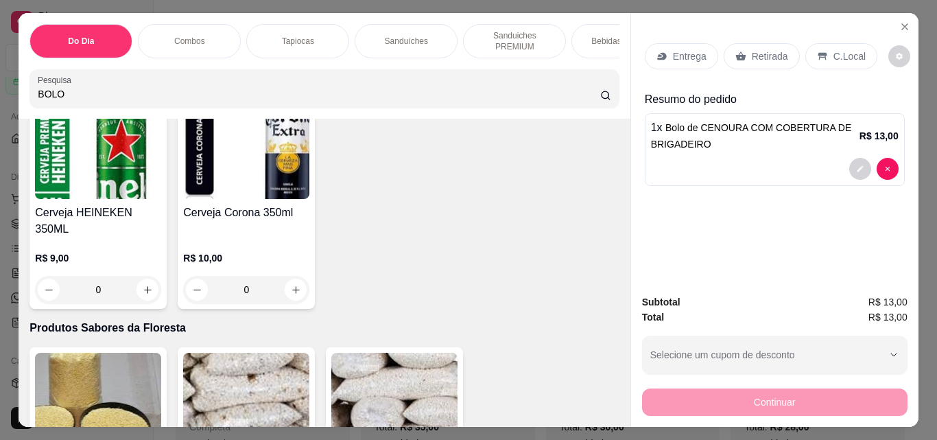
scroll to position [3406, 0]
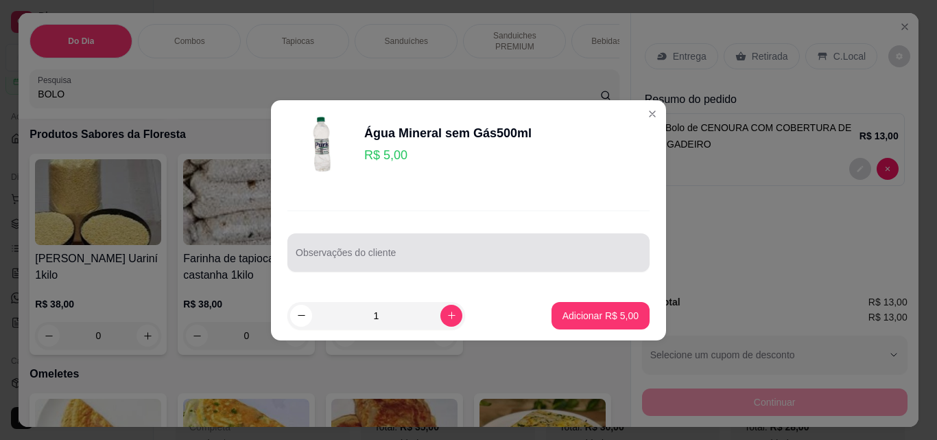
click at [541, 253] on input "Observações do cliente" at bounding box center [469, 258] width 346 height 14
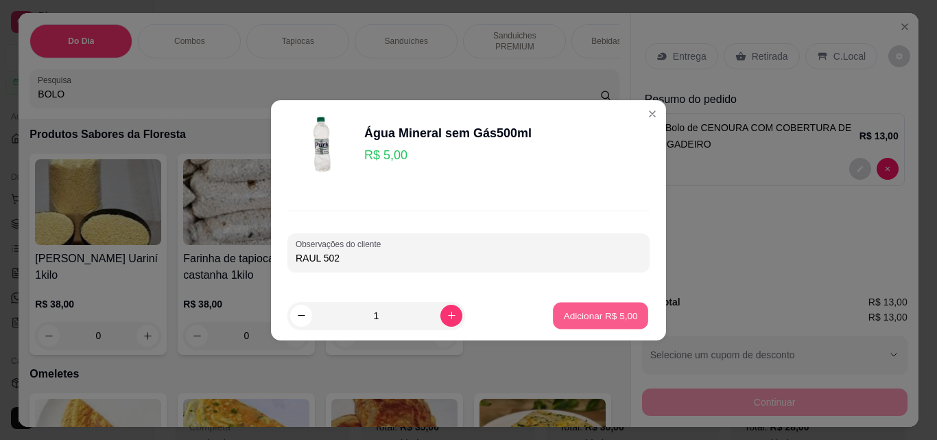
click at [616, 322] on p "Adicionar R$ 5,00" at bounding box center [600, 315] width 74 height 13
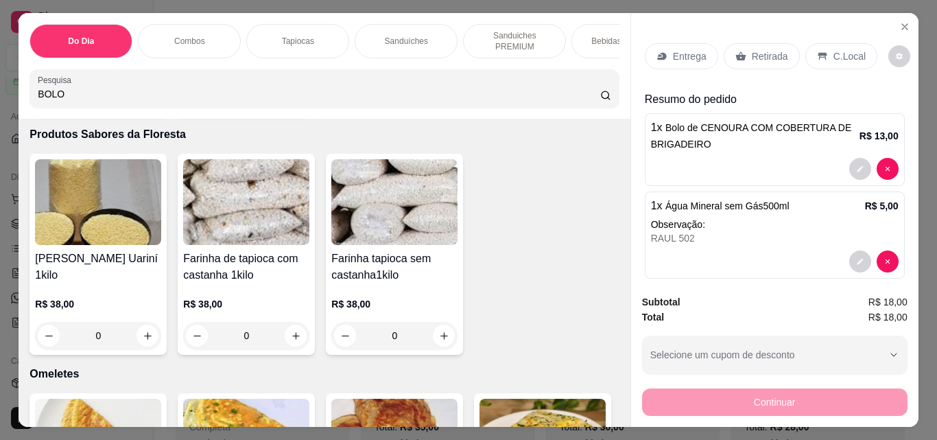
click at [766, 59] on div "Retirada" at bounding box center [762, 56] width 76 height 26
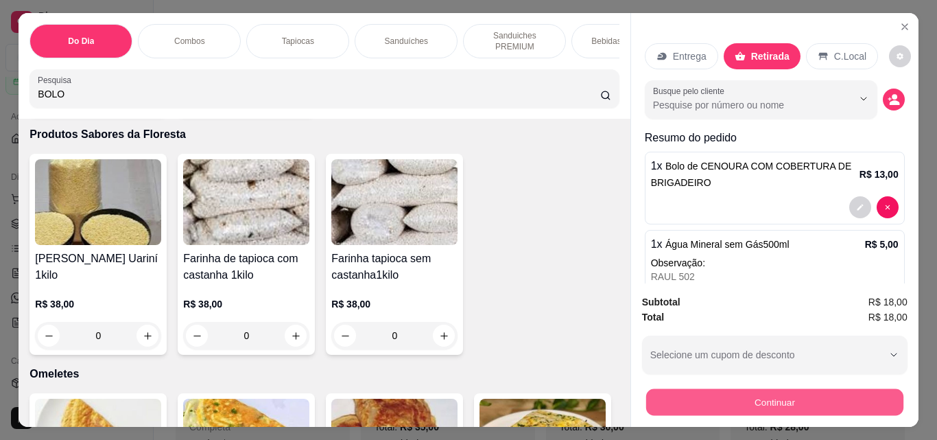
click at [734, 388] on button "Continuar" at bounding box center [774, 401] width 257 height 27
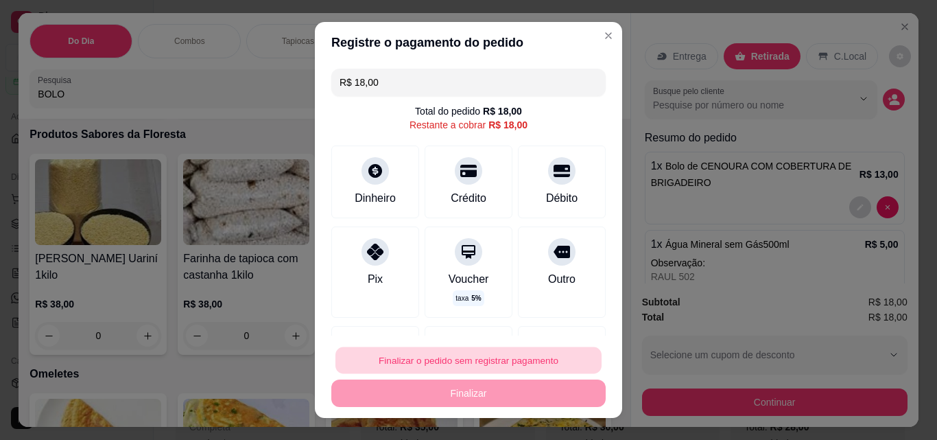
click at [523, 360] on button "Finalizar o pedido sem registrar pagamento" at bounding box center [469, 360] width 266 height 27
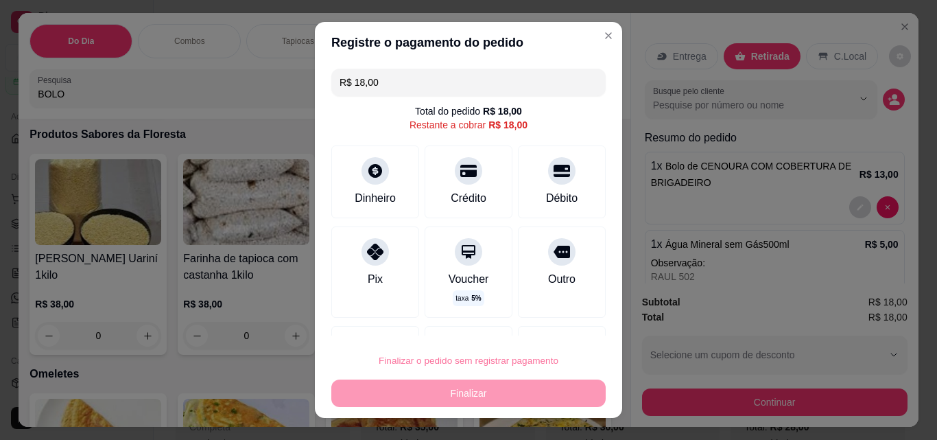
click at [541, 322] on button "Confirmar" at bounding box center [546, 321] width 49 height 21
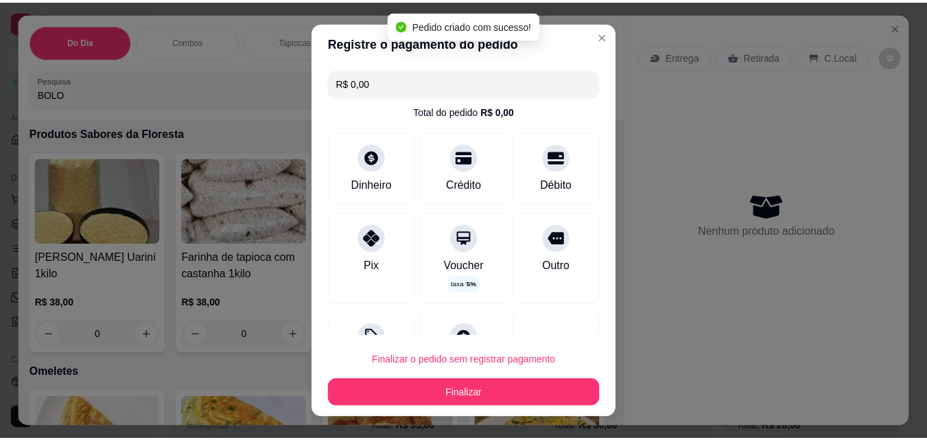
scroll to position [3405, 0]
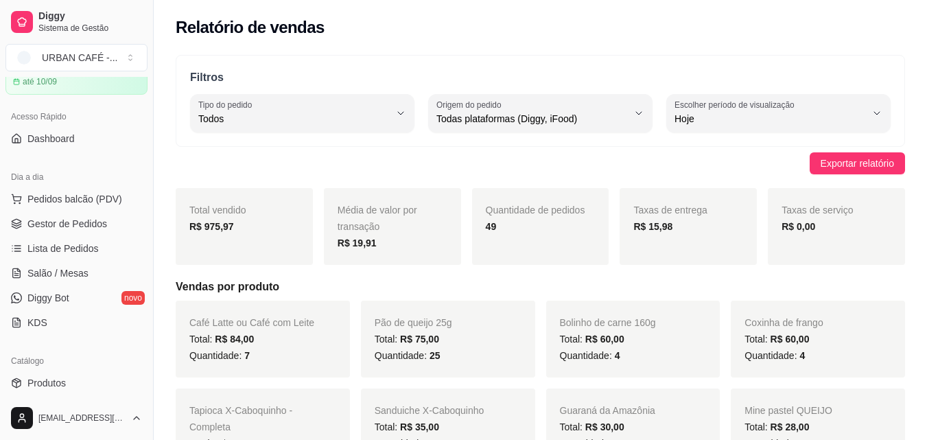
click at [292, 359] on div "Quantidade: 7" at bounding box center [262, 355] width 147 height 16
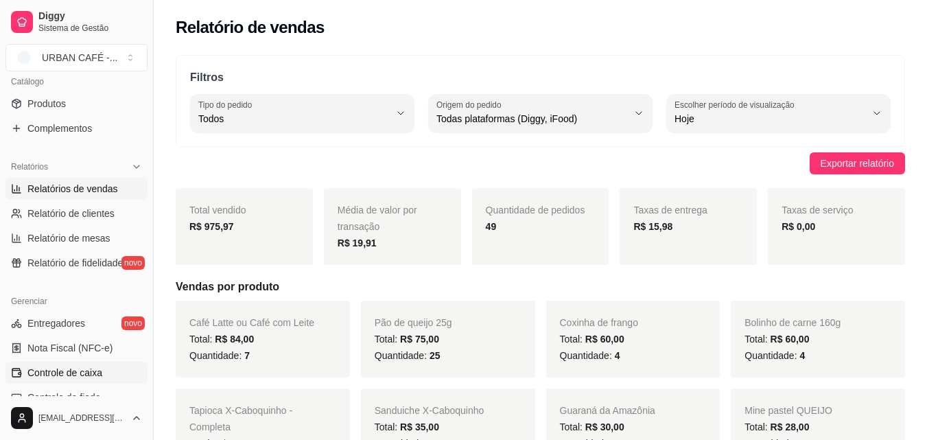
click at [102, 368] on link "Controle de caixa" at bounding box center [76, 373] width 142 height 22
